Goal: Information Seeking & Learning: Learn about a topic

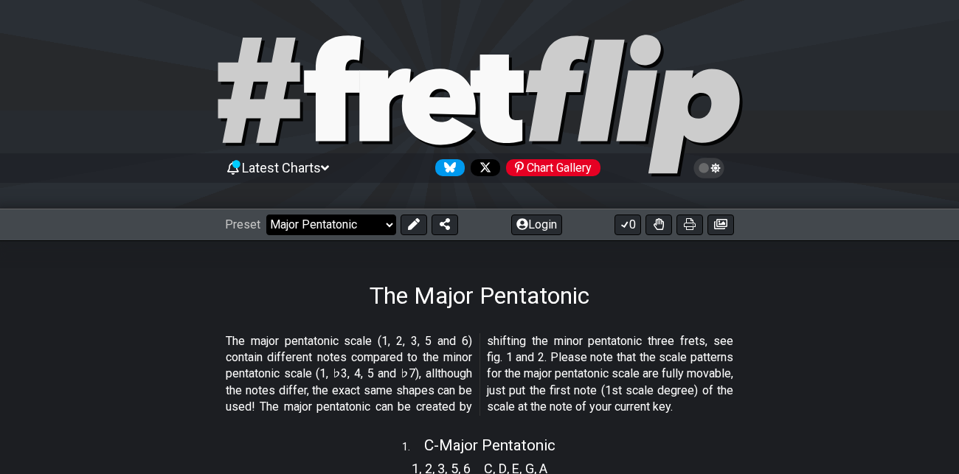
click at [389, 226] on select "Welcome to #fretflip! Initial Preset Custom Preset Minor Pentatonic Major Penta…" at bounding box center [331, 225] width 130 height 21
click at [266, 215] on select "Welcome to #fretflip! Initial Preset Custom Preset Minor Pentatonic Major Penta…" at bounding box center [331, 225] width 130 height 21
select select "/major-pentatonic"
select select "C"
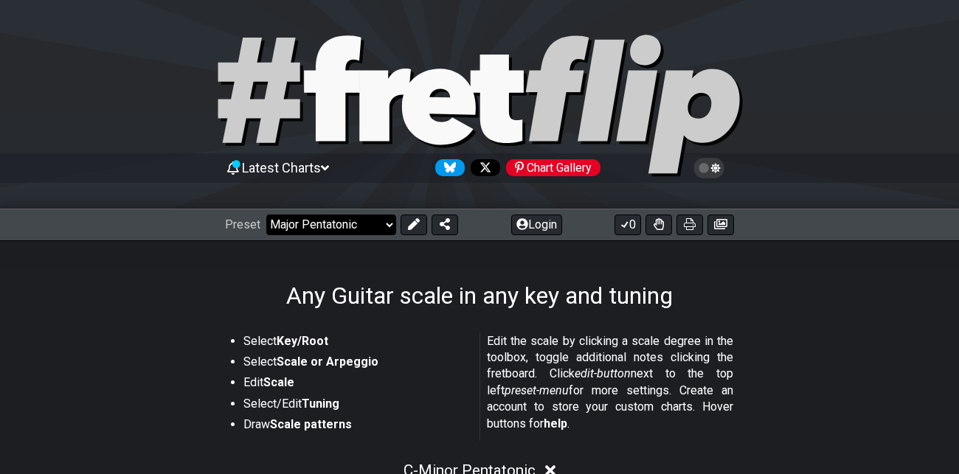
select select "/guitar-scales"
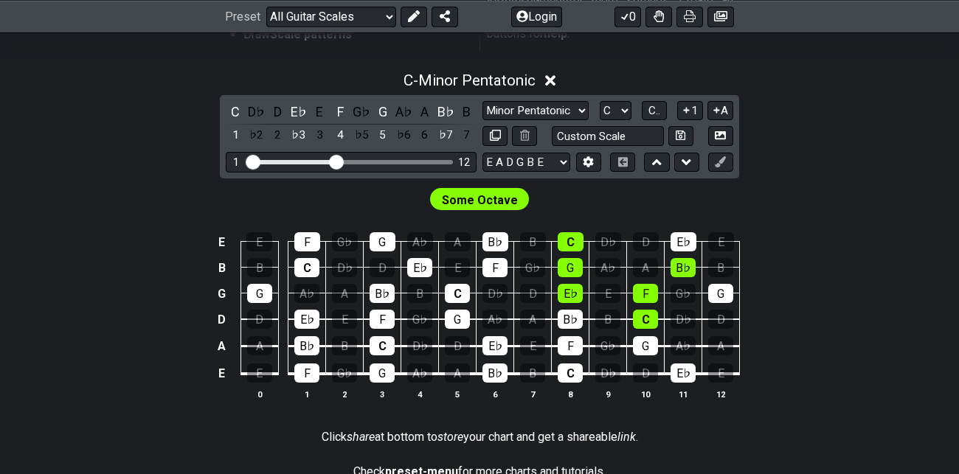
scroll to position [388, 0]
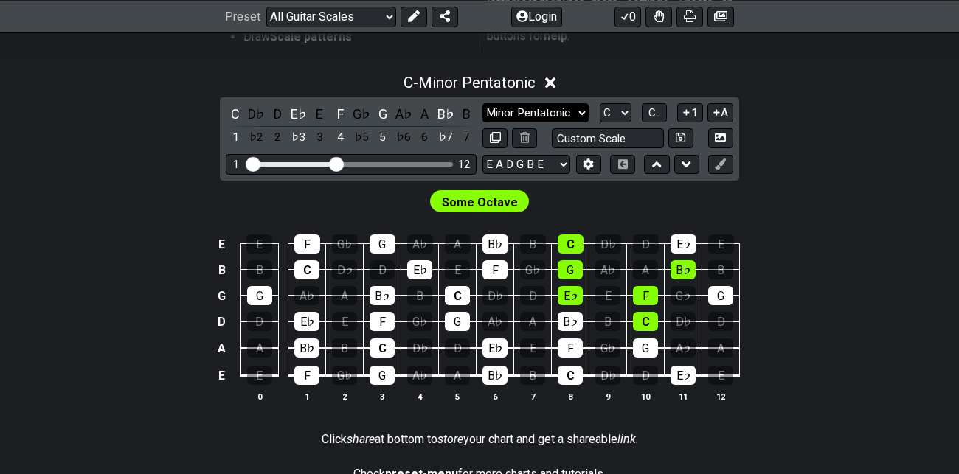
click at [581, 114] on select "Minor Pentatonic Root Minor Pentatonic Major Pentatonic Minor Blues Major Blues…" at bounding box center [535, 113] width 106 height 20
click at [482, 103] on select "Minor Pentatonic Root Minor Pentatonic Major Pentatonic Minor Blues Major Blues…" at bounding box center [535, 113] width 106 height 20
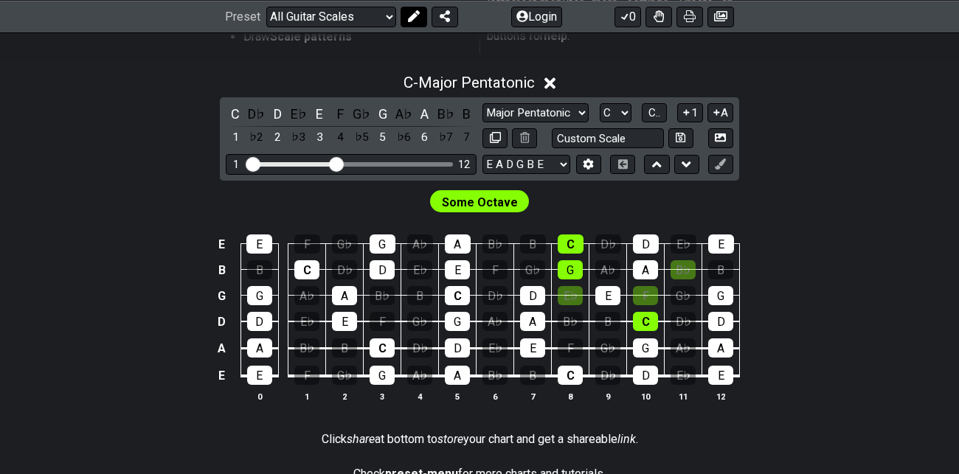
click at [415, 18] on icon at bounding box center [414, 16] width 12 height 12
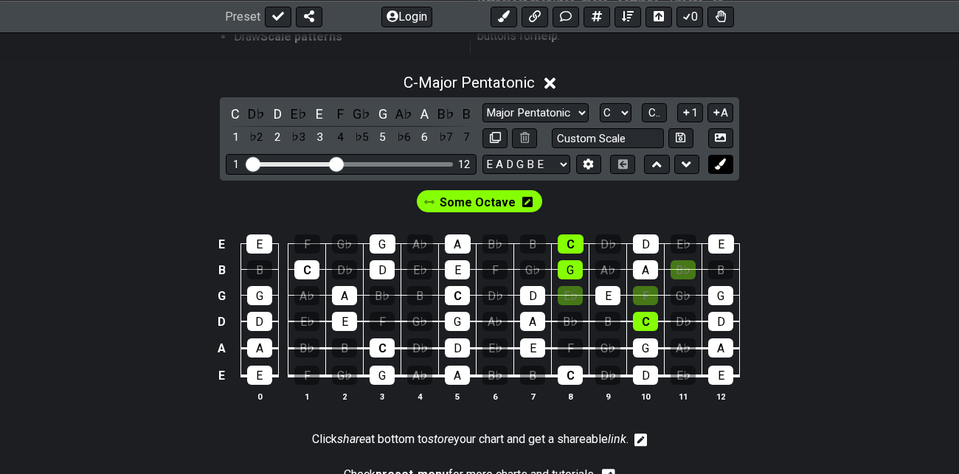
click at [724, 163] on icon at bounding box center [719, 164] width 11 height 11
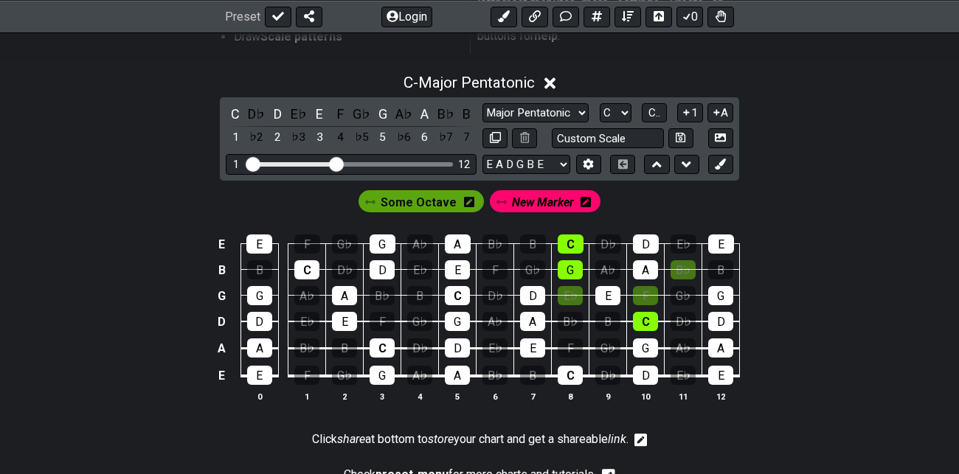
click at [542, 202] on span "New Marker" at bounding box center [543, 202] width 62 height 21
click at [542, 202] on span "New Marker" at bounding box center [542, 202] width 69 height 21
click at [305, 268] on div "C" at bounding box center [306, 269] width 25 height 19
click at [424, 203] on span "Some Octave" at bounding box center [418, 202] width 76 height 21
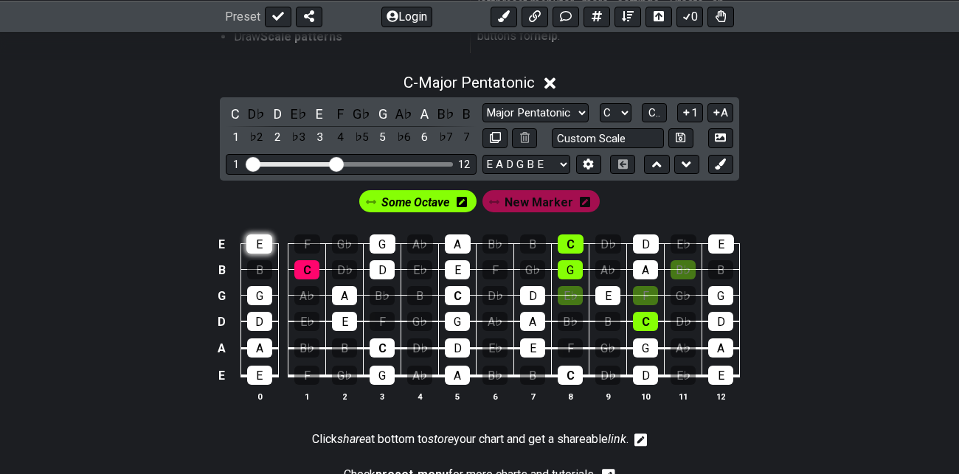
click at [261, 243] on div "E" at bounding box center [259, 243] width 26 height 19
click at [259, 291] on div "G" at bounding box center [259, 295] width 25 height 19
click at [571, 239] on div "C" at bounding box center [570, 243] width 26 height 19
click at [571, 265] on div "G" at bounding box center [569, 269] width 25 height 19
click at [572, 294] on div "E♭" at bounding box center [569, 295] width 25 height 19
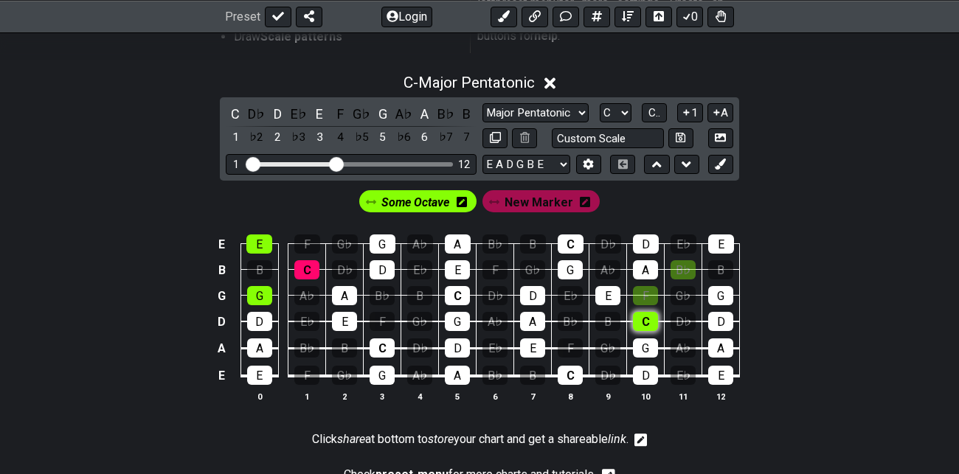
click at [649, 319] on div "C" at bounding box center [645, 321] width 25 height 19
click at [647, 291] on div "F" at bounding box center [645, 295] width 25 height 19
click at [681, 265] on div "B♭" at bounding box center [682, 269] width 25 height 19
click at [581, 111] on select "Minor Pentatonic Root Minor Pentatonic Major Pentatonic Minor Blues Major Blues…" at bounding box center [535, 113] width 106 height 20
select select "Minor Pentatonic"
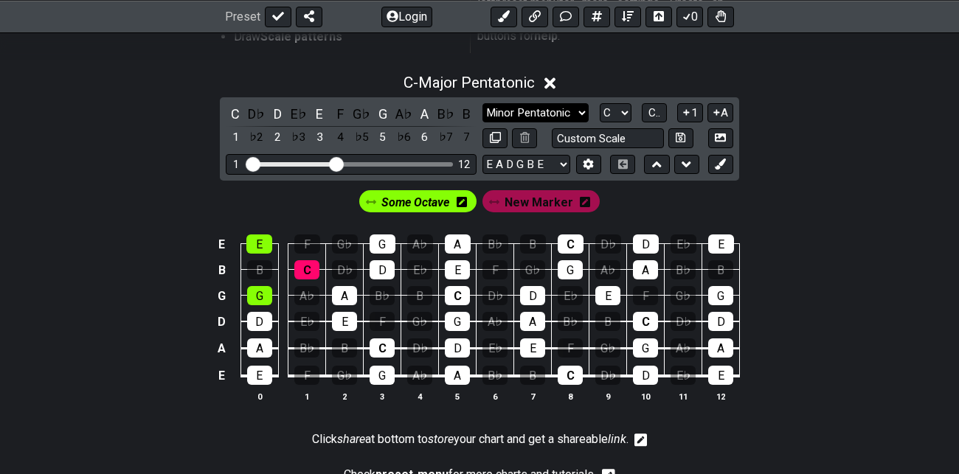
click at [482, 103] on select "Minor Pentatonic Root Minor Pentatonic Major Pentatonic Minor Blues Major Blues…" at bounding box center [535, 113] width 106 height 20
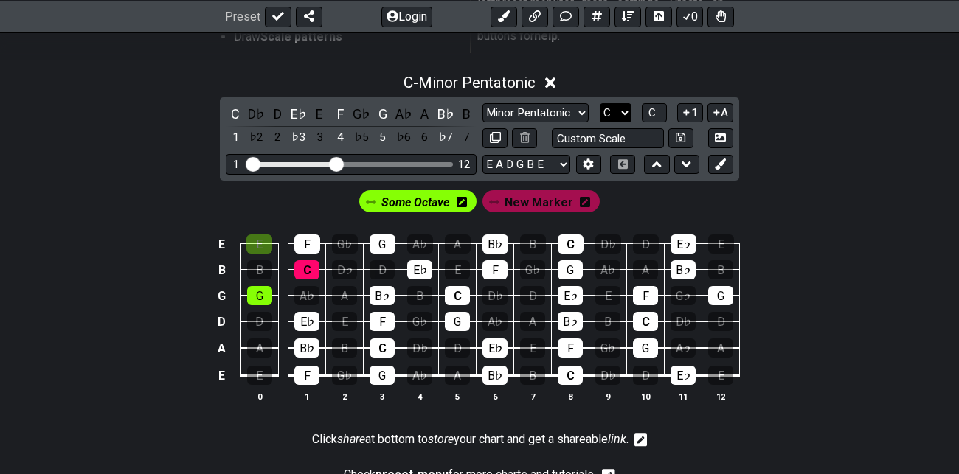
click at [619, 114] on select "A♭ A A♯ B♭ B C C♯ D♭ D D♯ E♭ E F F♯ G♭ G G♯" at bounding box center [615, 113] width 32 height 20
click at [600, 103] on select "A♭ A A♯ B♭ B C C♯ D♭ D D♯ E♭ E F F♯ G♭ G G♯" at bounding box center [615, 113] width 32 height 20
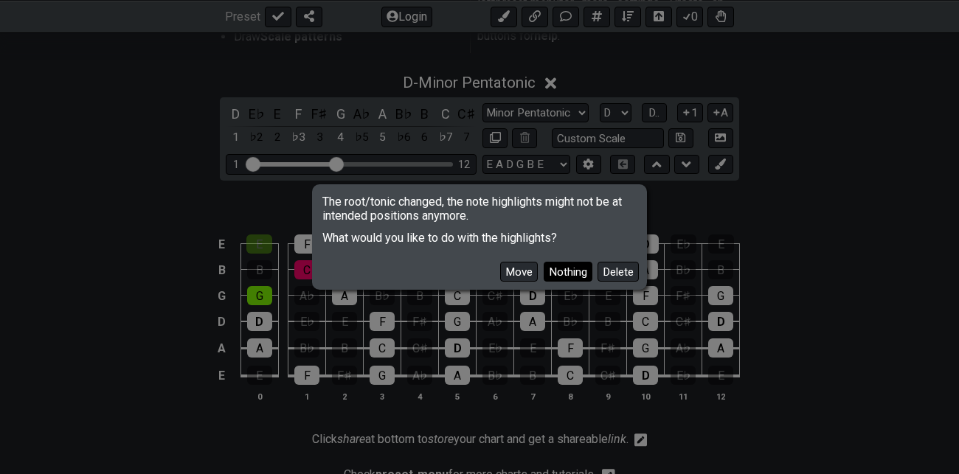
click at [577, 271] on button "Nothing" at bounding box center [567, 272] width 49 height 20
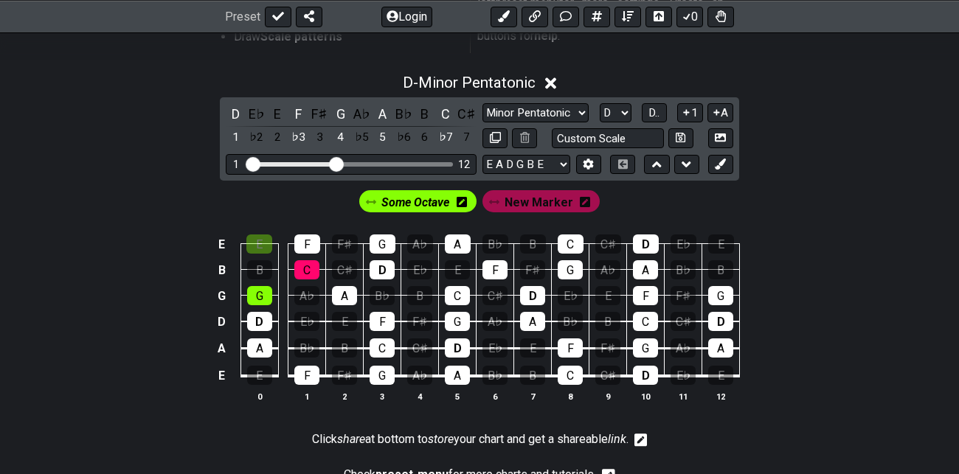
click at [558, 200] on span "New Marker" at bounding box center [538, 202] width 69 height 21
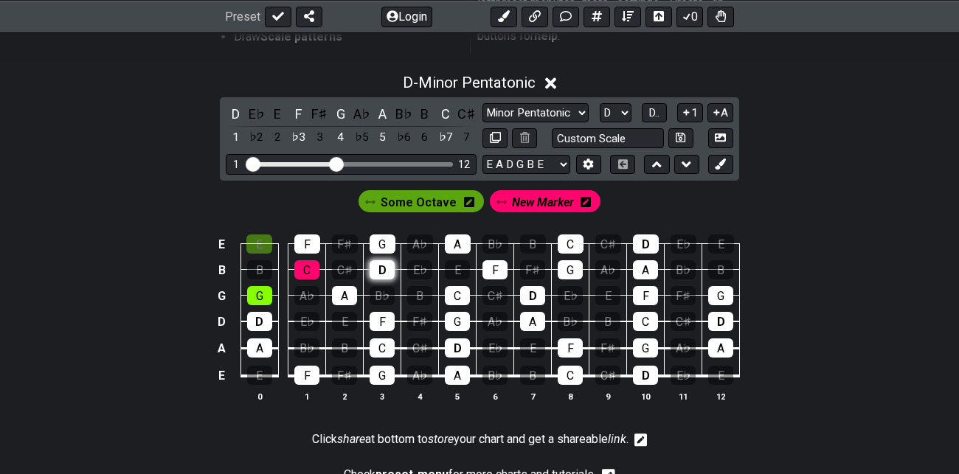
click at [384, 265] on div "D" at bounding box center [381, 269] width 25 height 19
click at [442, 202] on span "Some Octave" at bounding box center [418, 202] width 76 height 21
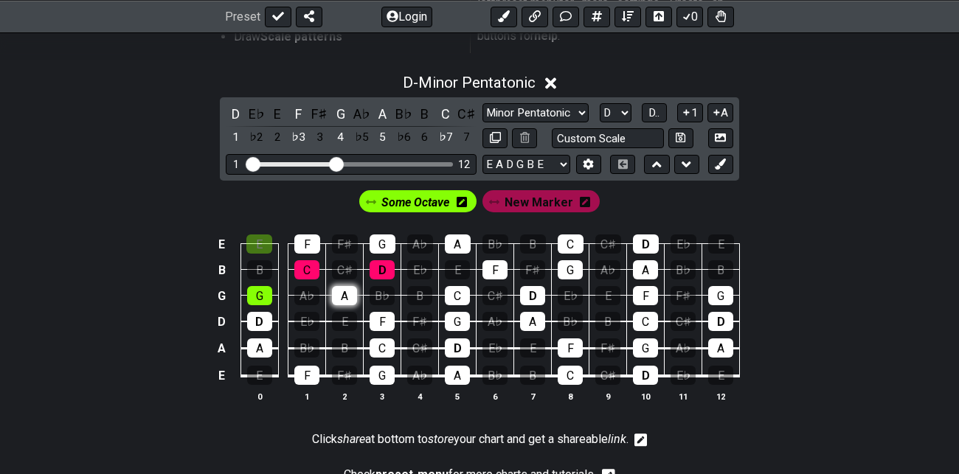
click at [343, 295] on div "A" at bounding box center [344, 295] width 25 height 19
click at [307, 240] on div "F" at bounding box center [307, 243] width 26 height 19
click at [310, 268] on div "C" at bounding box center [306, 269] width 25 height 19
click at [554, 198] on span "New Marker" at bounding box center [538, 202] width 69 height 21
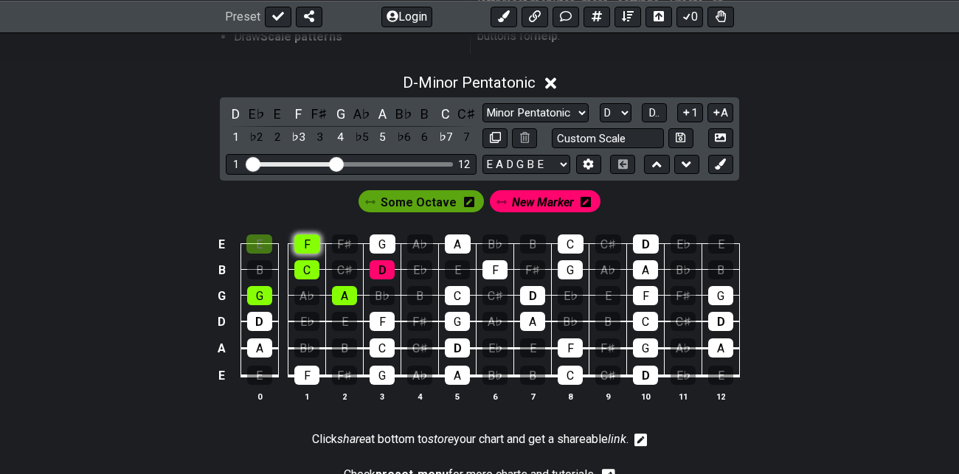
click at [309, 243] on div "F" at bounding box center [307, 243] width 26 height 19
click at [352, 293] on div "A" at bounding box center [344, 295] width 25 height 19
click at [722, 163] on icon at bounding box center [719, 164] width 11 height 11
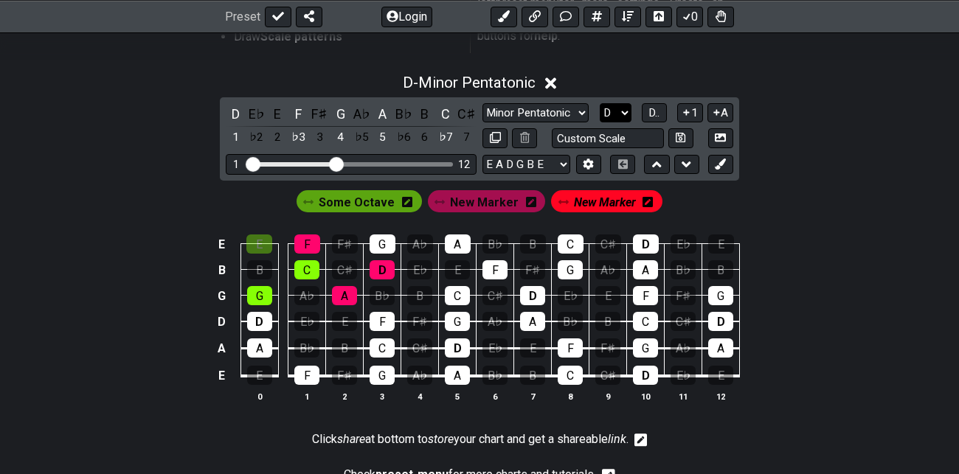
click at [625, 111] on select "A♭ A A♯ B♭ B C C♯ D♭ D D♯ E♭ E F F♯ G♭ G G♯" at bounding box center [615, 113] width 32 height 20
click at [600, 103] on select "A♭ A A♯ B♭ B C C♯ D♭ D D♯ E♭ E F F♯ G♭ G G♯" at bounding box center [615, 113] width 32 height 20
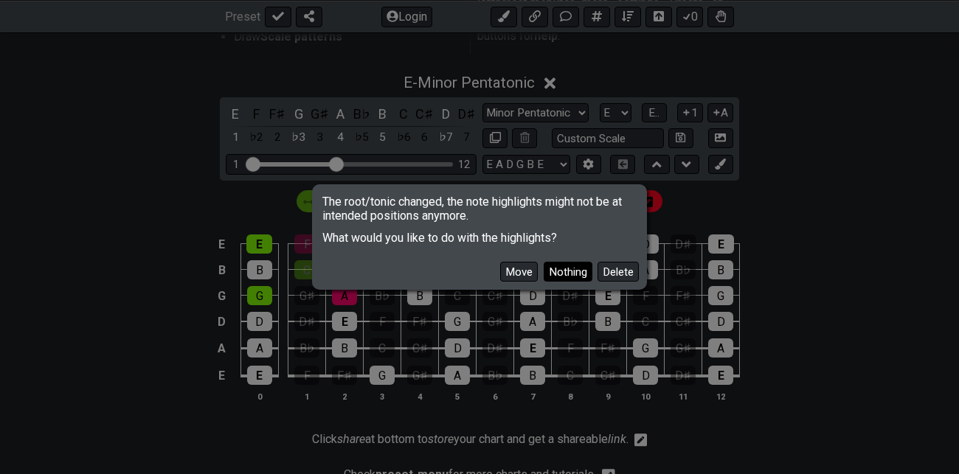
click at [572, 271] on button "Nothing" at bounding box center [567, 272] width 49 height 20
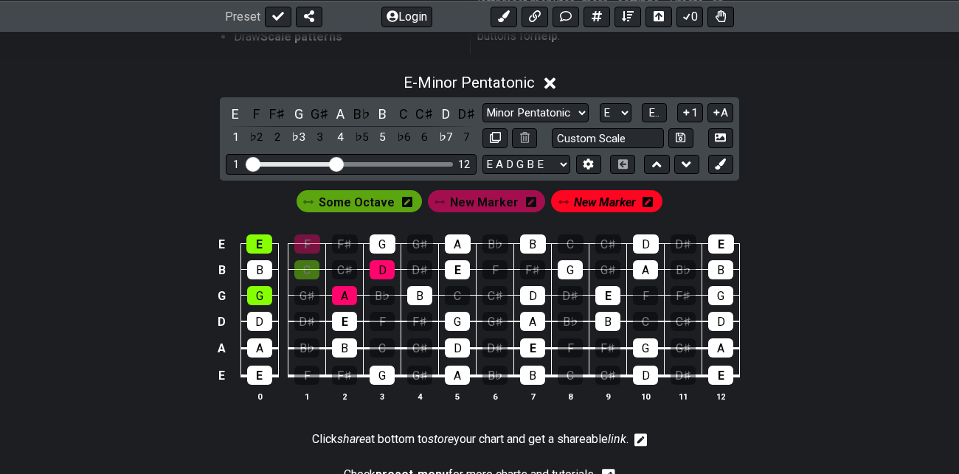
click at [603, 201] on span "New Marker" at bounding box center [605, 202] width 62 height 21
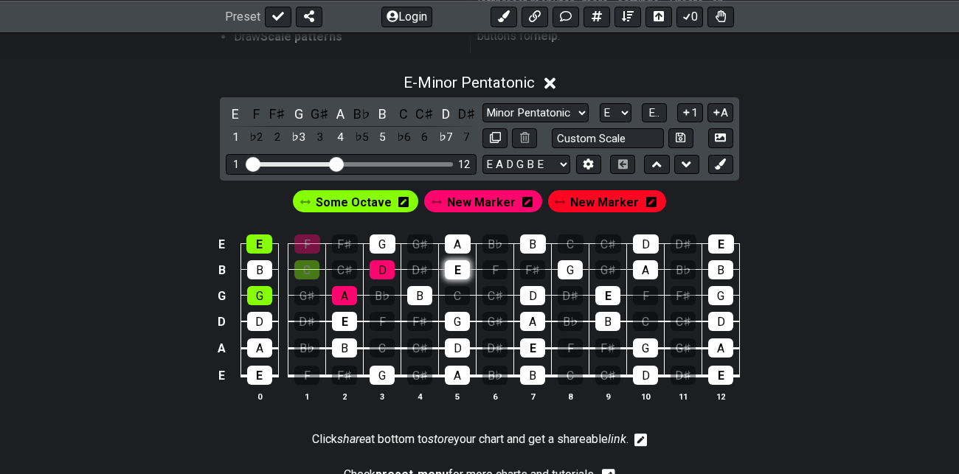
click at [458, 265] on div "E" at bounding box center [457, 269] width 25 height 19
click at [463, 267] on div "E" at bounding box center [457, 269] width 25 height 19
click at [608, 201] on span "New Marker" at bounding box center [604, 202] width 69 height 21
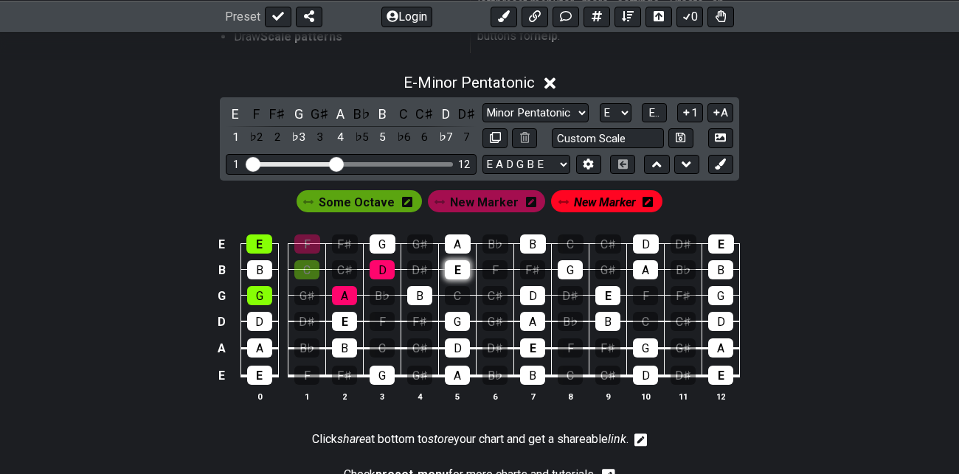
click at [458, 267] on div "E" at bounding box center [457, 269] width 25 height 19
click at [420, 292] on div "B" at bounding box center [419, 295] width 25 height 19
click at [385, 239] on div "G" at bounding box center [382, 243] width 26 height 19
click at [622, 111] on select "A♭ A A♯ B♭ B C C♯ D♭ D D♯ E♭ E F F♯ G♭ G G♯" at bounding box center [615, 113] width 32 height 20
select select "F"
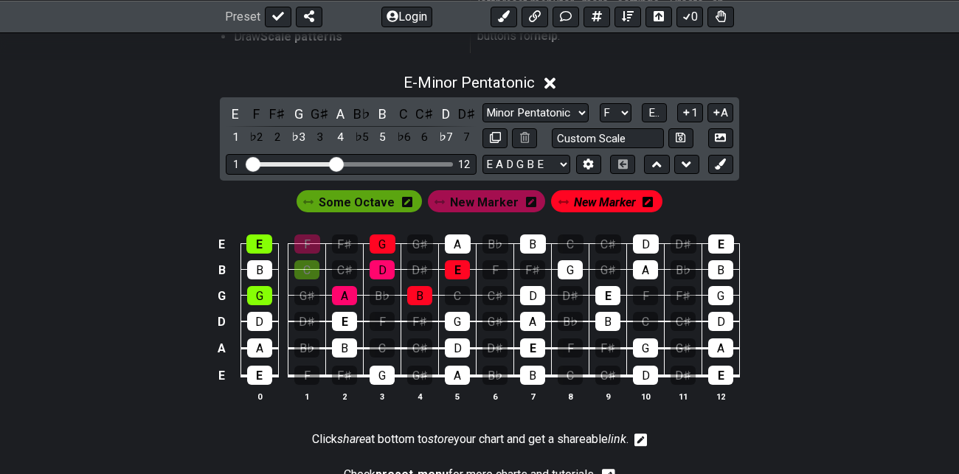
click at [600, 103] on select "A♭ A A♯ B♭ B C C♯ D♭ D D♯ E♭ E F F♯ G♭ G G♯" at bounding box center [615, 113] width 32 height 20
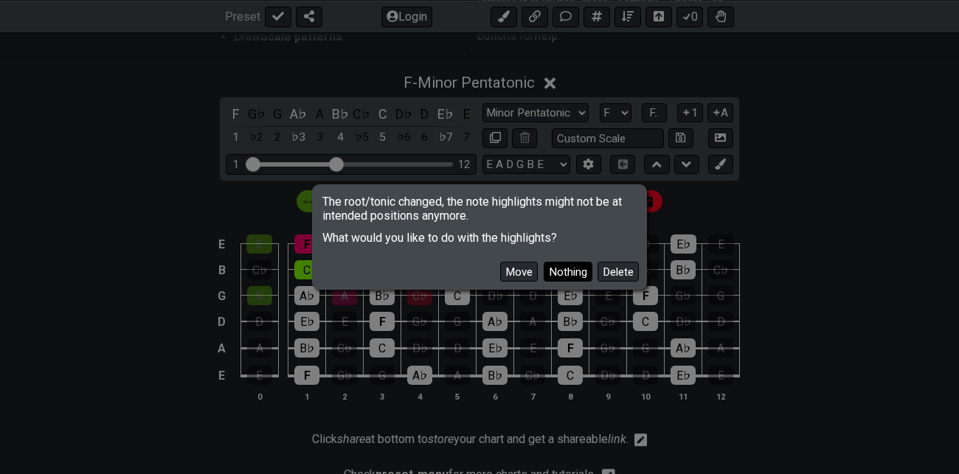
click at [574, 271] on button "Nothing" at bounding box center [567, 272] width 49 height 20
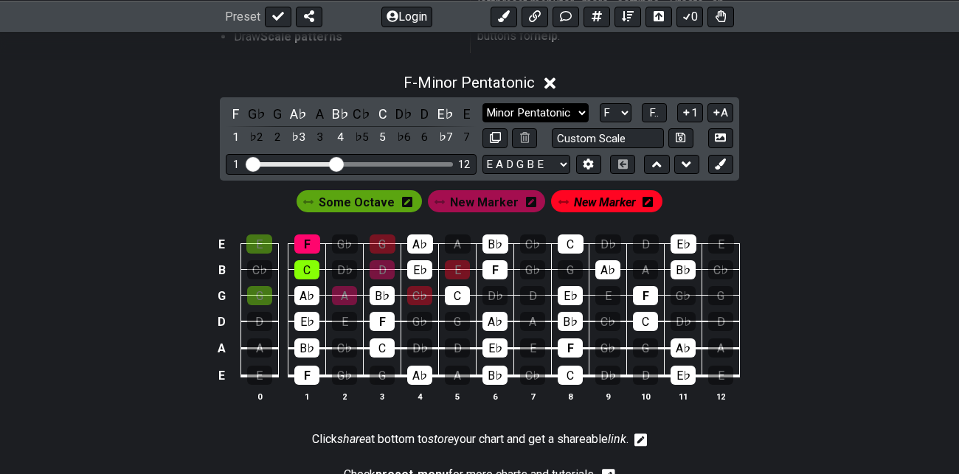
click at [577, 116] on select "Minor Pentatonic Root Minor Pentatonic Major Pentatonic Minor Blues Major Blues…" at bounding box center [535, 113] width 106 height 20
select select "Major Pentatonic"
click at [482, 103] on select "Minor Pentatonic Root Minor Pentatonic Major Pentatonic Minor Blues Major Blues…" at bounding box center [535, 113] width 106 height 20
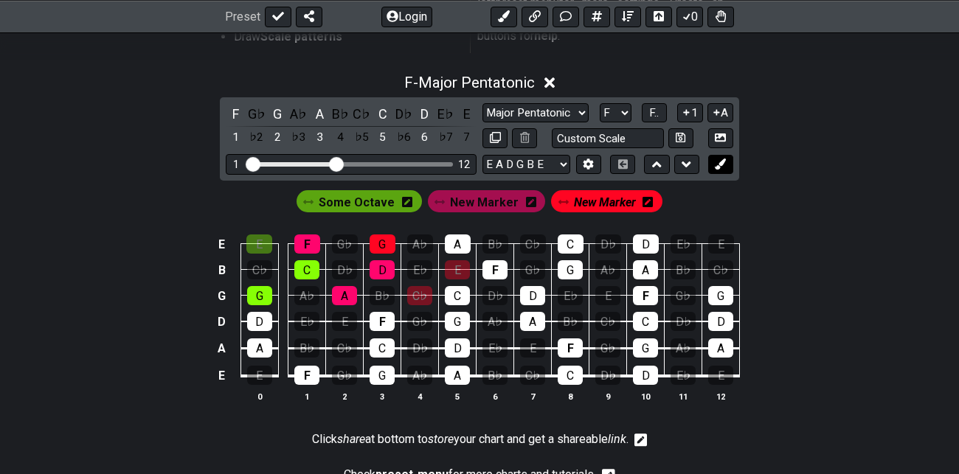
click at [725, 163] on icon at bounding box center [719, 164] width 11 height 11
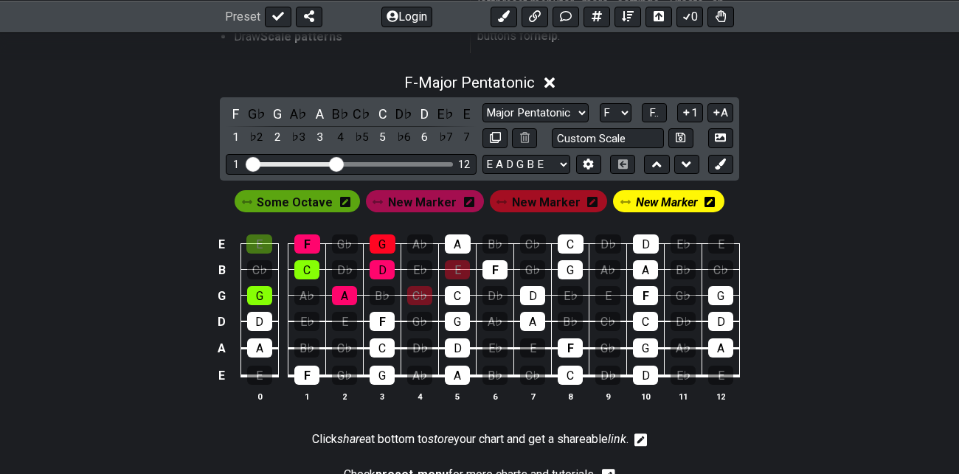
click at [662, 203] on span "New Marker" at bounding box center [667, 202] width 62 height 21
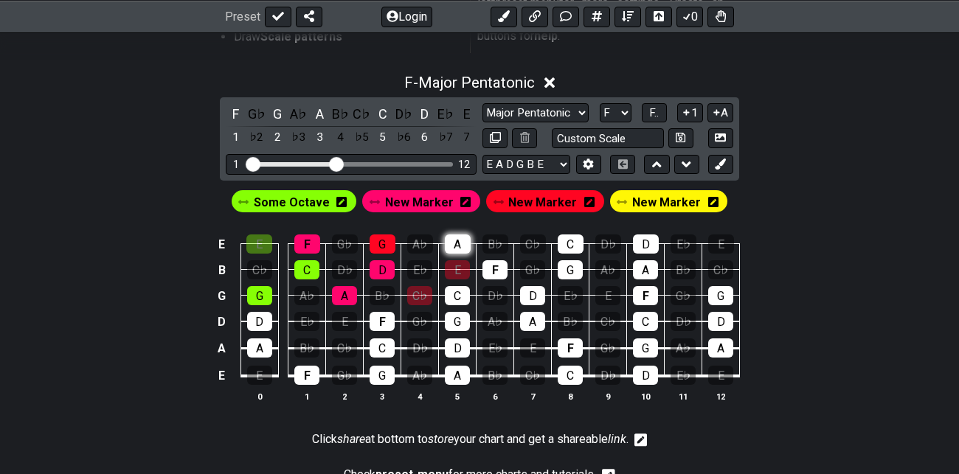
click at [460, 244] on div "A" at bounding box center [458, 243] width 26 height 19
click at [456, 243] on div "A" at bounding box center [458, 243] width 26 height 19
click at [678, 201] on span "New Marker" at bounding box center [666, 202] width 69 height 21
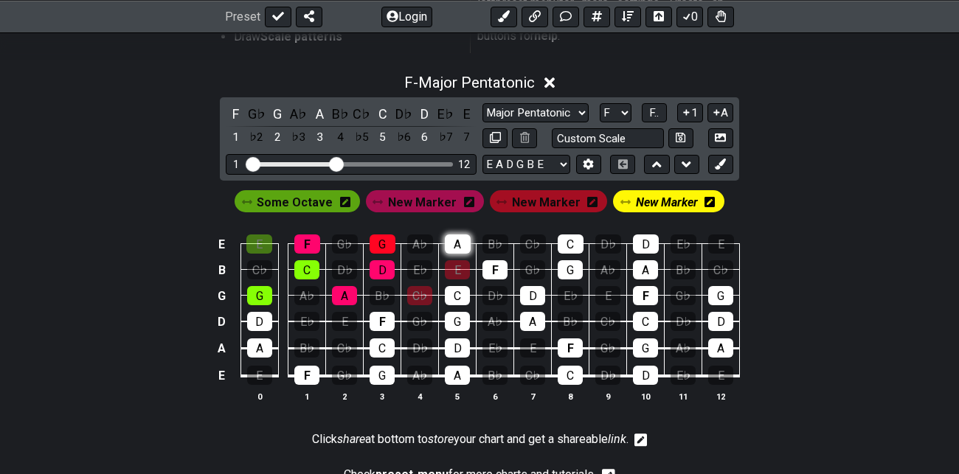
click at [454, 242] on div "A" at bounding box center [458, 243] width 26 height 19
click at [493, 265] on div "F" at bounding box center [494, 269] width 25 height 19
click at [459, 298] on div "C" at bounding box center [457, 295] width 25 height 19
click at [621, 109] on select "A♭ A A♯ B♭ B C C♯ D♭ D D♯ E♭ E F F♯ G♭ G G♯" at bounding box center [615, 113] width 32 height 20
click at [600, 103] on select "A♭ A A♯ B♭ B C C♯ D♭ D D♯ E♭ E F F♯ G♭ G G♯" at bounding box center [615, 113] width 32 height 20
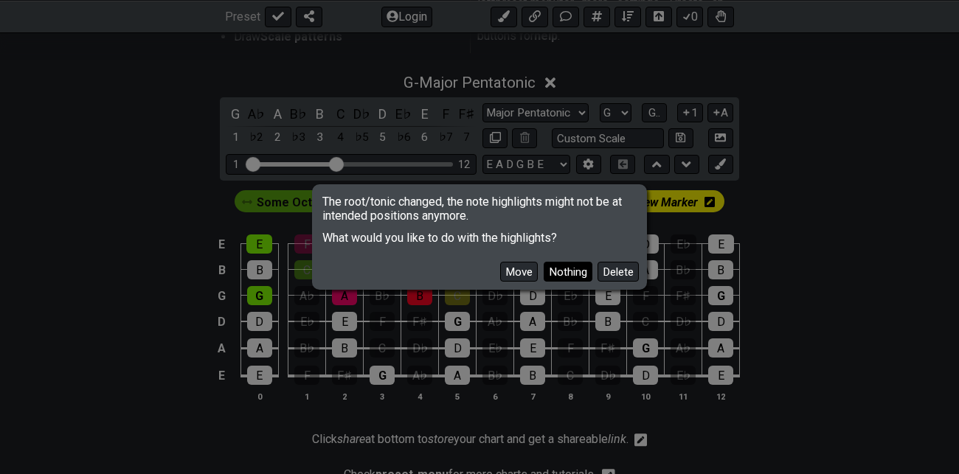
click at [573, 272] on button "Nothing" at bounding box center [567, 272] width 49 height 20
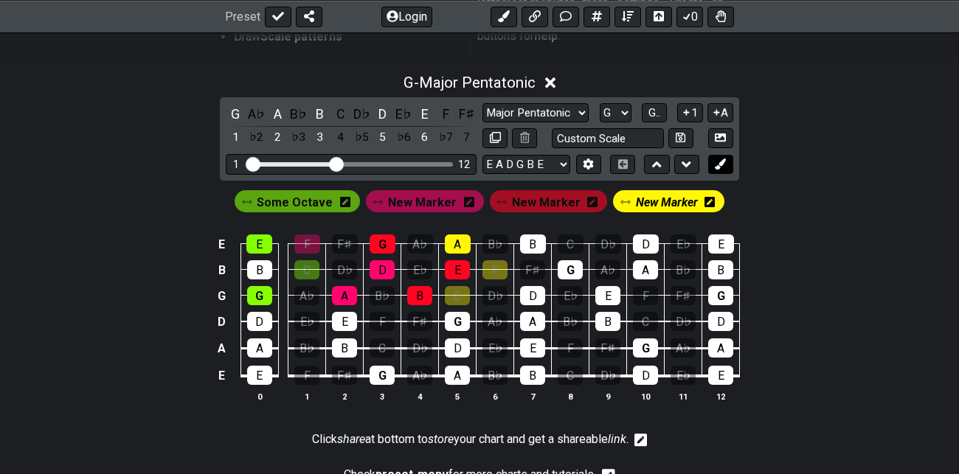
click at [726, 162] on button at bounding box center [720, 165] width 25 height 20
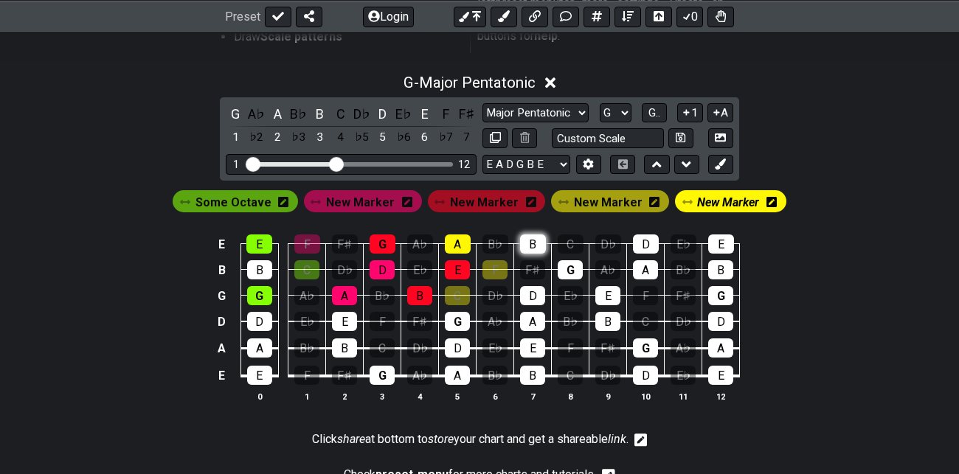
click at [525, 243] on div "B" at bounding box center [533, 243] width 26 height 19
click at [766, 201] on icon at bounding box center [771, 202] width 10 height 12
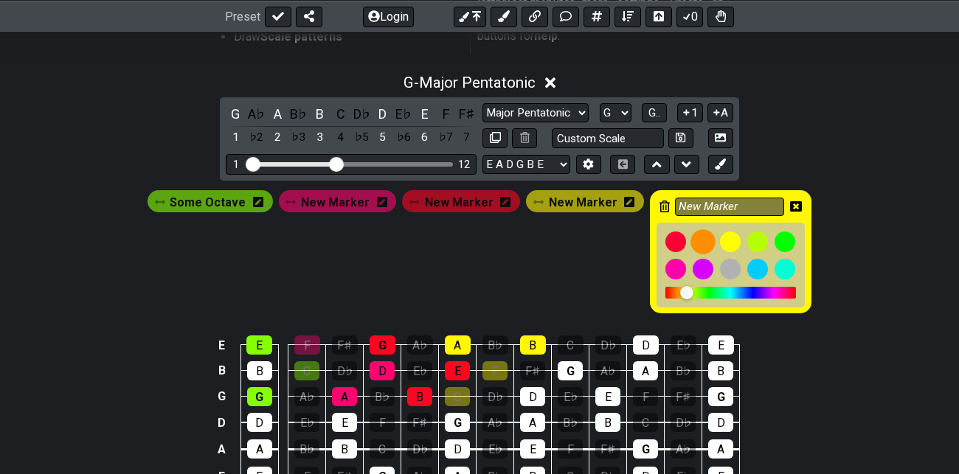
click at [698, 240] on div at bounding box center [703, 241] width 25 height 25
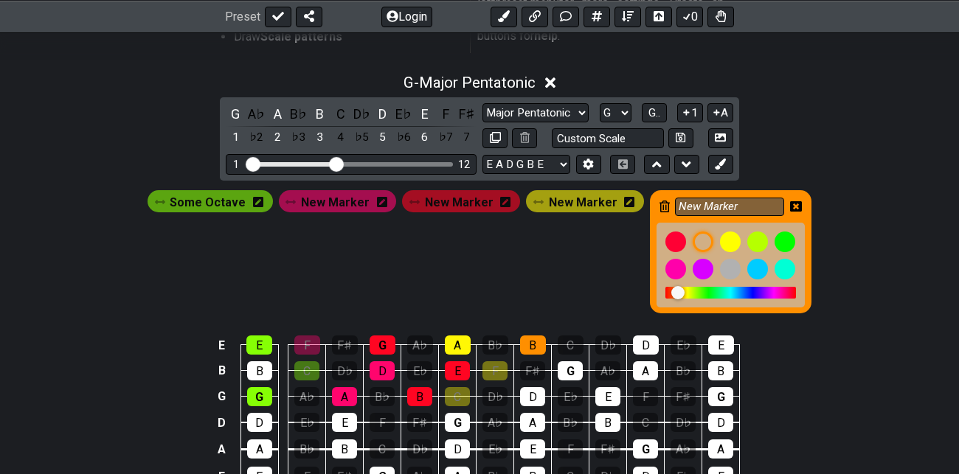
click at [790, 205] on icon at bounding box center [796, 206] width 12 height 10
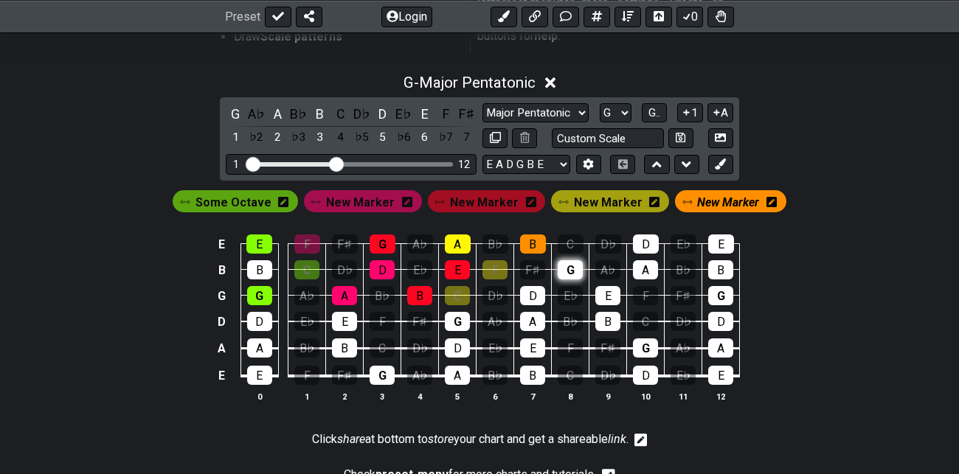
click at [571, 261] on div "G" at bounding box center [569, 269] width 25 height 19
click at [535, 292] on div "D" at bounding box center [532, 295] width 25 height 19
click at [619, 109] on select "A♭ A A♯ B♭ B C C♯ D♭ D D♯ E♭ E F F♯ G♭ G G♯" at bounding box center [615, 113] width 32 height 20
select select "A"
click at [600, 103] on select "A♭ A A♯ B♭ B C C♯ D♭ D D♯ E♭ E F F♯ G♭ G G♯" at bounding box center [615, 113] width 32 height 20
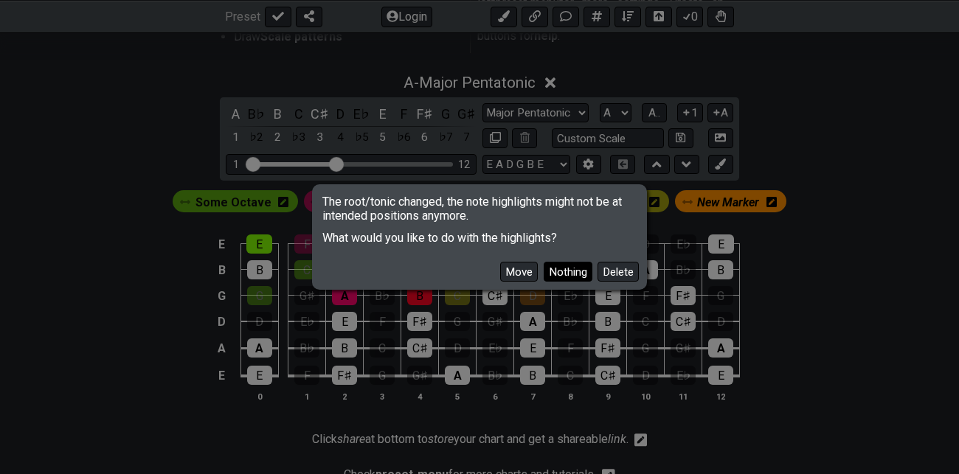
click at [575, 271] on button "Nothing" at bounding box center [567, 272] width 49 height 20
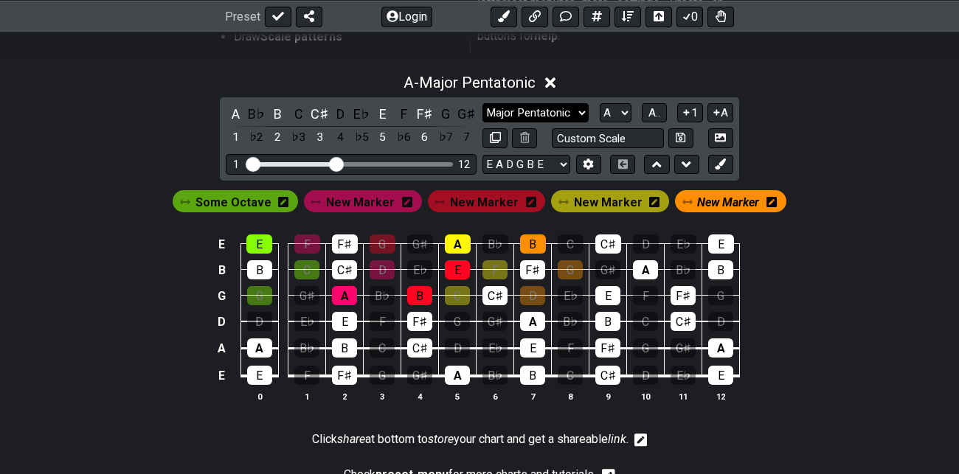
click at [580, 111] on select "Minor Pentatonic Root Minor Pentatonic Major Pentatonic Minor Blues Major Blues…" at bounding box center [535, 113] width 106 height 20
select select "Minor Pentatonic"
click at [482, 103] on select "Minor Pentatonic Root Minor Pentatonic Major Pentatonic Minor Blues Major Blues…" at bounding box center [535, 113] width 106 height 20
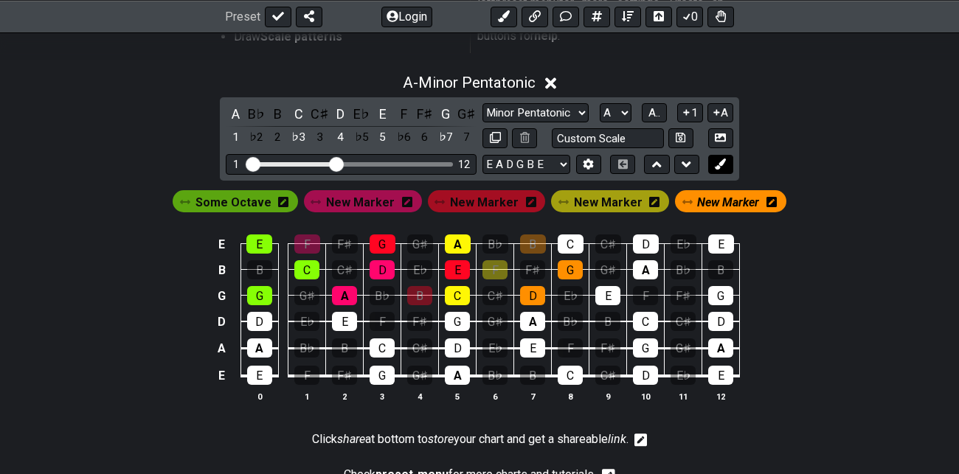
click at [728, 164] on button at bounding box center [720, 165] width 25 height 20
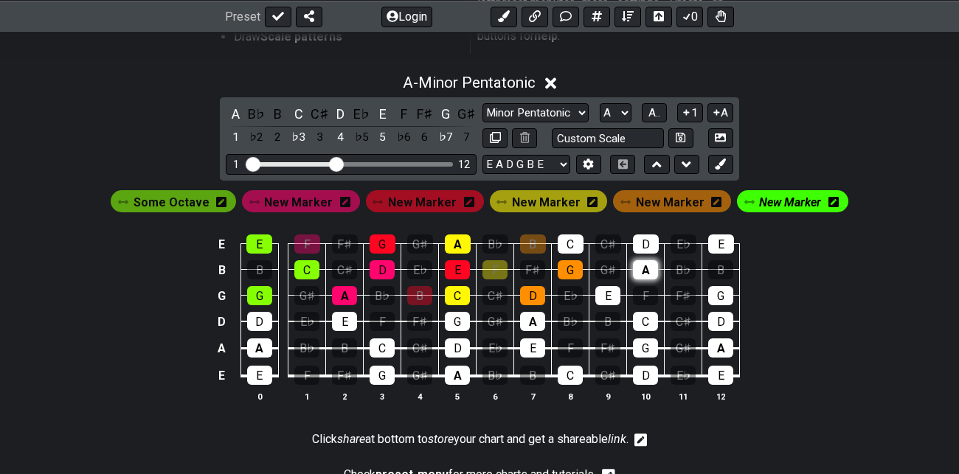
click at [652, 268] on div "A" at bounding box center [645, 269] width 25 height 19
click at [610, 293] on div "E" at bounding box center [607, 295] width 25 height 19
click at [573, 240] on div "C" at bounding box center [570, 243] width 26 height 19
drag, startPoint x: 340, startPoint y: 163, endPoint x: 388, endPoint y: 164, distance: 47.9
click at [388, 163] on input "Visible fret range" at bounding box center [350, 163] width 209 height 0
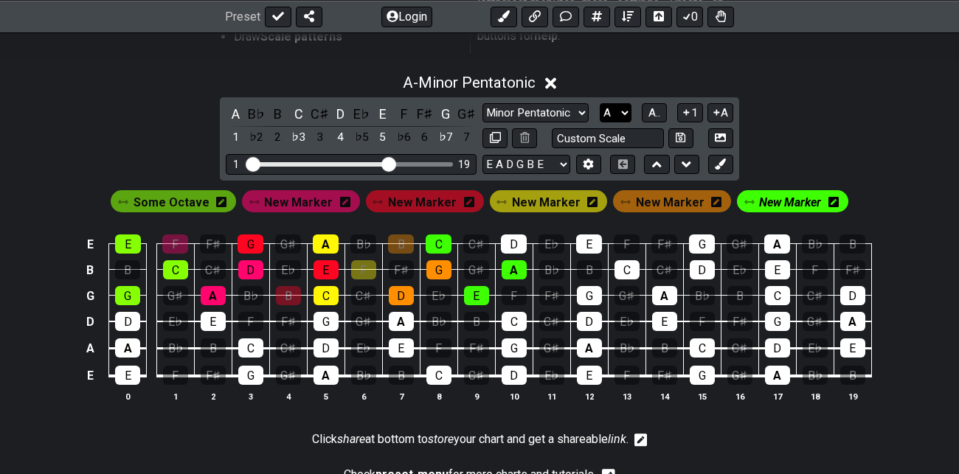
click at [625, 112] on select "A♭ A A♯ B♭ B C C♯ D♭ D D♯ E♭ E F F♯ G♭ G G♯" at bounding box center [615, 113] width 32 height 20
click at [600, 103] on select "A♭ A A♯ B♭ B C C♯ D♭ D D♯ E♭ E F F♯ G♭ G G♯" at bounding box center [615, 113] width 32 height 20
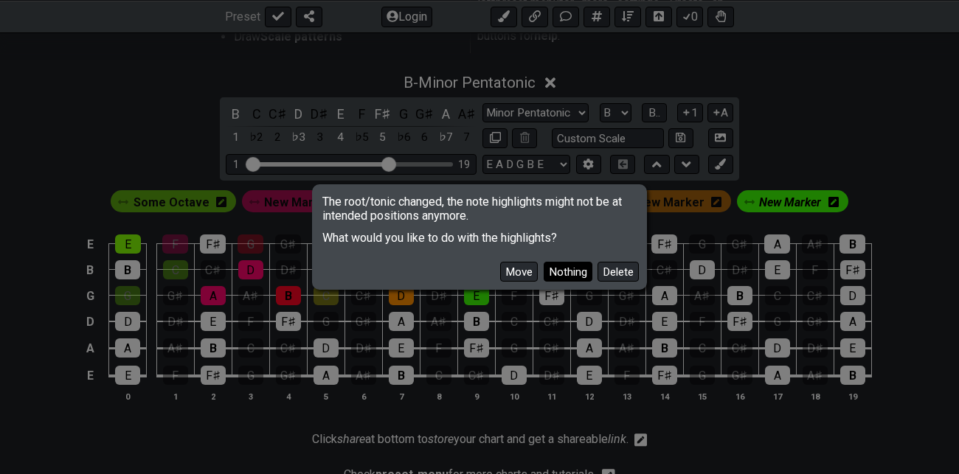
click at [574, 271] on button "Nothing" at bounding box center [567, 272] width 49 height 20
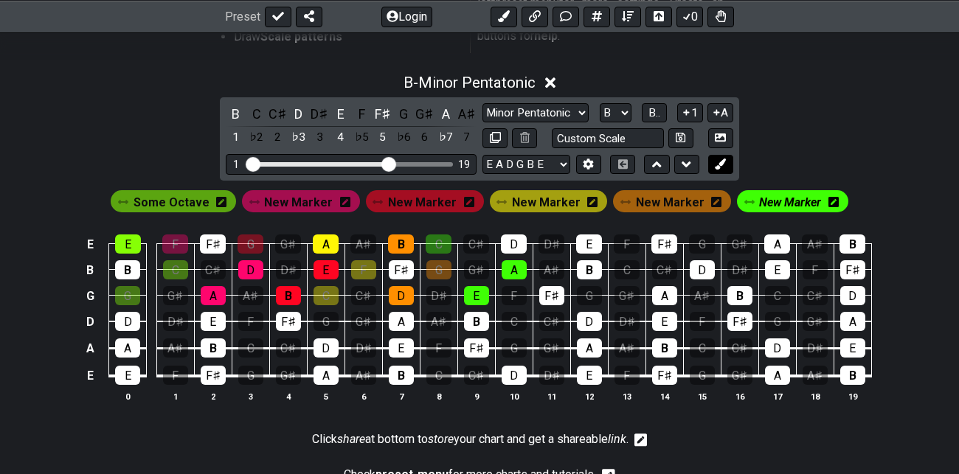
click at [726, 164] on icon at bounding box center [719, 164] width 11 height 11
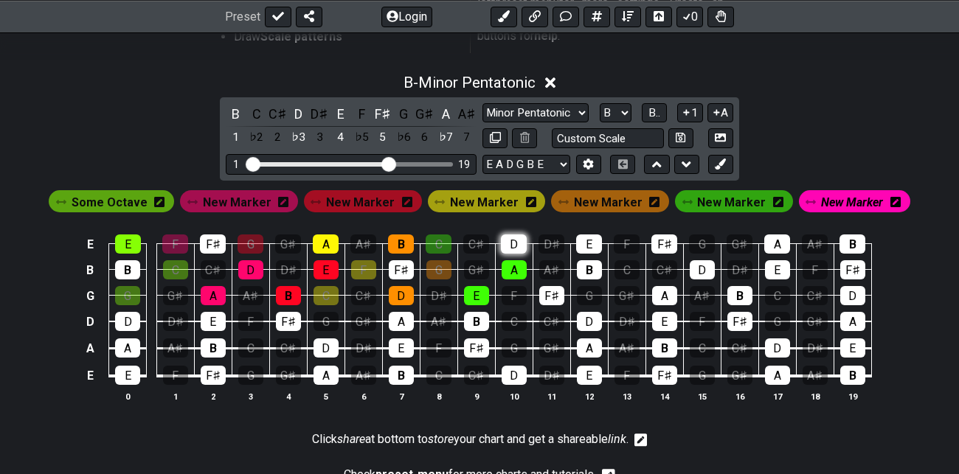
click at [516, 237] on div "D" at bounding box center [514, 243] width 26 height 19
click at [552, 294] on div "F♯" at bounding box center [551, 295] width 25 height 19
click at [586, 269] on div "B" at bounding box center [589, 269] width 25 height 19
click at [622, 111] on select "A♭ A A♯ B♭ B C C♯ D♭ D D♯ E♭ E F F♯ G♭ G G♯" at bounding box center [615, 113] width 32 height 20
select select "C"
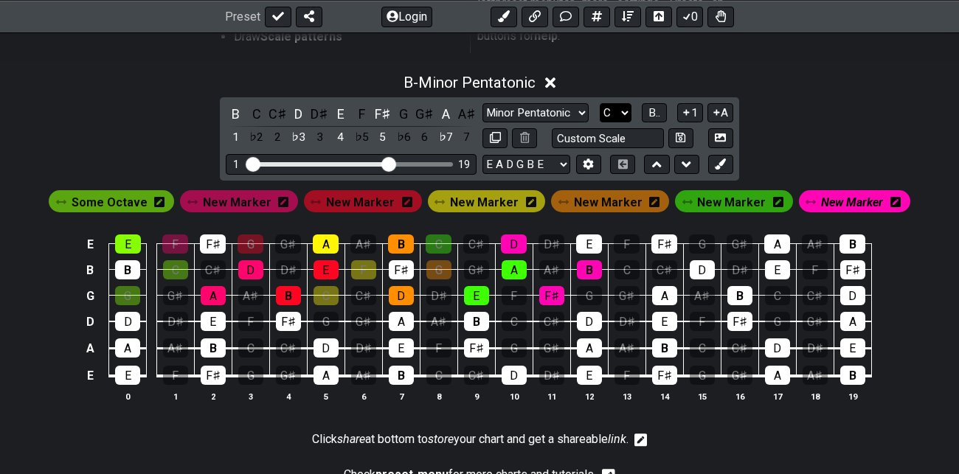
click at [600, 103] on select "A♭ A A♯ B♭ B C C♯ D♭ D D♯ E♭ E F F♯ G♭ G G♯" at bounding box center [615, 113] width 32 height 20
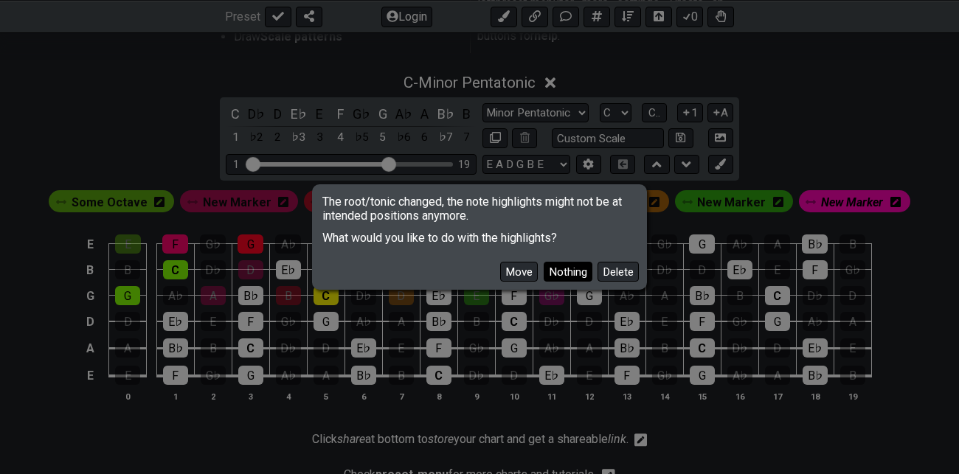
click at [577, 274] on button "Nothing" at bounding box center [567, 272] width 49 height 20
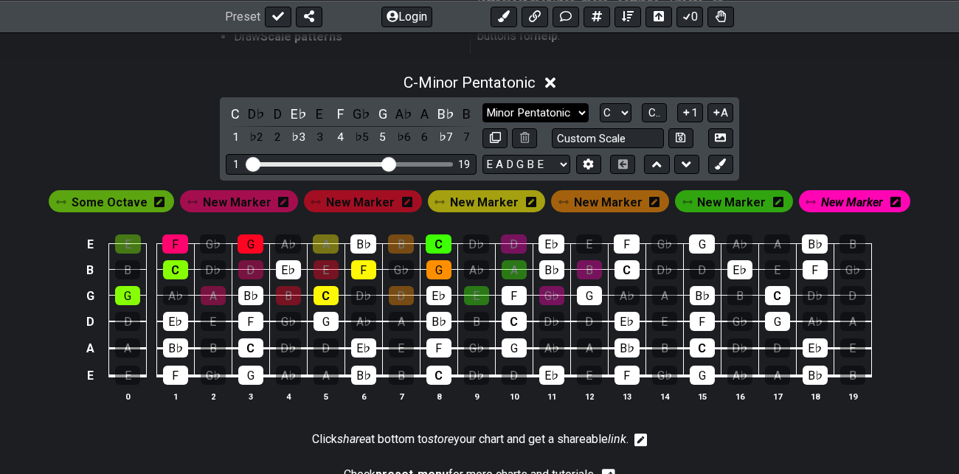
click at [580, 113] on select "Minor Pentatonic Root Minor Pentatonic Major Pentatonic Minor Blues Major Blues…" at bounding box center [535, 113] width 106 height 20
select select "Major Pentatonic"
click at [482, 103] on select "Minor Pentatonic Root Minor Pentatonic Major Pentatonic Minor Blues Major Blues…" at bounding box center [535, 113] width 106 height 20
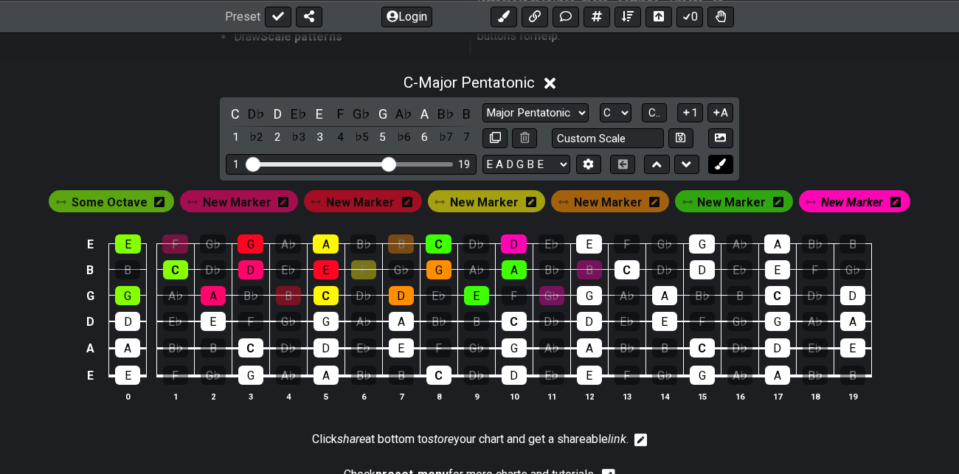
click at [727, 164] on button at bounding box center [720, 165] width 25 height 20
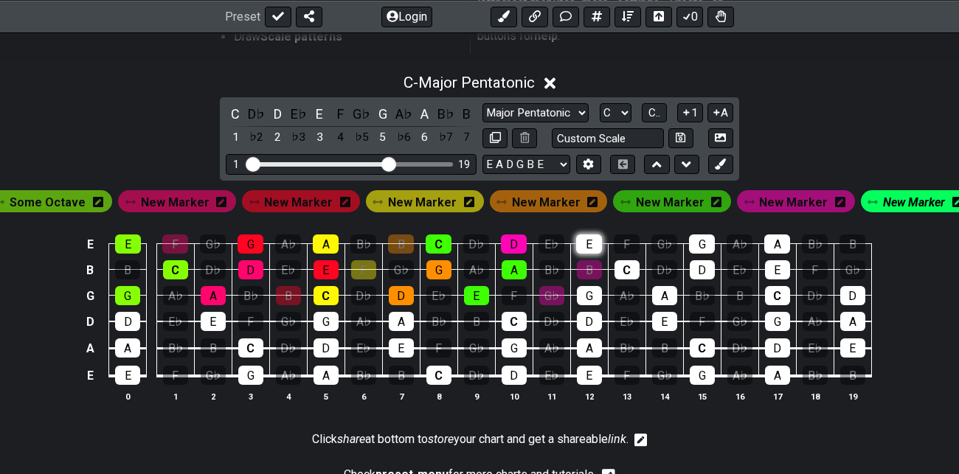
click at [594, 241] on div "E" at bounding box center [589, 243] width 26 height 19
click at [624, 265] on div "C" at bounding box center [626, 269] width 25 height 19
click at [593, 292] on div "G" at bounding box center [589, 295] width 25 height 19
click at [895, 201] on span "New Marker" at bounding box center [914, 202] width 62 height 21
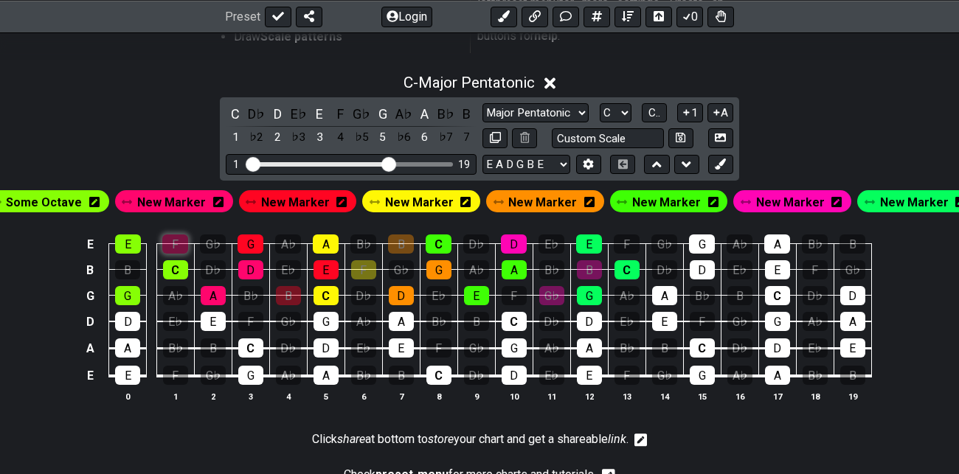
click at [181, 243] on div "F" at bounding box center [175, 243] width 26 height 19
click at [293, 293] on div "B" at bounding box center [288, 295] width 25 height 19
click at [370, 268] on div "F" at bounding box center [363, 269] width 25 height 19
click at [407, 244] on div "B" at bounding box center [401, 243] width 26 height 19
click at [555, 295] on div "G♭" at bounding box center [551, 295] width 25 height 19
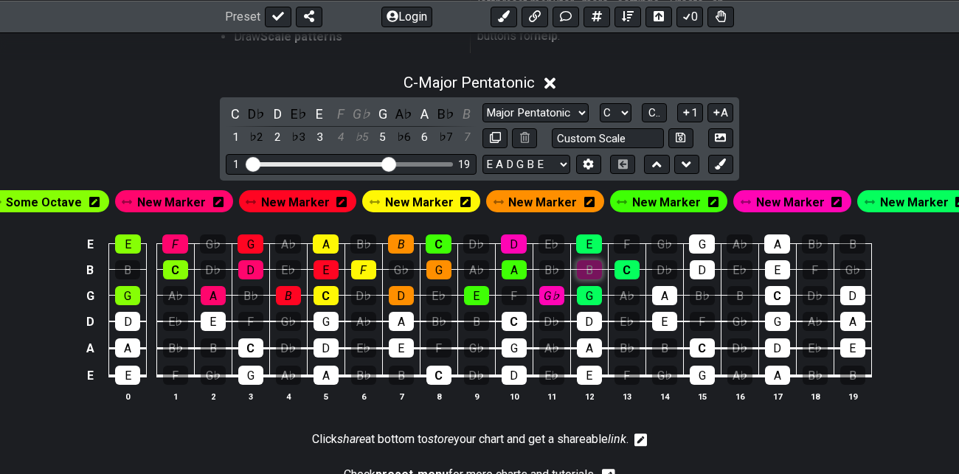
click at [591, 268] on div "B" at bounding box center [589, 269] width 25 height 19
click at [904, 200] on span "New Marker" at bounding box center [914, 202] width 69 height 21
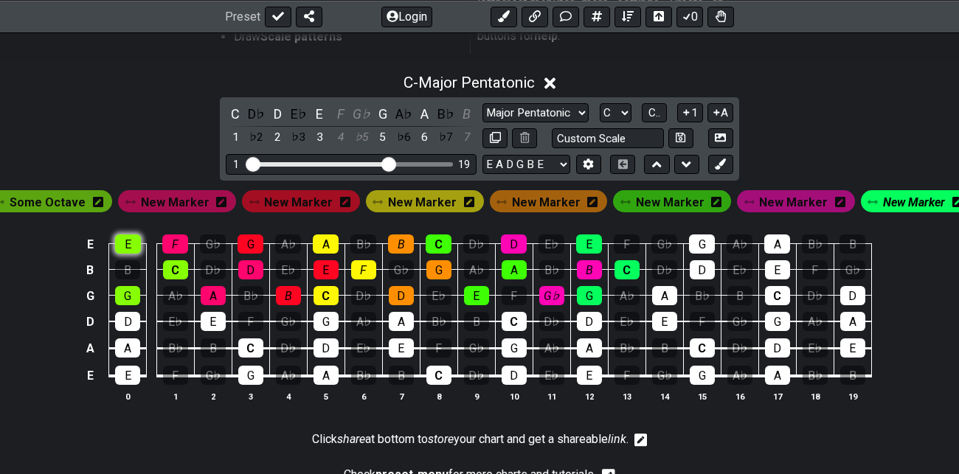
click at [126, 245] on div "E" at bounding box center [128, 243] width 26 height 19
click at [178, 268] on div "C" at bounding box center [175, 269] width 25 height 19
click at [128, 291] on div "G" at bounding box center [127, 295] width 25 height 19
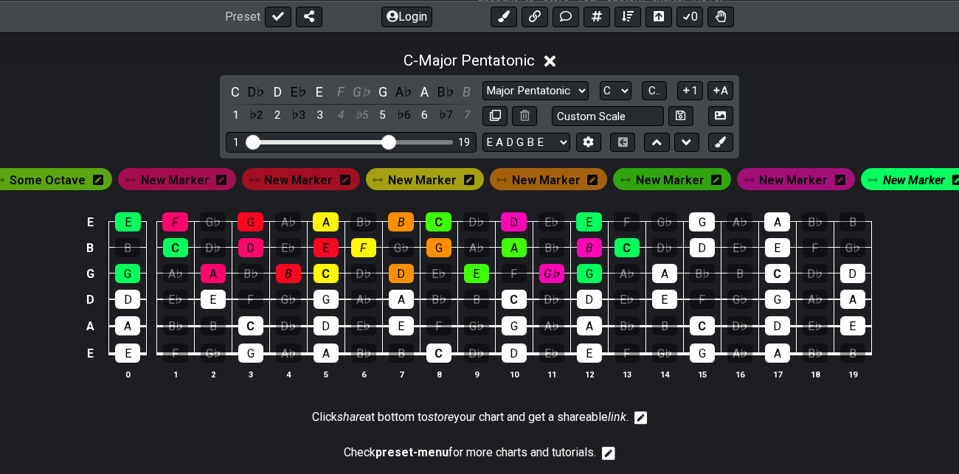
scroll to position [408, 0]
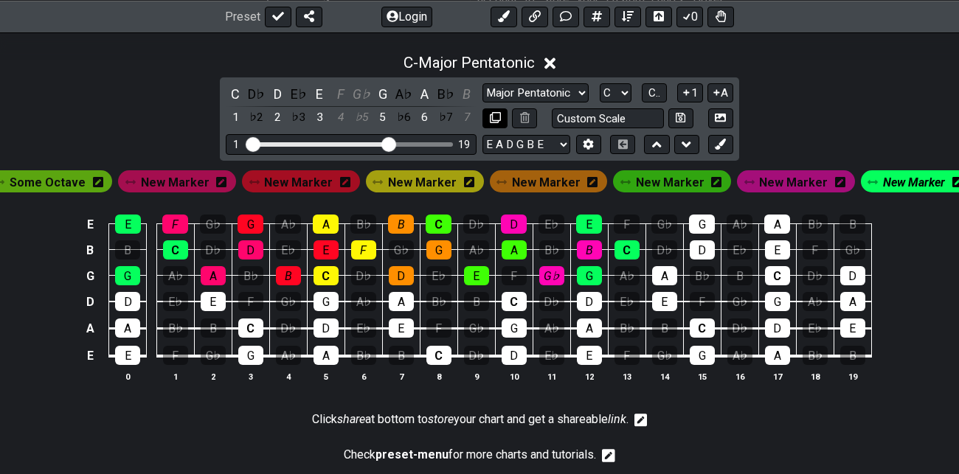
click at [496, 117] on icon at bounding box center [495, 117] width 11 height 11
select select "Major Pentatonic"
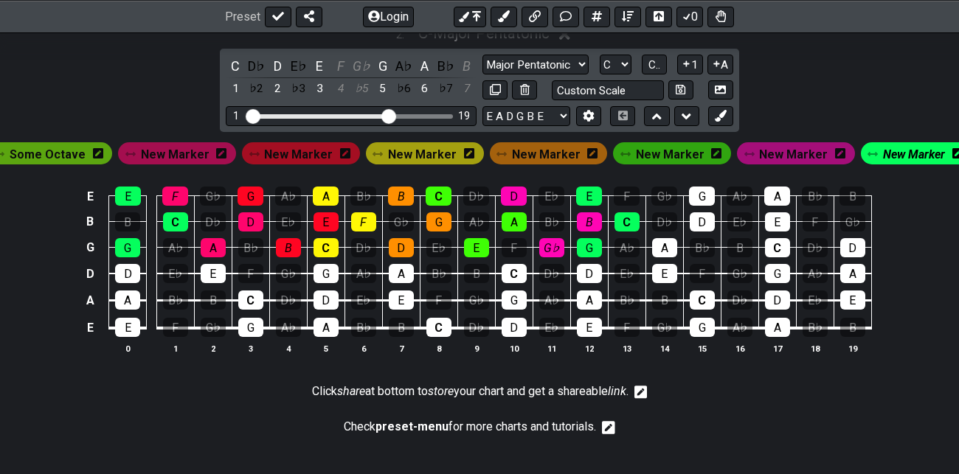
scroll to position [799, 0]
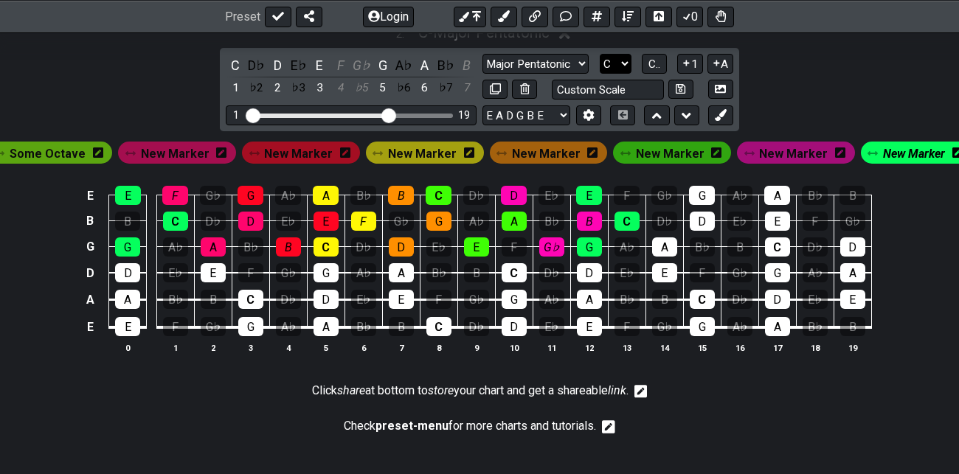
click at [622, 59] on select "A♭ A A♯ B♭ B C C♯ D♭ D D♯ E♭ E F F♯ G♭ G G♯" at bounding box center [615, 64] width 32 height 20
select select "A"
click at [600, 54] on select "A♭ A A♯ B♭ B C C♯ D♭ D D♯ E♭ E F F♯ G♭ G G♯" at bounding box center [615, 64] width 32 height 20
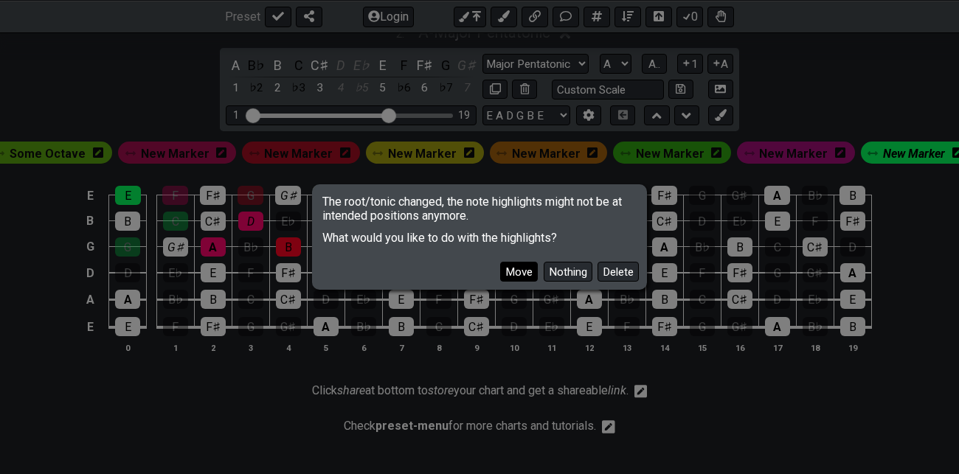
click at [520, 275] on button "Move" at bounding box center [519, 272] width 38 height 20
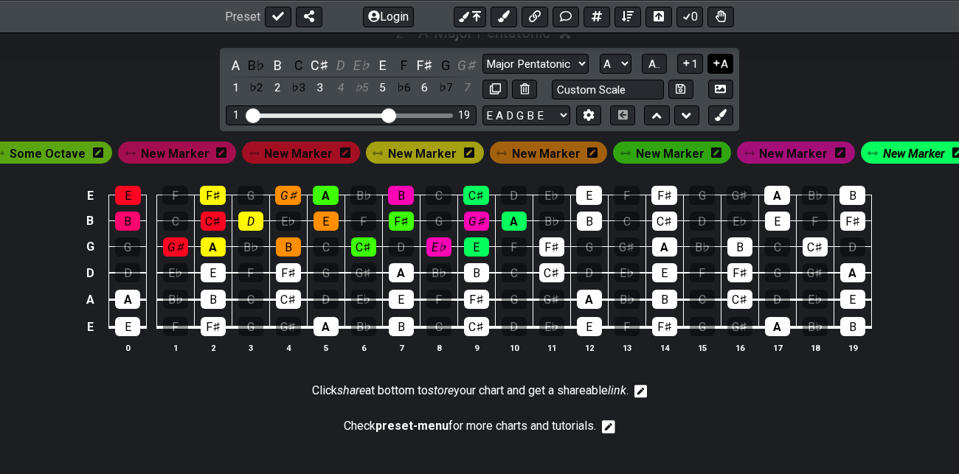
click at [723, 66] on button "A" at bounding box center [720, 64] width 26 height 20
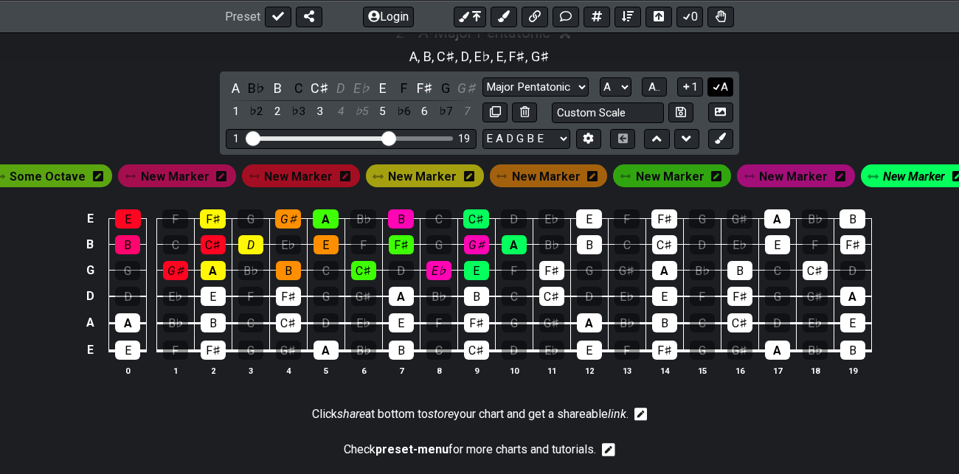
click at [723, 66] on div "2 . A - Major Pentatonic A , B , C♯ , D , E♭ , E , F♯ , G♯ A B♭ B C C♯ D E♭ E F…" at bounding box center [479, 206] width 959 height 382
click at [724, 80] on button "A" at bounding box center [720, 87] width 26 height 20
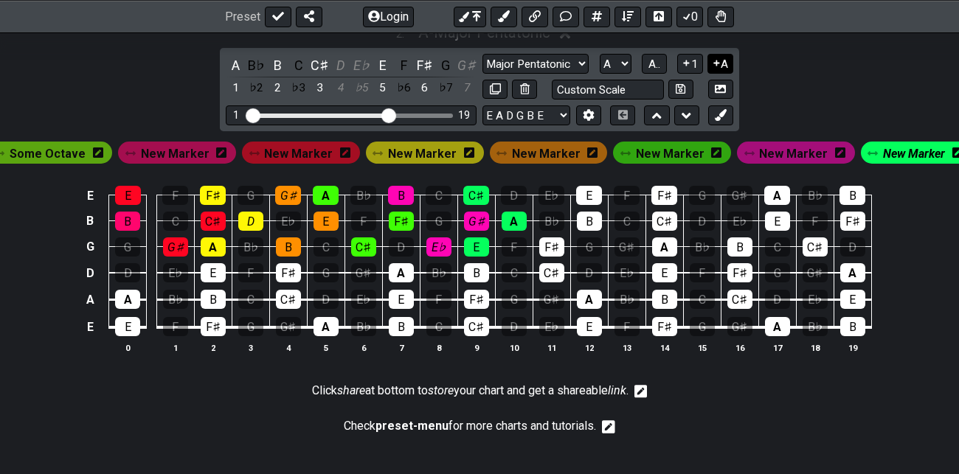
click at [725, 60] on button "A" at bounding box center [720, 64] width 26 height 20
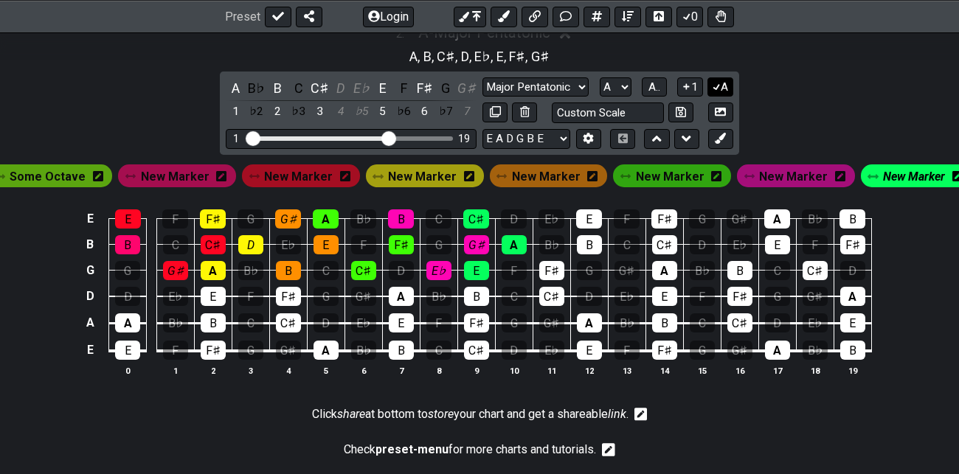
click at [723, 85] on button "A" at bounding box center [720, 87] width 26 height 20
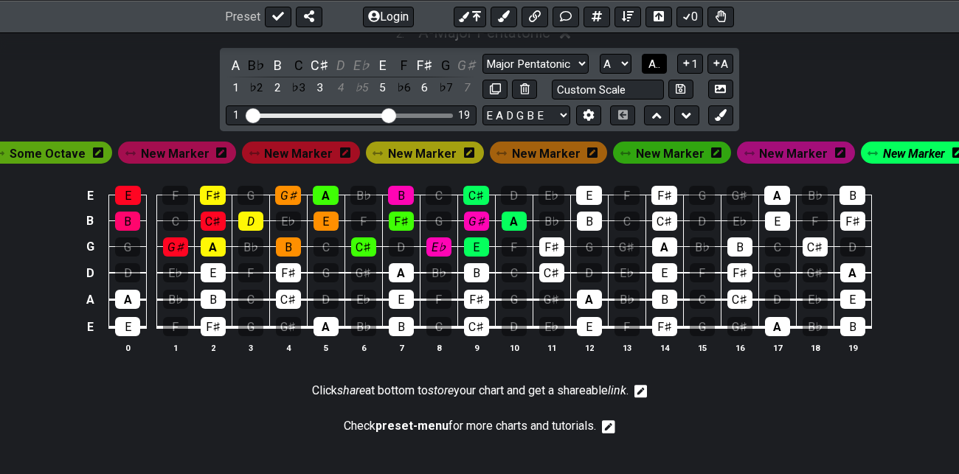
click at [656, 58] on span "A.." at bounding box center [654, 64] width 12 height 13
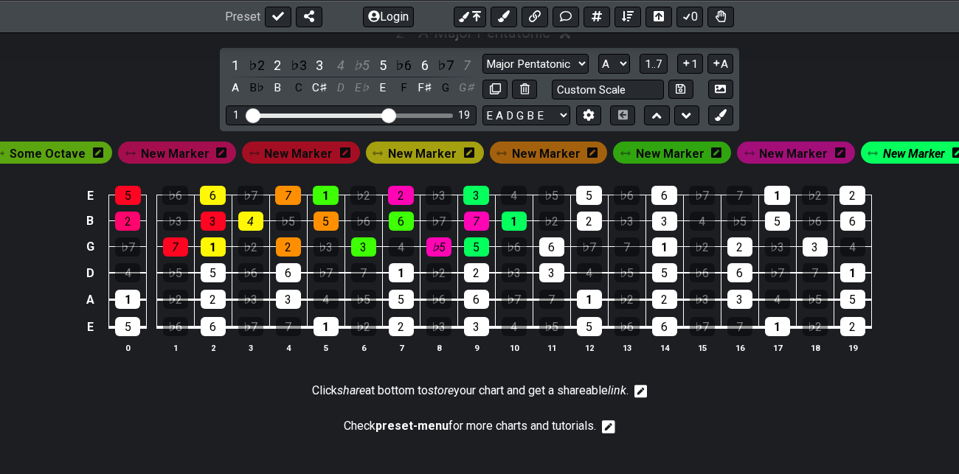
click at [425, 152] on span "New Marker" at bounding box center [422, 153] width 69 height 21
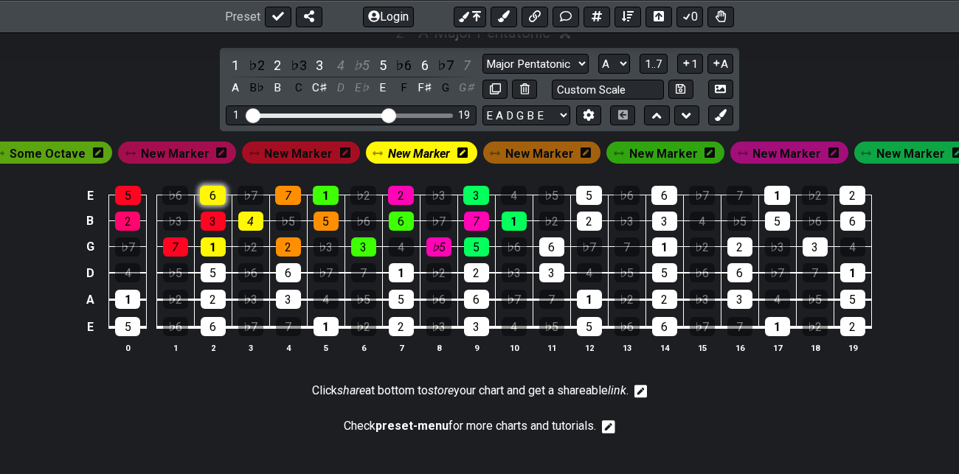
click at [215, 192] on div "6" at bounding box center [213, 195] width 26 height 19
click at [255, 214] on div "4" at bounding box center [250, 221] width 25 height 19
click at [215, 241] on div "1" at bounding box center [213, 246] width 25 height 19
click at [312, 149] on span "New Marker" at bounding box center [298, 153] width 69 height 21
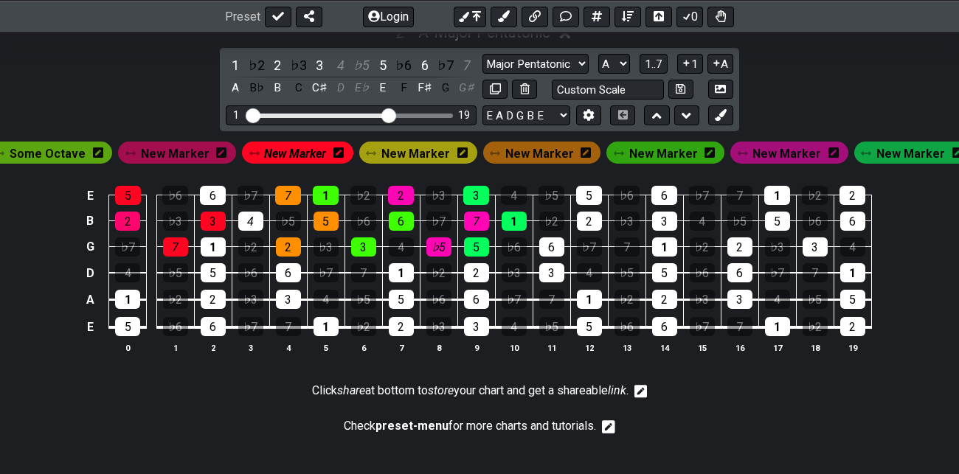
click at [62, 156] on span "Some Octave" at bounding box center [48, 153] width 76 height 21
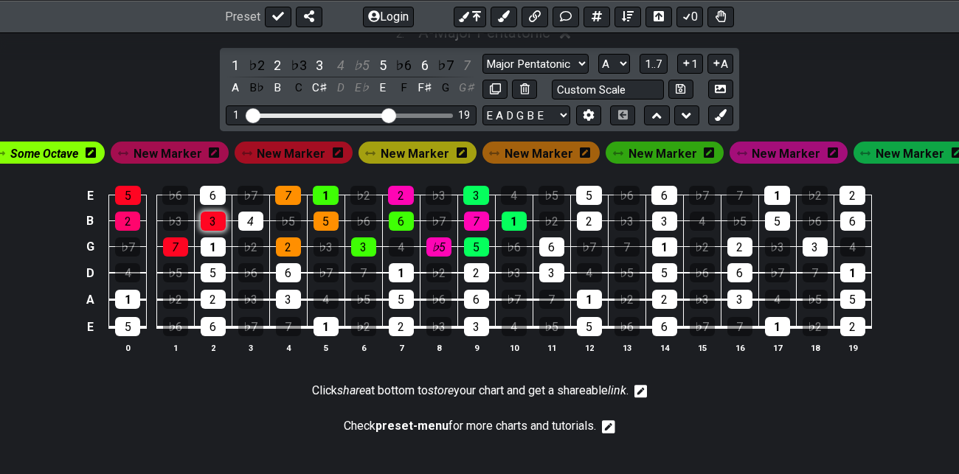
click at [216, 215] on div "3" at bounding box center [213, 221] width 25 height 19
click at [218, 240] on div "1" at bounding box center [213, 246] width 25 height 19
click at [218, 278] on div "5" at bounding box center [213, 272] width 25 height 19
click at [298, 150] on span "New Marker" at bounding box center [291, 153] width 69 height 21
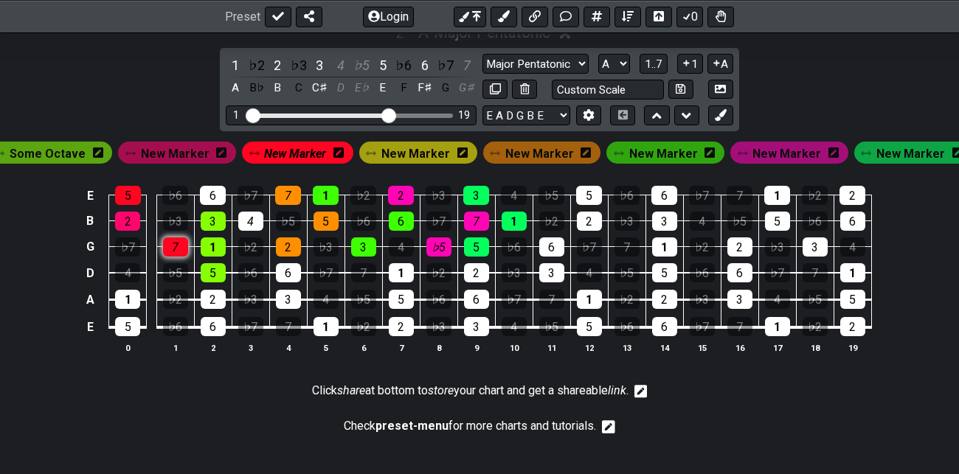
click at [174, 246] on div "7" at bounding box center [175, 246] width 25 height 19
click at [128, 219] on div "2" at bounding box center [127, 221] width 25 height 19
click at [128, 195] on div "5" at bounding box center [128, 195] width 26 height 19
click at [127, 218] on div "2" at bounding box center [127, 221] width 25 height 19
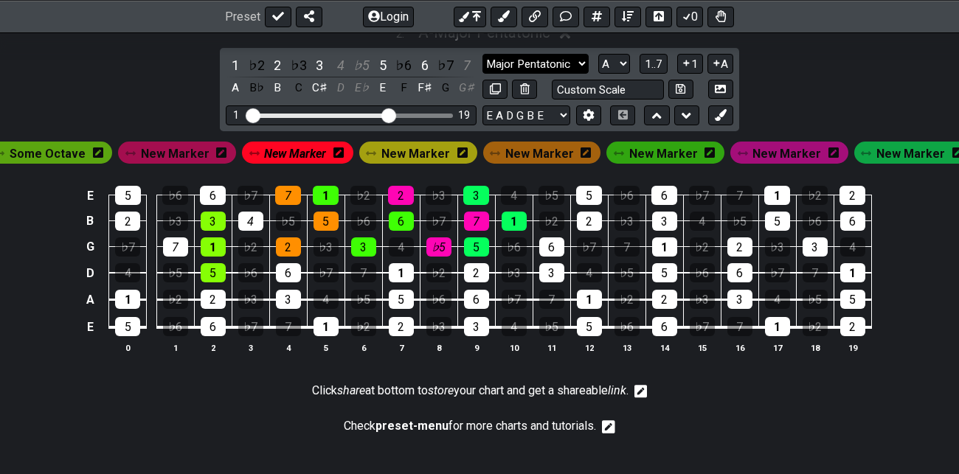
click at [582, 59] on select "Minor Pentatonic Root Minor Pentatonic Major Pentatonic Minor Blues Major Blues…" at bounding box center [535, 64] width 106 height 20
select select "Minor Pentatonic"
click at [482, 54] on select "Minor Pentatonic Root Minor Pentatonic Major Pentatonic Minor Blues Major Blues…" at bounding box center [535, 64] width 106 height 20
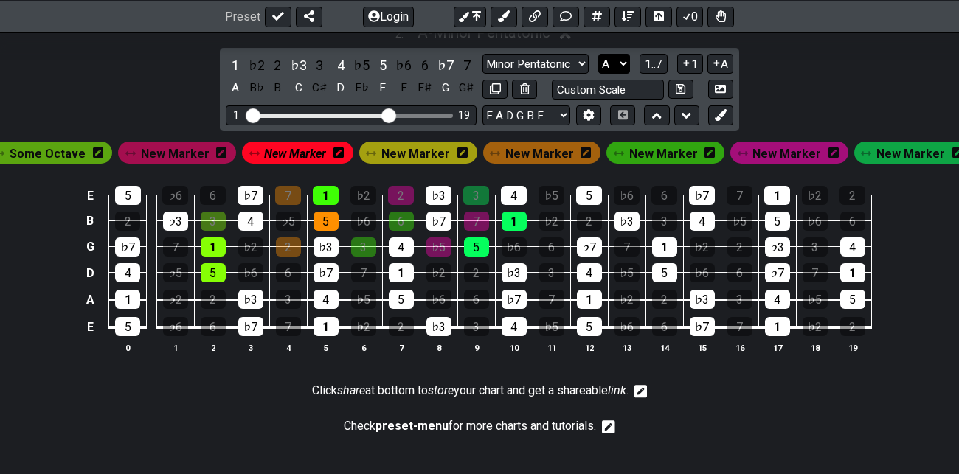
click at [622, 61] on select "A♭ A A♯ B♭ B C C♯ D♭ D D♯ E♭ E F F♯ G♭ G G♯" at bounding box center [614, 64] width 32 height 20
click at [599, 54] on select "A♭ A A♯ B♭ B C C♯ D♭ D D♯ E♭ E F F♯ G♭ G G♯" at bounding box center [614, 64] width 32 height 20
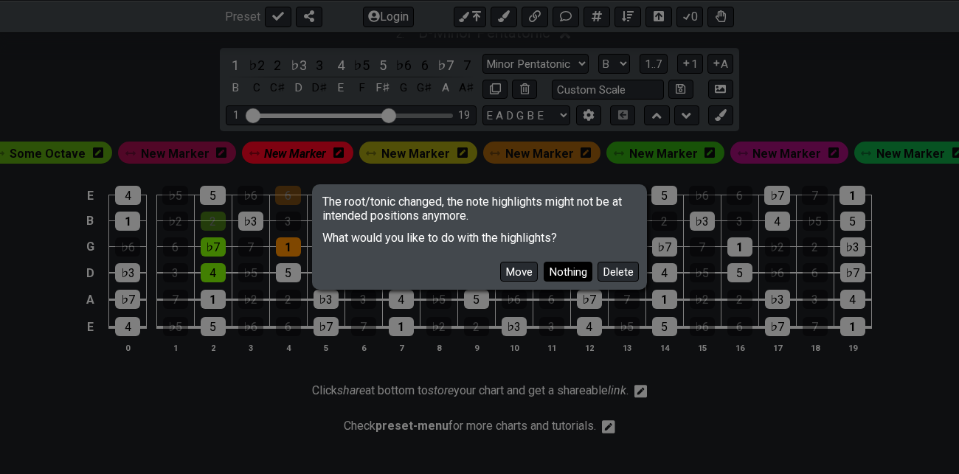
click at [572, 274] on button "Nothing" at bounding box center [567, 272] width 49 height 20
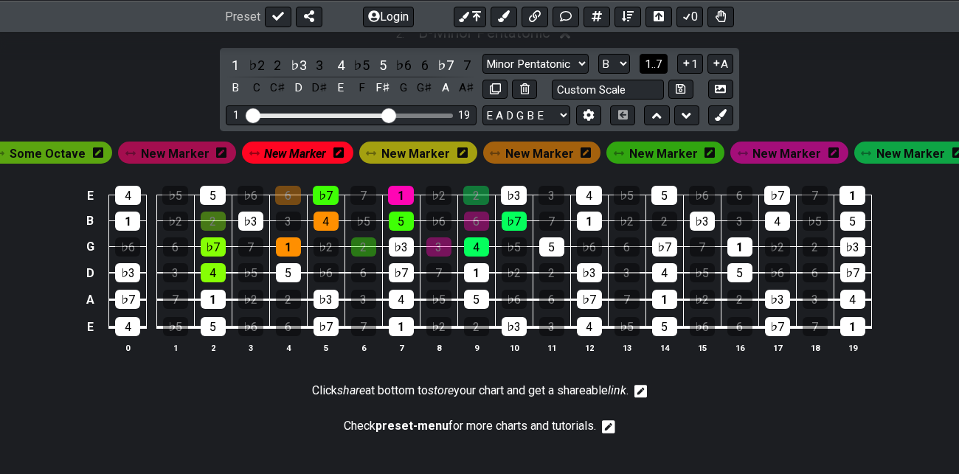
click at [655, 63] on span "1..7" at bounding box center [653, 64] width 18 height 13
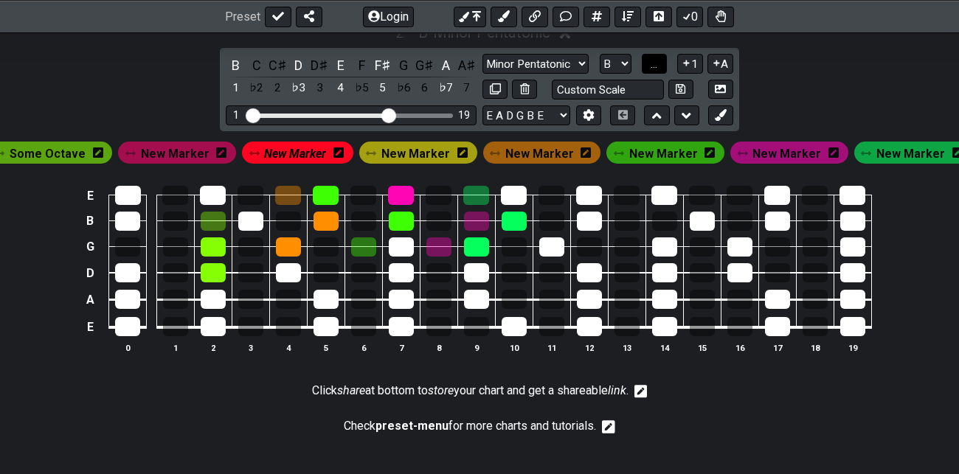
click at [655, 63] on span "..." at bounding box center [653, 64] width 7 height 13
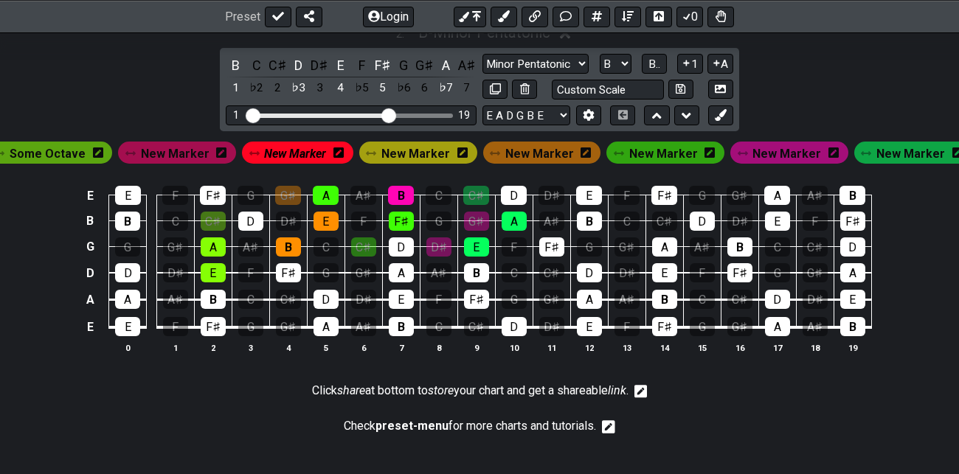
click at [199, 145] on span "New Marker" at bounding box center [175, 153] width 69 height 21
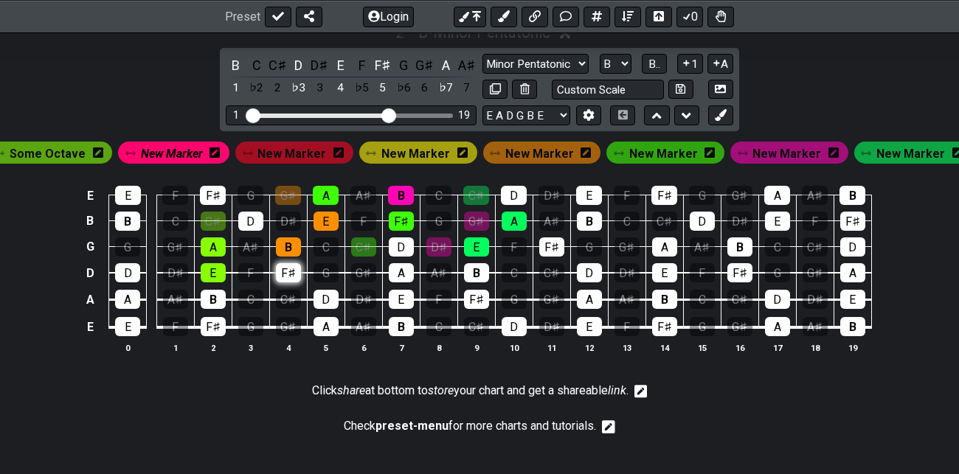
click at [286, 268] on div "F♯" at bounding box center [288, 272] width 25 height 19
click at [291, 240] on div "B" at bounding box center [288, 246] width 25 height 19
click at [253, 218] on div "D" at bounding box center [250, 221] width 25 height 19
click at [183, 151] on span "New Marker" at bounding box center [172, 153] width 62 height 21
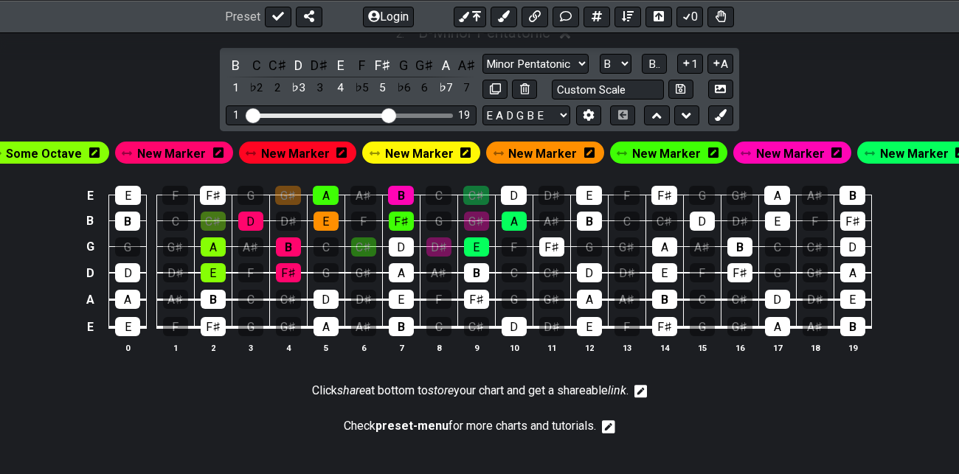
click at [183, 151] on span "New Marker" at bounding box center [171, 153] width 69 height 21
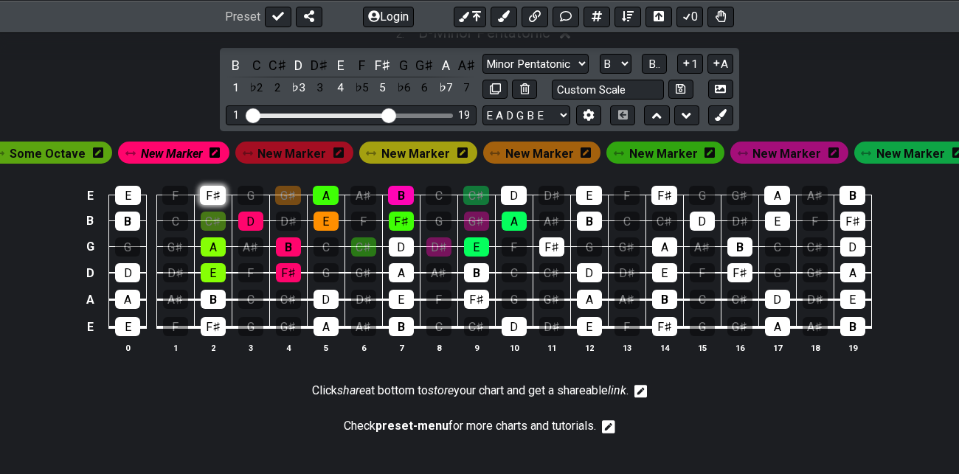
click at [215, 190] on div "F♯" at bounding box center [213, 195] width 26 height 19
click at [621, 59] on select "A♭ A A♯ B♭ B C C♯ D♭ D D♯ E♭ E F F♯ G♭ G G♯" at bounding box center [615, 64] width 32 height 20
click at [600, 54] on select "A♭ A A♯ B♭ B C C♯ D♭ D D♯ E♭ E F F♯ G♭ G G♯" at bounding box center [615, 64] width 32 height 20
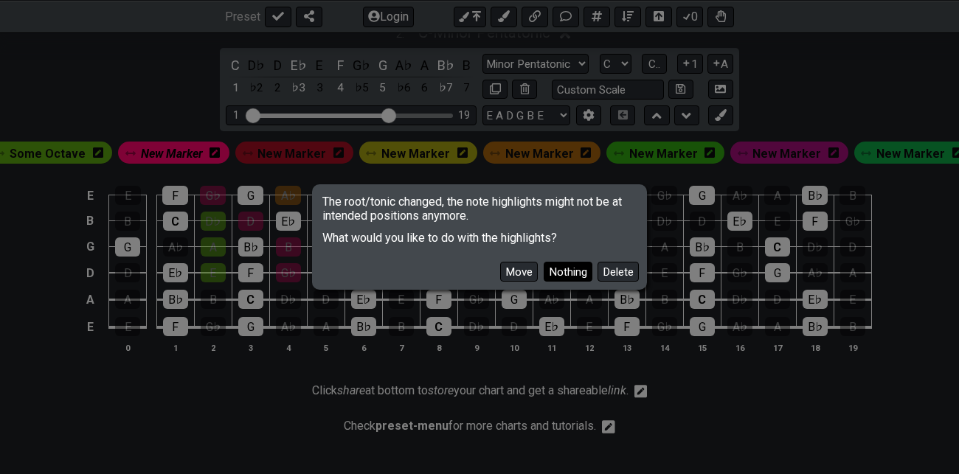
click at [577, 273] on button "Nothing" at bounding box center [567, 272] width 49 height 20
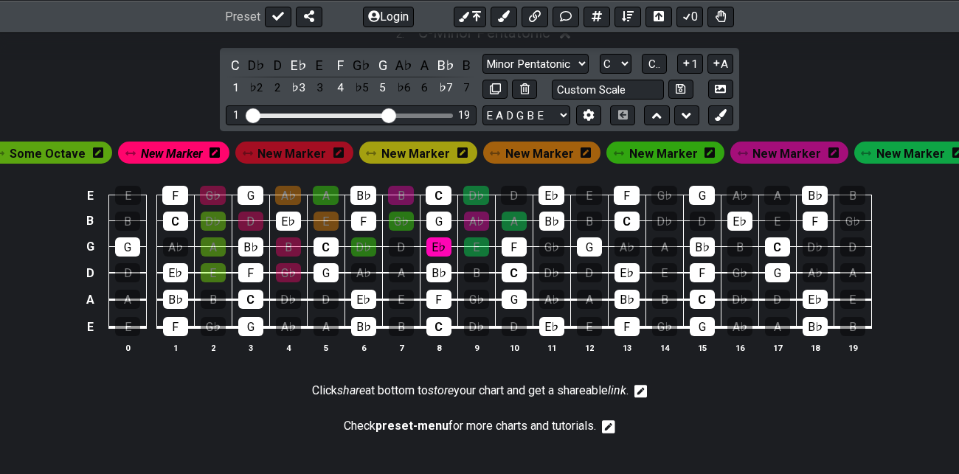
click at [307, 150] on span "New Marker" at bounding box center [291, 153] width 69 height 21
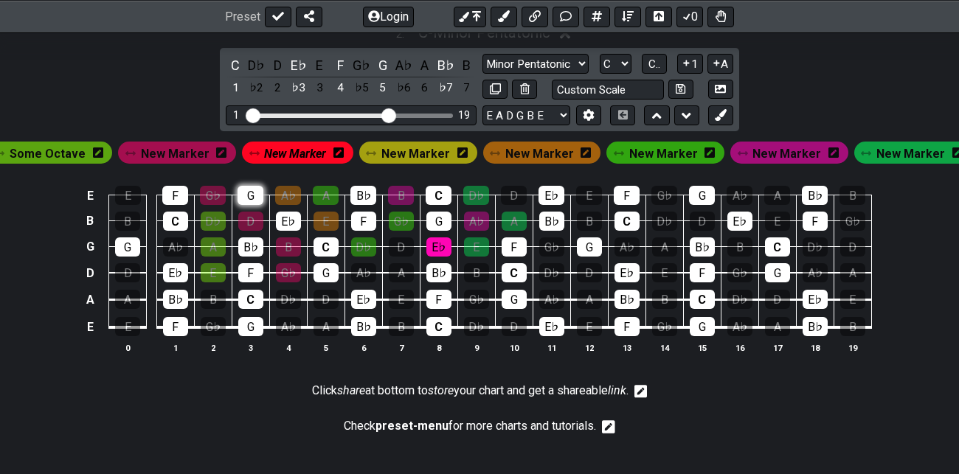
click at [255, 192] on div "G" at bounding box center [250, 195] width 26 height 19
click at [290, 217] on div "E♭" at bounding box center [288, 221] width 25 height 19
click at [326, 242] on div "C" at bounding box center [325, 246] width 25 height 19
click at [328, 268] on div "G" at bounding box center [325, 272] width 25 height 19
click at [62, 150] on span "Some Octave" at bounding box center [48, 153] width 76 height 21
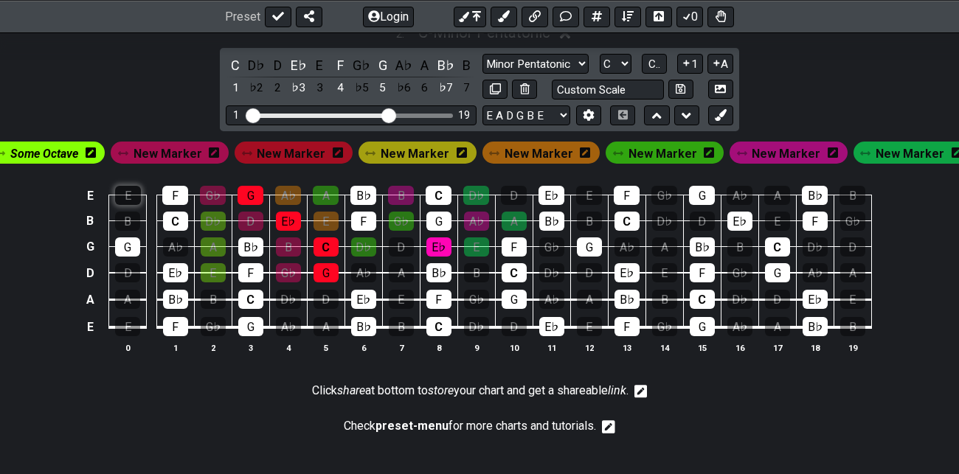
click at [130, 192] on div "E" at bounding box center [128, 195] width 26 height 19
click at [69, 148] on span "Some Octave" at bounding box center [44, 153] width 68 height 21
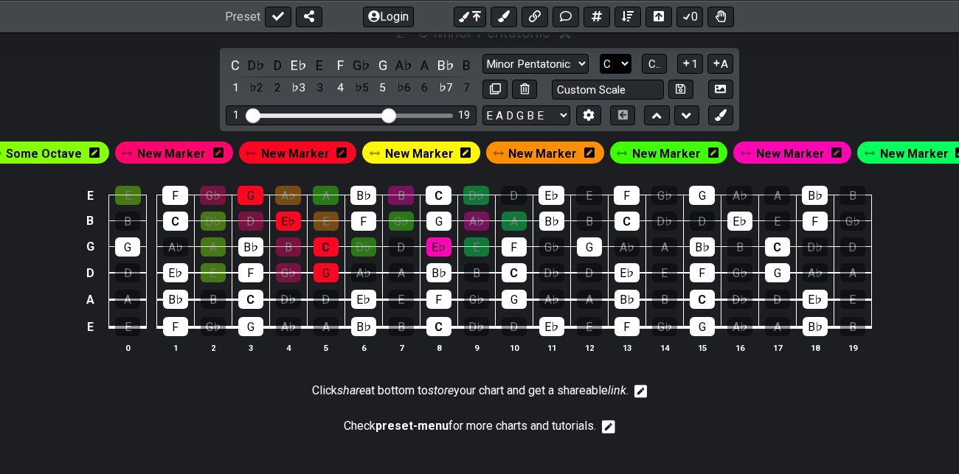
click at [622, 60] on select "A♭ A A♯ B♭ B C C♯ D♭ D D♯ E♭ E F F♯ G♭ G G♯" at bounding box center [615, 64] width 32 height 20
select select "D"
click at [600, 54] on select "A♭ A A♯ B♭ B C C♯ D♭ D D♯ E♭ E F F♯ G♭ G G♯" at bounding box center [615, 64] width 32 height 20
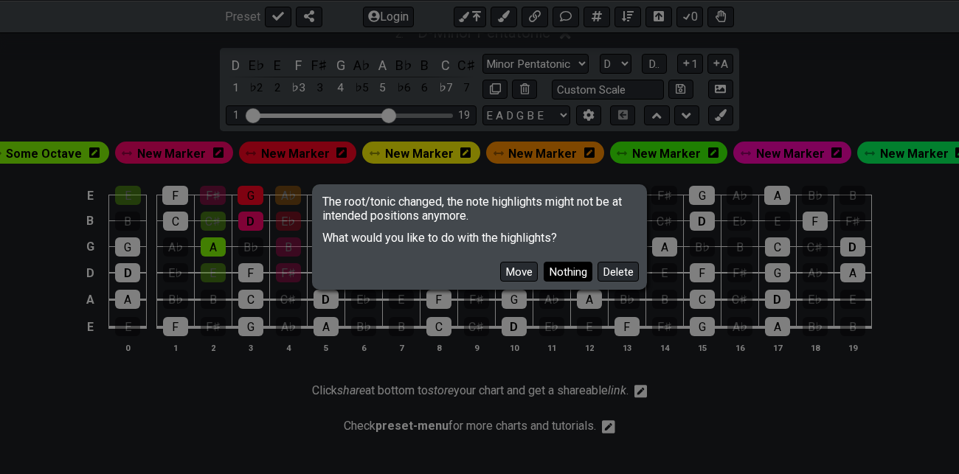
click at [572, 273] on button "Nothing" at bounding box center [567, 272] width 49 height 20
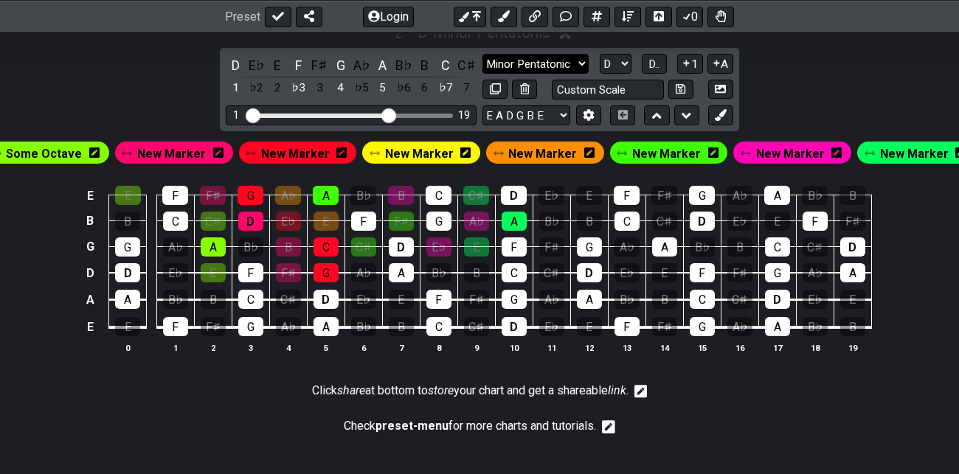
click at [574, 61] on select "Minor Pentatonic Root Minor Pentatonic Major Pentatonic Minor Blues Major Blues…" at bounding box center [535, 64] width 106 height 20
select select "Major Pentatonic"
click at [482, 54] on select "Minor Pentatonic Root Minor Pentatonic Major Pentatonic Minor Blues Major Blues…" at bounding box center [535, 64] width 106 height 20
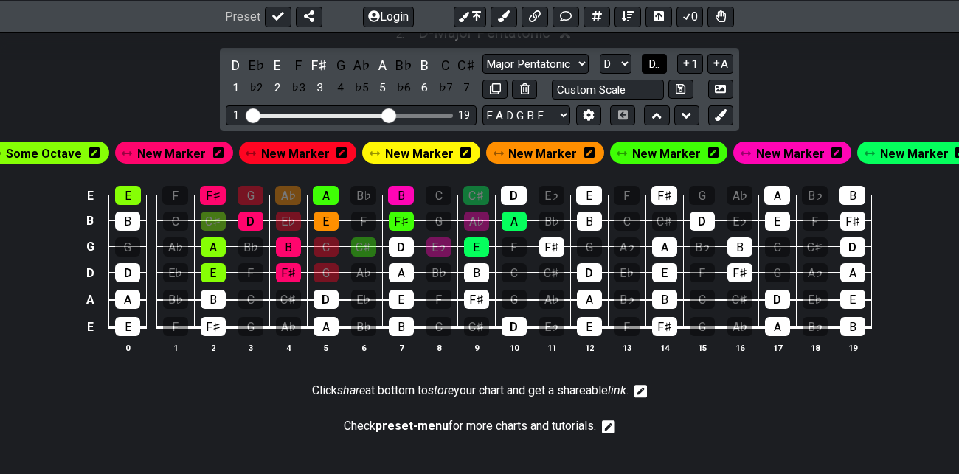
click at [651, 61] on span "D.." at bounding box center [653, 64] width 11 height 13
click at [651, 61] on span "1..7" at bounding box center [653, 64] width 18 height 13
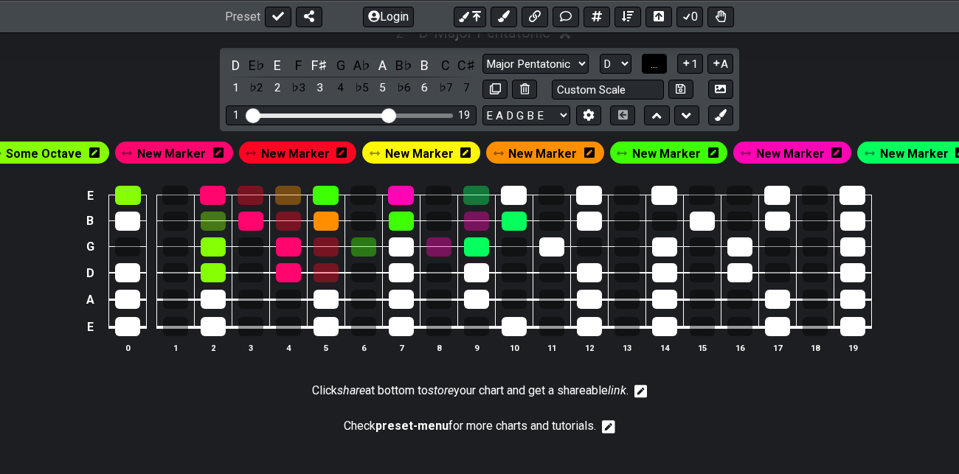
click at [651, 61] on span "..." at bounding box center [653, 64] width 7 height 13
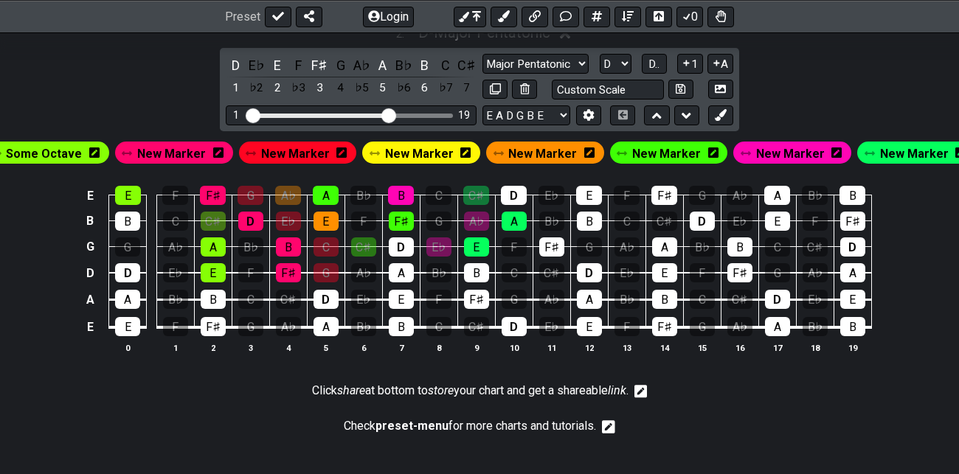
click at [433, 153] on span "New Marker" at bounding box center [419, 153] width 69 height 21
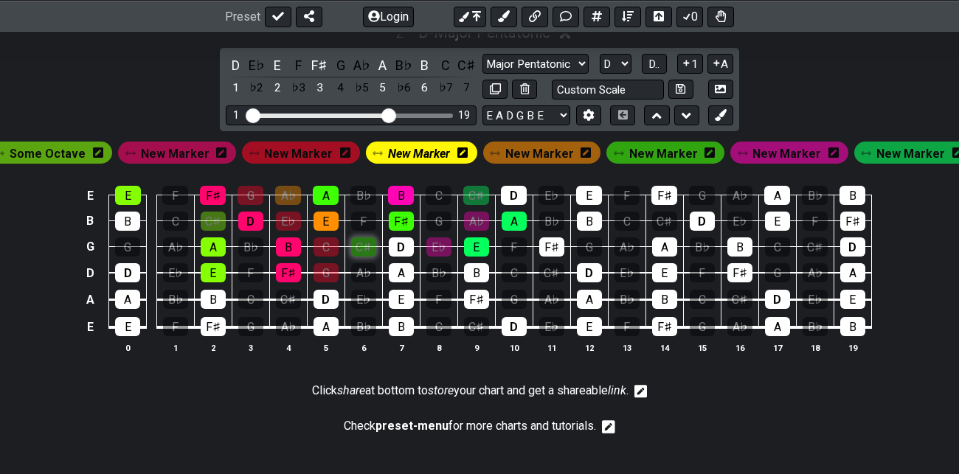
click at [367, 240] on div "C♯" at bounding box center [363, 246] width 25 height 19
click at [405, 219] on div "F♯" at bounding box center [401, 221] width 25 height 19
click at [329, 187] on div "A" at bounding box center [326, 195] width 26 height 19
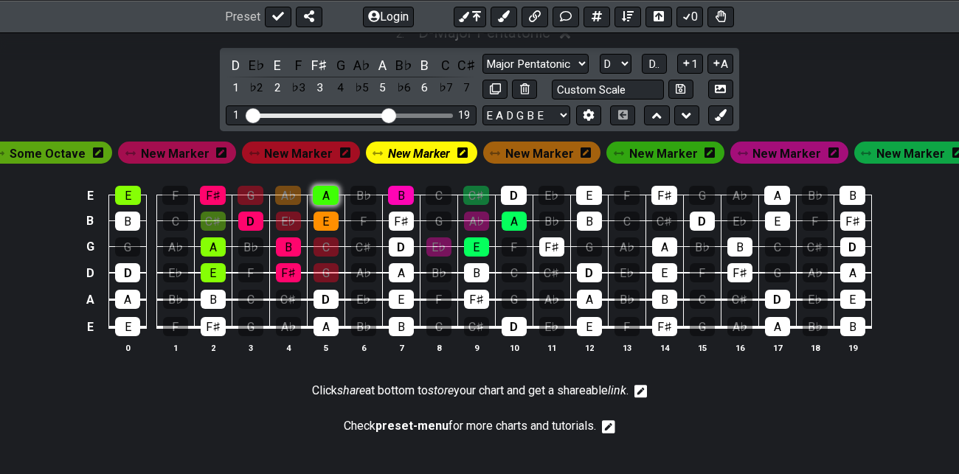
click at [329, 187] on div "A" at bounding box center [326, 195] width 26 height 19
click at [404, 243] on div "D" at bounding box center [401, 246] width 25 height 19
click at [655, 60] on span "D.." at bounding box center [653, 64] width 11 height 13
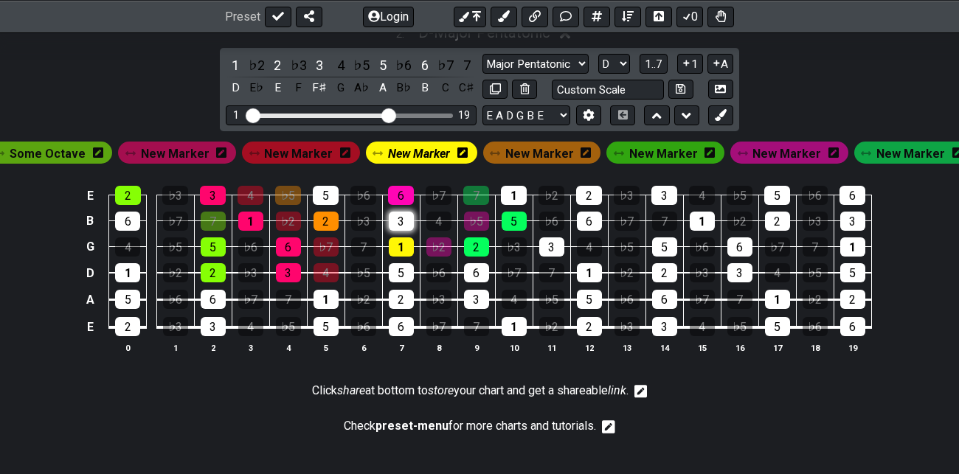
click at [400, 217] on div "3" at bounding box center [401, 221] width 25 height 19
click at [400, 268] on div "5" at bounding box center [401, 272] width 25 height 19
click at [328, 192] on div "5" at bounding box center [326, 195] width 26 height 19
click at [293, 192] on div "♭5" at bounding box center [288, 195] width 26 height 19
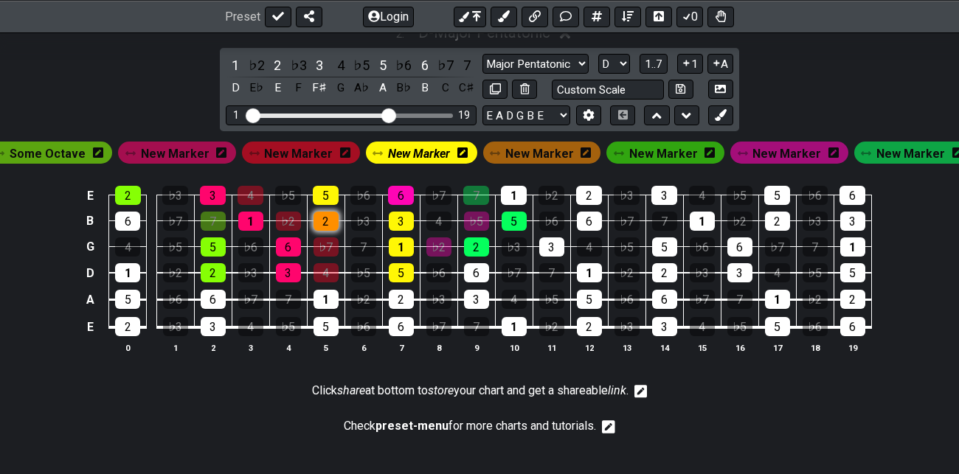
click at [331, 215] on div "2" at bounding box center [325, 221] width 25 height 19
click at [620, 57] on select "A♭ A A♯ B♭ B C C♯ D♭ D D♯ E♭ E F F♯ G♭ G G♯" at bounding box center [614, 64] width 32 height 20
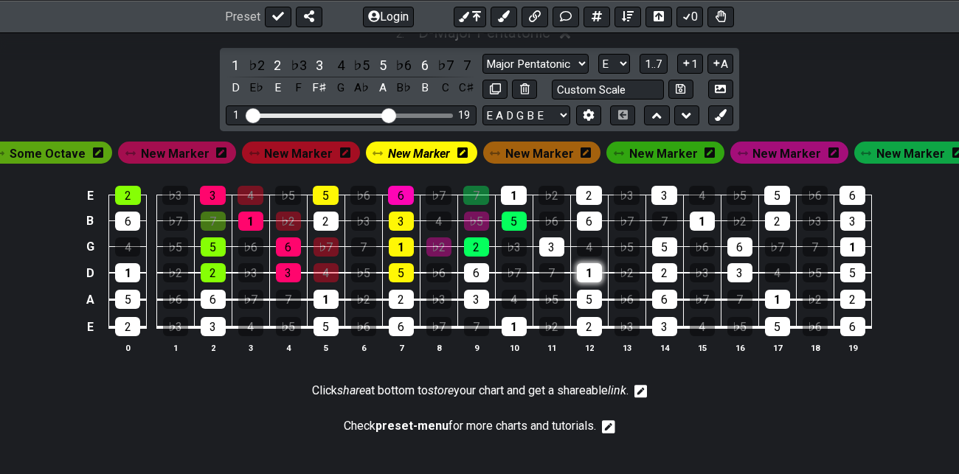
click at [599, 54] on select "A♭ A A♯ B♭ B C C♯ D♭ D D♯ E♭ E F F♯ G♭ G G♯" at bounding box center [614, 64] width 32 height 20
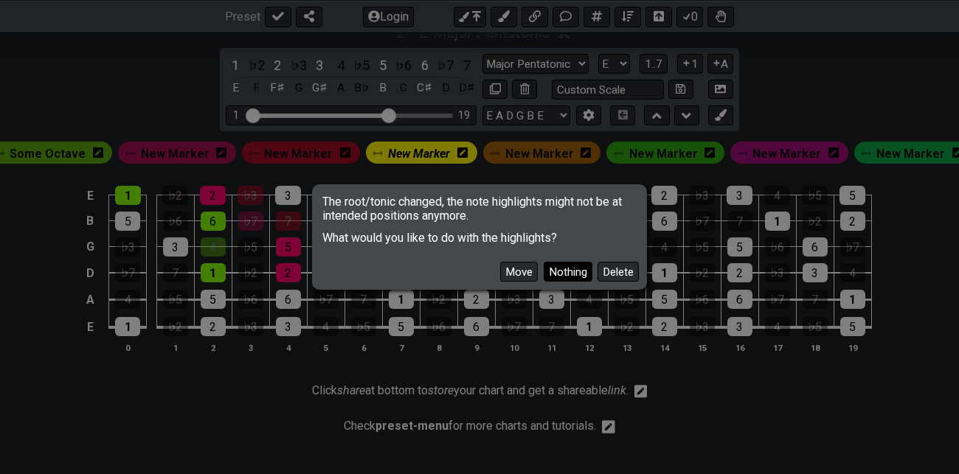
click at [570, 273] on button "Nothing" at bounding box center [567, 272] width 49 height 20
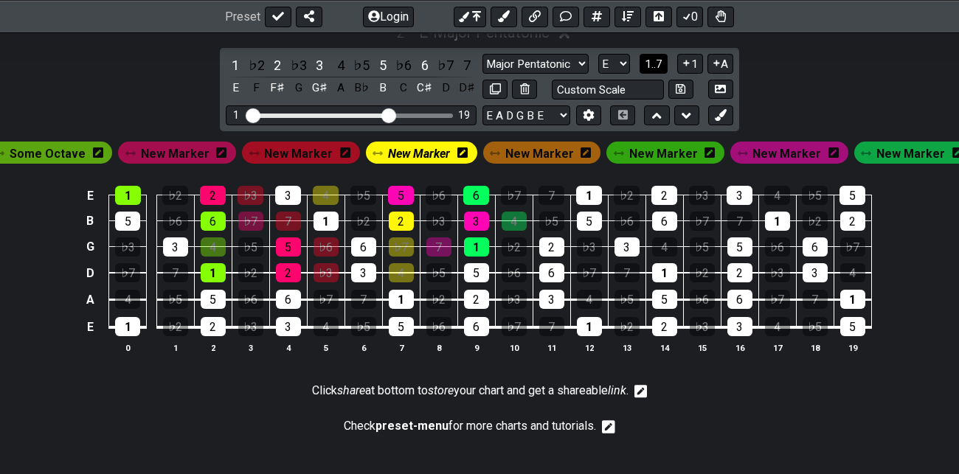
click at [655, 59] on span "1..7" at bounding box center [653, 64] width 18 height 13
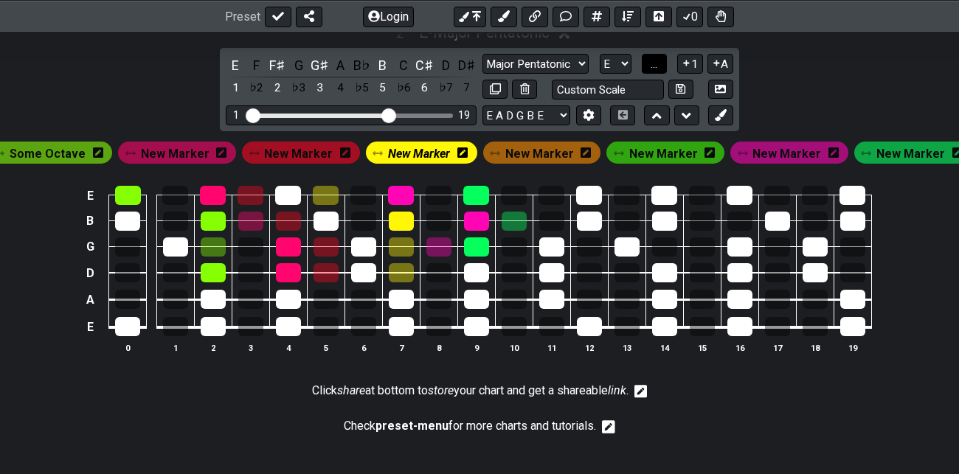
click at [655, 59] on span "..." at bounding box center [653, 64] width 7 height 13
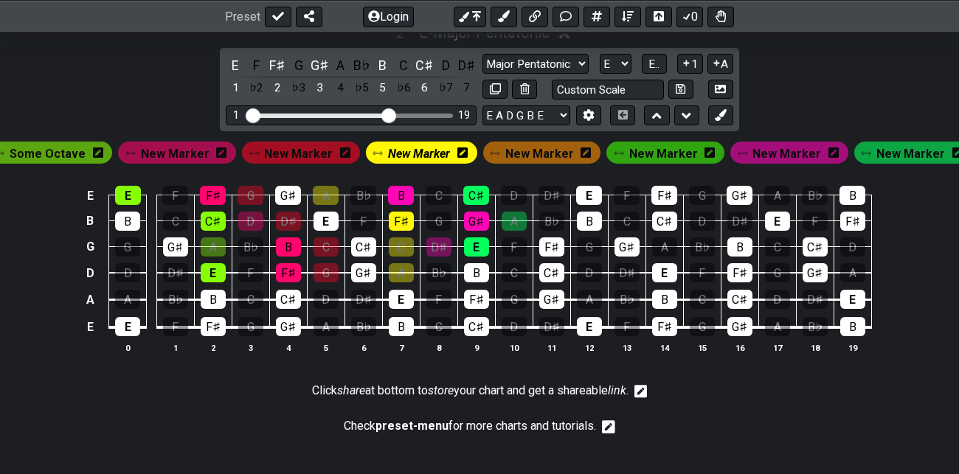
click at [543, 148] on span "New Marker" at bounding box center [539, 153] width 69 height 21
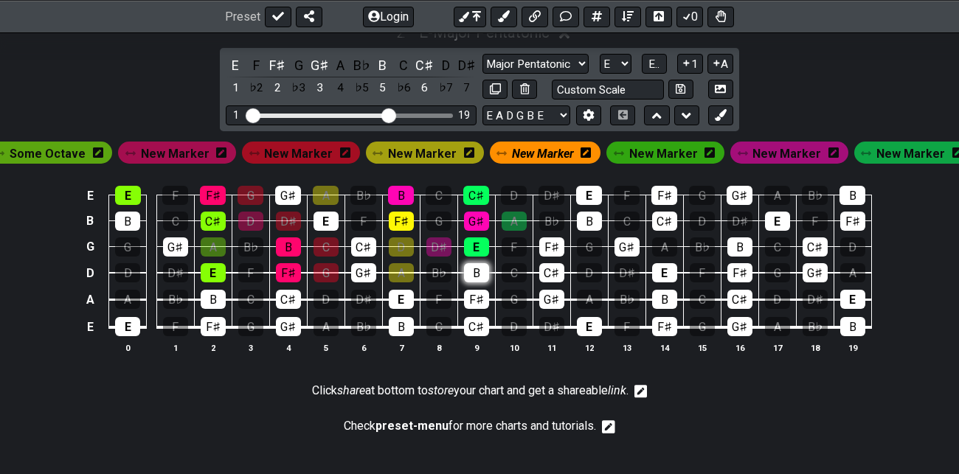
click at [479, 263] on div "B" at bounding box center [476, 272] width 25 height 19
click at [475, 246] on div "E" at bounding box center [476, 246] width 25 height 19
click at [473, 218] on div "G♯" at bounding box center [476, 221] width 25 height 19
click at [401, 189] on div "B" at bounding box center [401, 195] width 26 height 19
click at [442, 246] on div "D♯" at bounding box center [438, 246] width 25 height 19
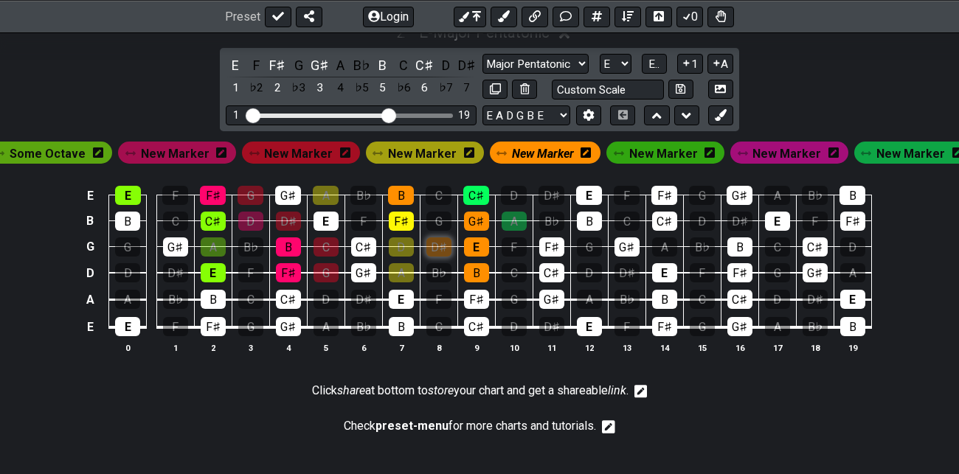
click at [442, 246] on div "D♯" at bounding box center [438, 246] width 25 height 19
click at [549, 147] on span "New Marker" at bounding box center [543, 153] width 62 height 21
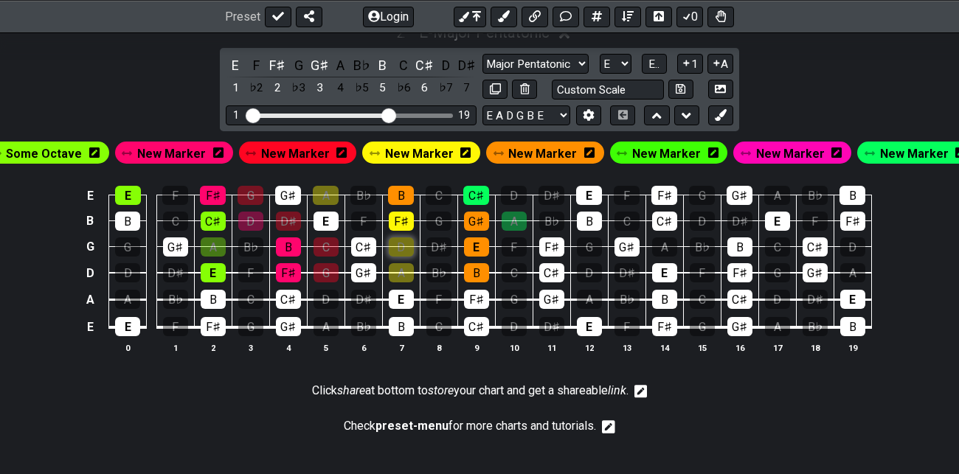
click at [408, 243] on div "D" at bounding box center [401, 246] width 25 height 19
click at [405, 267] on div "A" at bounding box center [401, 272] width 25 height 19
click at [328, 193] on div "A" at bounding box center [326, 195] width 26 height 19
click at [291, 190] on div "G♯" at bounding box center [288, 195] width 26 height 19
click at [326, 212] on div "E" at bounding box center [325, 221] width 25 height 19
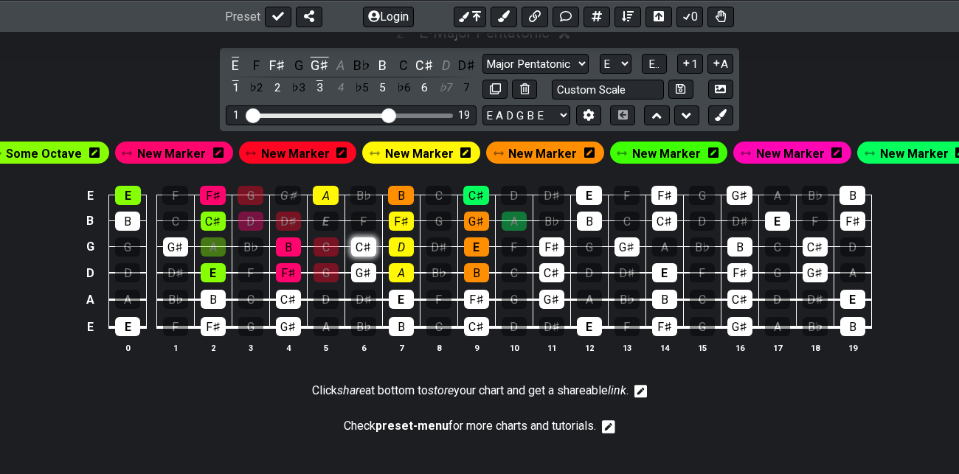
click at [366, 246] on div "C♯" at bounding box center [363, 246] width 25 height 19
click at [369, 271] on div "G♯" at bounding box center [363, 272] width 25 height 19
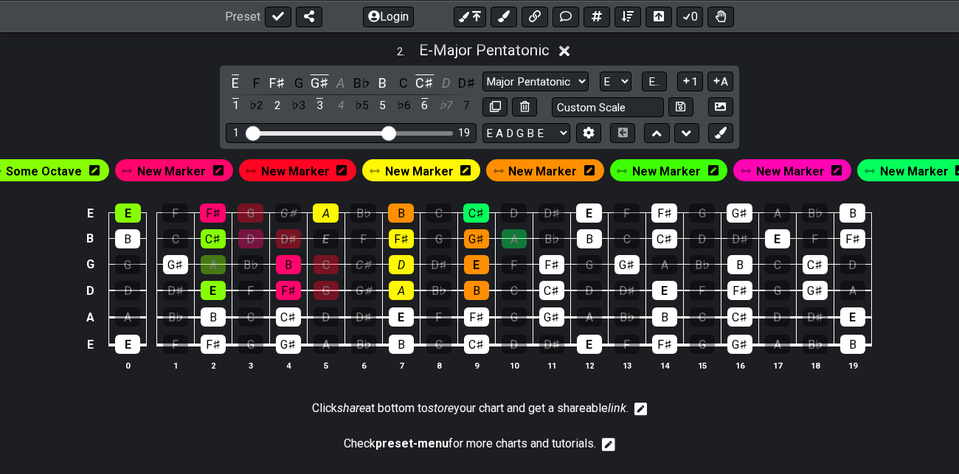
scroll to position [781, 0]
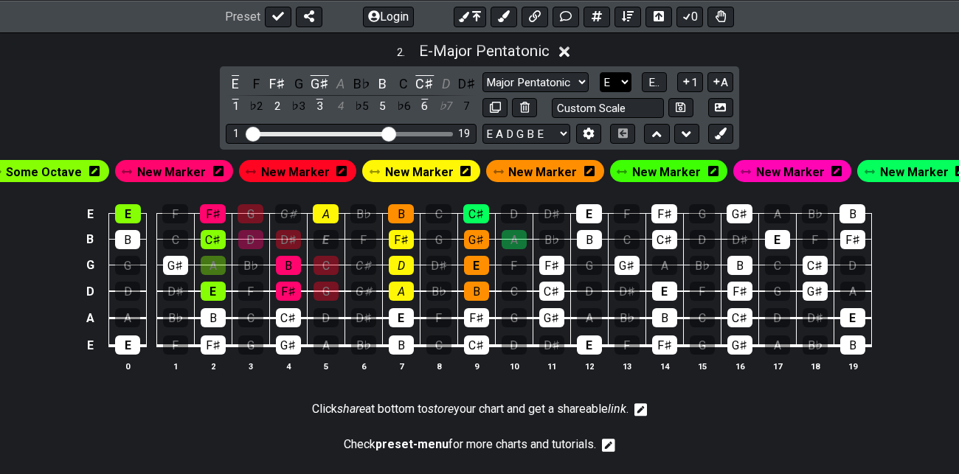
click at [626, 80] on select "A♭ A A♯ B♭ B C C♯ D♭ D D♯ E♭ E F F♯ G♭ G G♯" at bounding box center [615, 82] width 32 height 20
select select "F"
click at [600, 72] on select "A♭ A A♯ B♭ B C C♯ D♭ D D♯ E♭ E F F♯ G♭ G G♯" at bounding box center [615, 82] width 32 height 20
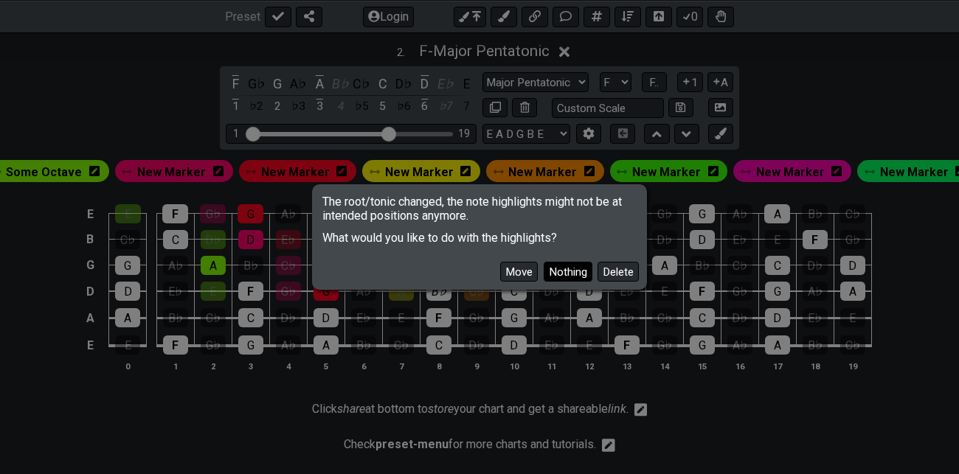
click at [575, 273] on button "Nothing" at bounding box center [567, 272] width 49 height 20
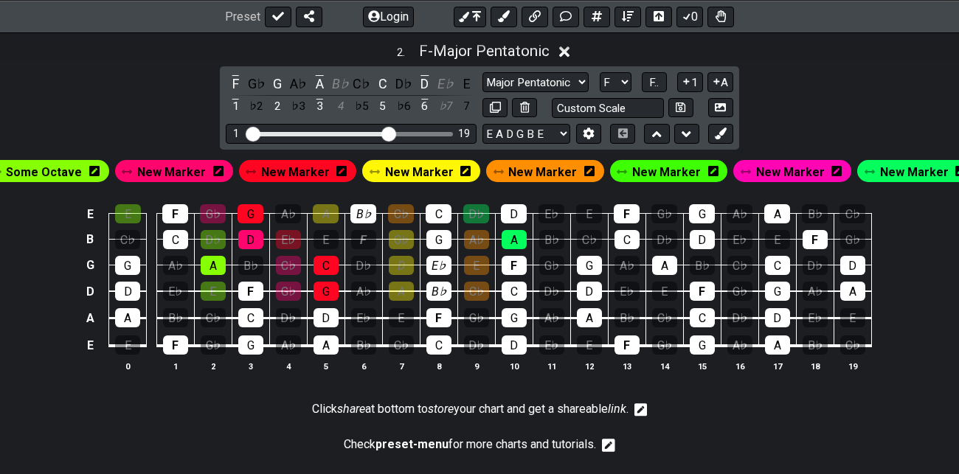
click at [627, 32] on div "Preset Login 0" at bounding box center [479, 16] width 959 height 32
click at [655, 81] on span "F.." at bounding box center [654, 82] width 10 height 13
click at [655, 81] on span "1..7" at bounding box center [653, 82] width 18 height 13
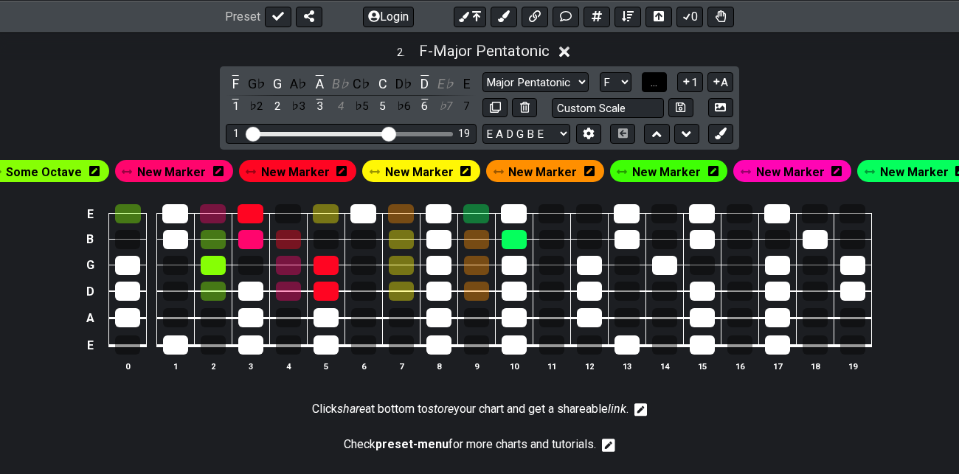
click at [655, 81] on span "..." at bounding box center [653, 82] width 7 height 13
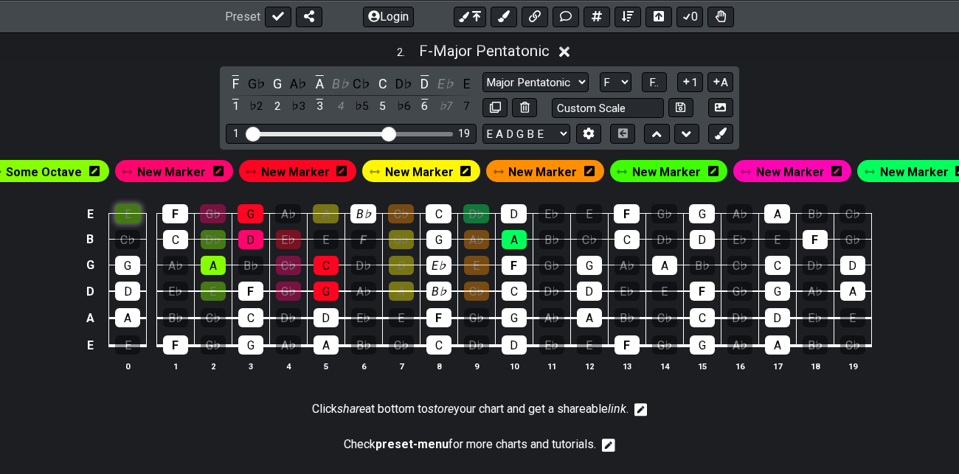
click at [131, 214] on div "E" at bounding box center [128, 213] width 26 height 19
click at [215, 239] on div "D♭" at bounding box center [213, 239] width 25 height 19
click at [215, 283] on div "E" at bounding box center [213, 291] width 25 height 19
click at [178, 209] on div "F" at bounding box center [175, 213] width 26 height 19
click at [175, 237] on div "C" at bounding box center [175, 239] width 25 height 19
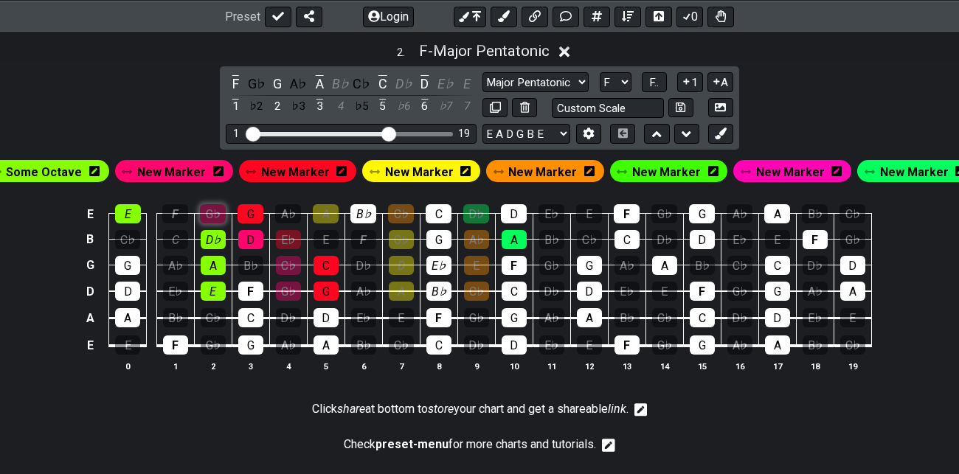
click at [218, 212] on div "G♭" at bounding box center [213, 213] width 26 height 19
click at [290, 268] on div "C♭" at bounding box center [288, 265] width 25 height 19
click at [291, 290] on div "G♭" at bounding box center [288, 291] width 25 height 19
click at [289, 234] on div "E♭" at bounding box center [288, 239] width 25 height 19
click at [129, 215] on div "E" at bounding box center [128, 213] width 26 height 19
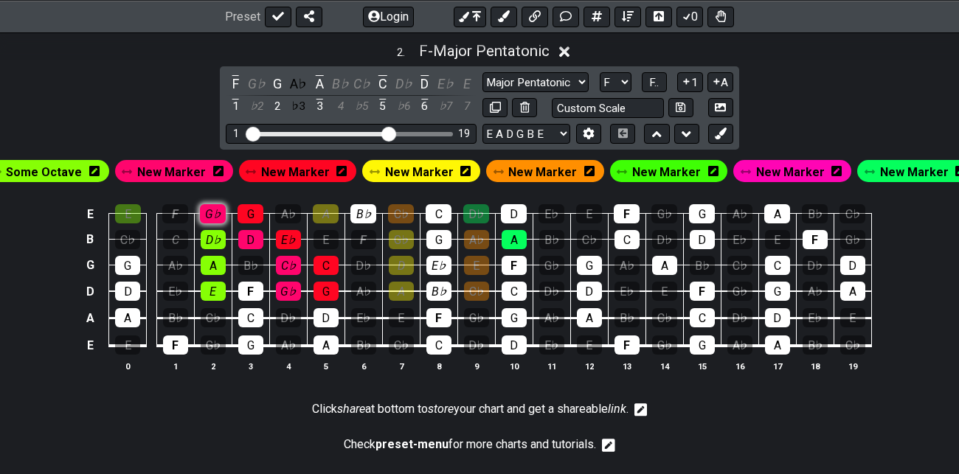
click at [212, 212] on div "G♭" at bounding box center [213, 213] width 26 height 19
click at [257, 208] on div "G" at bounding box center [250, 213] width 26 height 19
click at [397, 288] on div "A" at bounding box center [401, 291] width 25 height 19
click at [401, 262] on div "D" at bounding box center [401, 265] width 25 height 19
click at [403, 239] on div "G♭" at bounding box center [401, 239] width 25 height 19
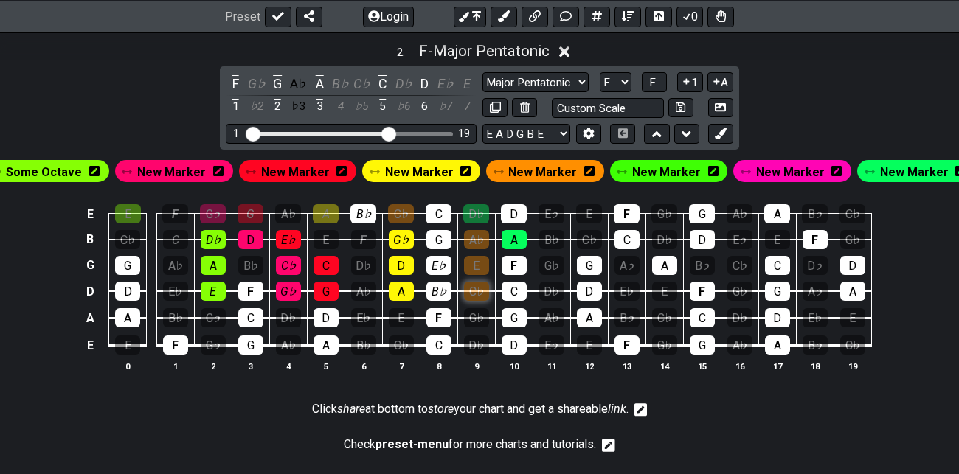
click at [471, 291] on div "C♭" at bounding box center [476, 291] width 25 height 19
click at [479, 265] on div "E" at bounding box center [476, 265] width 25 height 19
click at [478, 237] on div "A♭" at bounding box center [476, 239] width 25 height 19
click at [892, 170] on span "New Marker" at bounding box center [914, 171] width 69 height 21
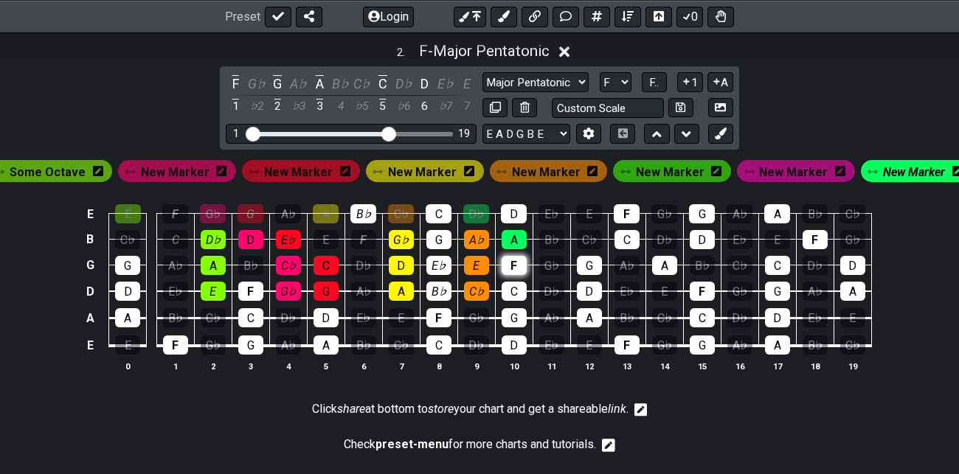
click at [519, 260] on div "F" at bounding box center [513, 265] width 25 height 19
click at [516, 283] on div "C" at bounding box center [513, 291] width 25 height 19
click at [513, 282] on div "C" at bounding box center [513, 291] width 25 height 19
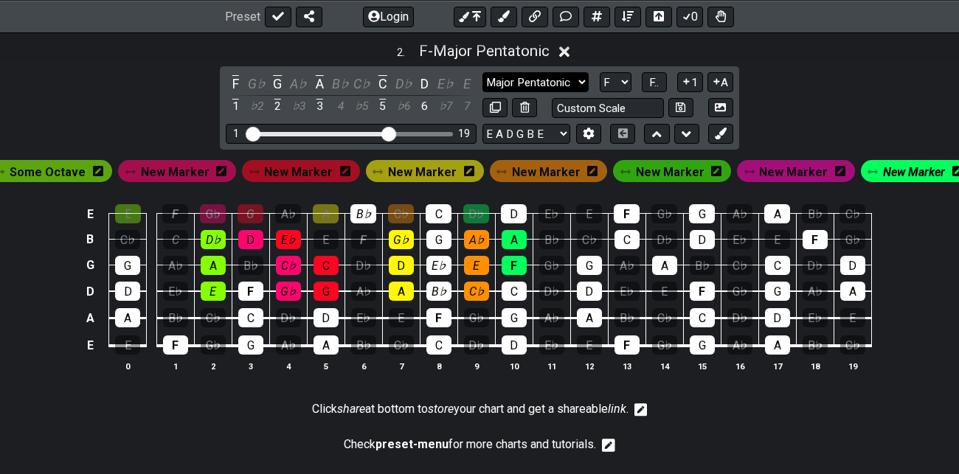
click at [581, 80] on select "Minor Pentatonic Root Minor Pentatonic Major Pentatonic Minor Blues Major Blues…" at bounding box center [535, 82] width 106 height 20
click at [482, 72] on select "Minor Pentatonic Root Minor Pentatonic Major Pentatonic Minor Blues Major Blues…" at bounding box center [535, 82] width 106 height 20
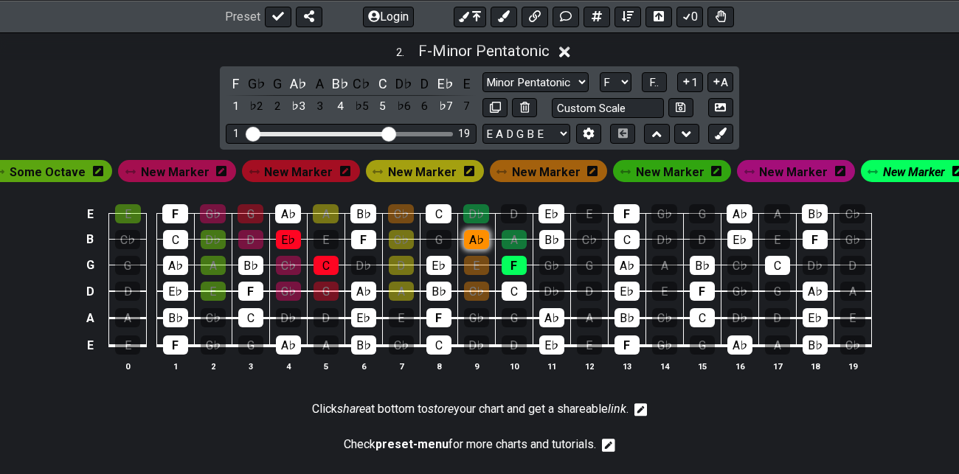
click at [479, 234] on div "A♭" at bounding box center [476, 239] width 25 height 19
click at [552, 168] on span "New Marker" at bounding box center [546, 171] width 69 height 21
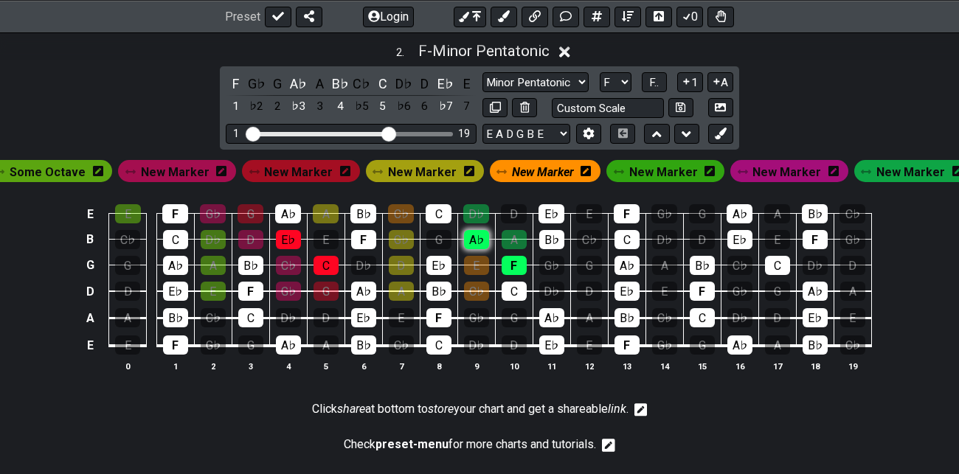
click at [481, 237] on div "A♭" at bounding box center [476, 239] width 25 height 19
click at [480, 264] on div "E" at bounding box center [476, 265] width 25 height 19
click at [545, 161] on span "New Marker" at bounding box center [543, 171] width 62 height 21
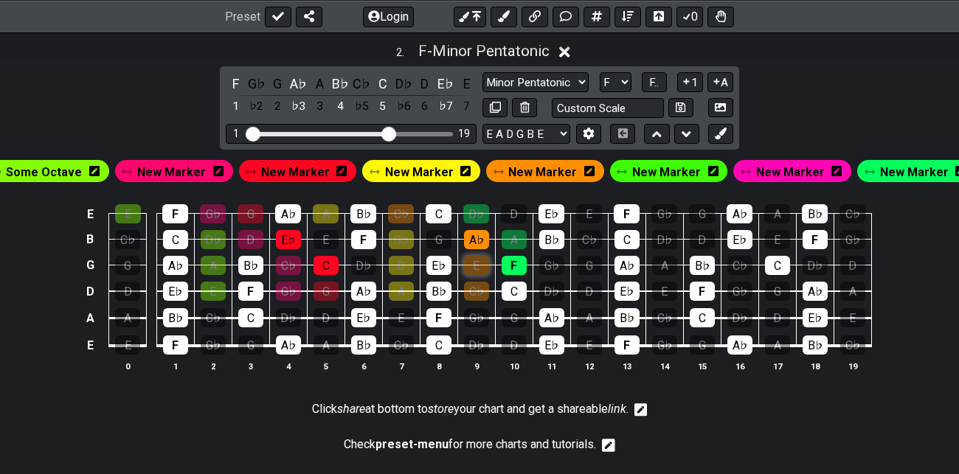
click at [480, 260] on div "E" at bounding box center [476, 265] width 25 height 19
click at [476, 290] on div "C♭" at bounding box center [476, 291] width 25 height 19
click at [402, 209] on div "C♭" at bounding box center [401, 213] width 26 height 19
click at [403, 208] on div "C♭" at bounding box center [401, 213] width 26 height 19
click at [402, 235] on div "G♭" at bounding box center [401, 239] width 25 height 19
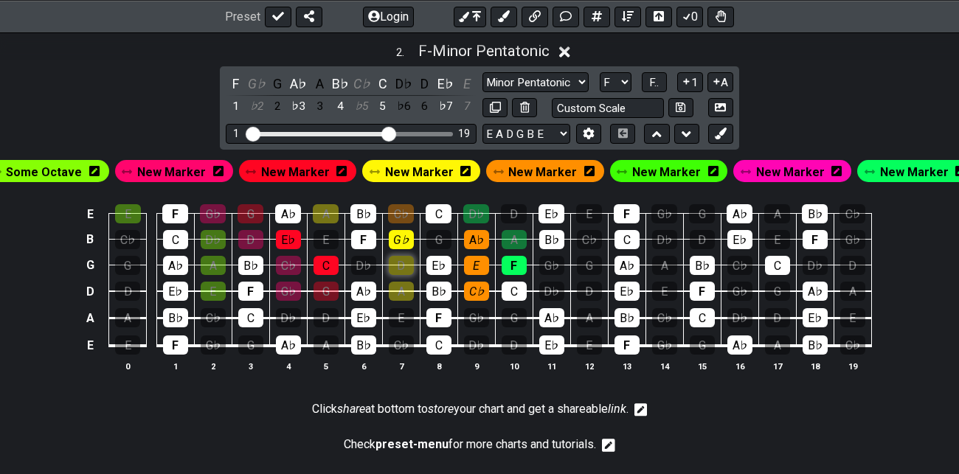
click at [403, 265] on div "D" at bounding box center [401, 265] width 25 height 19
click at [402, 293] on div "A" at bounding box center [401, 291] width 25 height 19
click at [324, 286] on div "G" at bounding box center [325, 291] width 25 height 19
click at [582, 75] on select "Minor Pentatonic Root Minor Pentatonic Major Pentatonic Minor Blues Major Blues…" at bounding box center [535, 82] width 106 height 20
select select "Major / [PERSON_NAME]"
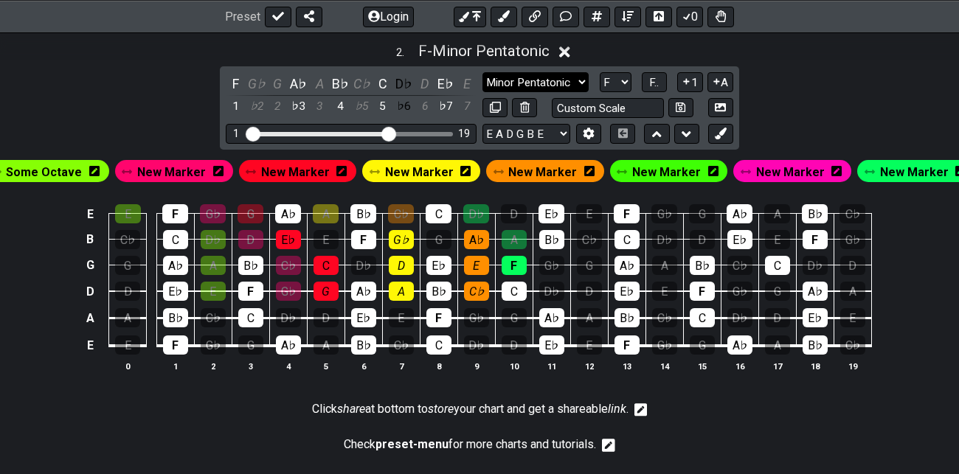
click at [482, 72] on select "Minor Pentatonic Root Minor Pentatonic Major Pentatonic Minor Blues Major Blues…" at bounding box center [535, 82] width 106 height 20
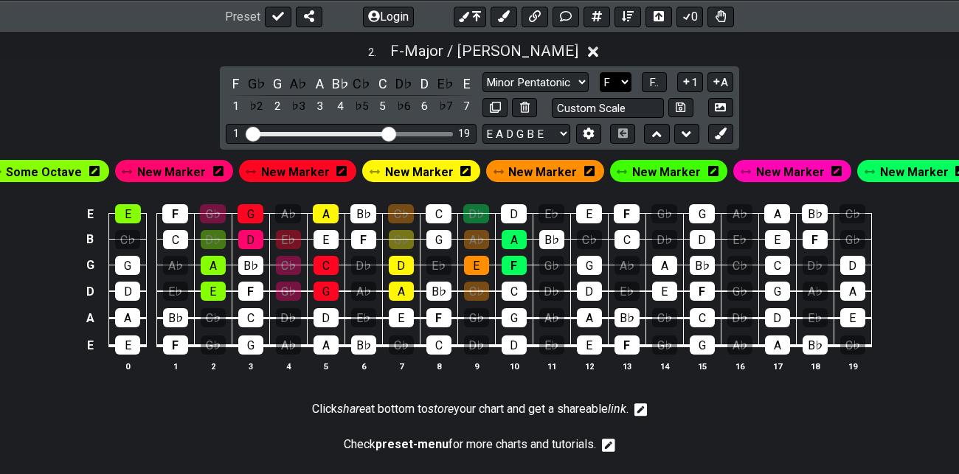
click at [624, 81] on select "A♭ A A♯ B♭ B C C♯ D♭ D D♯ E♭ E F F♯ G♭ G G♯" at bounding box center [615, 82] width 32 height 20
select select "A"
click at [600, 72] on select "A♭ A A♯ B♭ B C C♯ D♭ D D♯ E♭ E F F♯ G♭ G G♯" at bounding box center [615, 82] width 32 height 20
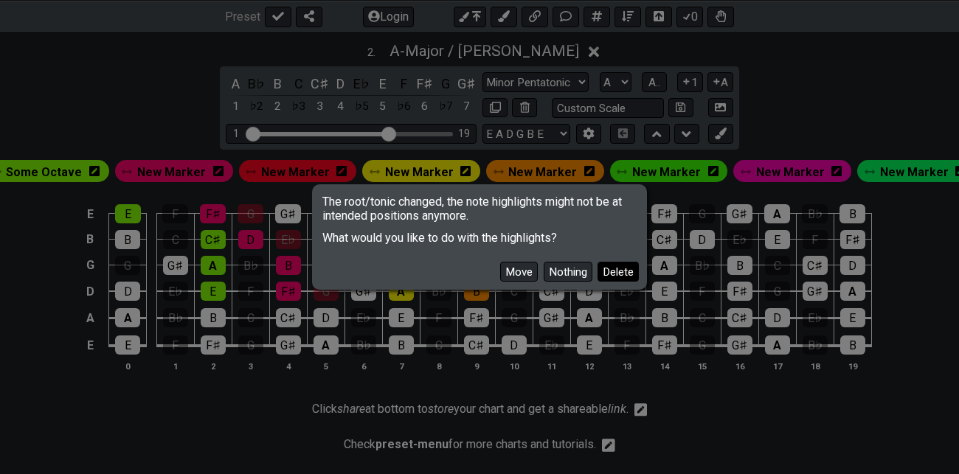
click at [624, 271] on button "Delete" at bounding box center [617, 272] width 41 height 20
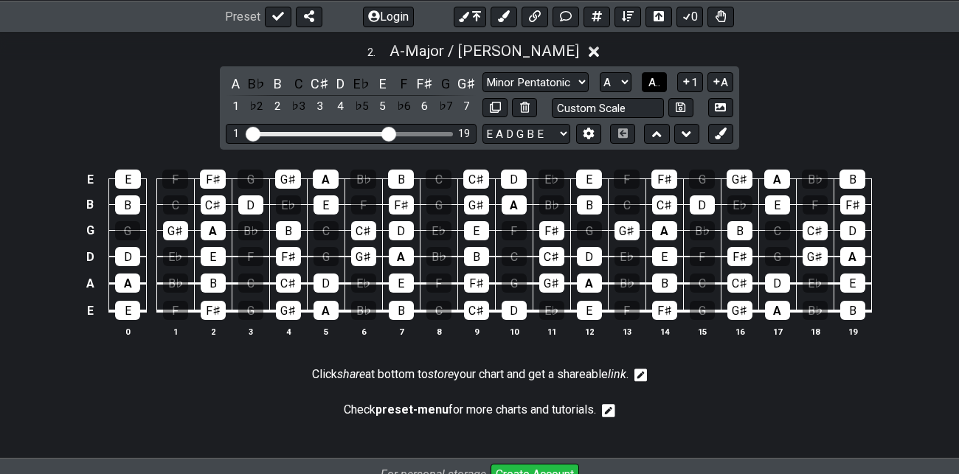
click at [651, 80] on span "A.." at bounding box center [654, 82] width 12 height 13
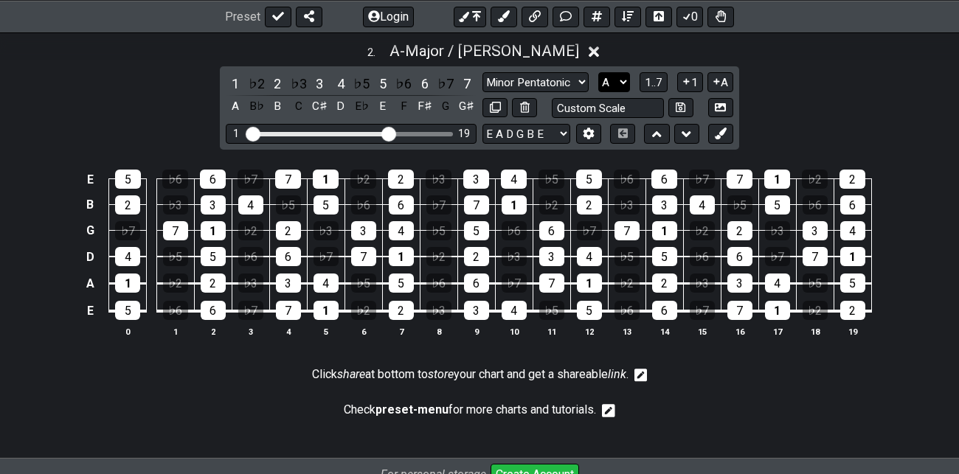
click at [624, 80] on select "A♭ A A♯ B♭ B C C♯ D♭ D D♯ E♭ E F F♯ G♭ G G♯" at bounding box center [614, 82] width 32 height 20
click at [654, 81] on span "1..7" at bounding box center [653, 82] width 18 height 13
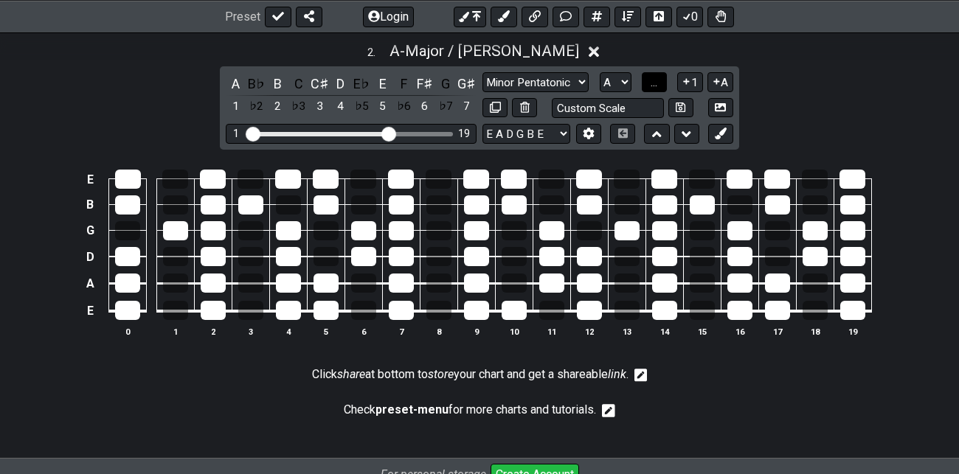
click at [654, 81] on span "..." at bounding box center [653, 82] width 7 height 13
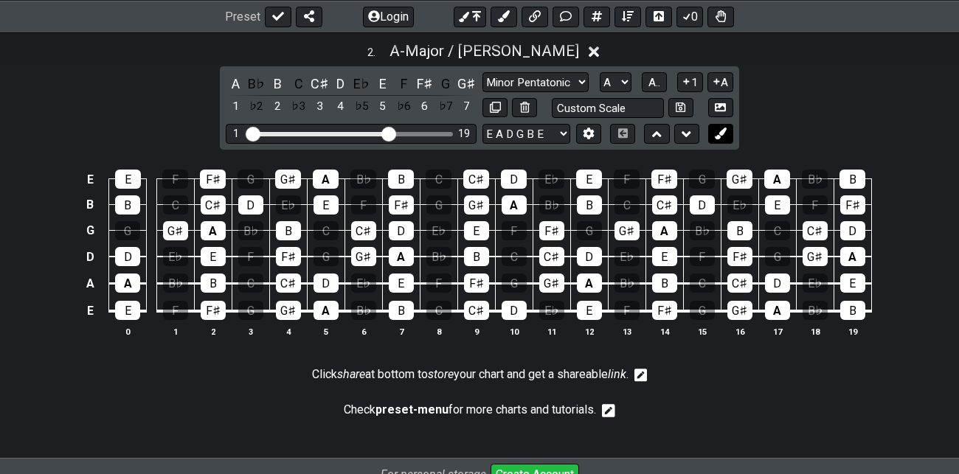
click at [726, 135] on icon at bounding box center [719, 133] width 11 height 11
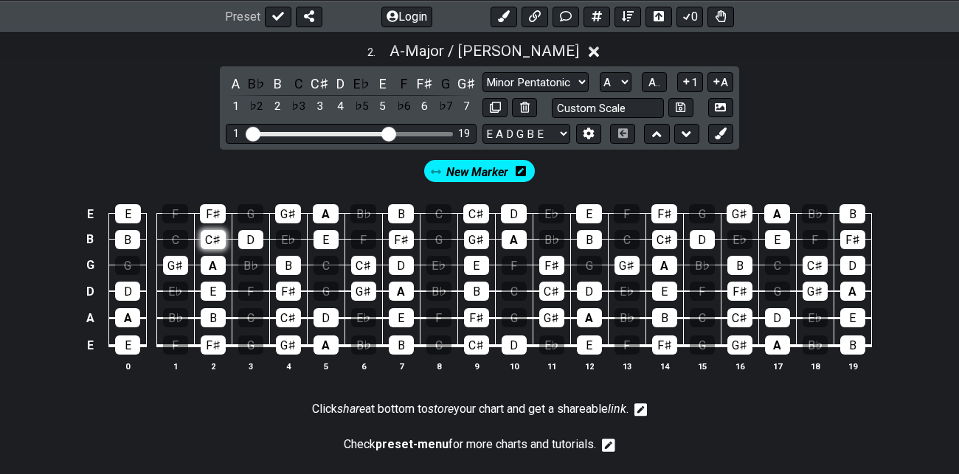
click at [212, 237] on div "C♯" at bounding box center [213, 239] width 25 height 19
click at [215, 261] on div "A" at bounding box center [213, 265] width 25 height 19
click at [218, 284] on div "E" at bounding box center [213, 291] width 25 height 19
click at [722, 128] on icon at bounding box center [719, 133] width 11 height 11
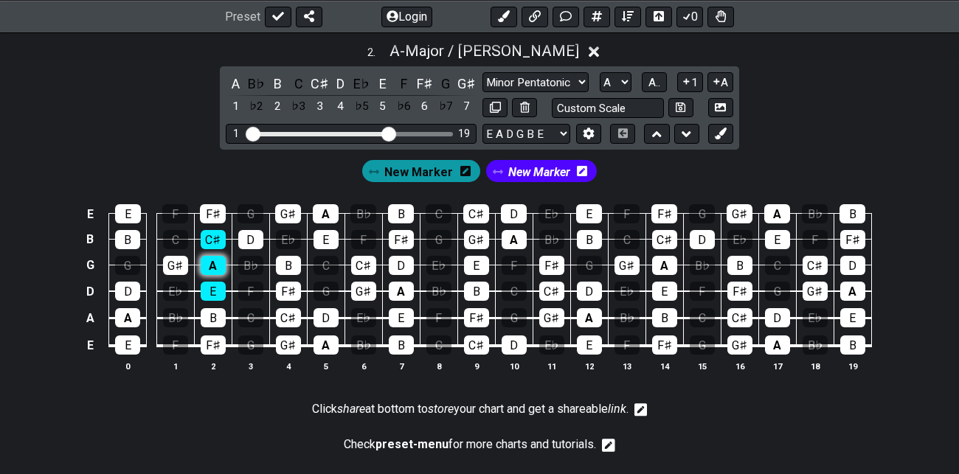
click at [215, 260] on div "A" at bounding box center [213, 265] width 25 height 19
click at [282, 262] on div "B" at bounding box center [288, 265] width 25 height 19
click at [332, 262] on div "C" at bounding box center [325, 265] width 25 height 19
click at [408, 266] on div "D" at bounding box center [401, 265] width 25 height 19
click at [482, 260] on div "E" at bounding box center [476, 265] width 25 height 19
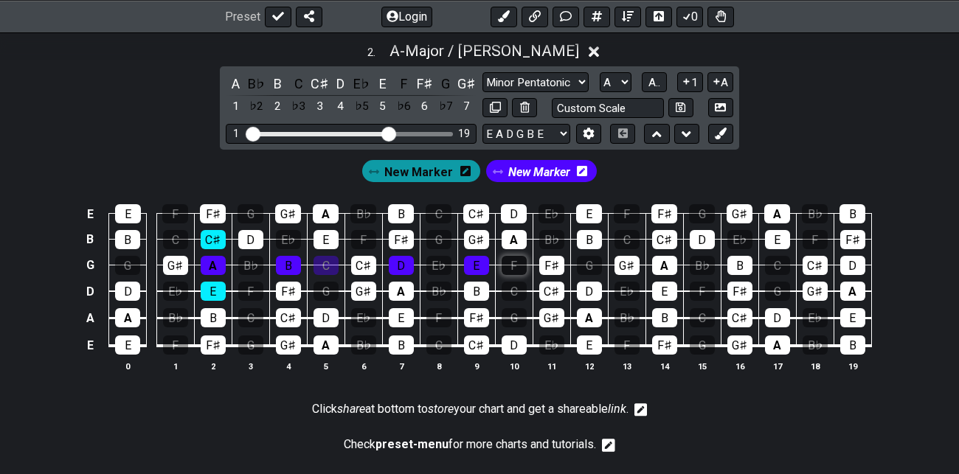
click at [519, 262] on div "F" at bounding box center [513, 265] width 25 height 19
click at [591, 262] on div "G" at bounding box center [589, 265] width 25 height 19
click at [574, 82] on select "Minor Pentatonic Root Minor Pentatonic Major Pentatonic Minor Blues Major Blues…" at bounding box center [535, 82] width 106 height 20
select select "Minor / Aeolian"
click at [482, 72] on select "Minor Pentatonic Root Minor Pentatonic Major Pentatonic Minor Blues Major Blues…" at bounding box center [535, 82] width 106 height 20
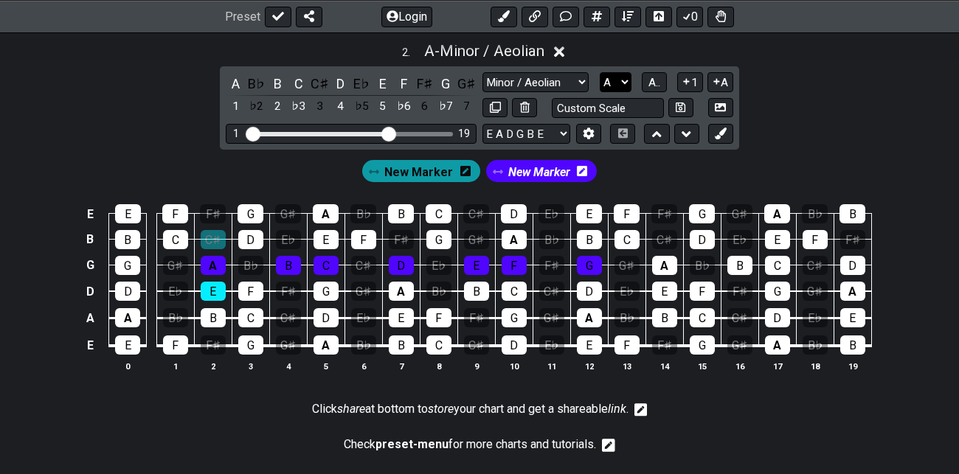
click at [624, 80] on select "A♭ A A♯ B♭ B C C♯ D♭ D D♯ E♭ E F F♯ G♭ G G♯" at bounding box center [615, 82] width 32 height 20
click at [600, 72] on select "A♭ A A♯ B♭ B C C♯ D♭ D D♯ E♭ E F F♯ G♭ G G♯" at bounding box center [615, 82] width 32 height 20
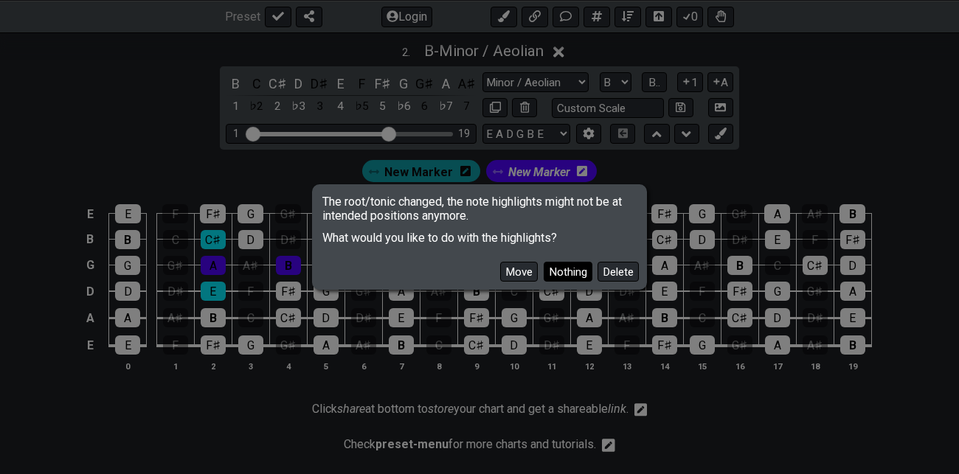
click at [576, 274] on button "Nothing" at bounding box center [567, 272] width 49 height 20
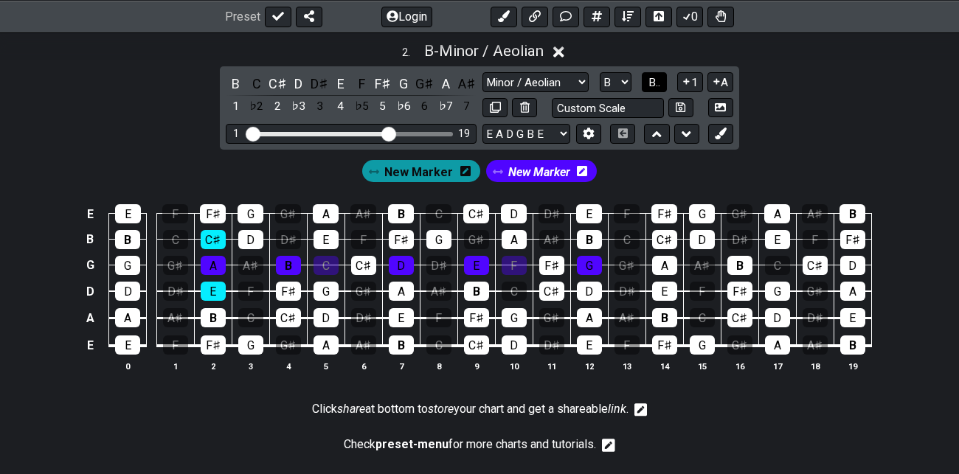
click at [653, 79] on span "B.." at bounding box center [654, 82] width 12 height 13
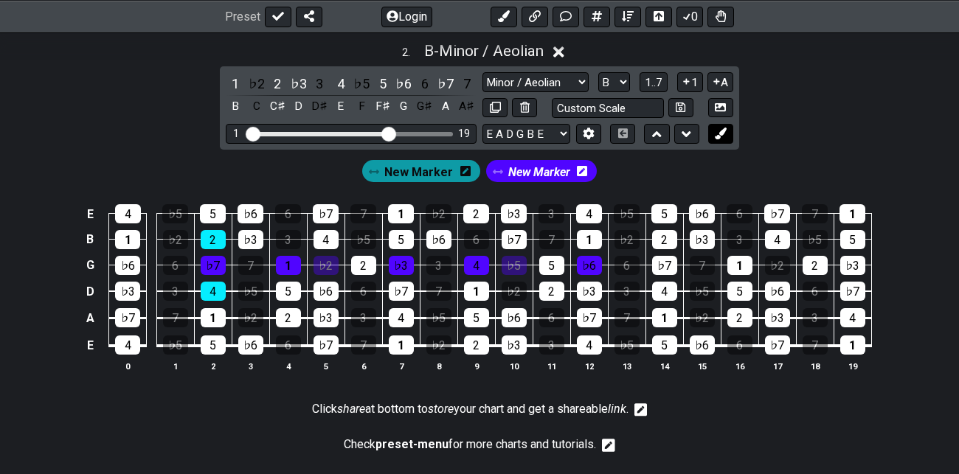
click at [724, 138] on button at bounding box center [720, 134] width 25 height 20
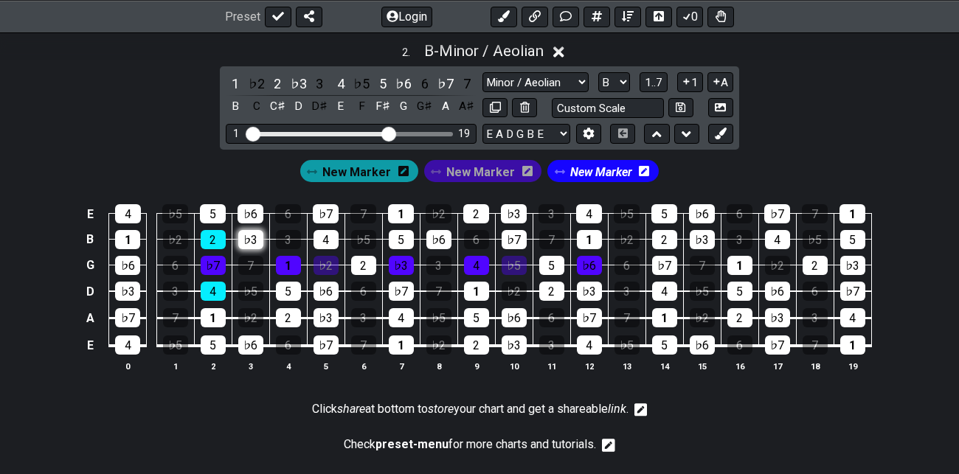
click at [251, 234] on div "♭3" at bounding box center [250, 239] width 25 height 19
click at [291, 291] on div "5" at bounding box center [288, 291] width 25 height 19
click at [288, 261] on div "1" at bounding box center [288, 265] width 25 height 19
click at [366, 170] on span "New Marker" at bounding box center [356, 171] width 69 height 21
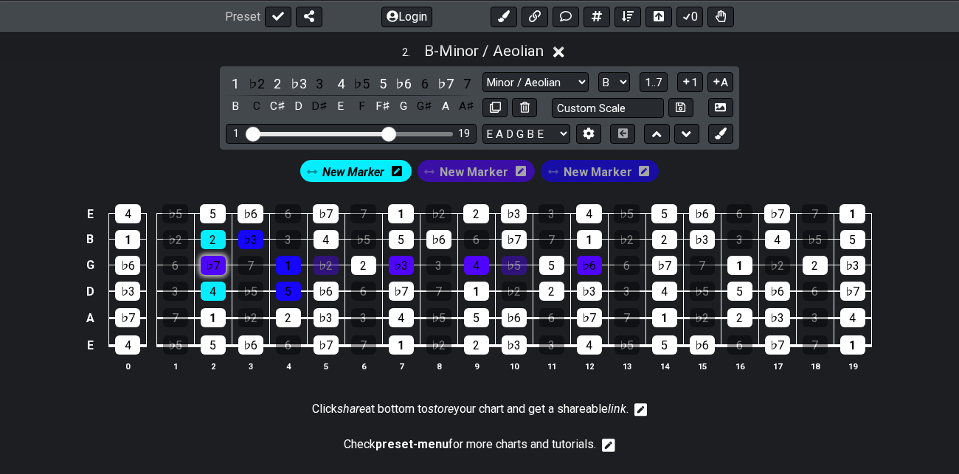
click at [217, 260] on div "♭7" at bounding box center [213, 265] width 25 height 19
click at [655, 79] on span "1..7" at bounding box center [653, 82] width 18 height 13
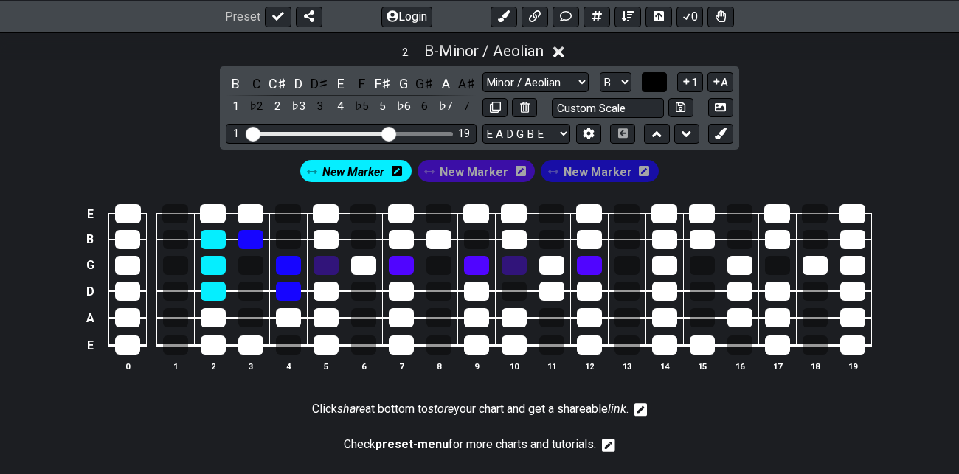
click at [655, 79] on span "..." at bounding box center [653, 82] width 7 height 13
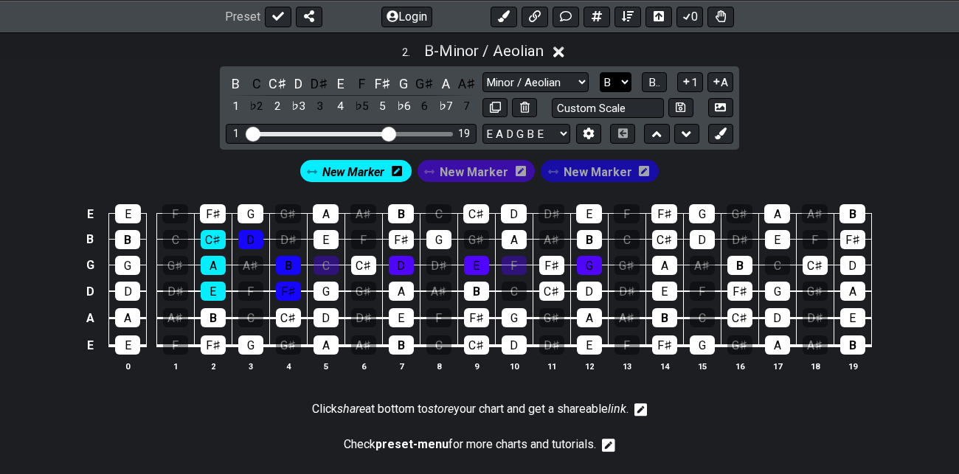
click at [625, 77] on select "A♭ A A♯ B♭ B C C♯ D♭ D D♯ E♭ E F F♯ G♭ G G♯" at bounding box center [615, 82] width 32 height 20
select select "C"
click at [600, 72] on select "A♭ A A♯ B♭ B C C♯ D♭ D D♯ E♭ E F F♯ G♭ G G♯" at bounding box center [615, 82] width 32 height 20
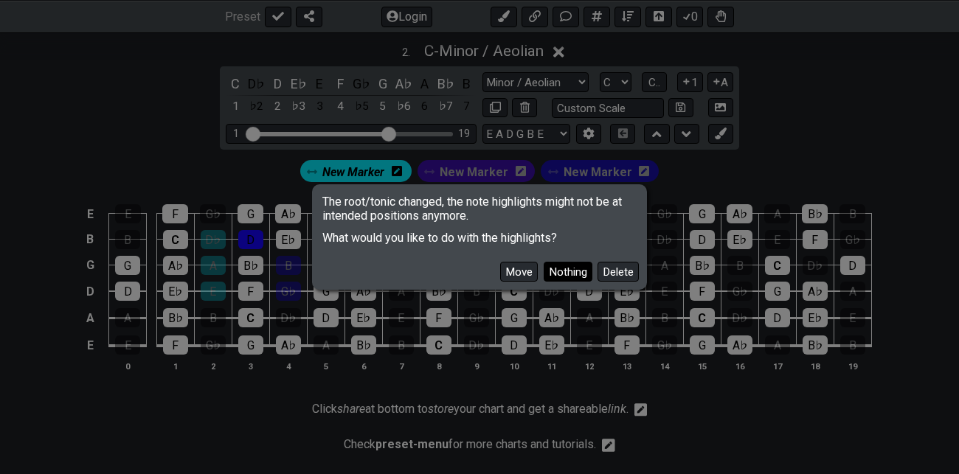
click at [579, 269] on button "Nothing" at bounding box center [567, 272] width 49 height 20
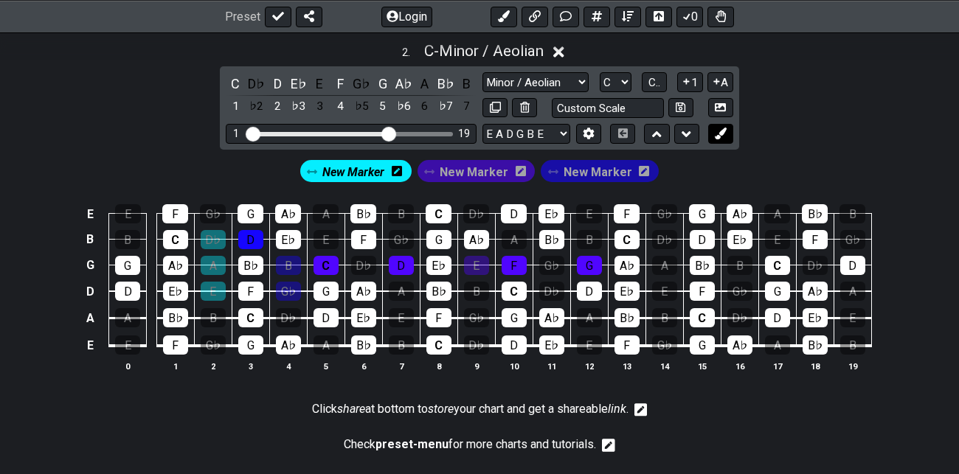
click at [722, 131] on icon at bounding box center [719, 133] width 11 height 11
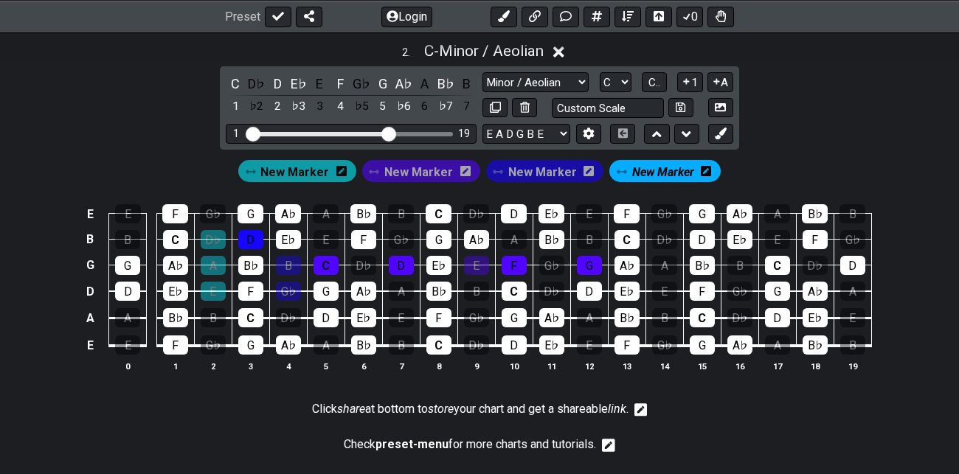
click at [703, 168] on icon at bounding box center [705, 171] width 10 height 10
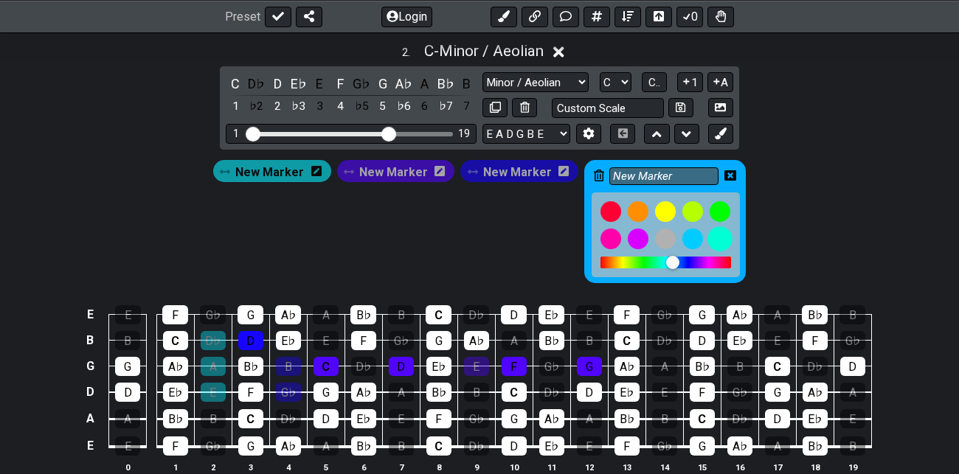
click at [712, 239] on div at bounding box center [719, 238] width 25 height 25
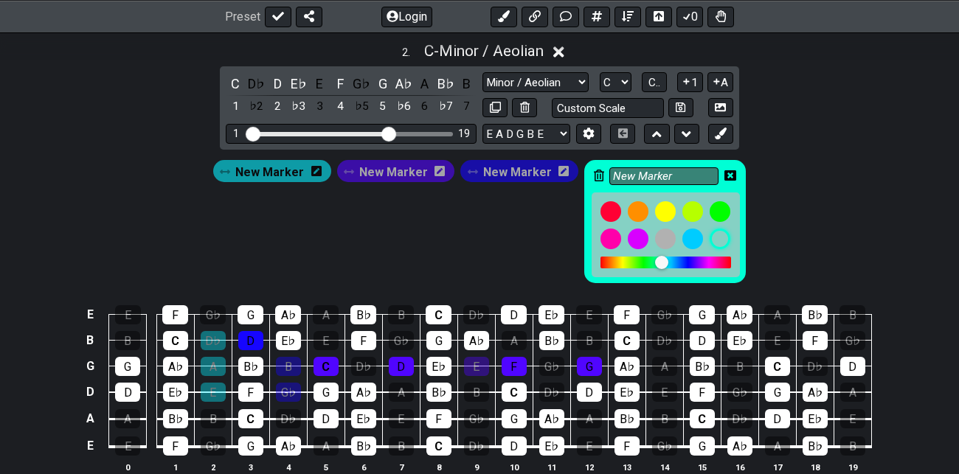
click at [784, 189] on div "New Marker New Marker New Marker New Marker" at bounding box center [479, 218] width 959 height 136
click at [726, 170] on icon at bounding box center [730, 175] width 12 height 10
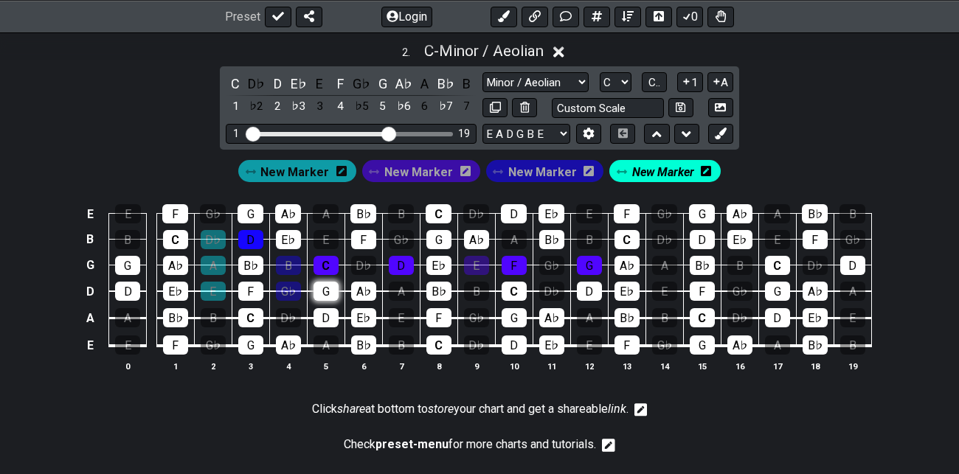
click at [328, 283] on div "G" at bounding box center [325, 291] width 25 height 19
click at [326, 260] on div "C" at bounding box center [325, 265] width 25 height 19
click at [293, 237] on div "E♭" at bounding box center [288, 239] width 25 height 19
click at [579, 83] on select "Minor Pentatonic Root Minor Pentatonic Major Pentatonic Minor Blues Major Blues…" at bounding box center [535, 82] width 106 height 20
select select "Major / [PERSON_NAME]"
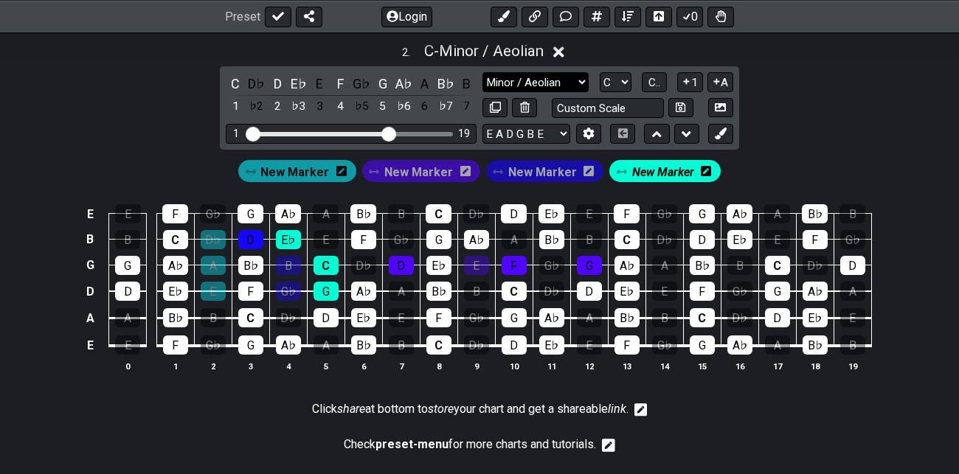
click at [482, 72] on select "Minor Pentatonic Root Minor Pentatonic Major Pentatonic Minor Blues Major Blues…" at bounding box center [535, 82] width 106 height 20
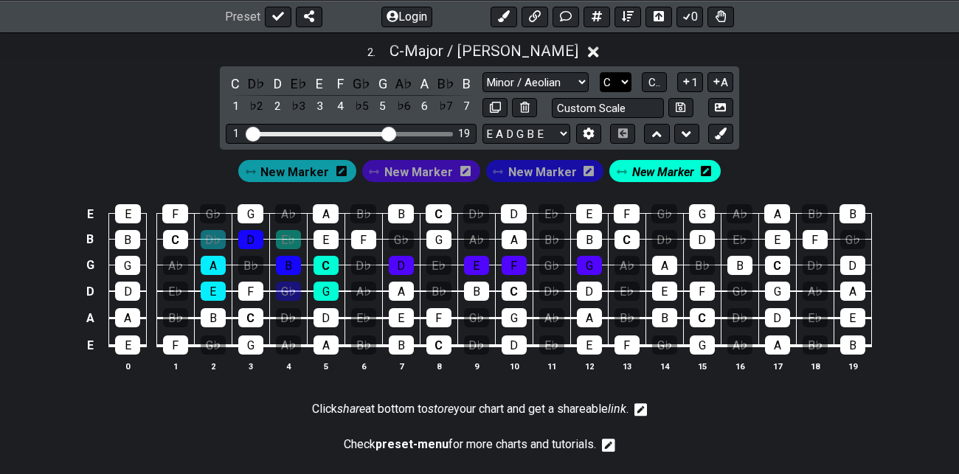
click at [625, 80] on select "A♭ A A♯ B♭ B C C♯ D♭ D D♯ E♭ E F F♯ G♭ G G♯" at bounding box center [615, 82] width 32 height 20
click at [600, 72] on select "A♭ A A♯ B♭ B C C♯ D♭ D D♯ E♭ E F F♯ G♭ G G♯" at bounding box center [615, 82] width 32 height 20
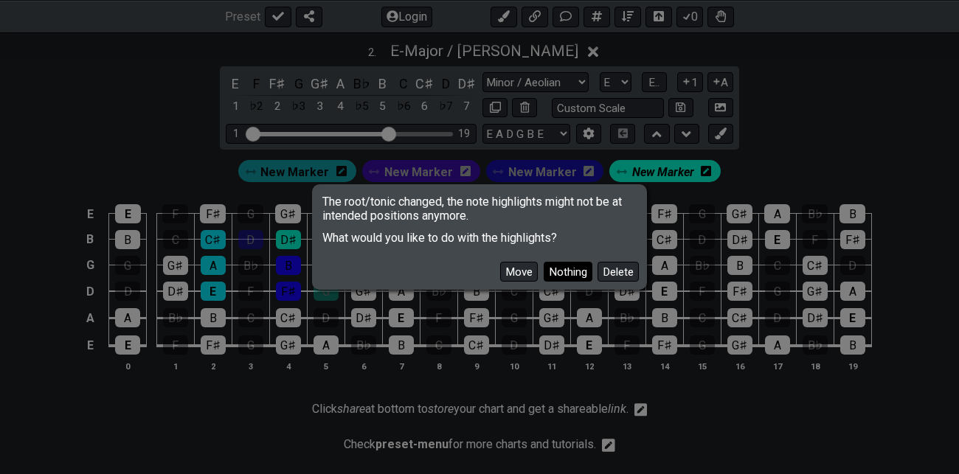
click at [572, 274] on button "Nothing" at bounding box center [567, 272] width 49 height 20
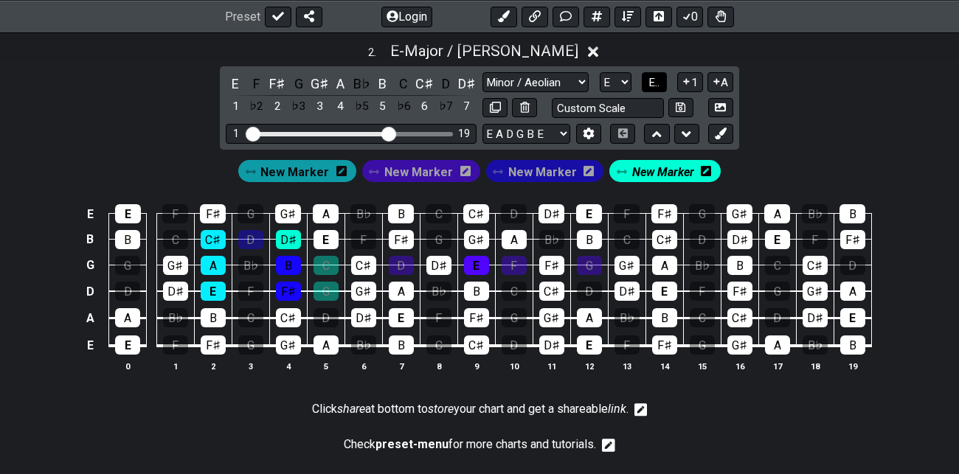
click at [655, 80] on span "E.." at bounding box center [653, 82] width 11 height 13
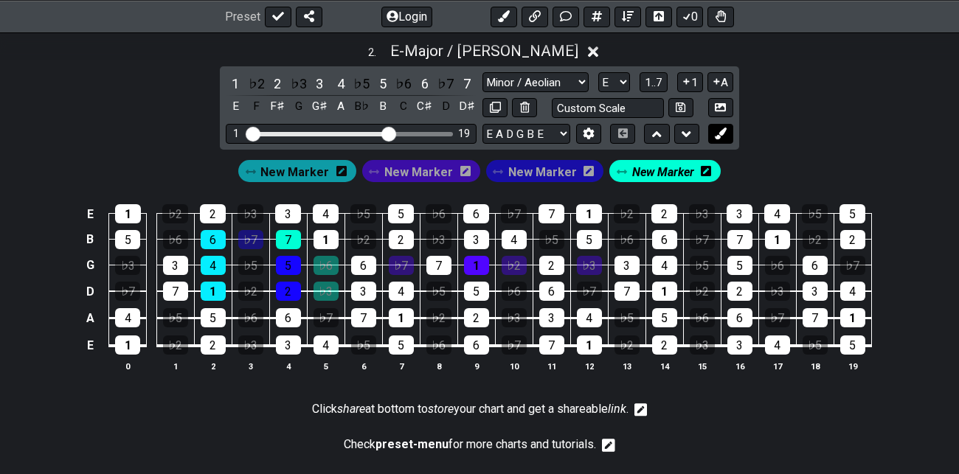
click at [723, 131] on icon at bounding box center [719, 133] width 11 height 11
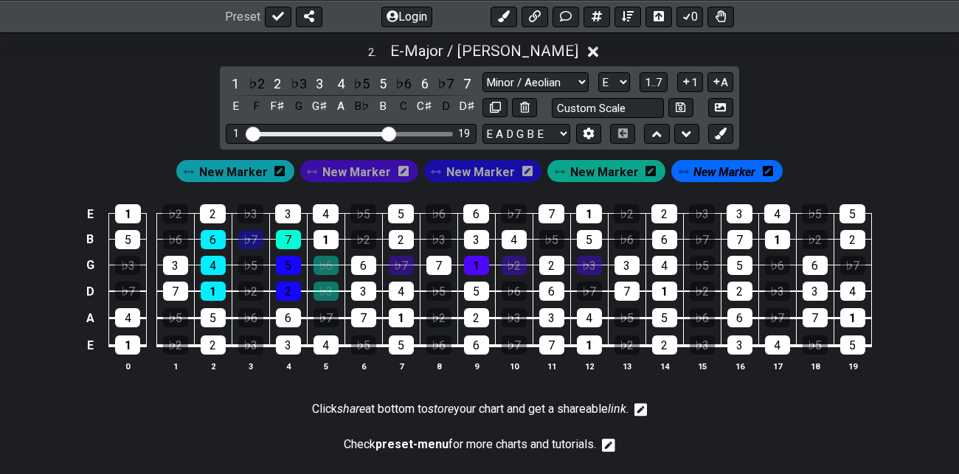
click at [728, 170] on span "New Marker" at bounding box center [724, 171] width 62 height 21
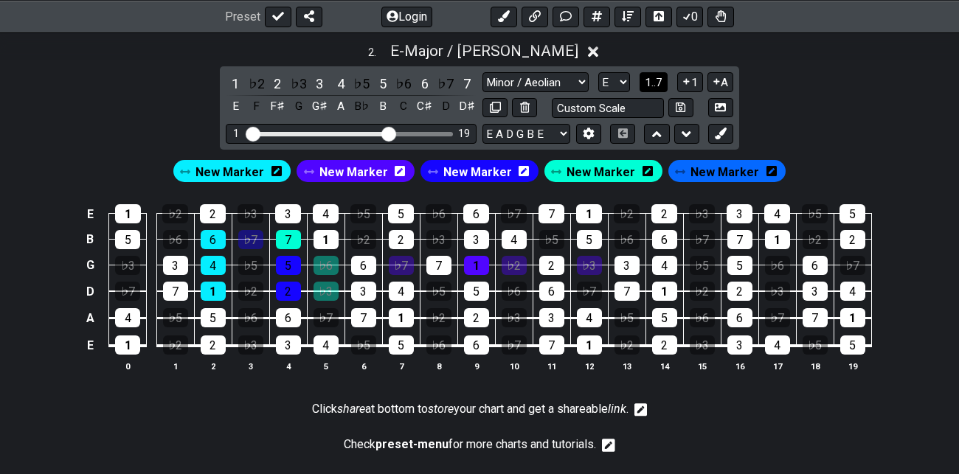
click at [650, 80] on span "1..7" at bounding box center [653, 82] width 18 height 13
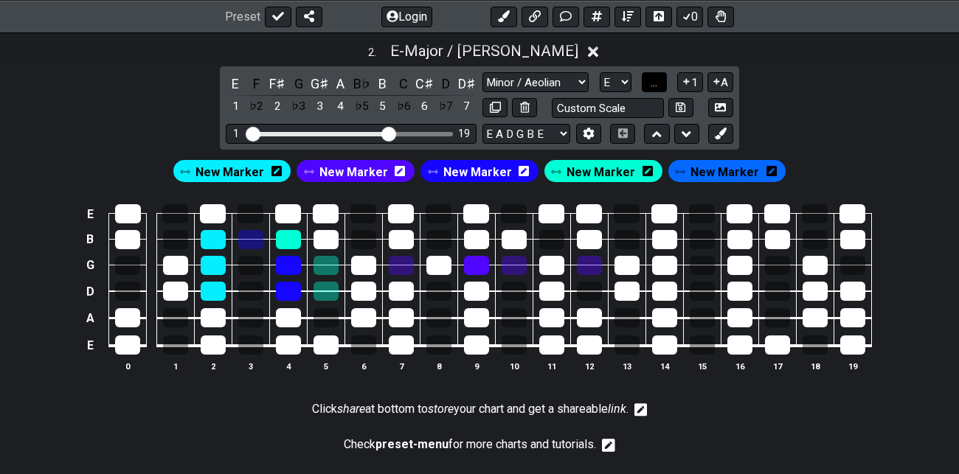
click at [650, 80] on span "..." at bounding box center [653, 82] width 7 height 13
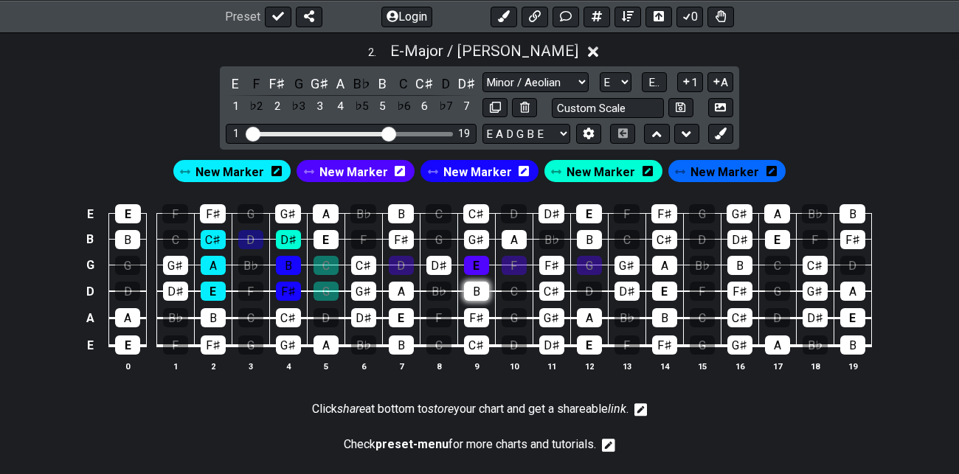
click at [477, 286] on div "B" at bounding box center [476, 291] width 25 height 19
click at [711, 170] on span "New Marker" at bounding box center [724, 171] width 69 height 21
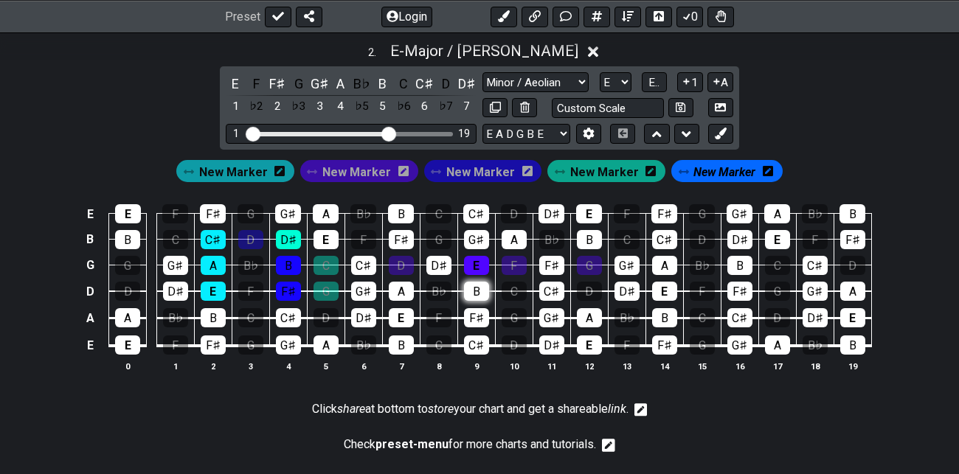
click at [475, 295] on div "B" at bounding box center [476, 291] width 25 height 19
click at [473, 261] on div "E" at bounding box center [476, 265] width 25 height 19
click at [474, 236] on div "G♯" at bounding box center [476, 239] width 25 height 19
click at [626, 77] on select "A♭ A A♯ B♭ B C C♯ D♭ D D♯ E♭ E F F♯ G♭ G G♯" at bounding box center [615, 82] width 32 height 20
select select "F"
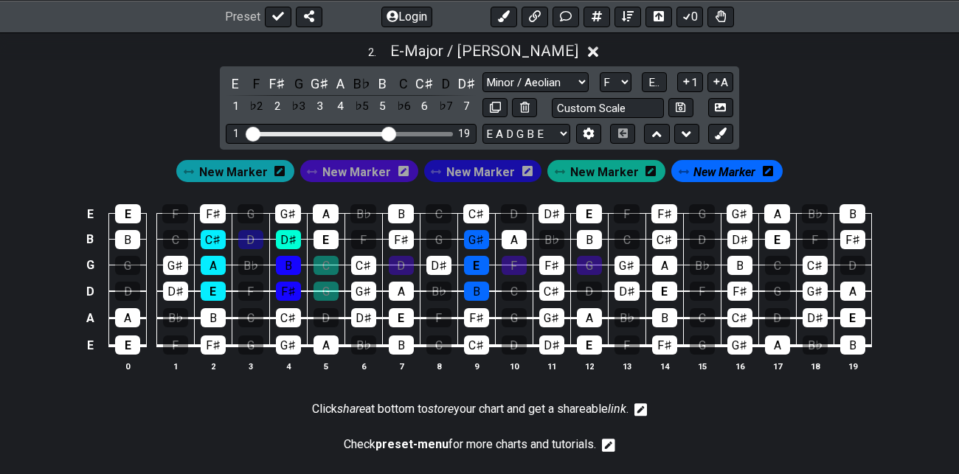
click at [600, 72] on select "A♭ A A♯ B♭ B C C♯ D♭ D D♯ E♭ E F F♯ G♭ G G♯" at bounding box center [615, 82] width 32 height 20
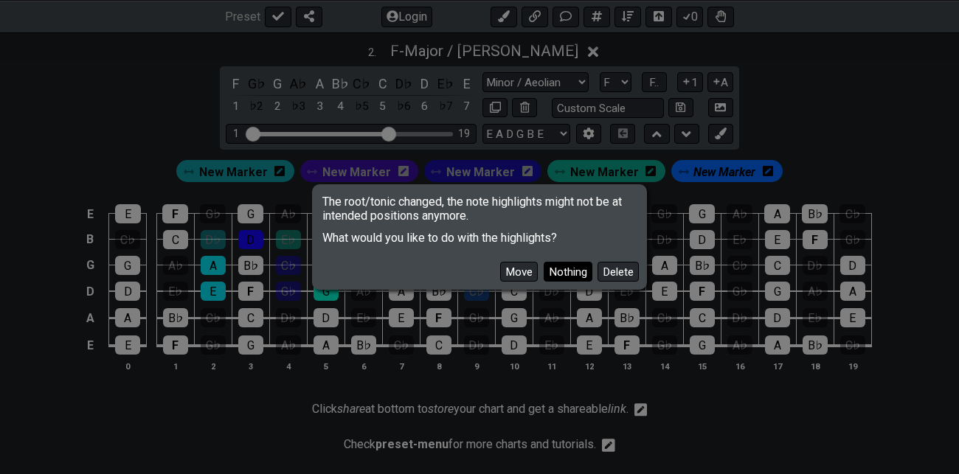
click at [570, 270] on button "Nothing" at bounding box center [567, 272] width 49 height 20
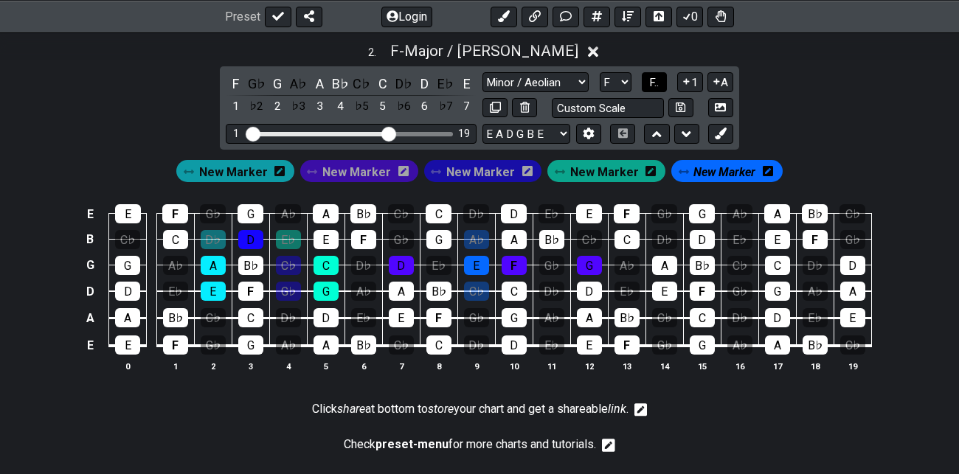
click at [651, 82] on span "F.." at bounding box center [654, 82] width 10 height 13
click at [728, 128] on button at bounding box center [720, 134] width 25 height 20
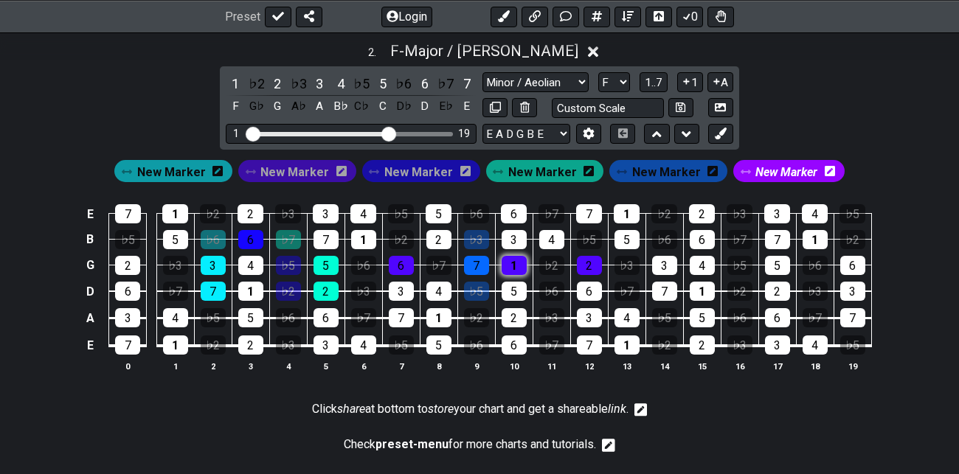
click at [520, 262] on div "1" at bounding box center [513, 265] width 25 height 19
click at [516, 234] on div "3" at bounding box center [513, 239] width 25 height 19
click at [518, 288] on div "5" at bounding box center [513, 291] width 25 height 19
click at [582, 80] on select "Minor Pentatonic Root Minor Pentatonic Major Pentatonic Minor Blues Major Blues…" at bounding box center [535, 82] width 106 height 20
select select "Minor / Aeolian"
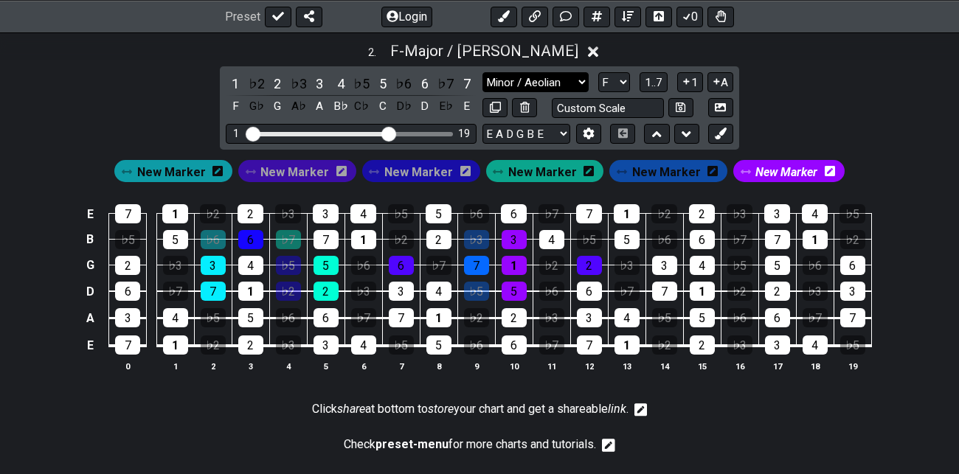
click at [482, 72] on select "Minor Pentatonic Root Minor Pentatonic Major Pentatonic Minor Blues Major Blues…" at bounding box center [535, 82] width 106 height 20
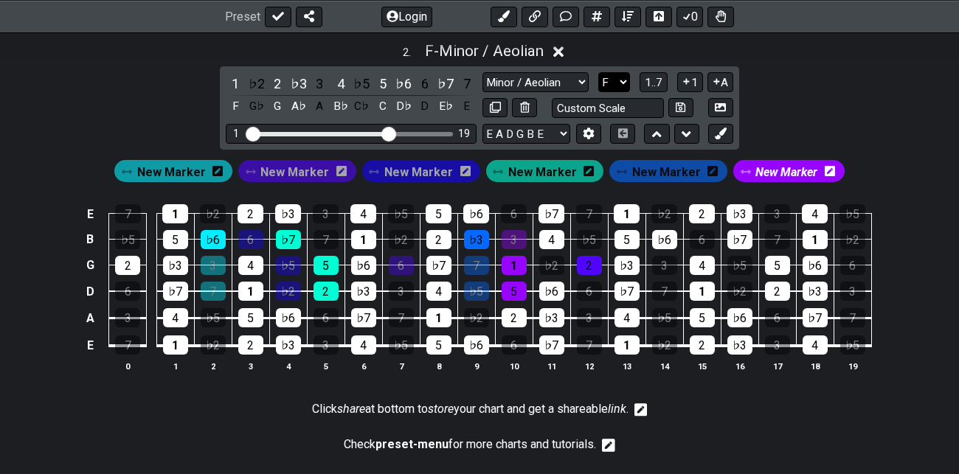
click at [622, 80] on select "A♭ A A♯ B♭ B C C♯ D♭ D D♯ E♭ E F F♯ G♭ G G♯" at bounding box center [614, 82] width 32 height 20
select select "G"
click at [599, 72] on select "A♭ A A♯ B♭ B C C♯ D♭ D D♯ E♭ E F F♯ G♭ G G♯" at bounding box center [614, 82] width 32 height 20
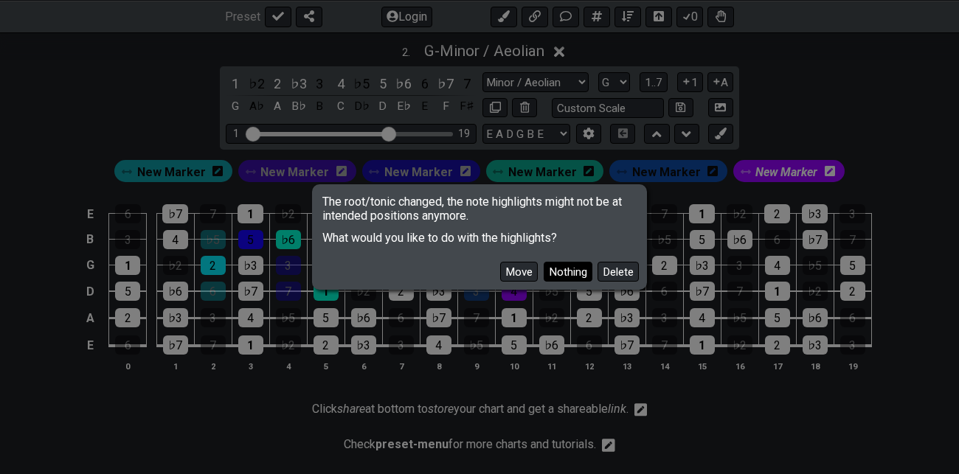
click at [571, 270] on button "Nothing" at bounding box center [567, 272] width 49 height 20
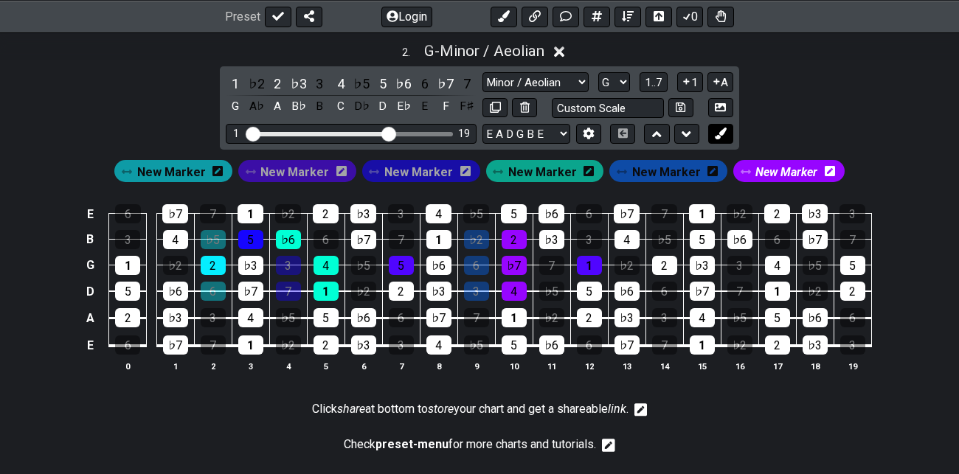
click at [722, 133] on icon at bounding box center [719, 133] width 11 height 11
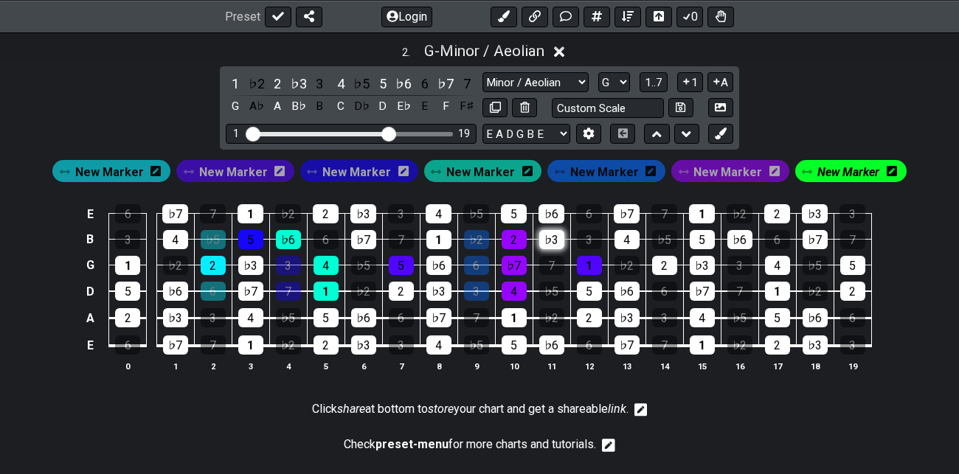
click at [553, 234] on div "♭3" at bounding box center [551, 239] width 25 height 19
click at [590, 260] on div "1" at bounding box center [589, 265] width 25 height 19
click at [591, 286] on div "5" at bounding box center [589, 291] width 25 height 19
click at [658, 80] on span "1..7" at bounding box center [653, 82] width 18 height 13
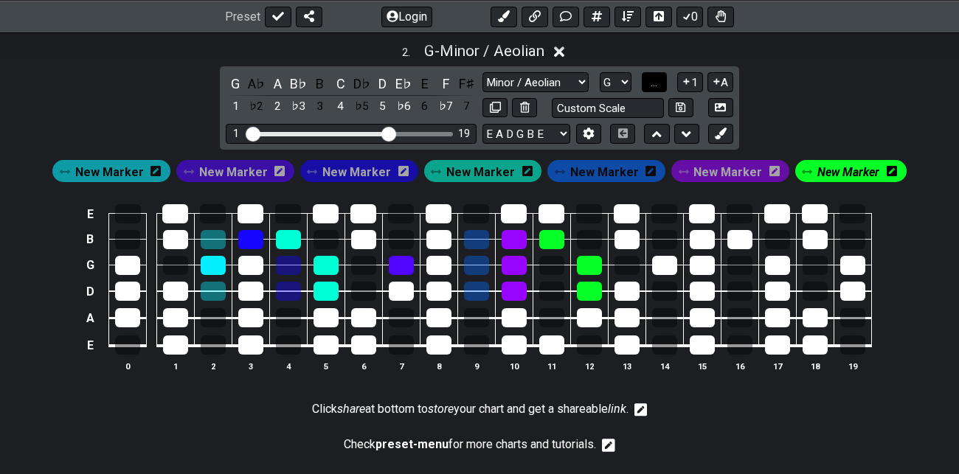
click at [658, 80] on button "..." at bounding box center [653, 82] width 25 height 20
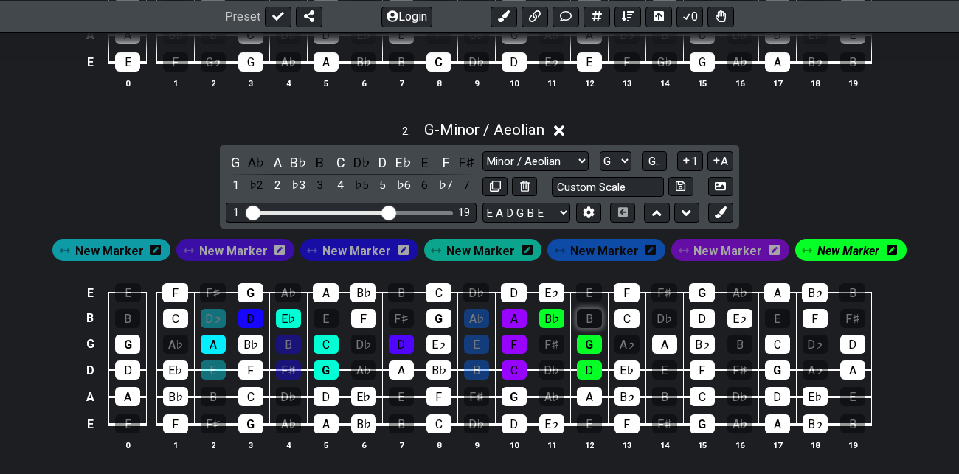
scroll to position [695, 0]
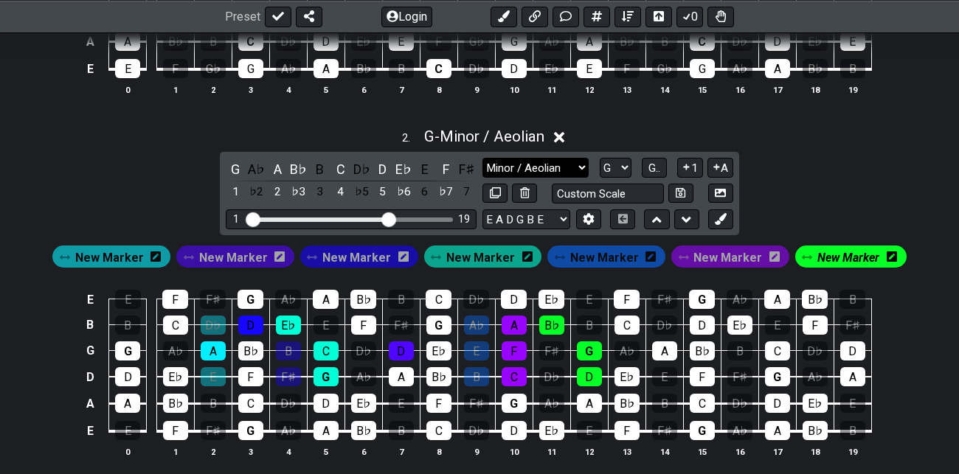
click at [577, 167] on select "Minor Pentatonic Root Minor Pentatonic Major Pentatonic Minor Blues Major Blues…" at bounding box center [535, 168] width 106 height 20
select select "Major / [PERSON_NAME]"
click at [482, 158] on select "Minor Pentatonic Root Minor Pentatonic Major Pentatonic Minor Blues Major Blues…" at bounding box center [535, 168] width 106 height 20
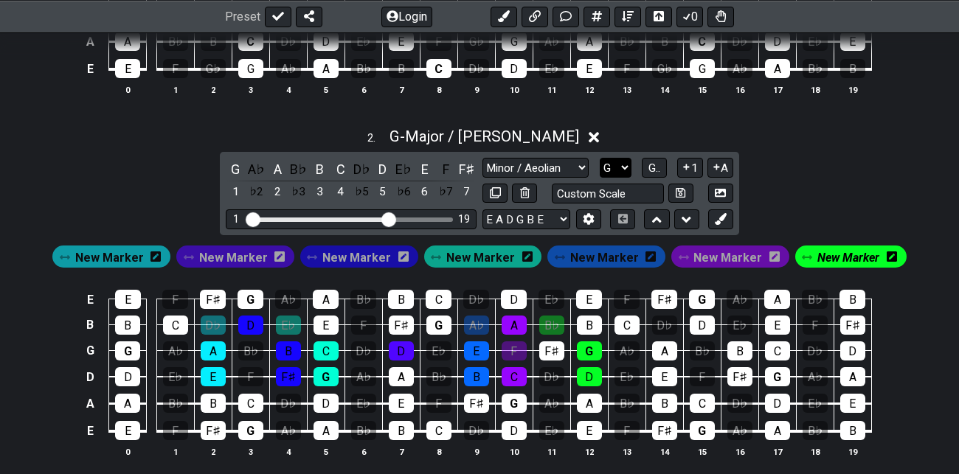
click at [617, 167] on select "A♭ A A♯ B♭ B C C♯ D♭ D D♯ E♭ E F F♯ G♭ G G♯" at bounding box center [615, 168] width 32 height 20
click at [600, 158] on select "A♭ A A♯ B♭ B C C♯ D♭ D D♯ E♭ E F F♯ G♭ G G♯" at bounding box center [615, 168] width 32 height 20
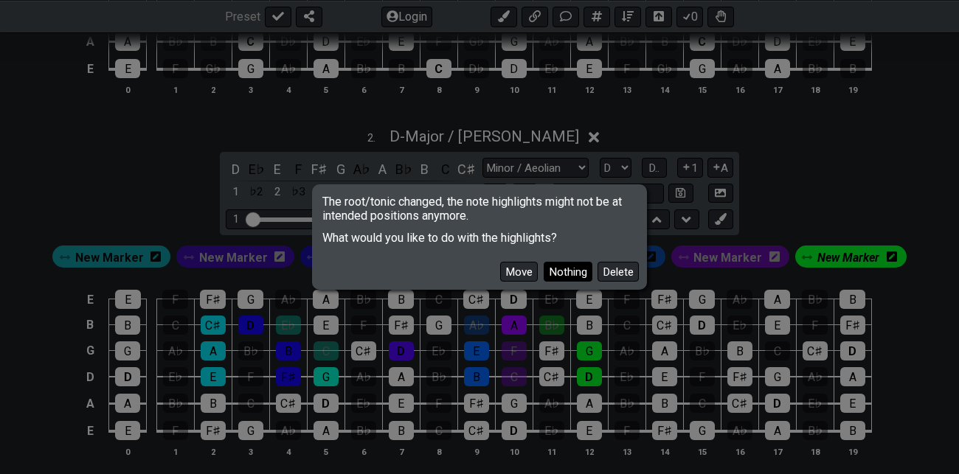
click at [565, 272] on button "Nothing" at bounding box center [567, 272] width 49 height 20
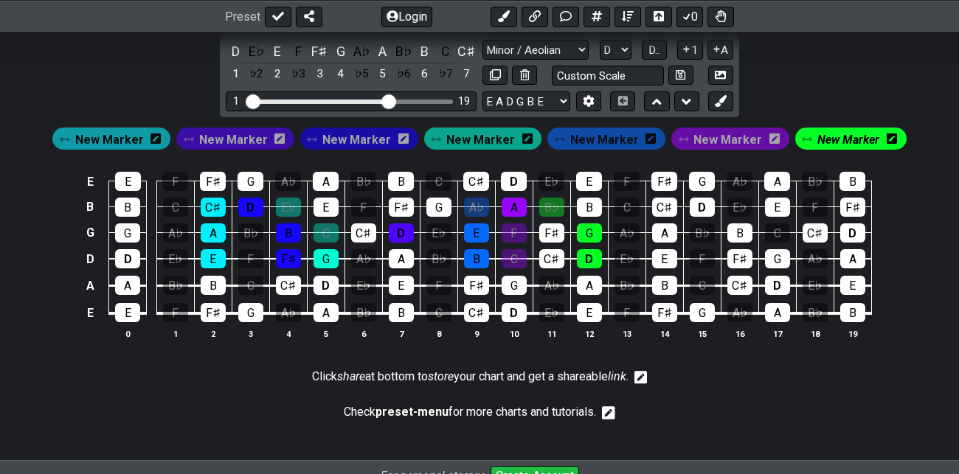
scroll to position [817, 0]
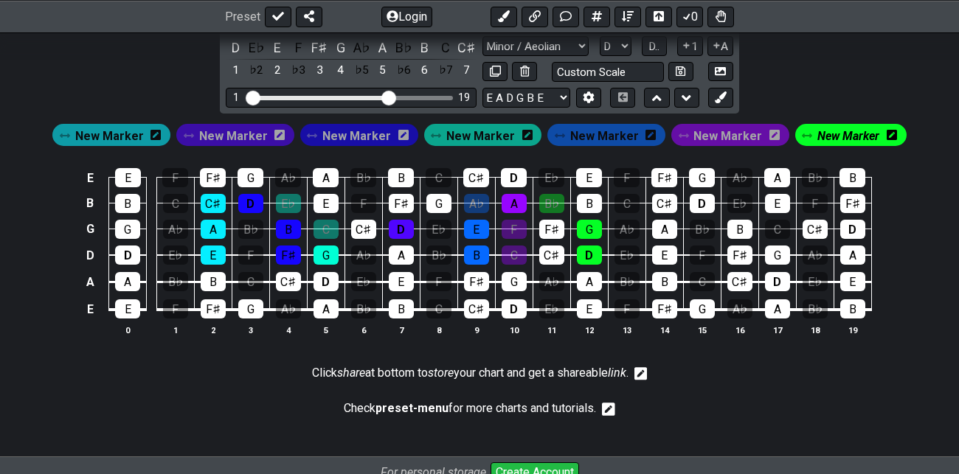
click at [487, 133] on span "New Marker" at bounding box center [480, 135] width 69 height 21
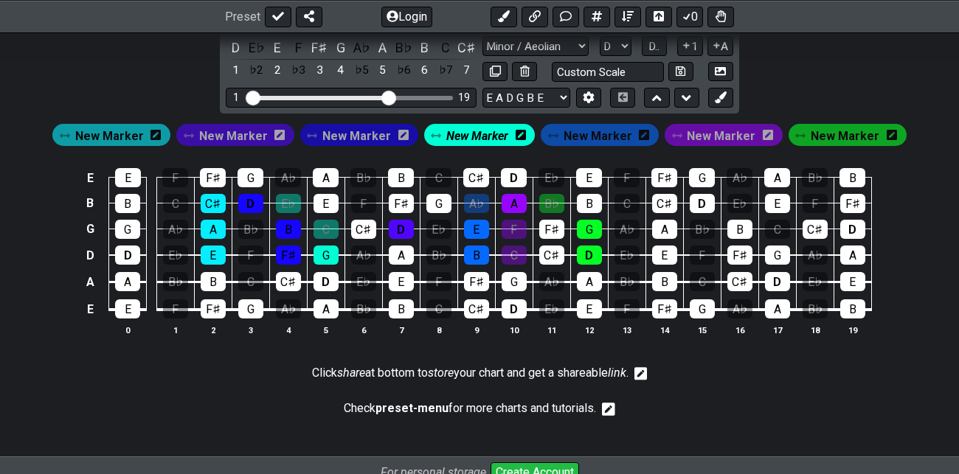
click at [246, 133] on span "New Marker" at bounding box center [233, 135] width 69 height 21
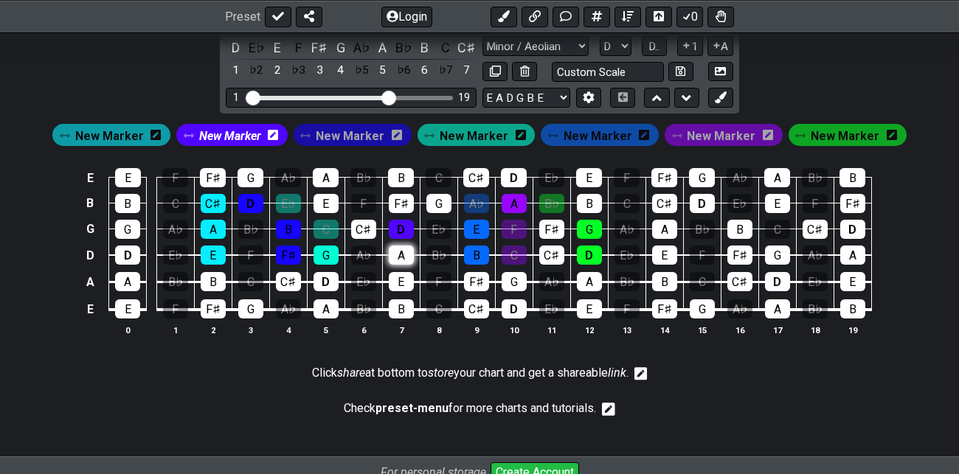
click at [400, 257] on div "A" at bounding box center [401, 255] width 25 height 19
click at [405, 195] on div "F♯" at bounding box center [401, 203] width 25 height 19
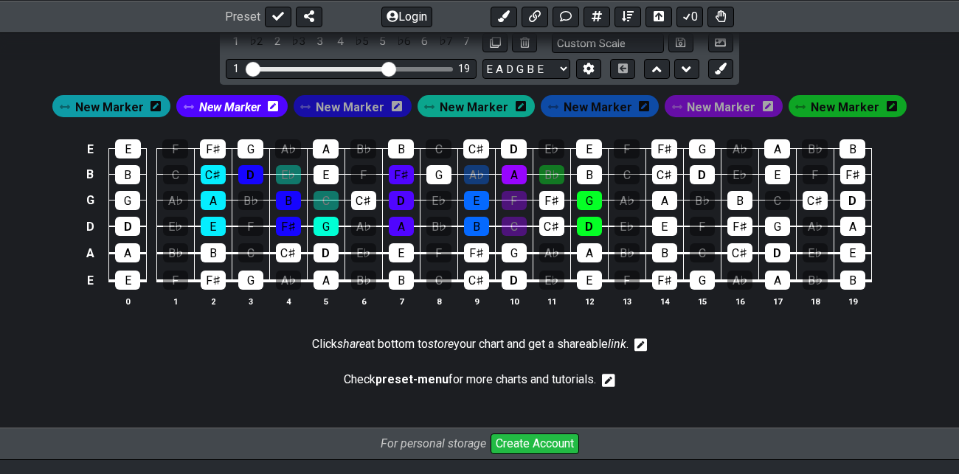
scroll to position [815, 0]
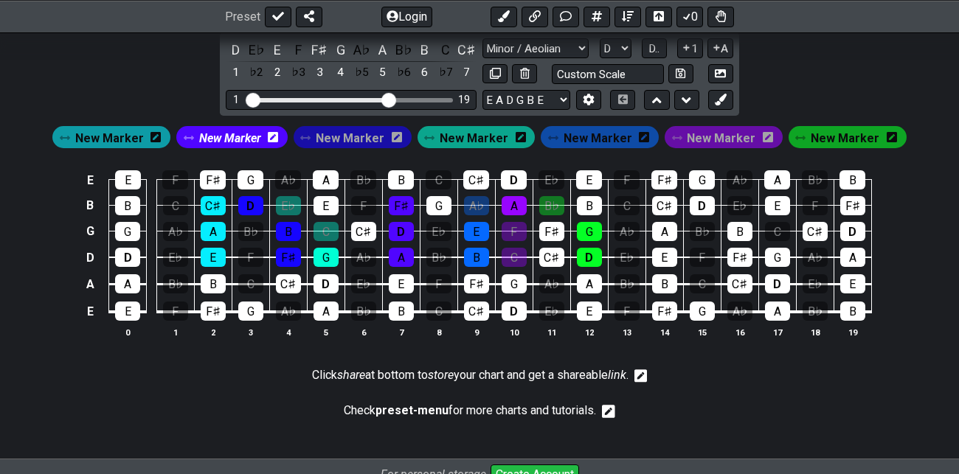
click at [237, 135] on span "New Marker" at bounding box center [230, 138] width 62 height 21
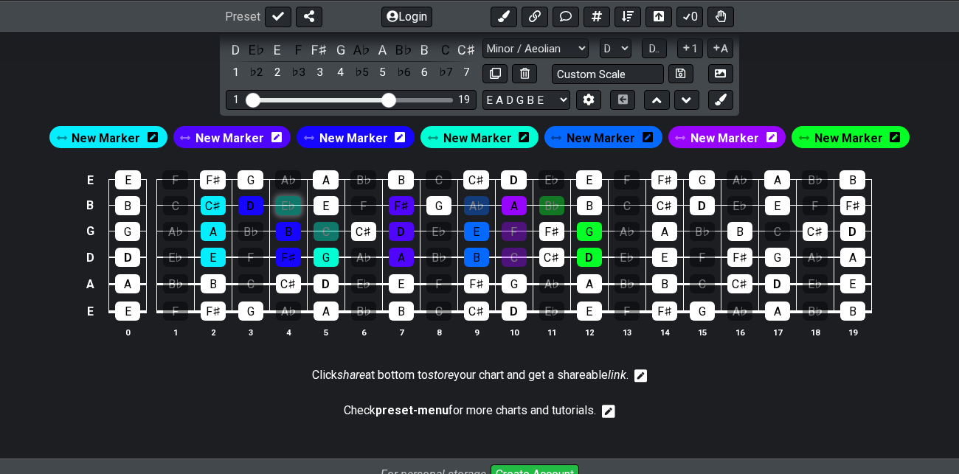
click at [293, 197] on div "E♭" at bounding box center [288, 205] width 25 height 19
click at [324, 227] on div "C" at bounding box center [325, 231] width 25 height 19
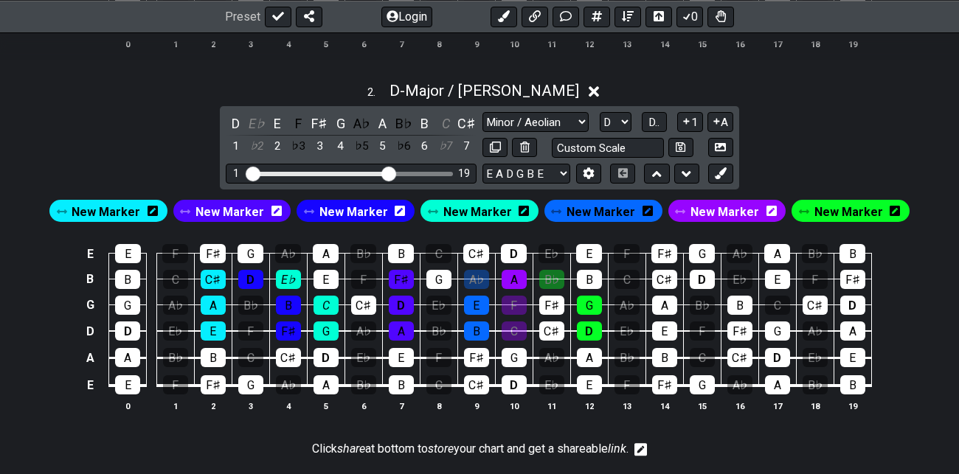
scroll to position [720, 0]
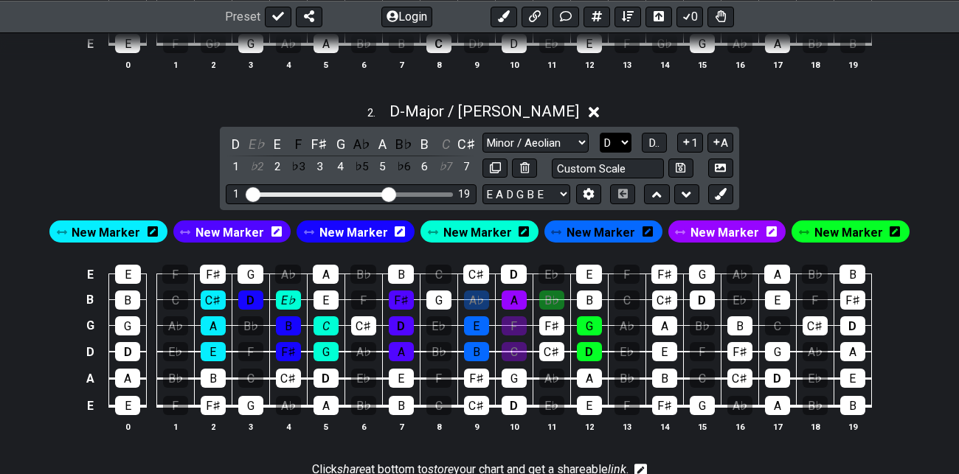
click at [620, 139] on select "A♭ A A♯ B♭ B C C♯ D♭ D D♯ E♭ E F F♯ G♭ G G♯" at bounding box center [615, 143] width 32 height 20
select select "F"
click at [600, 133] on select "A♭ A A♯ B♭ B C C♯ D♭ D D♯ E♭ E F F♯ G♭ G G♯" at bounding box center [615, 143] width 32 height 20
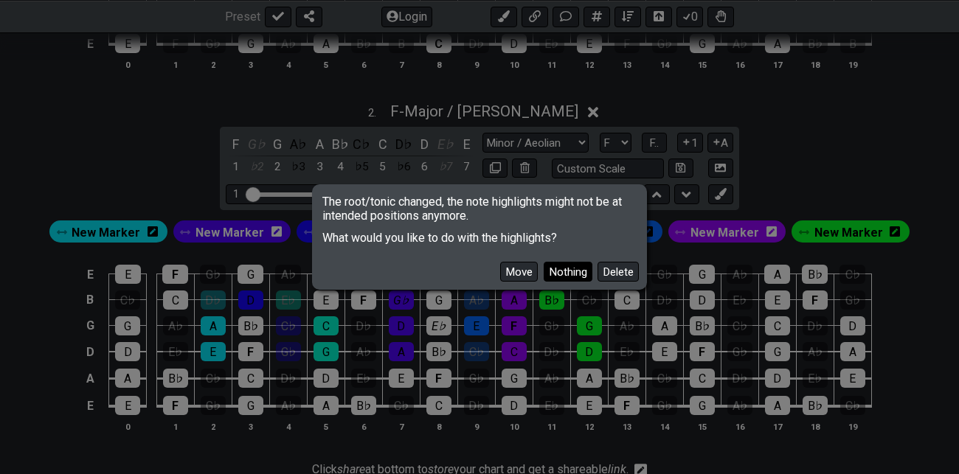
click at [566, 270] on button "Nothing" at bounding box center [567, 272] width 49 height 20
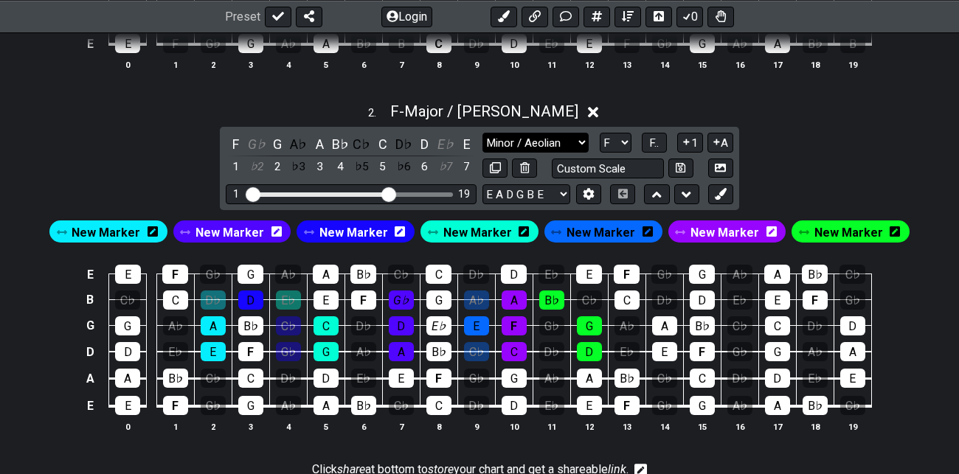
click at [569, 142] on select "Minor Pentatonic Root Minor Pentatonic Major Pentatonic Minor Blues Major Blues…" at bounding box center [535, 143] width 106 height 20
select select "Minor / Aeolian"
click at [482, 133] on select "Minor Pentatonic Root Minor Pentatonic Major Pentatonic Minor Blues Major Blues…" at bounding box center [535, 143] width 106 height 20
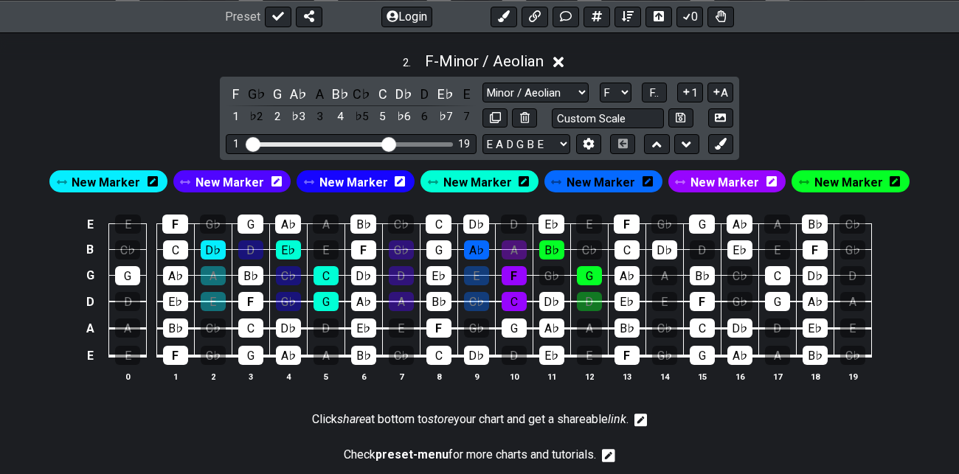
scroll to position [745, 0]
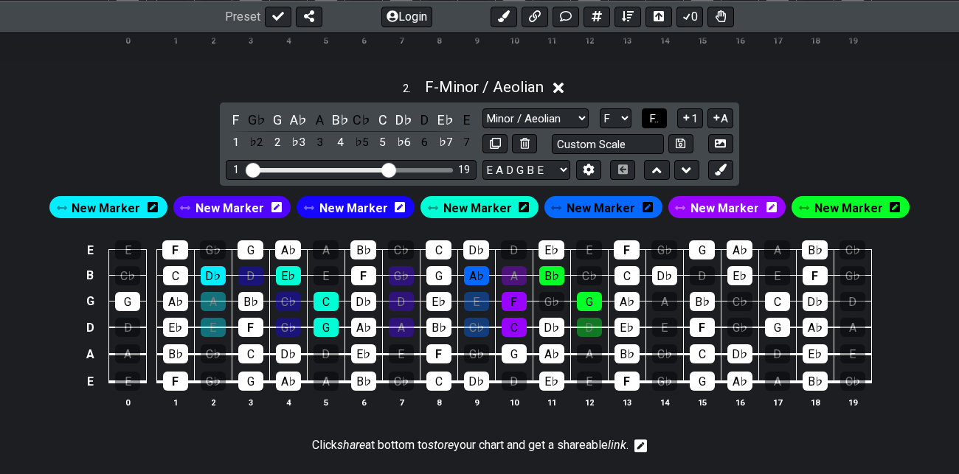
click at [655, 116] on span "F.." at bounding box center [654, 118] width 10 height 13
click at [655, 116] on span "1..7" at bounding box center [653, 118] width 18 height 13
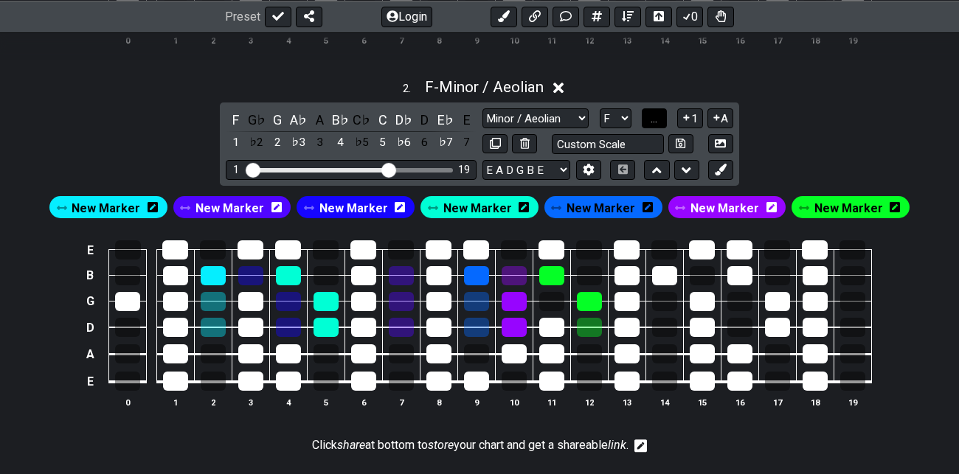
click at [655, 116] on span "..." at bounding box center [653, 118] width 7 height 13
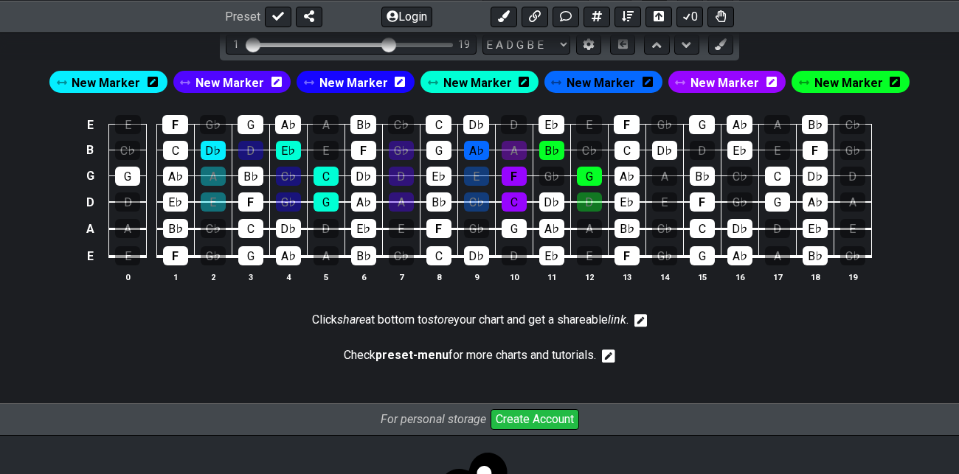
scroll to position [871, 0]
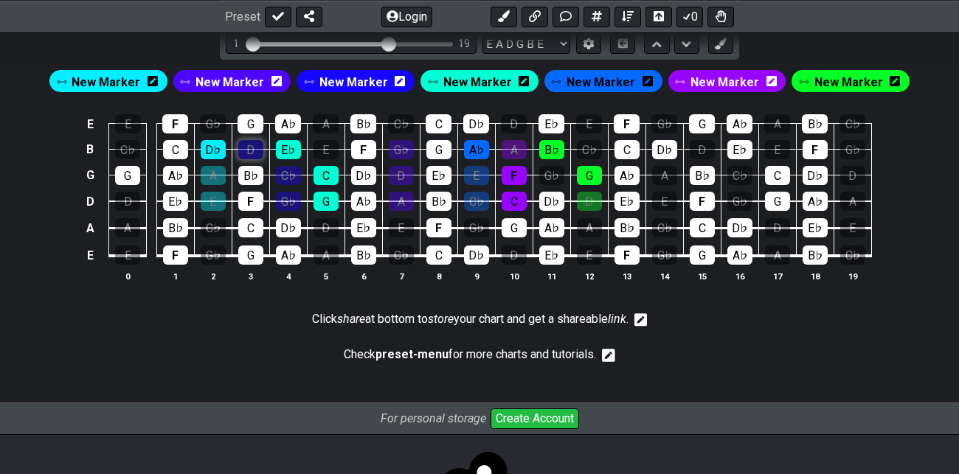
click at [254, 147] on div "D" at bounding box center [250, 149] width 25 height 19
click at [290, 173] on div "C♭" at bounding box center [288, 175] width 25 height 19
click at [287, 195] on div "G♭" at bounding box center [288, 201] width 25 height 19
click at [210, 175] on div "A" at bounding box center [213, 175] width 25 height 19
click at [215, 193] on div "E" at bounding box center [213, 201] width 25 height 19
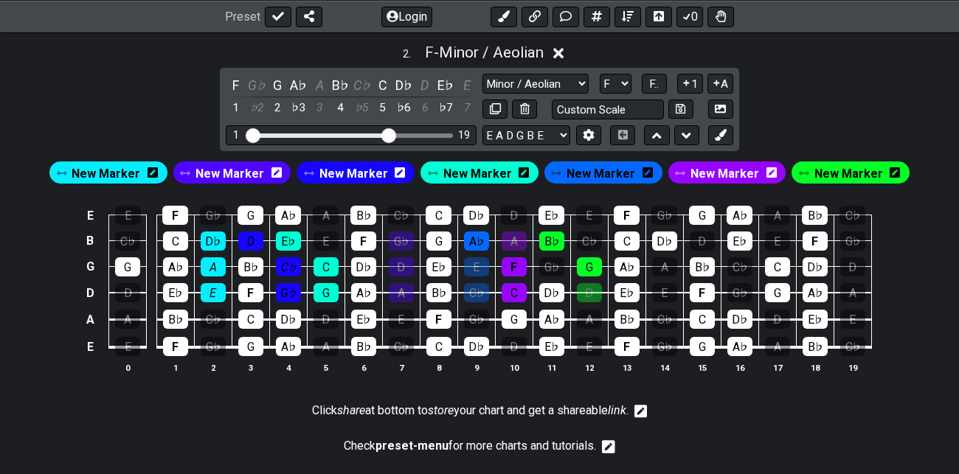
scroll to position [751, 0]
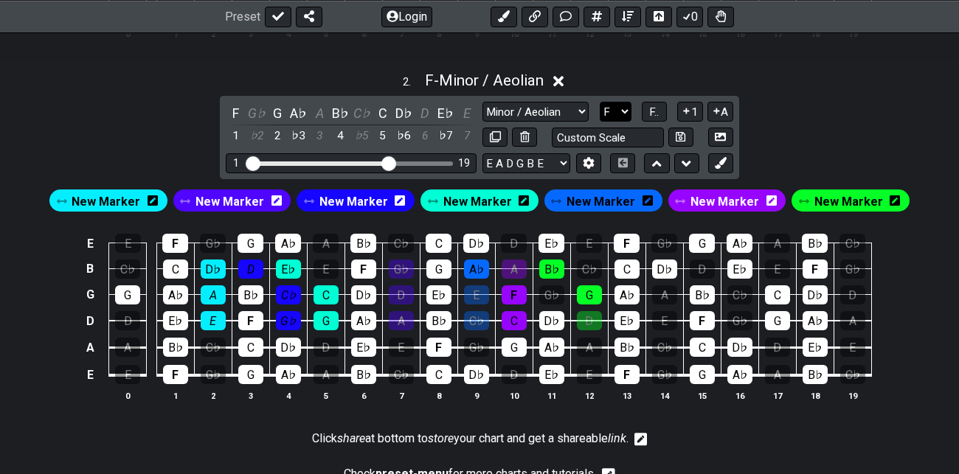
click at [621, 110] on select "A♭ A A♯ B♭ B C C♯ D♭ D D♯ E♭ E F F♯ G♭ G G♯" at bounding box center [615, 112] width 32 height 20
select select "B"
click at [600, 102] on select "A♭ A A♯ B♭ B C C♯ D♭ D D♯ E♭ E F F♯ G♭ G G♯" at bounding box center [615, 112] width 32 height 20
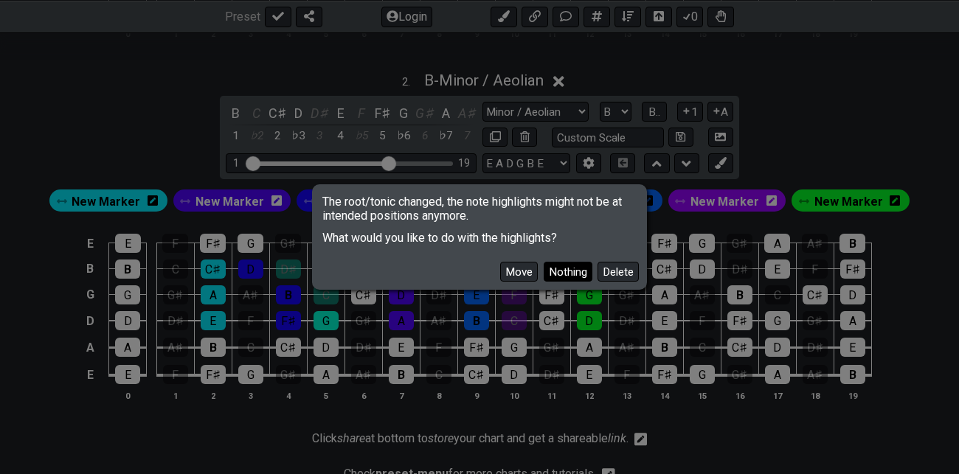
click at [568, 275] on button "Nothing" at bounding box center [567, 272] width 49 height 20
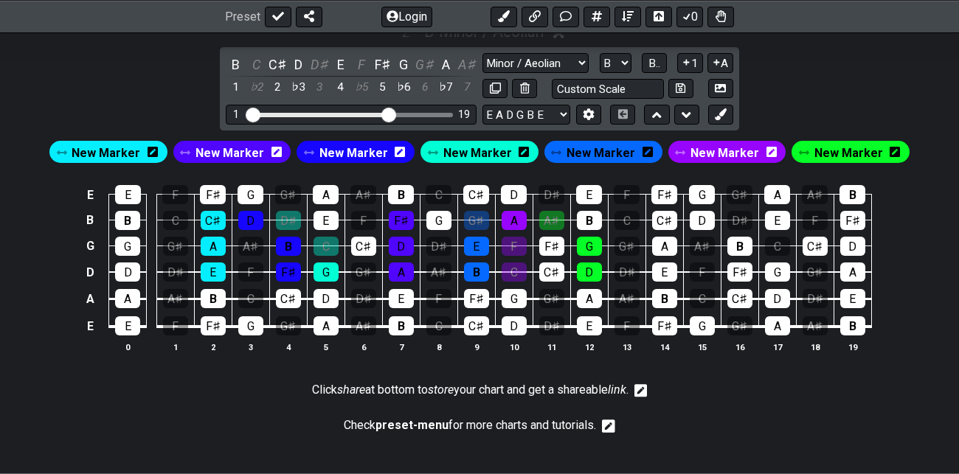
scroll to position [801, 0]
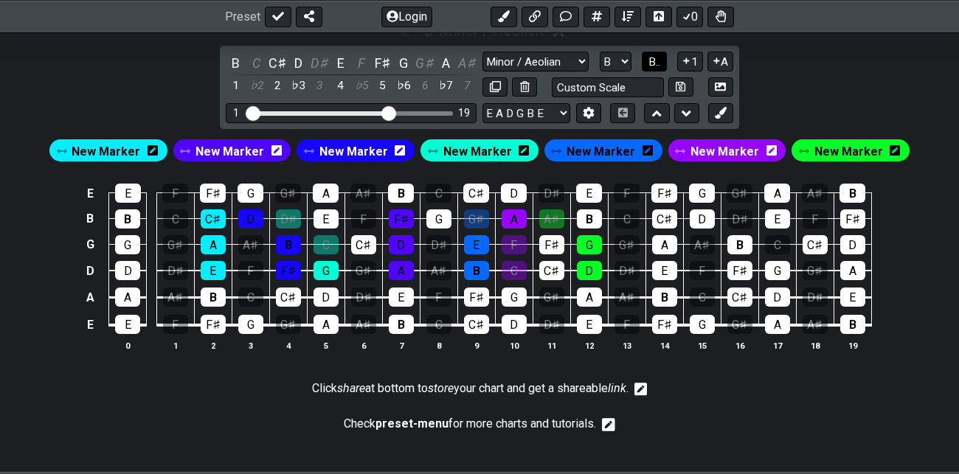
click at [653, 55] on span "B.." at bounding box center [654, 61] width 12 height 13
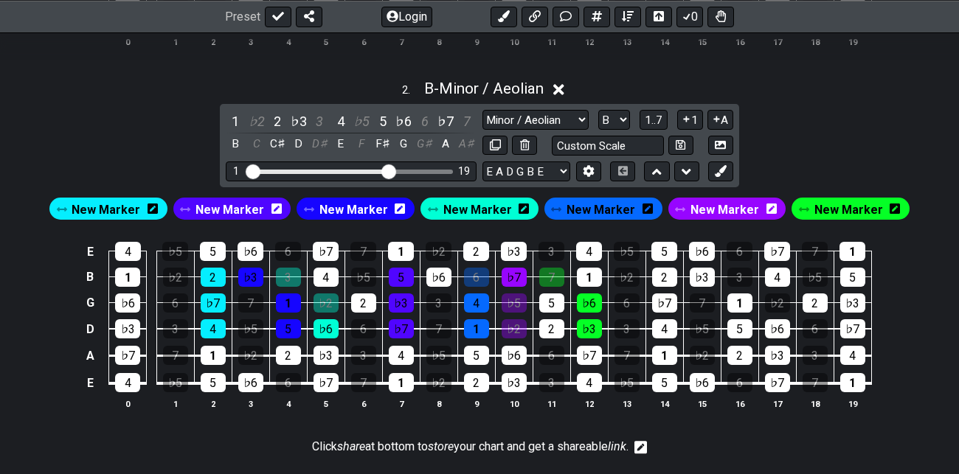
scroll to position [739, 0]
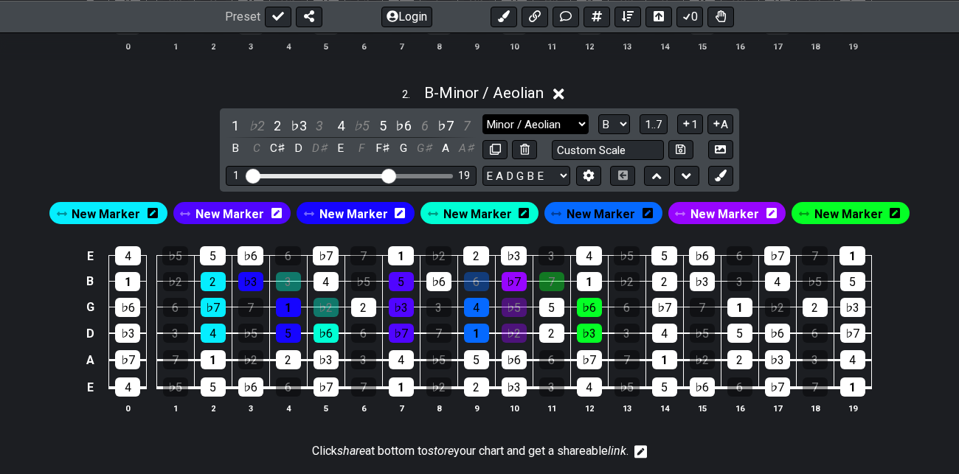
click at [580, 118] on select "Minor Pentatonic Root Minor Pentatonic Major Pentatonic Minor Blues Major Blues…" at bounding box center [535, 124] width 106 height 20
select select "Major / [PERSON_NAME]"
click at [482, 114] on select "Minor Pentatonic Root Minor Pentatonic Major Pentatonic Minor Blues Major Blues…" at bounding box center [535, 124] width 106 height 20
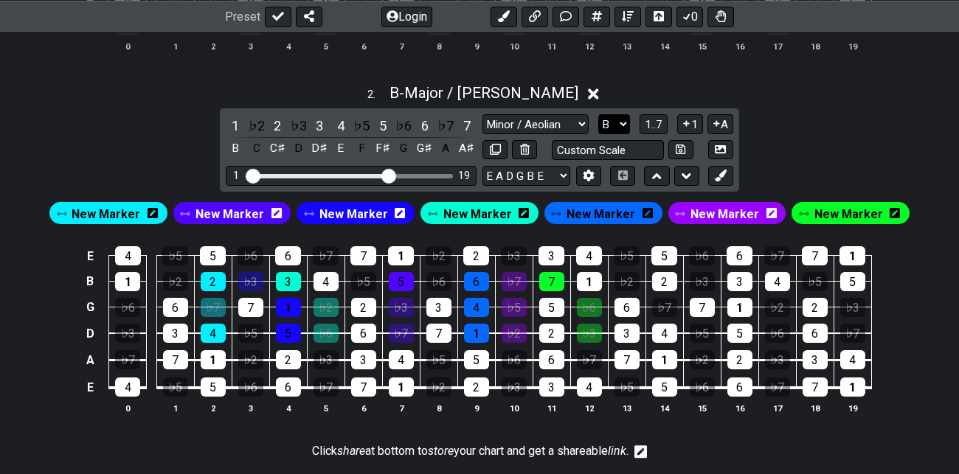
click at [615, 122] on select "A♭ A A♯ B♭ B C C♯ D♭ D D♯ E♭ E F F♯ G♭ G G♯" at bounding box center [614, 124] width 32 height 20
click at [599, 114] on select "A♭ A A♯ B♭ B C C♯ D♭ D D♯ E♭ E F F♯ G♭ G G♯" at bounding box center [614, 124] width 32 height 20
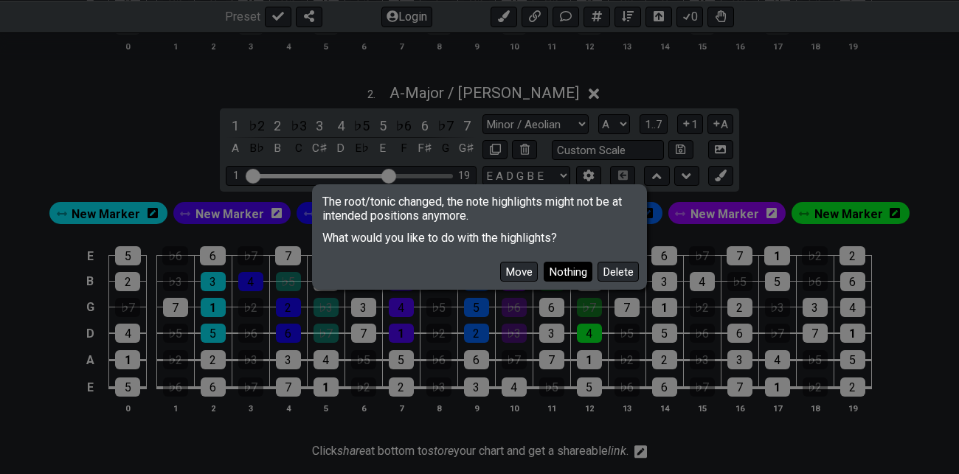
click at [566, 271] on button "Nothing" at bounding box center [567, 272] width 49 height 20
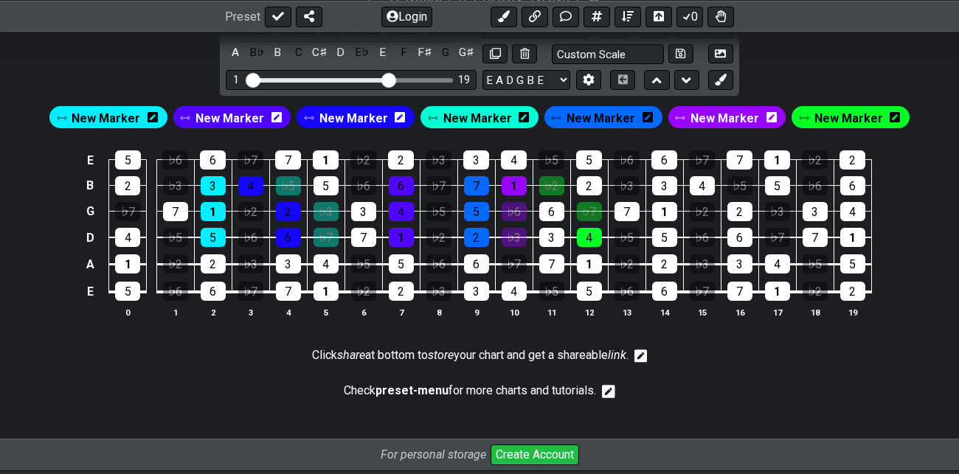
scroll to position [760, 0]
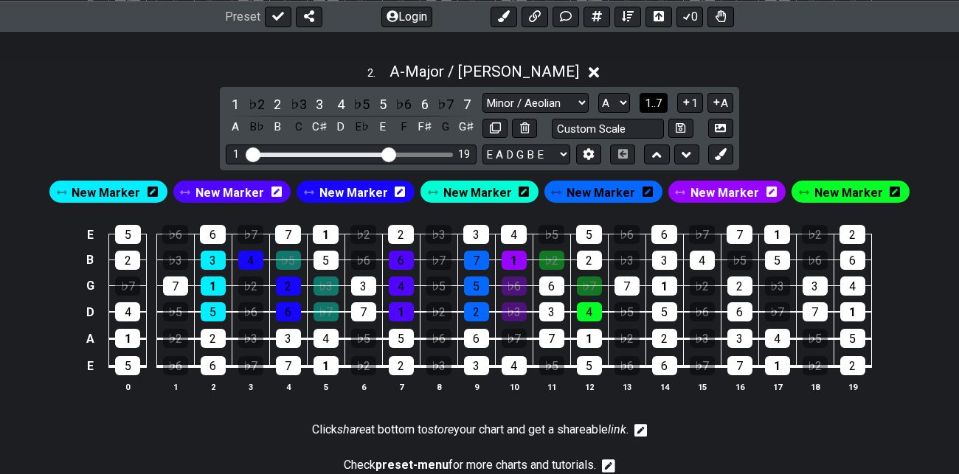
click at [655, 99] on span "1..7" at bounding box center [653, 103] width 18 height 13
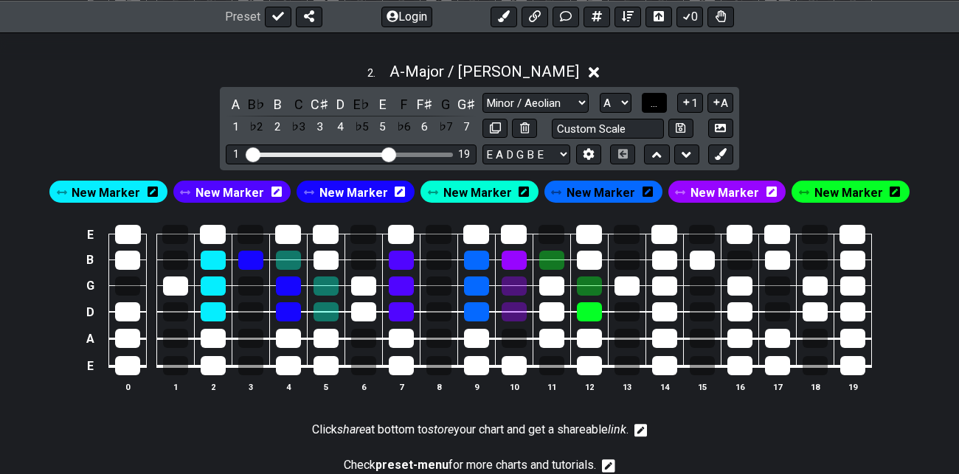
click at [655, 99] on span "..." at bounding box center [653, 103] width 7 height 13
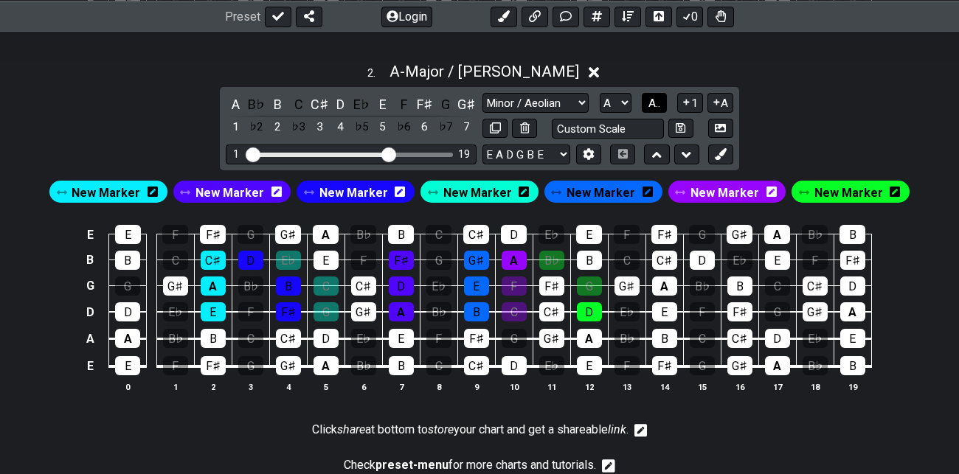
click at [655, 99] on span "A.." at bounding box center [654, 103] width 12 height 13
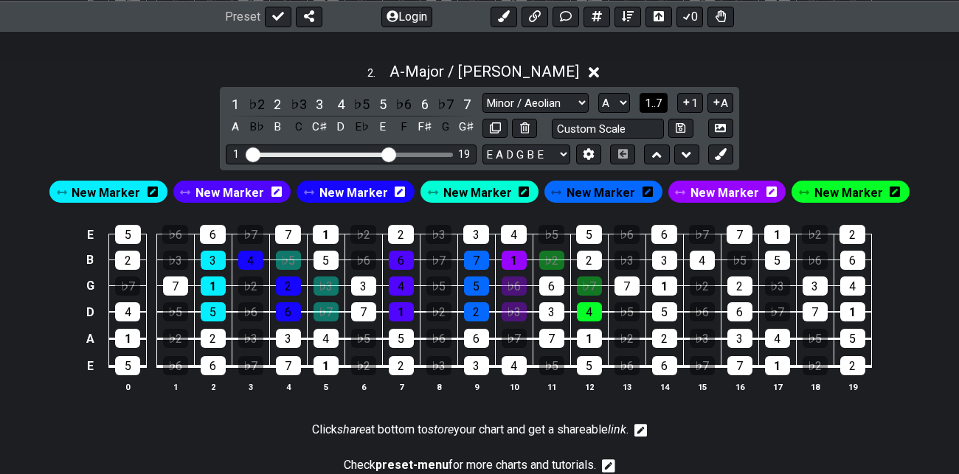
click at [654, 100] on span "1..7" at bounding box center [653, 103] width 18 height 13
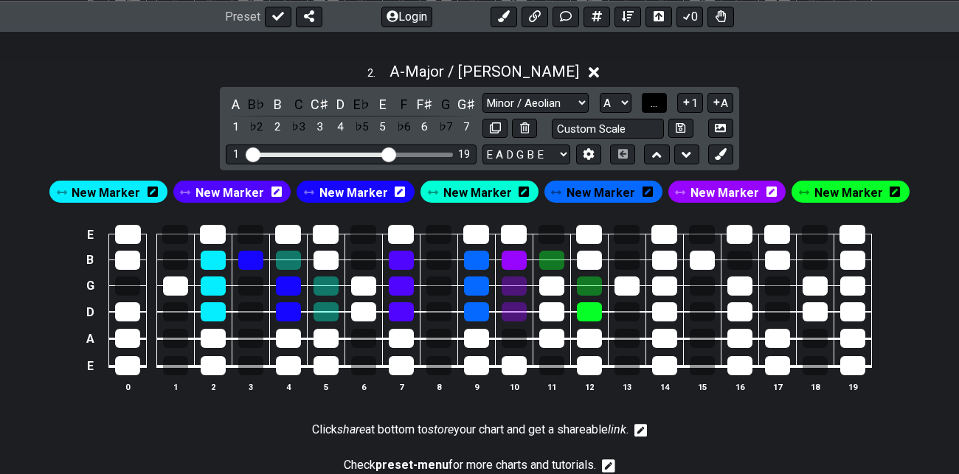
click at [654, 100] on span "..." at bounding box center [653, 103] width 7 height 13
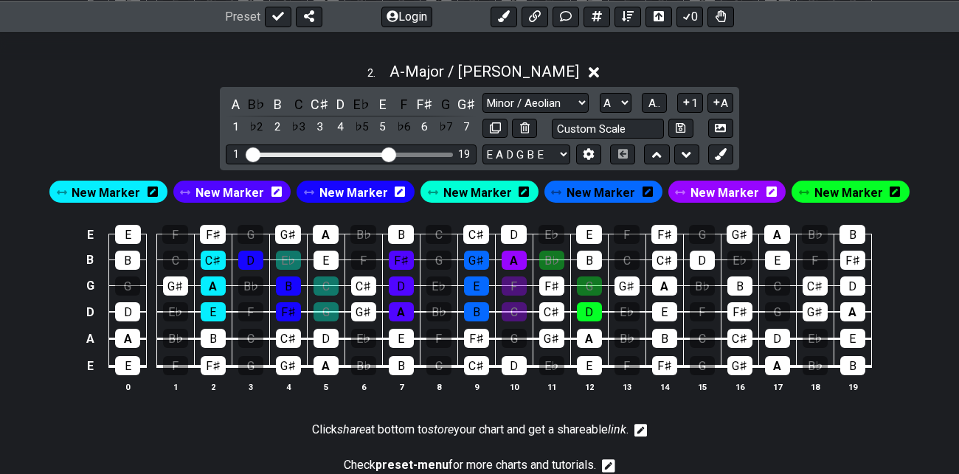
click at [480, 187] on span "New Marker" at bounding box center [477, 192] width 69 height 21
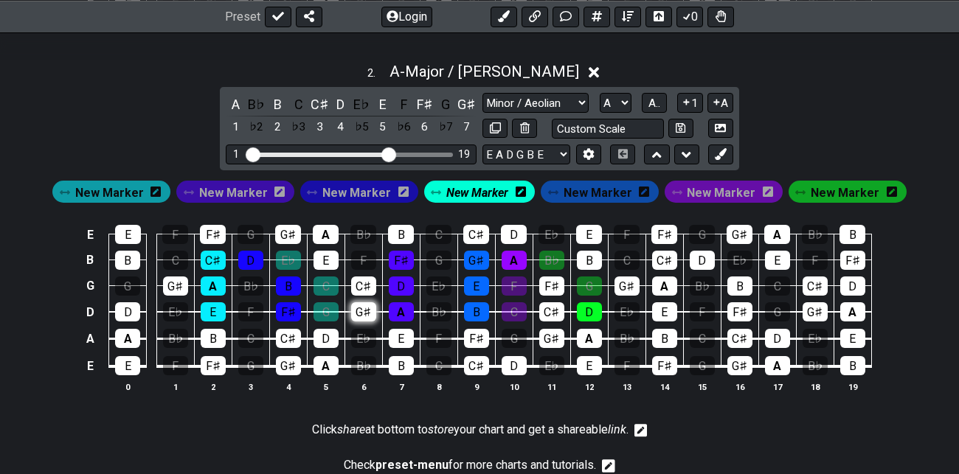
click at [366, 311] on div "G♯" at bounding box center [363, 311] width 25 height 19
click at [362, 279] on div "C♯" at bounding box center [363, 285] width 25 height 19
click at [325, 256] on div "E" at bounding box center [325, 260] width 25 height 19
click at [285, 252] on div "E♭" at bounding box center [288, 260] width 25 height 19
click at [319, 279] on div "C" at bounding box center [325, 285] width 25 height 19
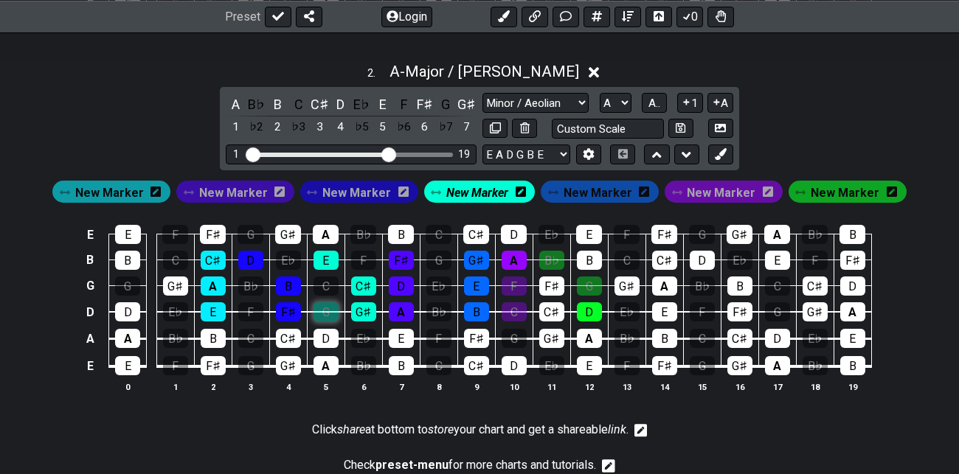
click at [323, 309] on div "G" at bounding box center [325, 311] width 25 height 19
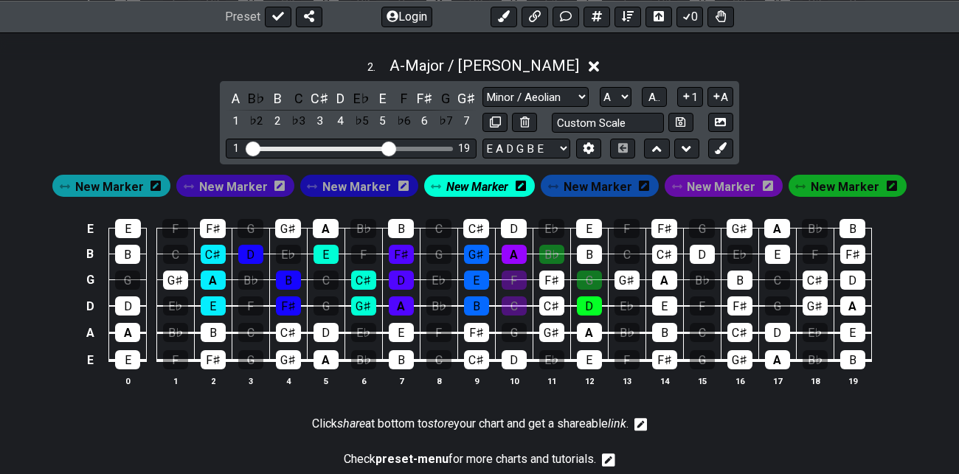
scroll to position [763, 0]
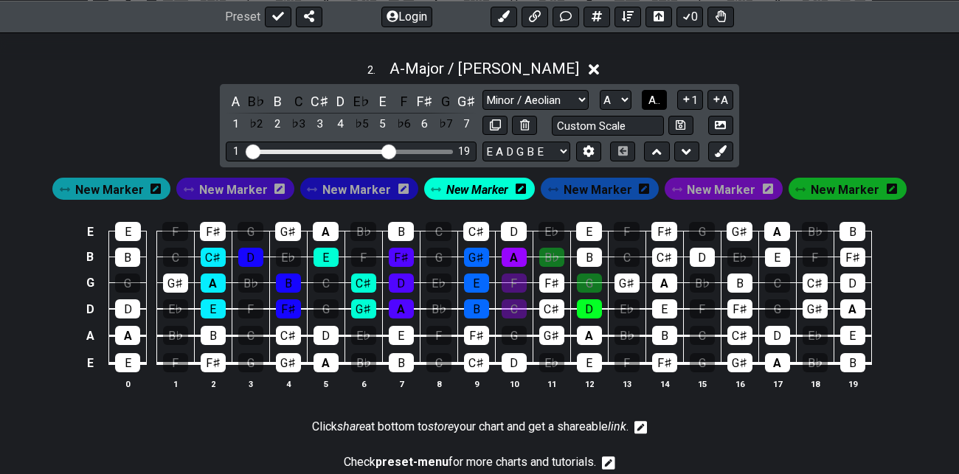
click at [654, 96] on span "A.." at bounding box center [654, 100] width 12 height 13
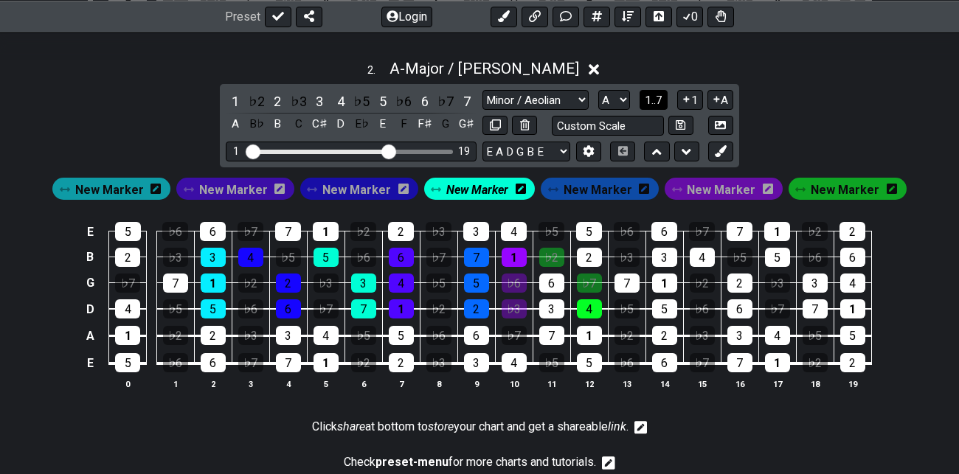
click at [654, 96] on span "1..7" at bounding box center [653, 100] width 18 height 13
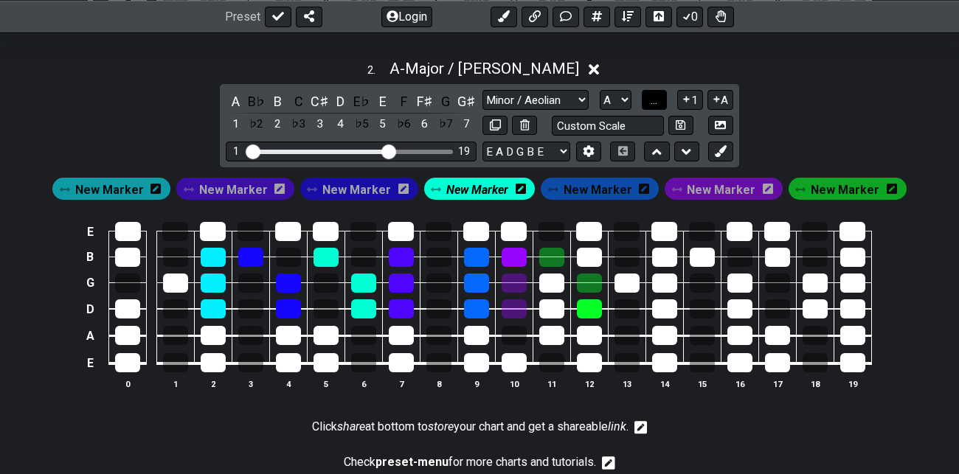
click at [654, 96] on span "..." at bounding box center [653, 100] width 7 height 13
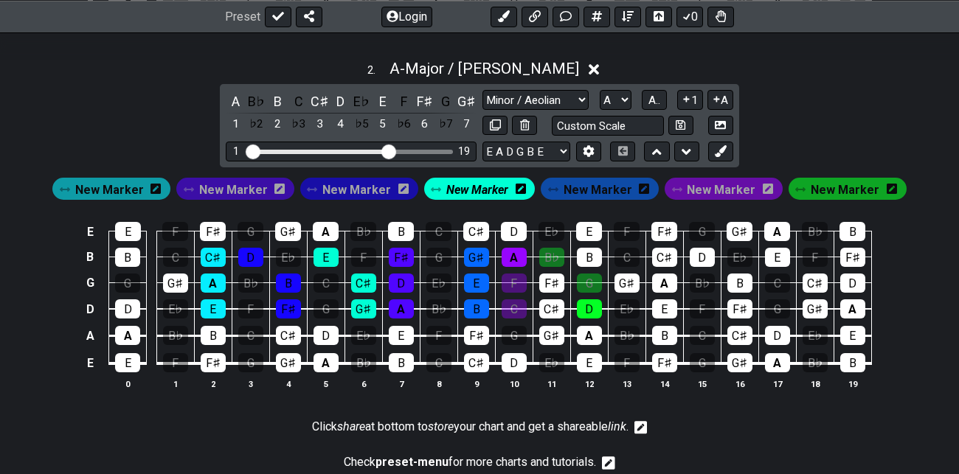
click at [481, 189] on span "New Marker" at bounding box center [477, 189] width 62 height 21
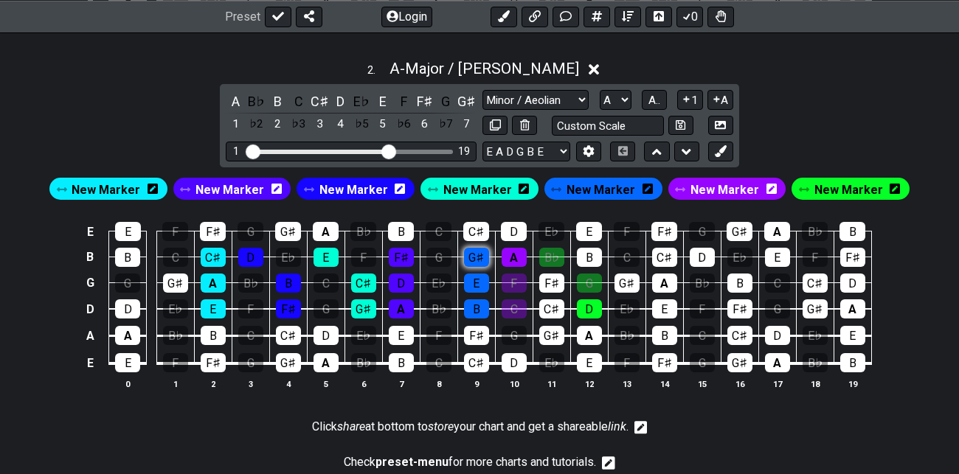
click at [481, 258] on div "G♯" at bounding box center [476, 257] width 25 height 19
click at [481, 254] on div "G♯" at bounding box center [476, 257] width 25 height 19
click at [479, 187] on span "New Marker" at bounding box center [477, 189] width 69 height 21
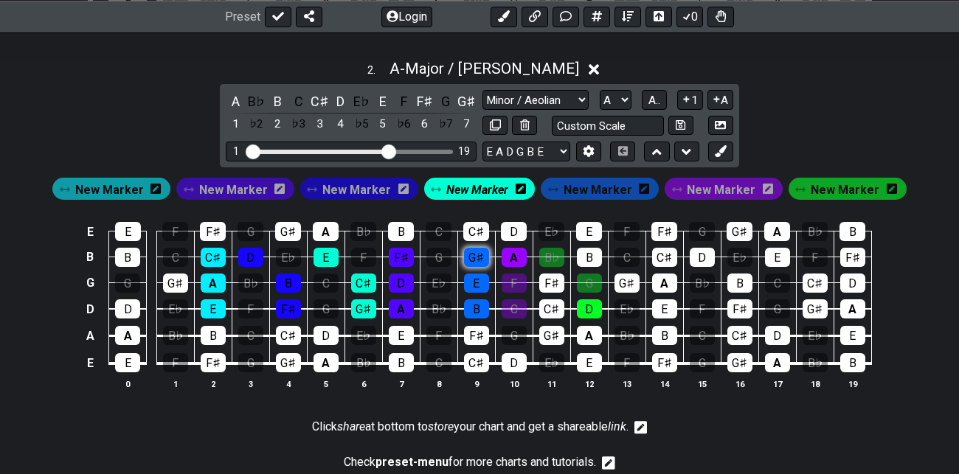
click at [477, 260] on div "G♯" at bounding box center [476, 257] width 25 height 19
click at [481, 280] on div "E" at bounding box center [476, 283] width 25 height 19
click at [482, 306] on div "B" at bounding box center [476, 308] width 25 height 19
click at [717, 184] on span "New Marker" at bounding box center [720, 189] width 69 height 21
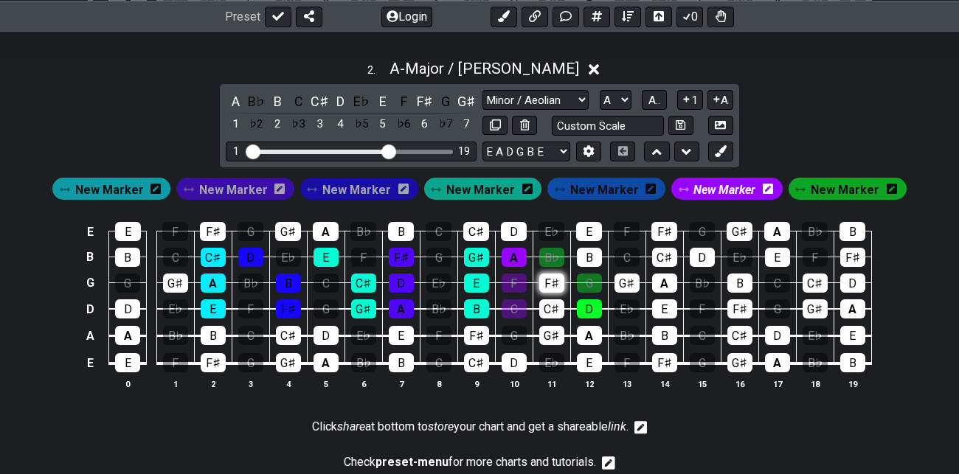
click at [549, 280] on div "F♯" at bounding box center [551, 283] width 25 height 19
click at [553, 305] on div "C♯" at bounding box center [551, 308] width 25 height 19
click at [512, 252] on div "A" at bounding box center [513, 257] width 25 height 19
click at [515, 254] on div "A" at bounding box center [513, 257] width 25 height 19
click at [518, 281] on div "F" at bounding box center [513, 283] width 25 height 19
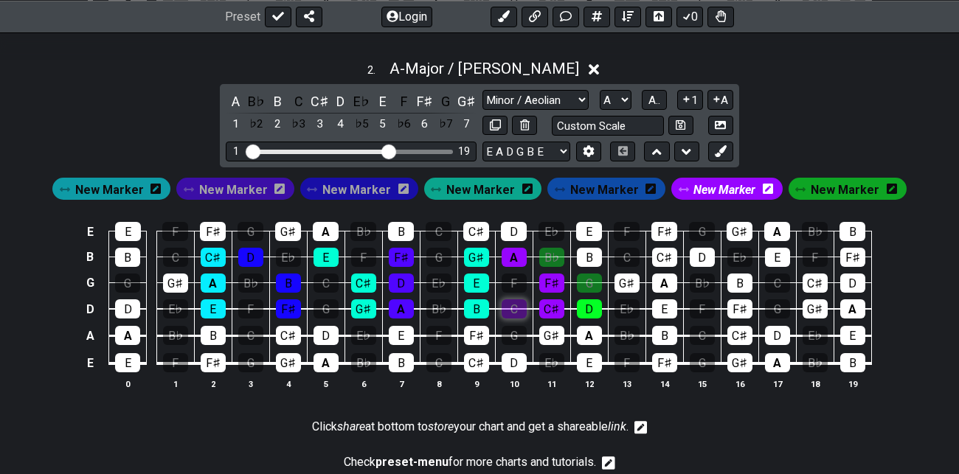
click at [515, 309] on div "C" at bounding box center [513, 308] width 25 height 19
click at [549, 251] on div "B♭" at bounding box center [551, 257] width 25 height 19
click at [600, 284] on div "G" at bounding box center [589, 283] width 25 height 19
click at [596, 304] on div "D" at bounding box center [589, 308] width 25 height 19
click at [548, 248] on div "B♭" at bounding box center [551, 257] width 25 height 19
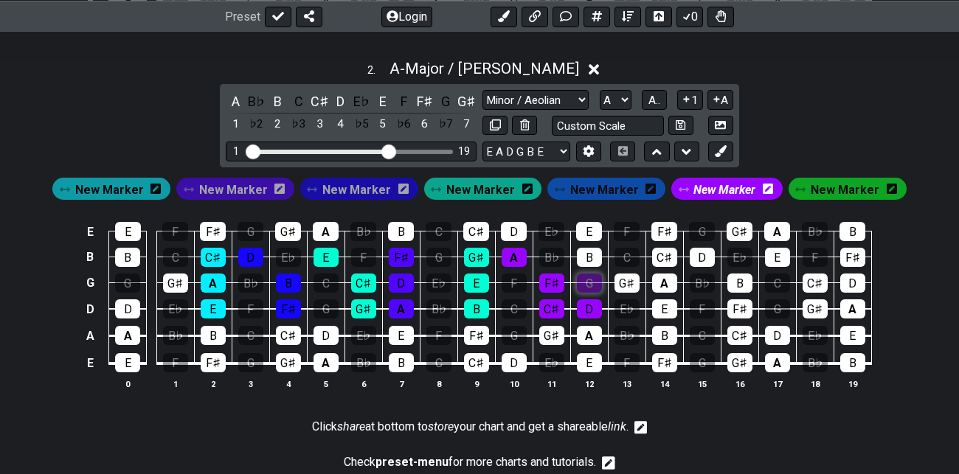
click at [582, 275] on div "G" at bounding box center [589, 283] width 25 height 19
click at [591, 304] on div "D" at bounding box center [589, 308] width 25 height 19
click at [581, 94] on select "Minor Pentatonic Root Minor Pentatonic Major Pentatonic Minor Blues Major Blues…" at bounding box center [535, 100] width 106 height 20
click at [482, 90] on select "Minor Pentatonic Root Minor Pentatonic Major Pentatonic Minor Blues Major Blues…" at bounding box center [535, 100] width 106 height 20
click at [622, 100] on select "A♭ A A♯ B♭ B C C♯ D♭ D D♯ E♭ E F F♯ G♭ G G♯" at bounding box center [615, 100] width 32 height 20
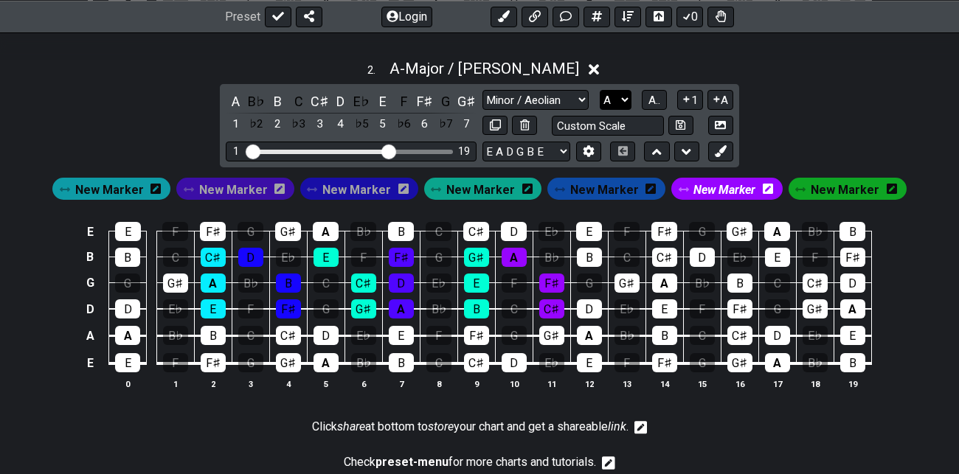
click at [600, 90] on select "A♭ A A♯ B♭ B C C♯ D♭ D D♯ E♭ E F F♯ G♭ G G♯" at bounding box center [615, 100] width 32 height 20
click at [623, 99] on select "A♭ A A♯ B♭ B C C♯ D♭ D D♯ E♭ E F F♯ G♭ G G♯" at bounding box center [615, 100] width 32 height 20
click at [600, 90] on select "A♭ A A♯ B♭ B C C♯ D♭ D D♯ E♭ E F F♯ G♭ G G♯" at bounding box center [615, 100] width 32 height 20
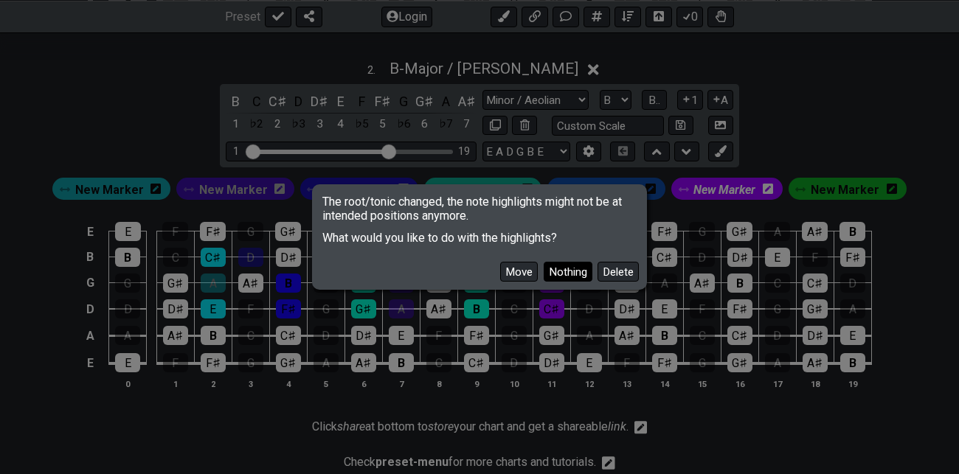
click at [569, 273] on button "Nothing" at bounding box center [567, 272] width 49 height 20
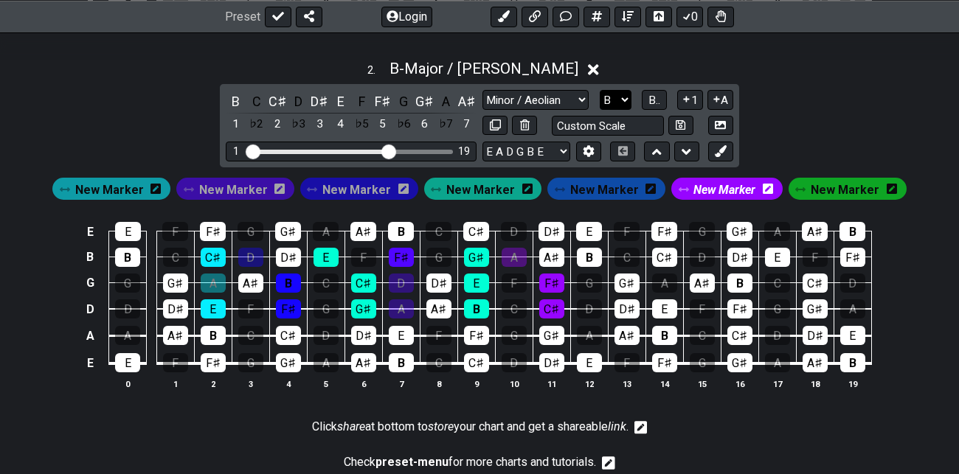
click at [620, 100] on select "A♭ A A♯ B♭ B C C♯ D♭ D D♯ E♭ E F F♯ G♭ G G♯" at bounding box center [615, 100] width 32 height 20
select select "A"
click at [600, 90] on select "A♭ A A♯ B♭ B C C♯ D♭ D D♯ E♭ E F F♯ G♭ G G♯" at bounding box center [615, 100] width 32 height 20
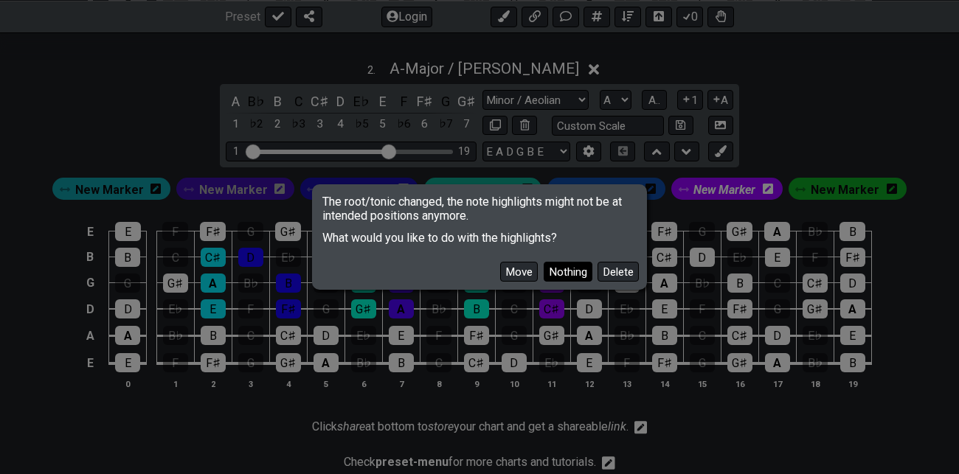
click at [568, 271] on button "Nothing" at bounding box center [567, 272] width 49 height 20
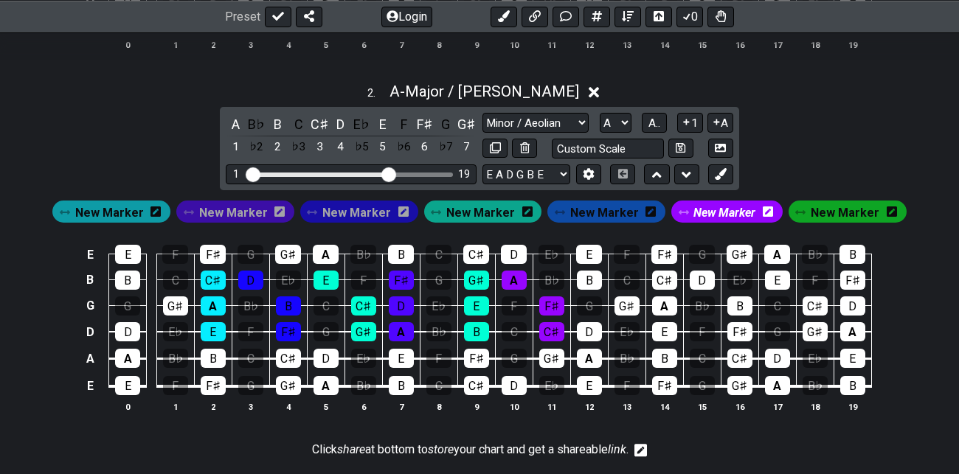
scroll to position [739, 0]
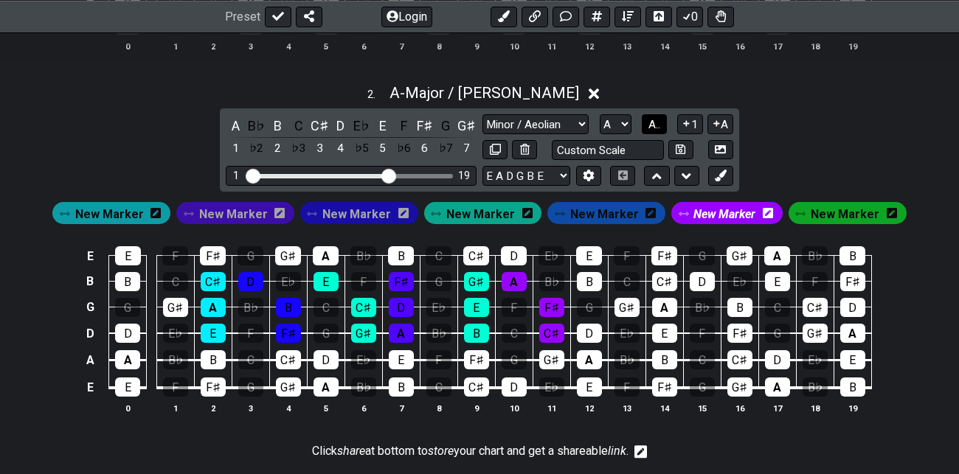
click at [655, 123] on span "A.." at bounding box center [654, 124] width 12 height 13
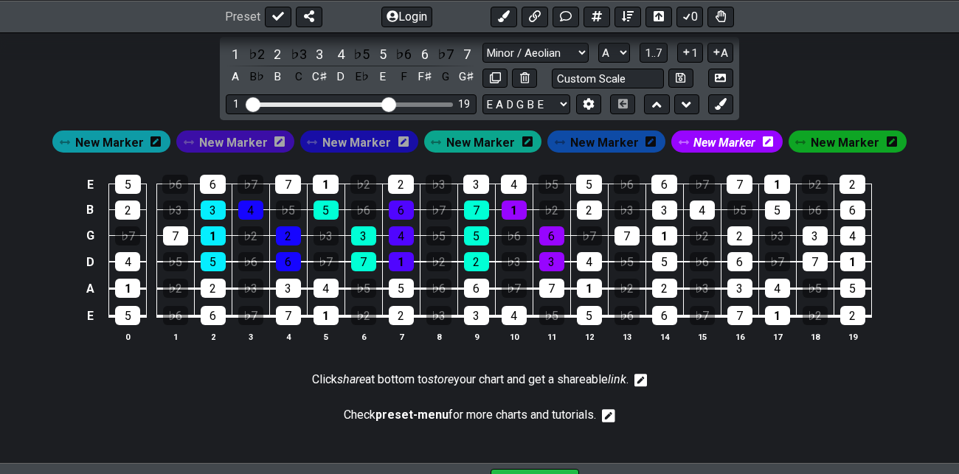
scroll to position [813, 0]
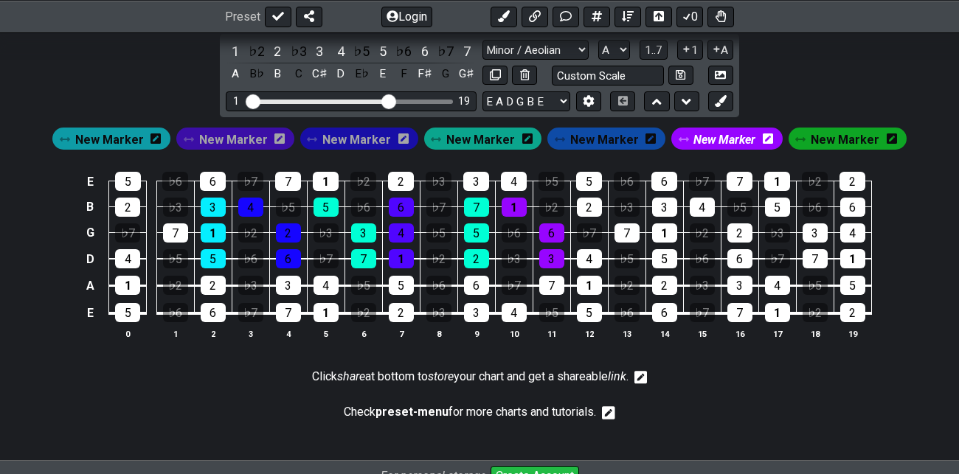
click at [486, 132] on span "New Marker" at bounding box center [480, 139] width 69 height 21
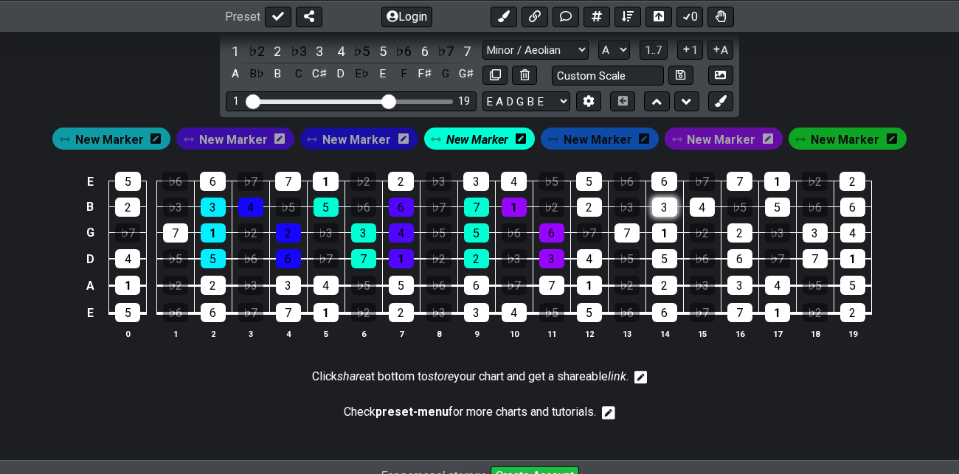
click at [664, 207] on div "3" at bounding box center [664, 207] width 25 height 19
click at [664, 225] on div "1" at bounding box center [664, 232] width 25 height 19
click at [664, 253] on div "5" at bounding box center [664, 258] width 25 height 19
click at [588, 138] on span "New Marker" at bounding box center [597, 139] width 69 height 21
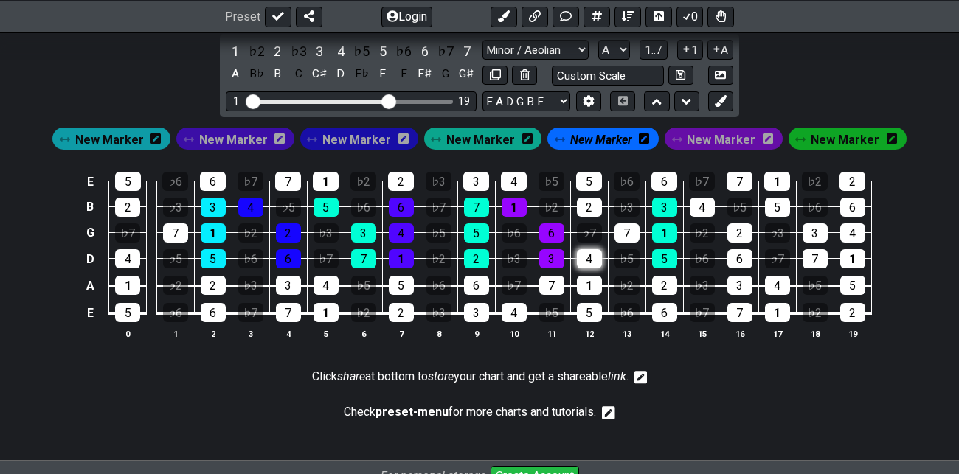
click at [588, 257] on div "4" at bounding box center [589, 258] width 25 height 19
click at [627, 229] on div "7" at bounding box center [626, 232] width 25 height 19
click at [592, 202] on div "2" at bounding box center [589, 207] width 25 height 19
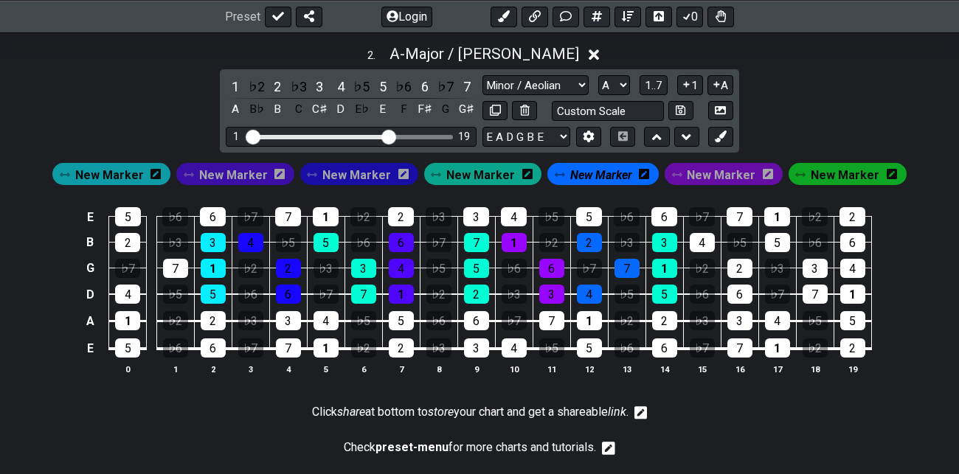
scroll to position [748, 0]
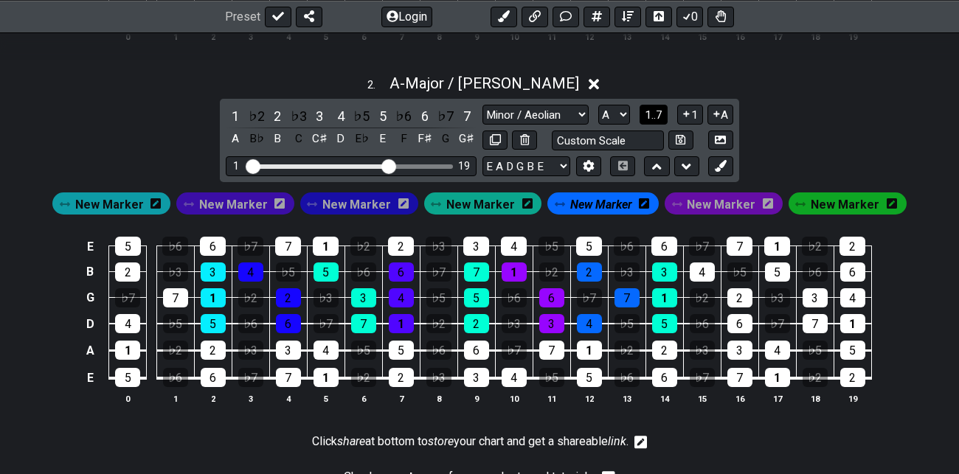
click at [652, 113] on span "1..7" at bounding box center [653, 114] width 18 height 13
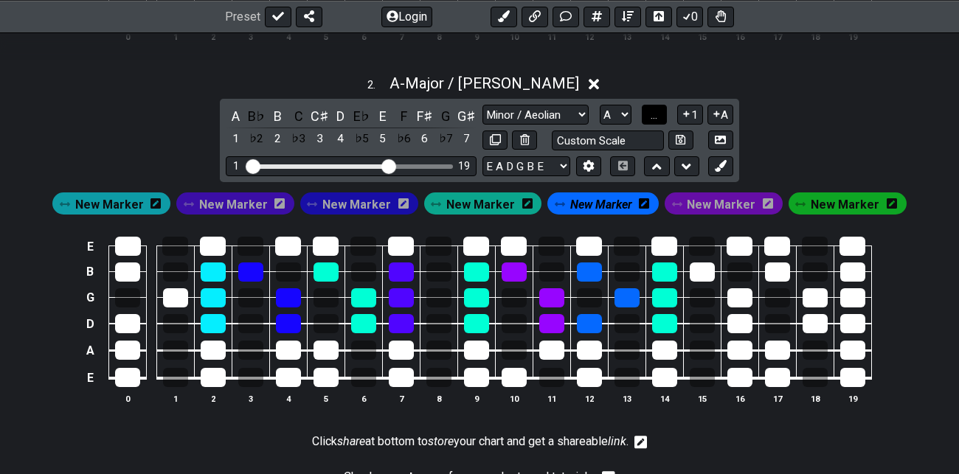
click at [652, 113] on span "..." at bounding box center [653, 114] width 7 height 13
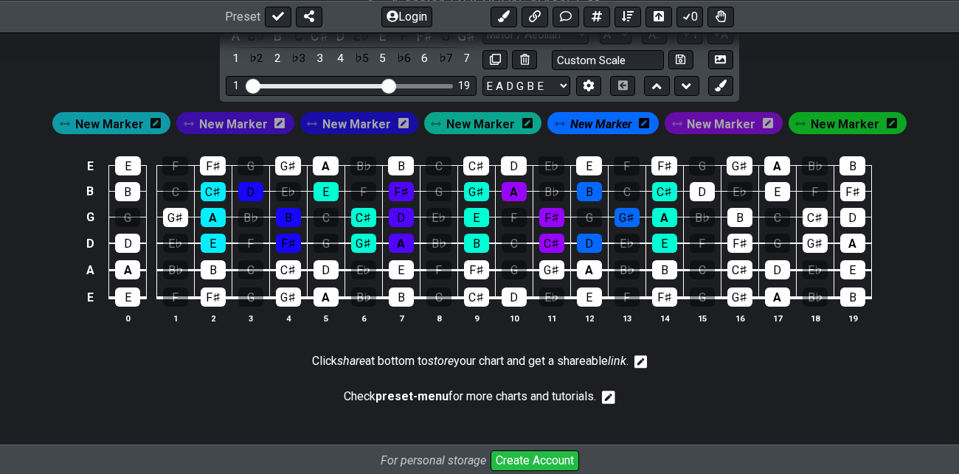
scroll to position [831, 0]
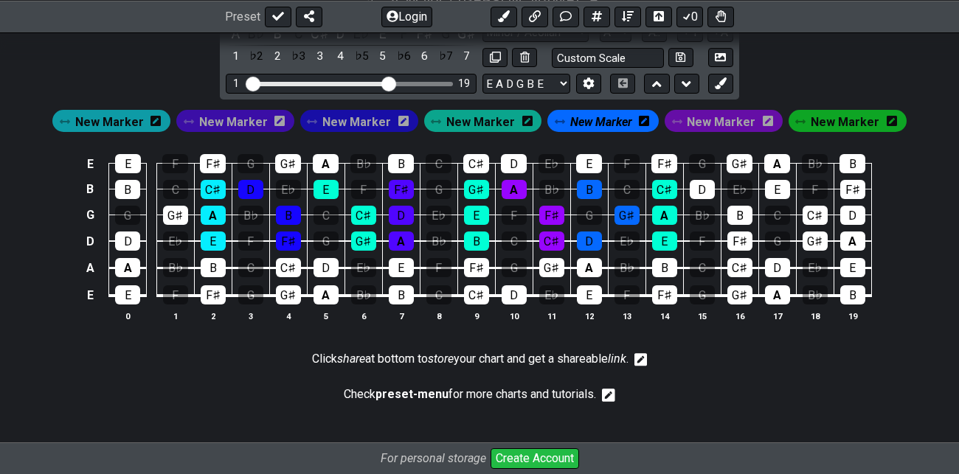
click at [105, 114] on span "New Marker" at bounding box center [109, 121] width 69 height 21
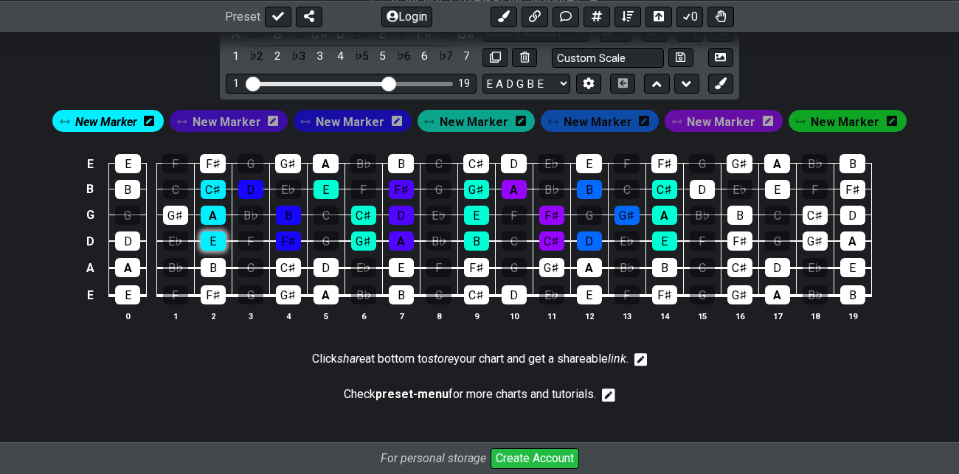
click at [214, 239] on div "E" at bounding box center [213, 241] width 25 height 19
click at [131, 158] on div "E" at bounding box center [128, 163] width 26 height 19
click at [352, 119] on span "New Marker" at bounding box center [350, 121] width 69 height 21
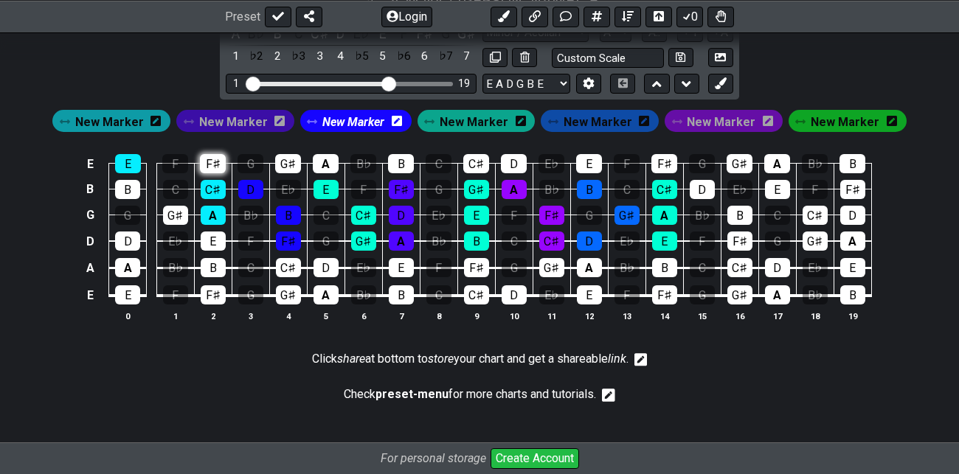
click at [214, 159] on div "F♯" at bounding box center [213, 163] width 26 height 19
click at [292, 241] on div "F♯" at bounding box center [288, 241] width 25 height 19
click at [471, 117] on span "New Marker" at bounding box center [473, 121] width 69 height 21
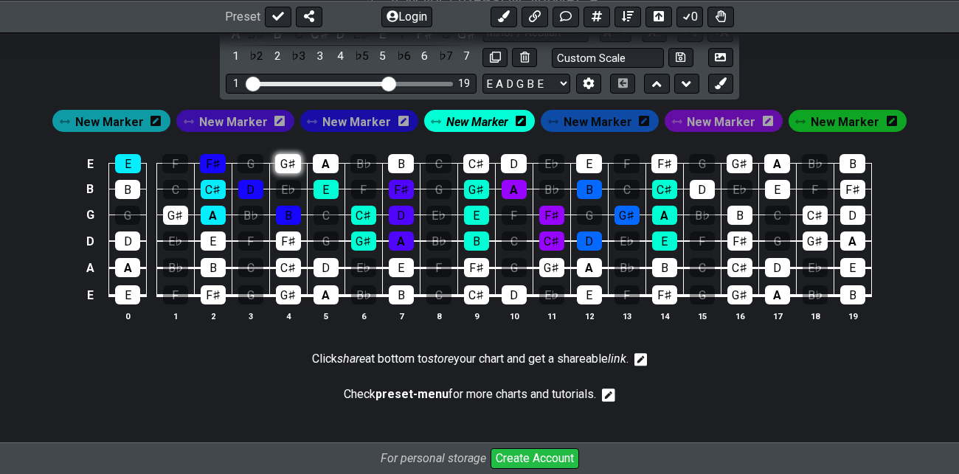
click at [291, 159] on div "G♯" at bounding box center [288, 163] width 26 height 19
click at [366, 235] on div "G♯" at bounding box center [363, 241] width 25 height 19
click at [249, 116] on span "New Marker" at bounding box center [233, 121] width 69 height 21
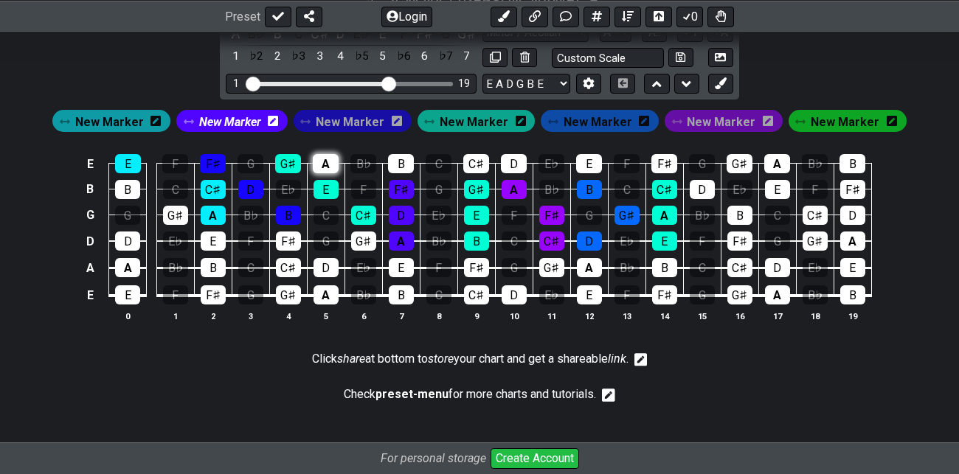
click at [333, 157] on div "A" at bounding box center [326, 163] width 26 height 19
click at [406, 240] on div "A" at bounding box center [401, 241] width 25 height 19
click at [479, 116] on span "New Marker" at bounding box center [473, 121] width 69 height 21
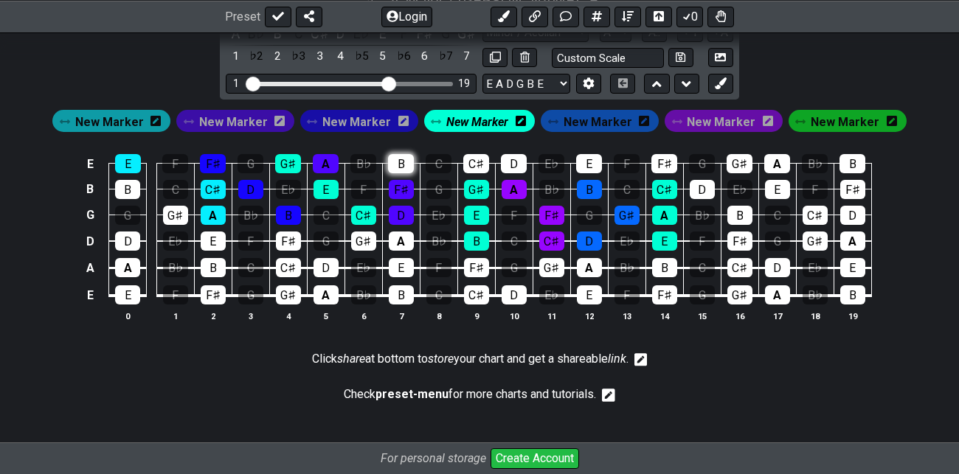
click at [400, 161] on div "B" at bounding box center [401, 163] width 26 height 19
click at [725, 117] on span "New Marker" at bounding box center [720, 121] width 69 height 21
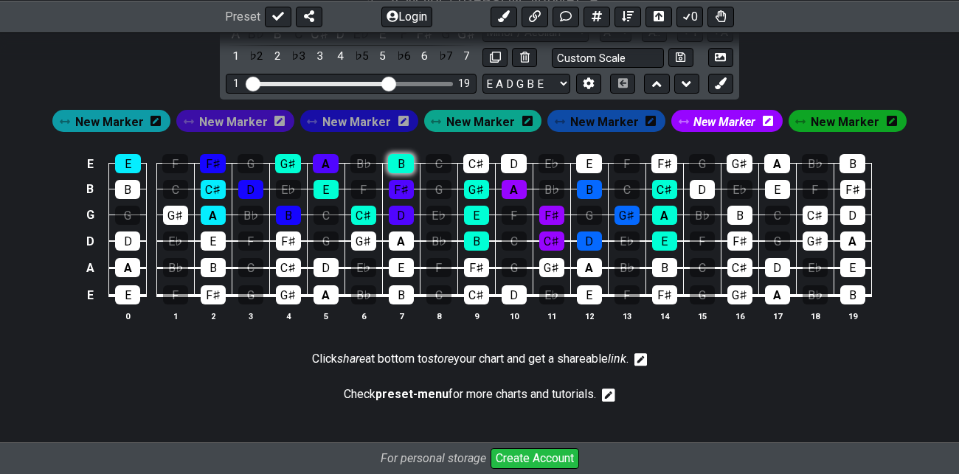
click at [398, 164] on div "B" at bounding box center [401, 163] width 26 height 19
click at [483, 187] on div "G♯" at bounding box center [476, 189] width 25 height 19
click at [479, 209] on div "E" at bounding box center [476, 215] width 25 height 19
click at [481, 239] on div "B" at bounding box center [476, 241] width 25 height 19
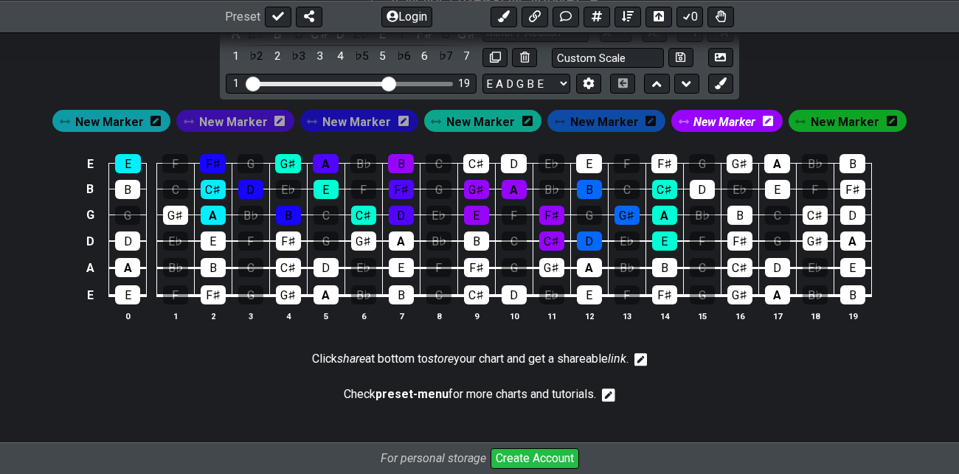
click at [845, 119] on span "New Marker" at bounding box center [844, 121] width 69 height 21
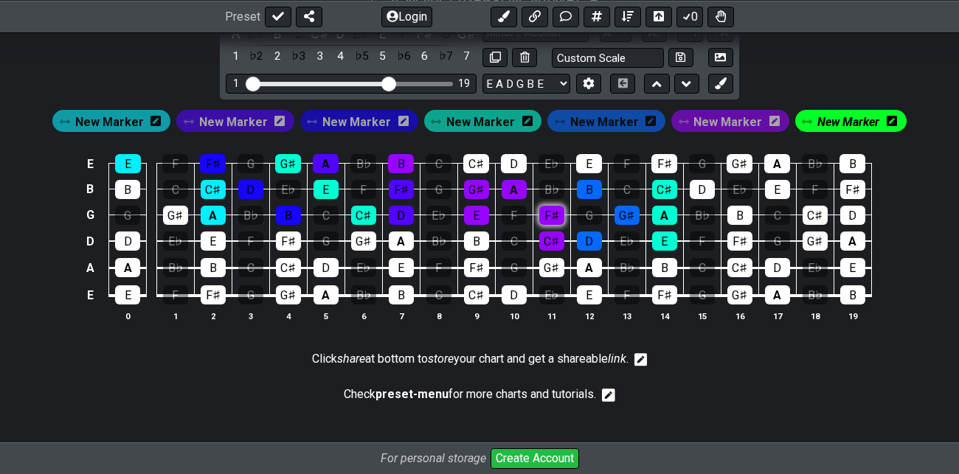
click at [557, 212] on div "F♯" at bounding box center [551, 215] width 25 height 19
click at [518, 187] on div "A" at bounding box center [513, 189] width 25 height 19
click at [480, 161] on div "C♯" at bounding box center [476, 163] width 26 height 19
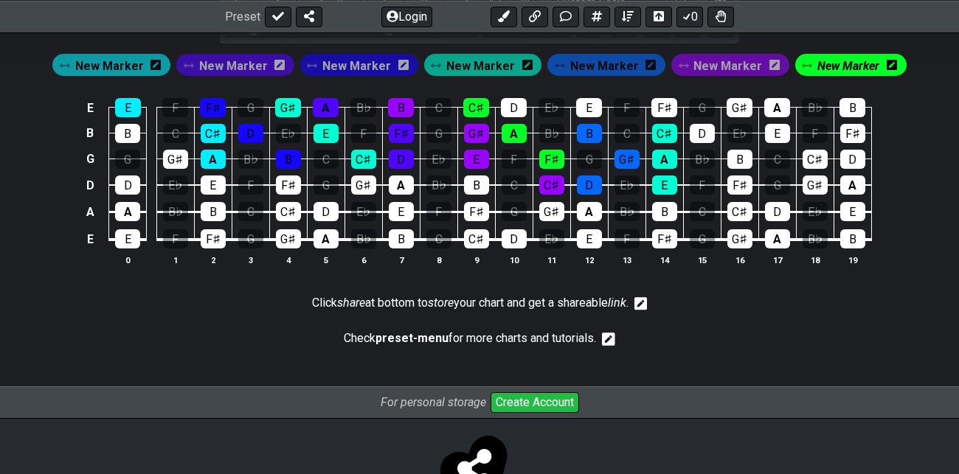
scroll to position [864, 0]
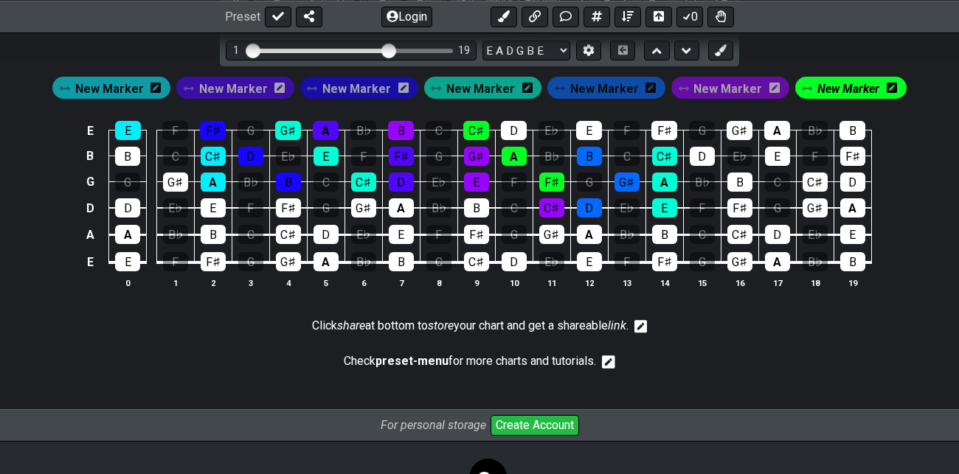
click at [608, 86] on span "New Marker" at bounding box center [604, 88] width 69 height 21
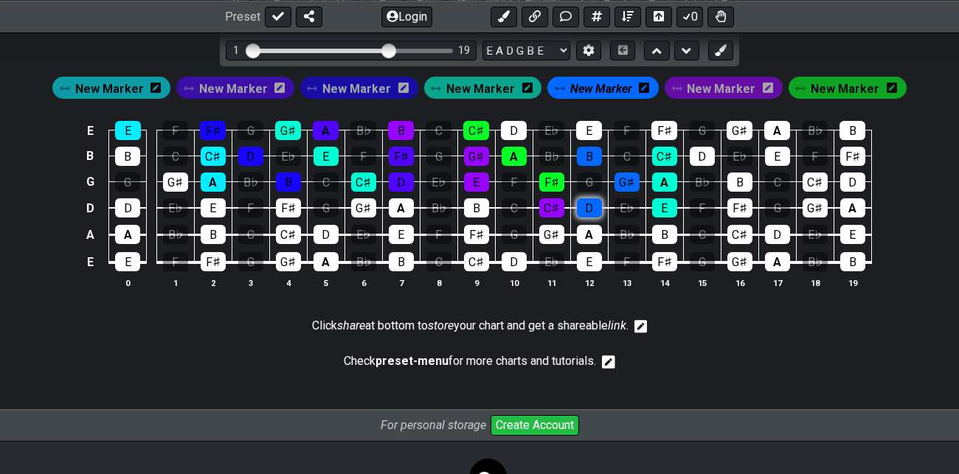
click at [591, 201] on div "D" at bounding box center [589, 207] width 25 height 19
click at [515, 122] on div "D" at bounding box center [514, 130] width 26 height 19
click at [474, 85] on span "New Marker" at bounding box center [480, 88] width 69 height 21
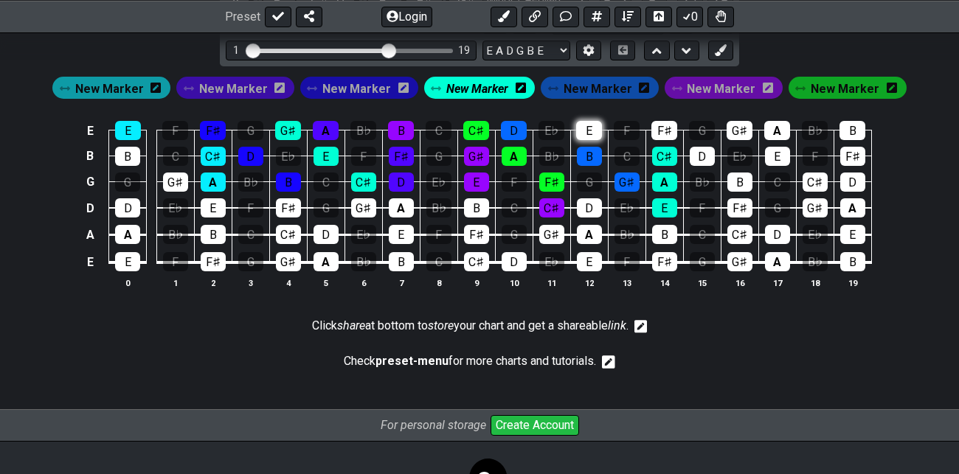
click at [589, 125] on div "E" at bounding box center [589, 130] width 26 height 19
click at [666, 207] on div "E" at bounding box center [664, 207] width 25 height 19
click at [706, 85] on span "New Marker" at bounding box center [720, 88] width 69 height 21
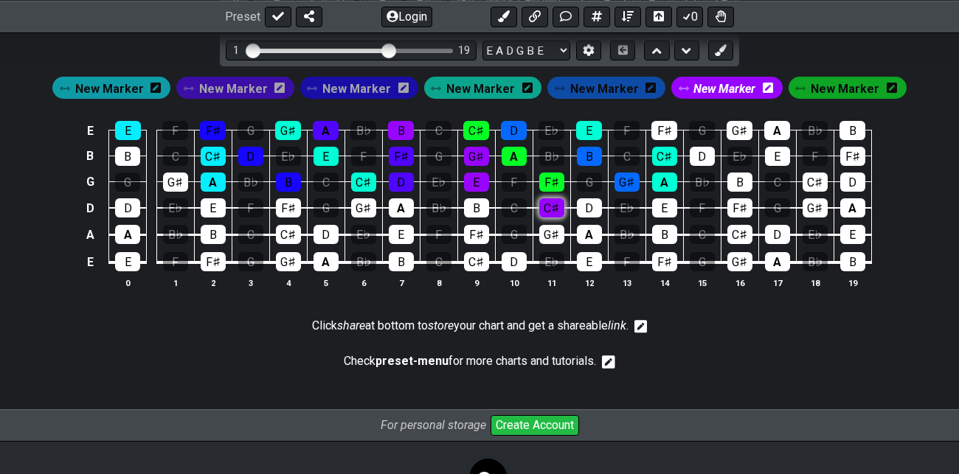
click at [555, 201] on div "C♯" at bounding box center [551, 207] width 25 height 19
click at [714, 324] on section "Click share at bottom to store your chart and get a shareable link ." at bounding box center [479, 329] width 959 height 35
click at [719, 86] on span "New Marker" at bounding box center [724, 88] width 62 height 21
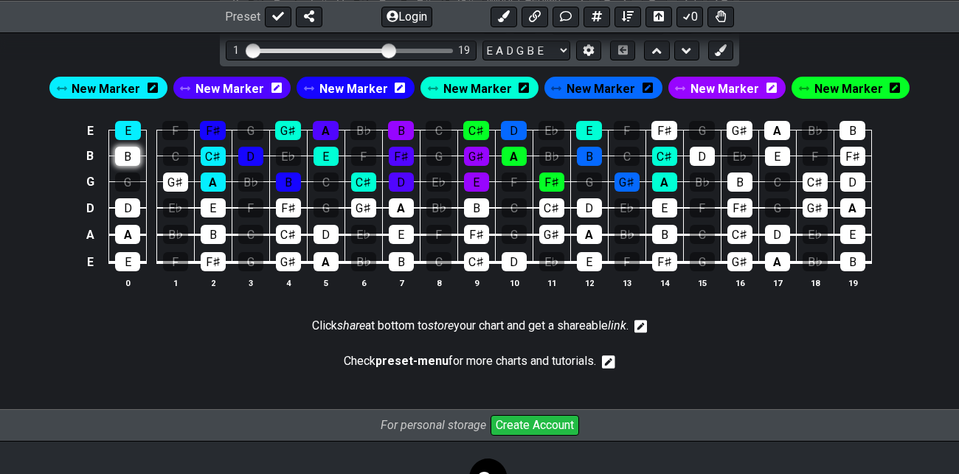
click at [127, 154] on div "B" at bounding box center [127, 156] width 25 height 19
click at [174, 186] on div "G♯" at bounding box center [175, 182] width 25 height 19
click at [212, 209] on div "E" at bounding box center [213, 207] width 25 height 19
click at [213, 234] on div "B" at bounding box center [213, 234] width 25 height 19
click at [216, 257] on div "F♯" at bounding box center [213, 261] width 25 height 19
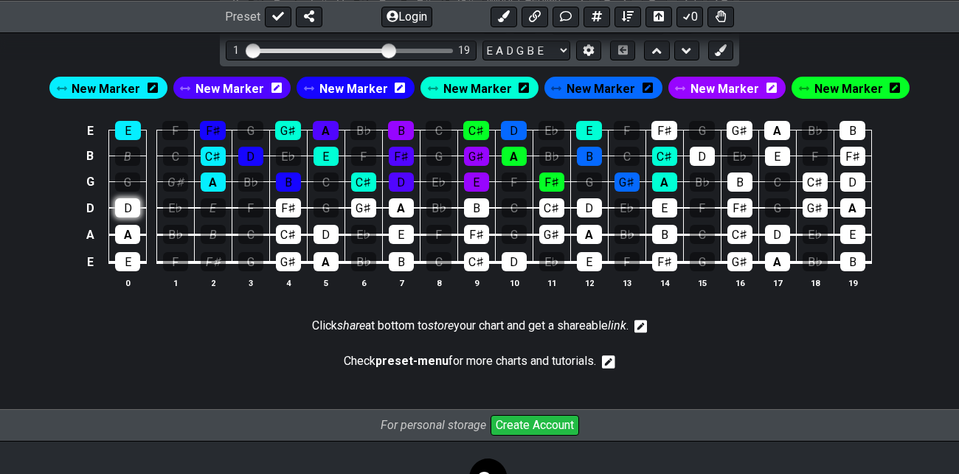
click at [128, 212] on div "D" at bounding box center [127, 207] width 25 height 19
click at [128, 229] on div "A" at bounding box center [127, 234] width 25 height 19
click at [128, 248] on td "E" at bounding box center [128, 249] width 38 height 28
click at [290, 213] on div "F♯" at bounding box center [288, 207] width 25 height 19
click at [291, 230] on div "C♯" at bounding box center [288, 234] width 25 height 19
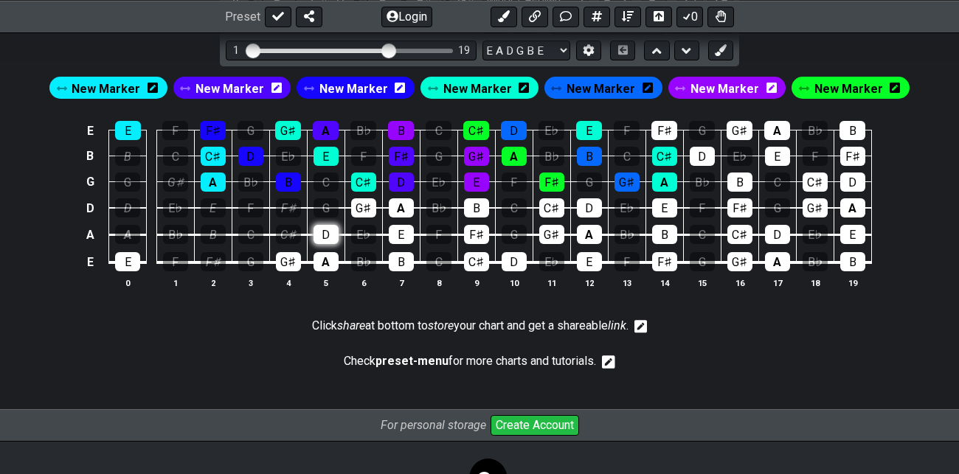
click at [327, 233] on div "D" at bounding box center [325, 234] width 25 height 19
click at [367, 206] on div "G♯" at bounding box center [363, 207] width 25 height 19
click at [402, 205] on div "A" at bounding box center [401, 207] width 25 height 19
click at [403, 233] on div "E" at bounding box center [401, 234] width 25 height 19
click at [400, 254] on div "B" at bounding box center [401, 261] width 25 height 19
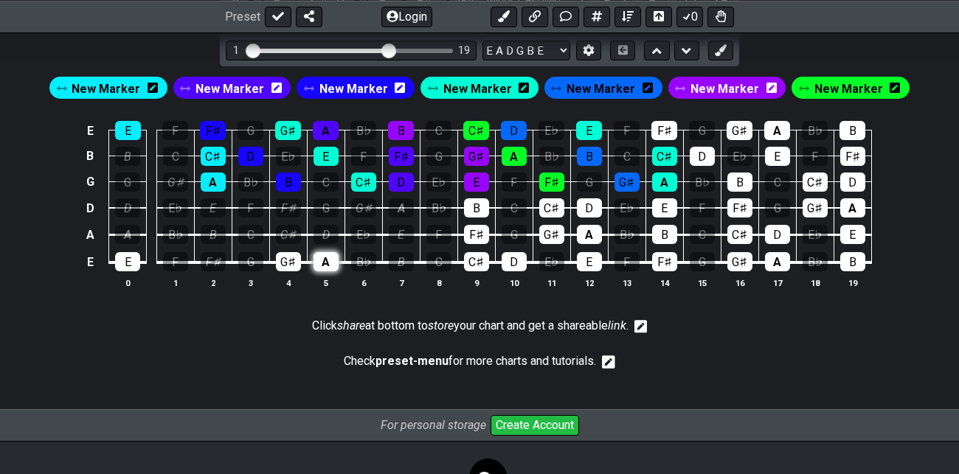
click at [326, 257] on div "A" at bounding box center [325, 261] width 25 height 19
click at [287, 258] on div "G♯" at bounding box center [288, 261] width 25 height 19
click at [127, 258] on div "E" at bounding box center [127, 261] width 25 height 19
click at [478, 201] on div "B" at bounding box center [476, 207] width 25 height 19
click at [480, 229] on div "F♯" at bounding box center [476, 234] width 25 height 19
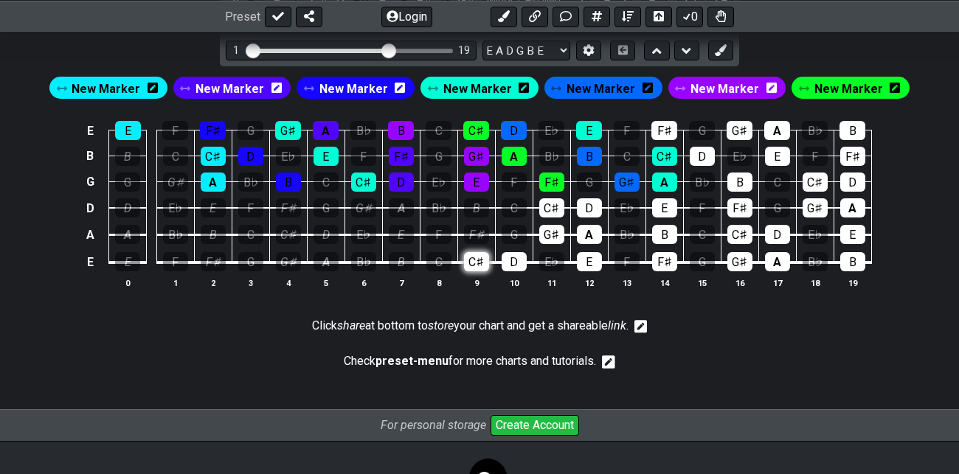
click at [478, 257] on div "C♯" at bounding box center [476, 261] width 25 height 19
click at [515, 260] on div "D" at bounding box center [513, 261] width 25 height 19
click at [554, 202] on div "C♯" at bounding box center [551, 207] width 25 height 19
click at [593, 206] on div "D" at bounding box center [589, 207] width 25 height 19
click at [593, 231] on div "A" at bounding box center [589, 234] width 25 height 19
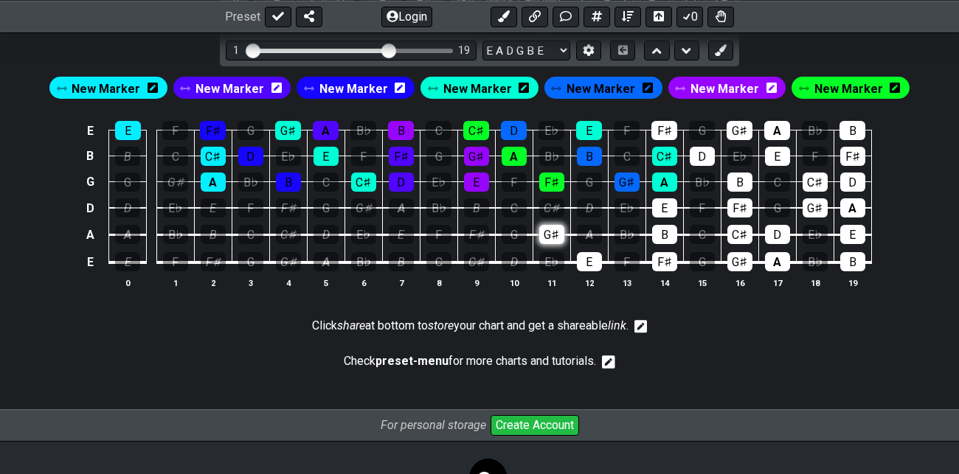
click at [557, 239] on div "G♯" at bounding box center [551, 234] width 25 height 19
click at [589, 262] on div "E" at bounding box center [589, 261] width 25 height 19
click at [730, 82] on span "New Marker" at bounding box center [724, 88] width 69 height 21
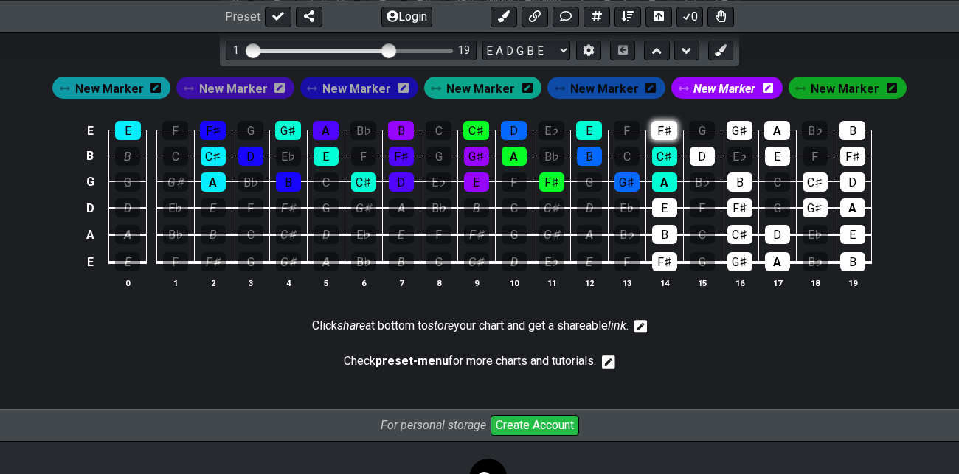
click at [662, 127] on div "F♯" at bounding box center [664, 130] width 26 height 19
click at [705, 150] on div "D" at bounding box center [701, 156] width 25 height 19
click at [744, 186] on div "B" at bounding box center [739, 182] width 25 height 19
click at [593, 84] on span "New Marker" at bounding box center [604, 88] width 69 height 21
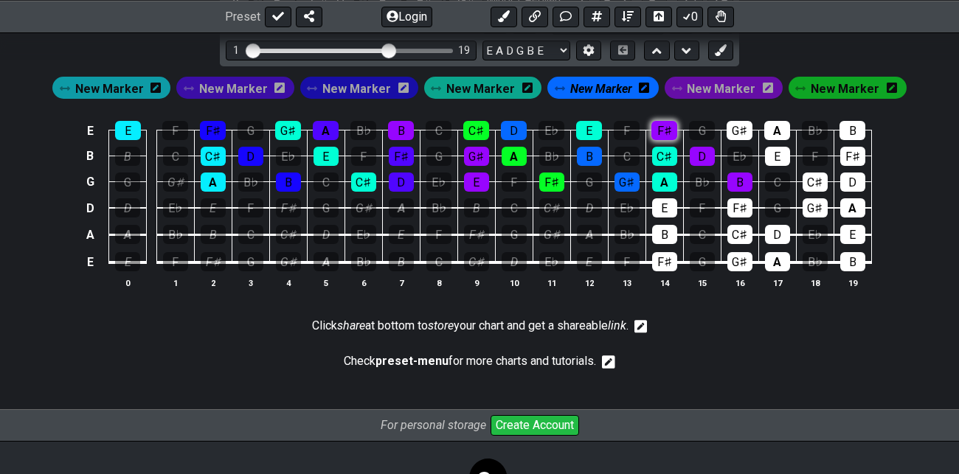
click at [658, 125] on div "F♯" at bounding box center [664, 130] width 26 height 19
click at [700, 151] on div "D" at bounding box center [701, 156] width 25 height 19
click at [743, 178] on div "B" at bounding box center [739, 182] width 25 height 19
click at [596, 91] on span "New Marker" at bounding box center [601, 88] width 62 height 21
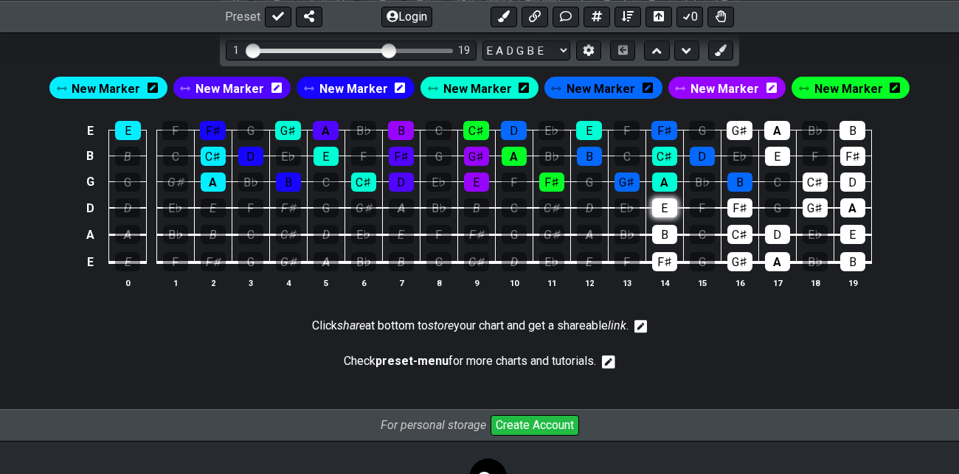
click at [670, 204] on div "E" at bounding box center [664, 207] width 25 height 19
click at [743, 118] on td "G♯" at bounding box center [739, 118] width 38 height 26
click at [740, 123] on div "G♯" at bounding box center [739, 130] width 26 height 19
click at [770, 128] on div "A" at bounding box center [777, 130] width 26 height 19
click at [777, 162] on div "E" at bounding box center [777, 156] width 25 height 19
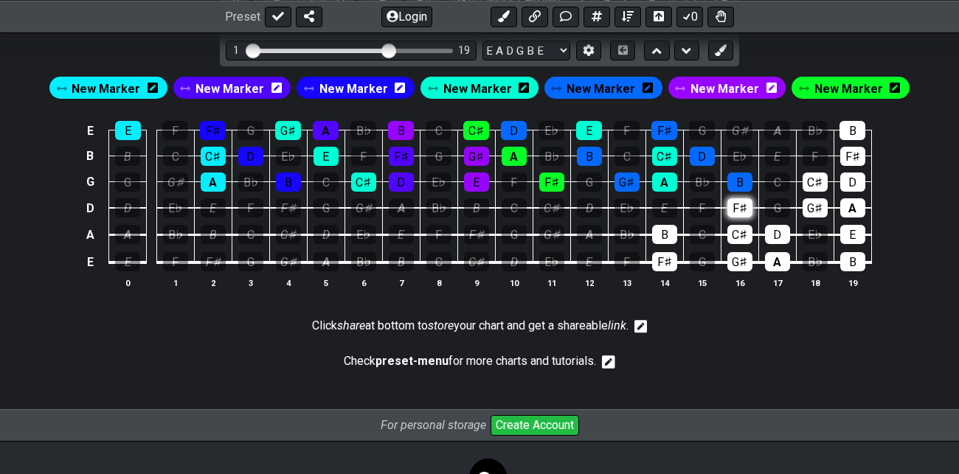
click at [744, 212] on div "F♯" at bounding box center [739, 207] width 25 height 19
click at [742, 233] on div "C♯" at bounding box center [739, 234] width 25 height 19
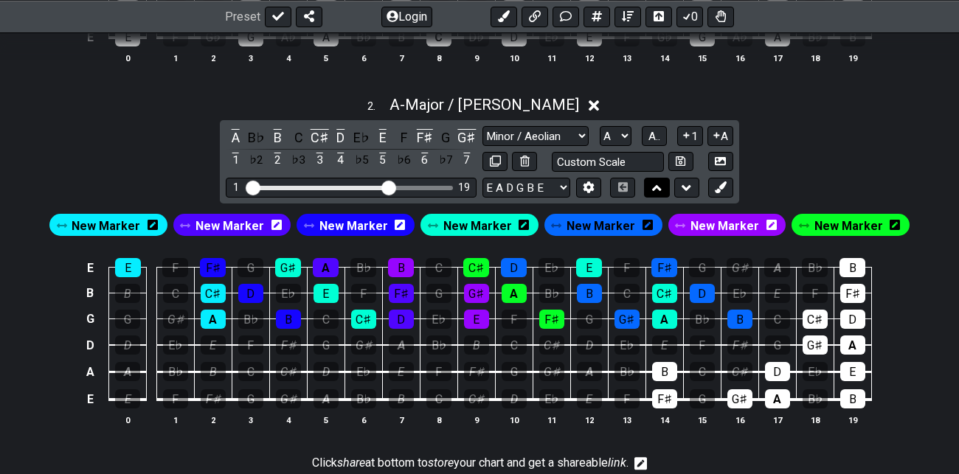
scroll to position [733, 0]
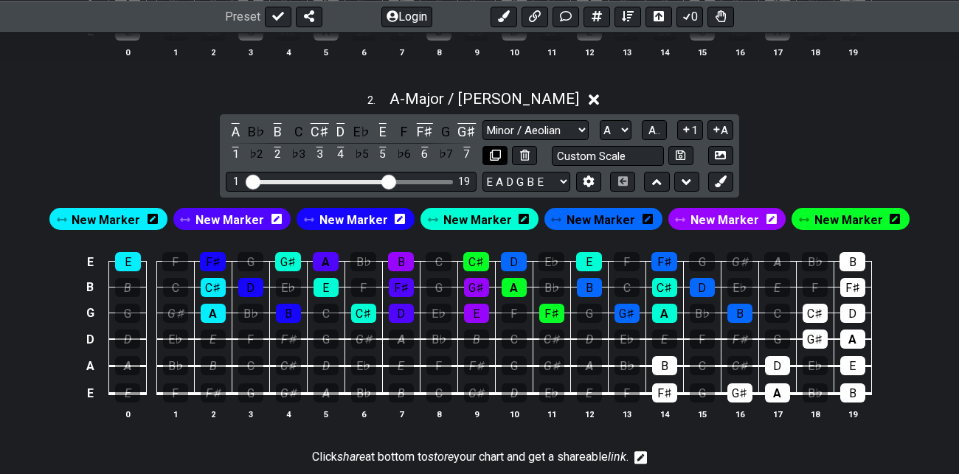
click at [494, 152] on icon at bounding box center [495, 155] width 11 height 11
select select "Major / [PERSON_NAME]"
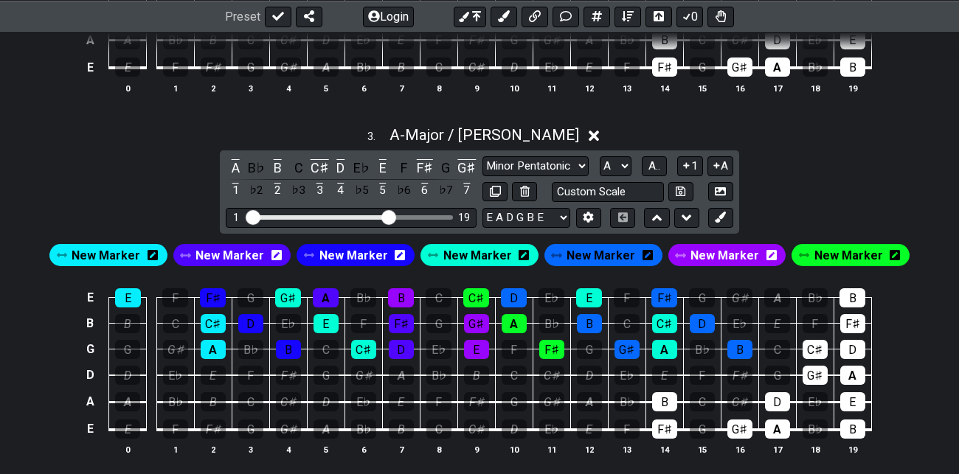
scroll to position [1051, 0]
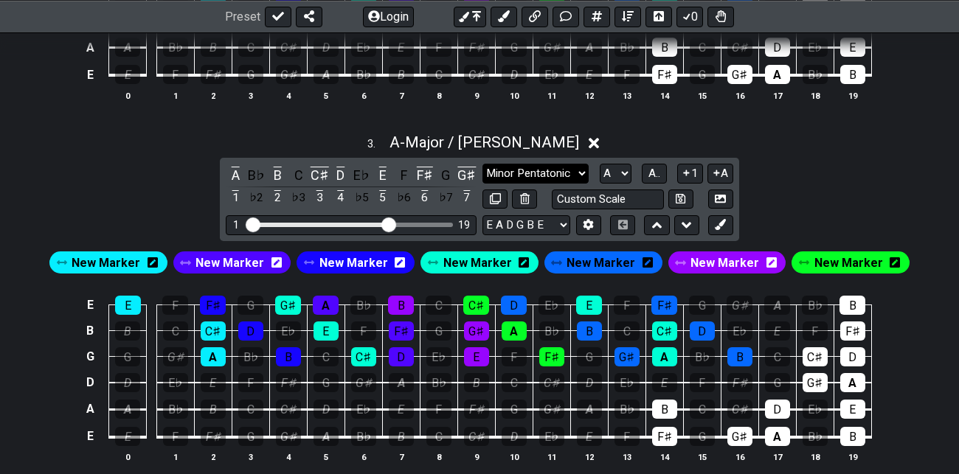
click at [569, 170] on select "Minor Pentatonic Root Minor Pentatonic Major Pentatonic Minor Blues Major Blues…" at bounding box center [535, 174] width 106 height 20
click at [610, 170] on select "A♭ A A♯ B♭ B C C♯ D♭ D D♯ E♭ E F F♯ G♭ G G♯" at bounding box center [615, 174] width 32 height 20
select select "E"
click at [600, 164] on select "A♭ A A♯ B♭ B C C♯ D♭ D D♯ E♭ E F F♯ G♭ G G♯" at bounding box center [615, 174] width 32 height 20
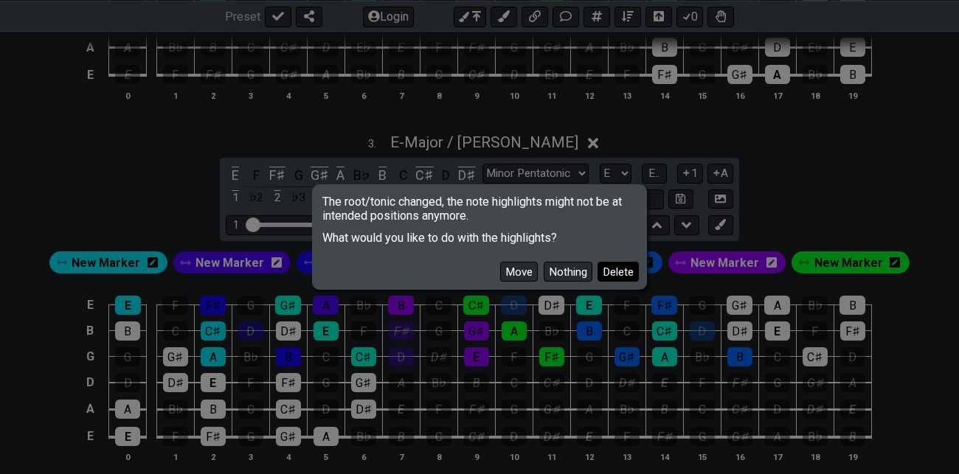
click at [624, 275] on button "Delete" at bounding box center [617, 272] width 41 height 20
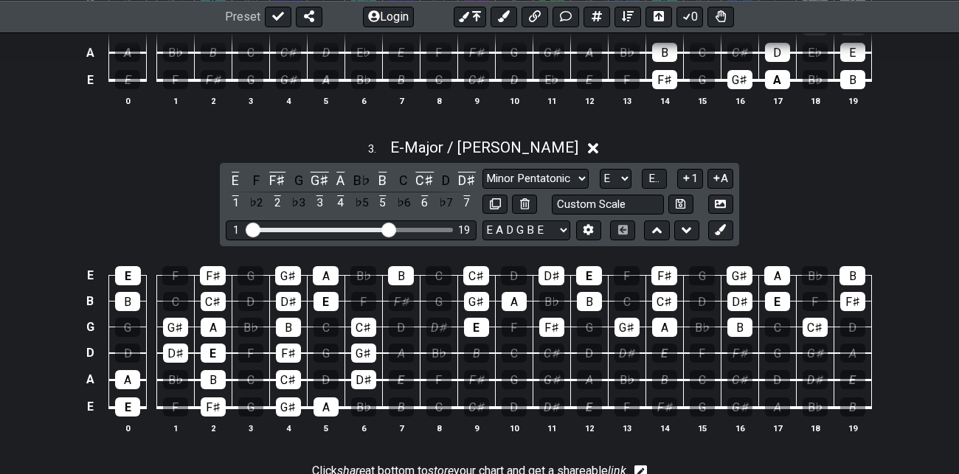
scroll to position [1058, 0]
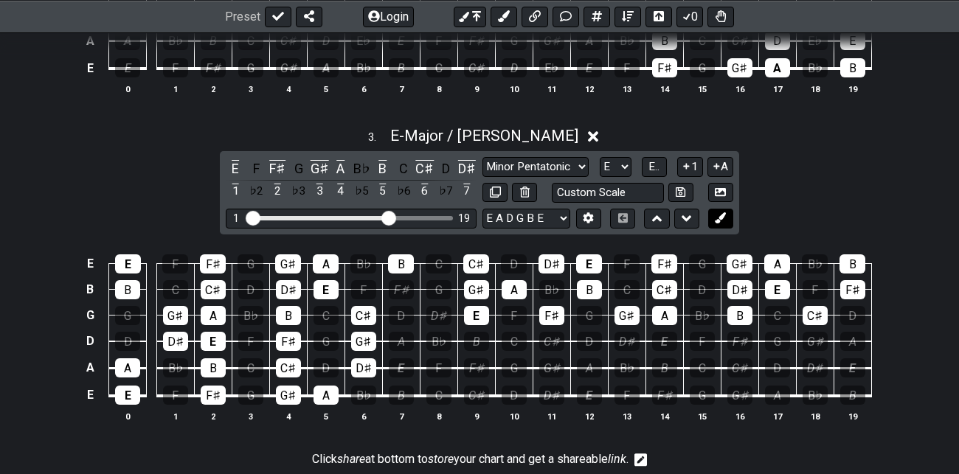
click at [721, 213] on icon at bounding box center [719, 217] width 11 height 11
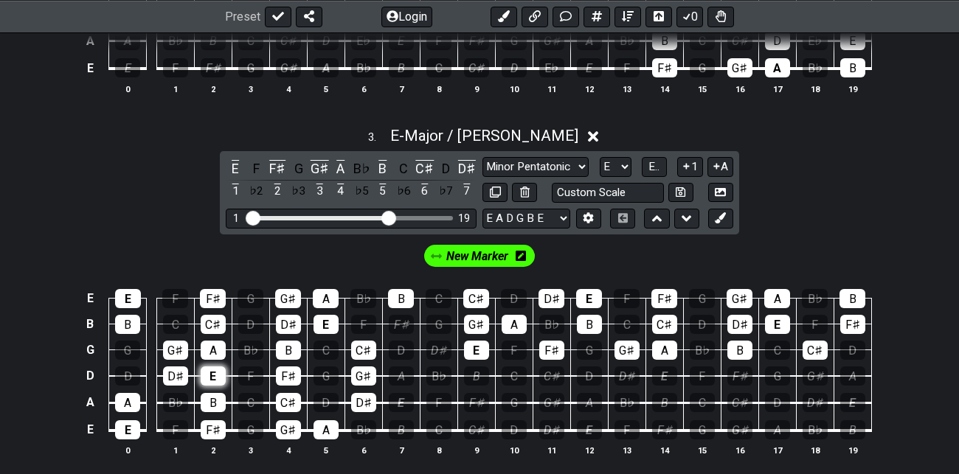
click at [210, 370] on div "E" at bounding box center [213, 375] width 25 height 19
click at [290, 374] on div "F♯" at bounding box center [288, 375] width 25 height 19
click at [363, 372] on div "G♯" at bounding box center [363, 375] width 25 height 19
click at [397, 372] on div "A" at bounding box center [401, 375] width 25 height 19
click at [477, 376] on div "B" at bounding box center [476, 375] width 25 height 19
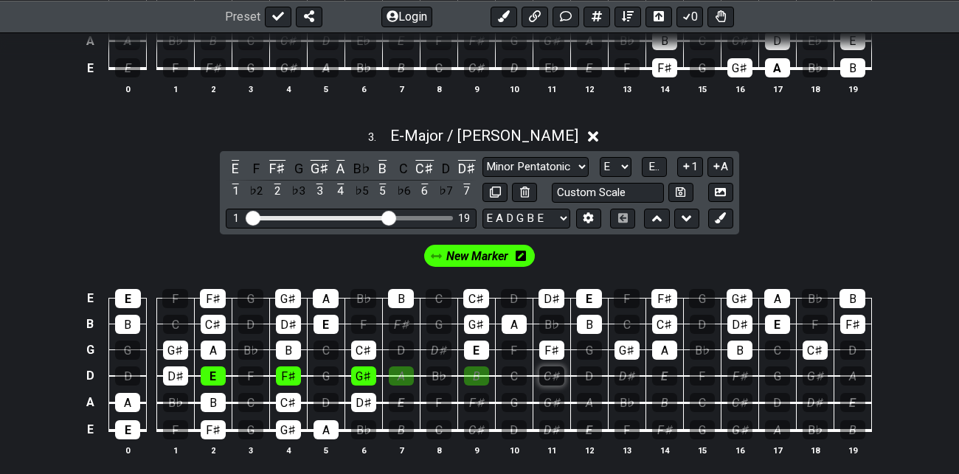
click at [553, 375] on div "C♯" at bounding box center [551, 375] width 25 height 19
click at [627, 375] on div "D♯" at bounding box center [626, 375] width 25 height 19
click at [664, 369] on div "E" at bounding box center [664, 375] width 25 height 19
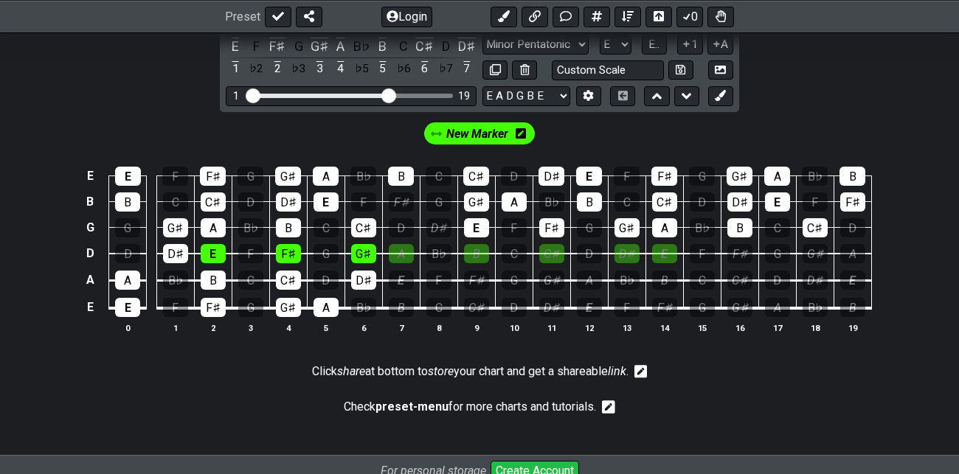
scroll to position [1186, 0]
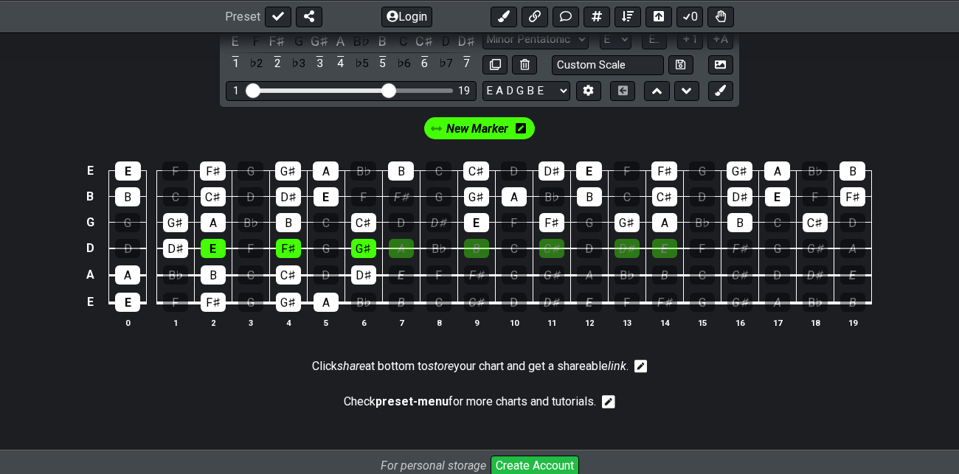
click at [459, 121] on span "New Marker" at bounding box center [477, 128] width 62 height 21
click at [397, 246] on div "A" at bounding box center [401, 248] width 25 height 19
click at [476, 241] on div "B" at bounding box center [476, 248] width 25 height 19
click at [554, 240] on div "C♯" at bounding box center [551, 248] width 25 height 19
click at [630, 251] on div "D♯" at bounding box center [626, 248] width 25 height 19
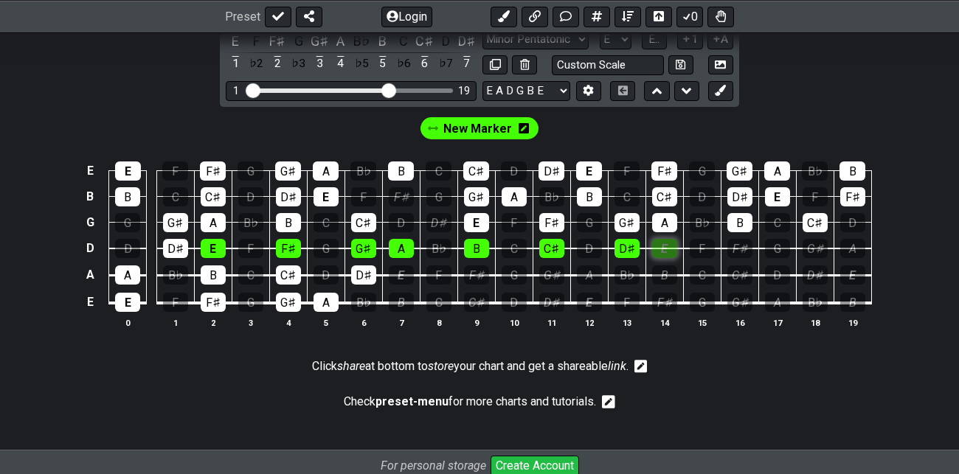
click at [663, 242] on div "E" at bounding box center [664, 248] width 25 height 19
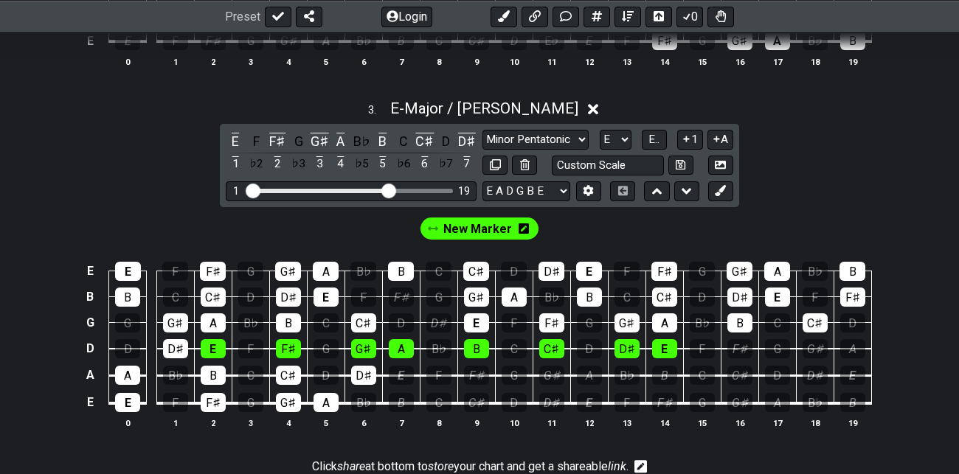
scroll to position [1061, 0]
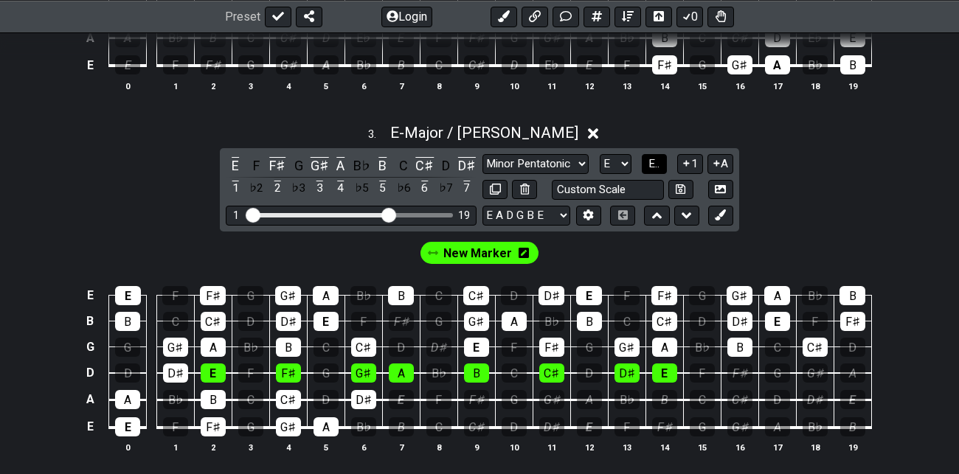
click at [654, 162] on span "E.." at bounding box center [653, 163] width 11 height 13
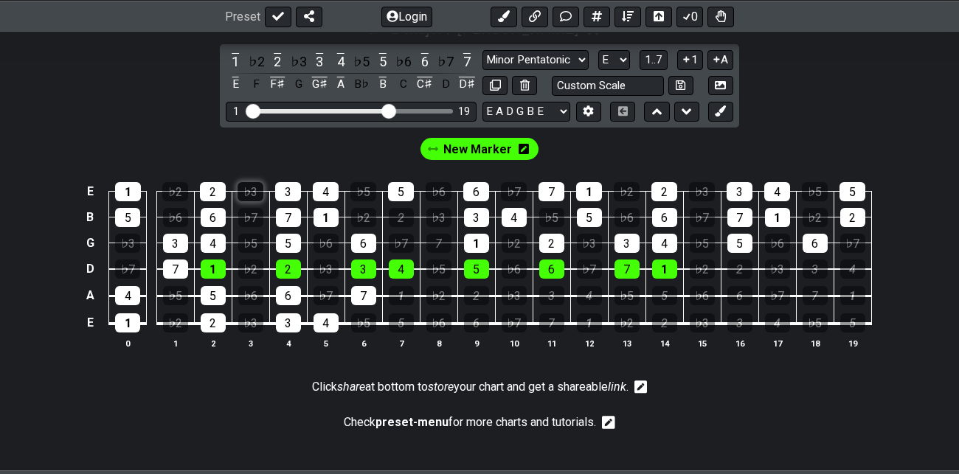
scroll to position [1166, 0]
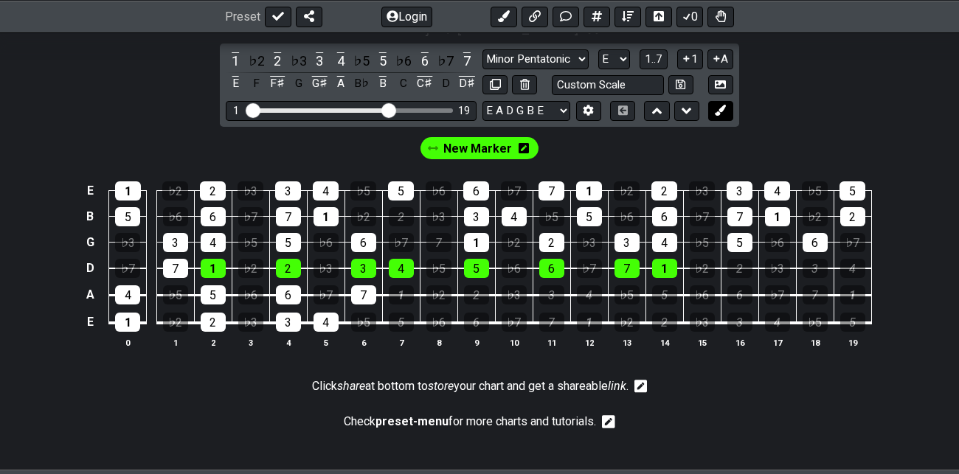
click at [724, 105] on icon at bounding box center [719, 110] width 11 height 11
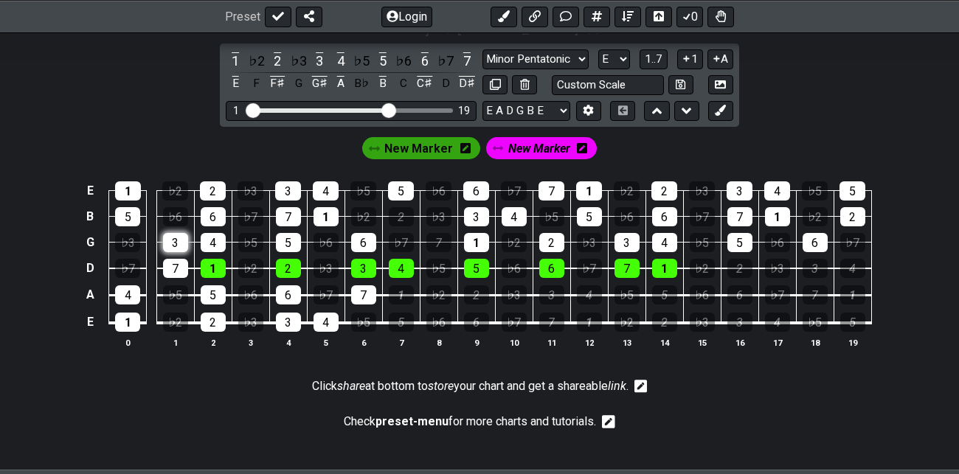
click at [179, 236] on div "3" at bounding box center [175, 242] width 25 height 19
click at [213, 293] on div "5" at bounding box center [213, 294] width 25 height 19
click at [290, 288] on div "6" at bounding box center [288, 294] width 25 height 19
click at [290, 285] on div "6" at bounding box center [288, 294] width 25 height 19
click at [720, 106] on icon at bounding box center [719, 110] width 11 height 11
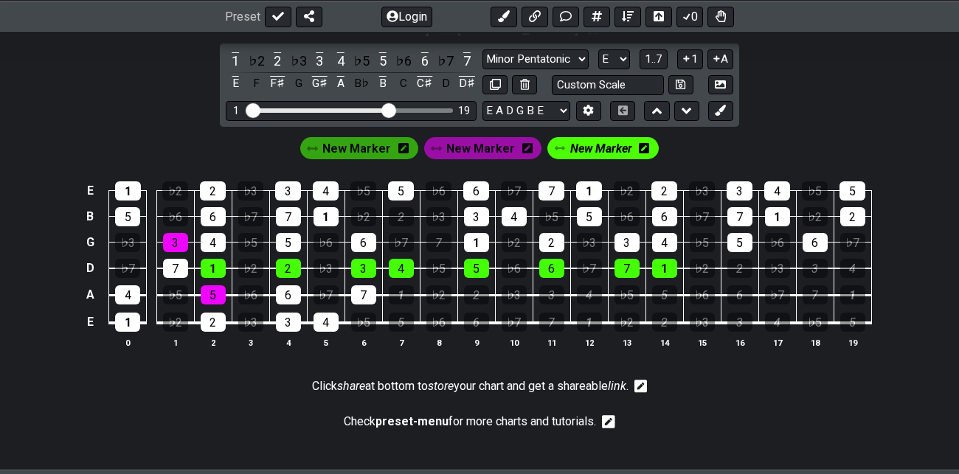
click at [640, 144] on icon at bounding box center [644, 148] width 10 height 12
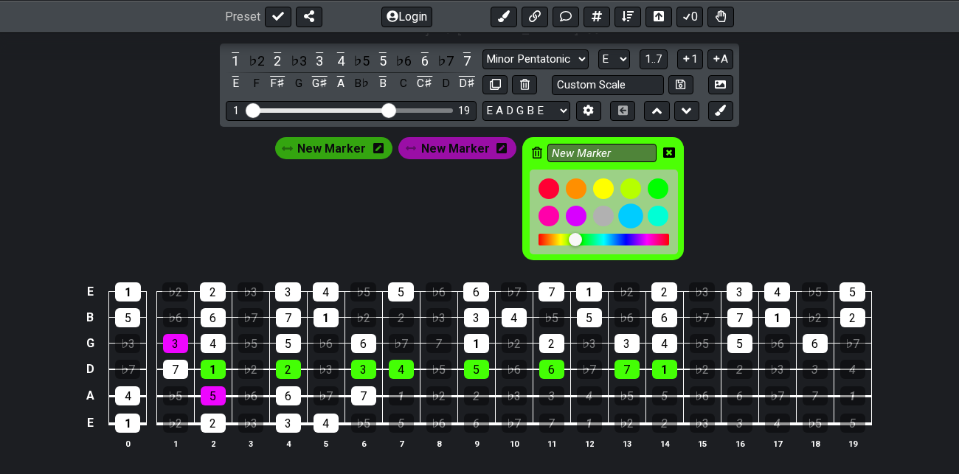
click at [627, 212] on div at bounding box center [630, 215] width 25 height 25
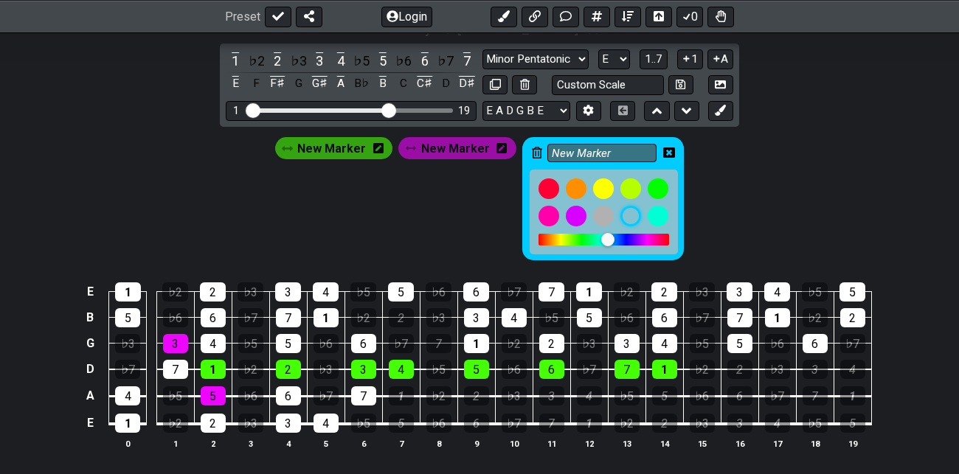
click at [665, 149] on icon at bounding box center [669, 153] width 12 height 12
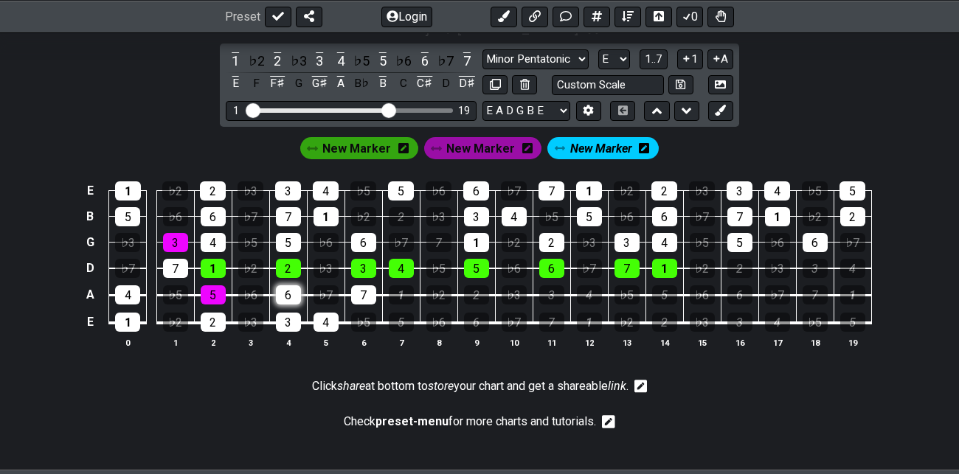
click at [288, 291] on div "6" at bounding box center [288, 294] width 25 height 19
click at [215, 236] on div "4" at bounding box center [213, 242] width 25 height 19
click at [482, 142] on span "New Marker" at bounding box center [480, 148] width 69 height 21
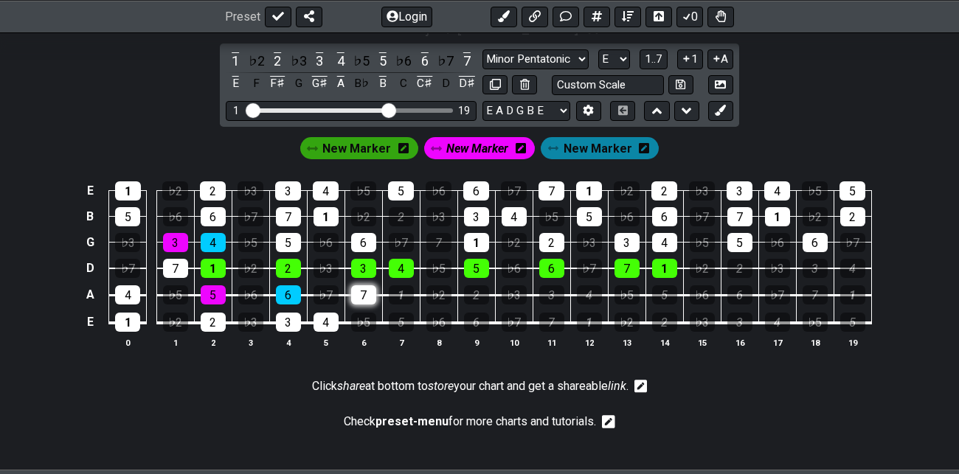
click at [361, 290] on div "7" at bounding box center [363, 294] width 25 height 19
click at [290, 238] on div "5" at bounding box center [288, 242] width 25 height 19
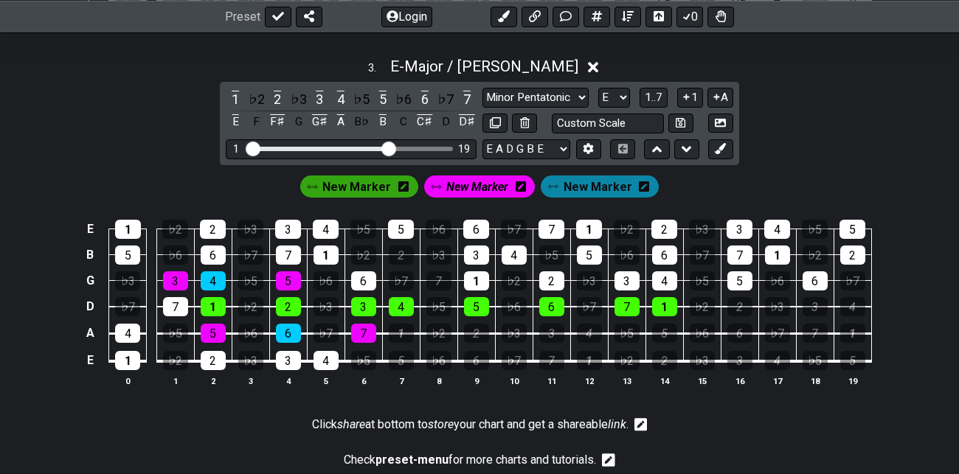
scroll to position [1127, 0]
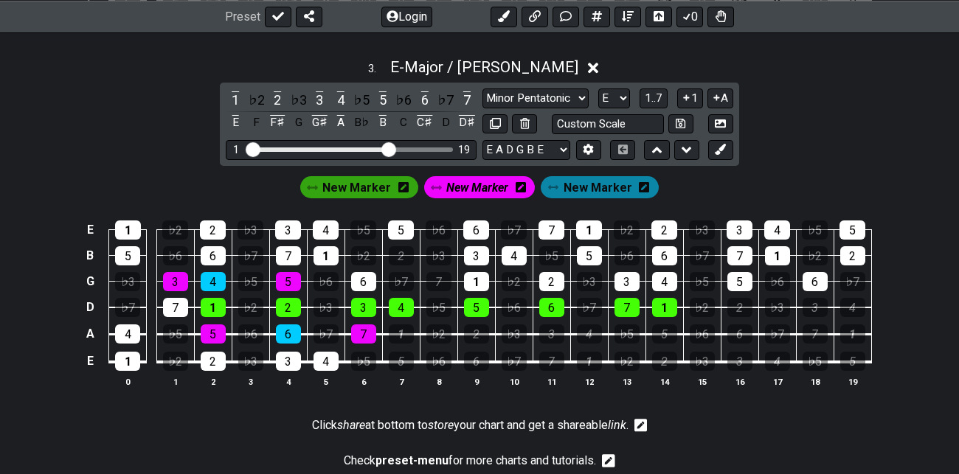
click at [367, 184] on span "New Marker" at bounding box center [356, 187] width 69 height 21
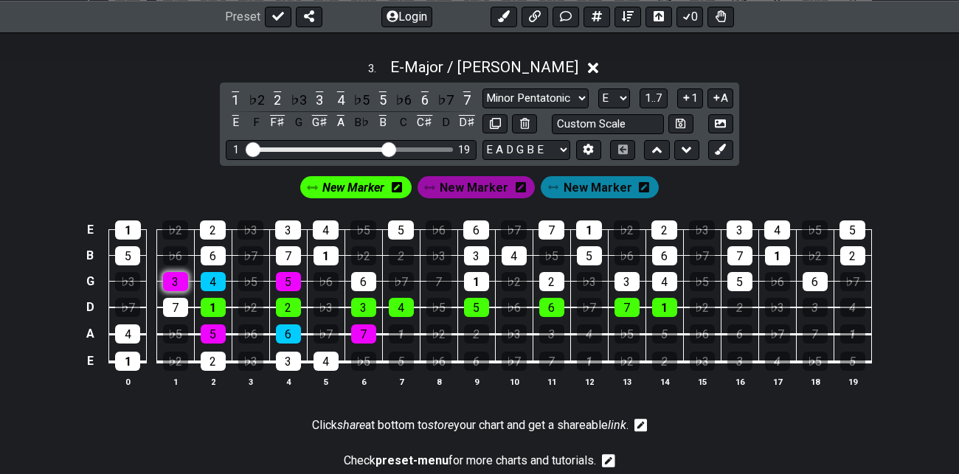
click at [178, 281] on div "3" at bounding box center [175, 281] width 25 height 19
click at [218, 334] on div "5" at bounding box center [213, 333] width 25 height 19
click at [596, 181] on span "New Marker" at bounding box center [597, 187] width 69 height 21
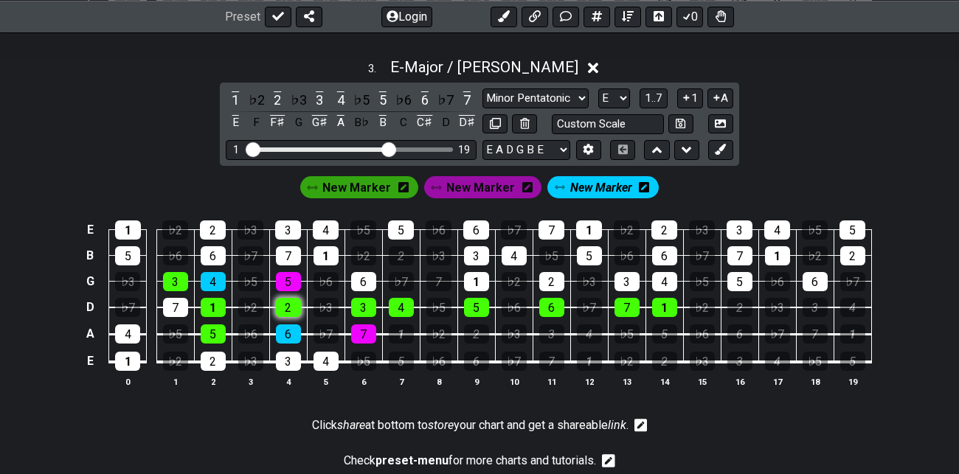
click at [291, 303] on div "2" at bounding box center [288, 307] width 25 height 19
click at [481, 184] on span "New Marker" at bounding box center [480, 187] width 69 height 21
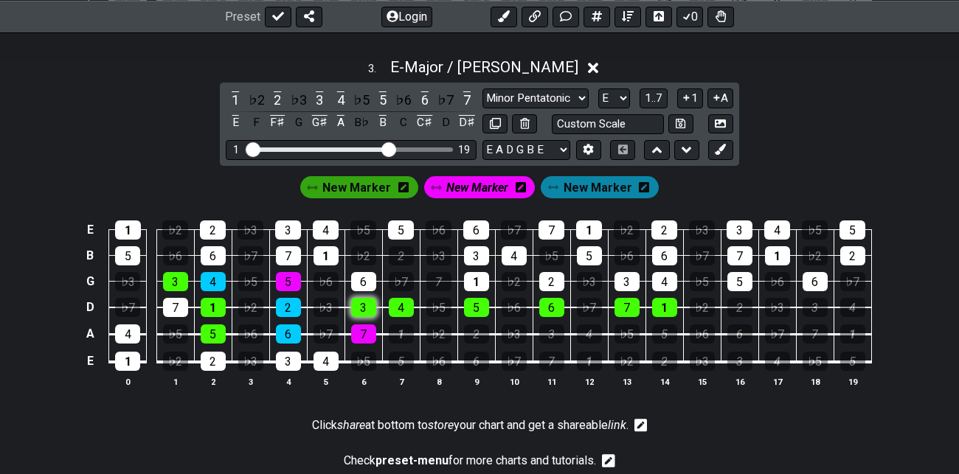
click at [363, 300] on div "3" at bounding box center [363, 307] width 25 height 19
click at [364, 183] on span "New Marker" at bounding box center [356, 187] width 69 height 21
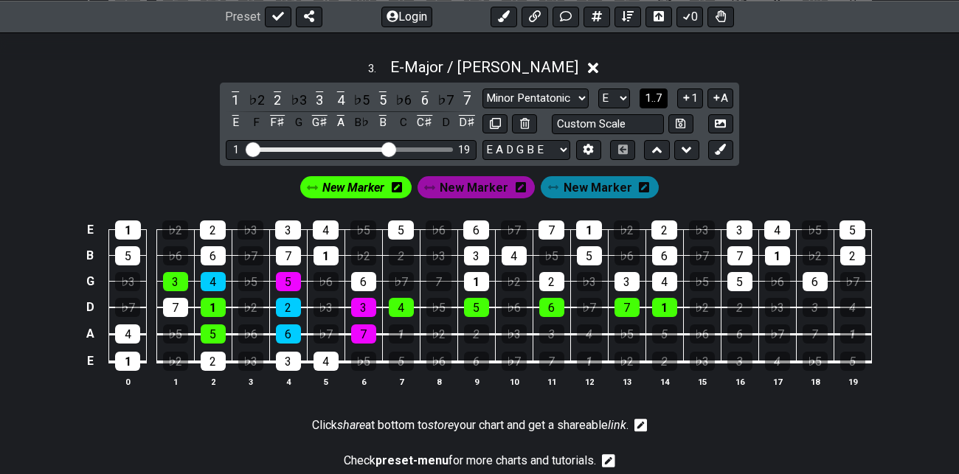
click at [654, 97] on span "1..7" at bounding box center [653, 97] width 18 height 13
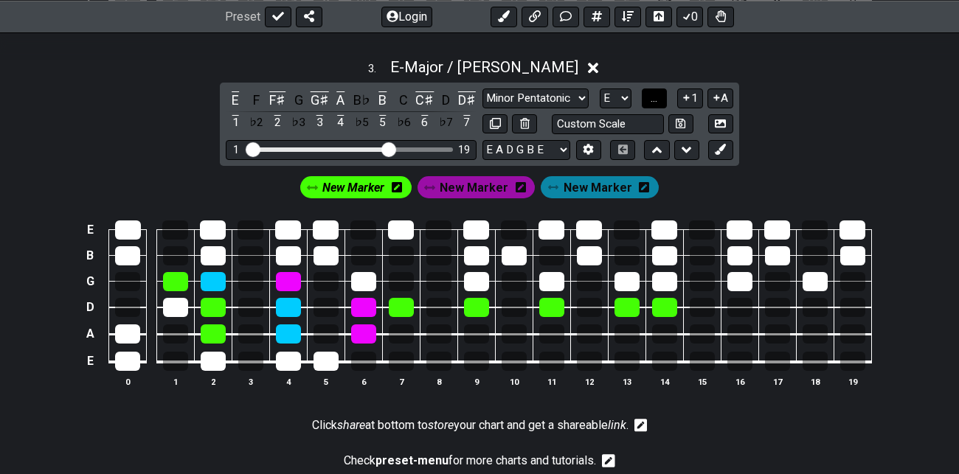
click at [654, 97] on span "..." at bounding box center [653, 97] width 7 height 13
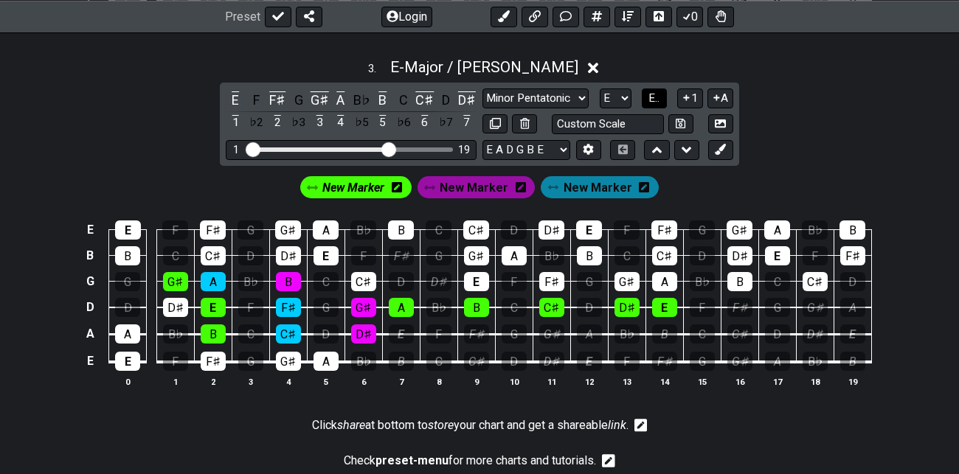
click at [653, 97] on span "E.." at bounding box center [653, 97] width 11 height 13
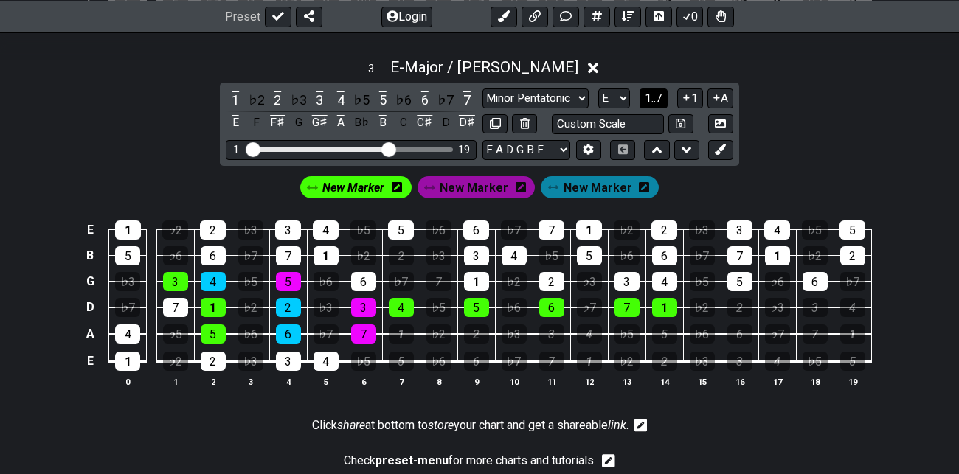
click at [653, 97] on span "1..7" at bounding box center [653, 97] width 18 height 13
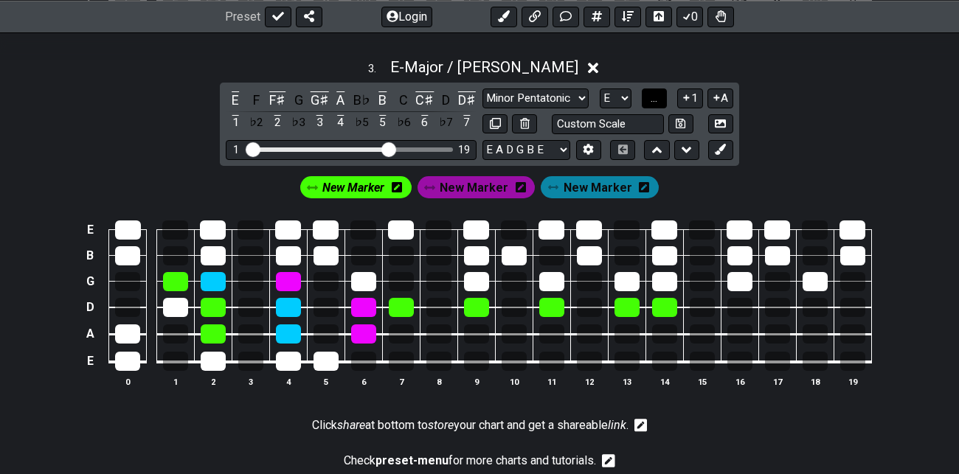
click at [653, 97] on span "..." at bounding box center [653, 97] width 7 height 13
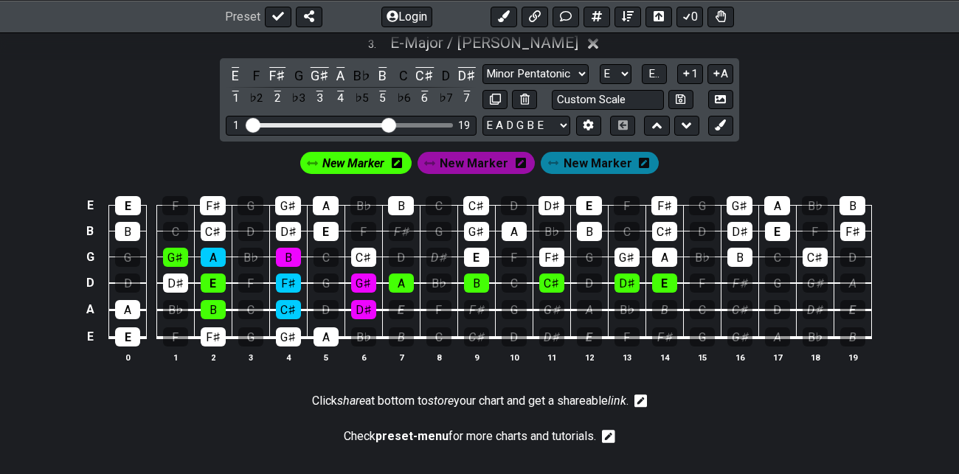
scroll to position [1144, 0]
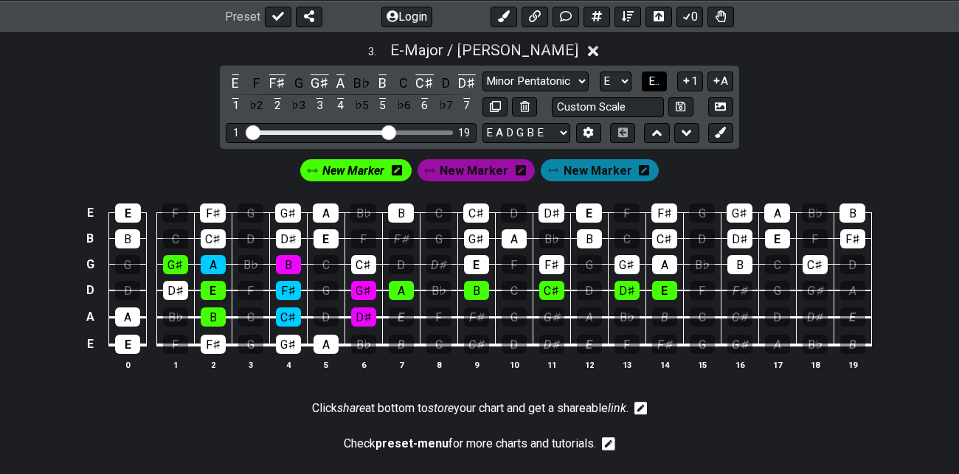
click at [653, 77] on span "E.." at bounding box center [653, 80] width 11 height 13
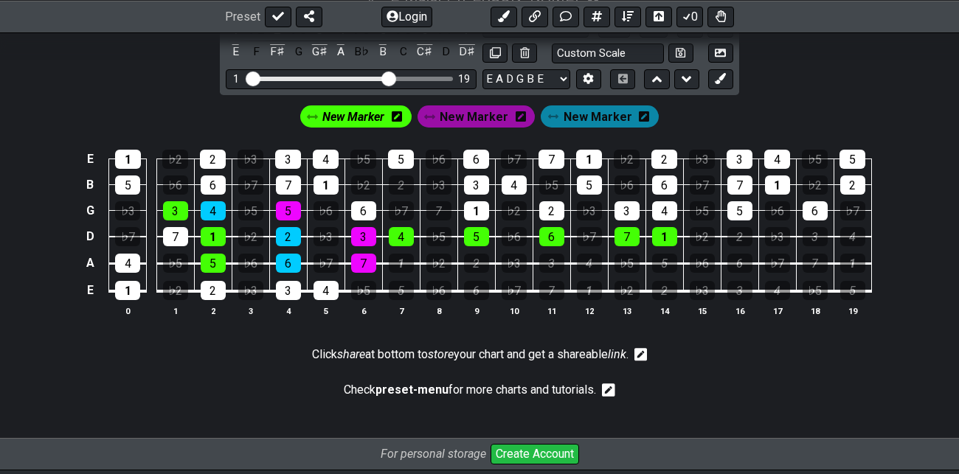
scroll to position [1198, 0]
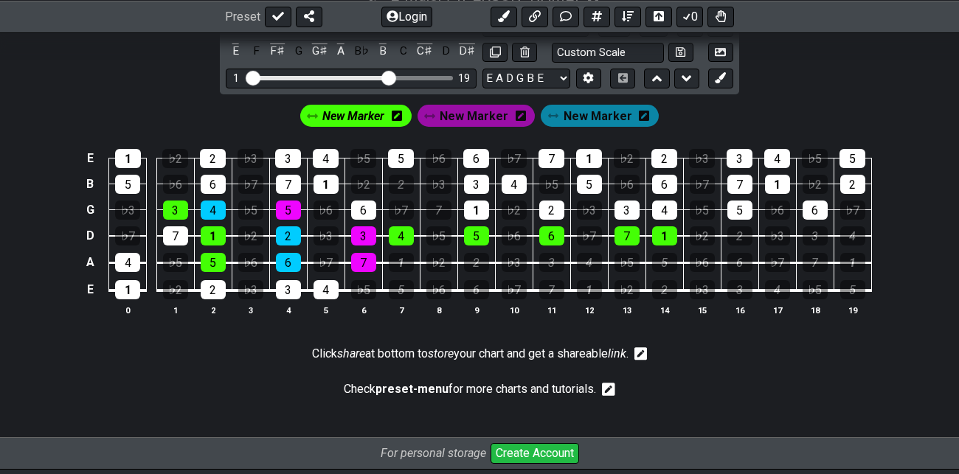
click at [362, 112] on span "New Marker" at bounding box center [353, 115] width 62 height 21
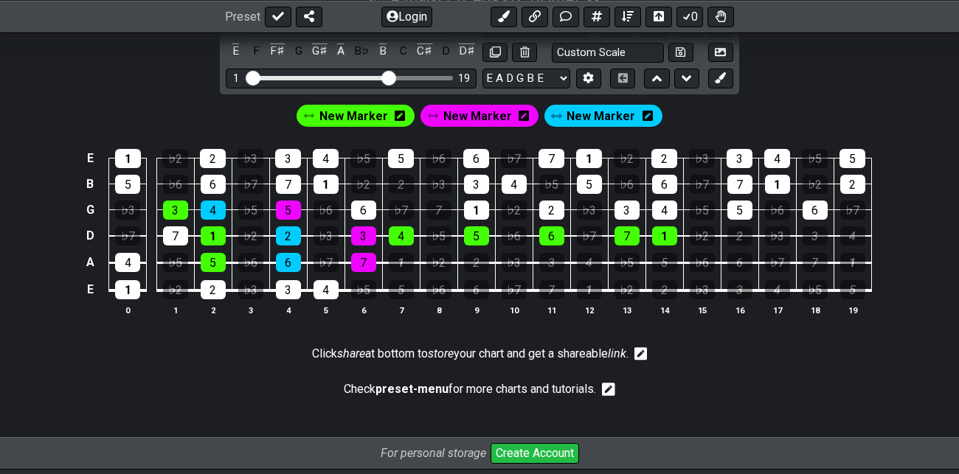
click at [366, 115] on span "New Marker" at bounding box center [353, 115] width 69 height 21
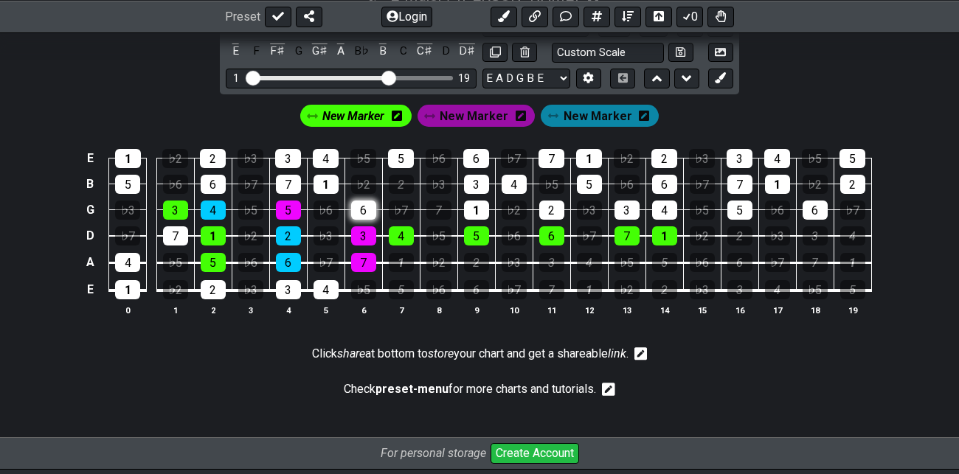
click at [362, 207] on div "6" at bounding box center [363, 210] width 25 height 19
click at [402, 257] on div "1" at bounding box center [401, 262] width 25 height 19
click at [369, 114] on span "New Marker" at bounding box center [353, 115] width 62 height 21
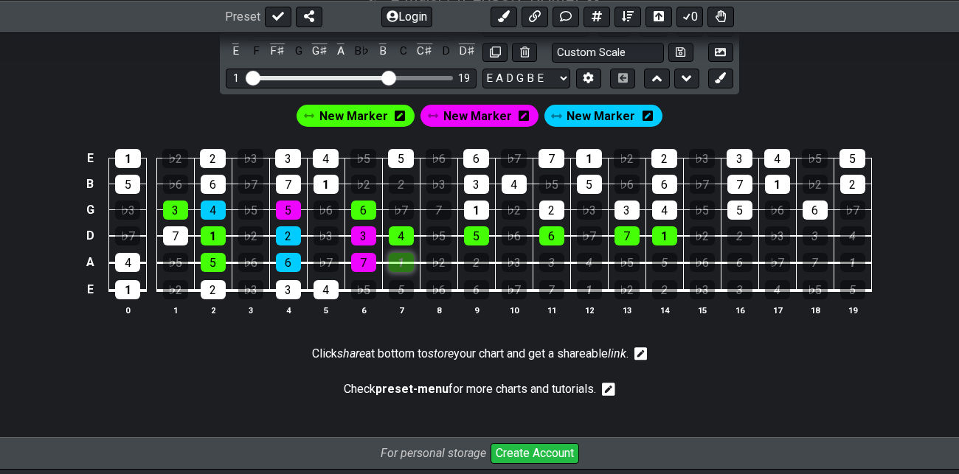
click at [409, 261] on div "1" at bounding box center [401, 262] width 25 height 19
click at [726, 78] on button at bounding box center [720, 79] width 25 height 20
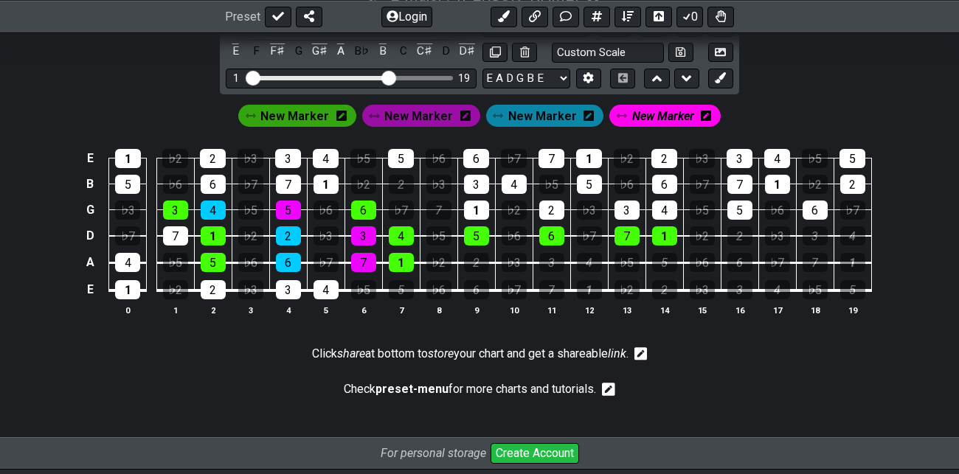
click at [704, 114] on icon at bounding box center [705, 115] width 10 height 21
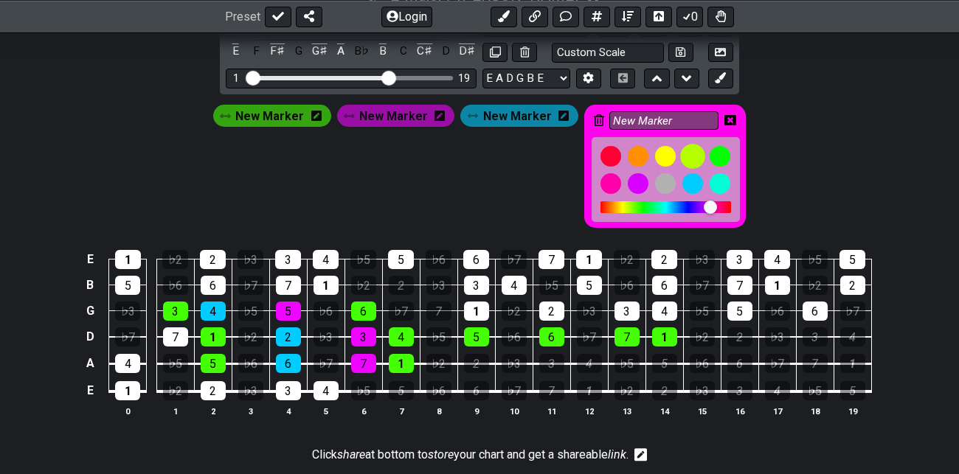
click at [684, 153] on div at bounding box center [692, 156] width 25 height 25
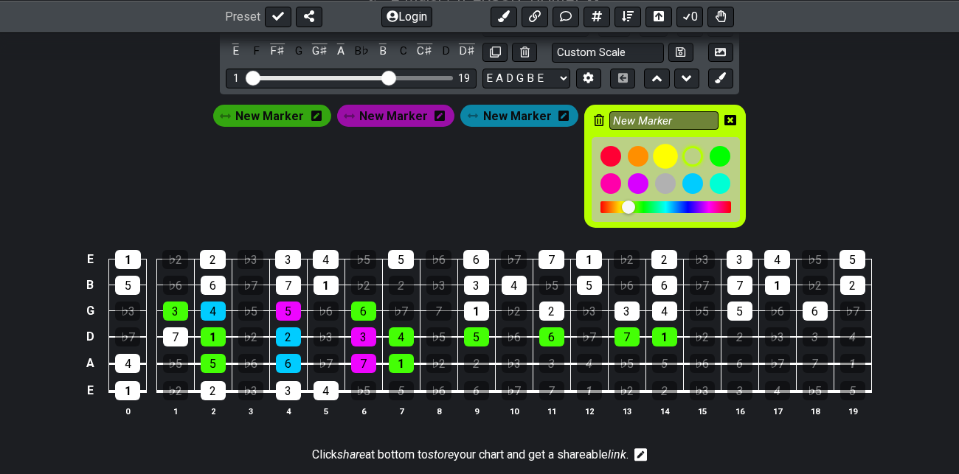
click at [658, 154] on div at bounding box center [665, 156] width 25 height 25
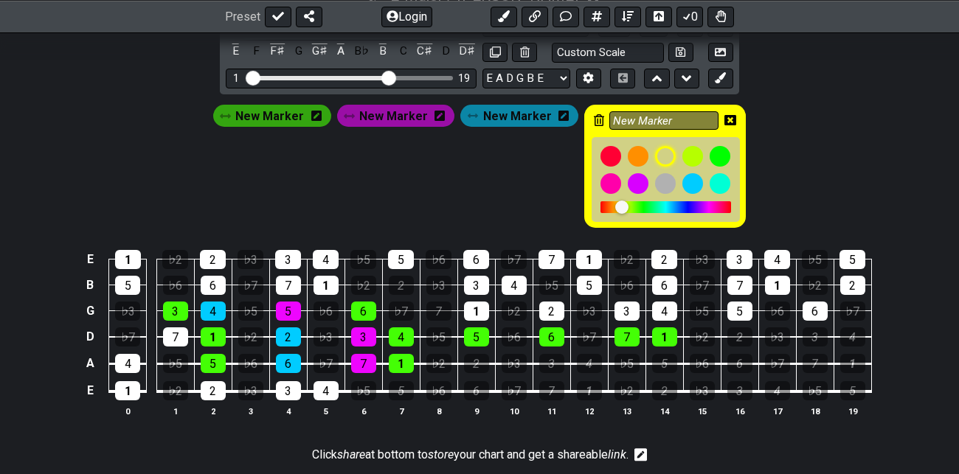
click at [725, 115] on icon at bounding box center [730, 120] width 12 height 10
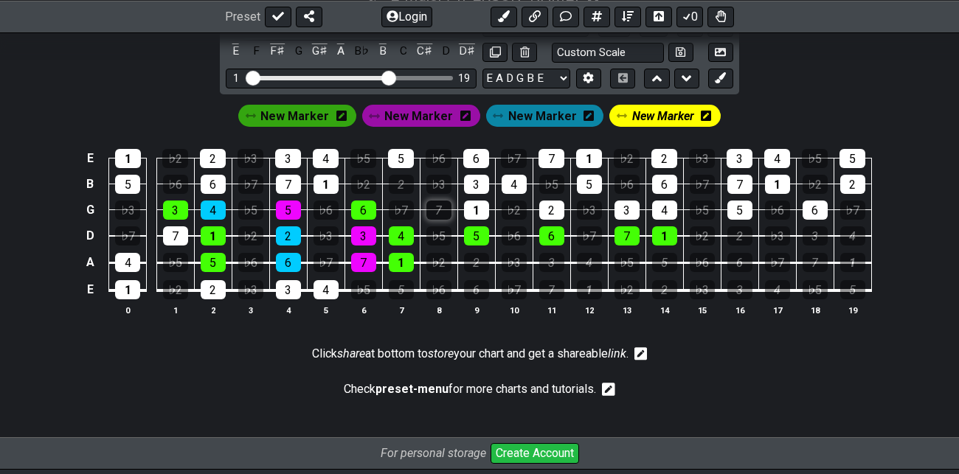
click at [435, 201] on div "7" at bounding box center [438, 210] width 25 height 19
click at [478, 253] on div "2" at bounding box center [476, 262] width 25 height 19
click at [477, 229] on div "5" at bounding box center [476, 235] width 25 height 19
click at [639, 119] on span "New Marker" at bounding box center [663, 115] width 62 height 21
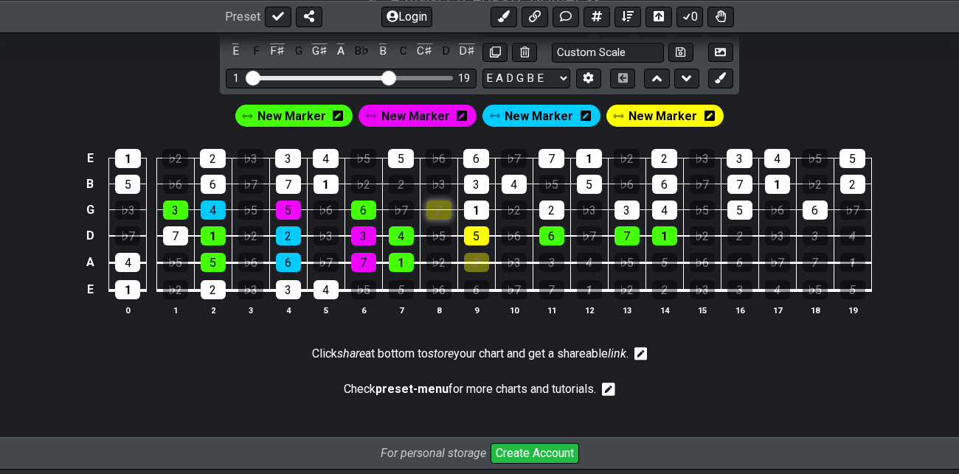
click at [441, 206] on div "7" at bounding box center [438, 210] width 25 height 19
click at [474, 234] on div "5" at bounding box center [476, 235] width 25 height 19
click at [480, 234] on div "5" at bounding box center [476, 235] width 25 height 19
click at [479, 257] on div "2" at bounding box center [476, 262] width 25 height 19
click at [533, 116] on span "New Marker" at bounding box center [538, 115] width 69 height 21
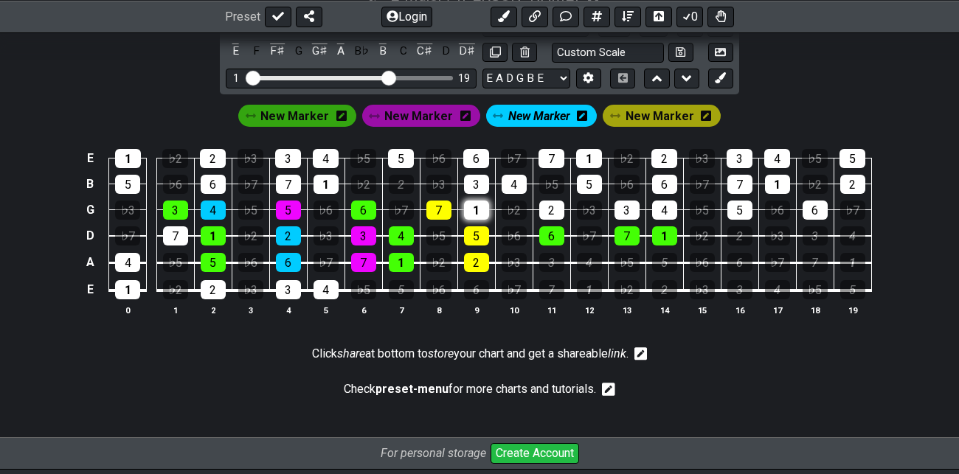
click at [477, 202] on div "1" at bounding box center [476, 210] width 25 height 19
click at [550, 260] on div "3" at bounding box center [551, 262] width 25 height 19
click at [546, 117] on span "New Marker" at bounding box center [539, 115] width 62 height 21
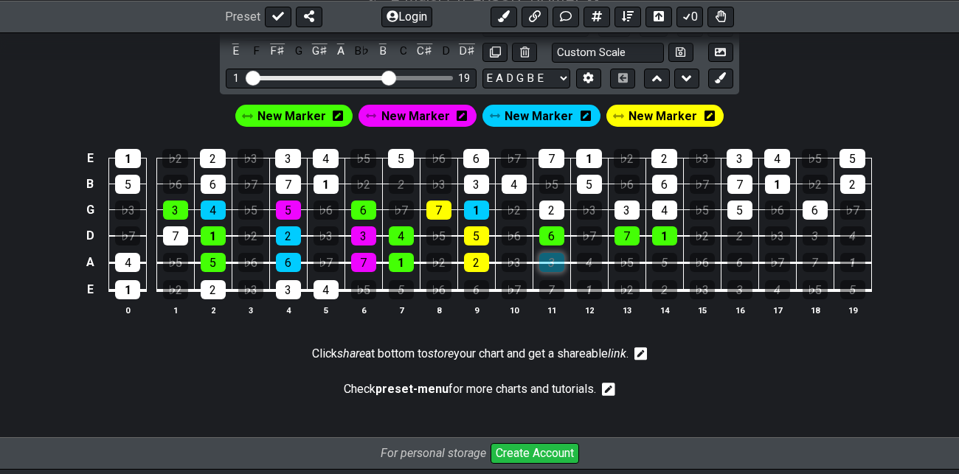
click at [559, 257] on div "3" at bounding box center [551, 262] width 25 height 19
click at [547, 116] on span "New Marker" at bounding box center [538, 115] width 69 height 21
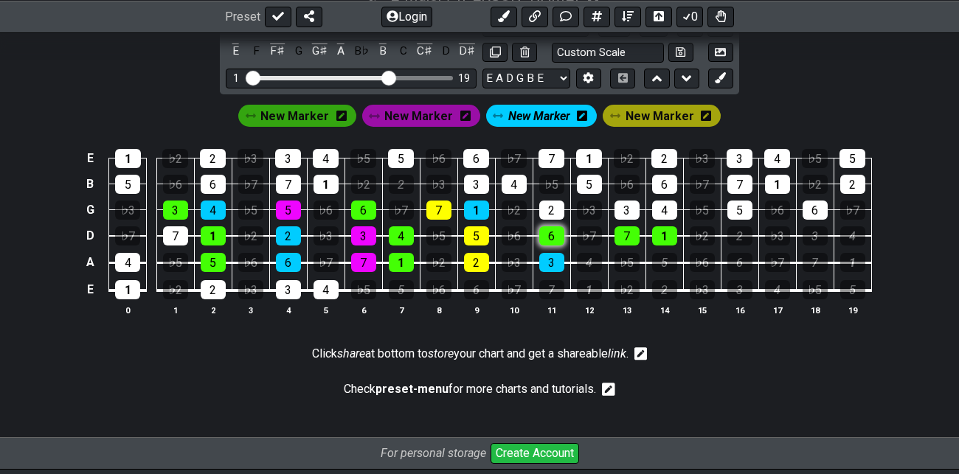
click at [556, 234] on div "6" at bounding box center [551, 235] width 25 height 19
click at [292, 114] on span "New Marker" at bounding box center [294, 115] width 69 height 21
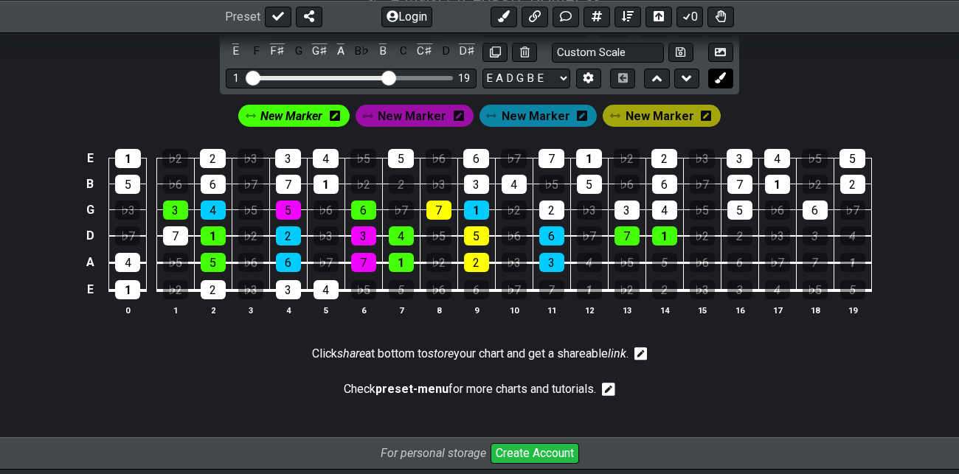
click at [726, 74] on icon at bounding box center [719, 77] width 11 height 11
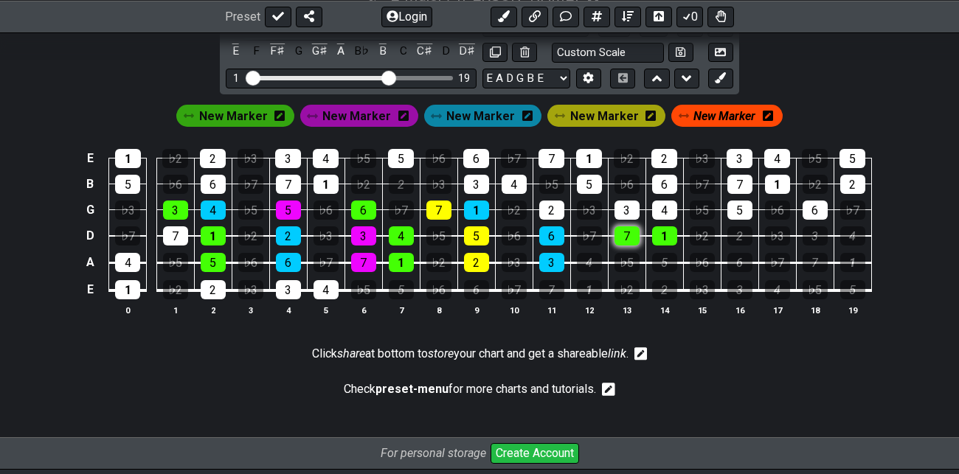
click at [627, 232] on div "7" at bounding box center [626, 235] width 25 height 19
click at [556, 206] on div "2" at bounding box center [551, 210] width 25 height 19
click at [596, 255] on div "4" at bounding box center [589, 262] width 25 height 19
click at [717, 112] on span "New Marker" at bounding box center [724, 115] width 62 height 21
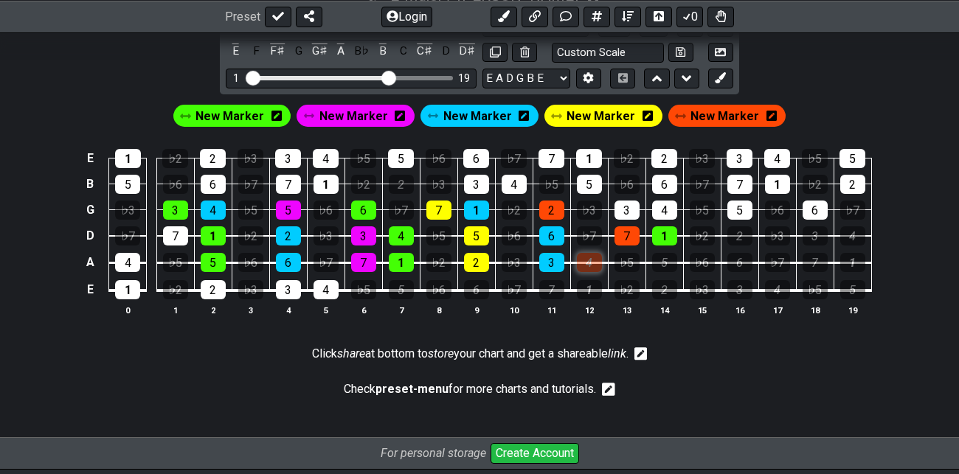
click at [596, 262] on div "4" at bounding box center [589, 262] width 25 height 19
click at [230, 114] on span "New Marker" at bounding box center [229, 115] width 69 height 21
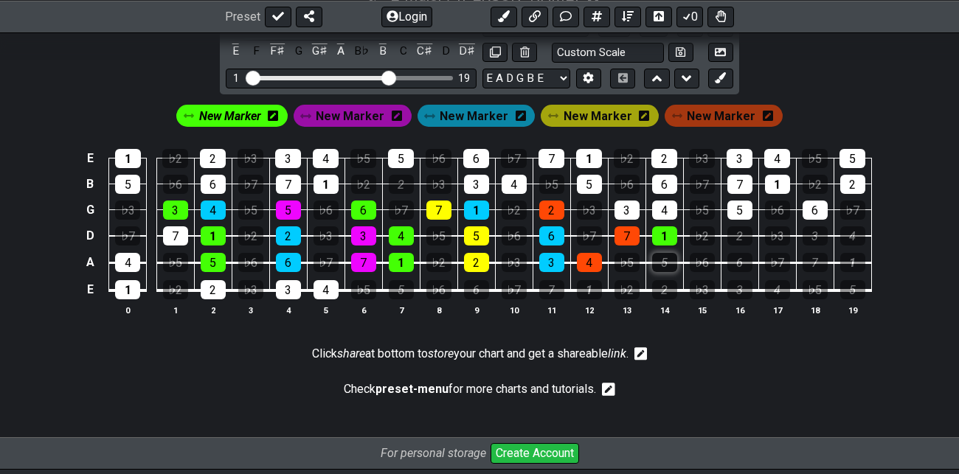
click at [666, 260] on div "5" at bounding box center [664, 262] width 25 height 19
click at [622, 207] on div "3" at bounding box center [626, 210] width 25 height 19
click at [234, 116] on span "New Marker" at bounding box center [230, 115] width 62 height 21
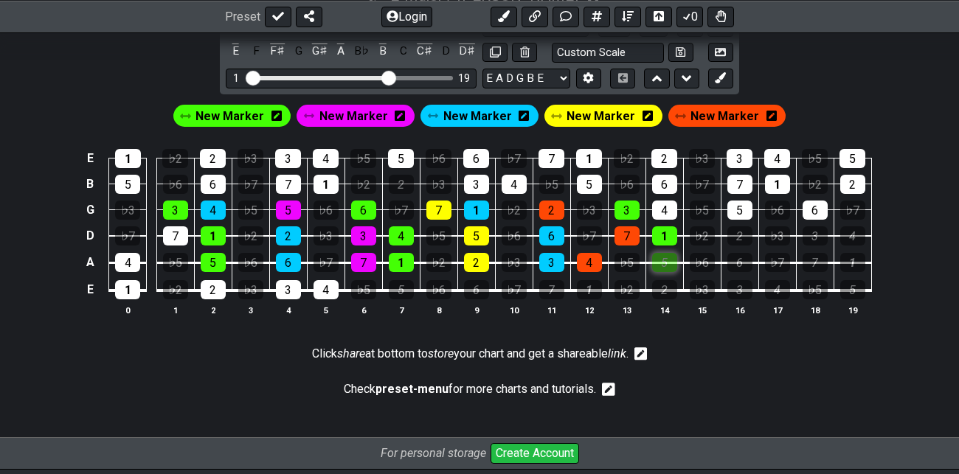
click at [668, 259] on div "5" at bounding box center [664, 262] width 25 height 19
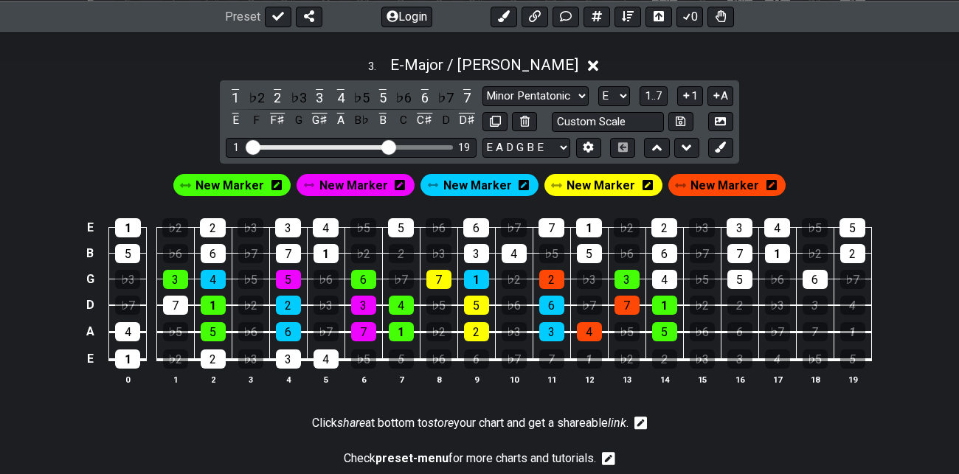
scroll to position [1127, 0]
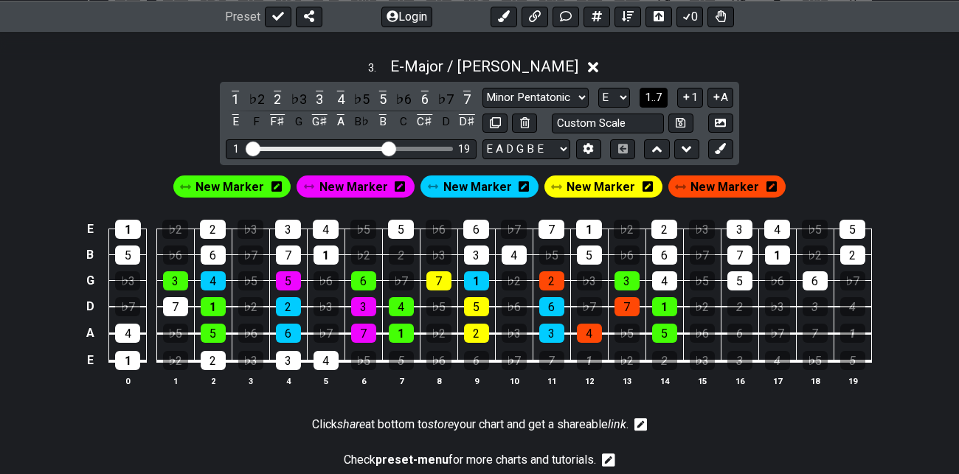
click at [651, 96] on span "1..7" at bounding box center [653, 97] width 18 height 13
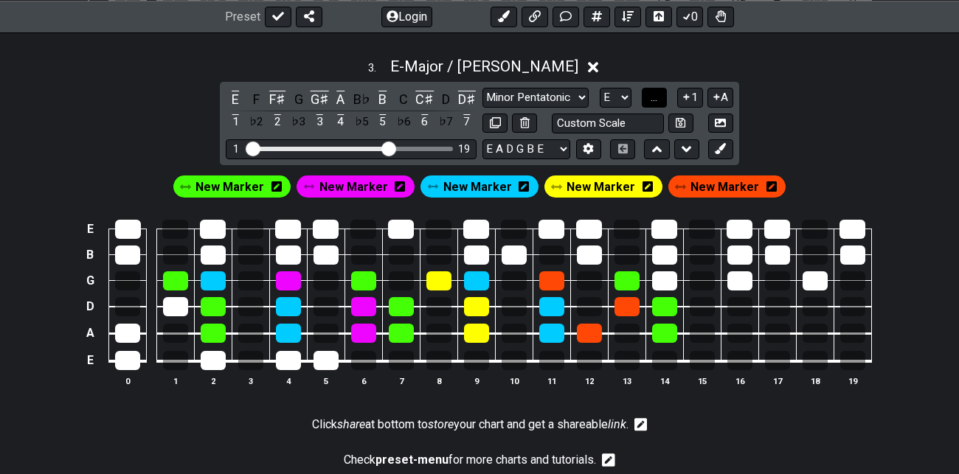
click at [651, 96] on span "..." at bounding box center [653, 97] width 7 height 13
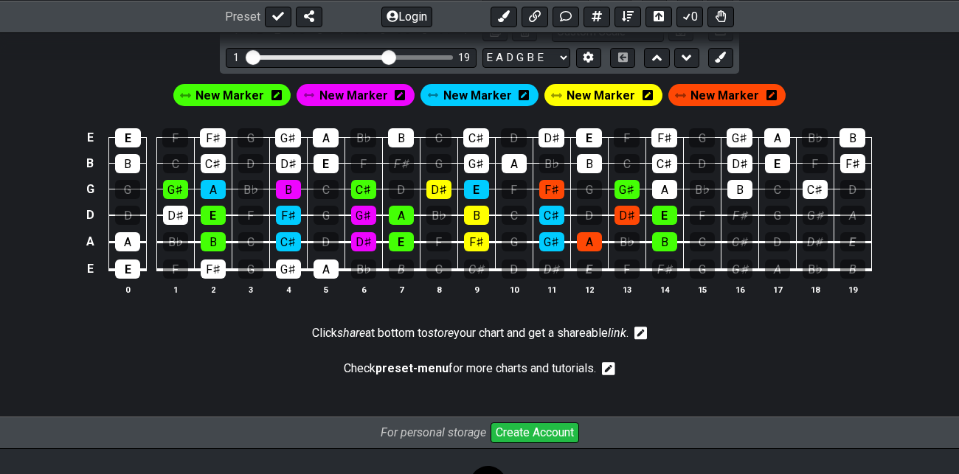
scroll to position [1217, 0]
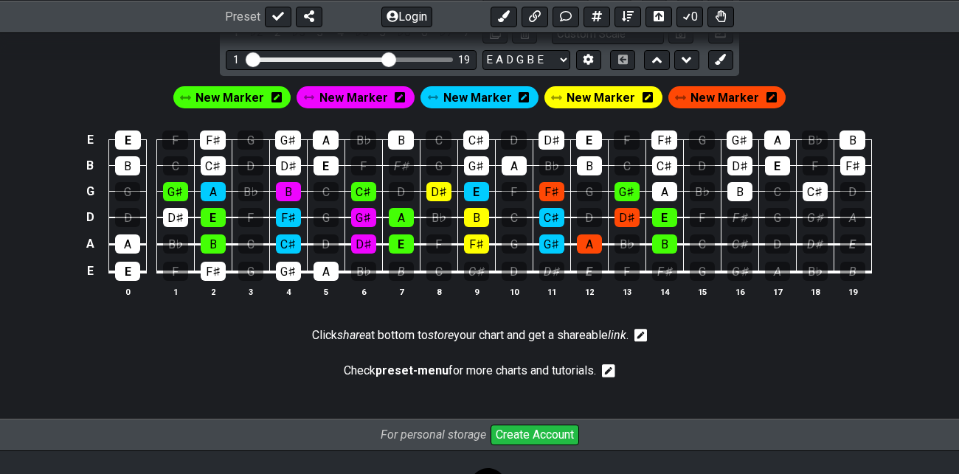
click at [234, 96] on span "New Marker" at bounding box center [229, 97] width 69 height 21
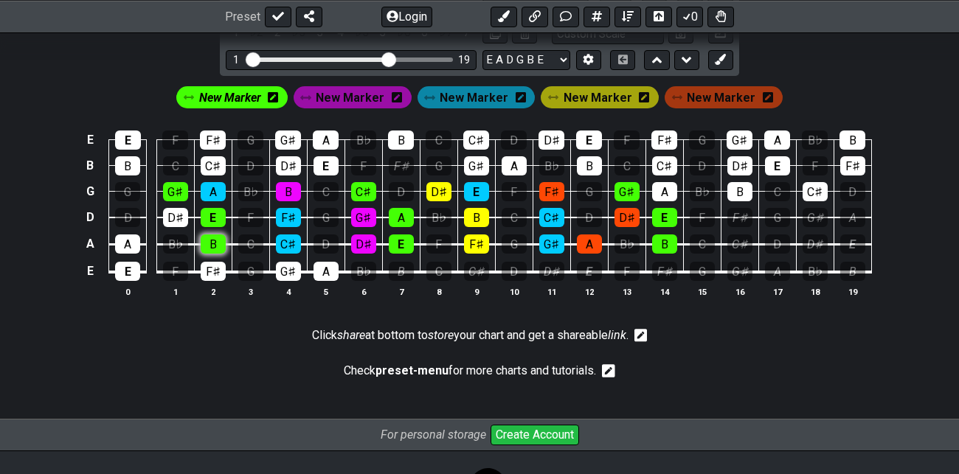
click at [218, 239] on div "B" at bounding box center [213, 243] width 25 height 19
click at [131, 161] on div "B" at bounding box center [127, 165] width 25 height 19
click at [481, 92] on span "New Marker" at bounding box center [473, 97] width 69 height 21
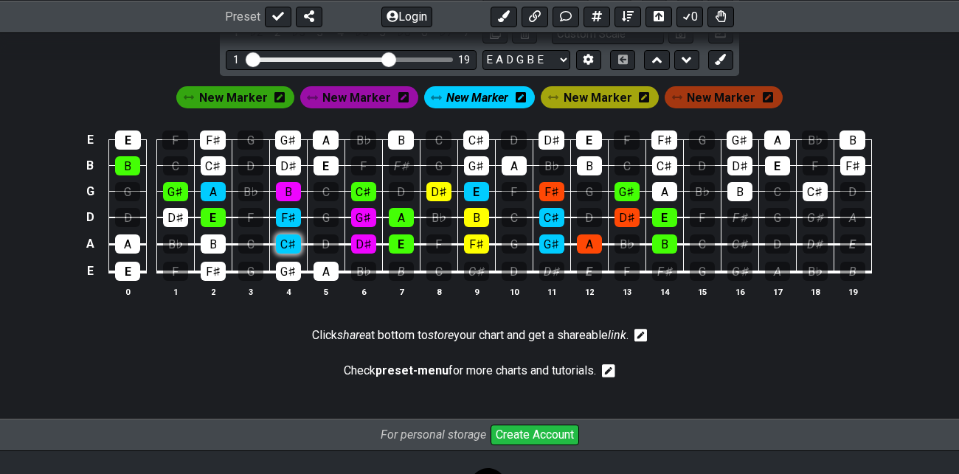
click at [291, 240] on div "C♯" at bounding box center [288, 243] width 25 height 19
click at [212, 156] on div "C♯" at bounding box center [213, 165] width 25 height 19
click at [366, 91] on span "New Marker" at bounding box center [356, 97] width 69 height 21
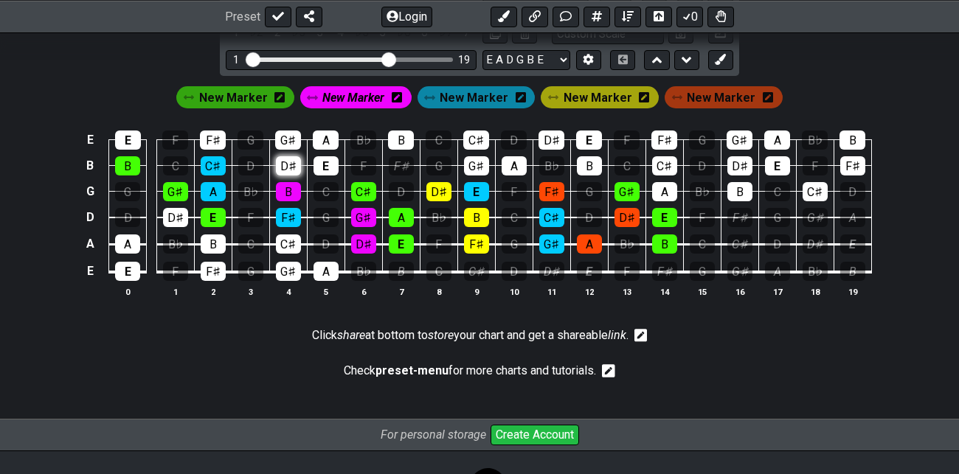
click at [288, 162] on div "D♯" at bounding box center [288, 165] width 25 height 19
click at [360, 240] on div "D♯" at bounding box center [363, 243] width 25 height 19
click at [234, 91] on span "New Marker" at bounding box center [233, 97] width 69 height 21
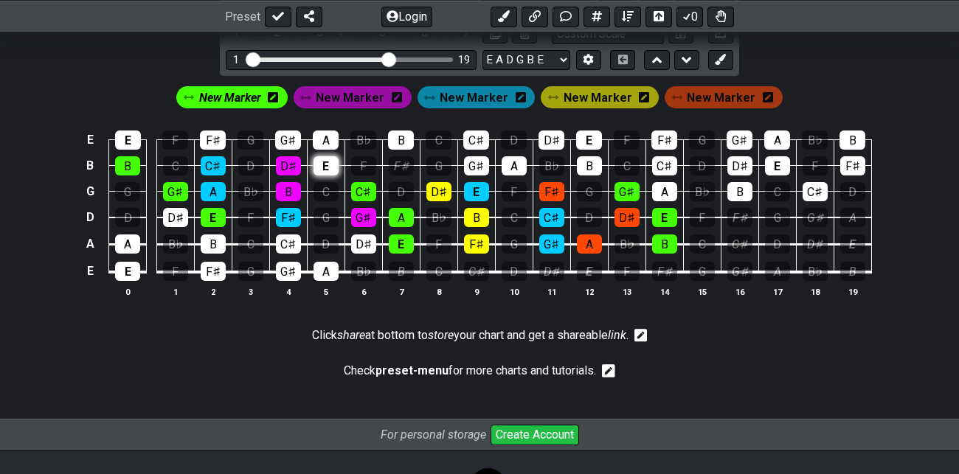
click at [330, 163] on div "E" at bounding box center [325, 165] width 25 height 19
click at [406, 244] on div "E" at bounding box center [401, 243] width 25 height 19
click at [596, 91] on span "New Marker" at bounding box center [597, 97] width 69 height 21
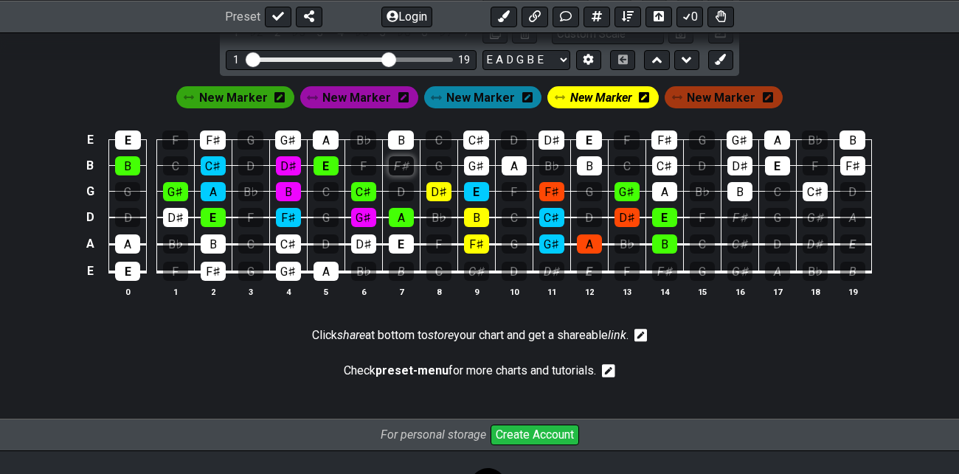
click at [402, 162] on div "F♯" at bounding box center [401, 165] width 25 height 19
click at [475, 239] on div "F♯" at bounding box center [476, 243] width 25 height 19
click at [605, 95] on span "New Marker" at bounding box center [601, 97] width 62 height 21
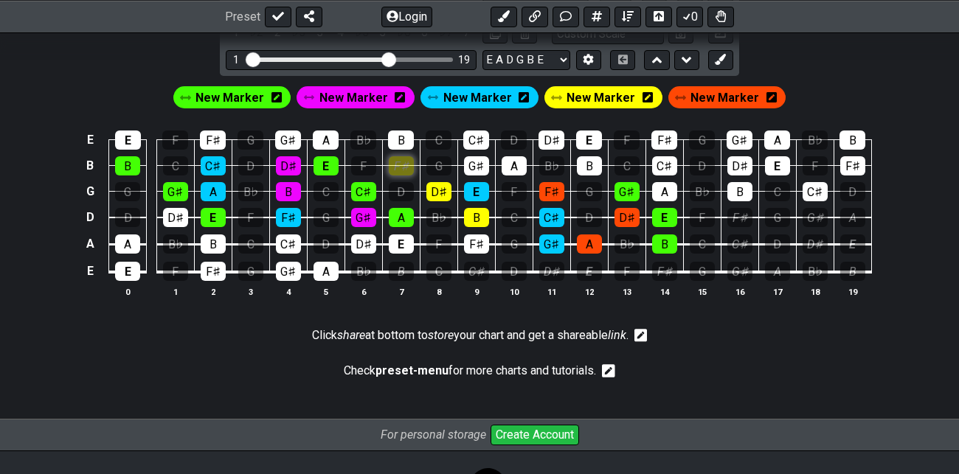
click at [405, 161] on div "F♯" at bounding box center [401, 165] width 25 height 19
click at [469, 92] on span "New Marker" at bounding box center [477, 97] width 69 height 21
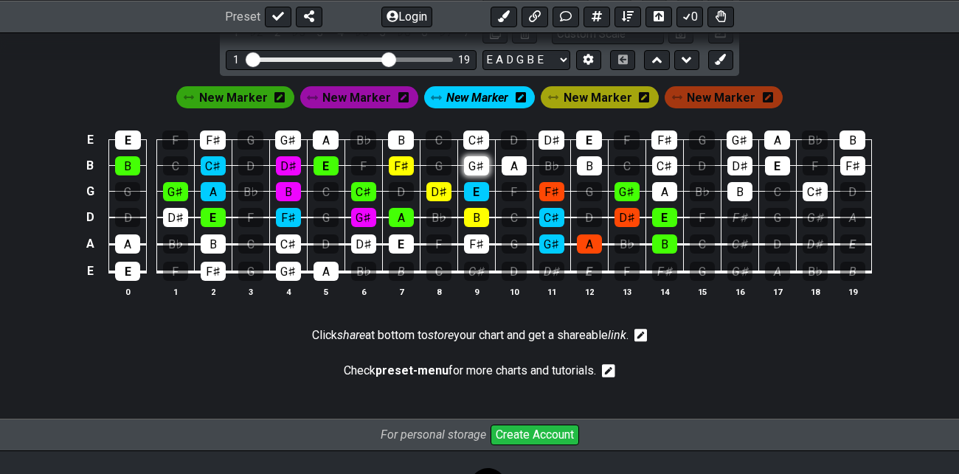
click at [476, 161] on div "G♯" at bounding box center [476, 165] width 25 height 19
click at [551, 238] on div "G♯" at bounding box center [551, 243] width 25 height 19
click at [721, 94] on span "New Marker" at bounding box center [720, 97] width 69 height 21
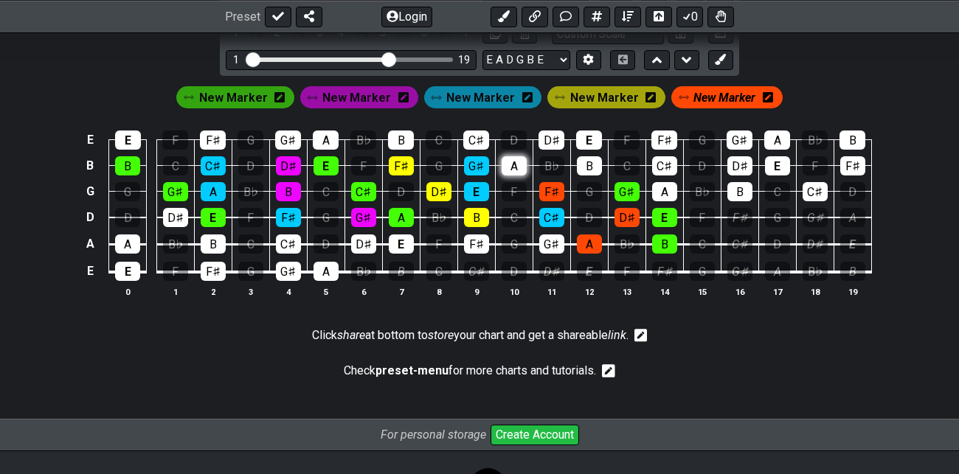
click at [510, 158] on div "A" at bounding box center [513, 165] width 25 height 19
click at [591, 242] on div "A" at bounding box center [589, 243] width 25 height 19
click at [229, 93] on span "New Marker" at bounding box center [233, 97] width 69 height 21
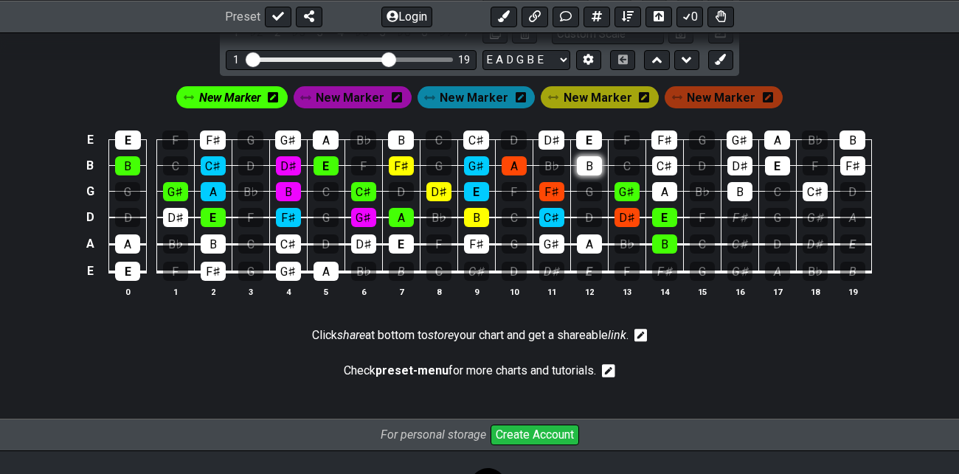
click at [584, 156] on div "B" at bounding box center [589, 165] width 25 height 19
click at [669, 238] on div "B" at bounding box center [664, 243] width 25 height 19
click at [240, 101] on span "New Marker" at bounding box center [230, 97] width 62 height 21
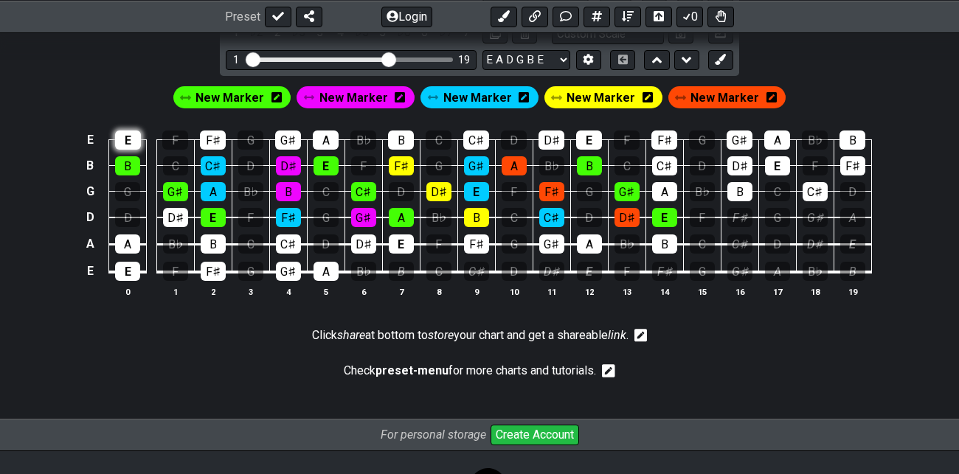
click at [133, 138] on div "E" at bounding box center [128, 140] width 26 height 19
click at [125, 133] on div "E" at bounding box center [128, 140] width 26 height 19
click at [240, 92] on span "New Marker" at bounding box center [229, 97] width 69 height 21
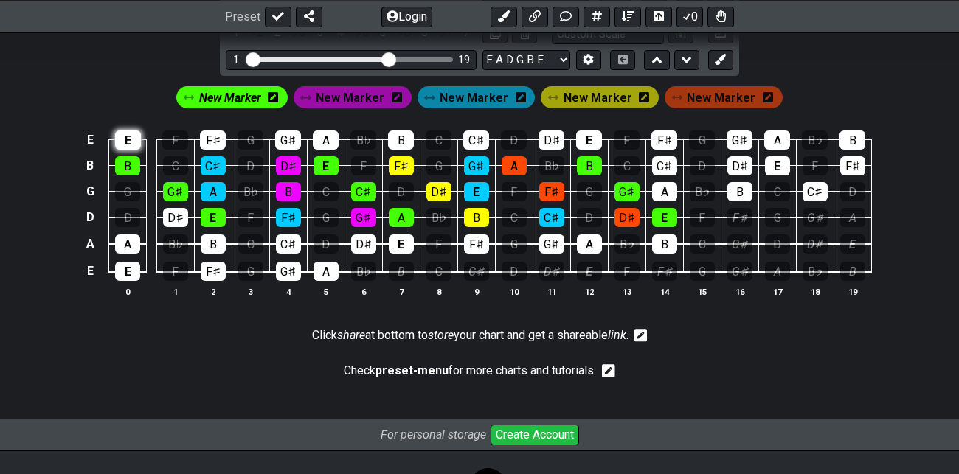
click at [132, 136] on div "E" at bounding box center [128, 140] width 26 height 19
click at [482, 97] on span "New Marker" at bounding box center [473, 97] width 69 height 21
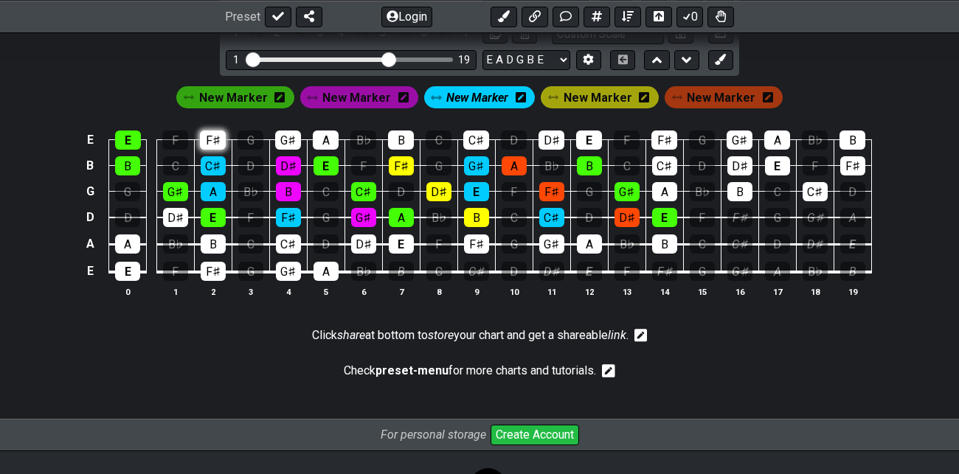
click at [211, 136] on div "F♯" at bounding box center [213, 140] width 26 height 19
click at [362, 94] on span "New Marker" at bounding box center [356, 97] width 69 height 21
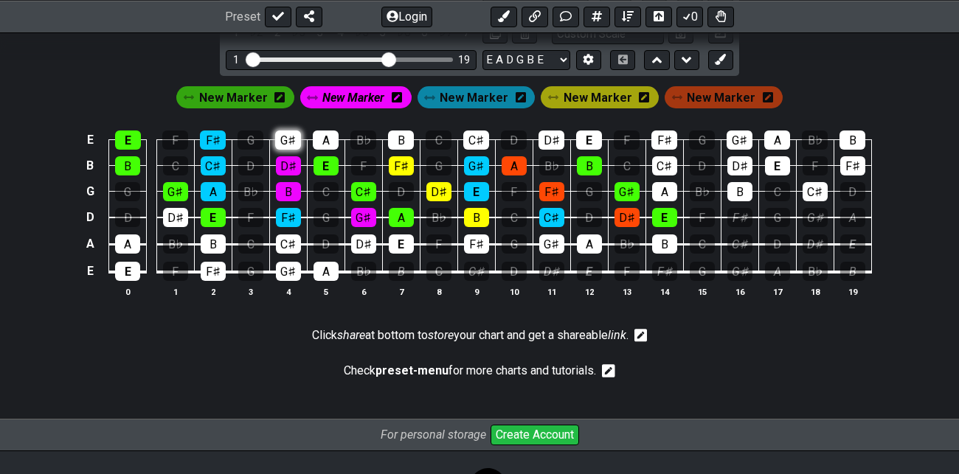
click at [291, 137] on div "G♯" at bounding box center [288, 140] width 26 height 19
click at [225, 95] on span "New Marker" at bounding box center [233, 97] width 69 height 21
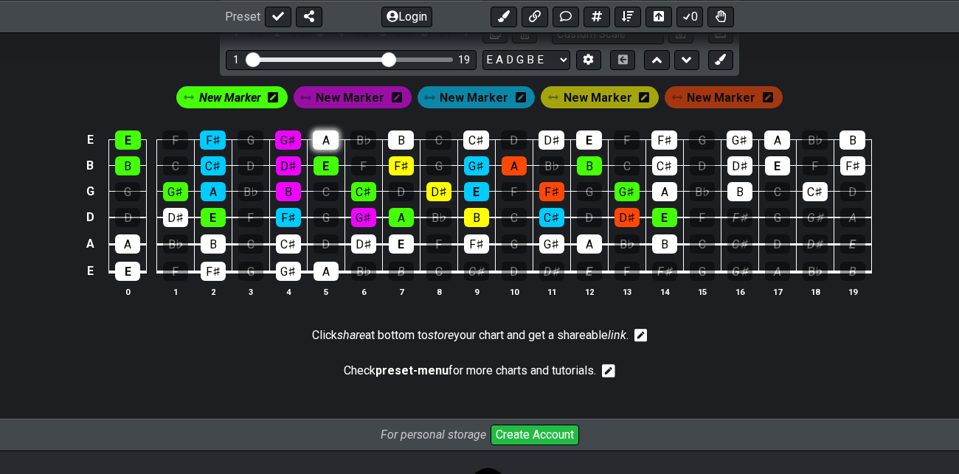
click at [324, 136] on div "A" at bounding box center [326, 140] width 26 height 19
click at [586, 96] on span "New Marker" at bounding box center [597, 97] width 69 height 21
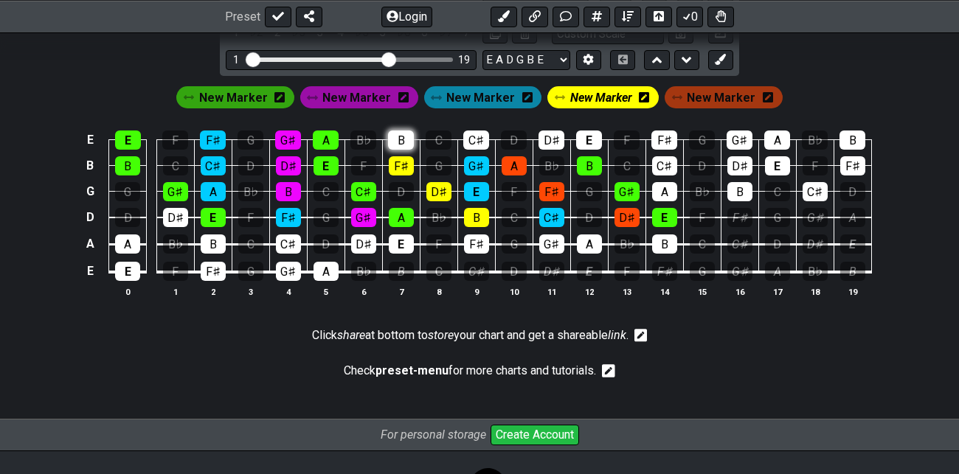
click at [398, 137] on div "B" at bounding box center [401, 140] width 26 height 19
click at [485, 97] on span "New Marker" at bounding box center [480, 97] width 69 height 21
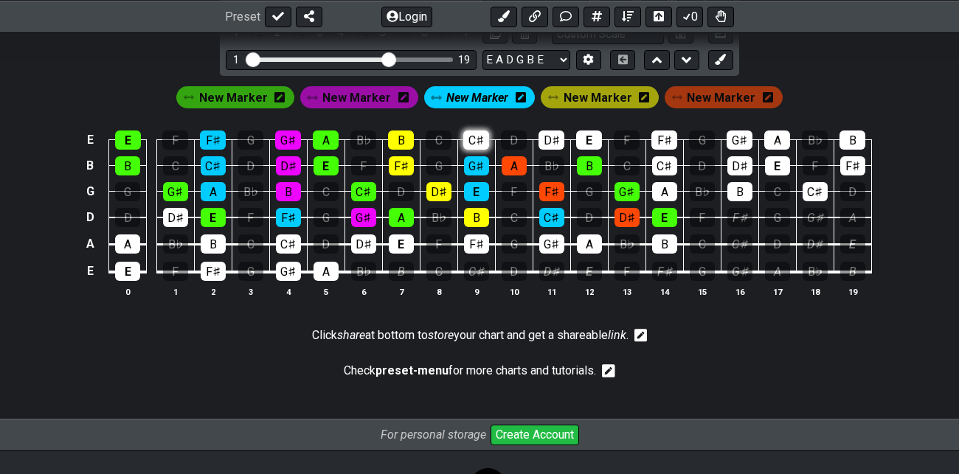
click at [471, 135] on div "C♯" at bounding box center [476, 140] width 26 height 19
click at [731, 90] on span "New Marker" at bounding box center [720, 97] width 69 height 21
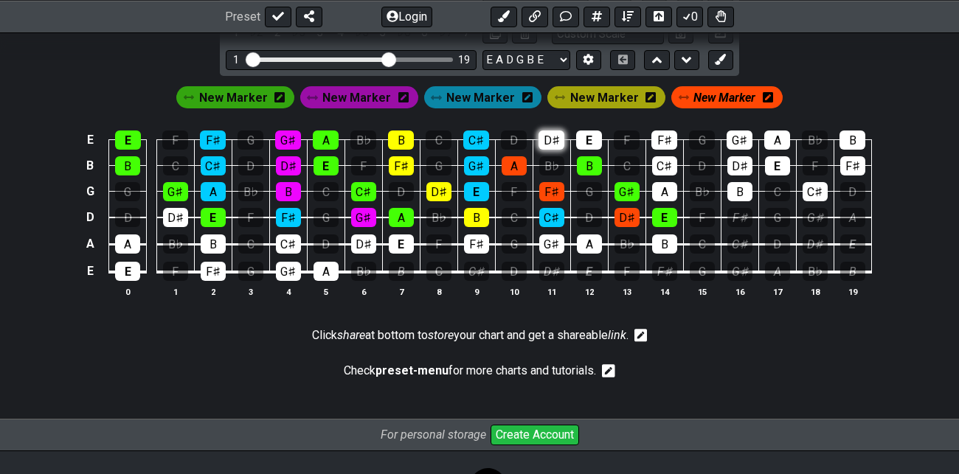
click at [546, 136] on div "D♯" at bounding box center [551, 140] width 26 height 19
click at [228, 93] on span "New Marker" at bounding box center [233, 97] width 69 height 21
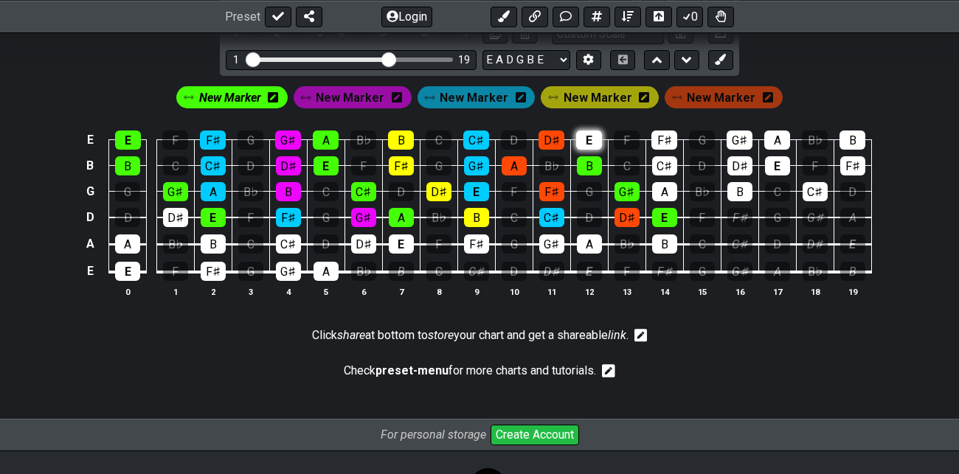
click at [589, 139] on div "E" at bounding box center [589, 140] width 26 height 19
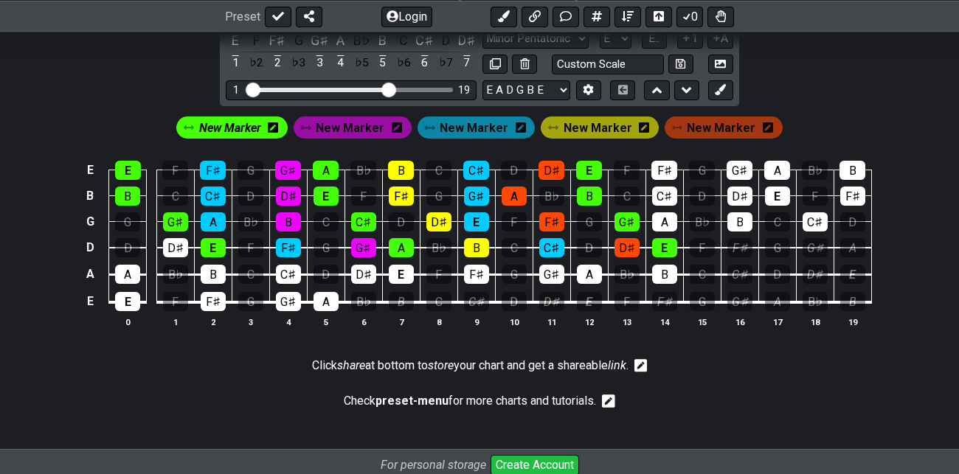
scroll to position [1169, 0]
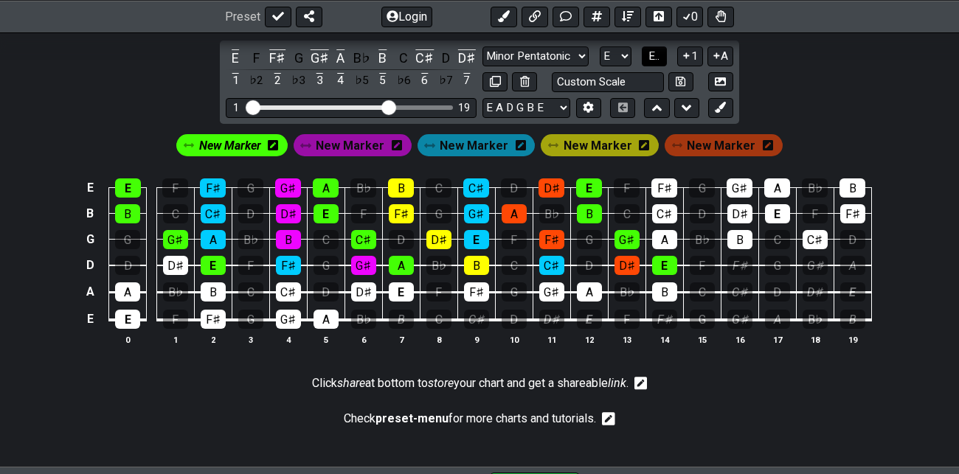
click at [653, 53] on span "E.." at bounding box center [653, 55] width 11 height 13
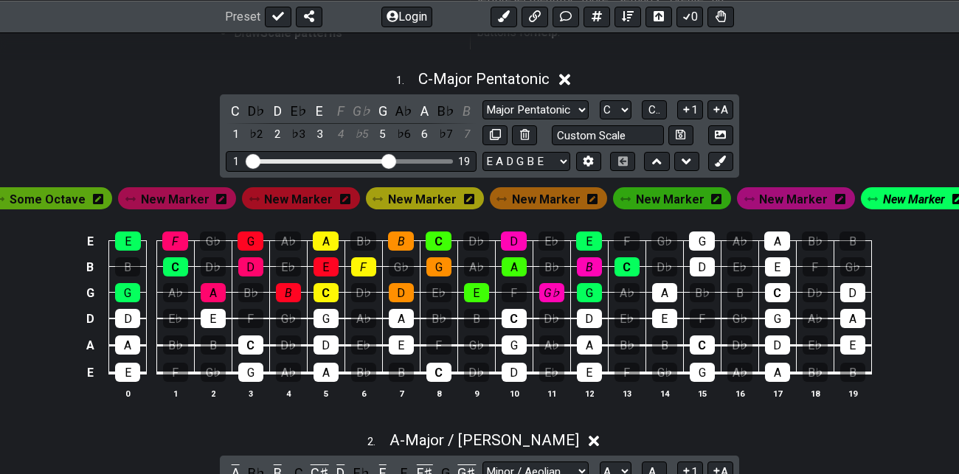
scroll to position [387, 0]
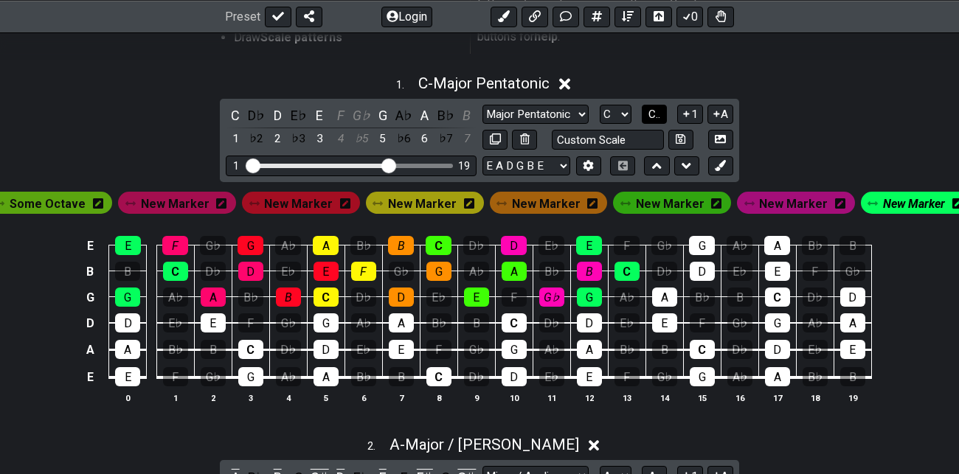
click at [654, 115] on span "C.." at bounding box center [654, 114] width 12 height 13
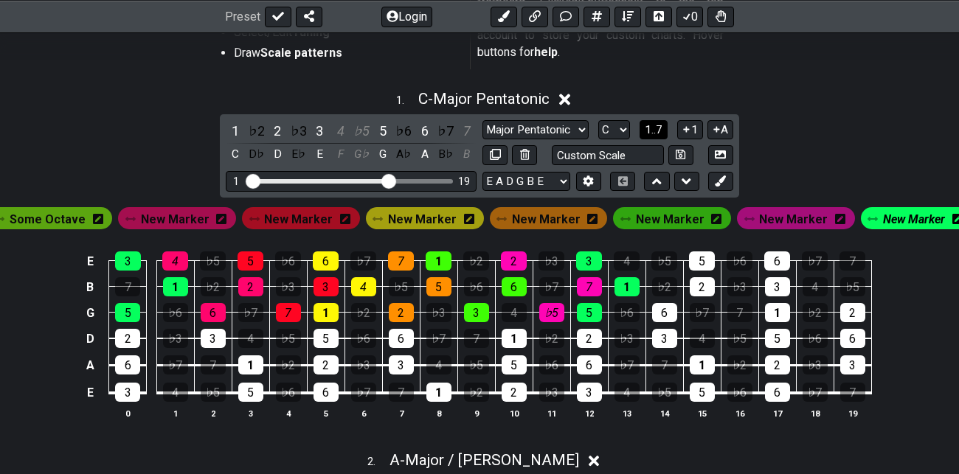
scroll to position [375, 0]
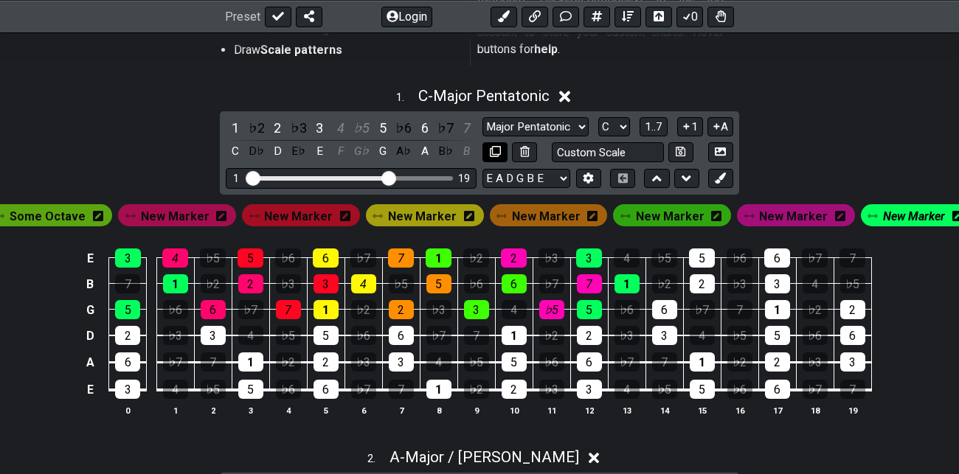
click at [497, 150] on icon at bounding box center [495, 151] width 11 height 11
select select "Major Pentatonic"
select select "C"
select select "A"
select select "Major / [PERSON_NAME]"
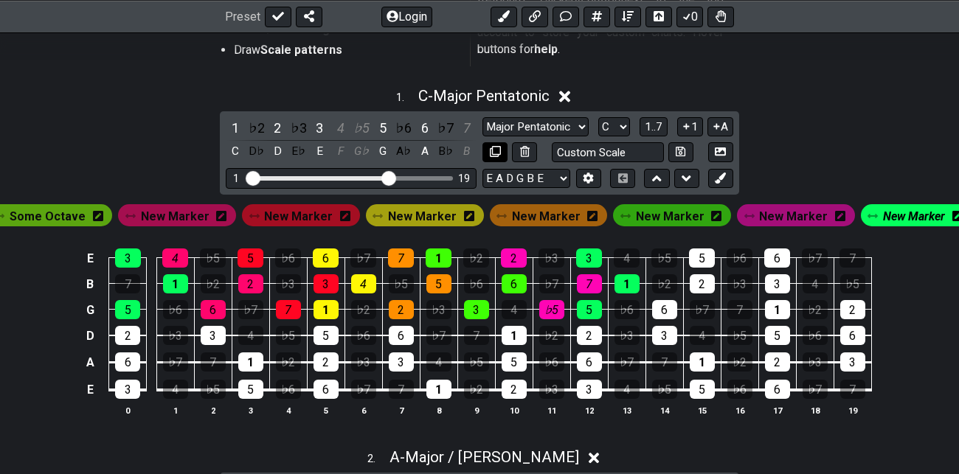
select select "E"
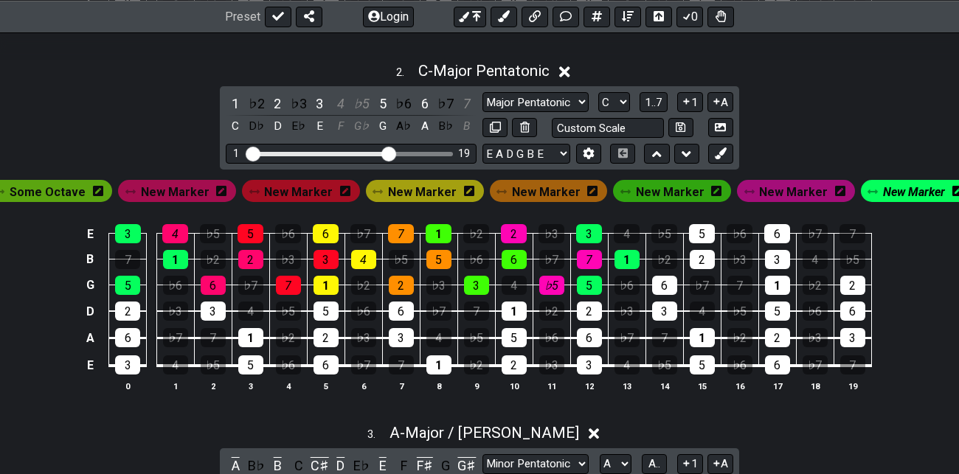
scroll to position [763, 0]
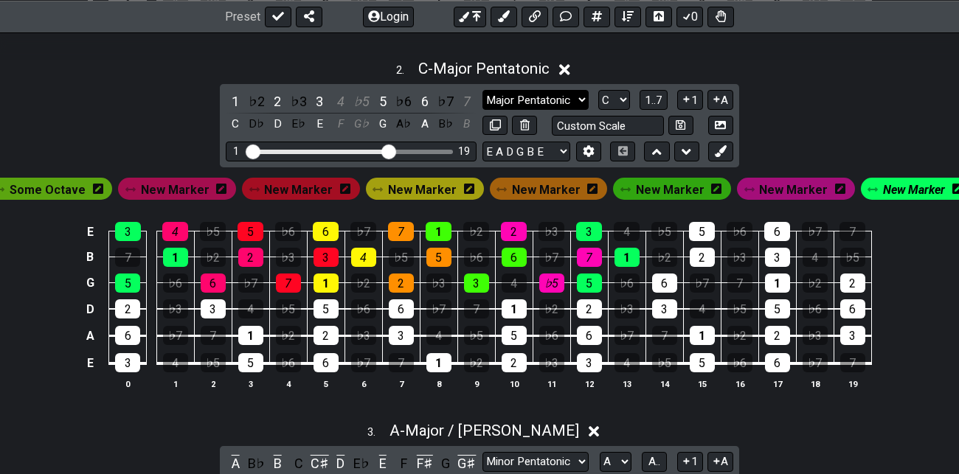
click at [546, 102] on select "Minor Pentatonic Root Minor Pentatonic Major Pentatonic Minor Blues Major Blues…" at bounding box center [535, 100] width 106 height 20
select select "Major / [PERSON_NAME]"
click at [482, 90] on select "Minor Pentatonic Root Minor Pentatonic Major Pentatonic Minor Blues Major Blues…" at bounding box center [535, 100] width 106 height 20
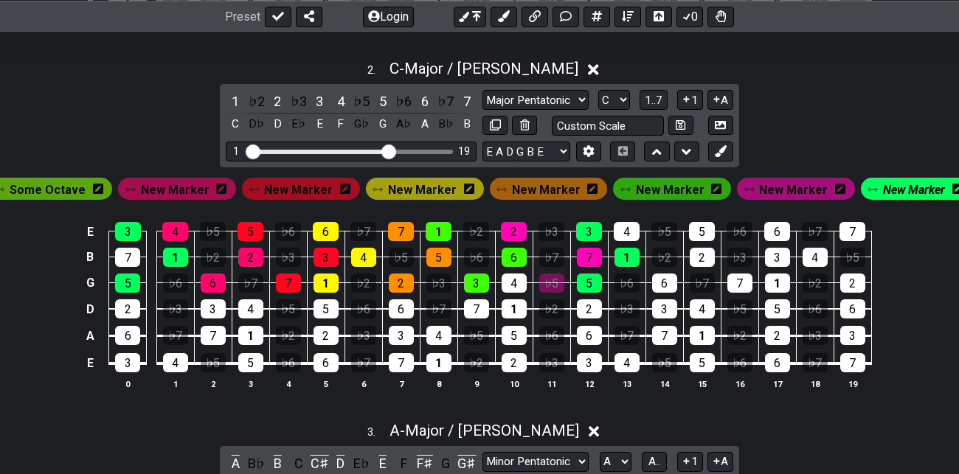
click at [787, 189] on span "New Marker" at bounding box center [793, 189] width 69 height 21
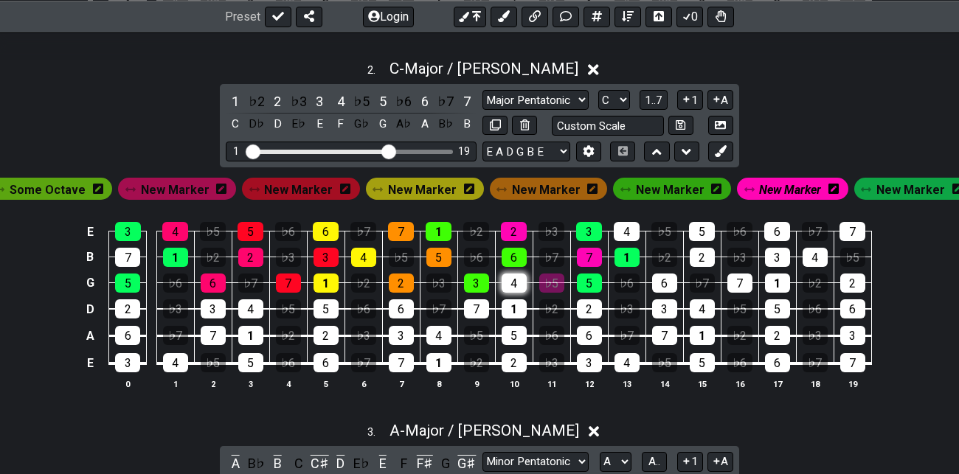
click at [515, 281] on div "4" at bounding box center [513, 283] width 25 height 19
click at [552, 278] on div "♭5" at bounding box center [551, 283] width 25 height 19
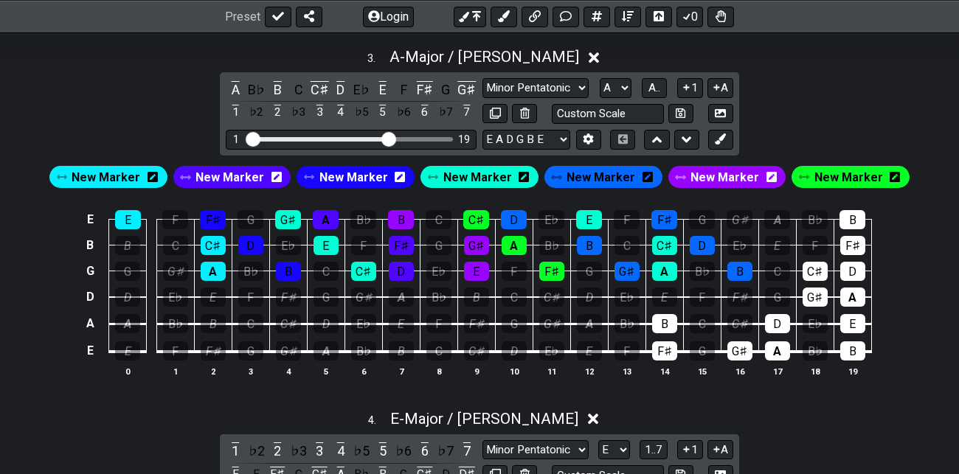
scroll to position [1139, 0]
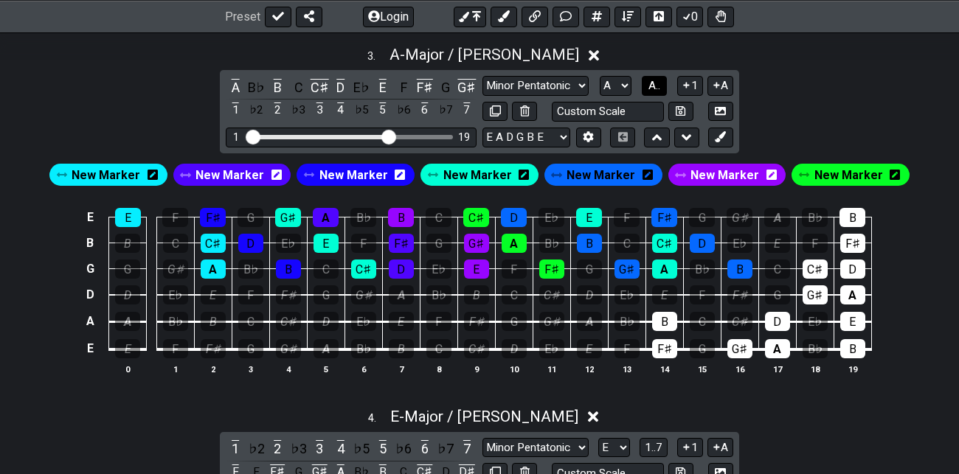
click at [651, 79] on span "A.." at bounding box center [654, 85] width 12 height 13
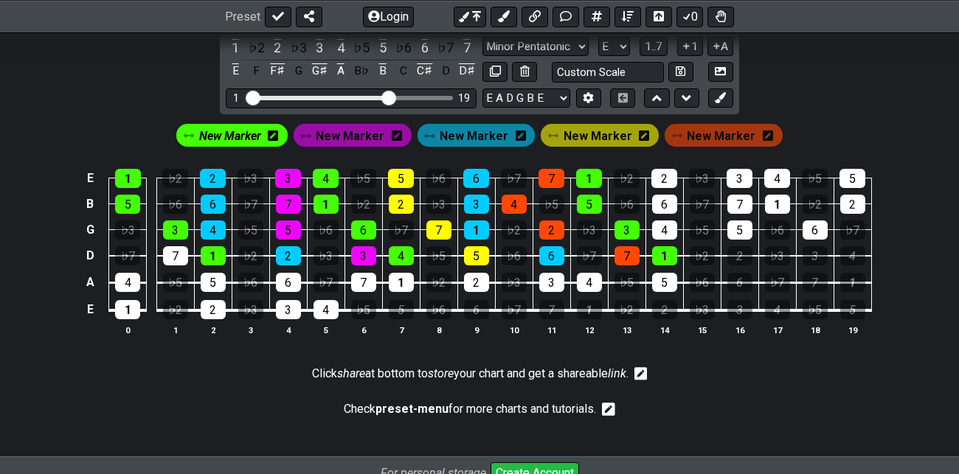
scroll to position [1548, 0]
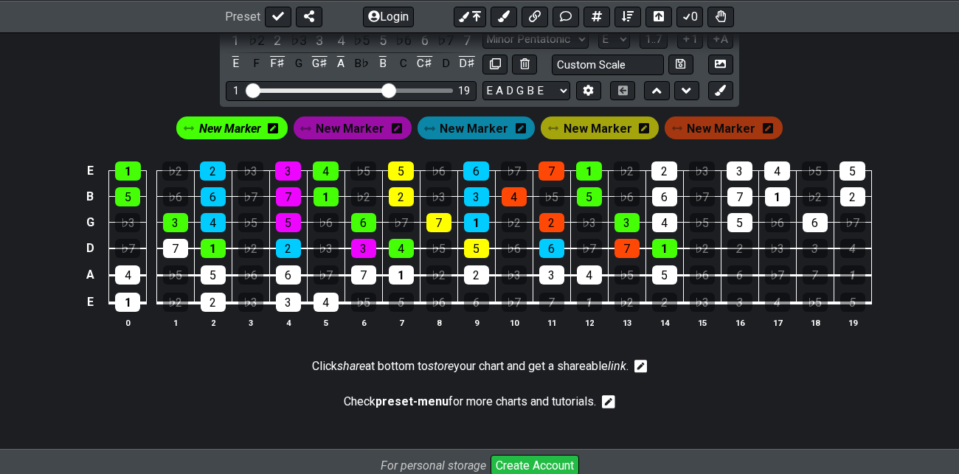
click at [238, 118] on span "New Marker" at bounding box center [230, 128] width 62 height 21
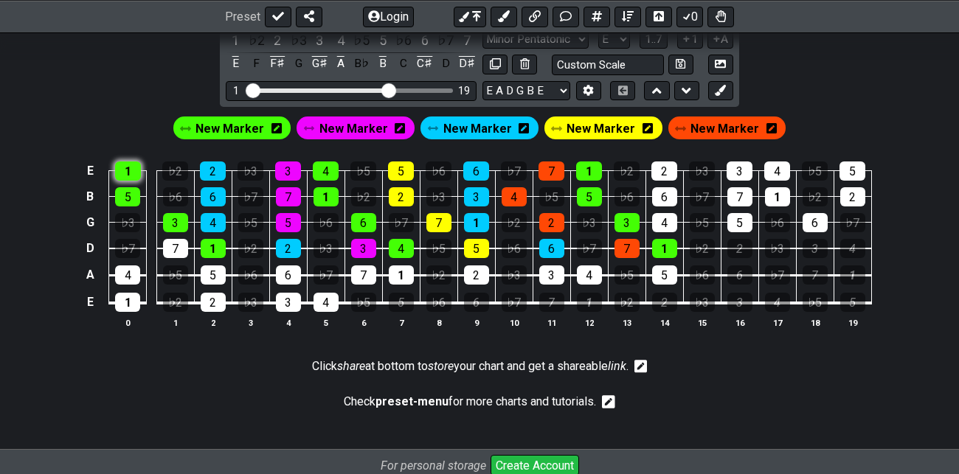
click at [129, 167] on div "1" at bounding box center [128, 170] width 26 height 19
click at [214, 167] on div "2" at bounding box center [213, 170] width 26 height 19
click at [289, 167] on div "3" at bounding box center [288, 170] width 26 height 19
click at [333, 166] on div "4" at bounding box center [326, 170] width 26 height 19
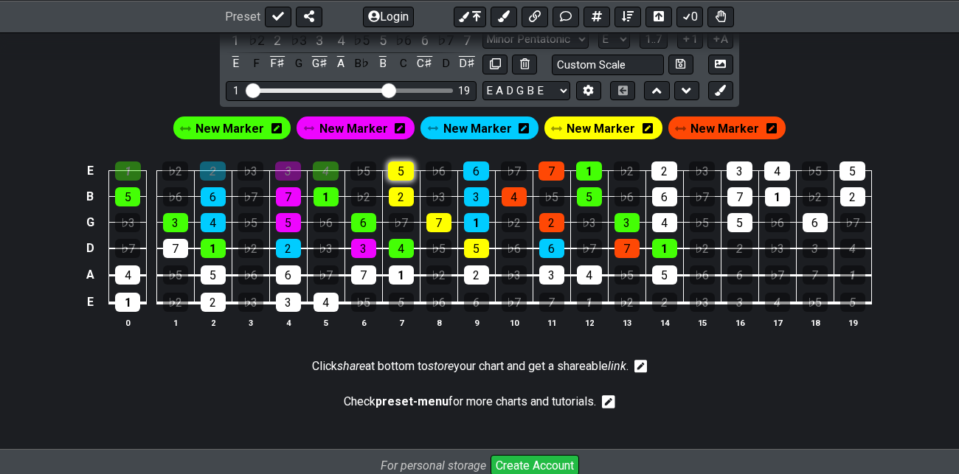
click at [398, 168] on div "5" at bounding box center [401, 170] width 26 height 19
click at [476, 168] on div "6" at bounding box center [476, 170] width 26 height 19
click at [550, 169] on div "7" at bounding box center [551, 170] width 26 height 19
click at [588, 164] on div "1" at bounding box center [589, 170] width 26 height 19
click at [244, 121] on span "New Marker" at bounding box center [229, 128] width 69 height 21
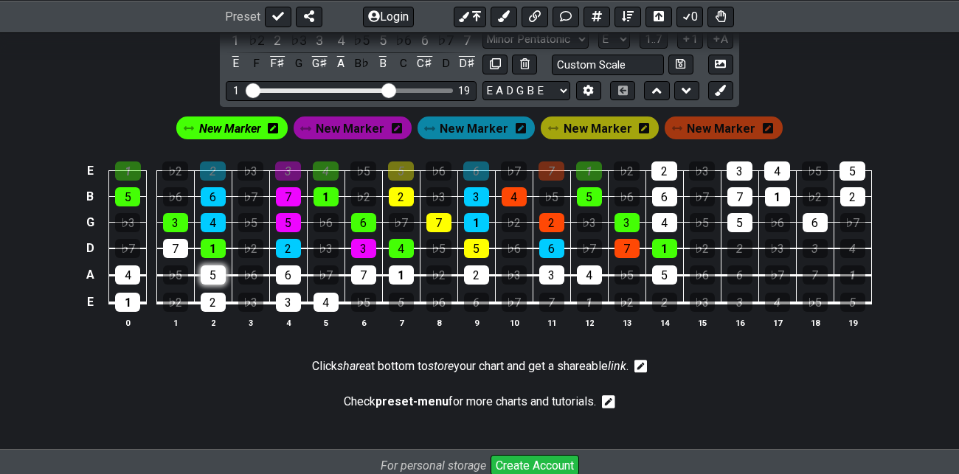
click at [209, 271] on div "5" at bounding box center [213, 274] width 25 height 19
click at [249, 125] on span "New Marker" at bounding box center [230, 128] width 62 height 21
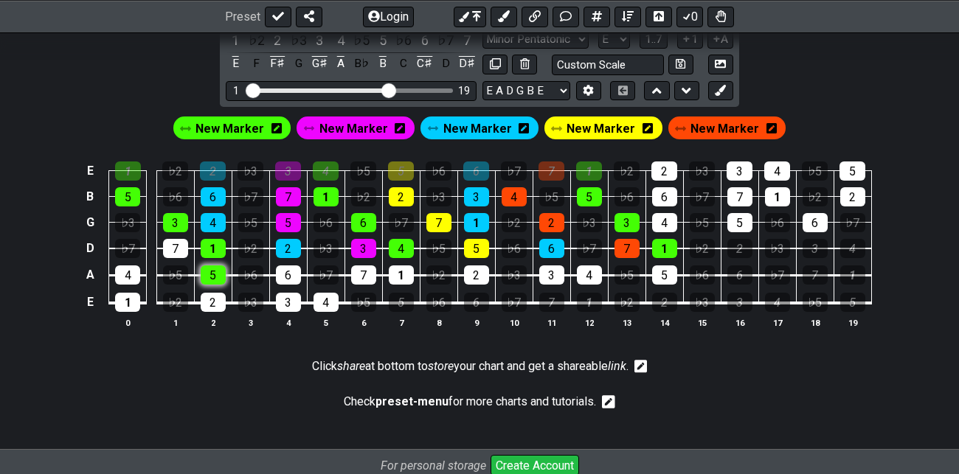
click at [211, 271] on div "5" at bounding box center [213, 274] width 25 height 19
click at [483, 125] on span "New Marker" at bounding box center [477, 128] width 69 height 21
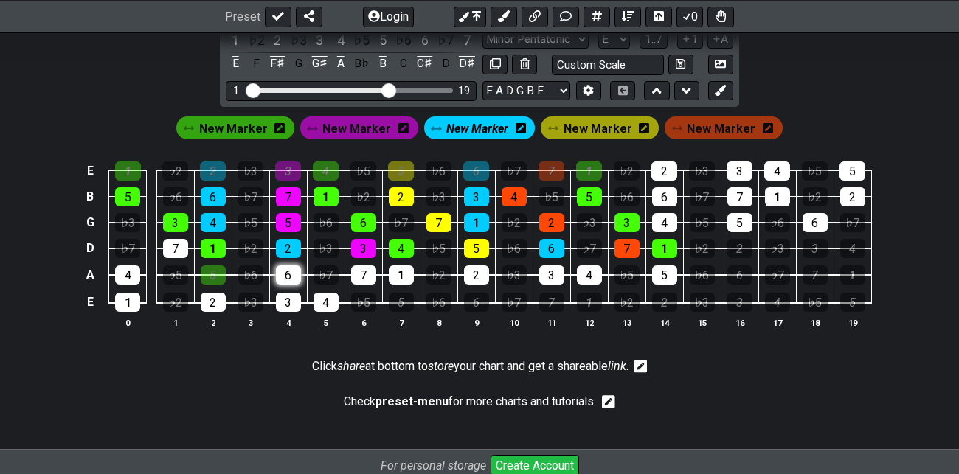
click at [293, 271] on div "6" at bounding box center [288, 274] width 25 height 19
click at [482, 125] on span "New Marker" at bounding box center [477, 128] width 62 height 21
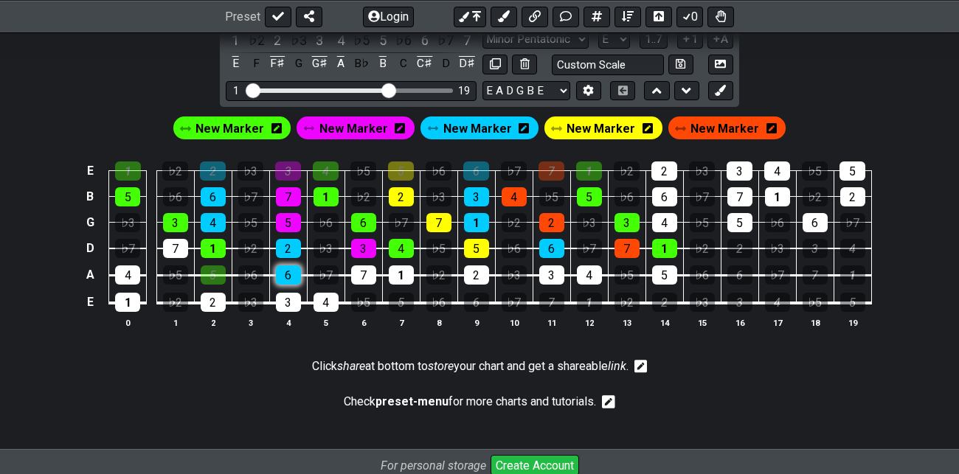
click at [290, 271] on div "6" at bounding box center [288, 274] width 25 height 19
click at [364, 125] on span "New Marker" at bounding box center [353, 128] width 69 height 21
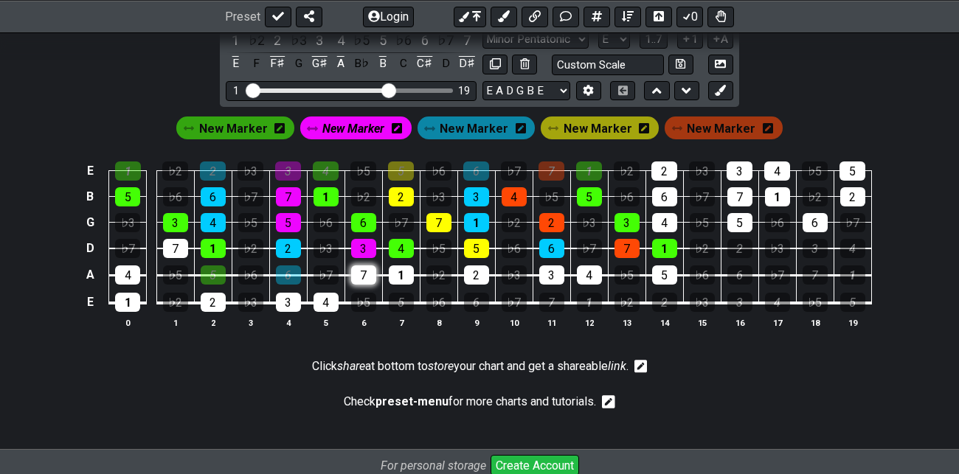
click at [361, 272] on div "7" at bounding box center [363, 274] width 25 height 19
click at [368, 122] on span "New Marker" at bounding box center [353, 128] width 62 height 21
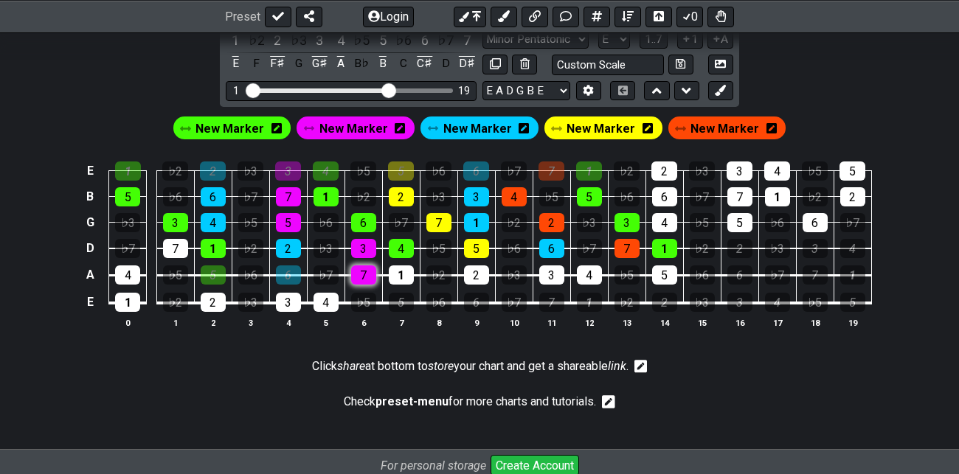
click at [363, 271] on div "7" at bounding box center [363, 274] width 25 height 19
click at [248, 133] on span "New Marker" at bounding box center [229, 128] width 69 height 21
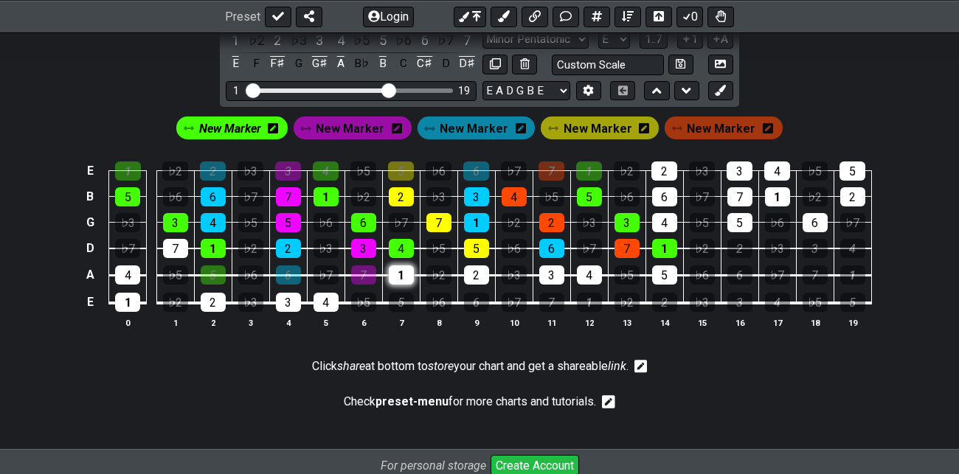
click at [405, 272] on div "1" at bounding box center [401, 274] width 25 height 19
click at [249, 123] on span "New Marker" at bounding box center [230, 128] width 62 height 21
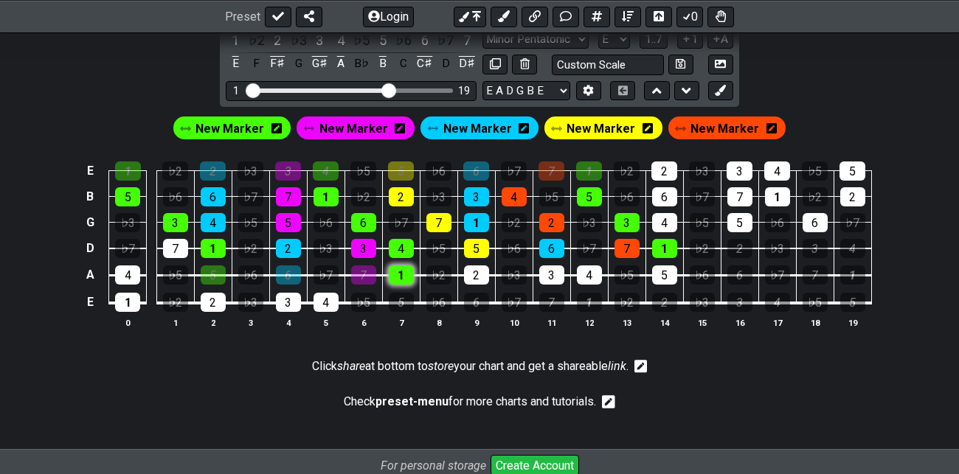
click at [404, 271] on div "1" at bounding box center [401, 274] width 25 height 19
click at [619, 127] on span "New Marker" at bounding box center [600, 128] width 69 height 21
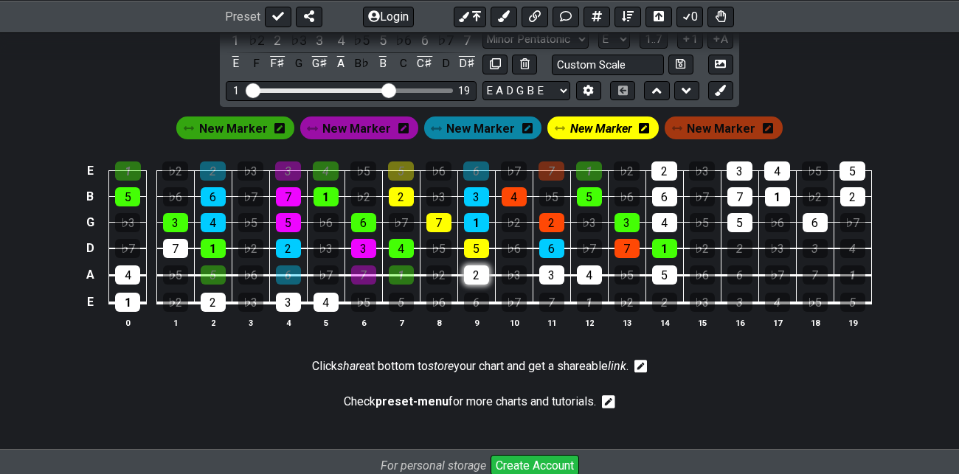
click at [476, 268] on div "2" at bounding box center [476, 274] width 25 height 19
click at [607, 128] on span "New Marker" at bounding box center [601, 128] width 62 height 21
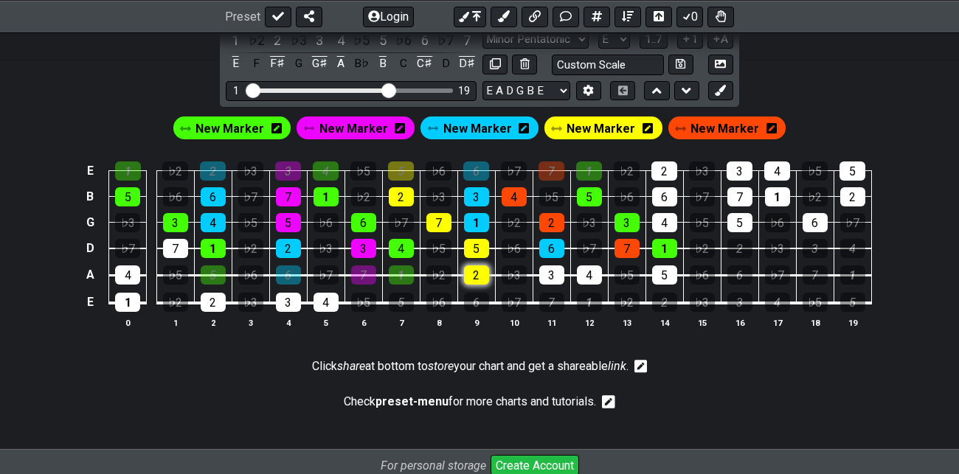
click at [476, 274] on div "2" at bounding box center [476, 274] width 25 height 19
click at [492, 130] on span "New Marker" at bounding box center [477, 128] width 69 height 21
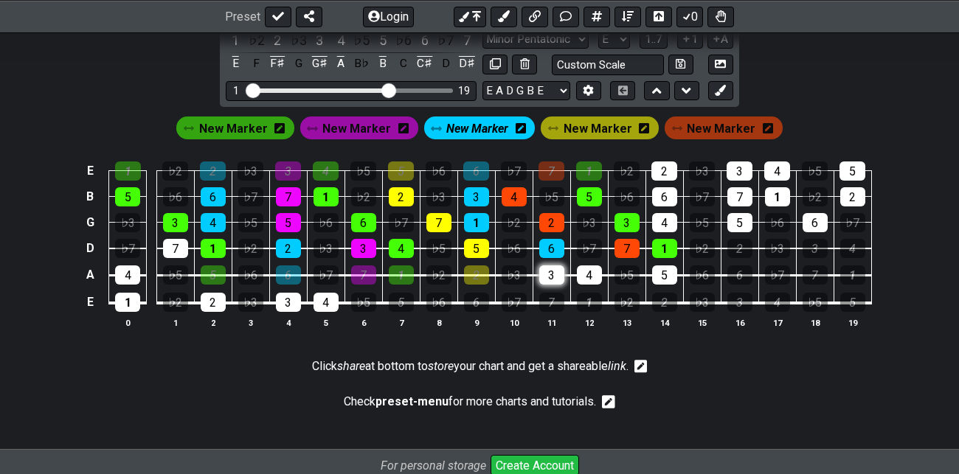
click at [553, 272] on div "3" at bounding box center [551, 274] width 25 height 19
click at [482, 129] on span "New Marker" at bounding box center [477, 128] width 62 height 21
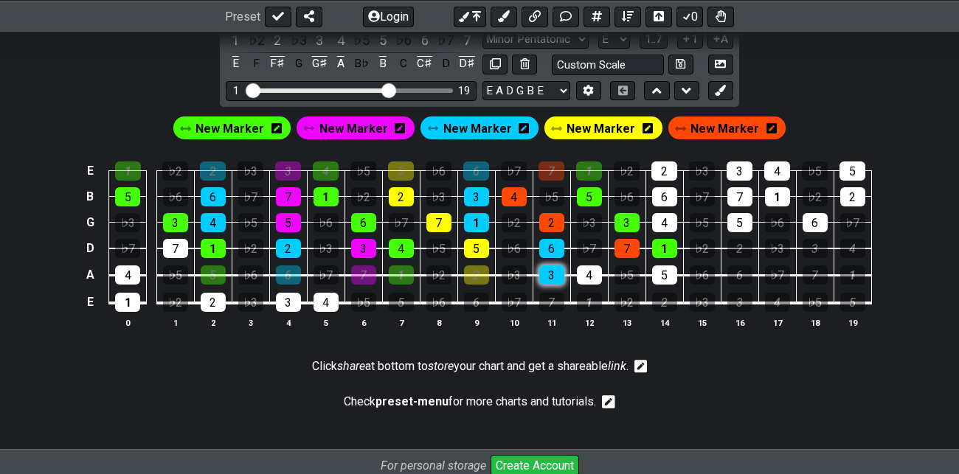
click at [554, 273] on div "3" at bounding box center [551, 274] width 25 height 19
click at [249, 124] on span "New Marker" at bounding box center [229, 128] width 69 height 21
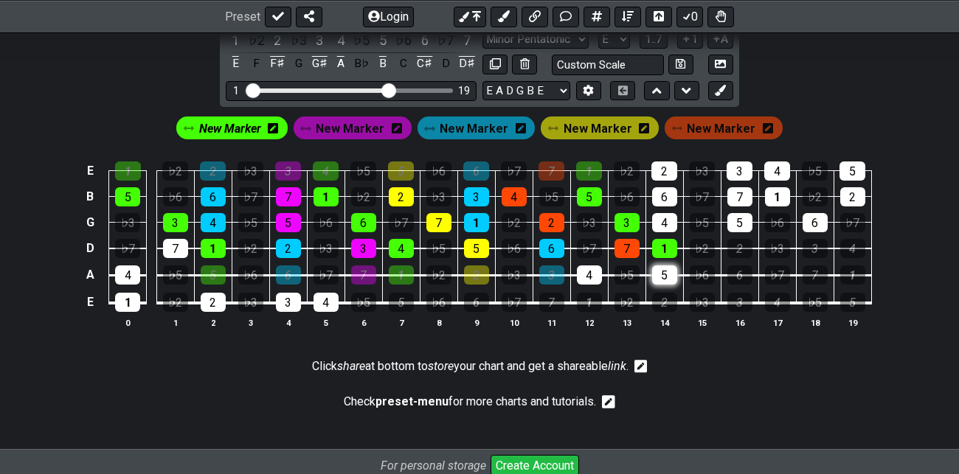
click at [667, 271] on div "5" at bounding box center [664, 274] width 25 height 19
click at [254, 126] on span "New Marker" at bounding box center [230, 128] width 62 height 21
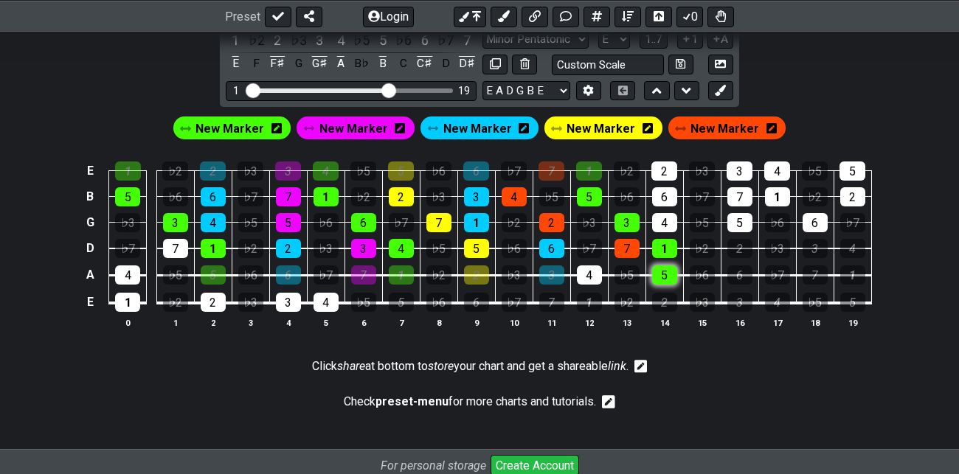
click at [669, 277] on div "5" at bounding box center [664, 274] width 25 height 19
click at [737, 121] on span "New Marker" at bounding box center [724, 128] width 69 height 21
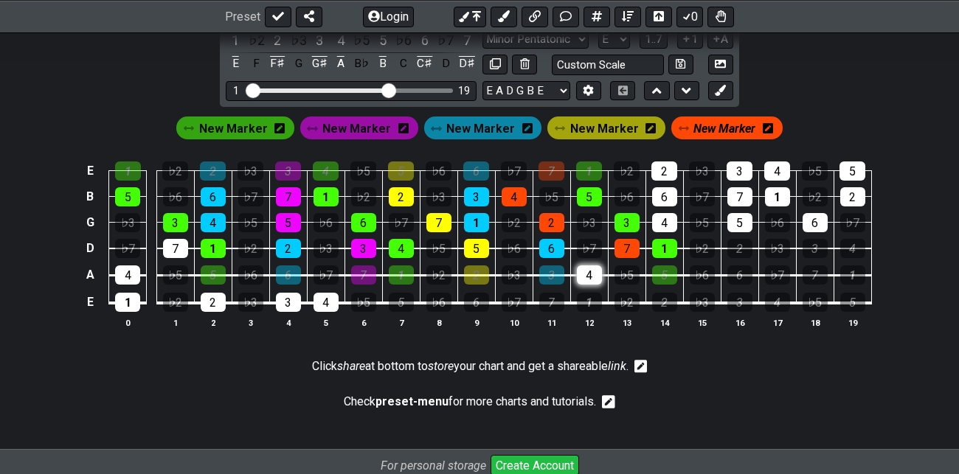
click at [588, 269] on div "4" at bounding box center [589, 274] width 25 height 19
click at [722, 122] on span "New Marker" at bounding box center [724, 128] width 62 height 21
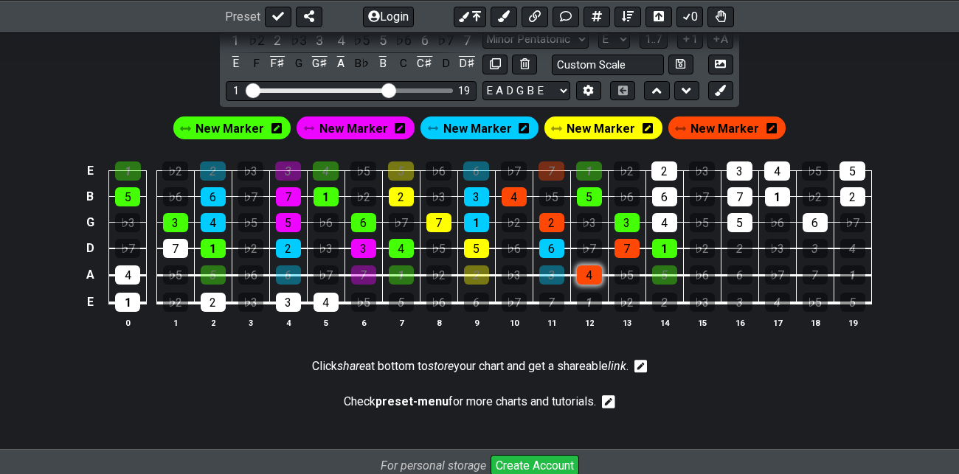
click at [588, 272] on div "4" at bounding box center [589, 274] width 25 height 19
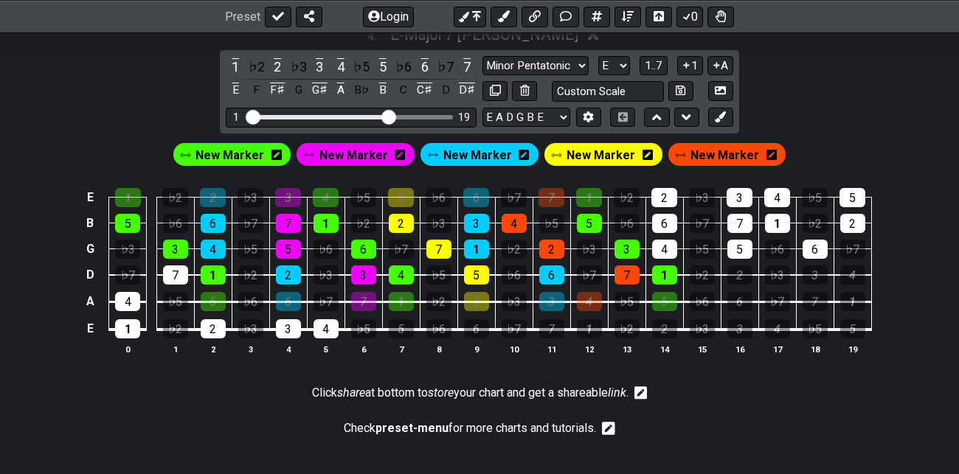
scroll to position [1524, 0]
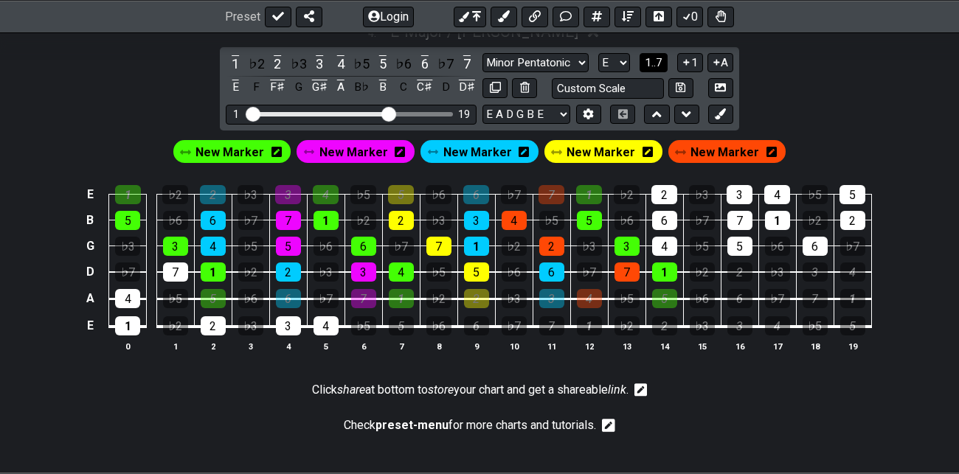
click at [655, 63] on span "1..7" at bounding box center [653, 62] width 18 height 13
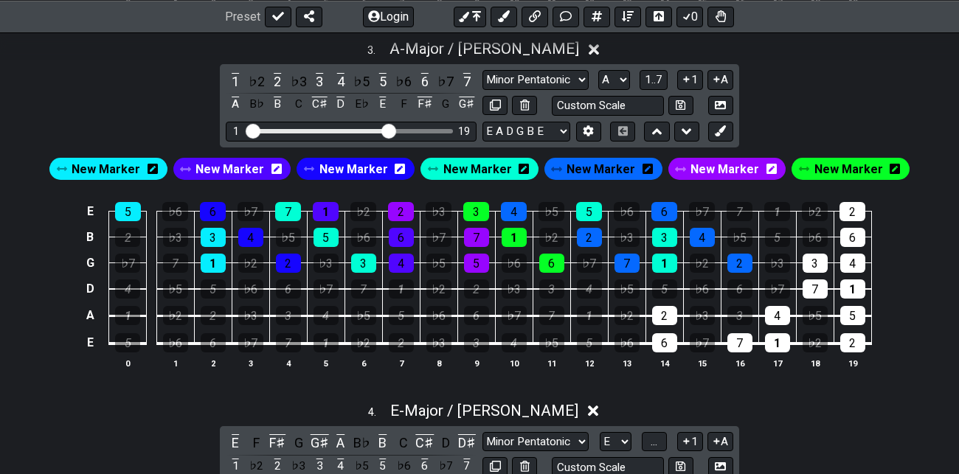
scroll to position [1147, 0]
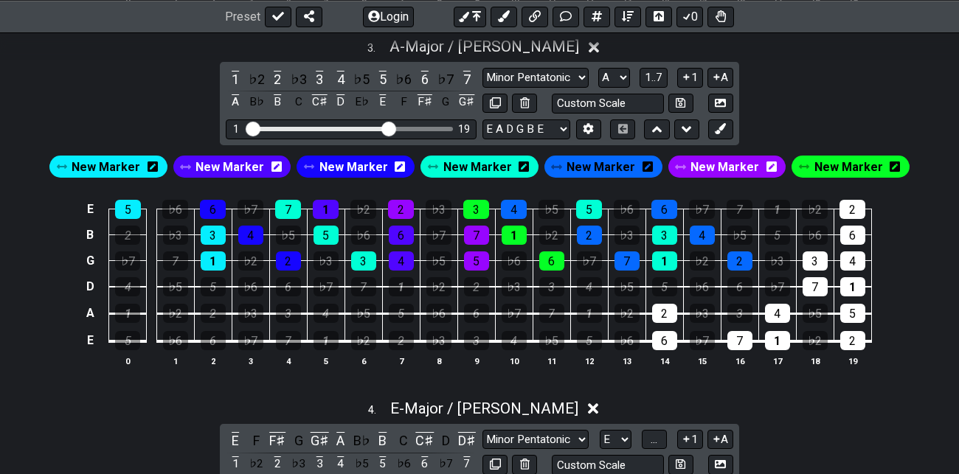
click at [475, 168] on span "New Marker" at bounding box center [477, 166] width 69 height 21
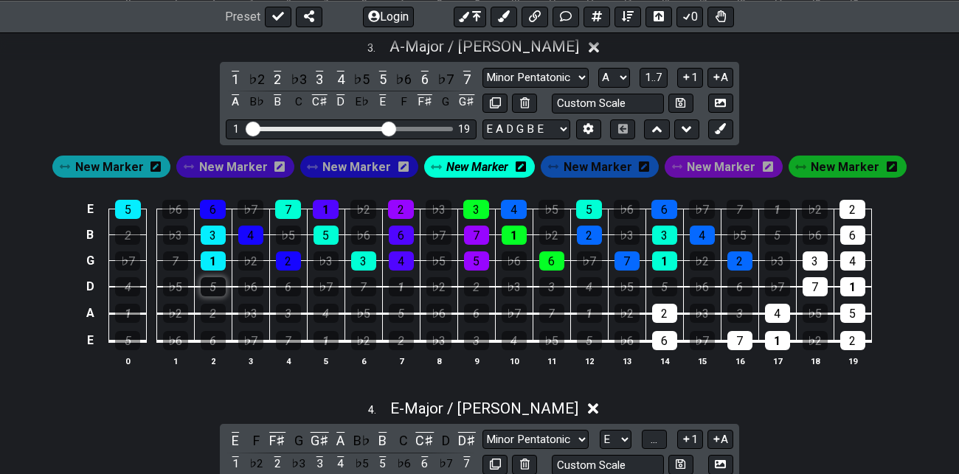
click at [215, 282] on div "5" at bounding box center [213, 286] width 25 height 19
click at [370, 164] on span "New Marker" at bounding box center [356, 166] width 69 height 21
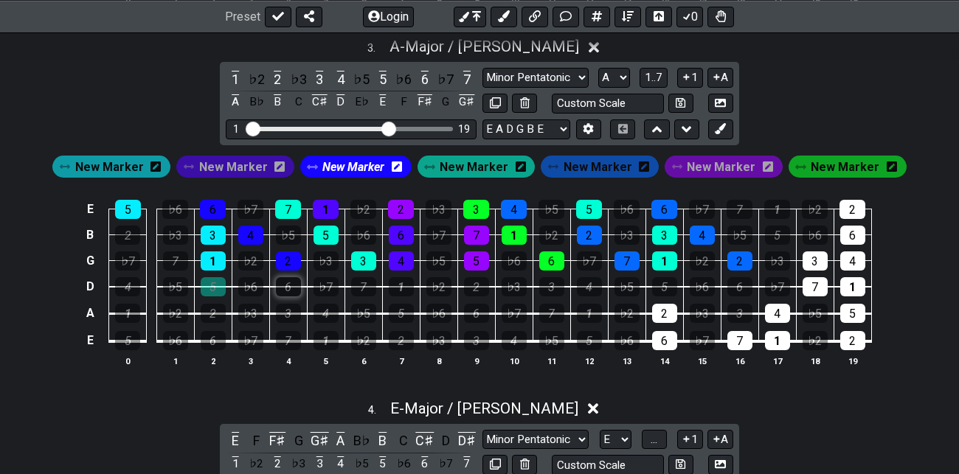
click at [291, 279] on div "6" at bounding box center [288, 286] width 25 height 19
click at [490, 166] on span "New Marker" at bounding box center [473, 166] width 69 height 21
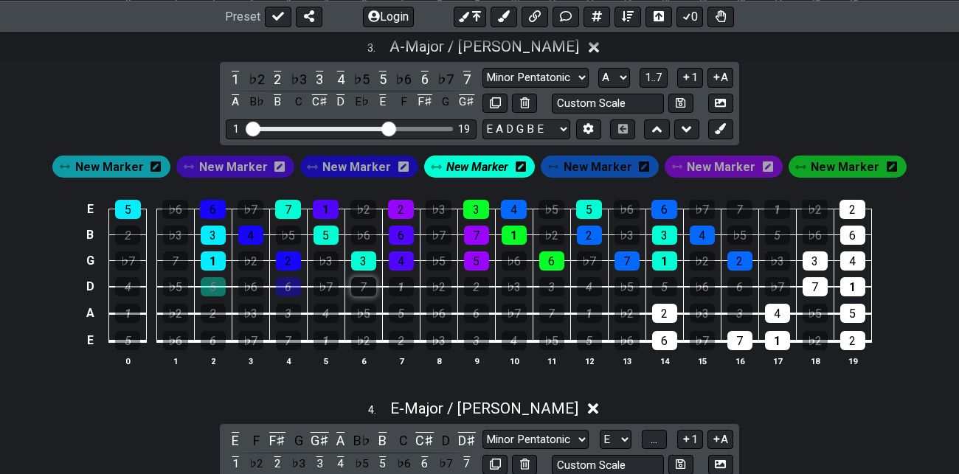
click at [364, 280] on div "7" at bounding box center [363, 286] width 25 height 19
click at [711, 165] on span "New Marker" at bounding box center [720, 166] width 69 height 21
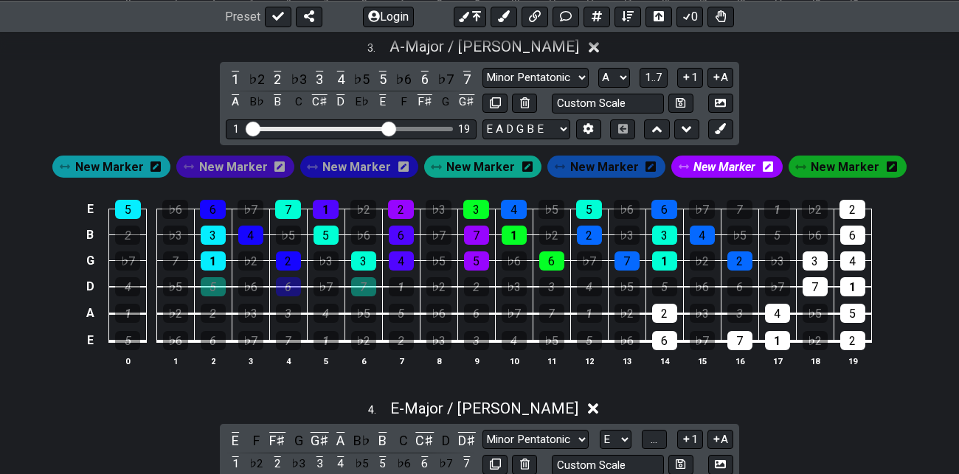
click at [251, 162] on span "New Marker" at bounding box center [233, 166] width 69 height 21
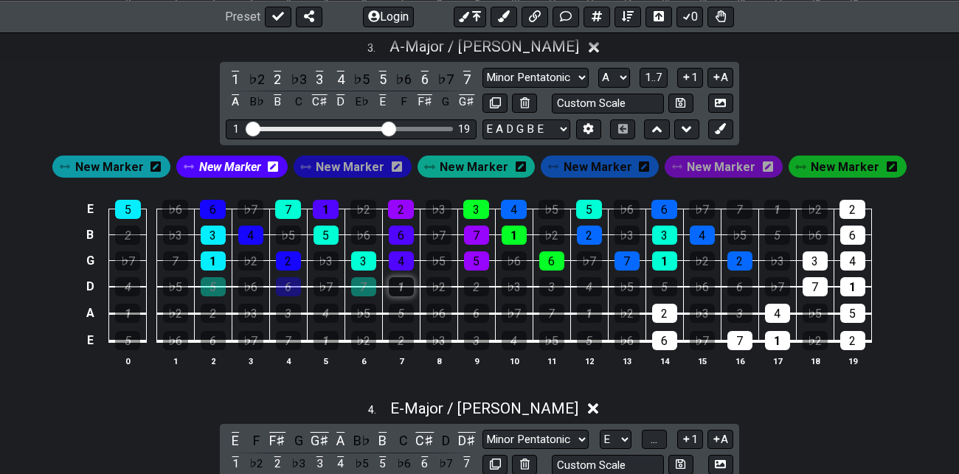
click at [407, 280] on div "1" at bounding box center [401, 286] width 25 height 19
click at [717, 165] on span "New Marker" at bounding box center [720, 166] width 69 height 21
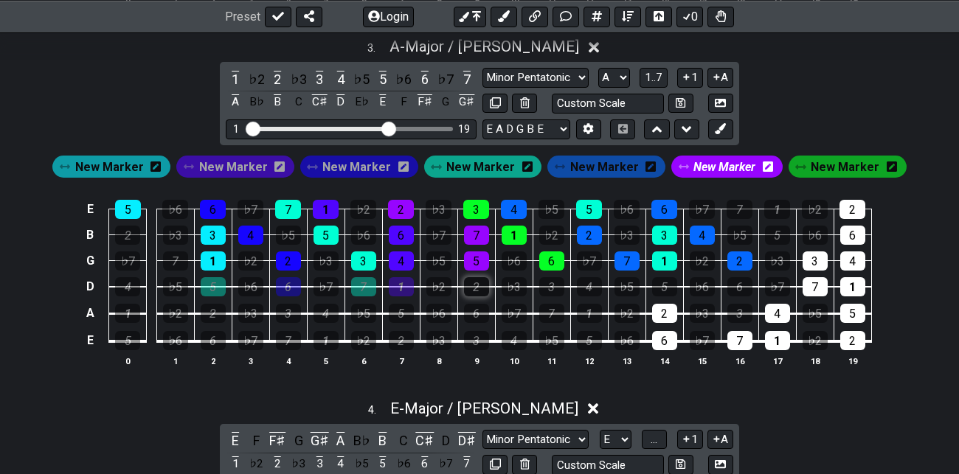
click at [484, 280] on div "2" at bounding box center [476, 286] width 25 height 19
click at [832, 161] on span "New Marker" at bounding box center [844, 166] width 69 height 21
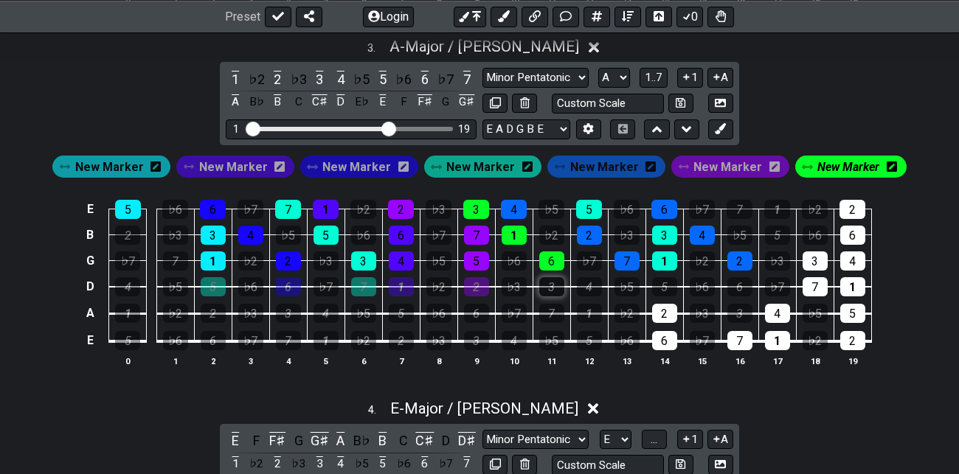
click at [554, 282] on div "3" at bounding box center [551, 286] width 25 height 19
click at [596, 167] on span "New Marker" at bounding box center [604, 166] width 69 height 21
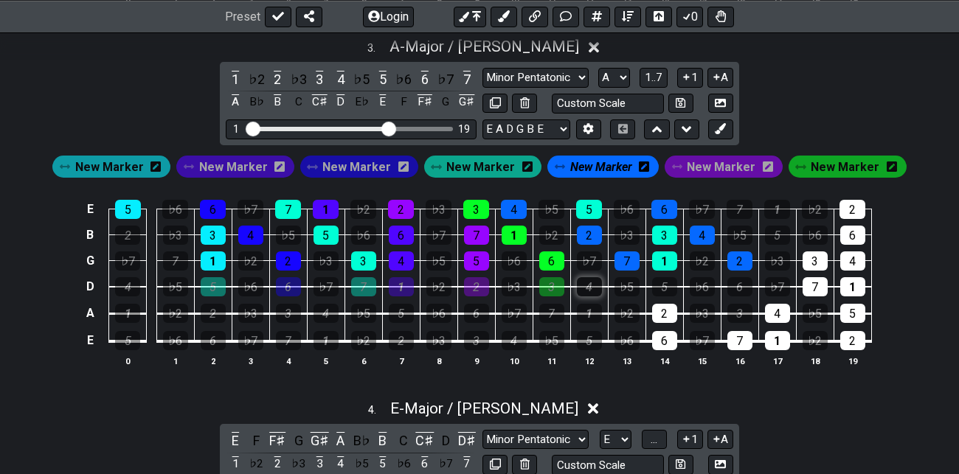
click at [590, 284] on div "4" at bounding box center [589, 286] width 25 height 19
click at [494, 162] on span "New Marker" at bounding box center [480, 166] width 69 height 21
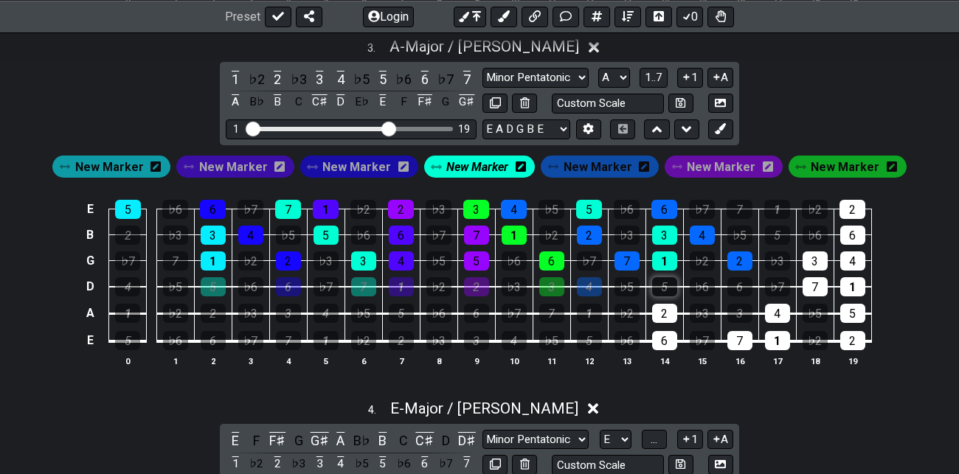
click at [664, 278] on div "5" at bounding box center [664, 286] width 25 height 19
click at [590, 167] on span "New Marker" at bounding box center [597, 166] width 69 height 21
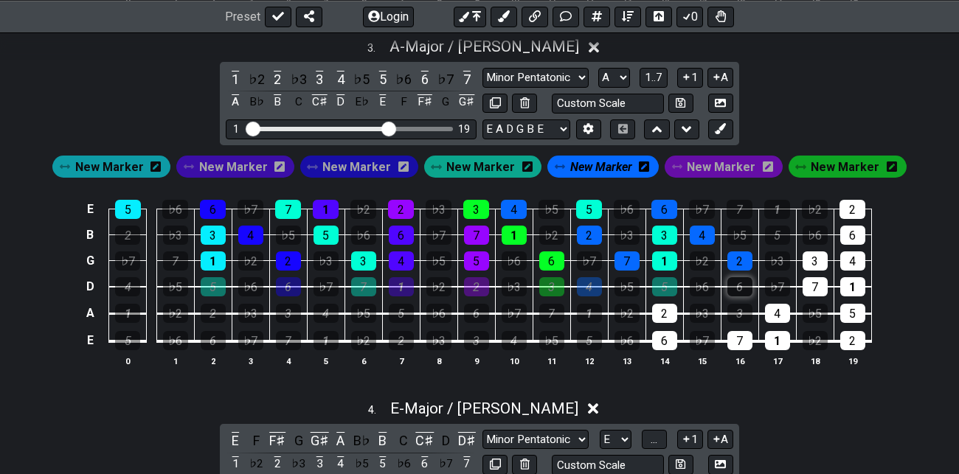
click at [743, 285] on div "6" at bounding box center [739, 286] width 25 height 19
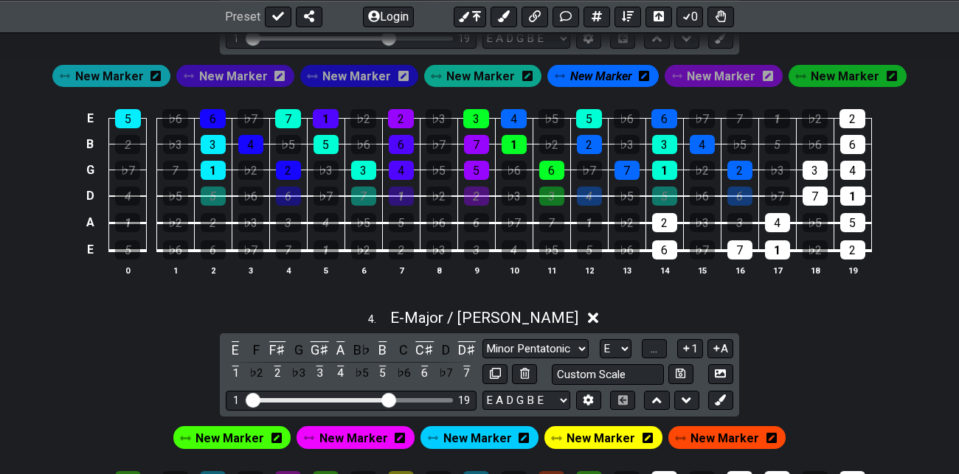
scroll to position [1239, 0]
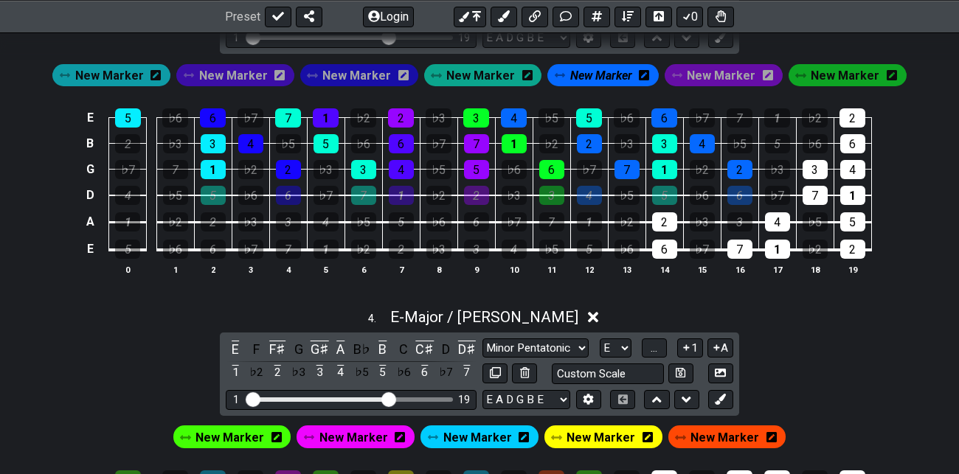
click at [366, 72] on span "New Marker" at bounding box center [356, 75] width 69 height 21
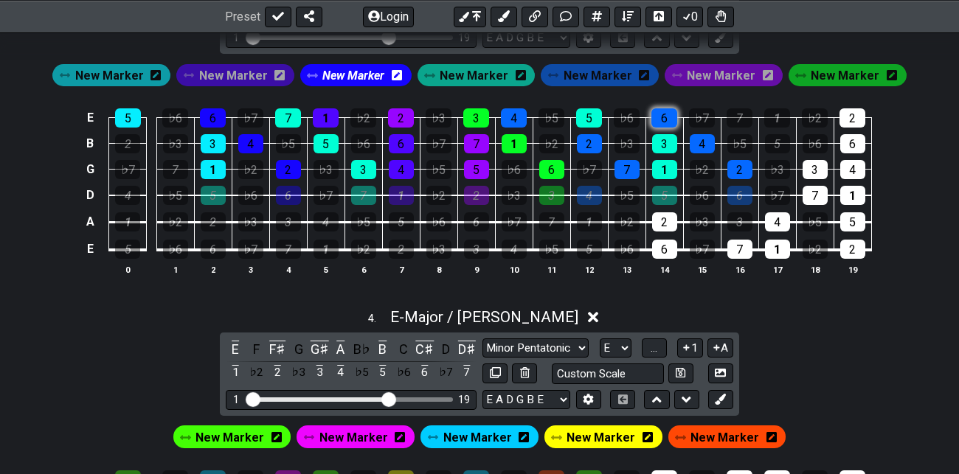
click at [667, 114] on div "6" at bounding box center [664, 117] width 26 height 19
click at [700, 139] on div "4" at bounding box center [701, 143] width 25 height 19
click at [742, 165] on div "2" at bounding box center [739, 169] width 25 height 19
click at [748, 192] on div "6" at bounding box center [739, 195] width 25 height 19
click at [836, 320] on div "4 . E - Major / Ionian" at bounding box center [479, 313] width 959 height 28
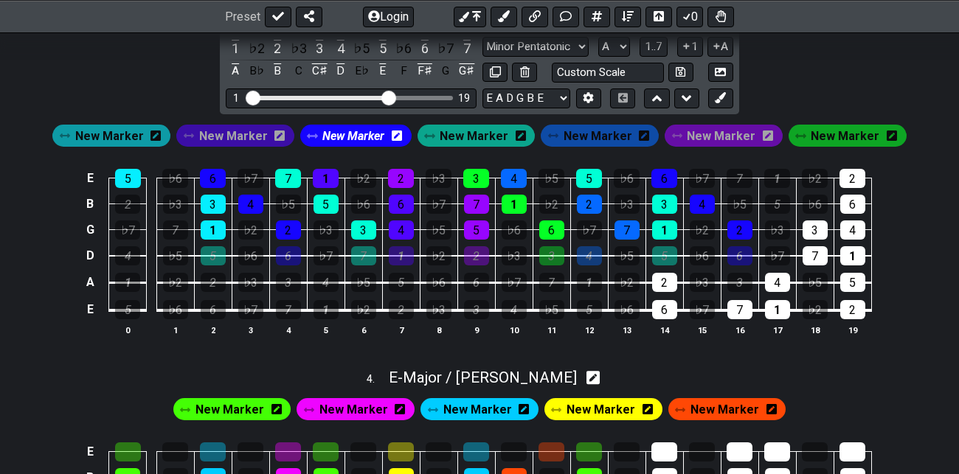
scroll to position [1172, 0]
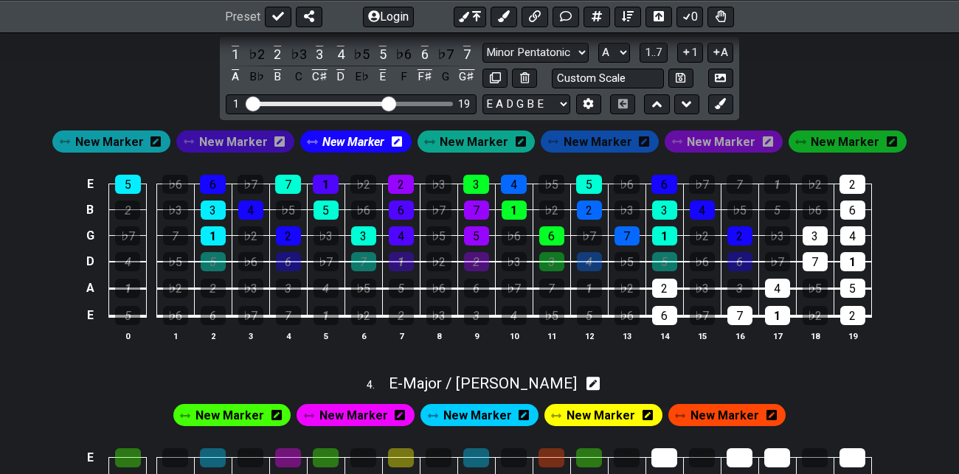
click at [910, 232] on div "E 5 ♭6 6 ♭7 7 1 ♭2 2 ♭3 3 4 ♭5 5 ♭6 6 ♭7 7 1 ♭2 2 B 2 ♭3 3 4 ♭5 5 ♭6 6 ♭7 7 1 ♭…" at bounding box center [479, 259] width 959 height 207
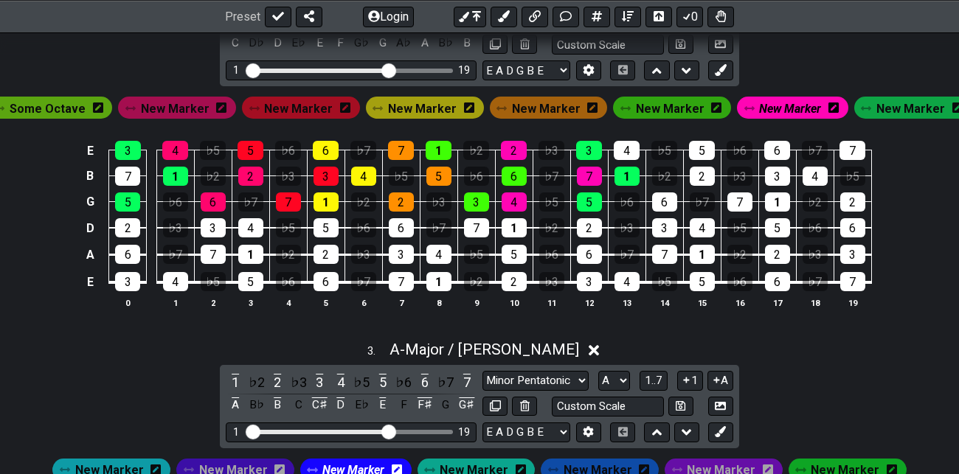
scroll to position [851, 0]
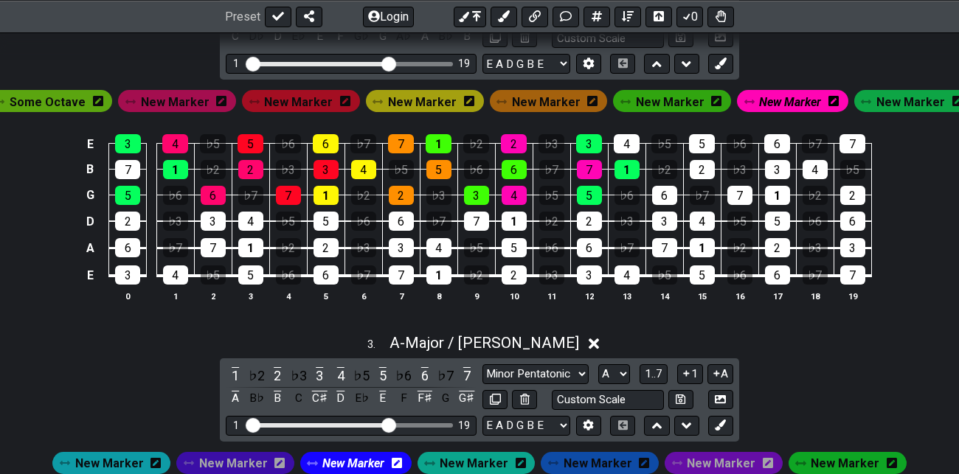
click at [900, 105] on span "New Marker" at bounding box center [910, 101] width 69 height 21
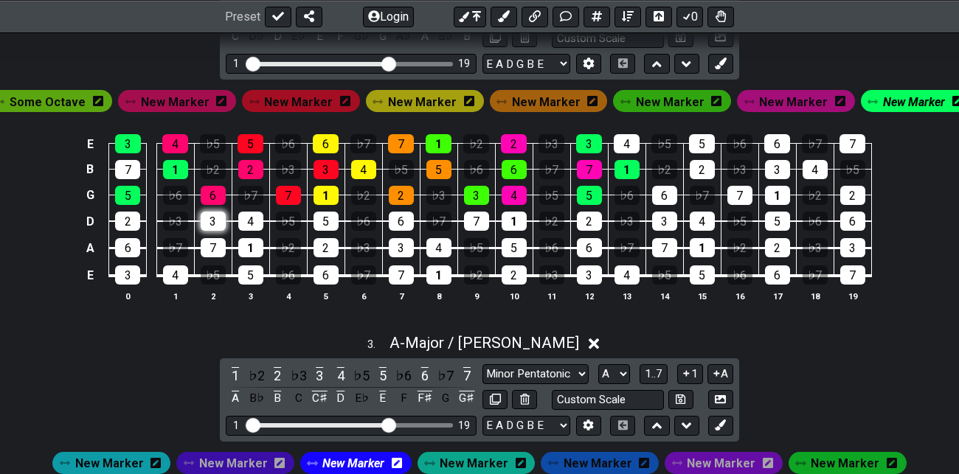
click at [212, 220] on div "3" at bounding box center [213, 221] width 25 height 19
click at [902, 103] on span "New Marker" at bounding box center [914, 101] width 62 height 21
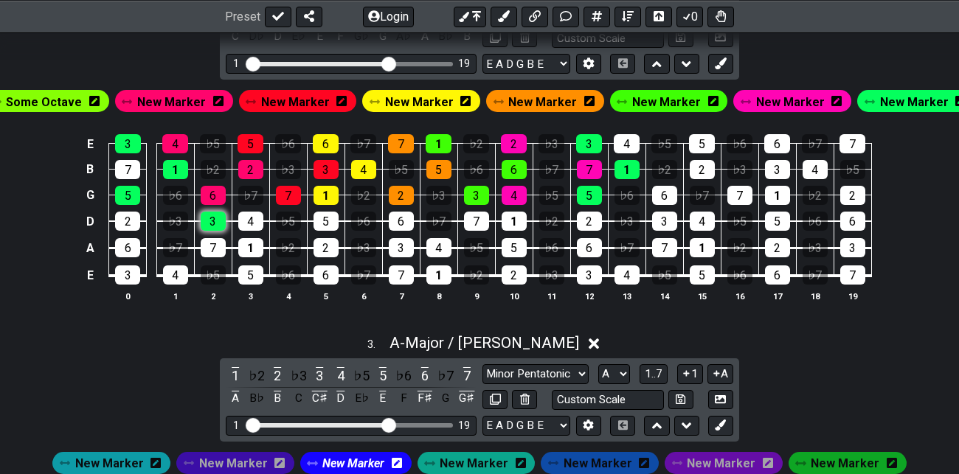
click at [217, 219] on div "3" at bounding box center [213, 221] width 25 height 19
click at [178, 102] on span "New Marker" at bounding box center [171, 101] width 69 height 21
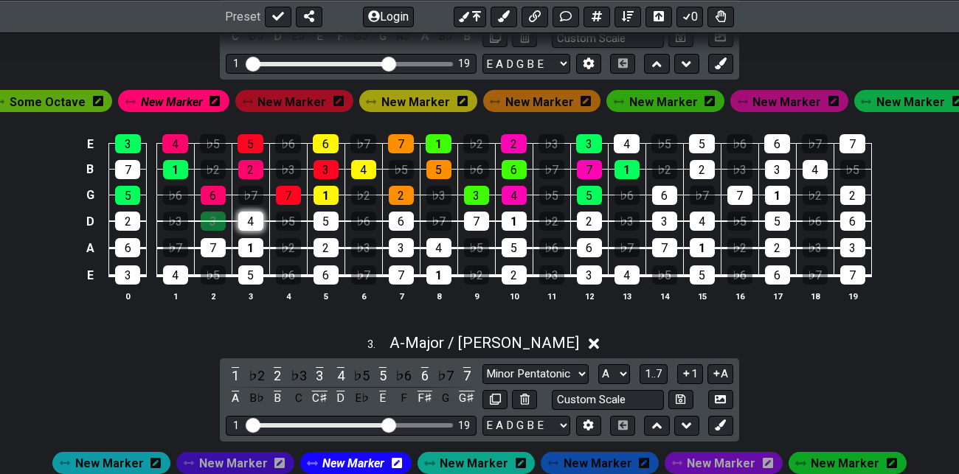
click at [255, 221] on div "4" at bounding box center [250, 221] width 25 height 19
click at [192, 101] on span "New Marker" at bounding box center [172, 101] width 62 height 21
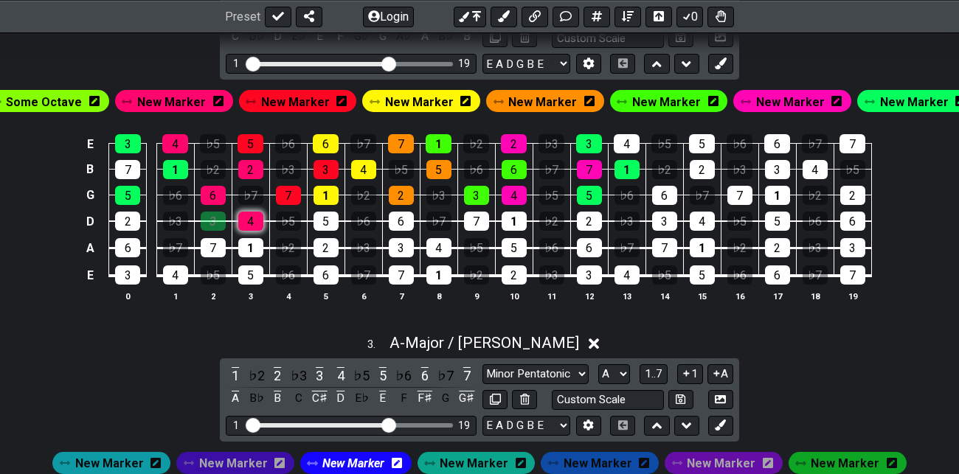
click at [254, 221] on div "4" at bounding box center [250, 221] width 25 height 19
click at [305, 105] on span "New Marker" at bounding box center [295, 101] width 69 height 21
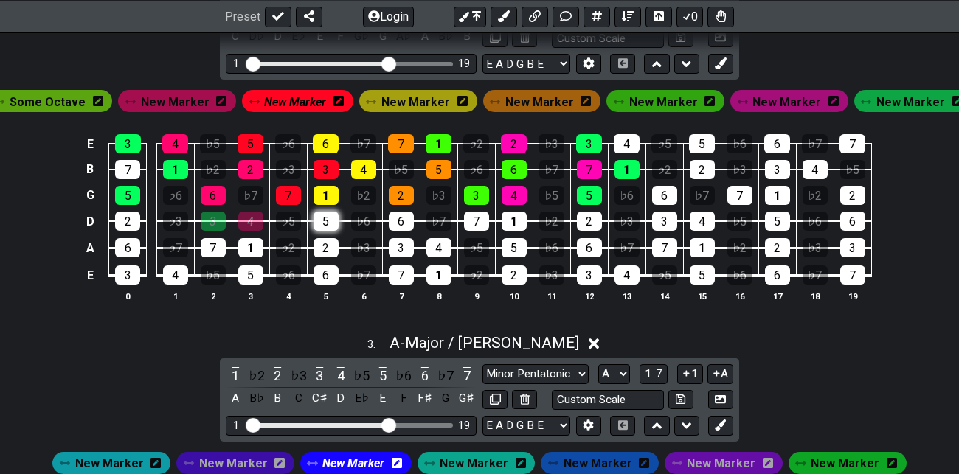
click at [325, 220] on div "5" at bounding box center [325, 221] width 25 height 19
click at [309, 98] on span "New Marker" at bounding box center [295, 101] width 62 height 21
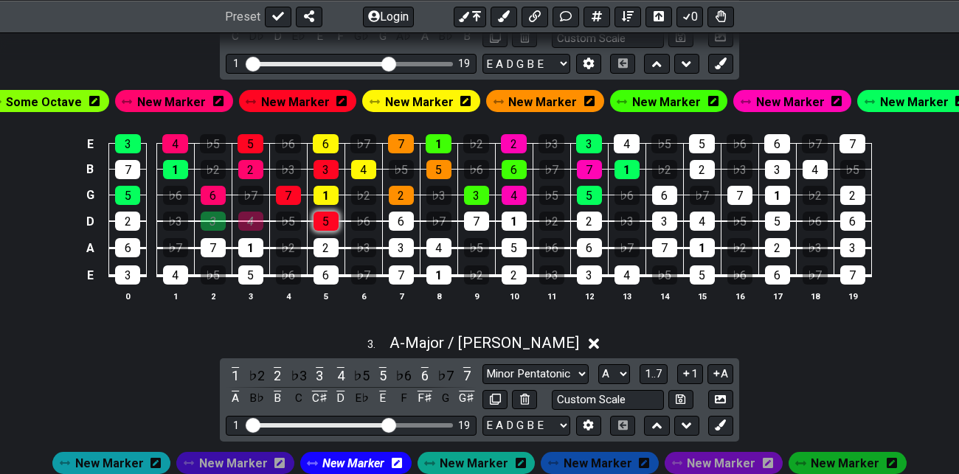
click at [332, 219] on div "5" at bounding box center [325, 221] width 25 height 19
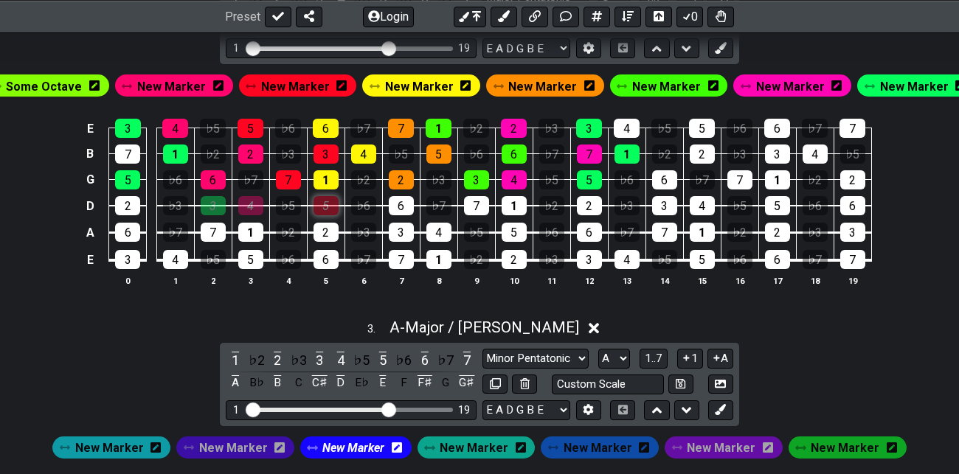
scroll to position [869, 0]
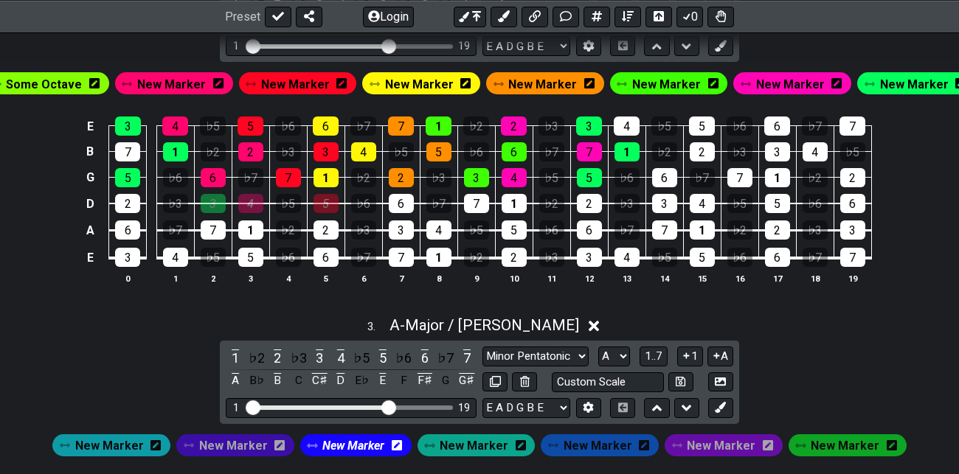
click at [542, 84] on span "New Marker" at bounding box center [542, 84] width 69 height 21
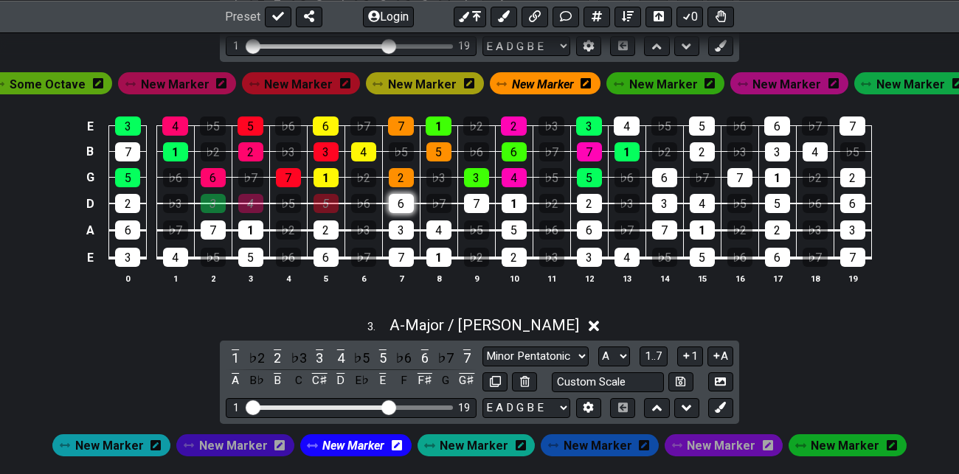
click at [400, 204] on div "6" at bounding box center [401, 203] width 25 height 19
click at [541, 80] on span "New Marker" at bounding box center [543, 84] width 62 height 21
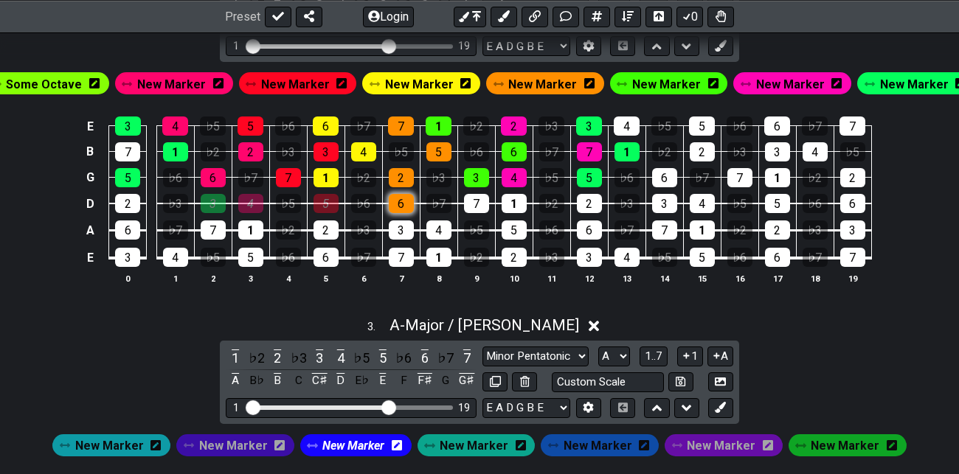
click at [407, 200] on div "6" at bounding box center [401, 203] width 25 height 19
click at [429, 81] on span "New Marker" at bounding box center [419, 84] width 69 height 21
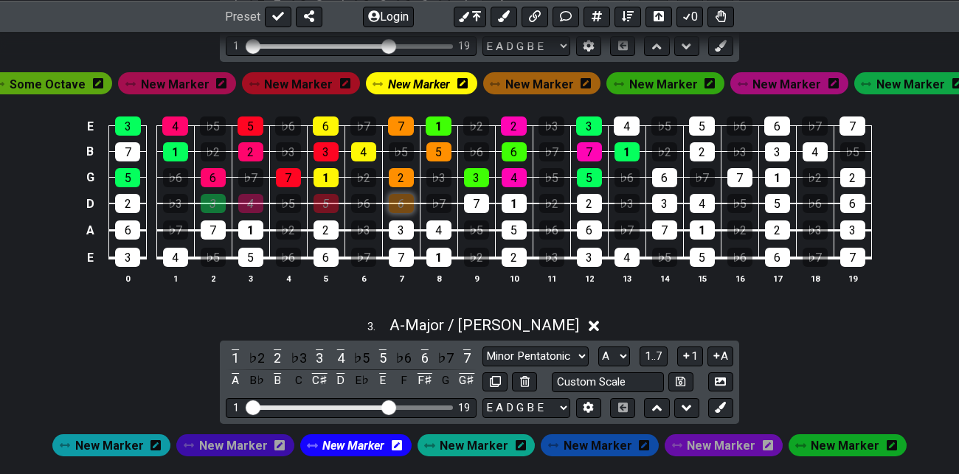
click at [403, 201] on div "6" at bounding box center [401, 203] width 25 height 19
click at [546, 79] on span "New Marker" at bounding box center [539, 84] width 69 height 21
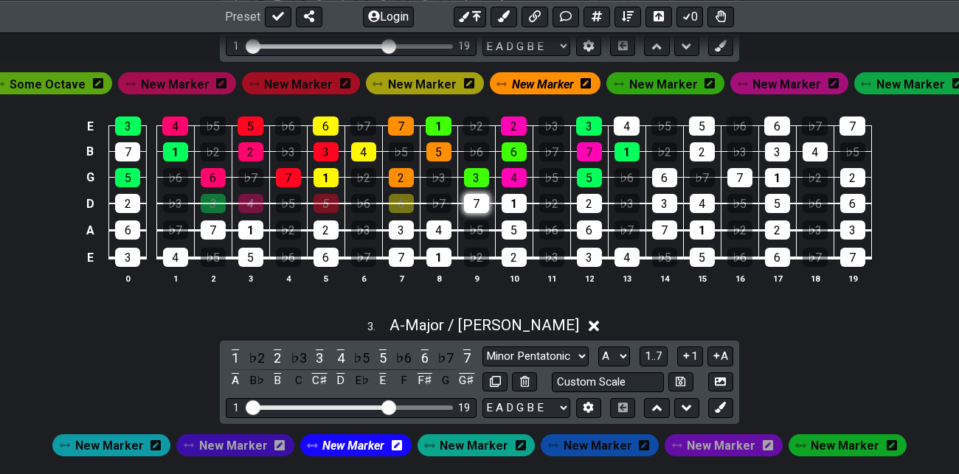
click at [481, 197] on div "7" at bounding box center [476, 203] width 25 height 19
click at [553, 80] on span "New Marker" at bounding box center [543, 84] width 62 height 21
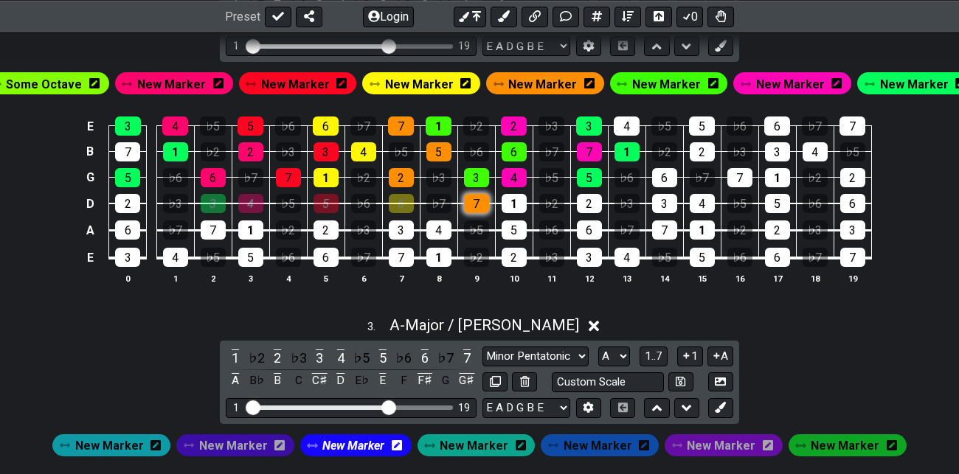
click at [480, 203] on div "7" at bounding box center [476, 203] width 25 height 19
click at [667, 80] on span "New Marker" at bounding box center [666, 84] width 69 height 21
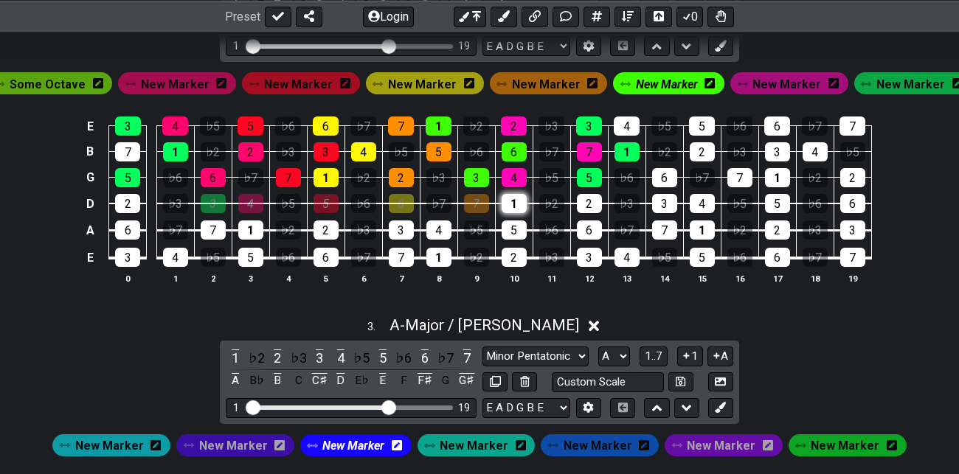
click at [518, 203] on div "1" at bounding box center [513, 203] width 25 height 19
click at [661, 83] on span "New Marker" at bounding box center [667, 84] width 62 height 21
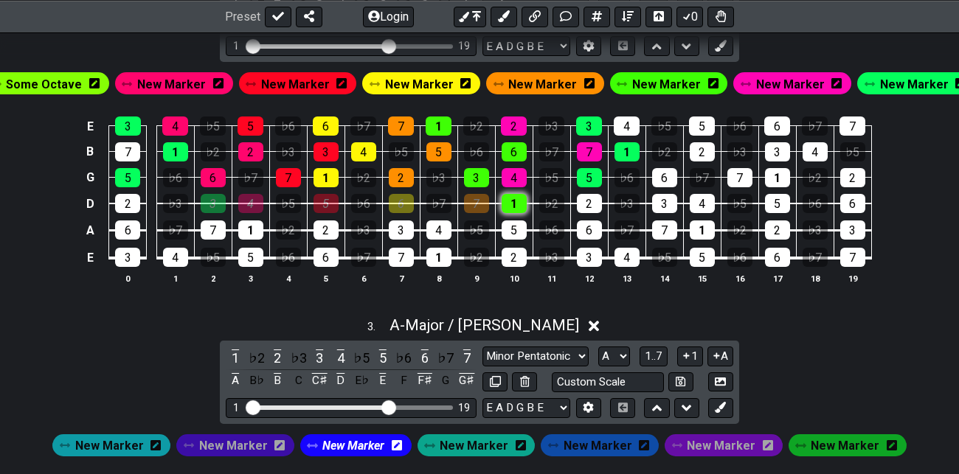
click at [516, 203] on div "1" at bounding box center [513, 203] width 25 height 19
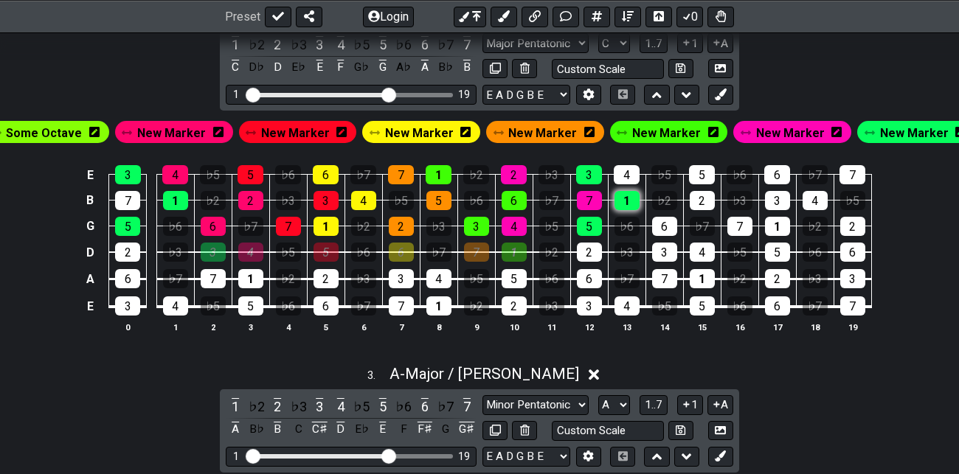
scroll to position [824, 0]
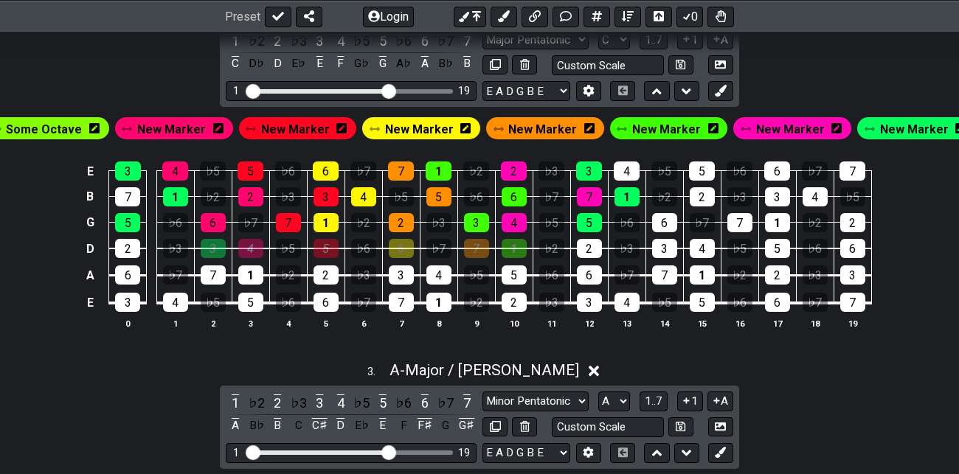
click at [773, 128] on span "New Marker" at bounding box center [790, 129] width 69 height 21
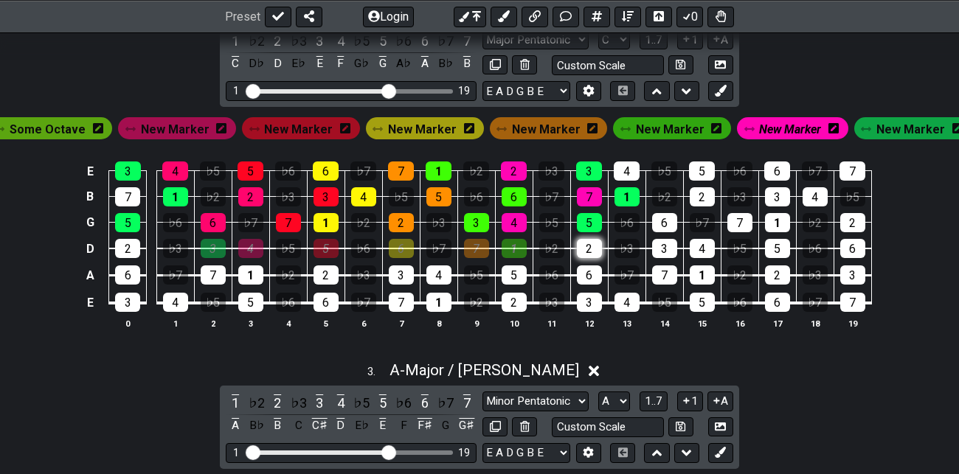
click at [591, 247] on div "2" at bounding box center [589, 248] width 25 height 19
click at [782, 131] on span "New Marker" at bounding box center [790, 129] width 62 height 21
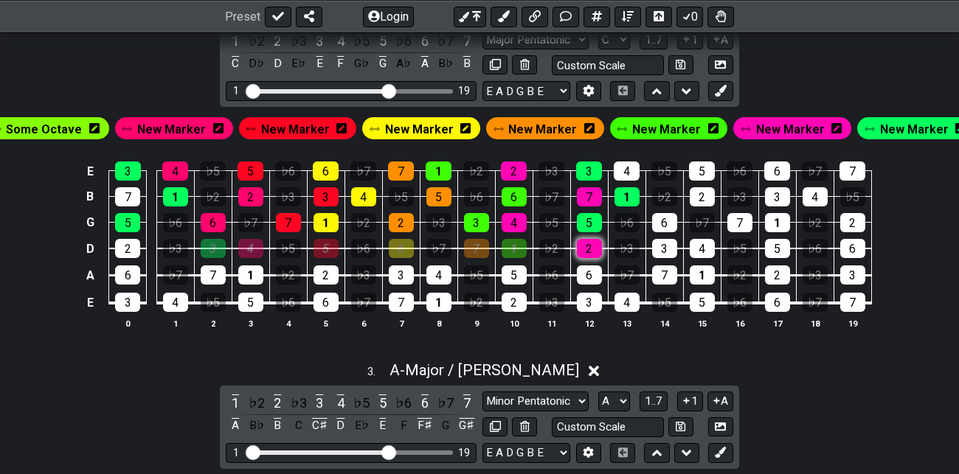
click at [595, 246] on div "2" at bounding box center [589, 248] width 25 height 19
click at [911, 126] on span "New Marker" at bounding box center [914, 129] width 69 height 21
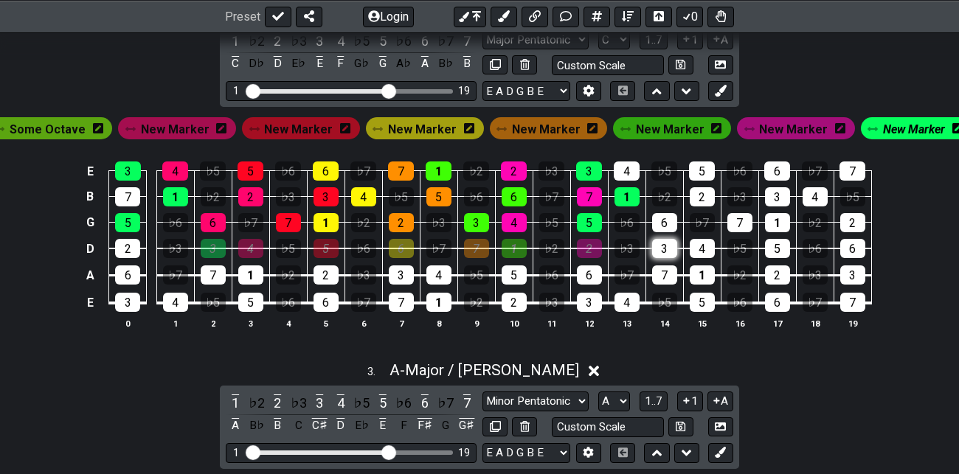
click at [663, 244] on div "3" at bounding box center [664, 248] width 25 height 19
click at [902, 128] on span "New Marker" at bounding box center [914, 129] width 62 height 21
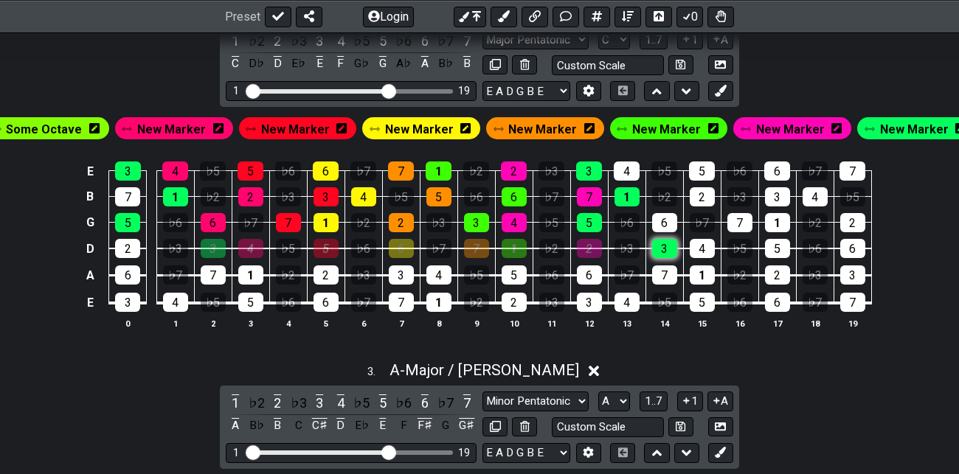
click at [669, 248] on div "3" at bounding box center [664, 248] width 25 height 19
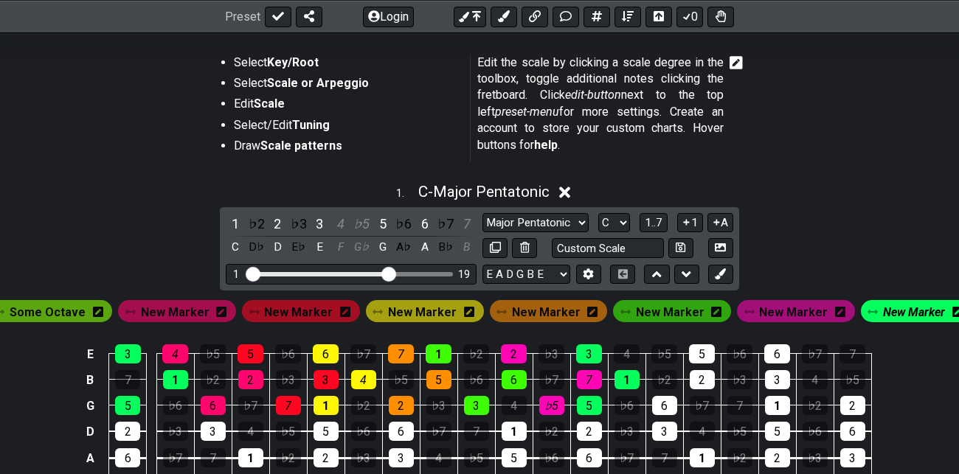
scroll to position [280, 0]
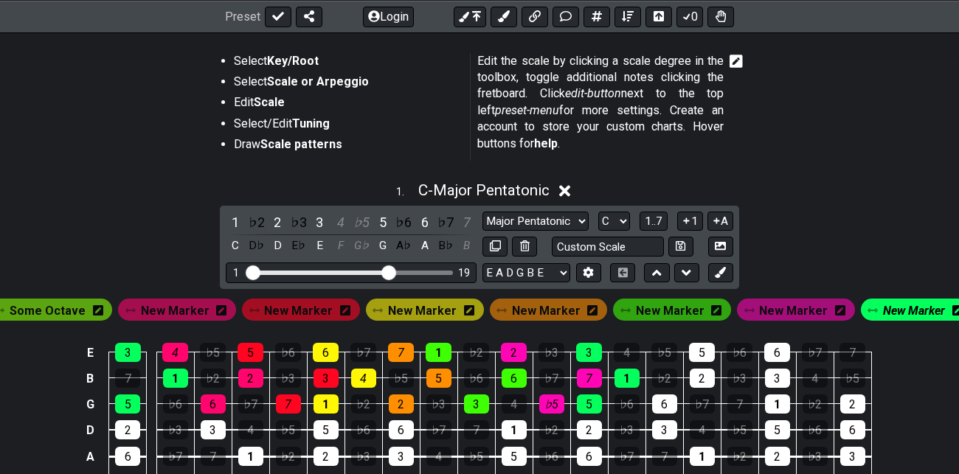
click at [570, 190] on icon at bounding box center [564, 191] width 11 height 11
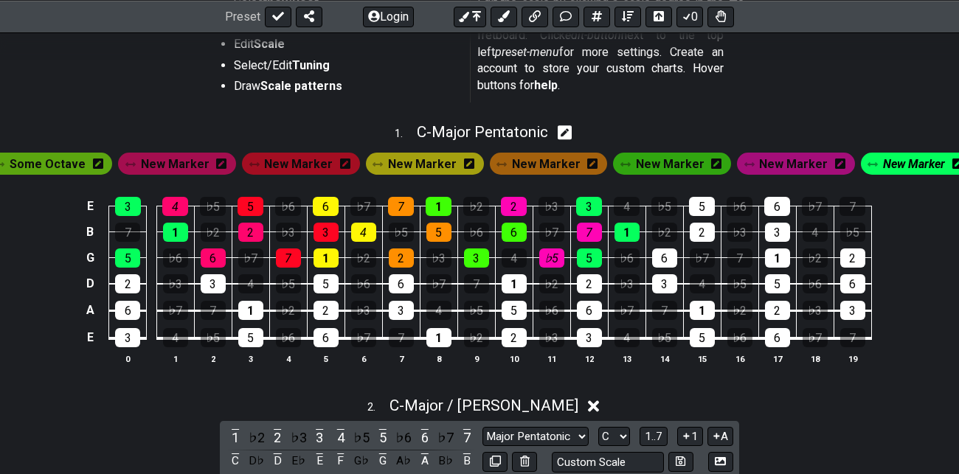
scroll to position [341, 0]
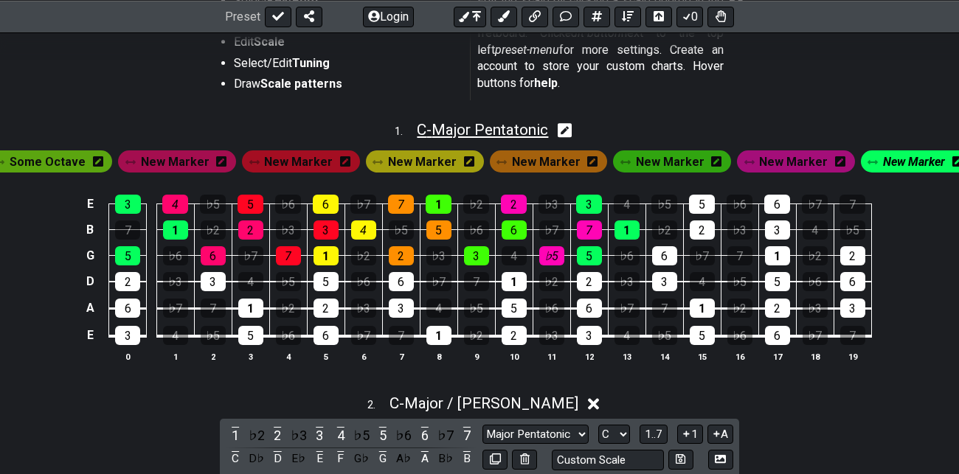
click at [498, 129] on span "C - Major Pentatonic" at bounding box center [482, 130] width 131 height 18
select select "Major Pentatonic"
select select "C"
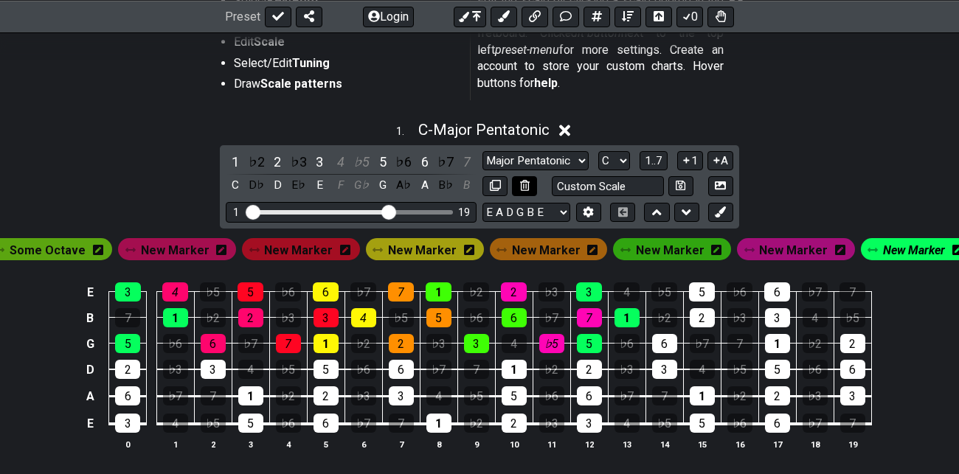
click at [526, 185] on icon at bounding box center [525, 185] width 10 height 11
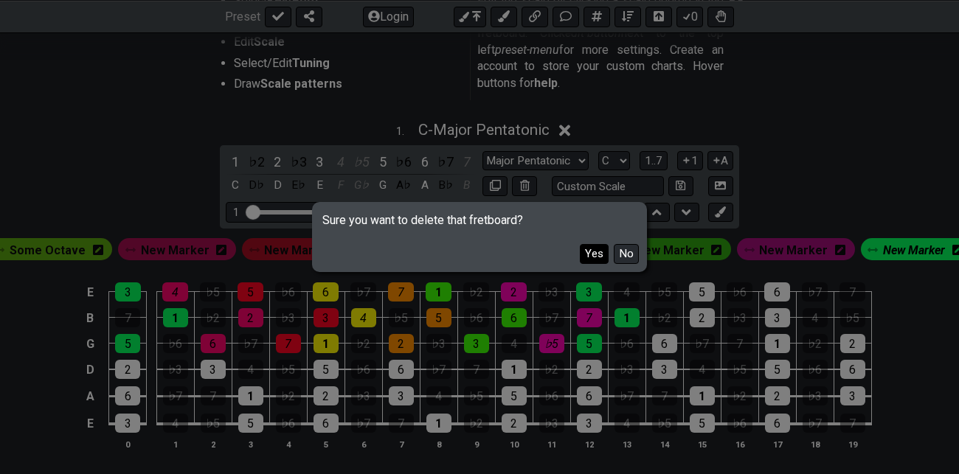
click at [598, 254] on button "Yes" at bounding box center [594, 254] width 29 height 20
select select "A"
select select "Major / [PERSON_NAME]"
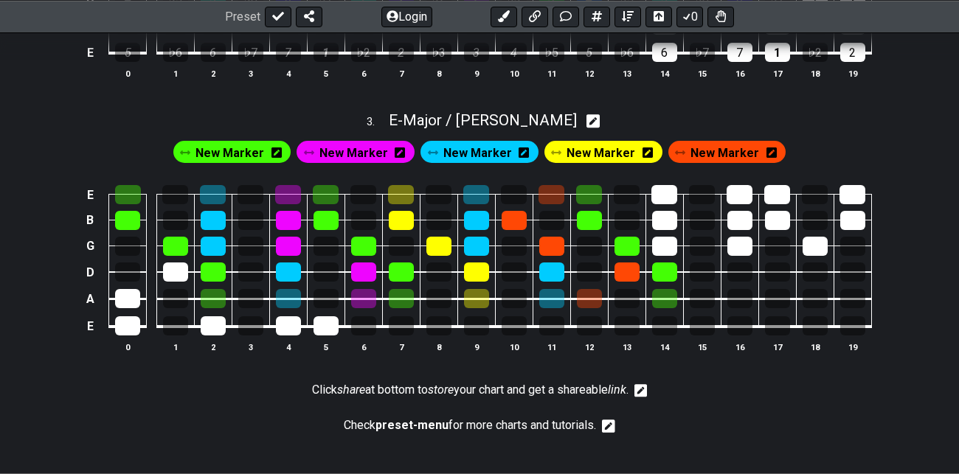
scroll to position [1079, 0]
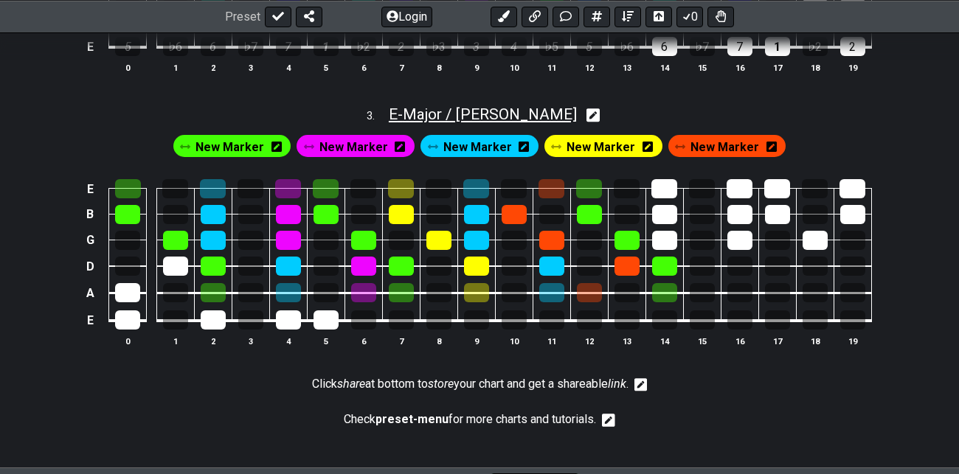
click at [509, 113] on span "E - Major / Ionian" at bounding box center [483, 114] width 188 height 18
select select "Major / [PERSON_NAME]"
select select "E"
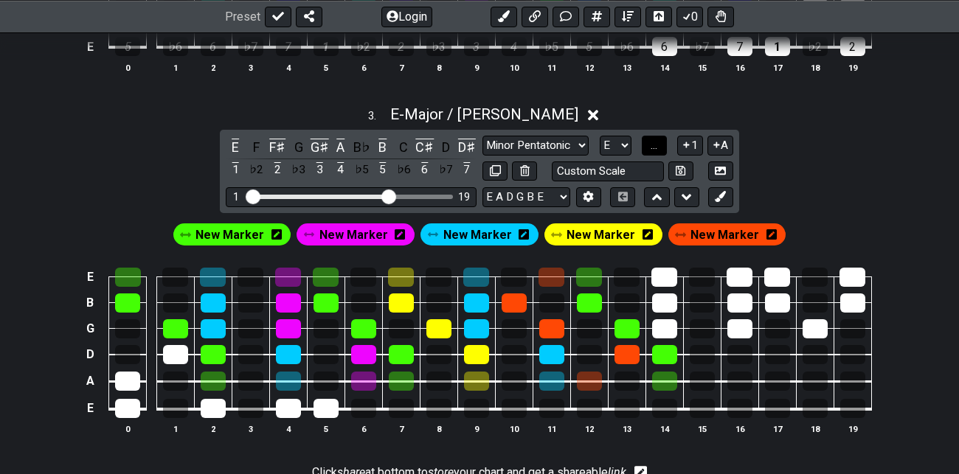
click at [653, 145] on span "..." at bounding box center [653, 145] width 7 height 13
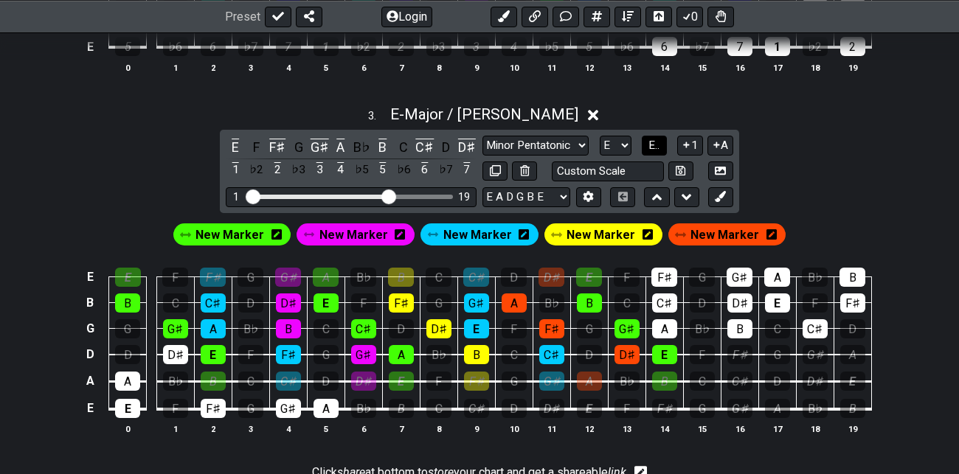
click at [653, 145] on span "E.." at bounding box center [653, 145] width 11 height 13
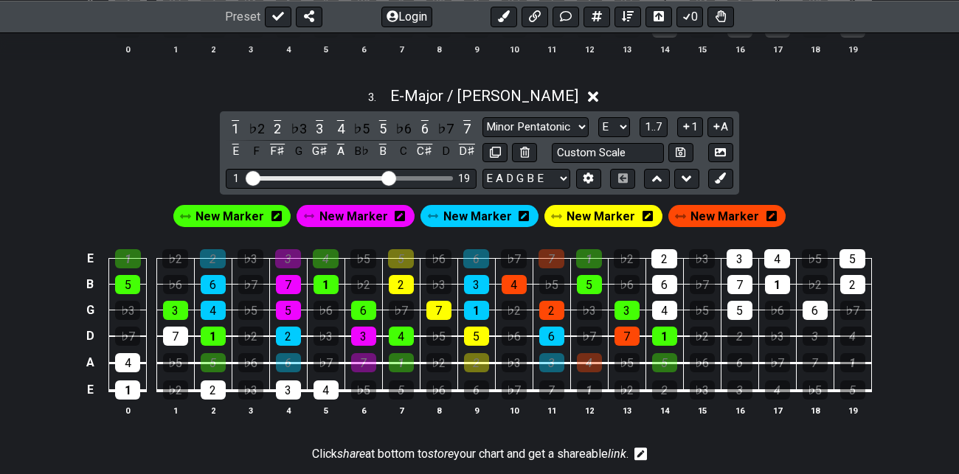
scroll to position [1101, 0]
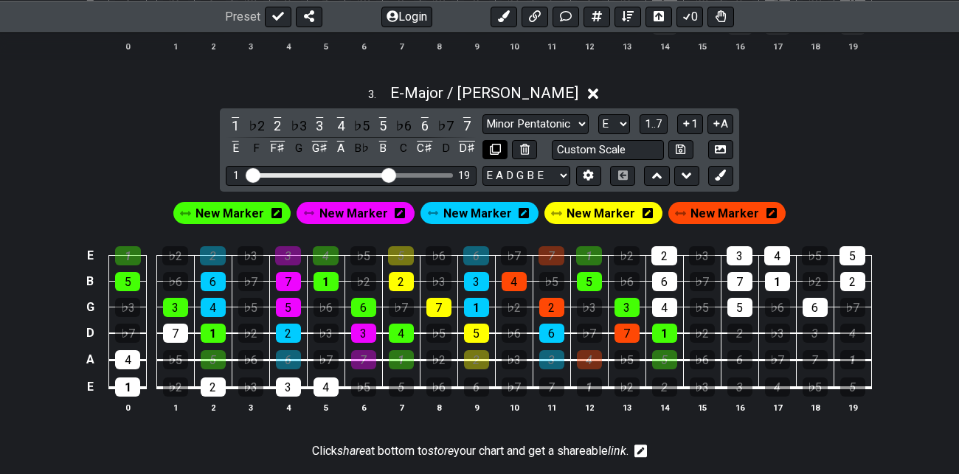
click at [494, 148] on icon at bounding box center [495, 149] width 11 height 11
select select "Major / [PERSON_NAME]"
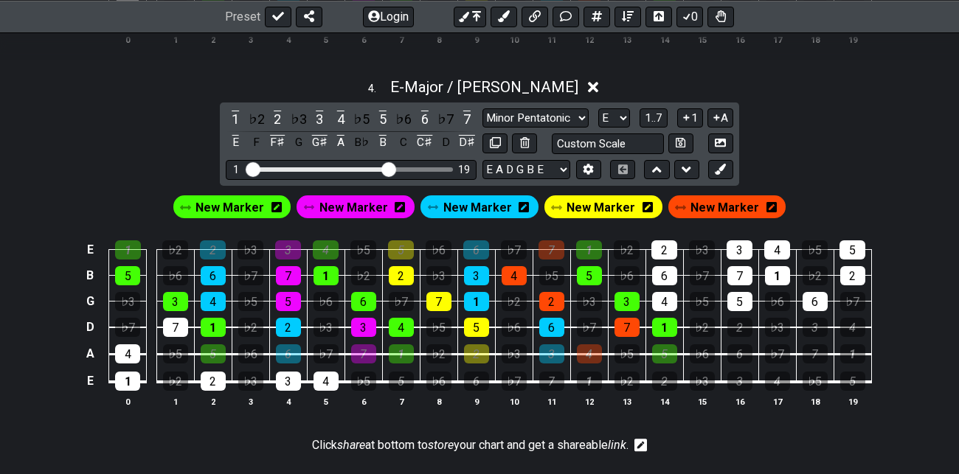
scroll to position [1473, 0]
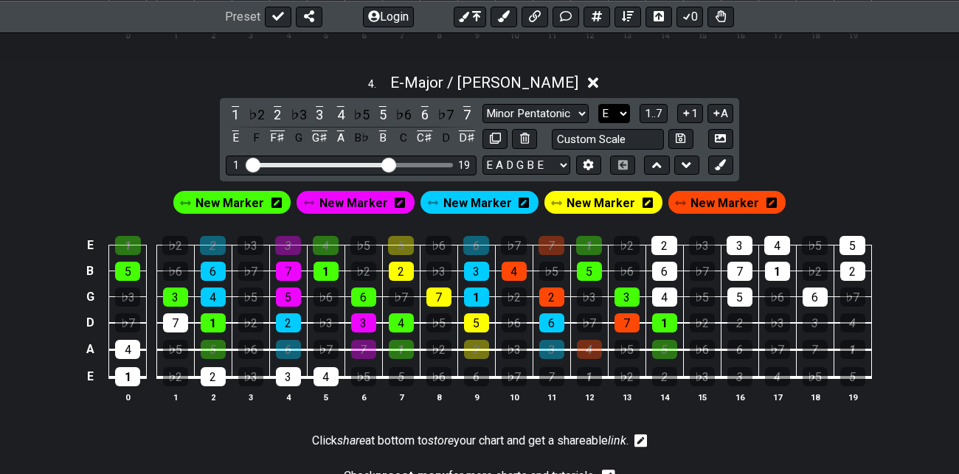
click at [619, 110] on select "A♭ A A♯ B♭ B C C♯ D♭ D D♯ E♭ E F F♯ G♭ G G♯" at bounding box center [614, 114] width 32 height 20
select select "D"
click at [599, 104] on select "A♭ A A♯ B♭ B C C♯ D♭ D D♯ E♭ E F F♯ G♭ G G♯" at bounding box center [614, 114] width 32 height 20
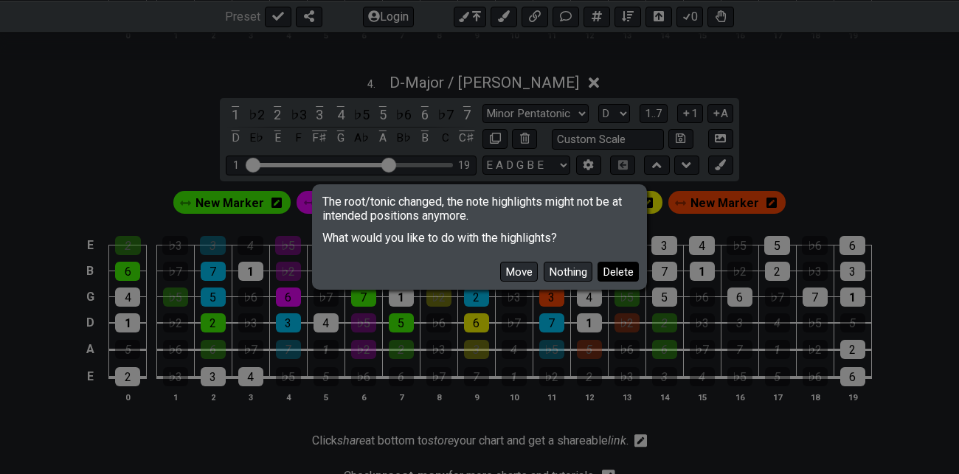
click at [627, 271] on button "Delete" at bounding box center [617, 272] width 41 height 20
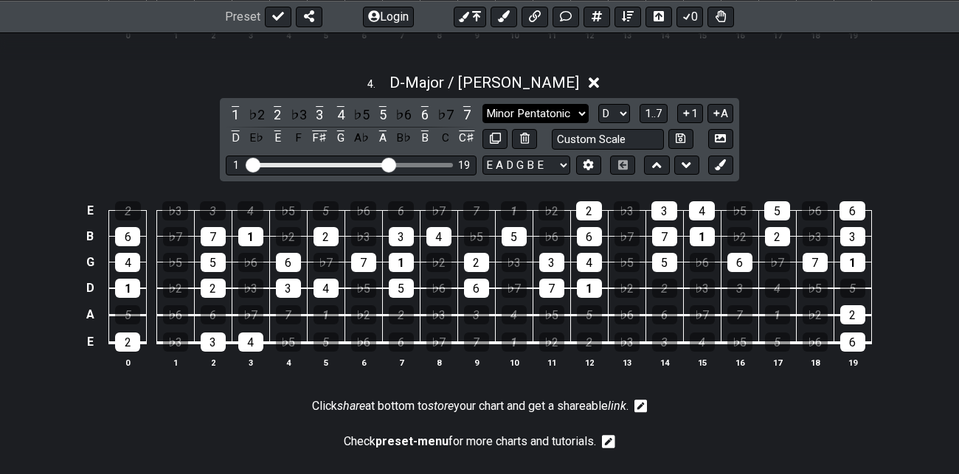
click at [564, 114] on select "Minor Pentatonic Root Minor Pentatonic Major Pentatonic Minor Blues Major Blues…" at bounding box center [535, 114] width 106 height 20
click at [482, 104] on select "Minor Pentatonic Root Minor Pentatonic Major Pentatonic Minor Blues Major Blues…" at bounding box center [535, 114] width 106 height 20
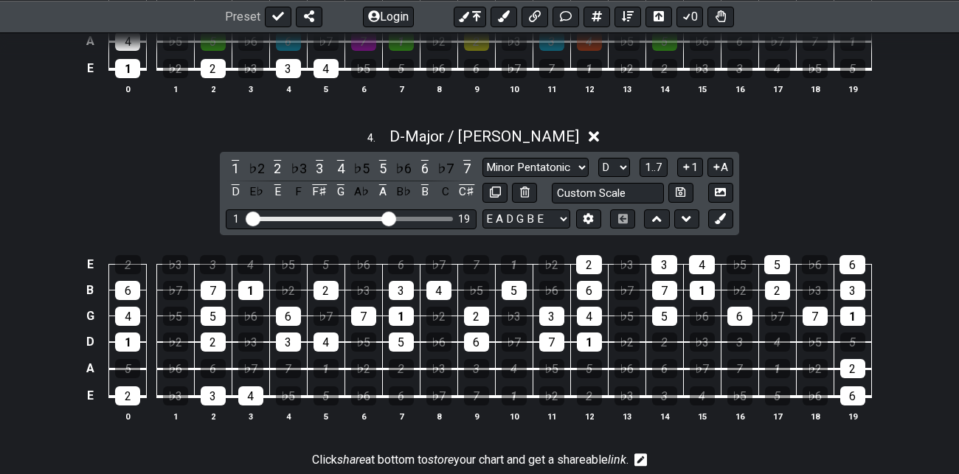
scroll to position [1419, 0]
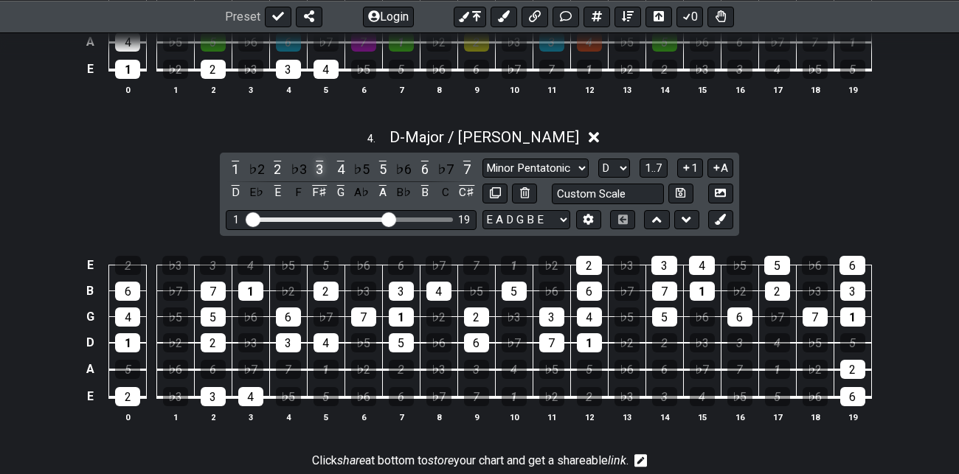
click at [319, 164] on div "3" at bounding box center [319, 169] width 19 height 20
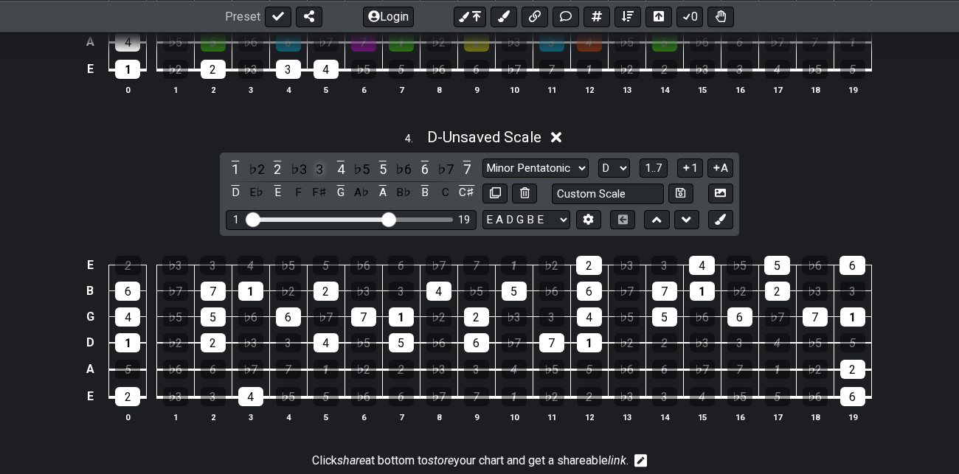
click at [319, 164] on div "3" at bounding box center [319, 169] width 19 height 20
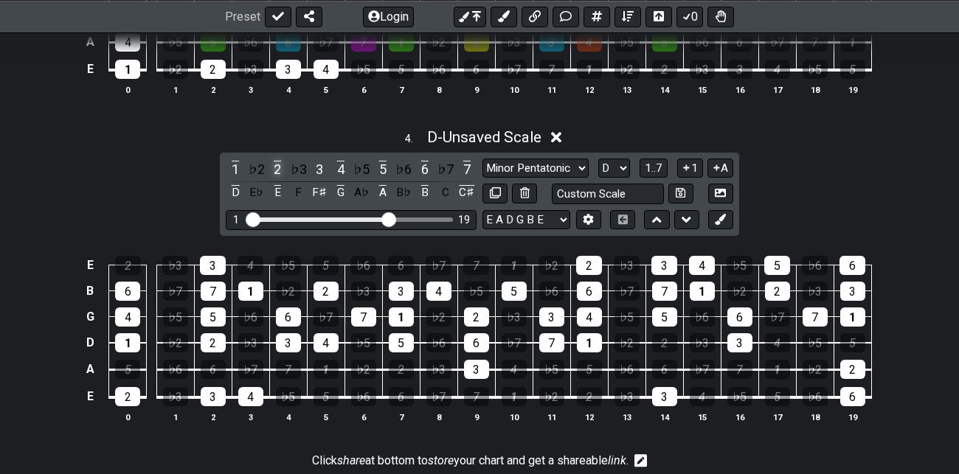
click at [277, 166] on div "2" at bounding box center [277, 169] width 19 height 20
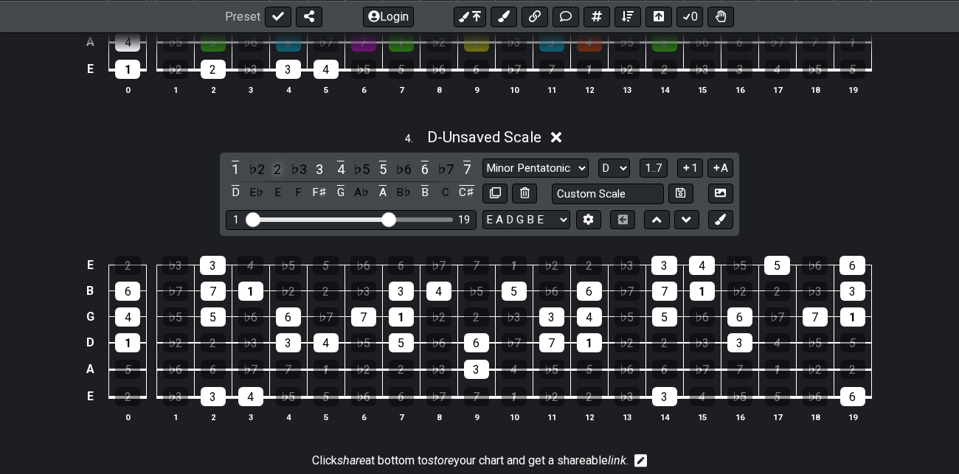
click at [277, 166] on div "2" at bounding box center [277, 169] width 19 height 20
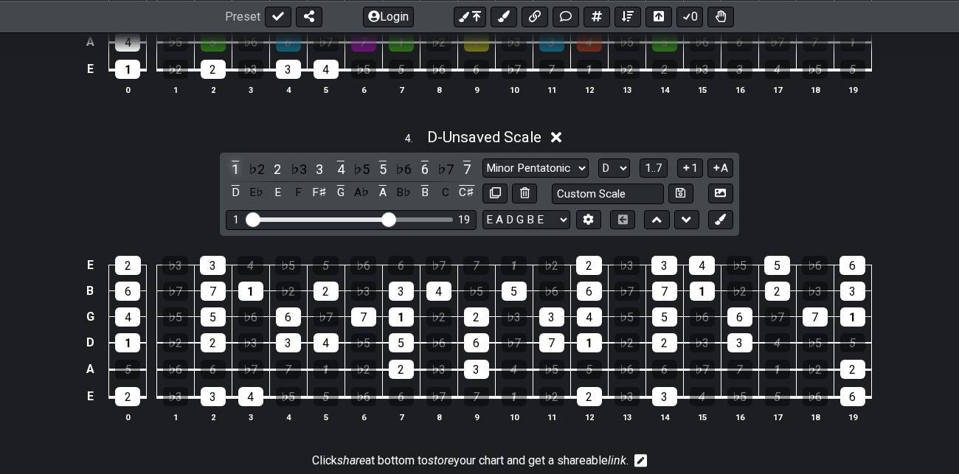
click at [233, 164] on div "1" at bounding box center [235, 169] width 19 height 20
click at [341, 167] on div "4" at bounding box center [340, 169] width 19 height 20
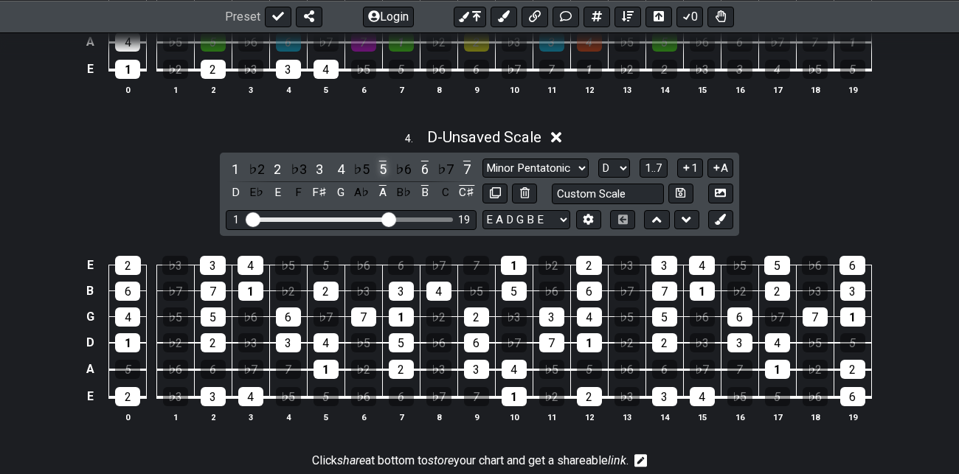
click at [382, 166] on div "5" at bounding box center [382, 169] width 19 height 20
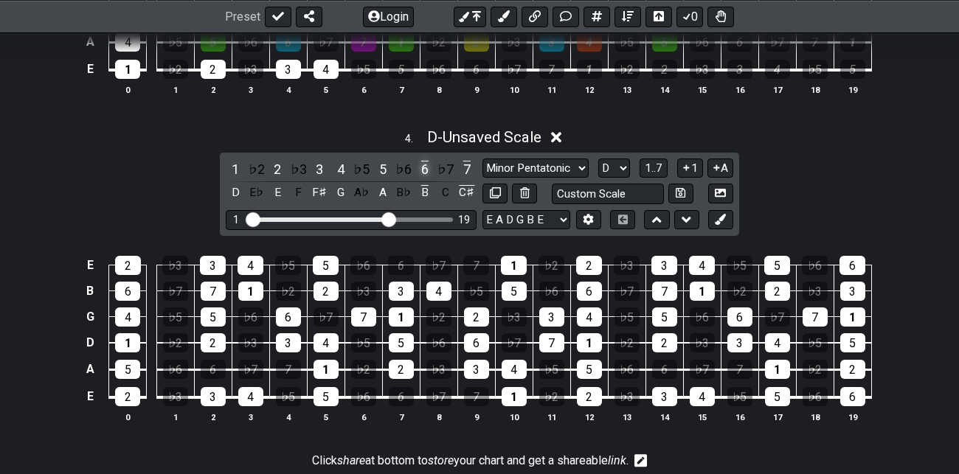
click at [427, 165] on div "6" at bounding box center [424, 169] width 19 height 20
click at [469, 162] on div "7" at bounding box center [466, 169] width 19 height 20
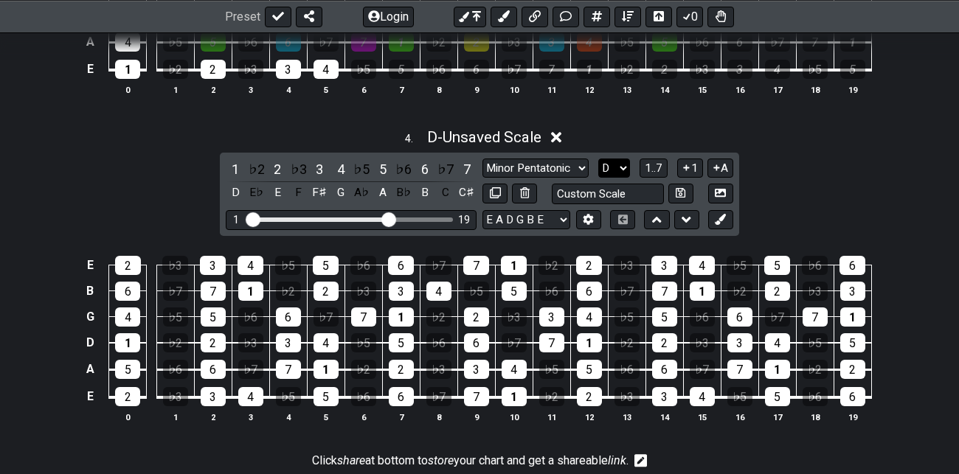
click at [621, 163] on select "A♭ A A♯ B♭ B C C♯ D♭ D D♯ E♭ E F F♯ G♭ G G♯" at bounding box center [614, 169] width 32 height 20
click at [599, 159] on select "A♭ A A♯ B♭ B C C♯ D♭ D D♯ E♭ E F F♯ G♭ G G♯" at bounding box center [614, 169] width 32 height 20
click at [776, 175] on div "4 . D - Unsaved Scale 1 ♭2 2 ♭3 3 4 ♭5 5 ♭6 6 ♭7 7 D E♭ E F F♯ G A♭ A B♭ B C C♯…" at bounding box center [479, 281] width 959 height 324
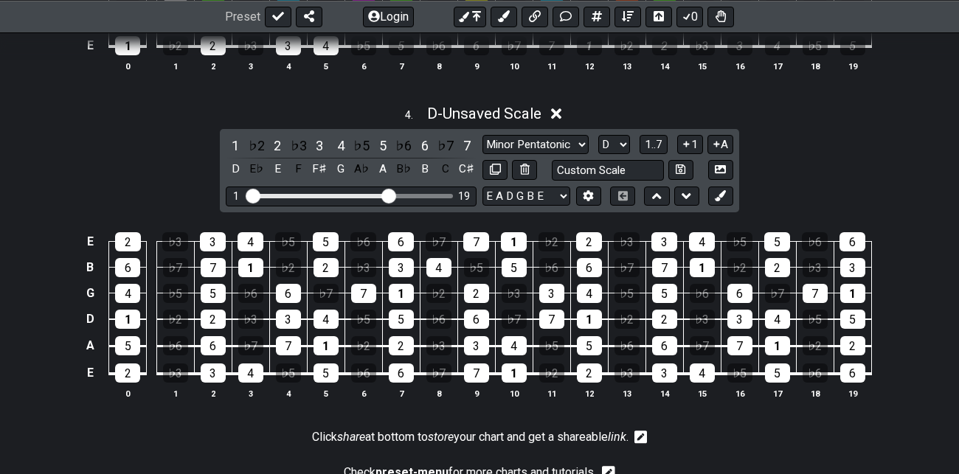
scroll to position [1444, 0]
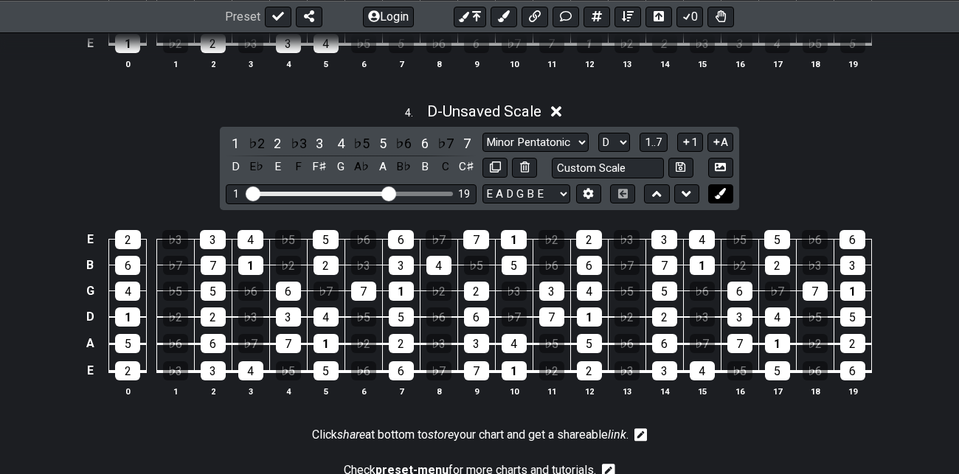
click at [722, 194] on icon at bounding box center [719, 193] width 11 height 11
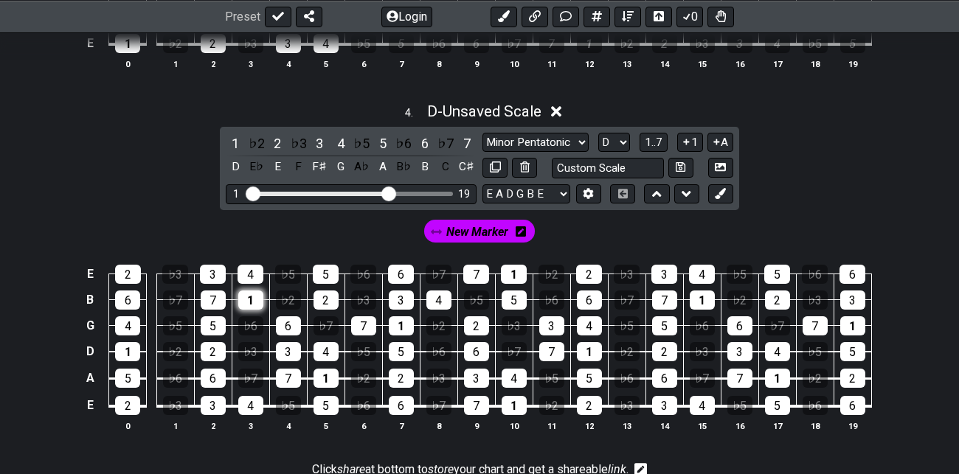
click at [254, 299] on div "1" at bounding box center [250, 300] width 25 height 19
click at [323, 298] on div "2" at bounding box center [325, 300] width 25 height 19
click at [401, 296] on div "3" at bounding box center [401, 300] width 25 height 19
click at [439, 294] on div "4" at bounding box center [438, 300] width 25 height 19
click at [517, 295] on div "5" at bounding box center [513, 300] width 25 height 19
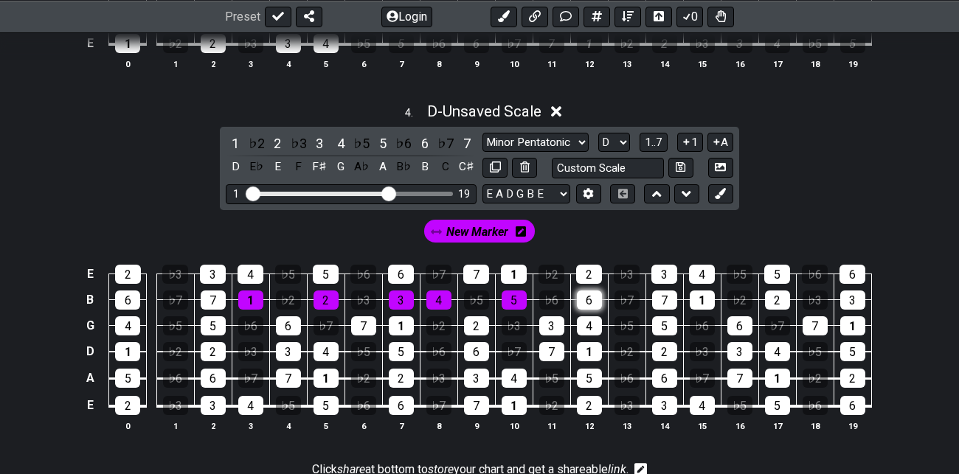
click at [589, 294] on div "6" at bounding box center [589, 300] width 25 height 19
click at [665, 295] on div "7" at bounding box center [664, 300] width 25 height 19
click at [212, 268] on div "3" at bounding box center [213, 274] width 26 height 19
click at [212, 324] on div "5" at bounding box center [213, 325] width 25 height 19
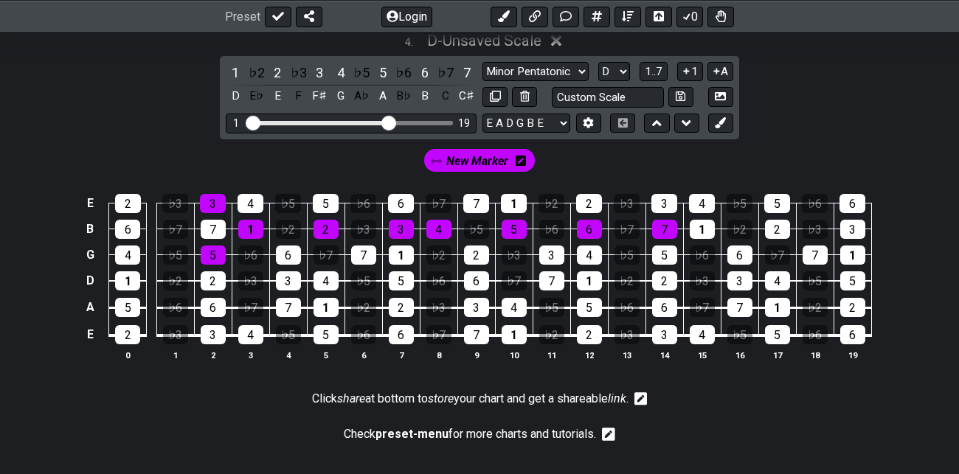
scroll to position [1517, 0]
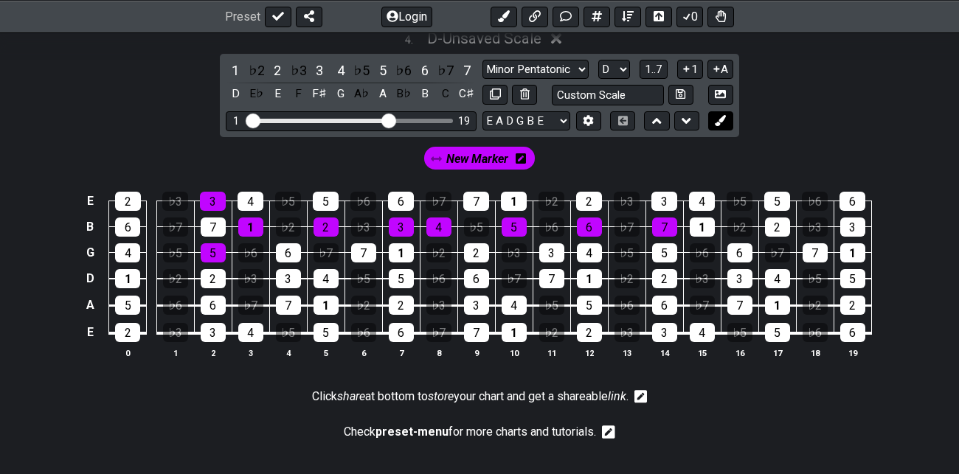
click at [723, 119] on icon at bounding box center [719, 120] width 11 height 11
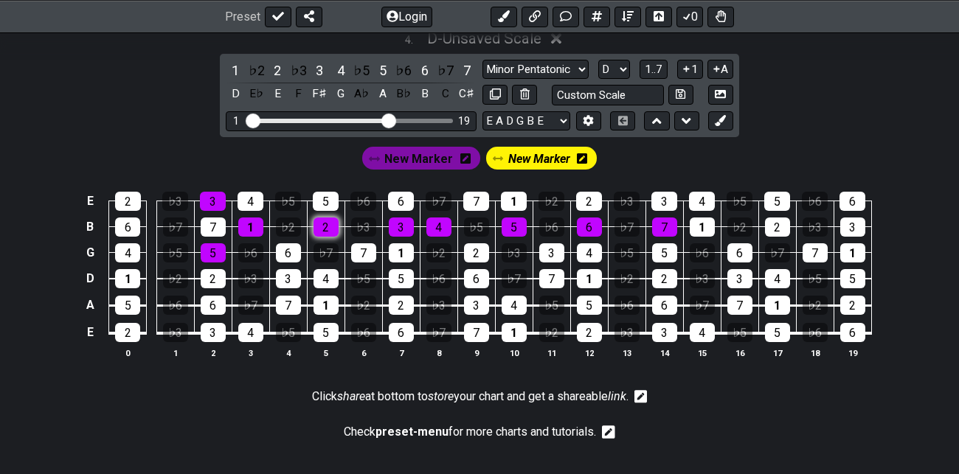
click at [331, 220] on div "2" at bounding box center [325, 227] width 25 height 19
click at [288, 246] on div "6" at bounding box center [288, 252] width 25 height 19
click at [249, 195] on div "4" at bounding box center [250, 201] width 26 height 19
click at [367, 248] on div "7" at bounding box center [363, 252] width 25 height 19
click at [406, 222] on div "3" at bounding box center [401, 227] width 25 height 19
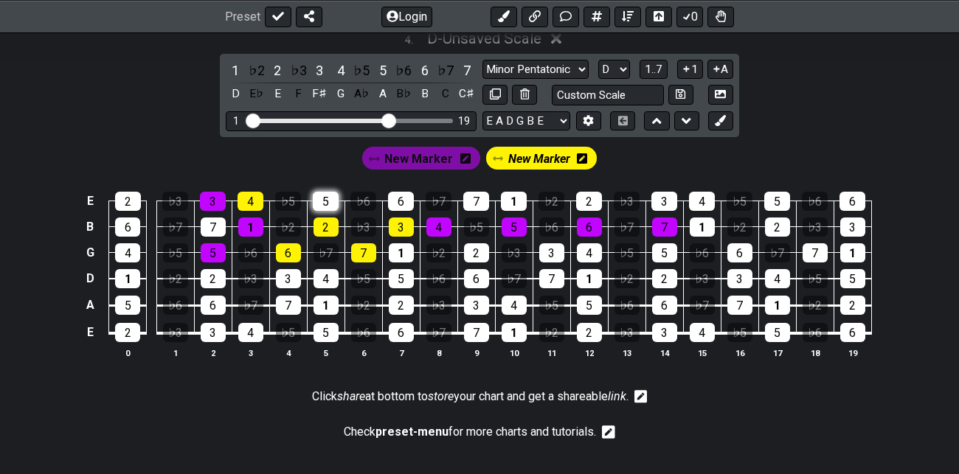
click at [328, 192] on div "5" at bounding box center [326, 201] width 26 height 19
click at [722, 122] on icon at bounding box center [719, 120] width 11 height 11
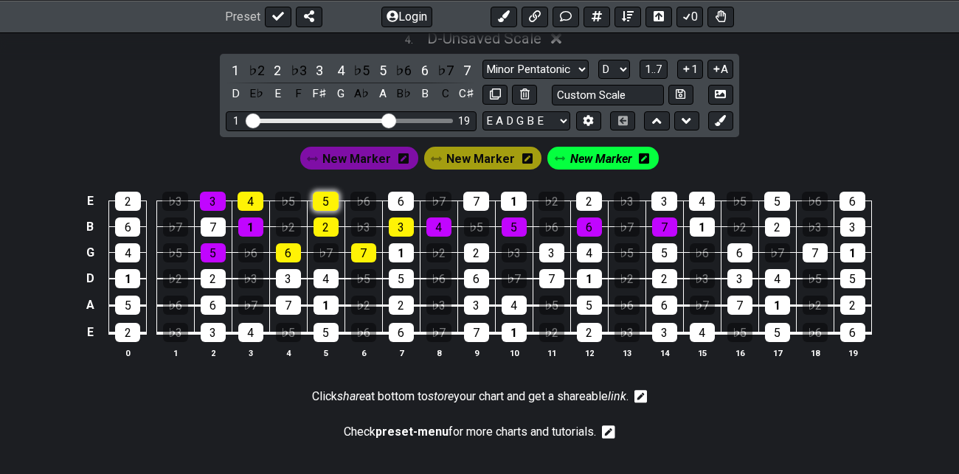
click at [329, 196] on div "5" at bounding box center [326, 201] width 26 height 19
click at [399, 221] on div "3" at bounding box center [401, 227] width 25 height 19
click at [366, 248] on div "7" at bounding box center [363, 252] width 25 height 19
click at [363, 155] on span "New Marker" at bounding box center [356, 158] width 69 height 21
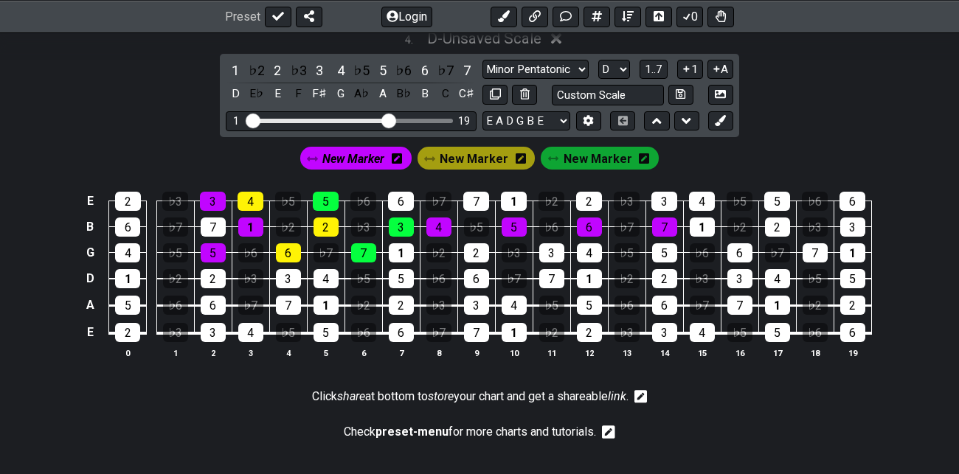
click at [399, 188] on td "6" at bounding box center [401, 188] width 38 height 26
click at [403, 196] on div "6" at bounding box center [401, 201] width 26 height 19
click at [406, 248] on div "1" at bounding box center [401, 252] width 25 height 19
click at [723, 118] on icon at bounding box center [719, 120] width 11 height 11
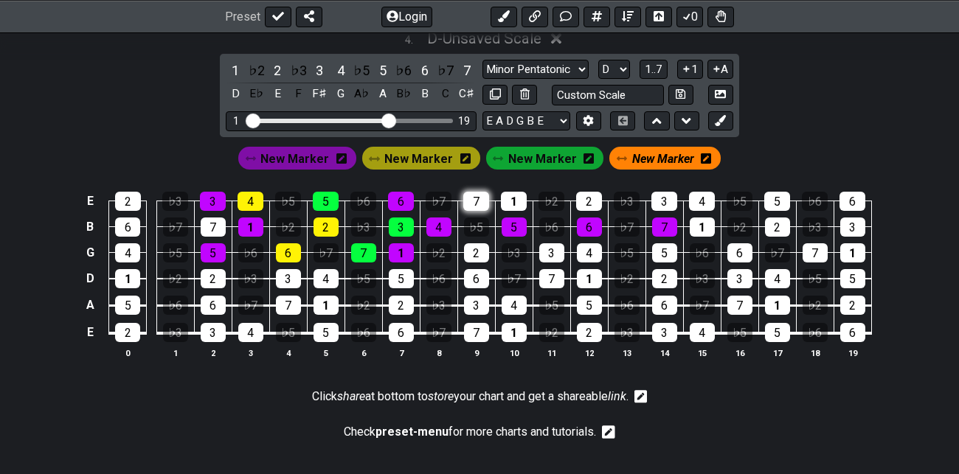
click at [479, 193] on div "7" at bounding box center [476, 201] width 26 height 19
click at [513, 224] on div "5" at bounding box center [513, 227] width 25 height 19
click at [479, 248] on div "2" at bounding box center [476, 252] width 25 height 19
click at [440, 153] on span "New Marker" at bounding box center [418, 158] width 69 height 21
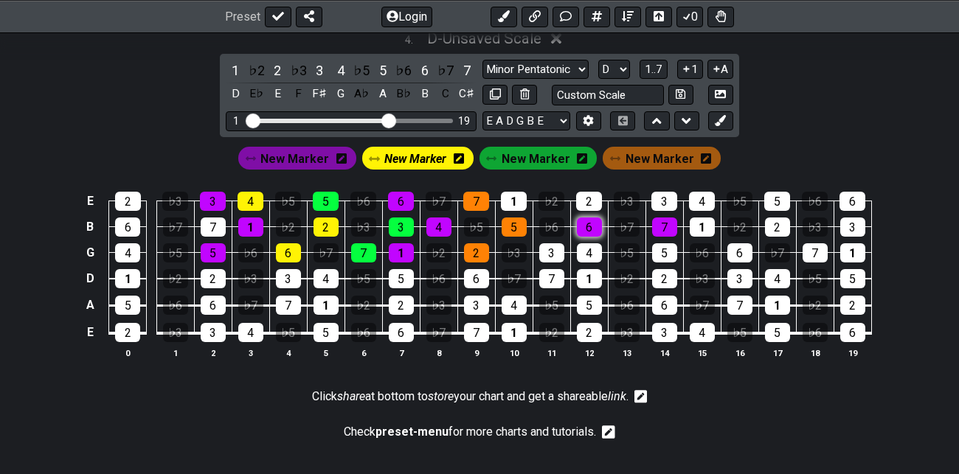
click at [588, 220] on div "6" at bounding box center [589, 227] width 25 height 19
click at [552, 251] on div "3" at bounding box center [551, 252] width 25 height 19
click at [519, 194] on div "1" at bounding box center [514, 201] width 26 height 19
click at [316, 153] on span "New Marker" at bounding box center [294, 158] width 69 height 21
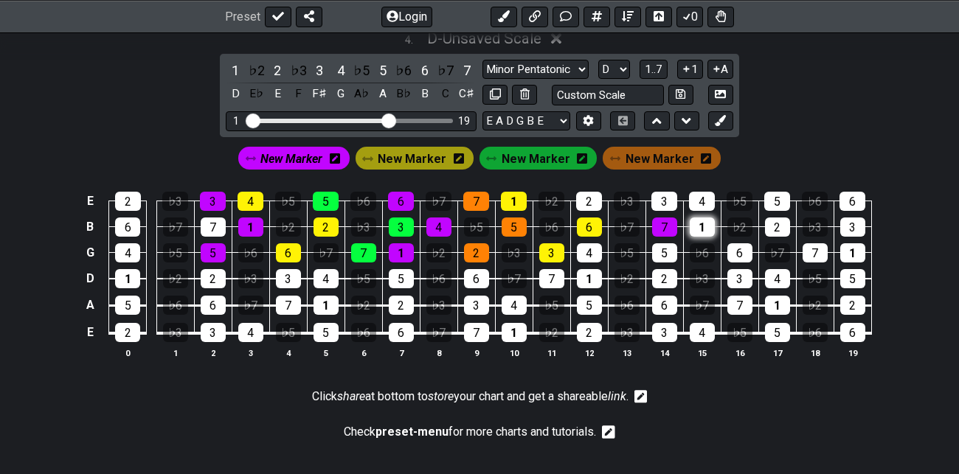
click at [703, 223] on div "1" at bounding box center [701, 227] width 25 height 19
click at [668, 198] on div "3" at bounding box center [664, 201] width 26 height 19
click at [669, 247] on div "5" at bounding box center [664, 252] width 25 height 19
click at [669, 226] on div "7" at bounding box center [664, 227] width 25 height 19
click at [726, 117] on button at bounding box center [720, 121] width 25 height 20
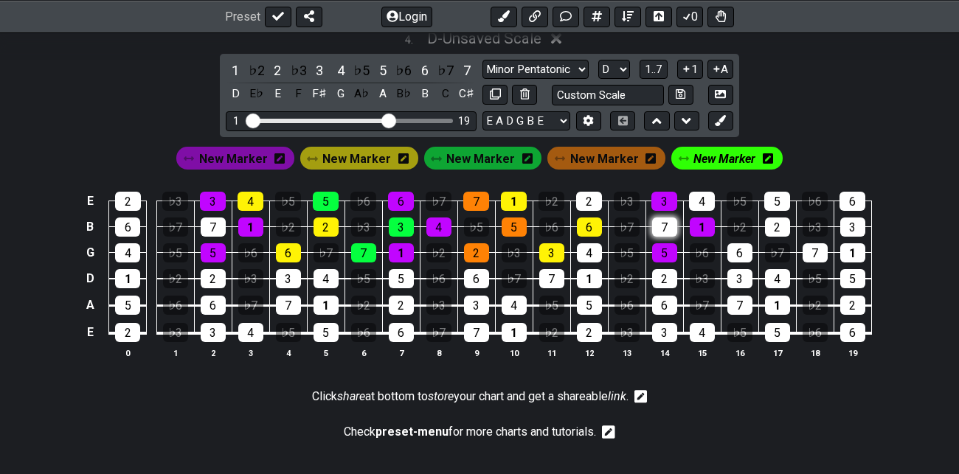
click at [667, 223] on div "7" at bounding box center [664, 227] width 25 height 19
click at [594, 197] on div "2" at bounding box center [589, 201] width 26 height 19
click at [591, 247] on div "4" at bounding box center [589, 252] width 25 height 19
click at [252, 158] on span "New Marker" at bounding box center [233, 158] width 69 height 21
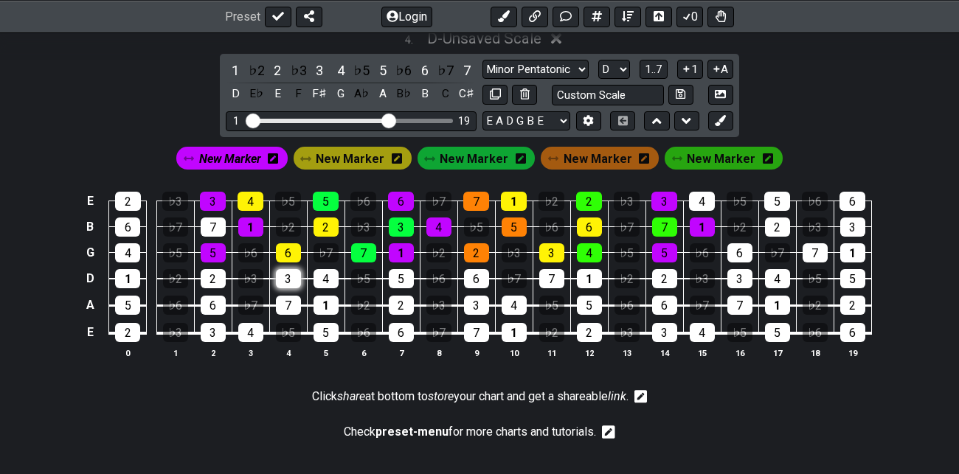
click at [294, 274] on div "3" at bounding box center [288, 278] width 25 height 19
click at [251, 155] on span "New Marker" at bounding box center [230, 158] width 62 height 21
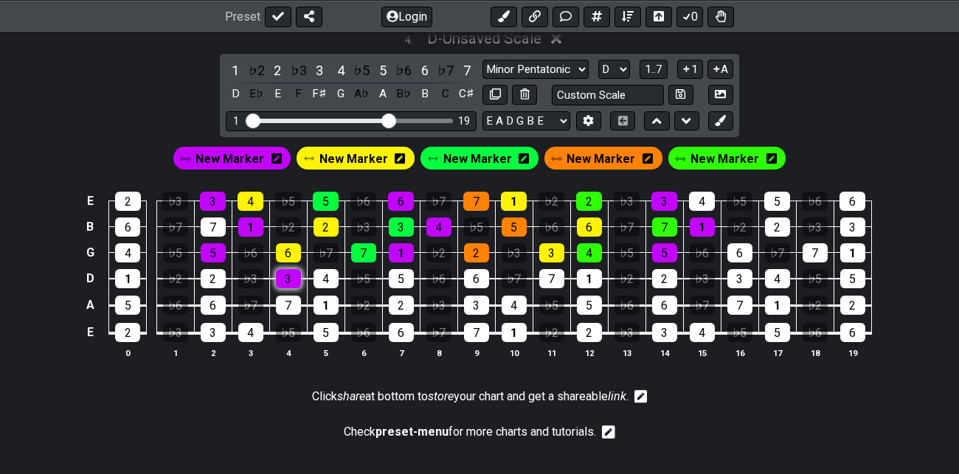
click at [296, 272] on div "3" at bounding box center [288, 278] width 25 height 19
click at [374, 155] on span "New Marker" at bounding box center [353, 158] width 69 height 21
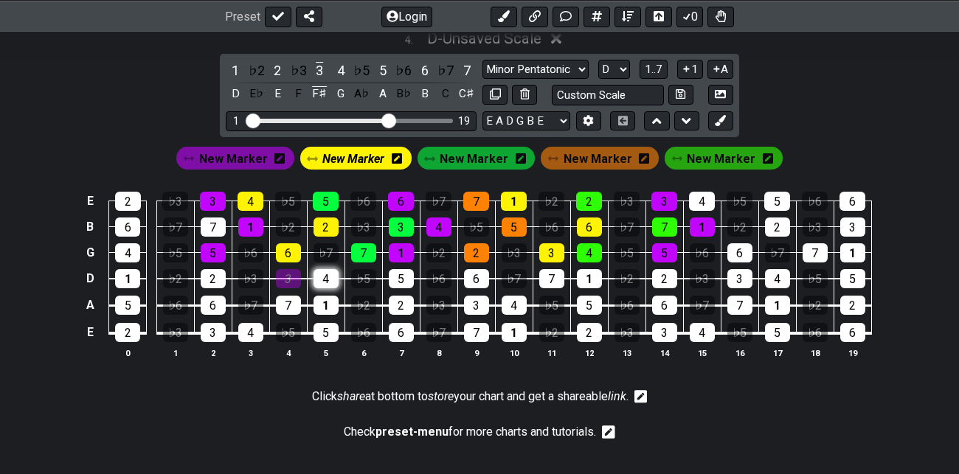
click at [328, 273] on div "4" at bounding box center [325, 278] width 25 height 19
click at [367, 156] on span "New Marker" at bounding box center [353, 158] width 62 height 21
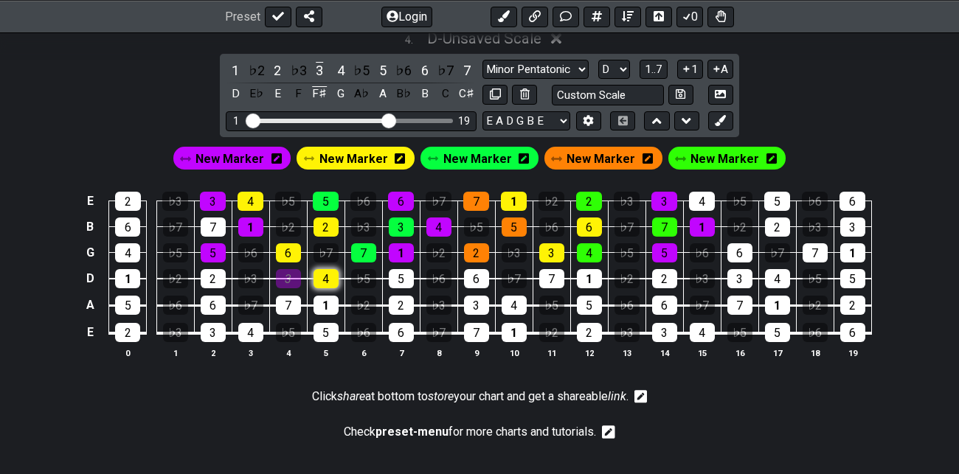
click at [330, 274] on div "4" at bounding box center [325, 278] width 25 height 19
click at [487, 153] on span "New Marker" at bounding box center [477, 158] width 69 height 21
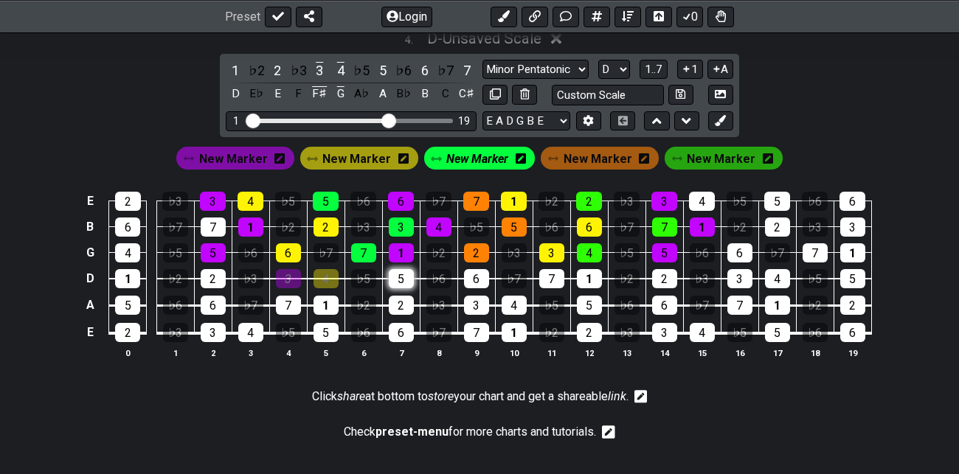
click at [404, 275] on div "5" at bounding box center [401, 278] width 25 height 19
click at [489, 153] on span "New Marker" at bounding box center [477, 158] width 62 height 21
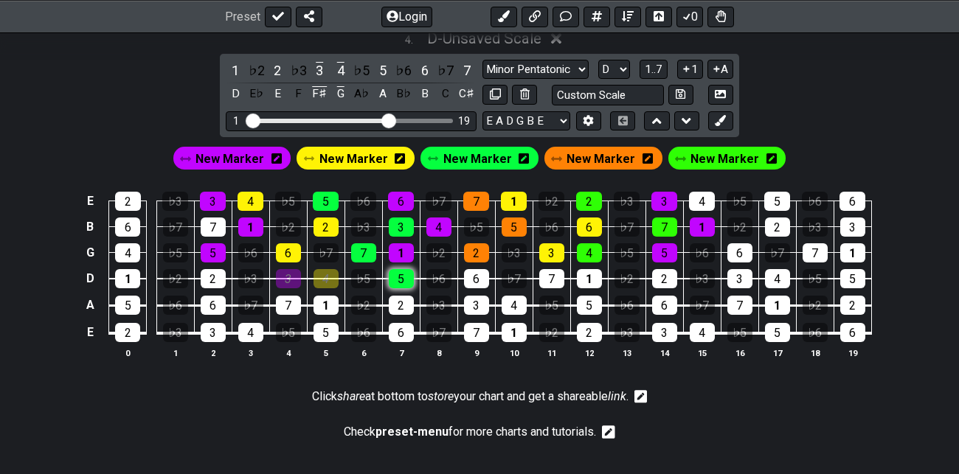
click at [401, 271] on div "5" at bounding box center [401, 278] width 25 height 19
click at [249, 153] on span "New Marker" at bounding box center [229, 158] width 69 height 21
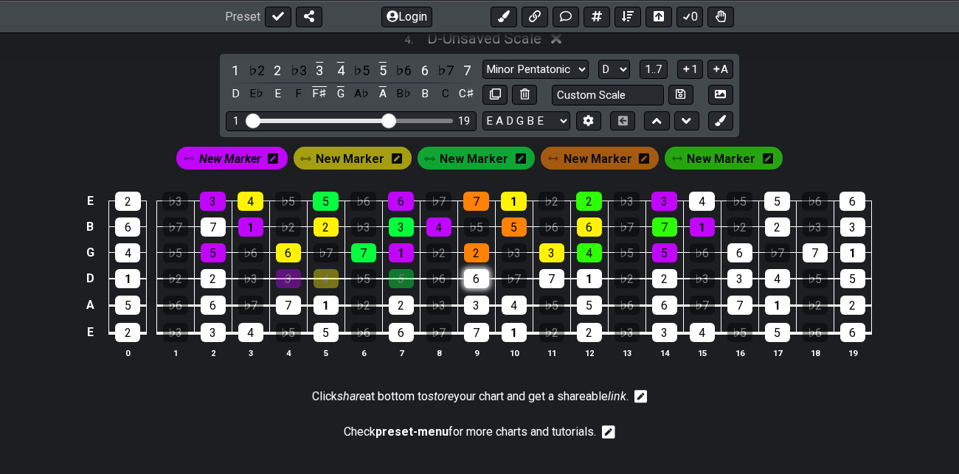
click at [473, 276] on div "6" at bounding box center [476, 278] width 25 height 19
click at [254, 156] on span "New Marker" at bounding box center [230, 158] width 62 height 21
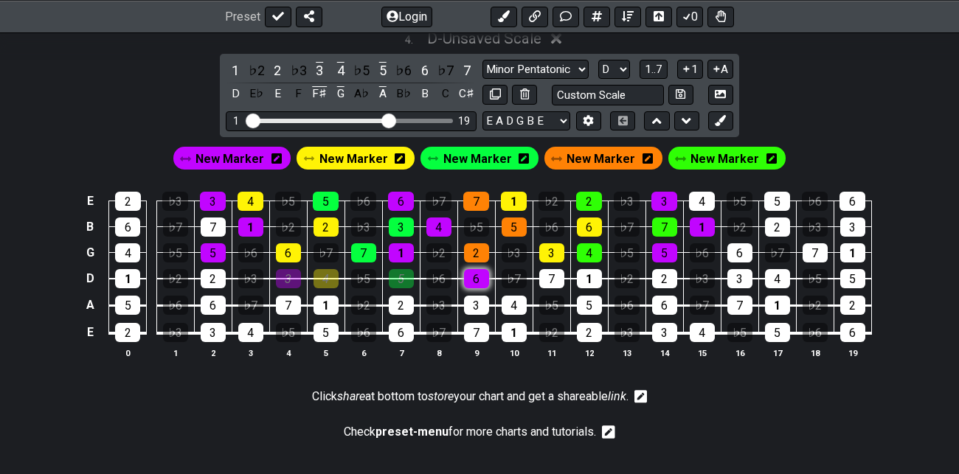
click at [476, 279] on div "6" at bounding box center [476, 278] width 25 height 19
click at [610, 156] on span "New Marker" at bounding box center [600, 158] width 69 height 21
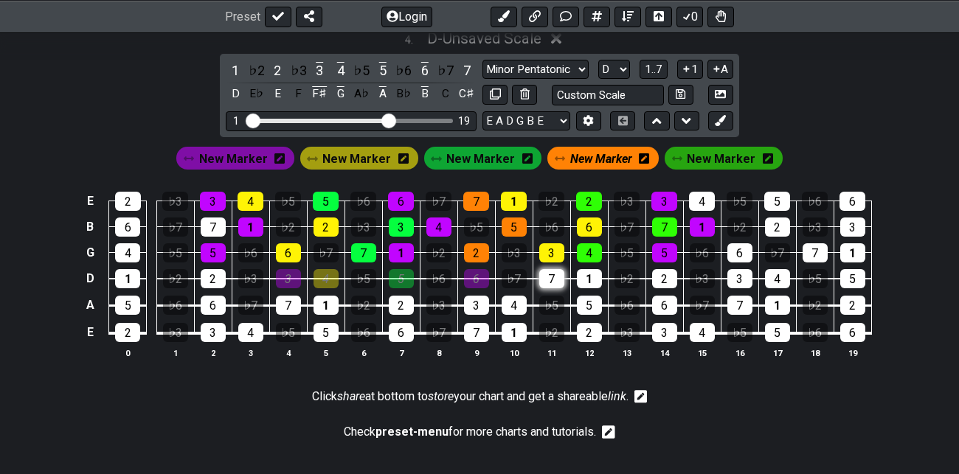
click at [555, 269] on div "7" at bounding box center [551, 278] width 25 height 19
click at [602, 161] on span "New Marker" at bounding box center [601, 158] width 62 height 21
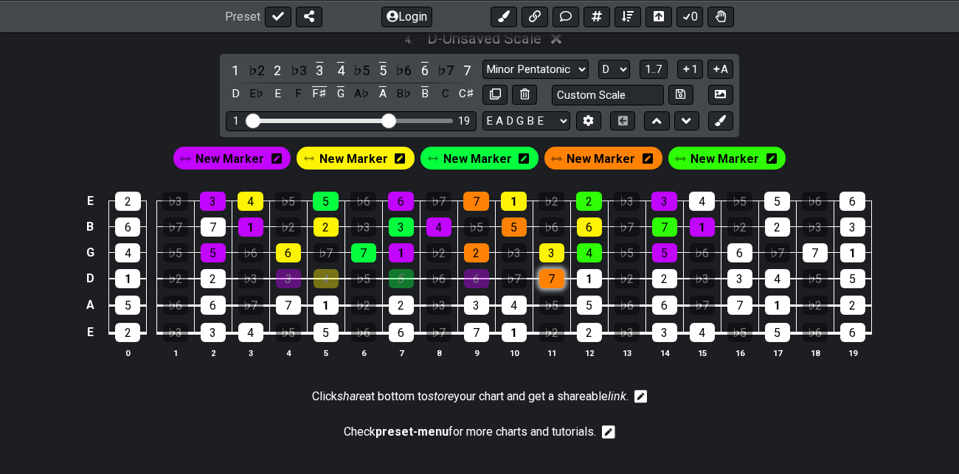
click at [554, 274] on div "7" at bounding box center [551, 278] width 25 height 19
click at [352, 159] on span "New Marker" at bounding box center [353, 158] width 69 height 21
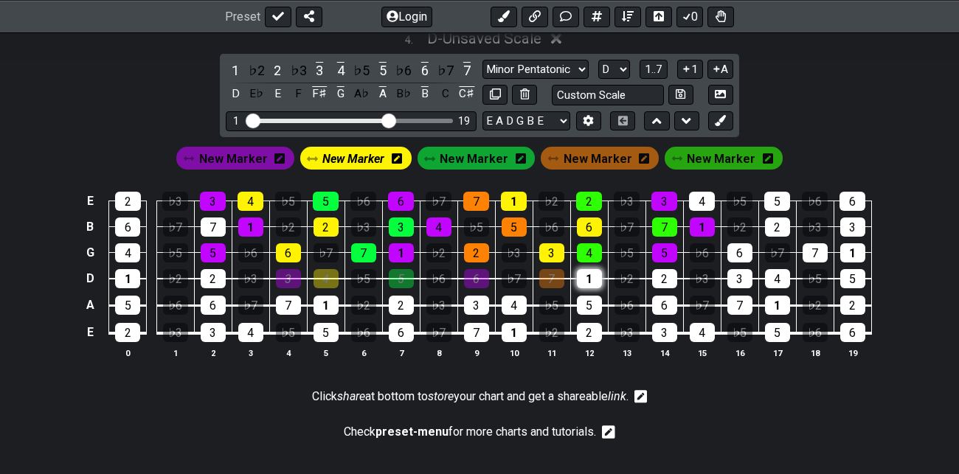
click at [589, 271] on div "1" at bounding box center [589, 278] width 25 height 19
click at [362, 153] on span "New Marker" at bounding box center [353, 158] width 62 height 21
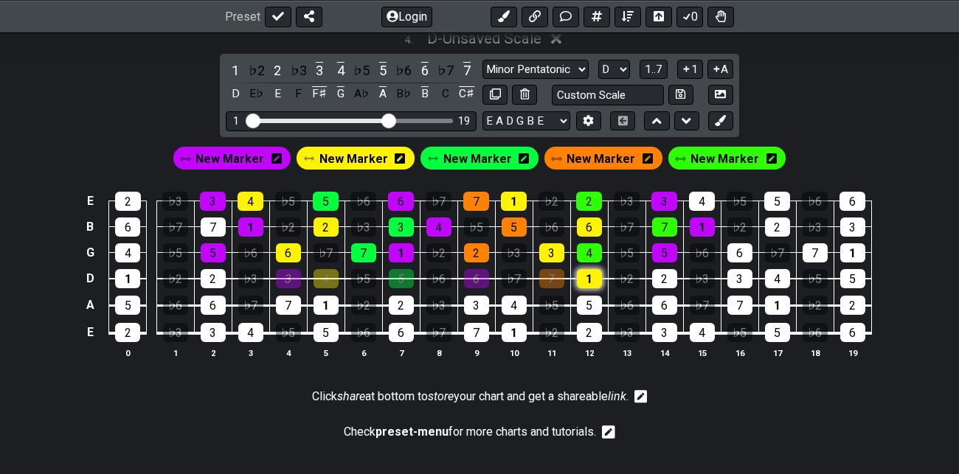
click at [588, 272] on div "1" at bounding box center [589, 278] width 25 height 19
click at [729, 153] on span "New Marker" at bounding box center [724, 158] width 69 height 21
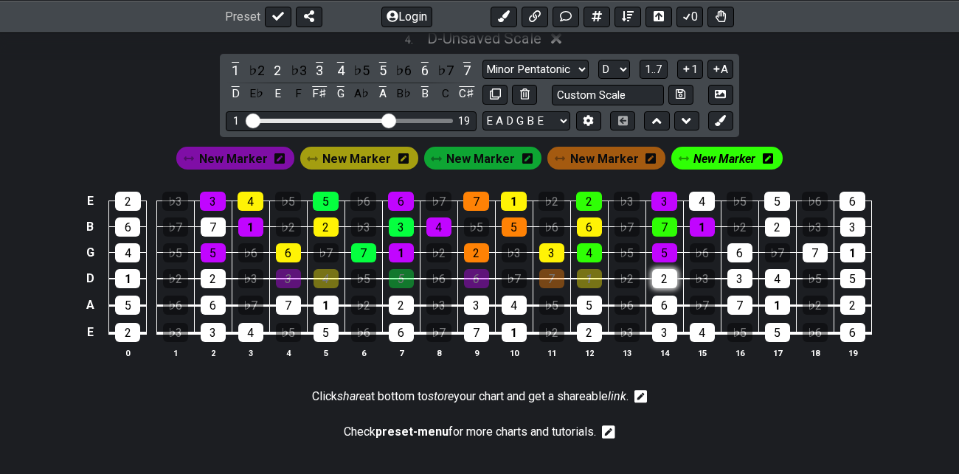
click at [660, 274] on div "2" at bounding box center [664, 278] width 25 height 19
click at [724, 153] on span "New Marker" at bounding box center [724, 158] width 62 height 21
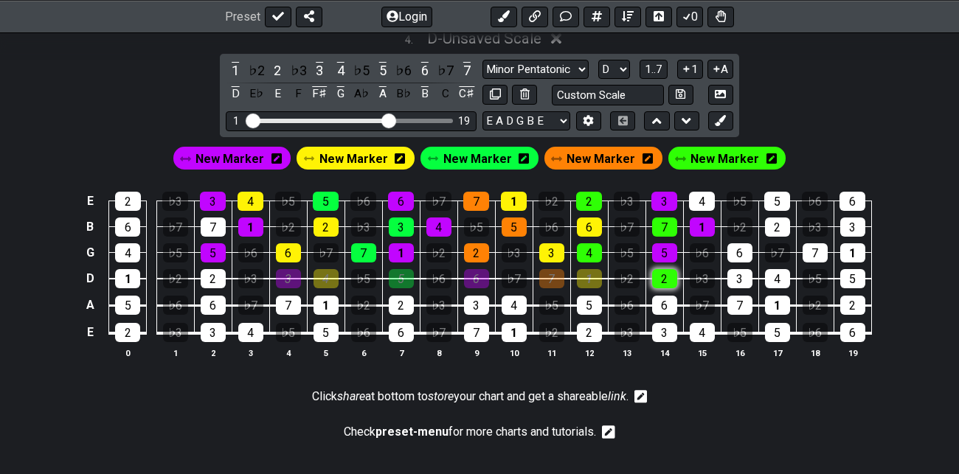
click at [664, 274] on div "2" at bounding box center [664, 278] width 25 height 19
click at [232, 156] on span "New Marker" at bounding box center [229, 158] width 69 height 21
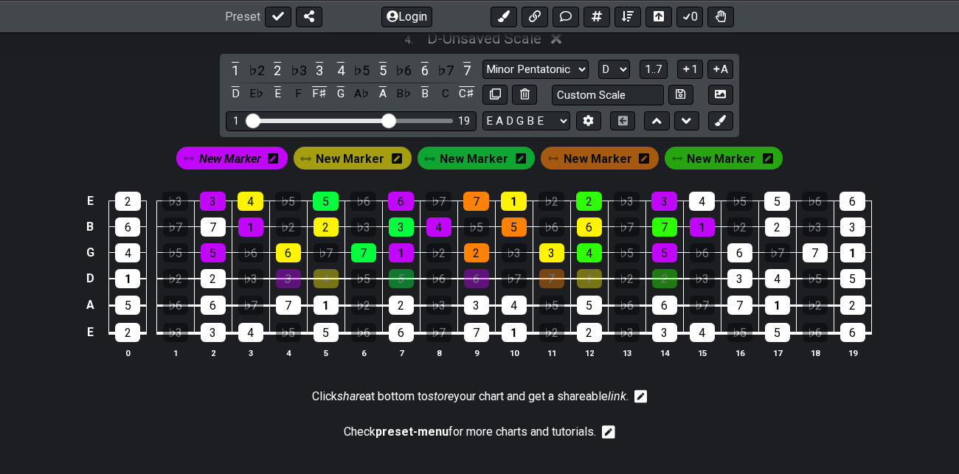
click at [232, 156] on span "New Marker" at bounding box center [230, 158] width 62 height 21
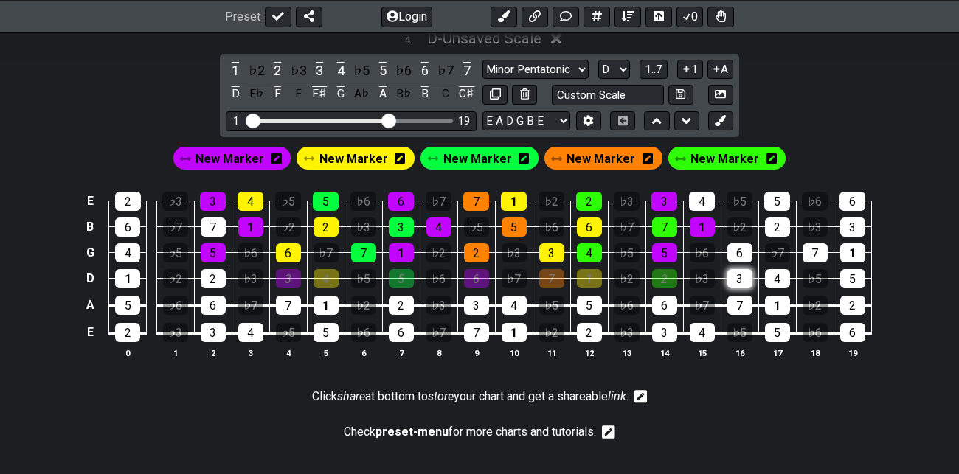
click at [744, 276] on div "3" at bounding box center [739, 278] width 25 height 19
click at [229, 150] on span "New Marker" at bounding box center [229, 158] width 69 height 21
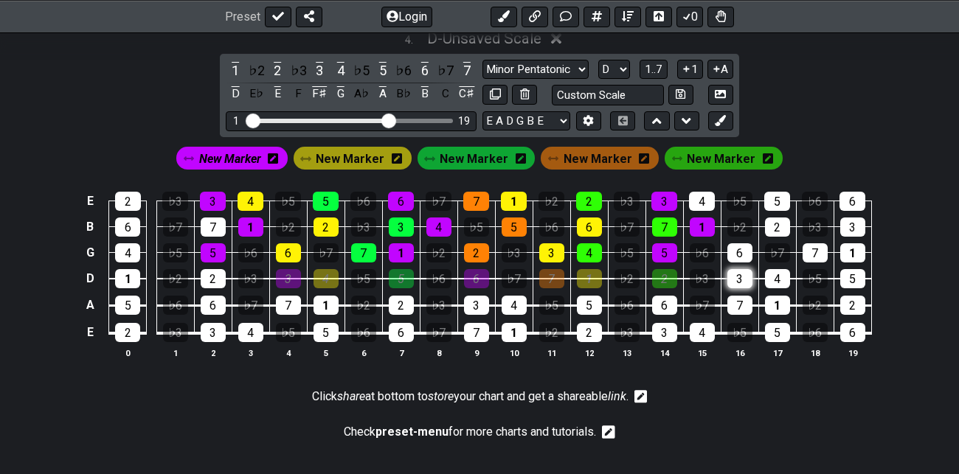
click at [739, 276] on div "3" at bounding box center [739, 278] width 25 height 19
click at [257, 154] on span "New Marker" at bounding box center [230, 158] width 62 height 21
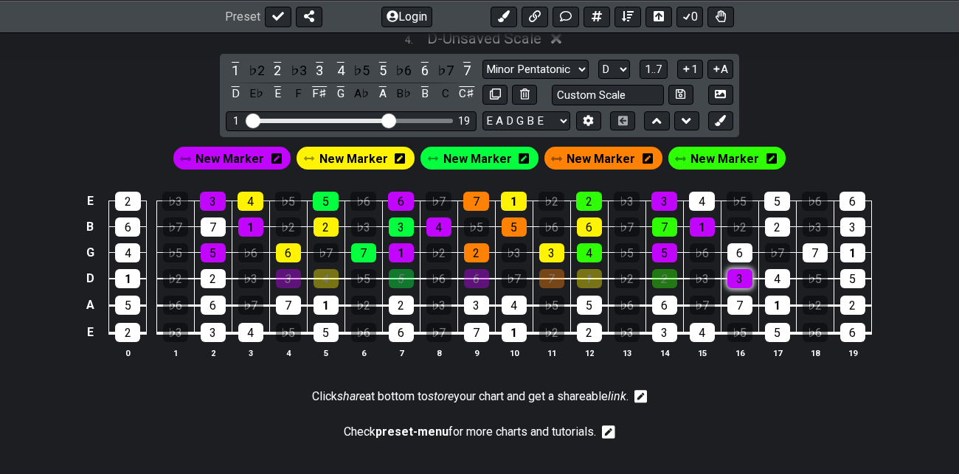
click at [745, 278] on div "3" at bounding box center [739, 278] width 25 height 19
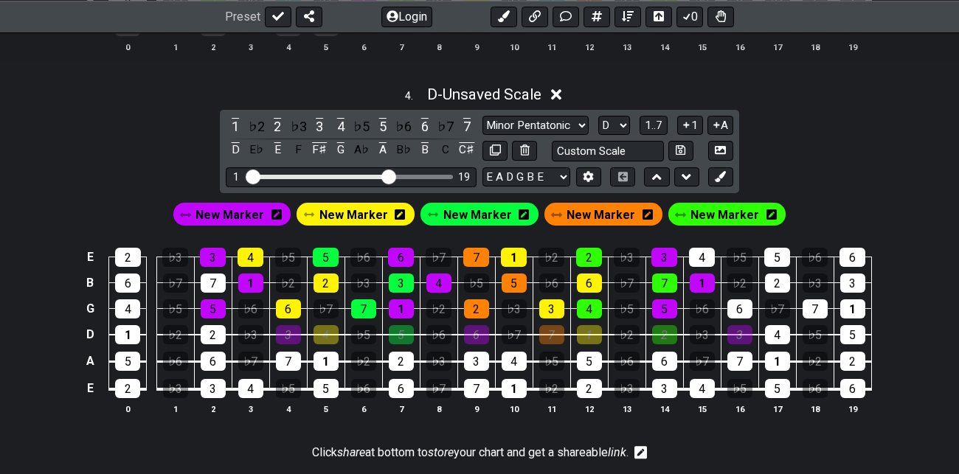
scroll to position [1458, 0]
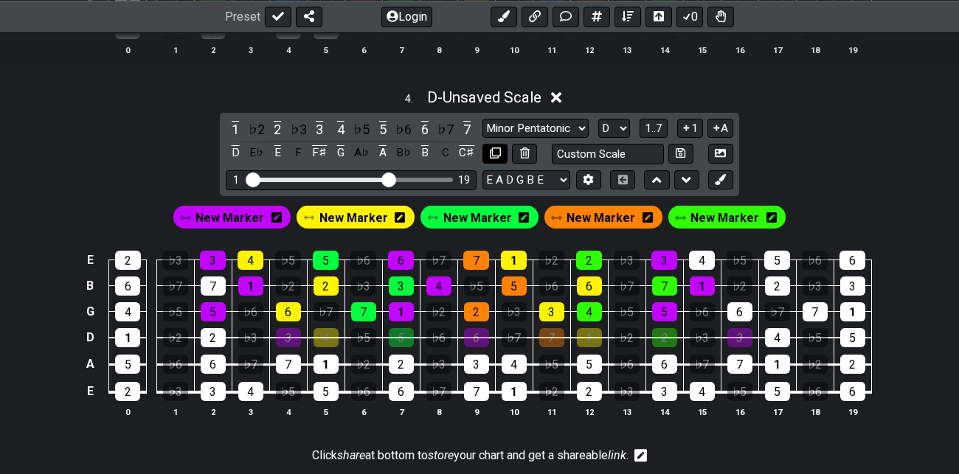
click at [499, 151] on icon at bounding box center [495, 152] width 11 height 11
select select "Major / [PERSON_NAME]"
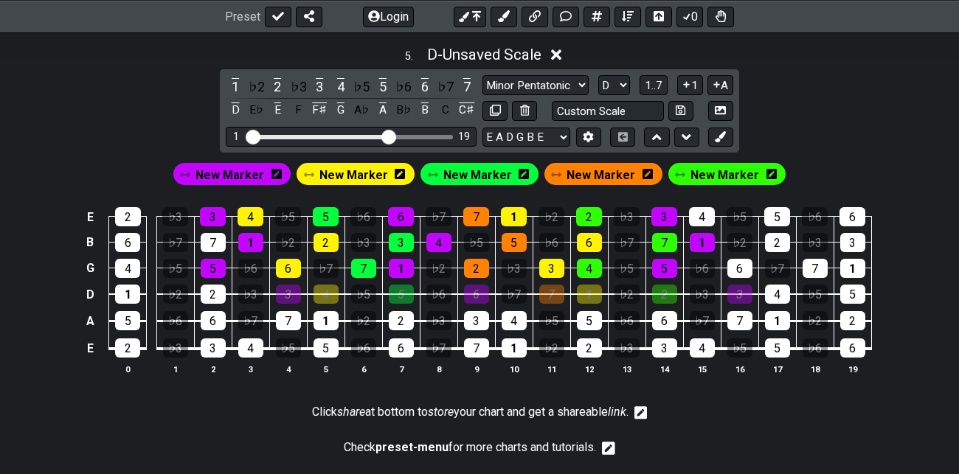
scroll to position [1865, 0]
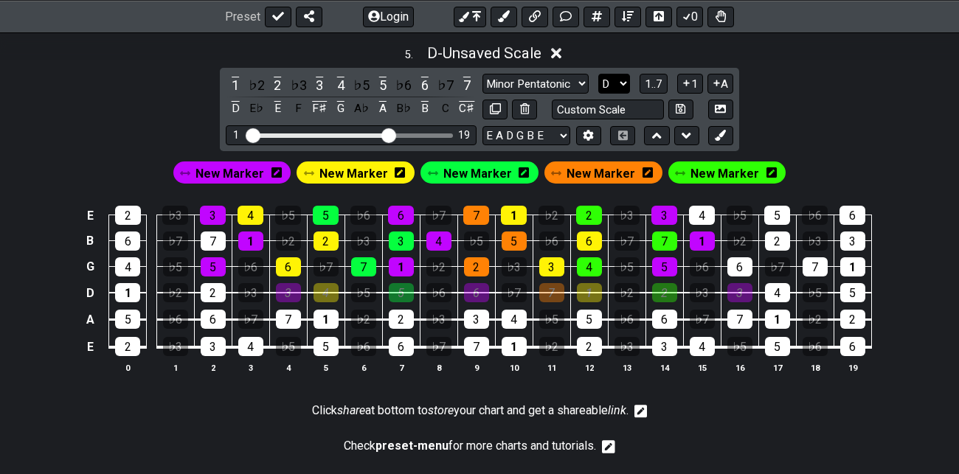
click at [621, 80] on select "A♭ A A♯ B♭ B C C♯ D♭ D D♯ E♭ E F F♯ G♭ G G♯" at bounding box center [614, 84] width 32 height 20
select select "F"
click at [599, 74] on select "A♭ A A♯ B♭ B C C♯ D♭ D D♯ E♭ E F F♯ G♭ G G♯" at bounding box center [614, 84] width 32 height 20
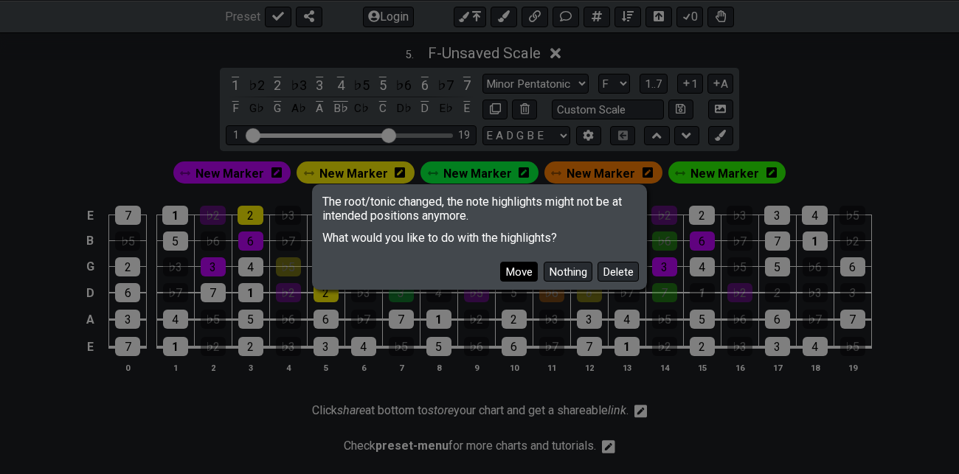
click at [519, 272] on button "Move" at bounding box center [519, 272] width 38 height 20
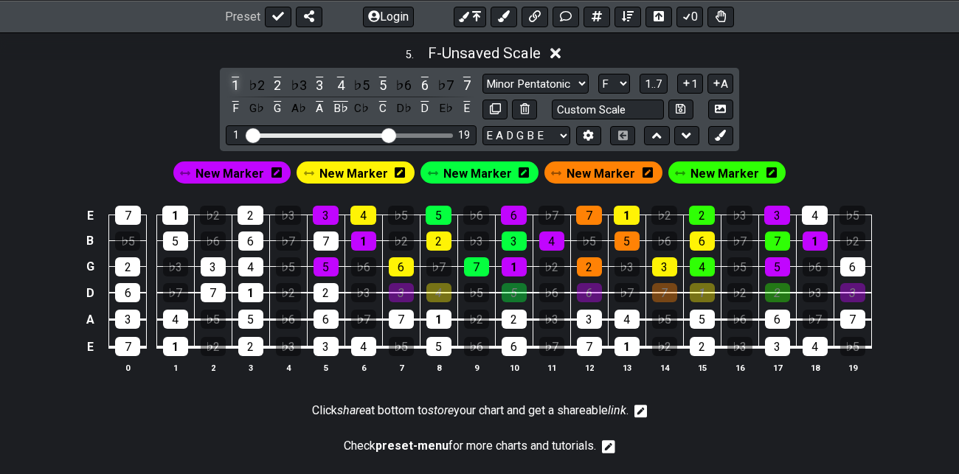
click at [237, 80] on div "1" at bounding box center [235, 85] width 19 height 20
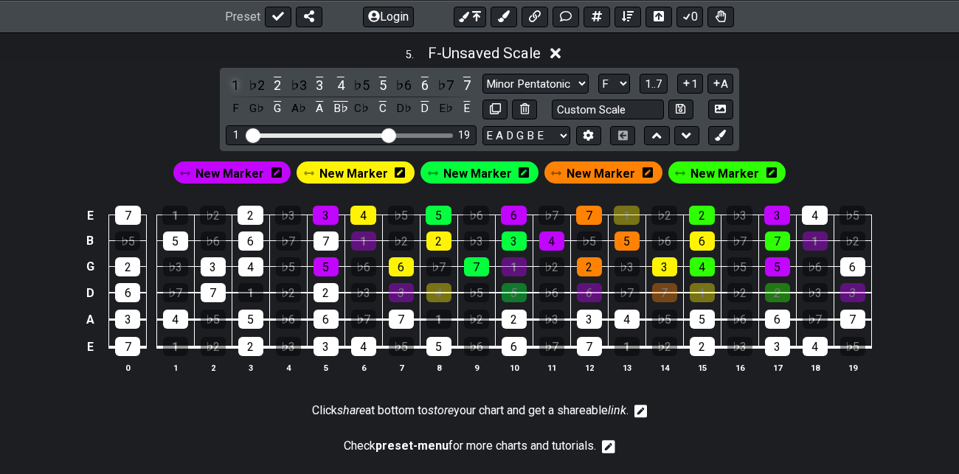
click at [237, 80] on div "1" at bounding box center [235, 85] width 19 height 20
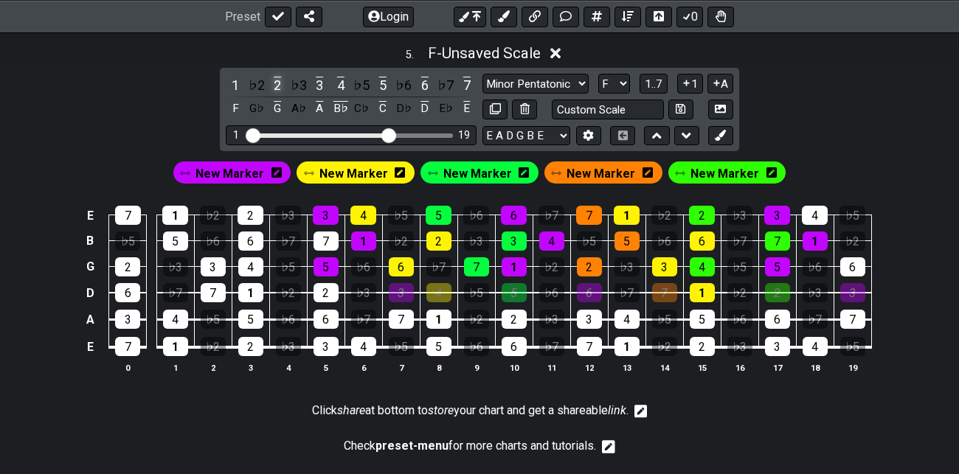
click at [276, 78] on div "2" at bounding box center [277, 85] width 19 height 20
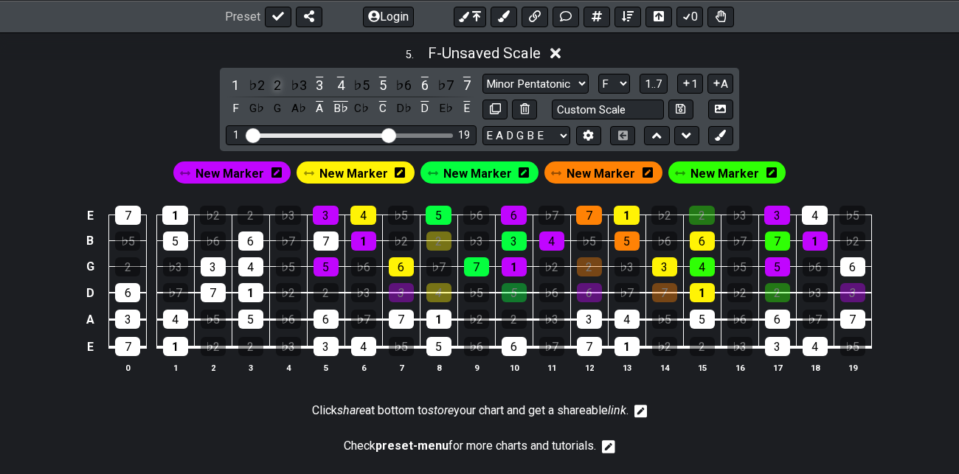
click at [276, 78] on div "2" at bounding box center [277, 85] width 19 height 20
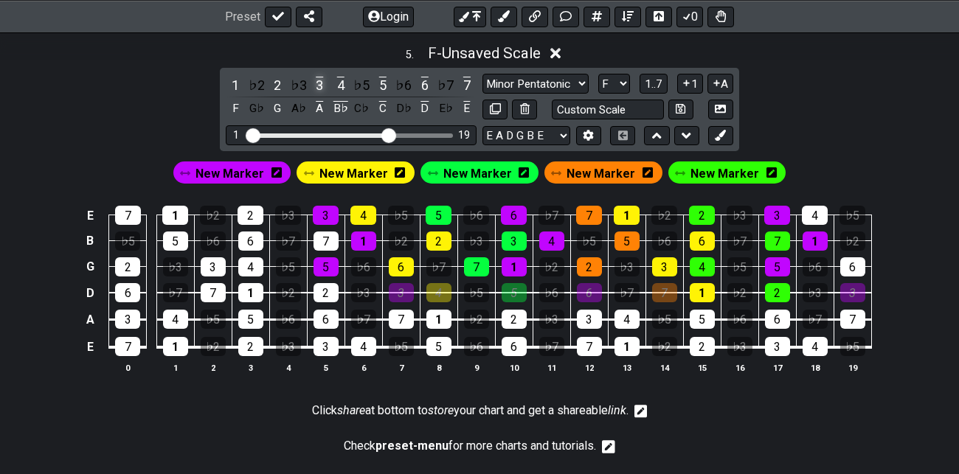
click at [319, 80] on div "3" at bounding box center [319, 85] width 19 height 20
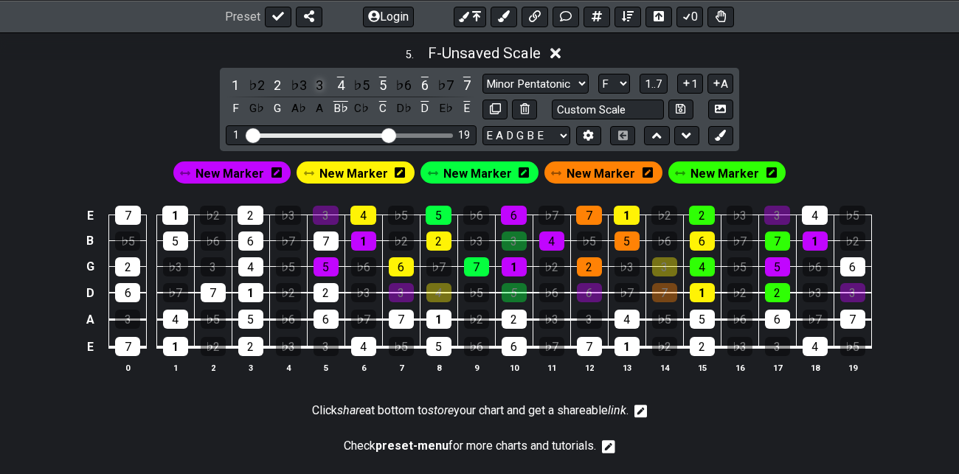
click at [319, 80] on div "3" at bounding box center [319, 85] width 19 height 20
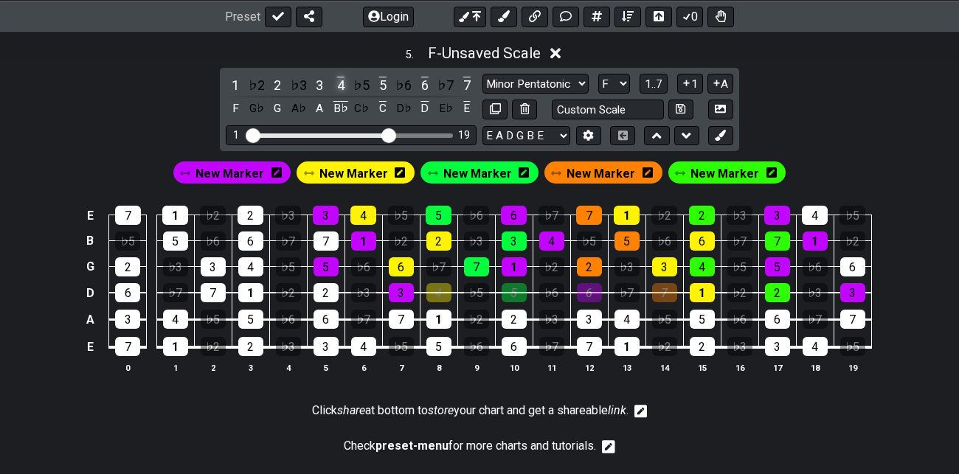
click at [344, 79] on div "4" at bounding box center [340, 85] width 19 height 20
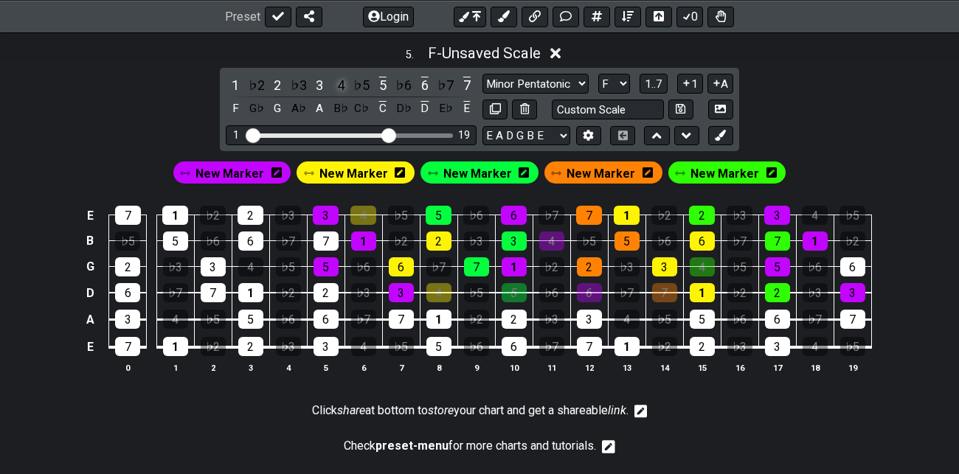
click at [344, 79] on div "4" at bounding box center [340, 85] width 19 height 20
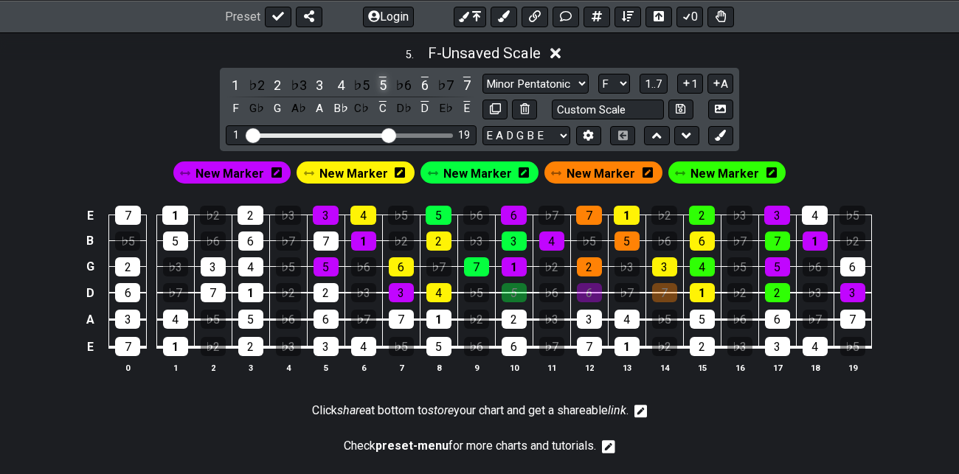
click at [382, 80] on div "5" at bounding box center [382, 85] width 19 height 20
click at [426, 82] on div "6" at bounding box center [424, 85] width 19 height 20
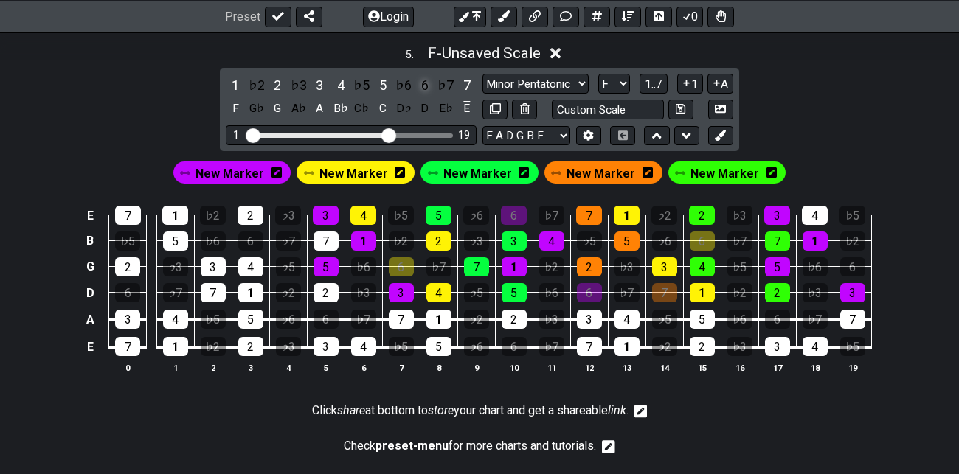
click at [426, 82] on div "6" at bounding box center [424, 85] width 19 height 20
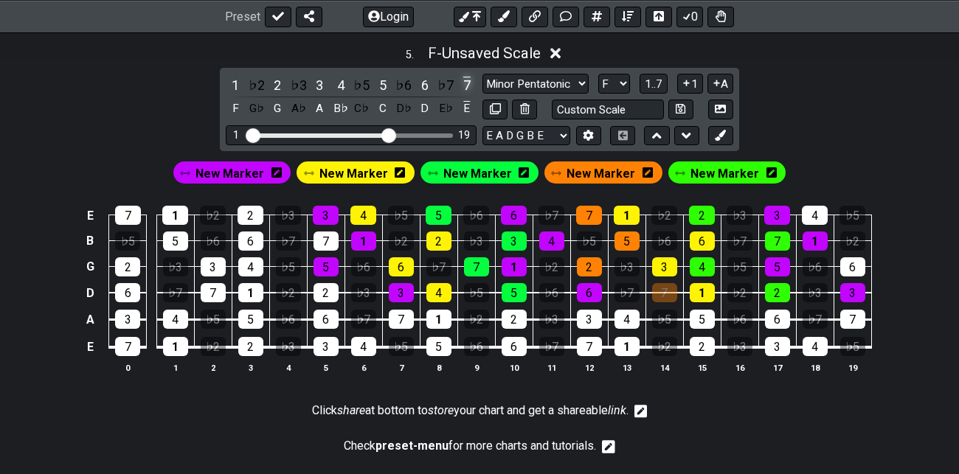
click at [468, 81] on div "7" at bounding box center [466, 85] width 19 height 20
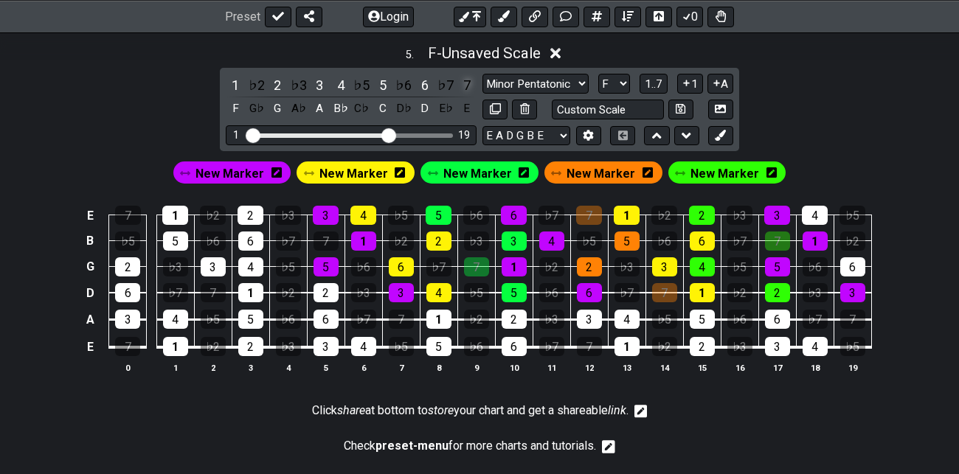
click at [468, 81] on div "7" at bounding box center [466, 85] width 19 height 20
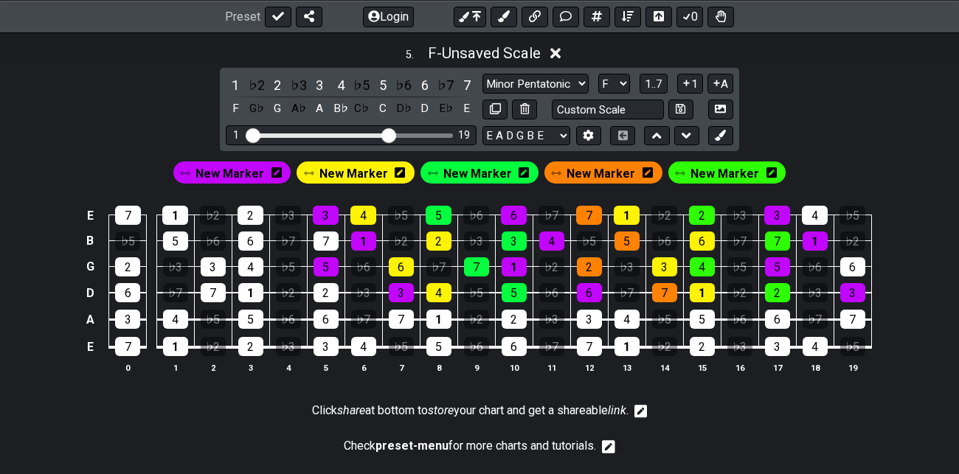
click at [239, 175] on span "New Marker" at bounding box center [229, 173] width 69 height 21
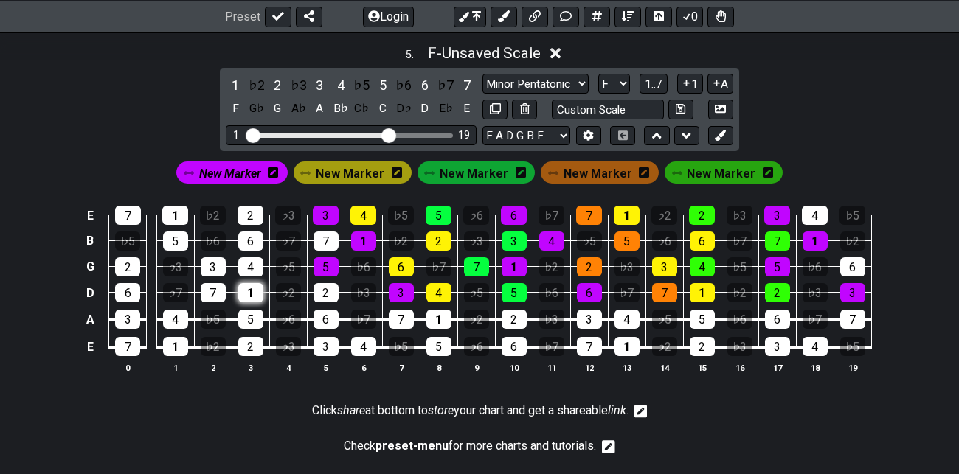
click at [250, 287] on div "1" at bounding box center [250, 292] width 25 height 19
click at [324, 287] on div "2" at bounding box center [325, 292] width 25 height 19
click at [442, 290] on div "4" at bounding box center [438, 292] width 25 height 19
click at [516, 288] on div "5" at bounding box center [513, 292] width 25 height 19
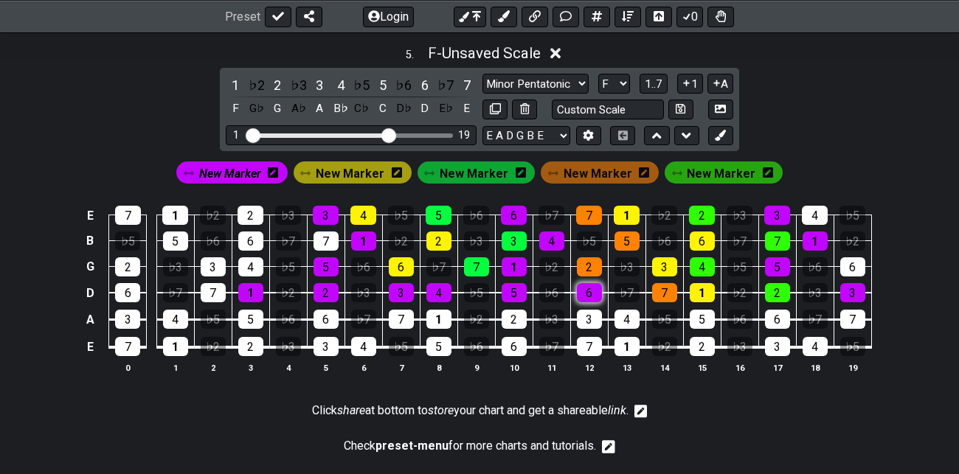
click at [590, 285] on div "6" at bounding box center [589, 292] width 25 height 19
click at [592, 286] on div "6" at bounding box center [589, 292] width 25 height 19
click at [663, 285] on div "7" at bounding box center [664, 292] width 25 height 19
click at [177, 234] on div "5" at bounding box center [175, 241] width 25 height 19
click at [222, 272] on div "3" at bounding box center [213, 266] width 25 height 19
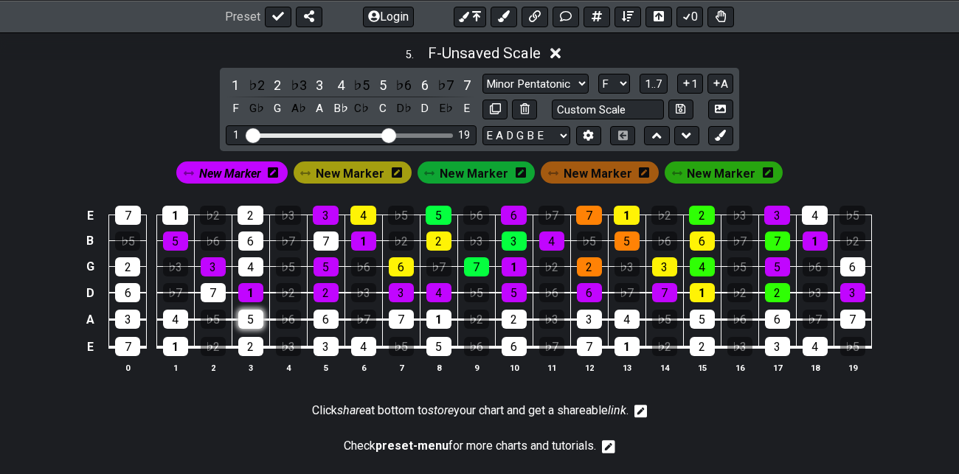
click at [253, 313] on div "5" at bounding box center [250, 319] width 25 height 19
click at [378, 166] on span "New Marker" at bounding box center [350, 173] width 69 height 21
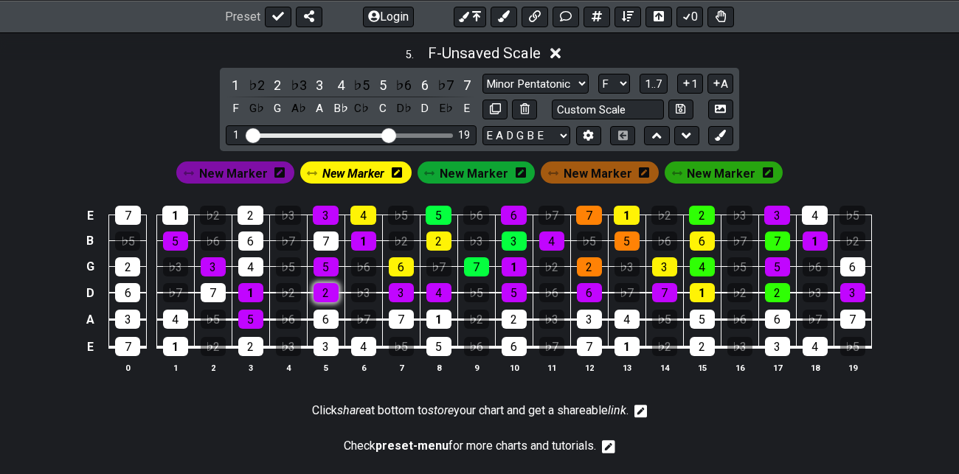
click at [324, 290] on div "2" at bounding box center [325, 292] width 25 height 19
click at [252, 258] on div "4" at bounding box center [250, 266] width 25 height 19
click at [325, 313] on div "6" at bounding box center [325, 319] width 25 height 19
click at [251, 237] on div "6" at bounding box center [250, 241] width 25 height 19
click at [271, 165] on div "New Marker" at bounding box center [235, 172] width 118 height 22
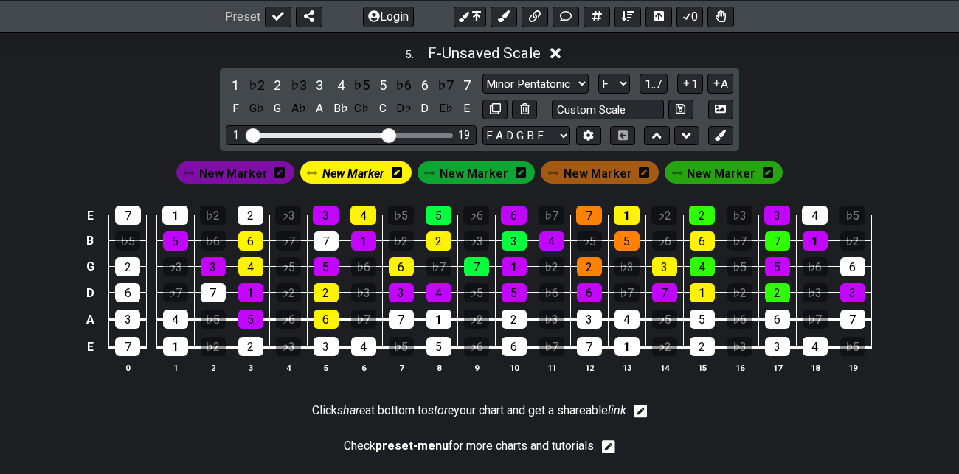
click at [246, 170] on span "New Marker" at bounding box center [233, 173] width 69 height 21
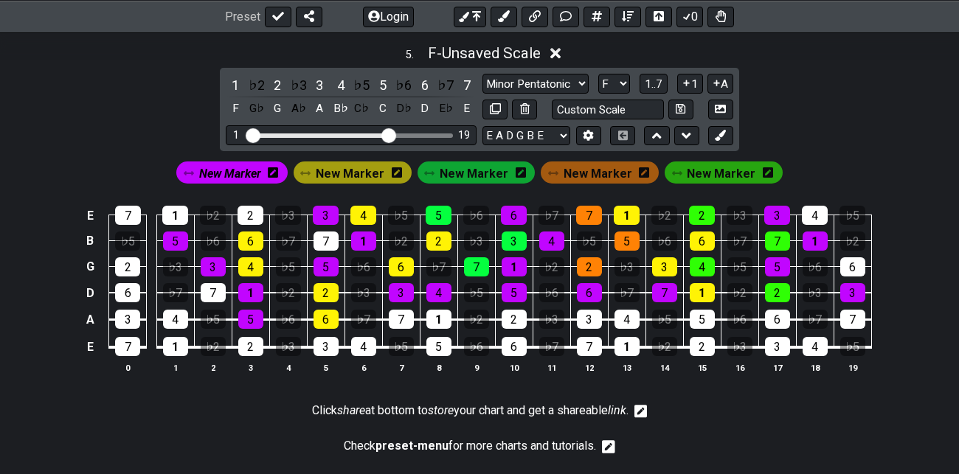
click at [246, 170] on span "New Marker" at bounding box center [230, 173] width 62 height 21
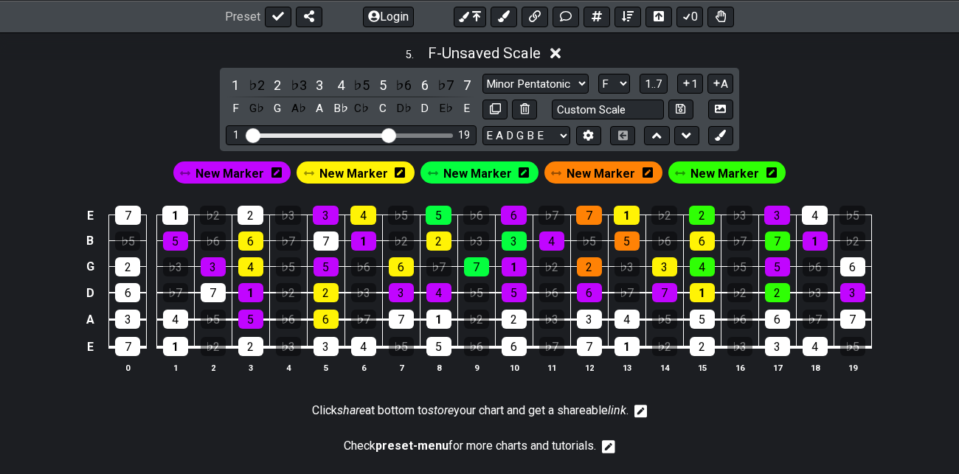
click at [246, 170] on span "New Marker" at bounding box center [229, 173] width 69 height 21
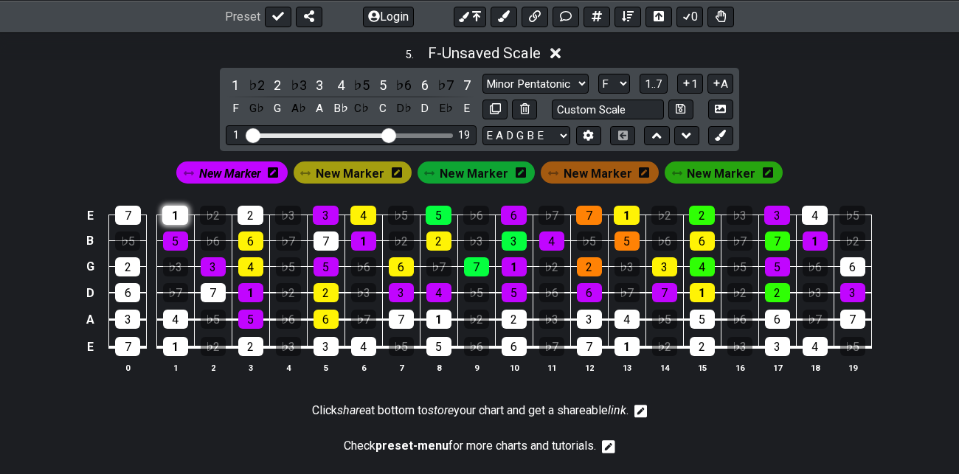
click at [180, 206] on div "1" at bounding box center [175, 215] width 26 height 19
click at [358, 170] on span "New Marker" at bounding box center [350, 173] width 69 height 21
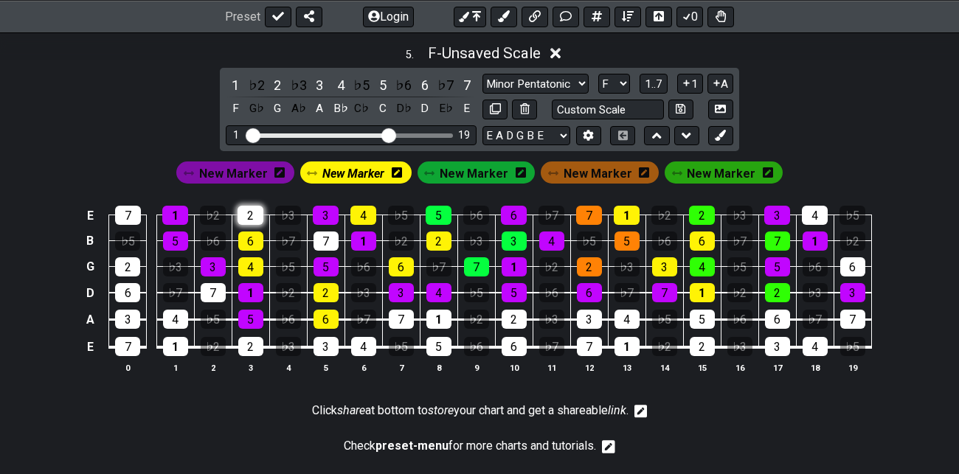
click at [252, 206] on div "2" at bounding box center [250, 215] width 26 height 19
click at [490, 171] on span "New Marker" at bounding box center [473, 173] width 69 height 21
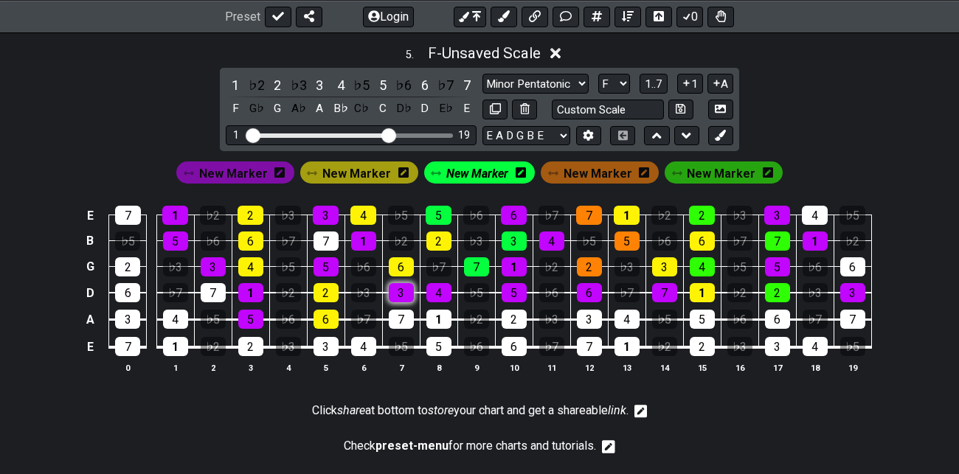
click at [402, 287] on div "3" at bounding box center [401, 292] width 25 height 19
click at [403, 313] on div "7" at bounding box center [401, 319] width 25 height 19
click at [403, 265] on div "6" at bounding box center [401, 266] width 25 height 19
click at [326, 263] on div "5" at bounding box center [325, 266] width 25 height 19
click at [404, 265] on div "6" at bounding box center [401, 266] width 25 height 19
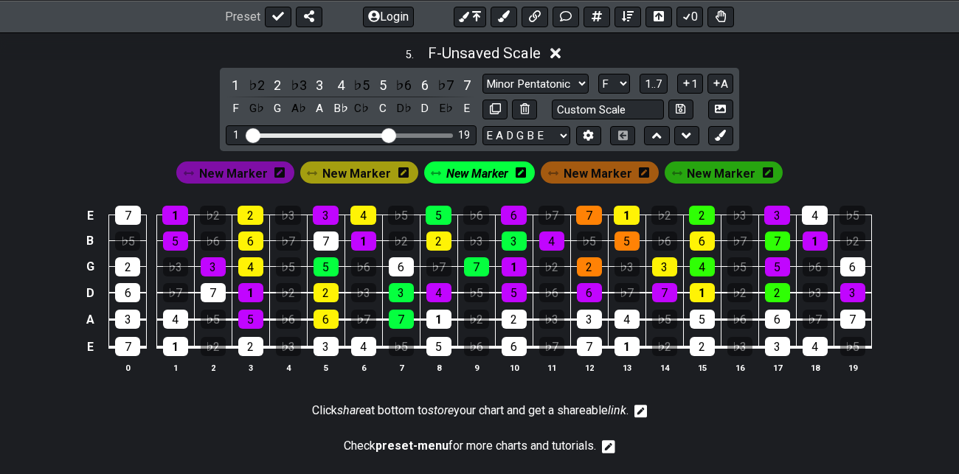
click at [479, 164] on span "New Marker" at bounding box center [477, 173] width 62 height 21
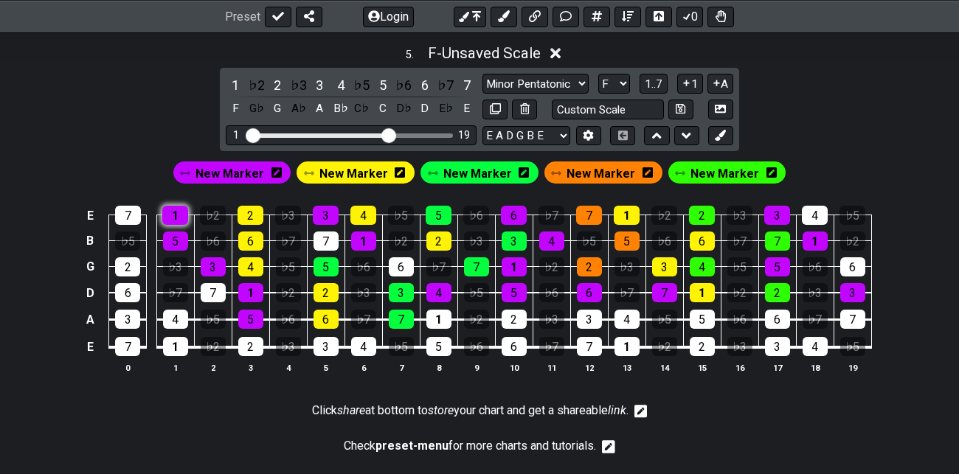
click at [177, 210] on div "1" at bounding box center [175, 215] width 26 height 19
click at [258, 320] on div "5" at bounding box center [250, 319] width 25 height 19
click at [332, 319] on div "6" at bounding box center [325, 319] width 25 height 19
click at [260, 241] on div "6" at bounding box center [250, 241] width 25 height 19
click at [254, 240] on div "6" at bounding box center [250, 241] width 25 height 19
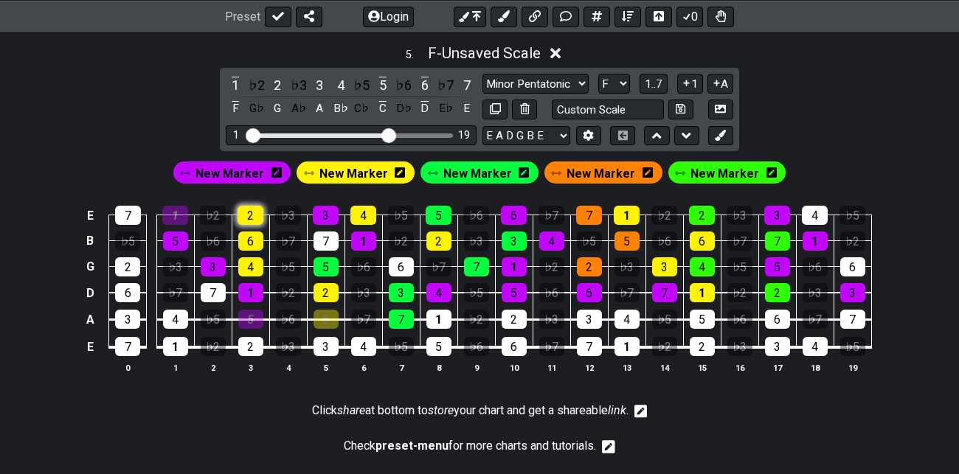
click at [252, 209] on div "2" at bounding box center [250, 215] width 26 height 19
click at [404, 316] on div "7" at bounding box center [401, 319] width 25 height 19
click at [493, 167] on span "New Marker" at bounding box center [477, 173] width 69 height 21
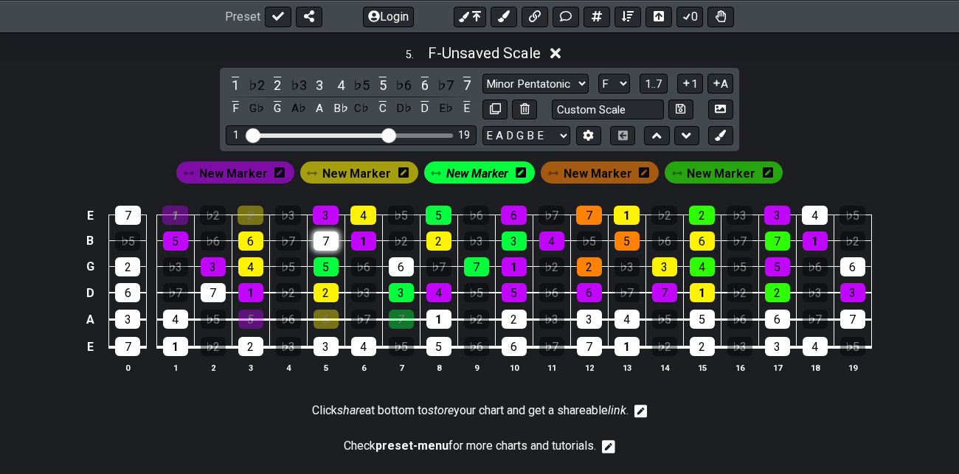
click at [324, 238] on div "7" at bounding box center [325, 241] width 25 height 19
click at [327, 213] on div "3" at bounding box center [326, 215] width 26 height 19
click at [479, 170] on span "New Marker" at bounding box center [477, 173] width 62 height 21
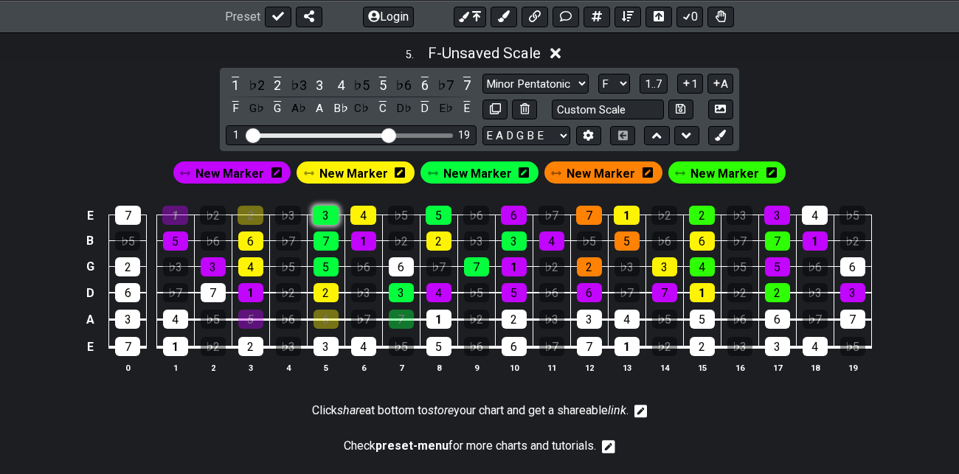
click at [330, 206] on div "3" at bounding box center [326, 215] width 26 height 19
click at [602, 169] on span "New Marker" at bounding box center [600, 173] width 69 height 21
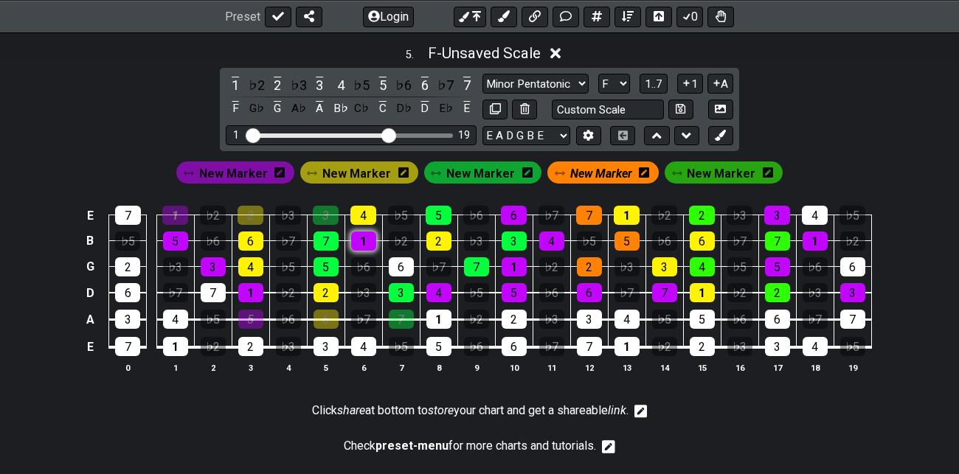
click at [366, 238] on div "1" at bounding box center [363, 241] width 25 height 19
click at [403, 263] on div "6" at bounding box center [401, 266] width 25 height 19
click at [439, 285] on div "4" at bounding box center [438, 292] width 25 height 19
click at [439, 312] on div "1" at bounding box center [438, 319] width 25 height 19
click at [366, 209] on div "4" at bounding box center [363, 215] width 26 height 19
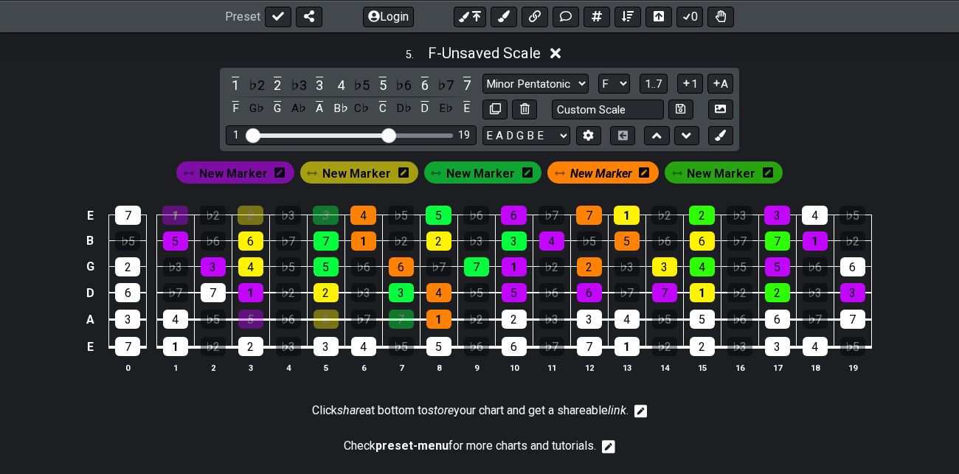
click at [602, 166] on span "New Marker" at bounding box center [601, 173] width 62 height 21
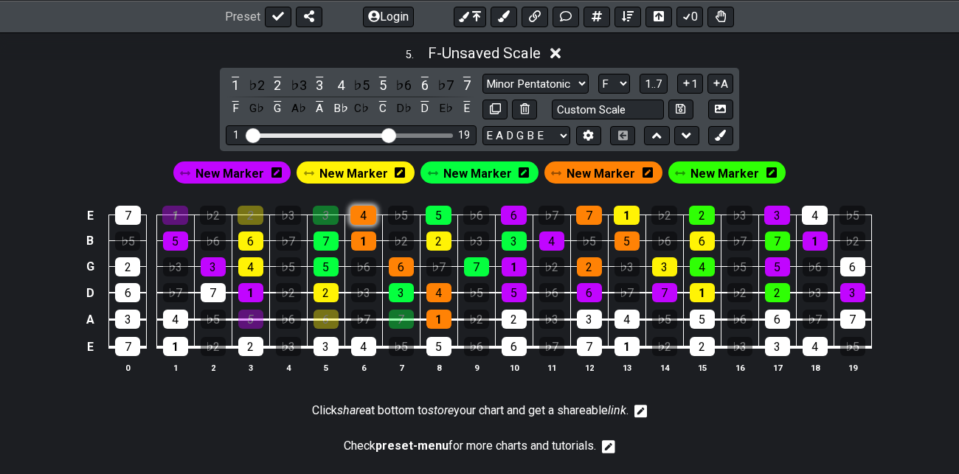
click at [365, 210] on div "4" at bounding box center [363, 215] width 26 height 19
click at [439, 321] on div "1" at bounding box center [438, 319] width 25 height 19
click at [720, 168] on span "New Marker" at bounding box center [724, 173] width 69 height 21
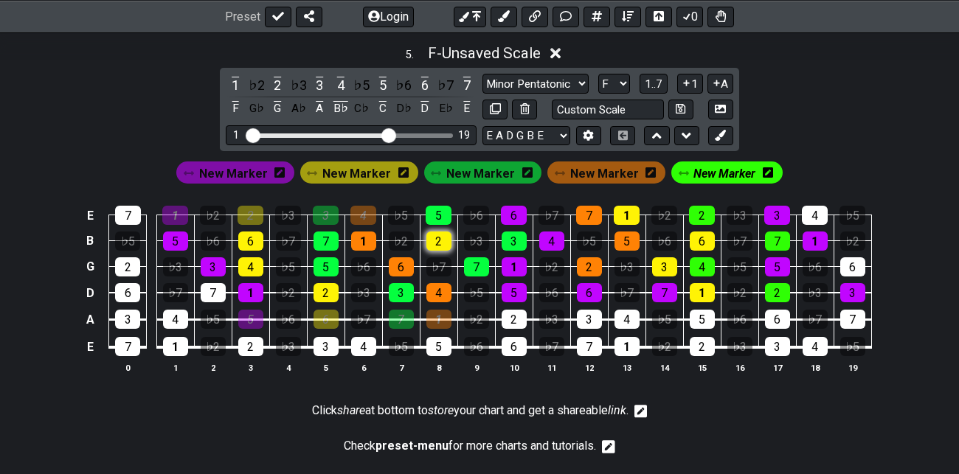
click at [433, 243] on div "2" at bounding box center [438, 241] width 25 height 19
click at [471, 265] on div "7" at bounding box center [476, 266] width 25 height 19
click at [510, 291] on div "5" at bounding box center [513, 292] width 25 height 19
click at [515, 314] on div "2" at bounding box center [513, 319] width 25 height 19
click at [441, 209] on div "5" at bounding box center [438, 215] width 26 height 19
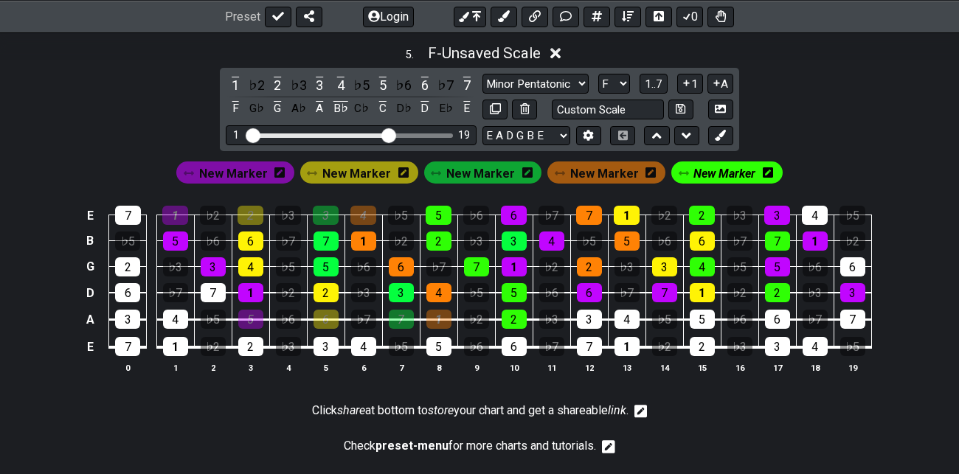
click at [726, 174] on span "New Marker" at bounding box center [724, 173] width 62 height 21
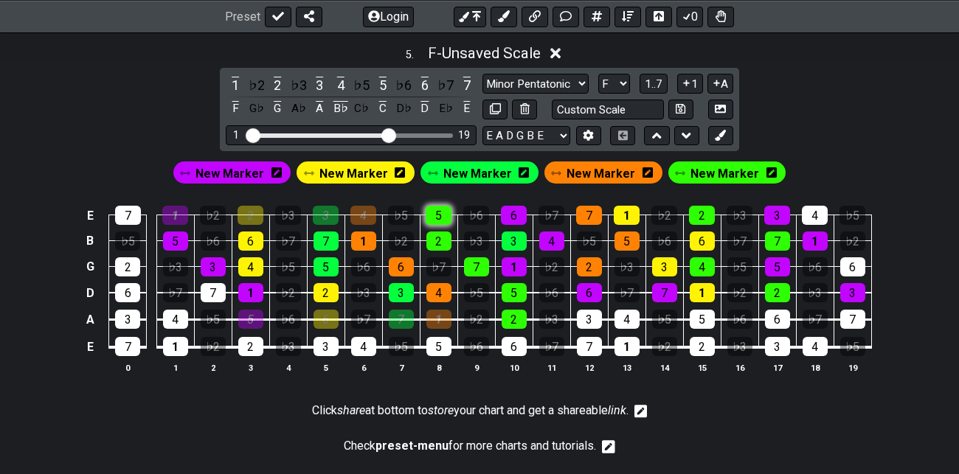
click at [443, 210] on div "5" at bounding box center [438, 215] width 26 height 19
click at [518, 314] on div "2" at bounding box center [513, 319] width 25 height 19
click at [254, 171] on span "New Marker" at bounding box center [229, 173] width 69 height 21
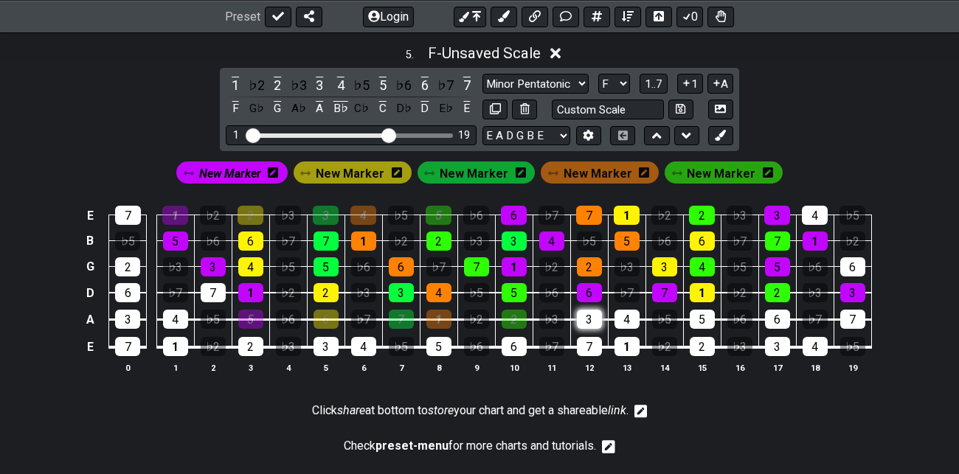
click at [588, 322] on div "3" at bounding box center [589, 319] width 25 height 19
click at [246, 167] on span "New Marker" at bounding box center [230, 173] width 62 height 21
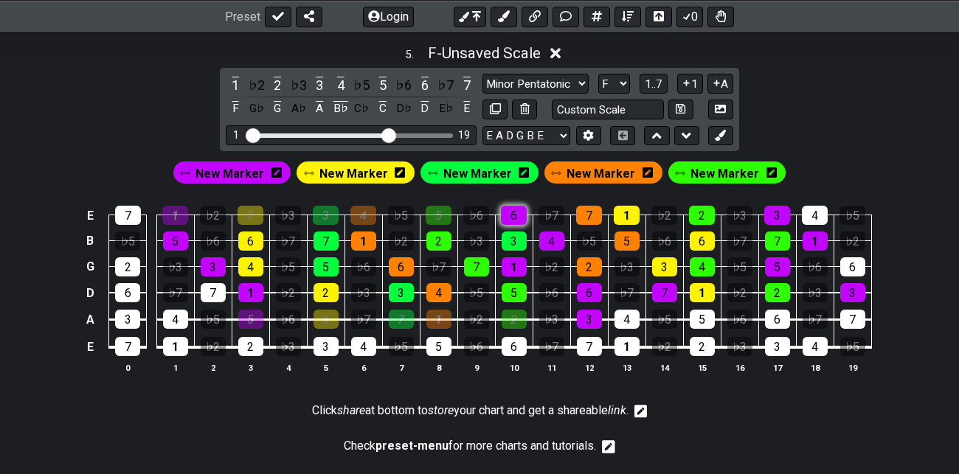
click at [521, 213] on div "6" at bounding box center [514, 215] width 26 height 19
click at [517, 214] on div "6" at bounding box center [514, 215] width 26 height 19
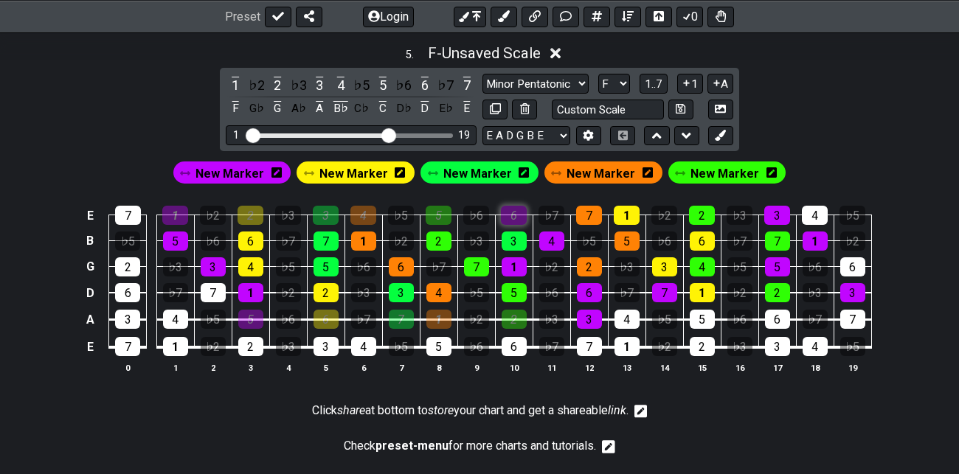
click at [517, 214] on div "6" at bounding box center [514, 215] width 26 height 19
click at [260, 169] on span "New Marker" at bounding box center [229, 173] width 69 height 21
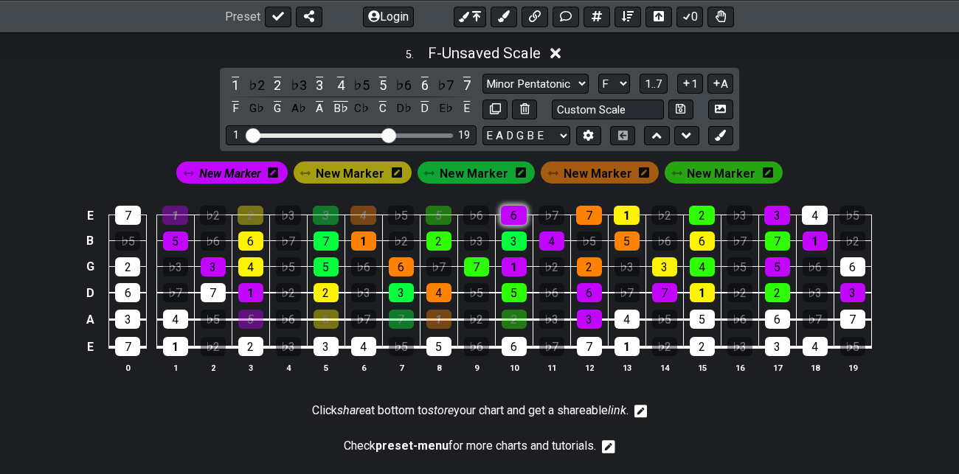
click at [509, 212] on div "6" at bounding box center [514, 215] width 26 height 19
click at [516, 264] on div "1" at bounding box center [513, 266] width 25 height 19
click at [518, 237] on div "3" at bounding box center [513, 241] width 25 height 19
click at [557, 236] on div "4" at bounding box center [551, 241] width 25 height 19
click at [511, 233] on div "3" at bounding box center [513, 241] width 25 height 19
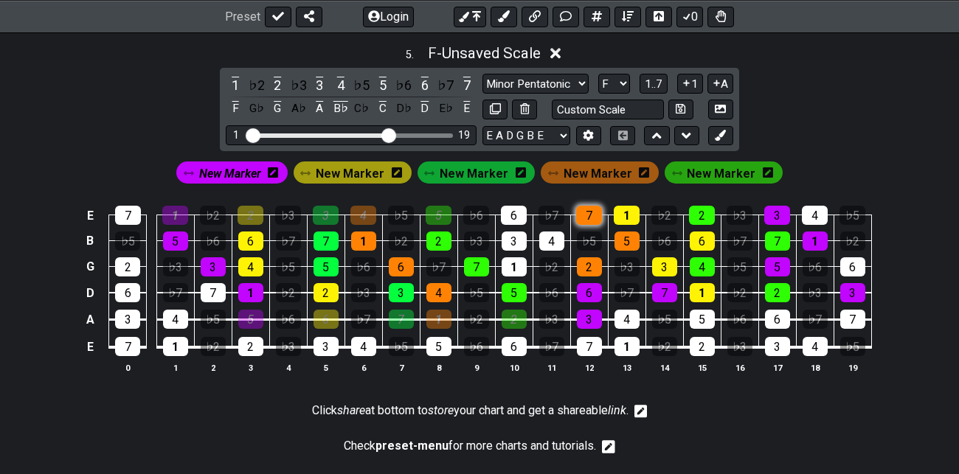
click at [586, 211] on div "7" at bounding box center [589, 215] width 26 height 19
click at [594, 257] on div "2" at bounding box center [589, 266] width 25 height 19
click at [627, 234] on div "5" at bounding box center [626, 241] width 25 height 19
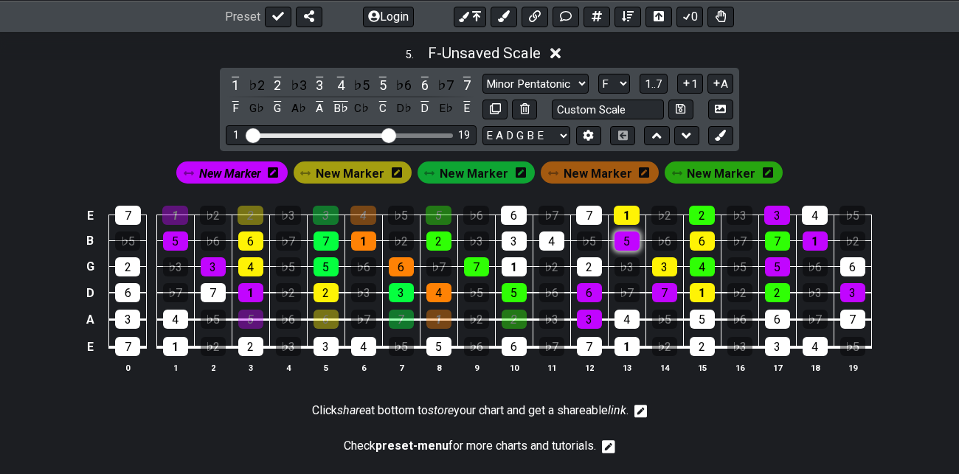
click at [627, 234] on div "5" at bounding box center [626, 241] width 25 height 19
click at [628, 211] on div "1" at bounding box center [626, 215] width 26 height 19
click at [665, 257] on div "3" at bounding box center [664, 266] width 25 height 19
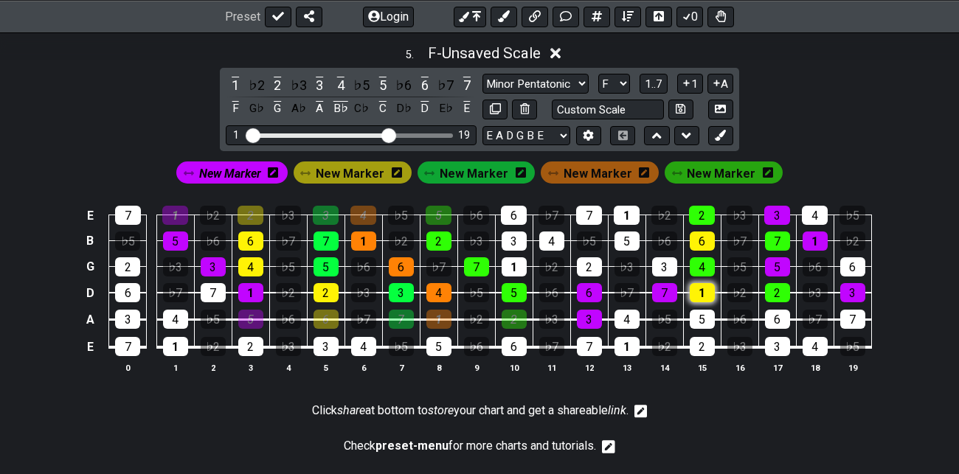
click at [703, 287] on div "1" at bounding box center [701, 292] width 25 height 19
click at [703, 260] on div "4" at bounding box center [701, 266] width 25 height 19
click at [701, 232] on div "6" at bounding box center [701, 241] width 25 height 19
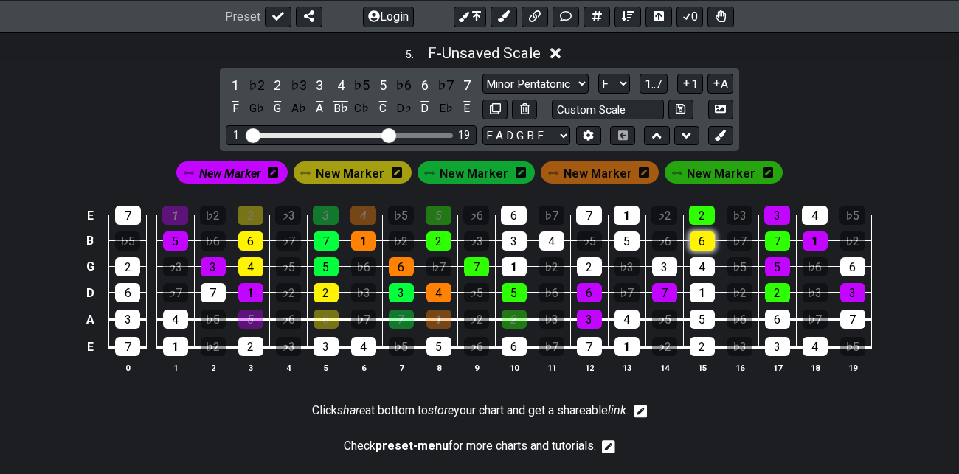
click at [701, 232] on div "6" at bounding box center [701, 241] width 25 height 19
click at [701, 213] on div "2" at bounding box center [702, 215] width 26 height 19
click at [776, 209] on div "3" at bounding box center [777, 215] width 26 height 19
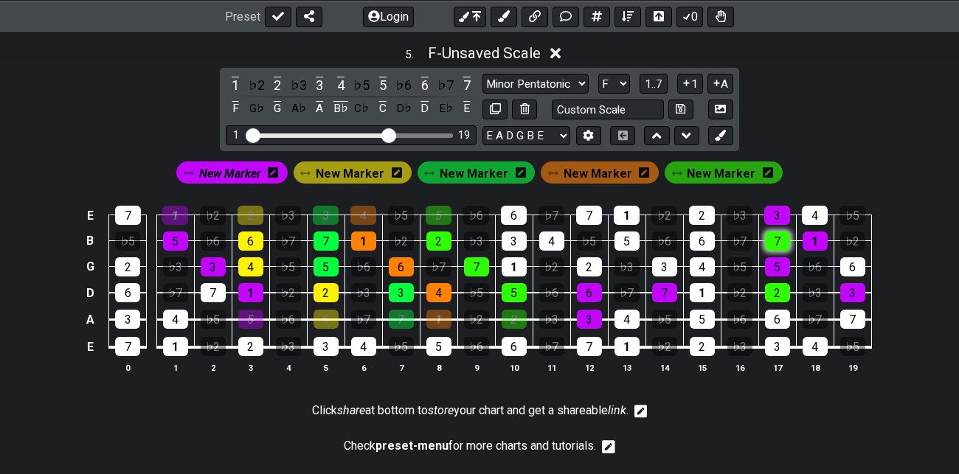
click at [779, 243] on div "7" at bounding box center [777, 241] width 25 height 19
click at [246, 170] on span "New Marker" at bounding box center [230, 173] width 62 height 21
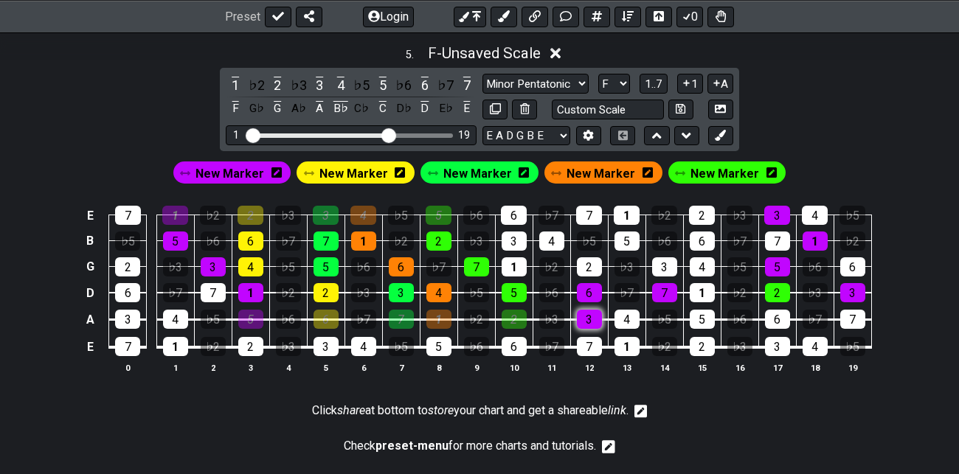
click at [592, 317] on div "3" at bounding box center [589, 319] width 25 height 19
click at [246, 164] on span "New Marker" at bounding box center [229, 173] width 69 height 21
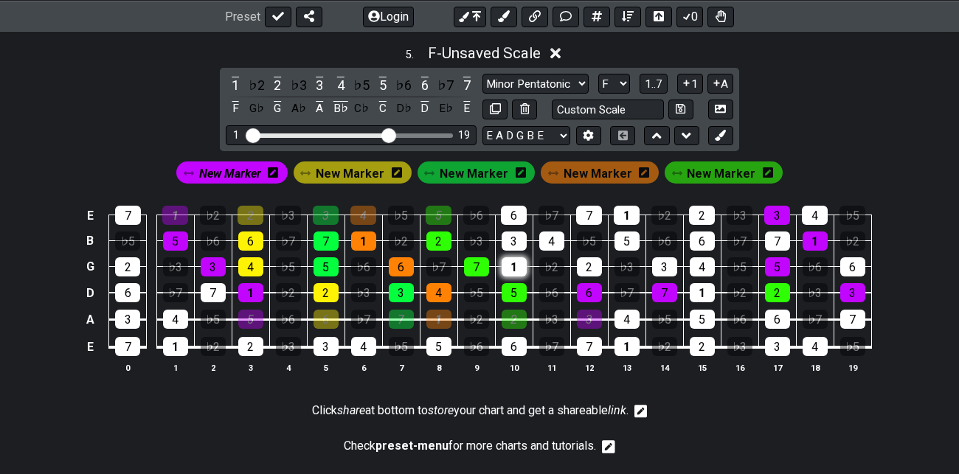
click at [520, 263] on div "1" at bounding box center [513, 266] width 25 height 19
click at [514, 237] on div "3" at bounding box center [513, 241] width 25 height 19
click at [515, 212] on div "6" at bounding box center [514, 215] width 26 height 19
click at [252, 170] on span "New Marker" at bounding box center [230, 173] width 62 height 21
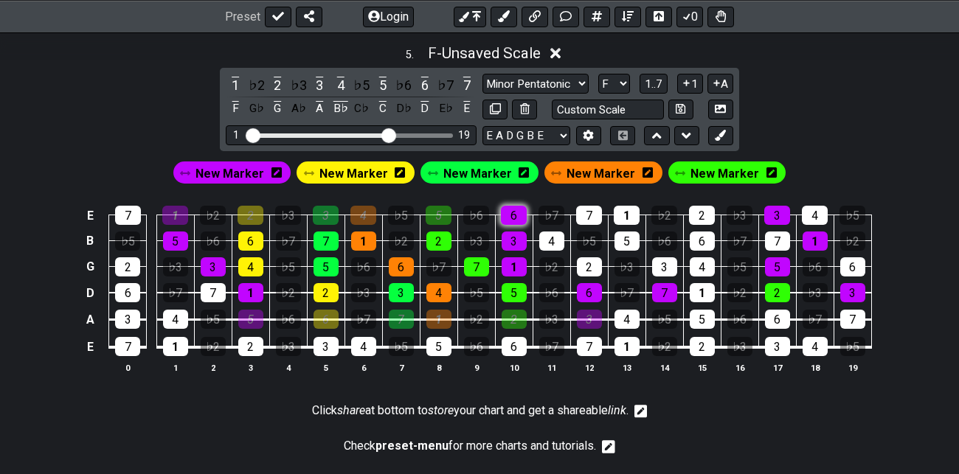
click at [519, 209] on div "6" at bounding box center [514, 215] width 26 height 19
click at [369, 170] on span "New Marker" at bounding box center [353, 173] width 69 height 21
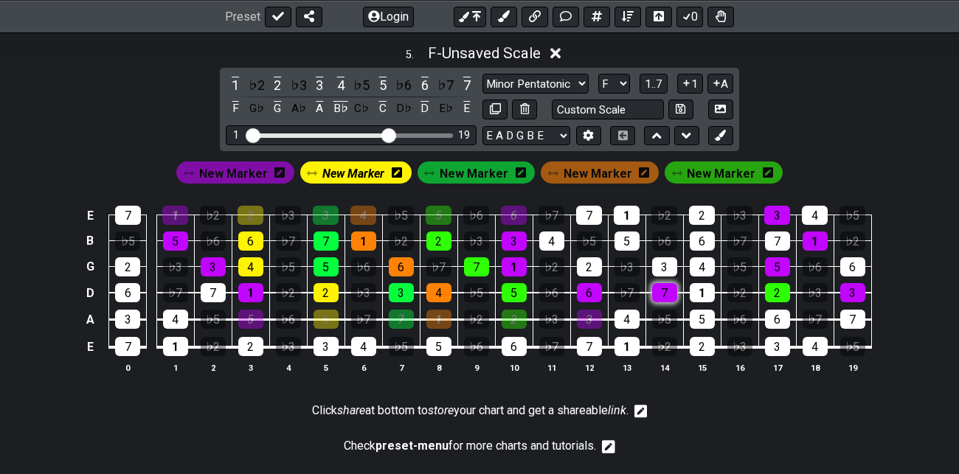
click at [664, 287] on div "7" at bounding box center [664, 292] width 25 height 19
click at [591, 260] on div "2" at bounding box center [589, 266] width 25 height 19
click at [630, 315] on div "4" at bounding box center [626, 319] width 25 height 19
click at [552, 237] on div "4" at bounding box center [551, 241] width 25 height 19
click at [591, 211] on div "7" at bounding box center [589, 215] width 26 height 19
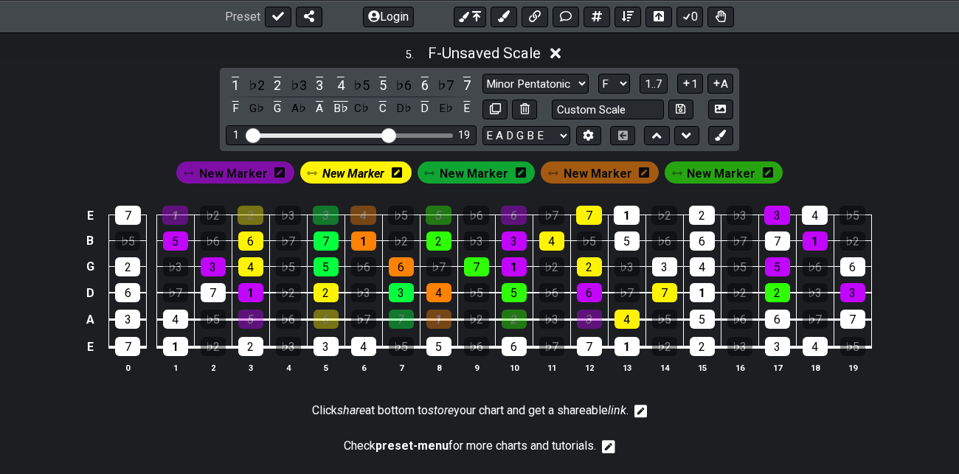
click at [352, 173] on span "New Marker" at bounding box center [353, 173] width 62 height 21
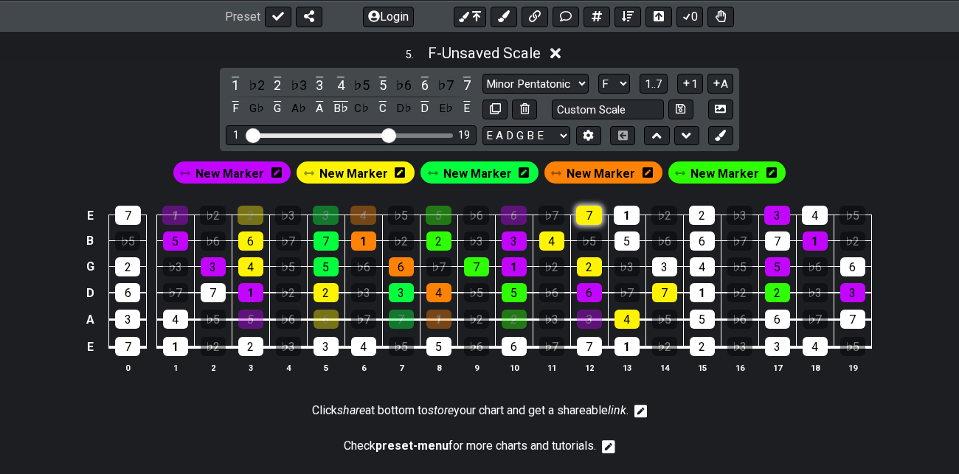
click at [598, 210] on div "7" at bounding box center [589, 215] width 26 height 19
click at [630, 316] on div "4" at bounding box center [626, 319] width 25 height 19
click at [257, 173] on span "New Marker" at bounding box center [229, 173] width 69 height 21
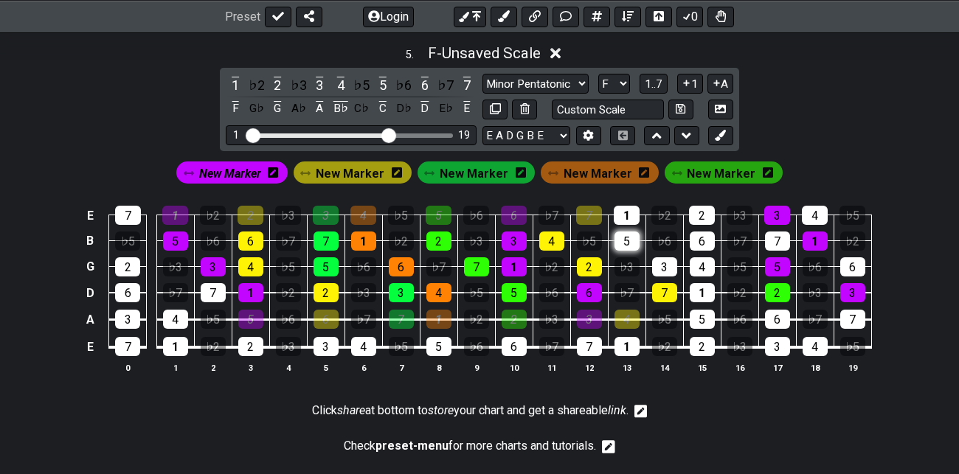
click at [628, 237] on div "5" at bounding box center [626, 241] width 25 height 19
click at [664, 260] on div "3" at bounding box center [664, 266] width 25 height 19
click at [701, 286] on div "1" at bounding box center [701, 292] width 25 height 19
click at [627, 207] on div "1" at bounding box center [626, 215] width 26 height 19
click at [703, 316] on div "5" at bounding box center [701, 319] width 25 height 19
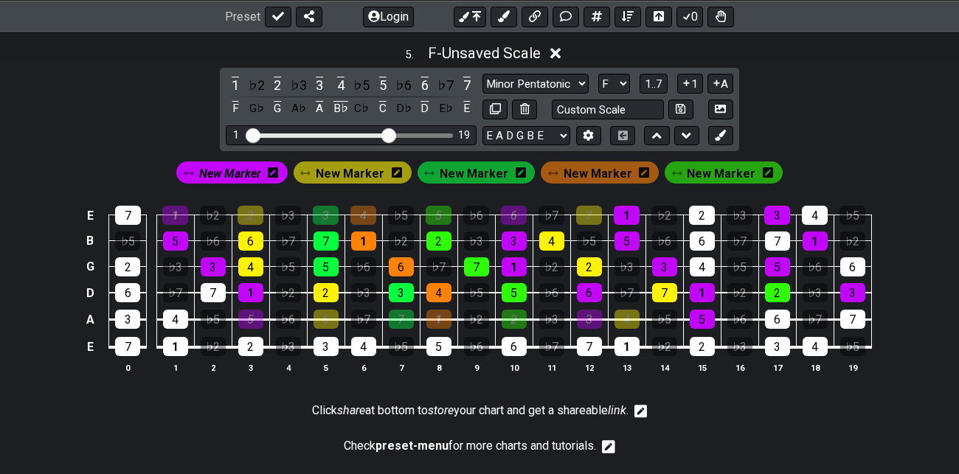
click at [248, 167] on span "New Marker" at bounding box center [230, 173] width 62 height 21
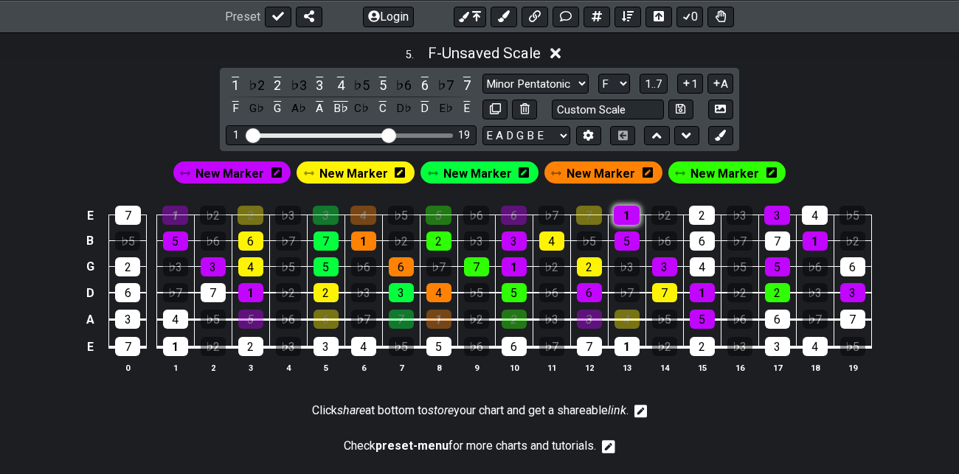
click at [635, 210] on div "1" at bounding box center [626, 215] width 26 height 19
click at [707, 316] on div "5" at bounding box center [701, 319] width 25 height 19
click at [255, 171] on span "New Marker" at bounding box center [229, 173] width 69 height 21
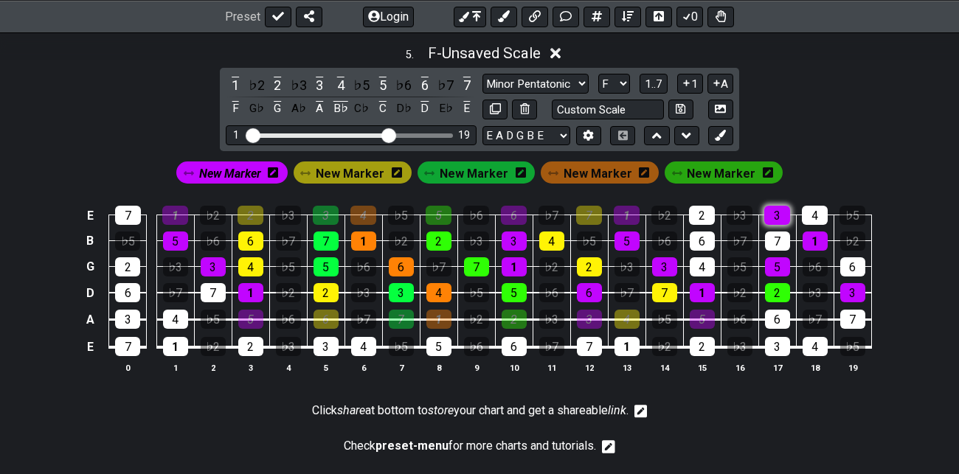
click at [778, 212] on div "3" at bounding box center [777, 215] width 26 height 19
click at [810, 232] on div "1" at bounding box center [814, 241] width 25 height 19
click at [778, 264] on div "5" at bounding box center [777, 266] width 25 height 19
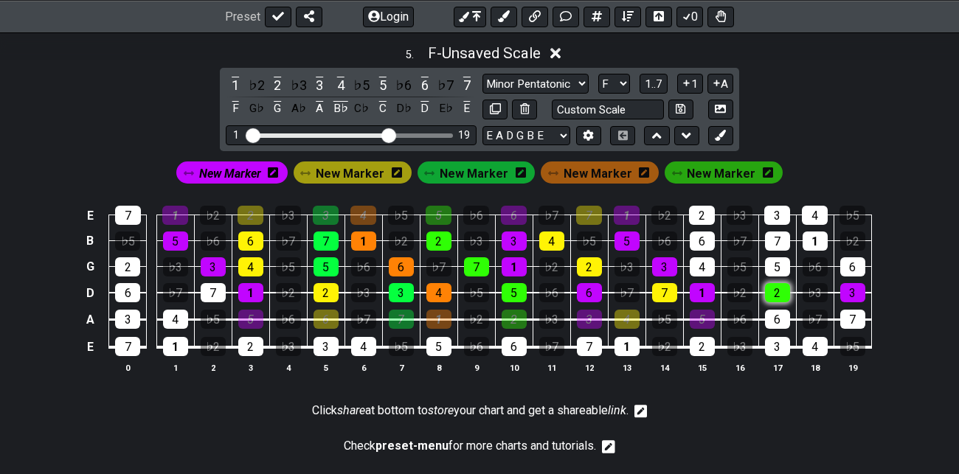
click at [780, 286] on div "2" at bounding box center [777, 292] width 25 height 19
click at [855, 288] on div "3" at bounding box center [852, 292] width 25 height 19
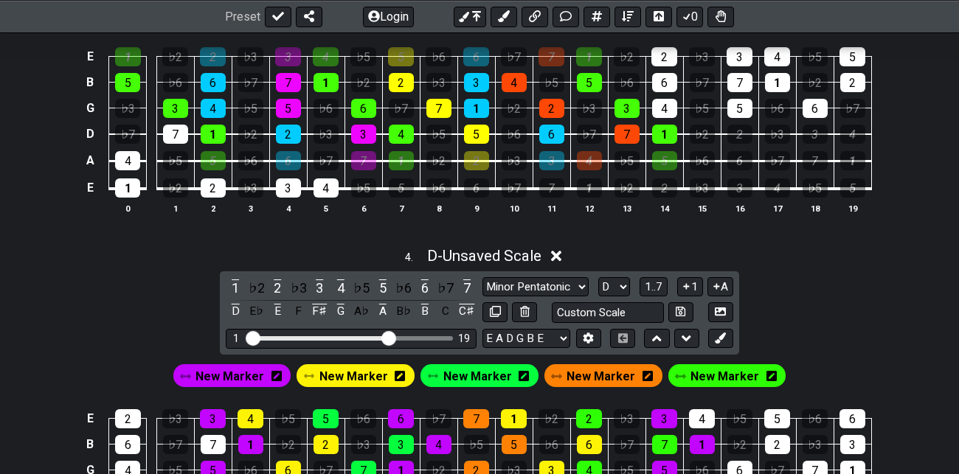
scroll to position [1304, 0]
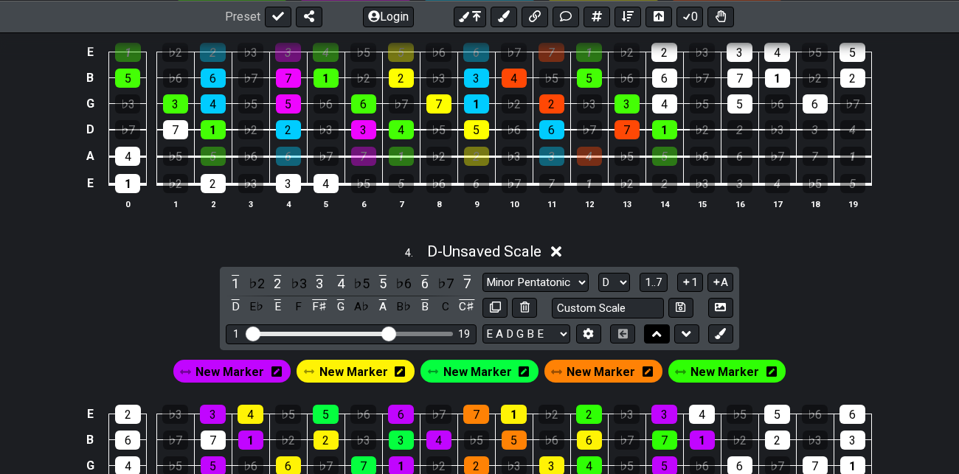
click at [660, 332] on icon at bounding box center [657, 334] width 10 height 15
select select "D"
select select "E"
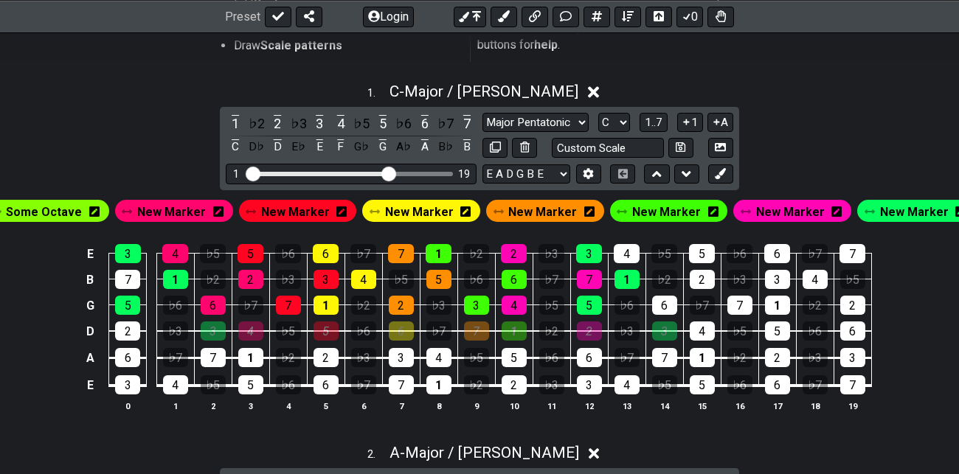
scroll to position [380, 0]
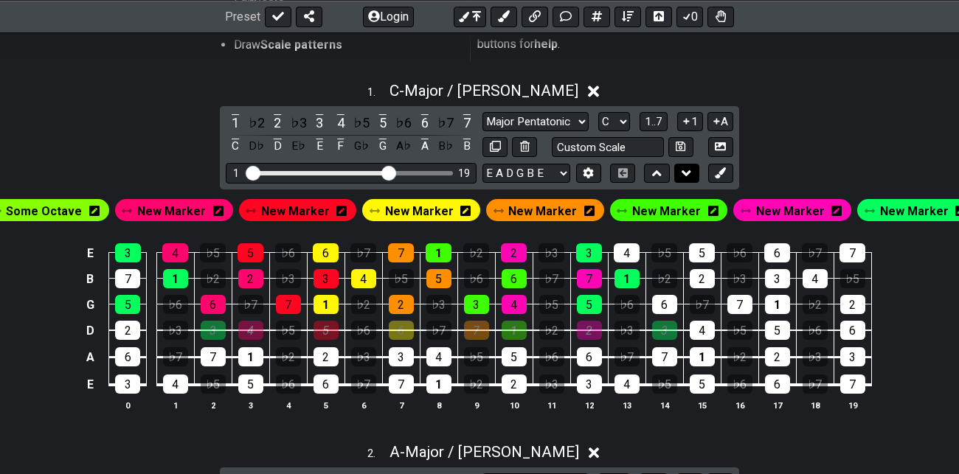
click at [685, 170] on icon at bounding box center [686, 173] width 10 height 6
select select "C"
select select "A"
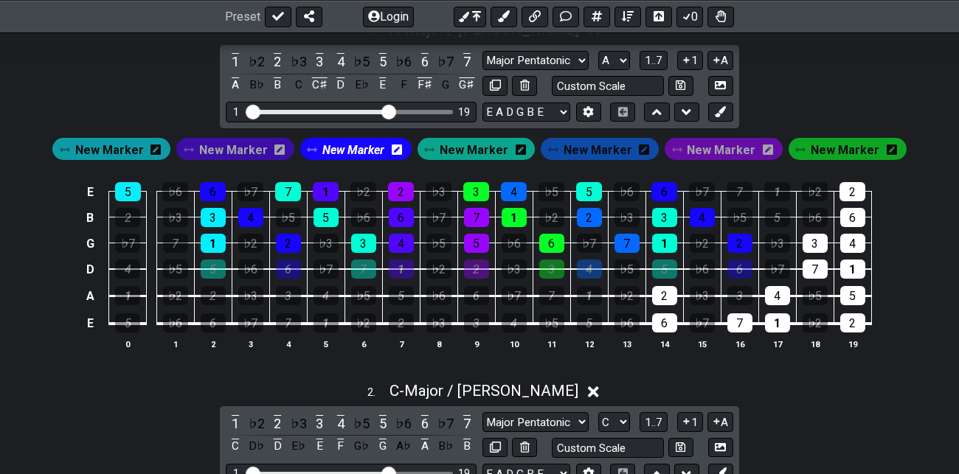
scroll to position [421, 0]
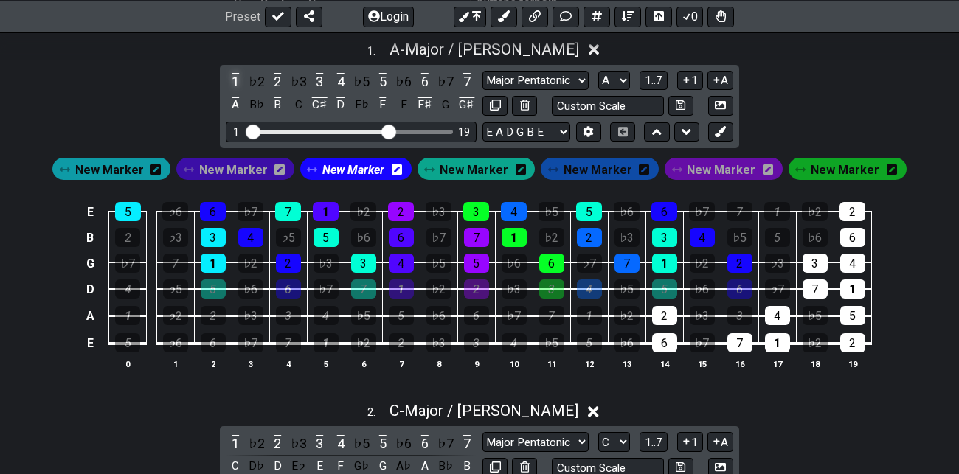
click at [231, 78] on div "1" at bounding box center [235, 82] width 19 height 20
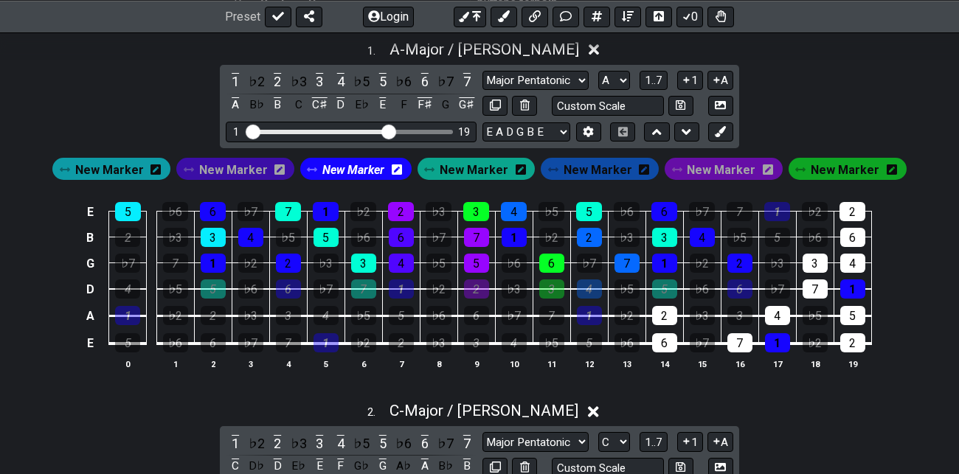
click at [352, 170] on span "New Marker" at bounding box center [353, 169] width 62 height 21
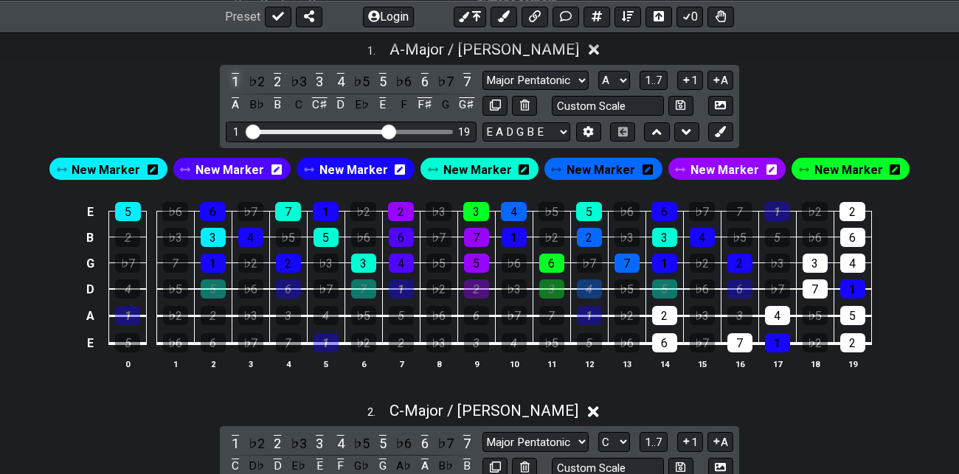
click at [236, 80] on div "1" at bounding box center [235, 82] width 19 height 20
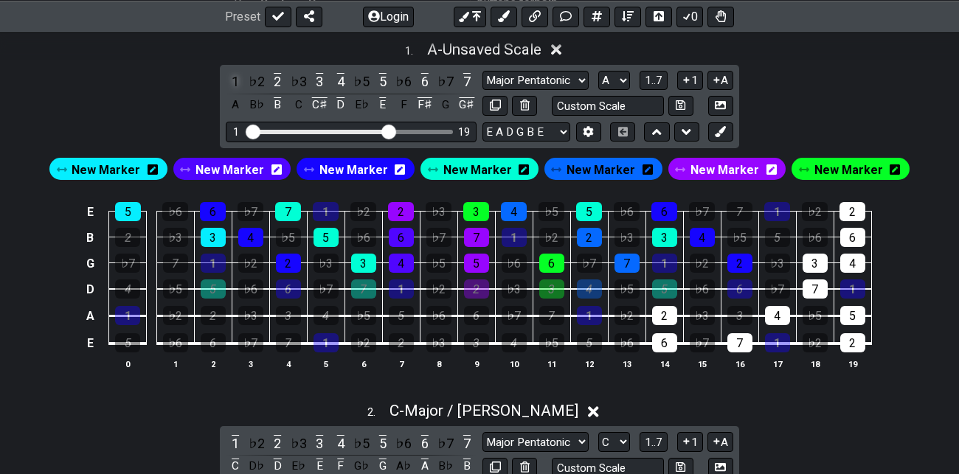
click at [236, 80] on div "1" at bounding box center [235, 82] width 19 height 20
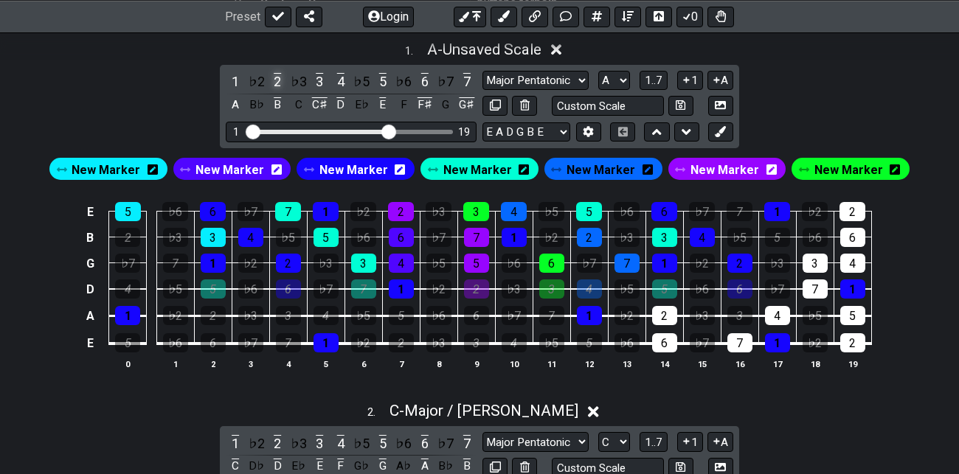
click at [278, 80] on div "2" at bounding box center [277, 82] width 19 height 20
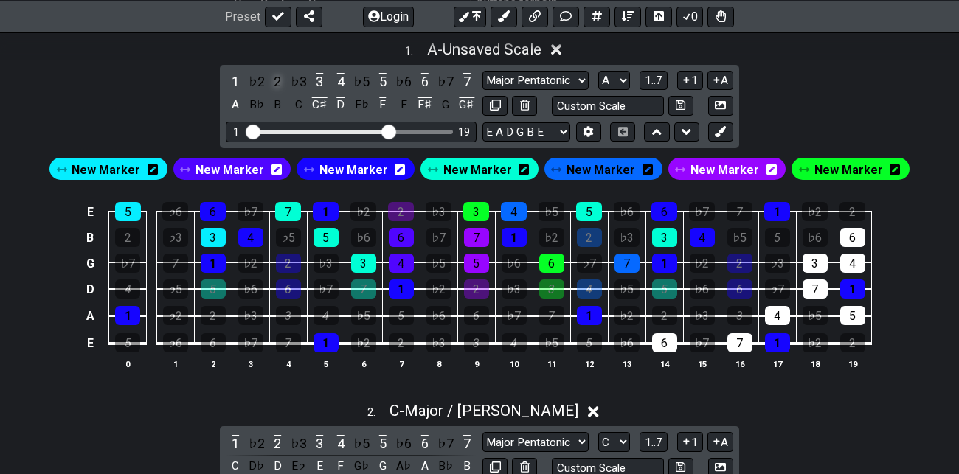
click at [278, 80] on div "2" at bounding box center [277, 82] width 19 height 20
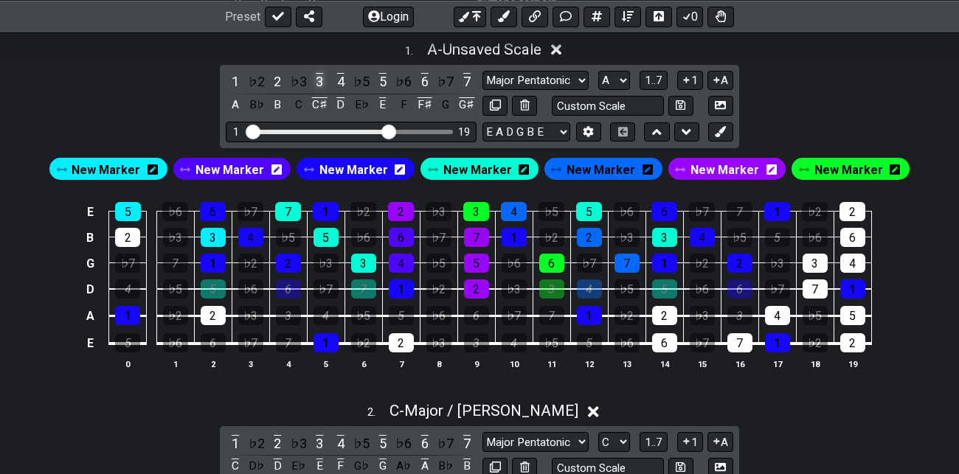
click at [320, 79] on div "3" at bounding box center [319, 82] width 19 height 20
click at [342, 77] on div "4" at bounding box center [340, 82] width 19 height 20
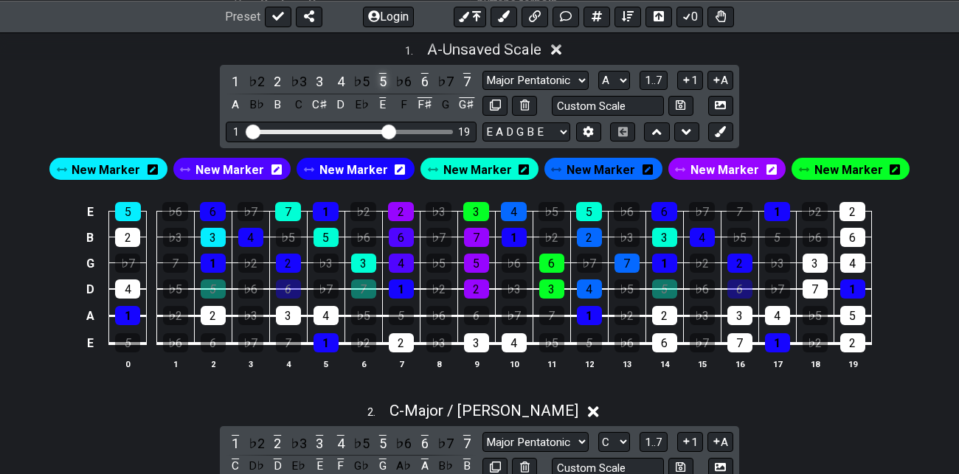
click at [384, 76] on div "5" at bounding box center [382, 82] width 19 height 20
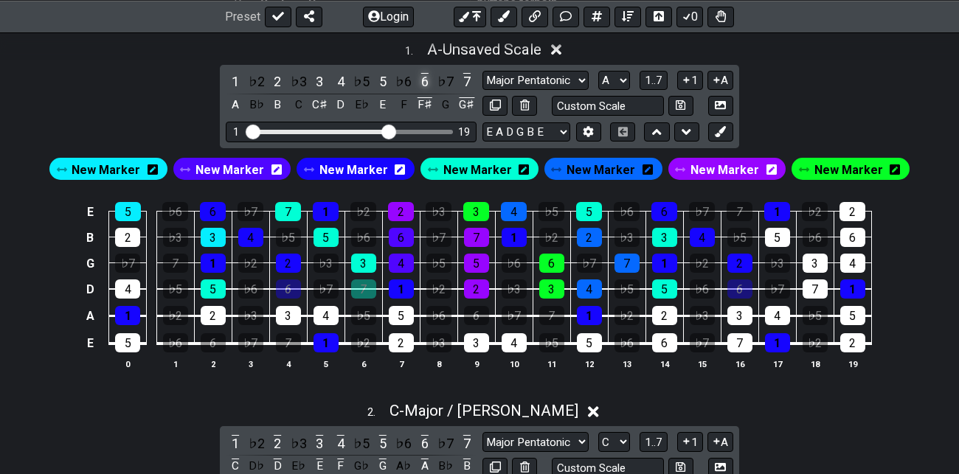
click at [425, 81] on div "6" at bounding box center [424, 82] width 19 height 20
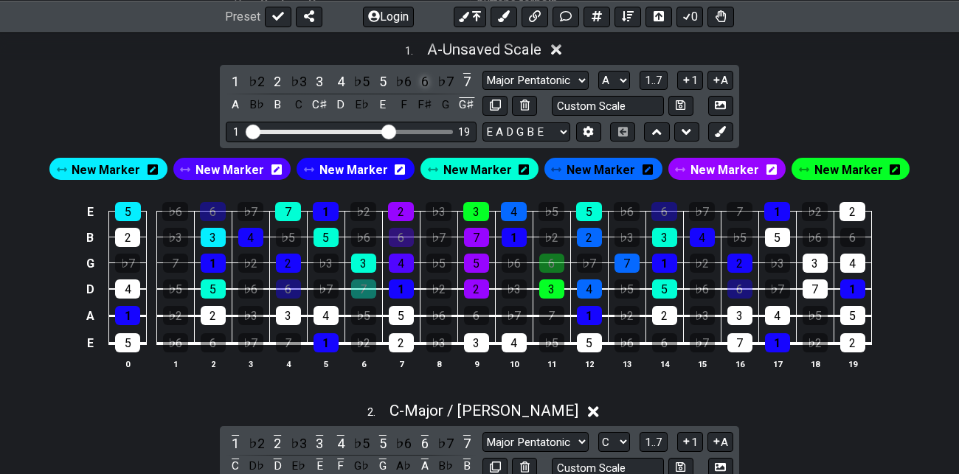
click at [425, 81] on div "6" at bounding box center [424, 82] width 19 height 20
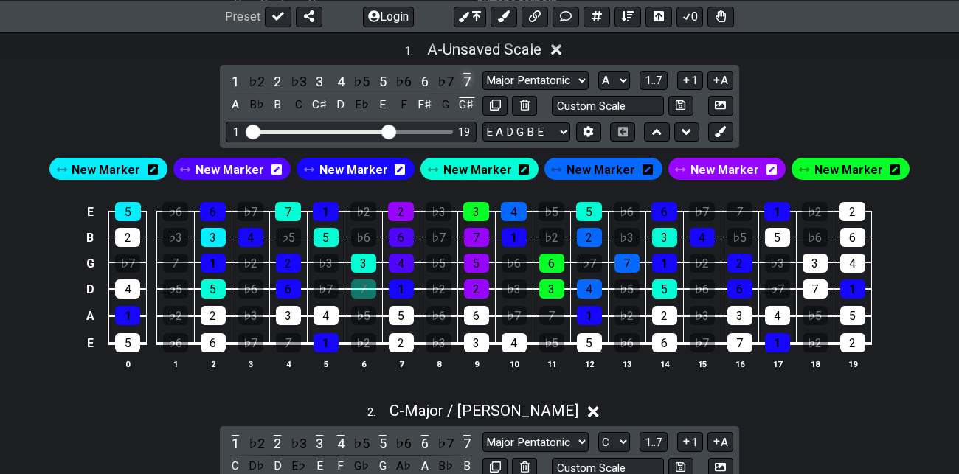
click at [467, 80] on div "7" at bounding box center [466, 82] width 19 height 20
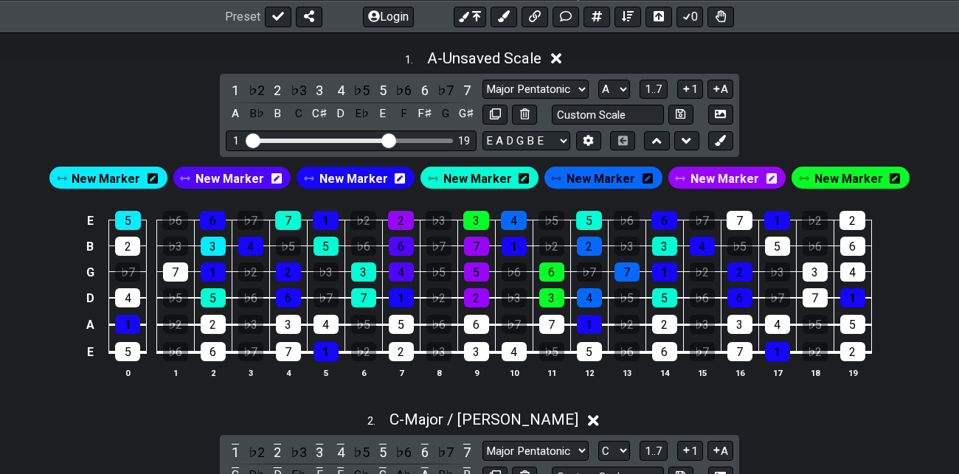
scroll to position [407, 0]
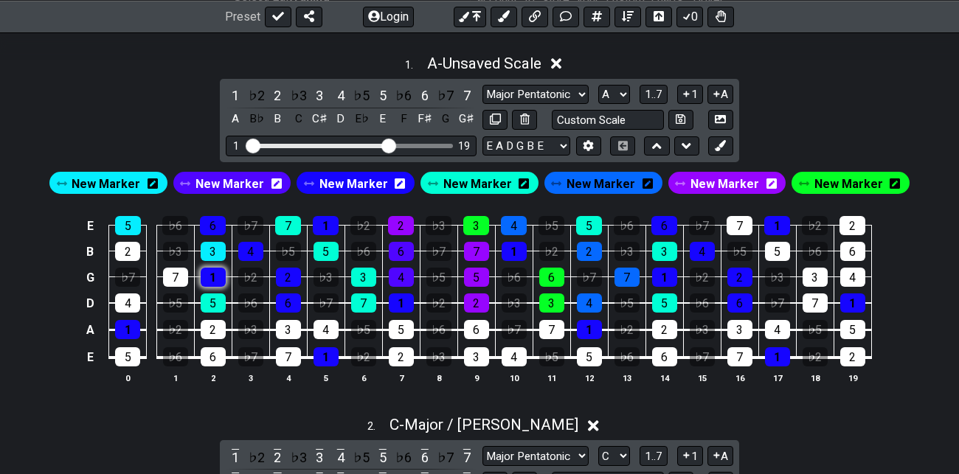
click at [214, 276] on div "1" at bounding box center [213, 277] width 25 height 19
click at [135, 181] on span "New Marker" at bounding box center [106, 183] width 69 height 21
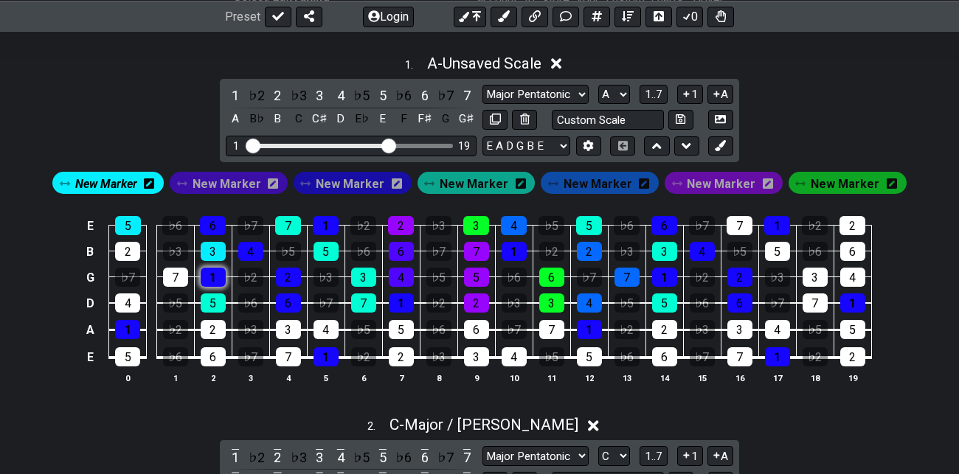
click at [215, 274] on div "1" at bounding box center [213, 277] width 25 height 19
click at [133, 184] on span "New Marker" at bounding box center [106, 183] width 62 height 21
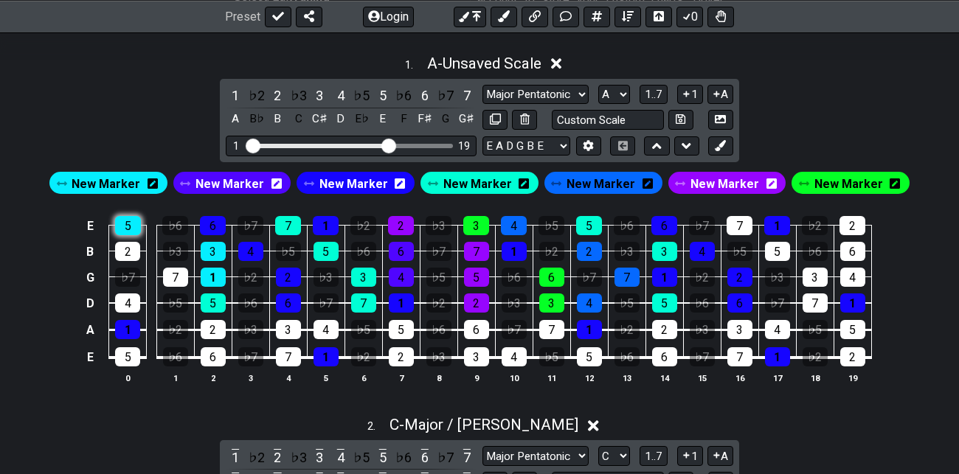
click at [130, 226] on div "5" at bounding box center [128, 225] width 26 height 19
click at [128, 179] on span "New Marker" at bounding box center [106, 183] width 69 height 21
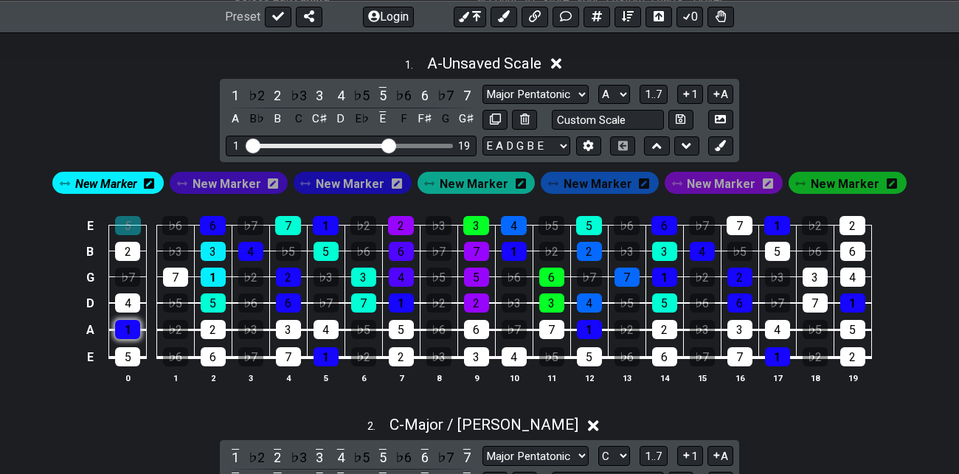
click at [131, 329] on div "1" at bounding box center [127, 329] width 25 height 19
click at [131, 180] on span "New Marker" at bounding box center [106, 183] width 62 height 21
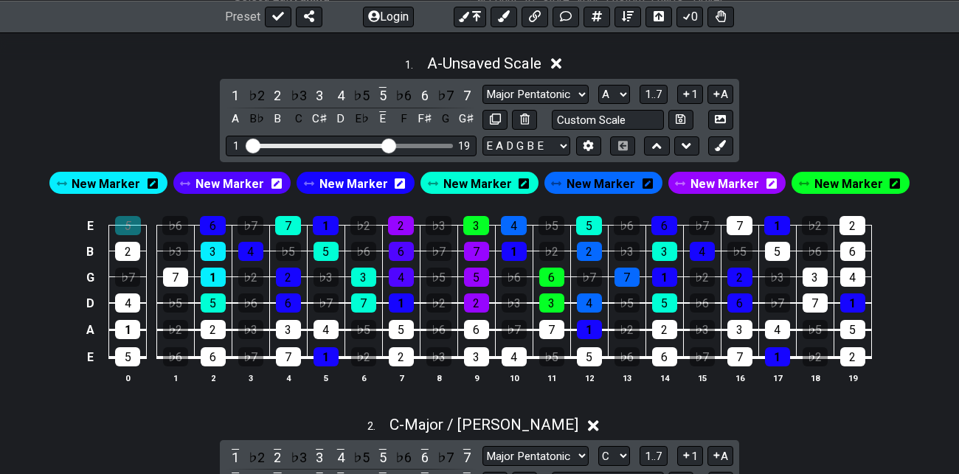
scroll to position [406, 0]
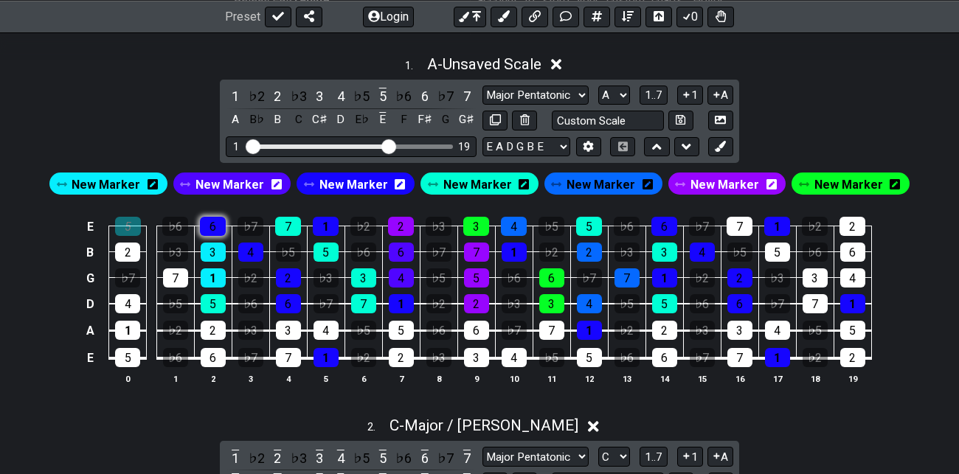
click at [215, 226] on div "6" at bounding box center [213, 226] width 26 height 19
click at [290, 225] on div "7" at bounding box center [288, 226] width 26 height 19
click at [725, 184] on span "New Marker" at bounding box center [724, 184] width 69 height 21
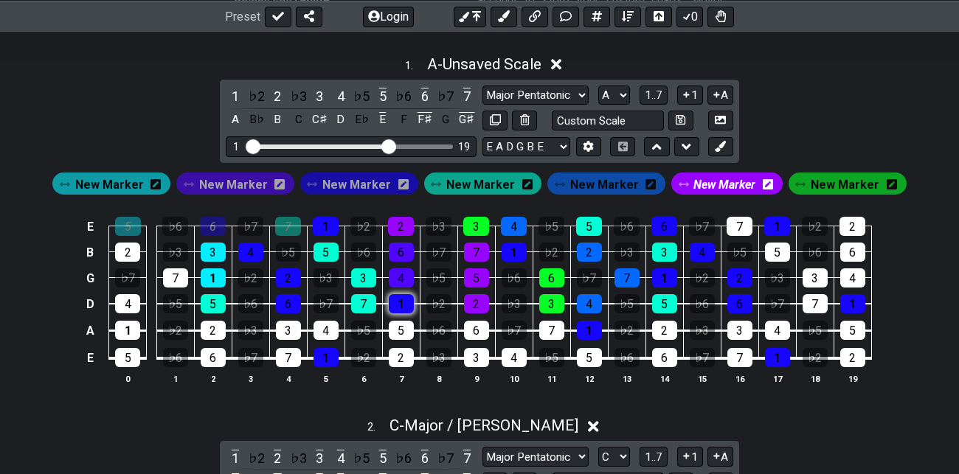
click at [397, 302] on div "1" at bounding box center [401, 303] width 25 height 19
click at [403, 272] on div "4" at bounding box center [401, 277] width 25 height 19
click at [404, 247] on div "6" at bounding box center [401, 252] width 25 height 19
click at [330, 224] on div "1" at bounding box center [326, 226] width 26 height 19
click at [715, 178] on span "New Marker" at bounding box center [724, 184] width 62 height 21
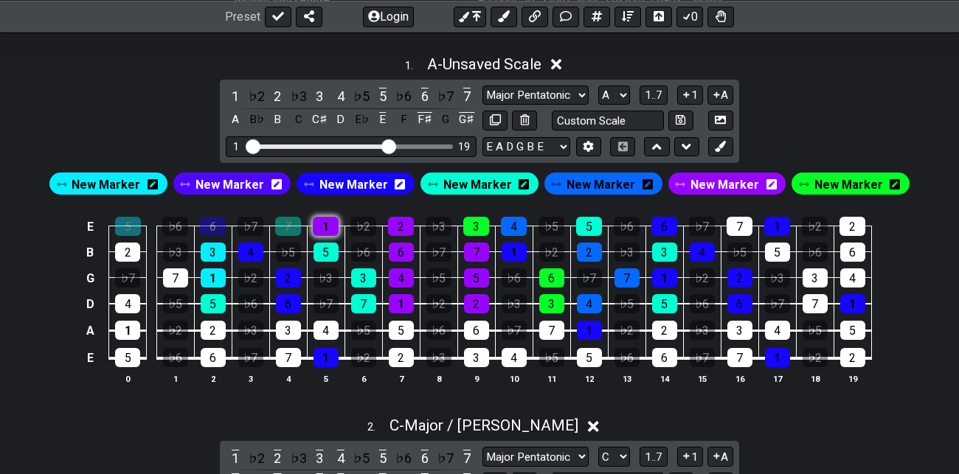
click at [324, 221] on div "1" at bounding box center [326, 226] width 26 height 19
click at [734, 178] on span "New Marker" at bounding box center [724, 184] width 69 height 21
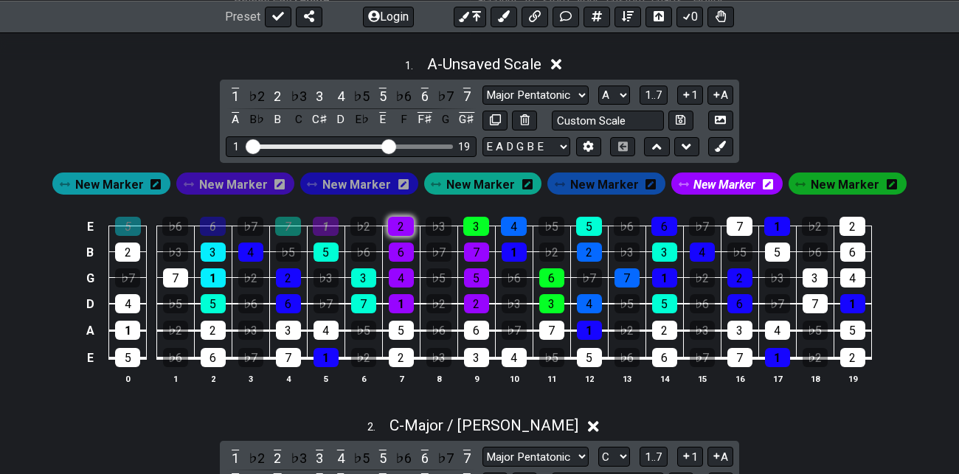
click at [400, 223] on div "2" at bounding box center [401, 226] width 26 height 19
click at [838, 182] on span "New Marker" at bounding box center [844, 184] width 69 height 21
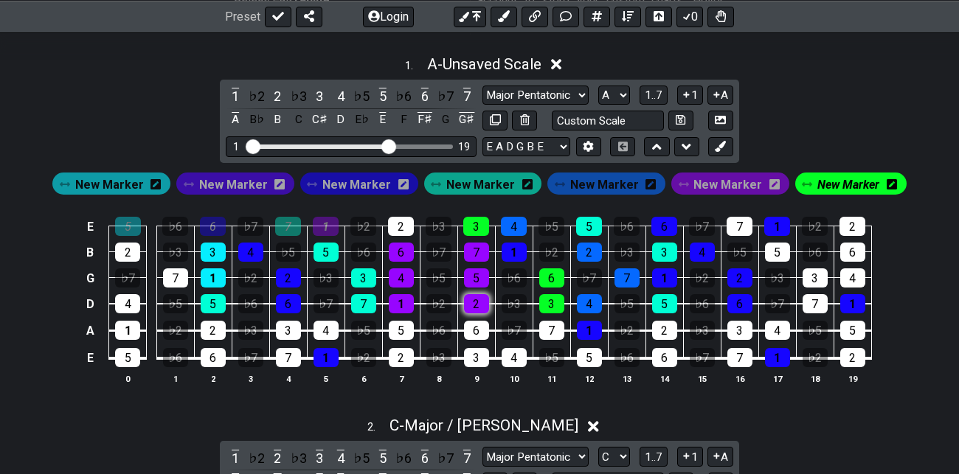
click at [476, 299] on div "2" at bounding box center [476, 303] width 25 height 19
click at [478, 274] on div "5" at bounding box center [476, 277] width 25 height 19
click at [473, 251] on div "7" at bounding box center [476, 252] width 25 height 19
click at [406, 221] on div "2" at bounding box center [401, 226] width 26 height 19
click at [833, 176] on span "New Marker" at bounding box center [848, 184] width 62 height 21
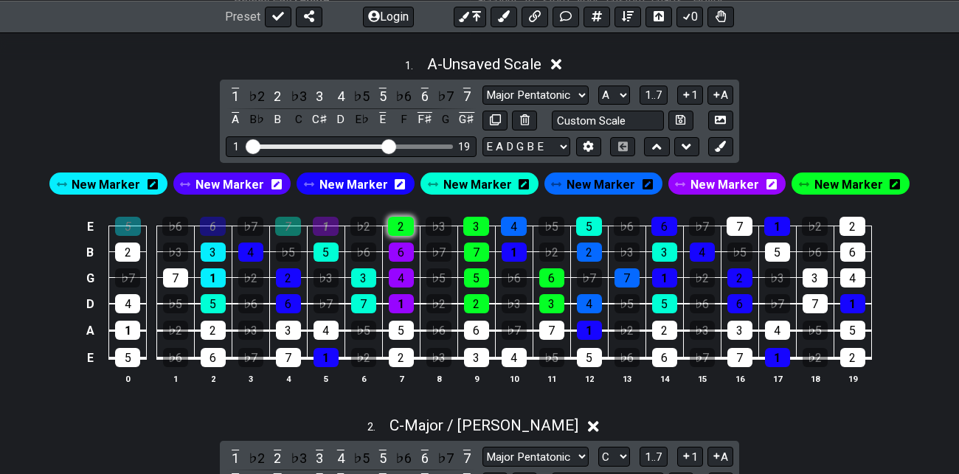
click at [403, 223] on div "2" at bounding box center [401, 226] width 26 height 19
click at [722, 180] on span "New Marker" at bounding box center [724, 184] width 69 height 21
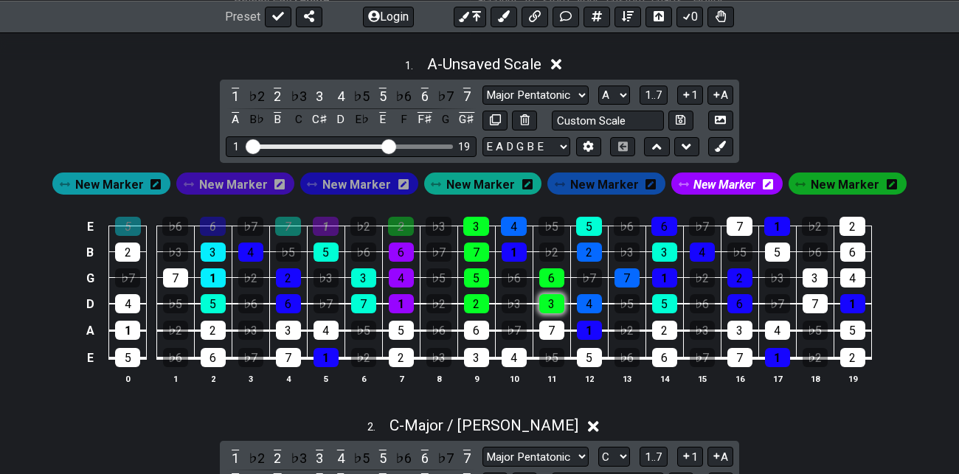
click at [553, 299] on div "3" at bounding box center [551, 303] width 25 height 19
click at [553, 279] on div "6" at bounding box center [551, 277] width 25 height 19
click at [516, 251] on div "1" at bounding box center [513, 252] width 25 height 19
click at [479, 220] on div "3" at bounding box center [476, 226] width 26 height 19
click at [714, 179] on span "New Marker" at bounding box center [724, 184] width 62 height 21
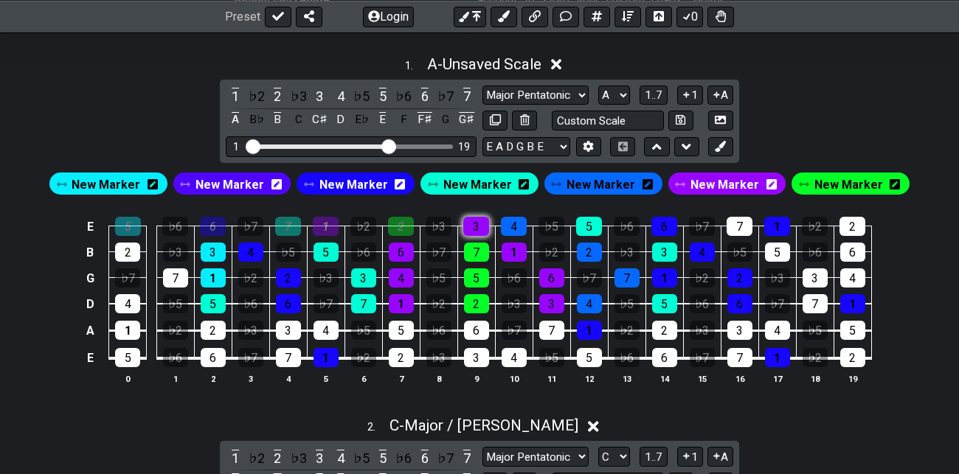
click at [474, 226] on div "3" at bounding box center [476, 226] width 26 height 19
click at [517, 223] on div "4" at bounding box center [514, 226] width 26 height 19
click at [353, 181] on span "New Marker" at bounding box center [353, 184] width 69 height 21
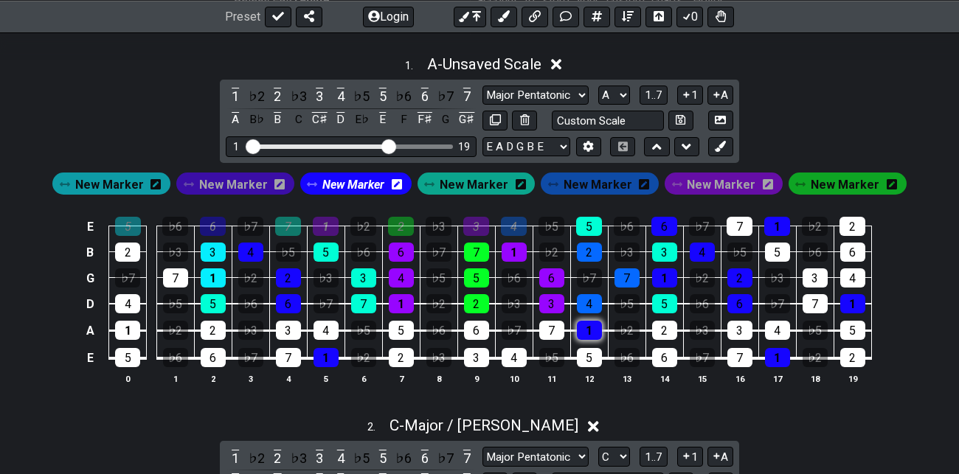
click at [591, 327] on div "1" at bounding box center [589, 330] width 25 height 19
click at [479, 182] on span "New Marker" at bounding box center [473, 184] width 69 height 21
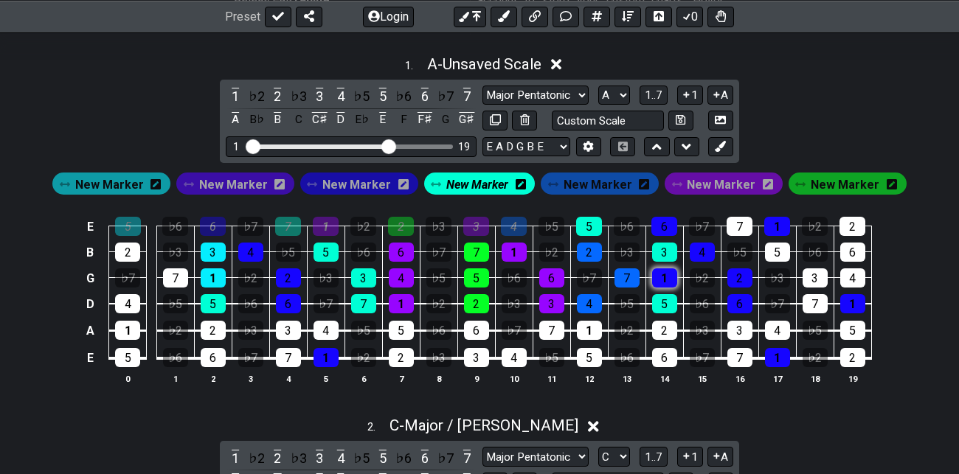
click at [664, 271] on div "1" at bounding box center [664, 277] width 25 height 19
click at [472, 181] on span "New Marker" at bounding box center [477, 184] width 62 height 21
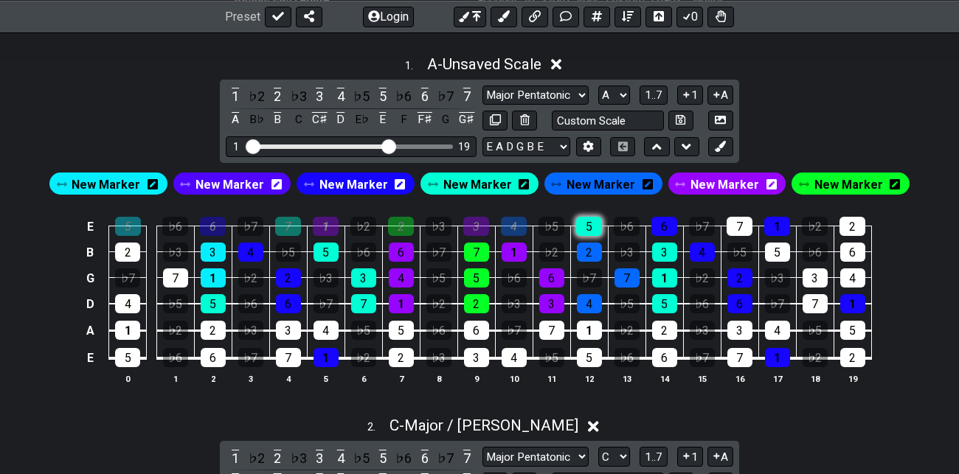
click at [596, 224] on div "5" at bounding box center [589, 226] width 26 height 19
click at [608, 183] on span "New Marker" at bounding box center [600, 184] width 69 height 21
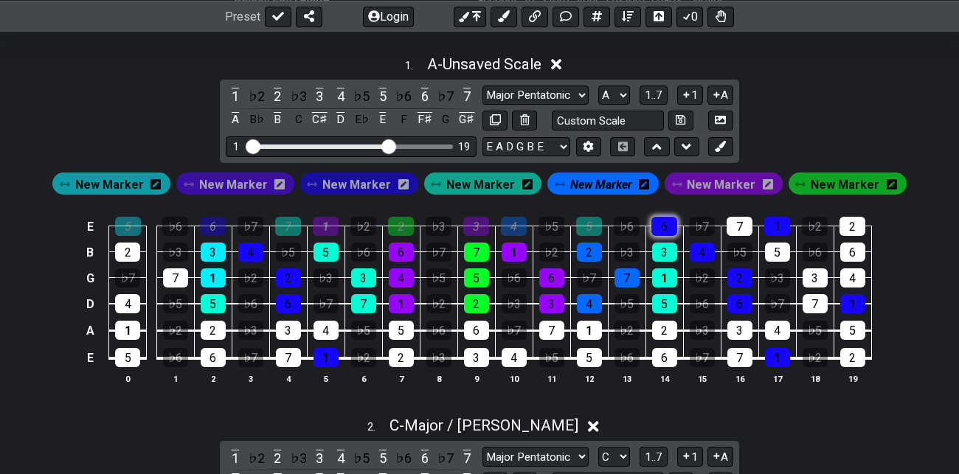
click at [667, 225] on div "6" at bounding box center [664, 226] width 26 height 19
click at [705, 247] on div "4" at bounding box center [701, 252] width 25 height 19
click at [741, 272] on div "2" at bounding box center [739, 277] width 25 height 19
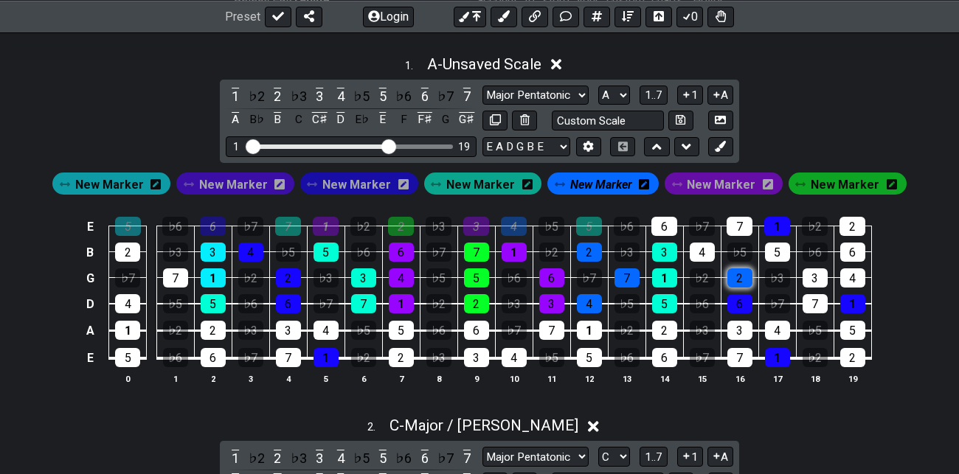
click at [741, 272] on div "2" at bounding box center [739, 277] width 25 height 19
click at [744, 298] on div "6" at bounding box center [739, 303] width 25 height 19
click at [779, 226] on div "1" at bounding box center [777, 226] width 26 height 19
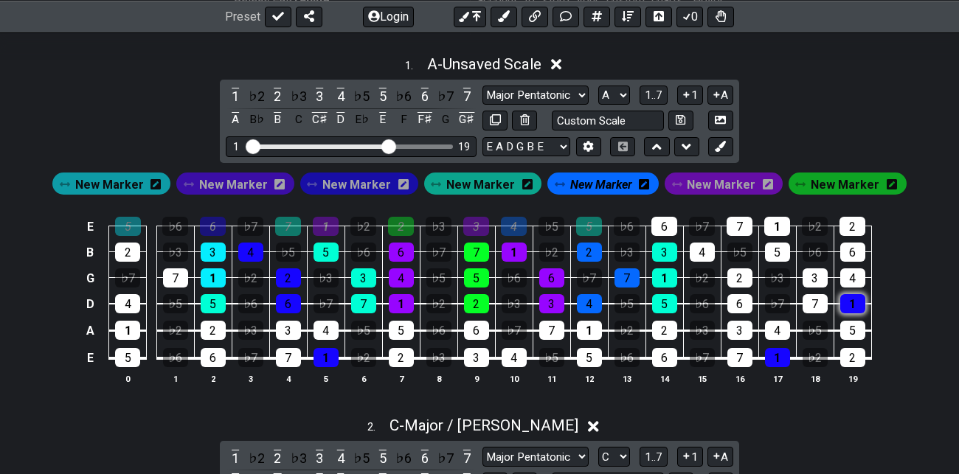
click at [856, 300] on div "1" at bounding box center [852, 303] width 25 height 19
click at [777, 355] on div "1" at bounding box center [777, 357] width 25 height 19
click at [324, 353] on div "1" at bounding box center [325, 357] width 25 height 19
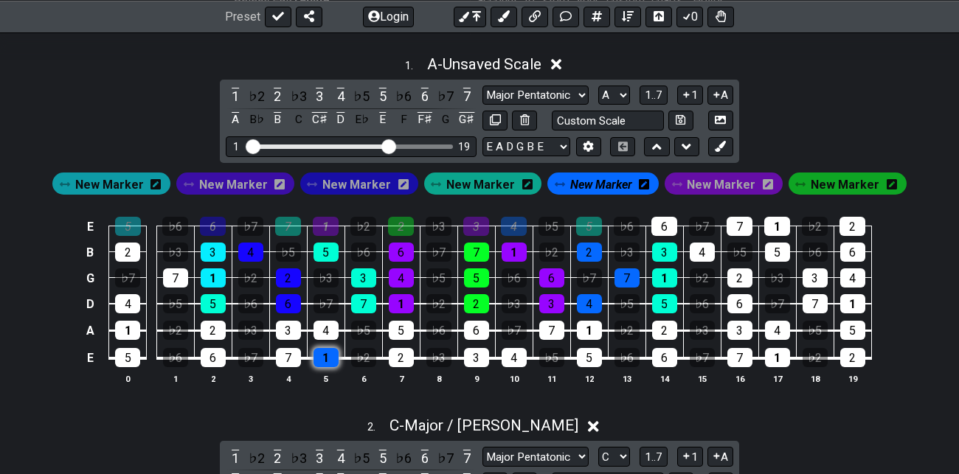
click at [324, 353] on div "1" at bounding box center [325, 357] width 25 height 19
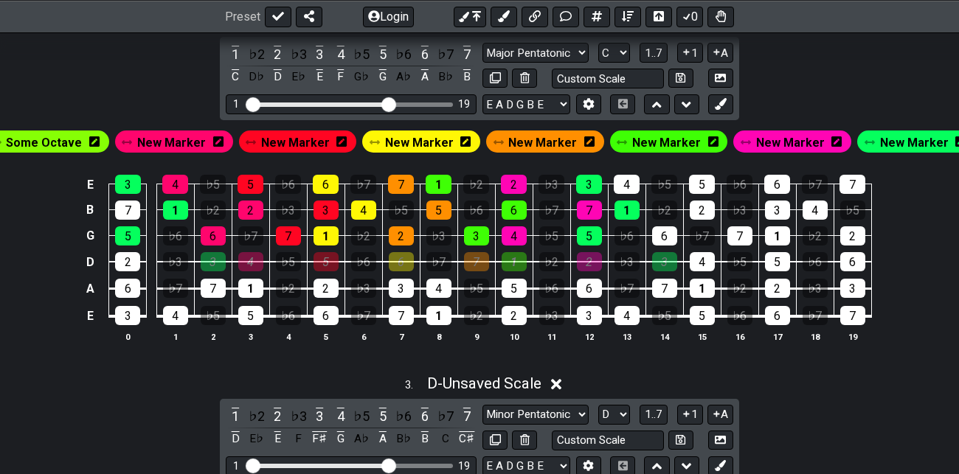
scroll to position [811, 0]
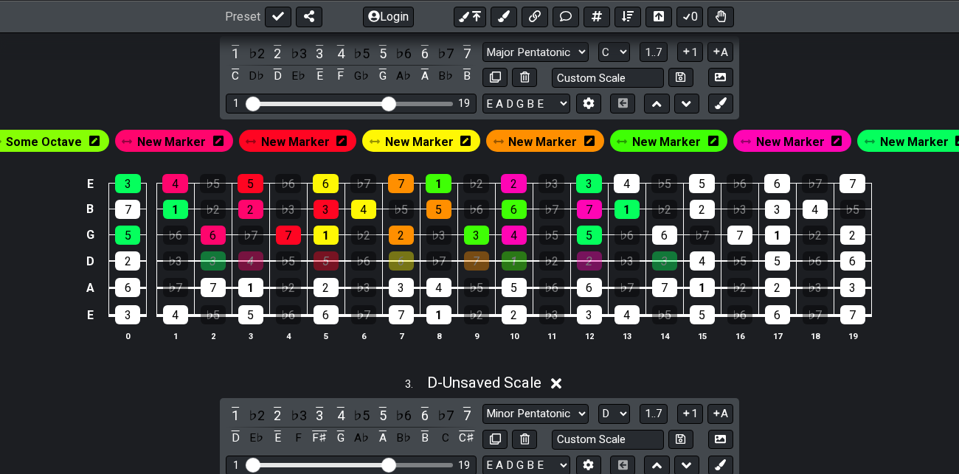
click at [796, 358] on div "E 3 4 ♭5 5 ♭6 6 ♭7 7 1 ♭2 2 ♭3 3 4 ♭5 5 ♭6 6 ♭7 7 B 7 1 ♭2 2 ♭3 3 4 ♭5 5 ♭6 6 ♭…" at bounding box center [479, 258] width 959 height 207
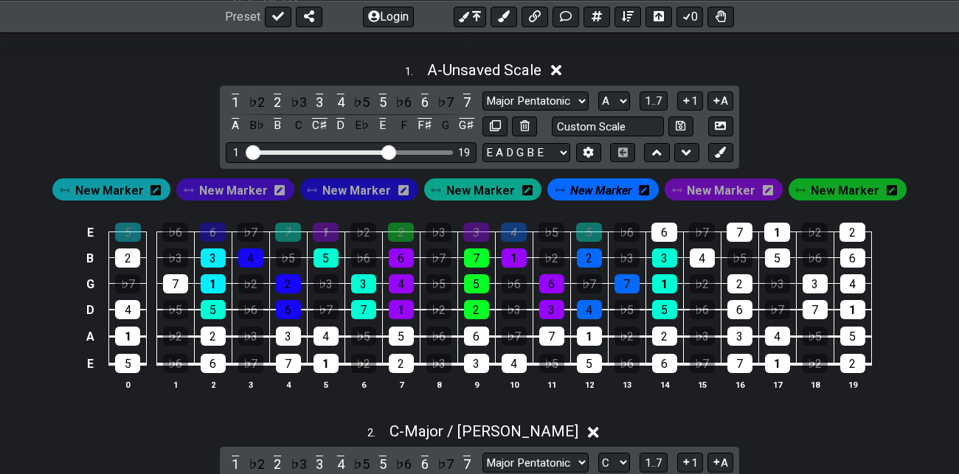
scroll to position [394, 0]
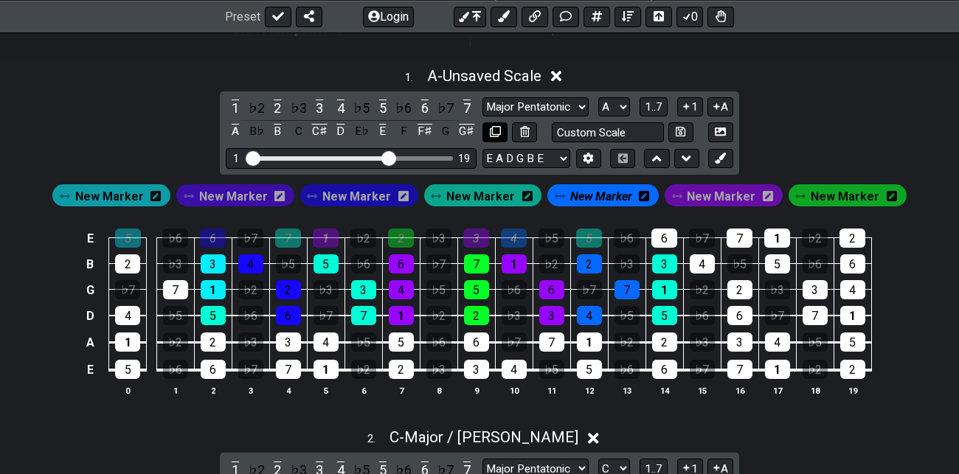
click at [501, 127] on button at bounding box center [494, 132] width 25 height 20
select select "A"
select select "C"
select select "D"
select select "E"
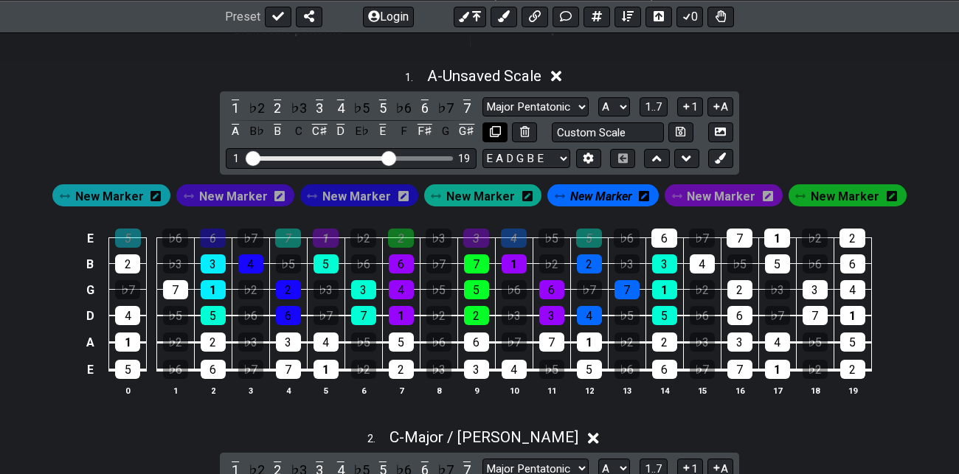
select select "Major / [PERSON_NAME]"
select select "F"
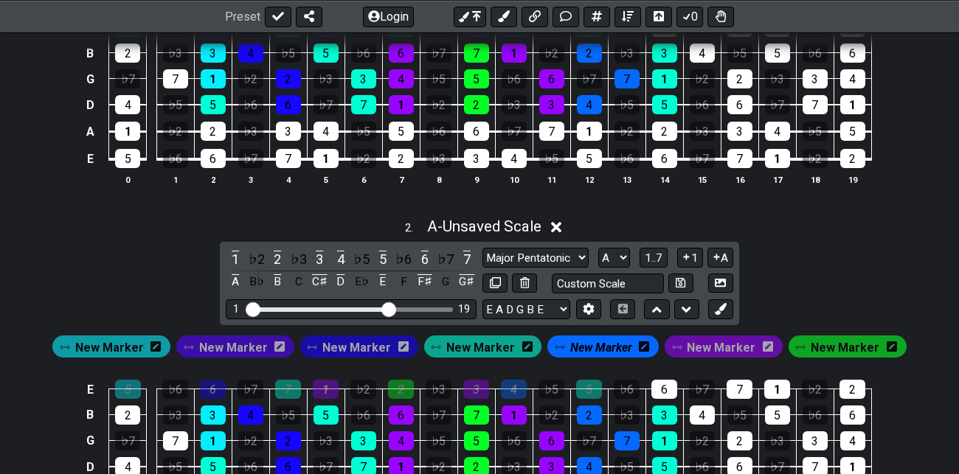
scroll to position [611, 0]
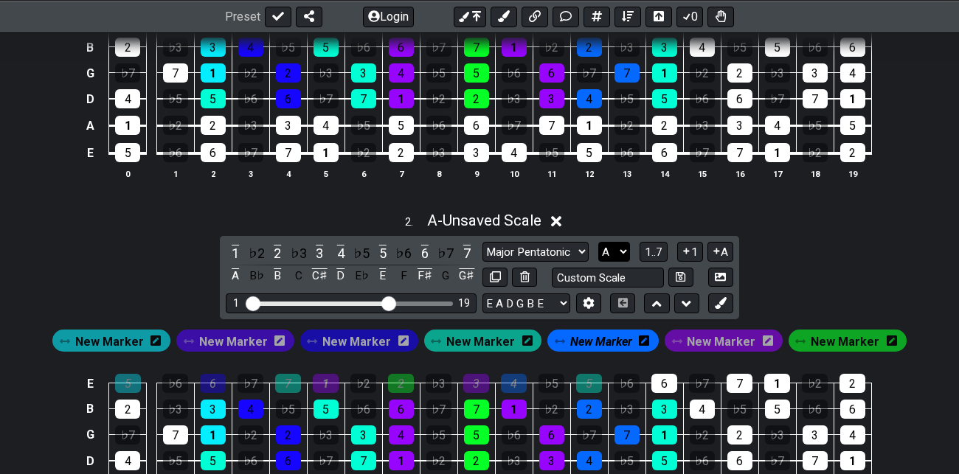
click at [622, 252] on select "A♭ A A♯ B♭ B C C♯ D♭ D D♯ E♭ E F F♯ G♭ G G♯" at bounding box center [614, 252] width 32 height 20
select select "B"
click at [599, 242] on select "A♭ A A♯ B♭ B C C♯ D♭ D D♯ E♭ E F F♯ G♭ G G♯" at bounding box center [614, 252] width 32 height 20
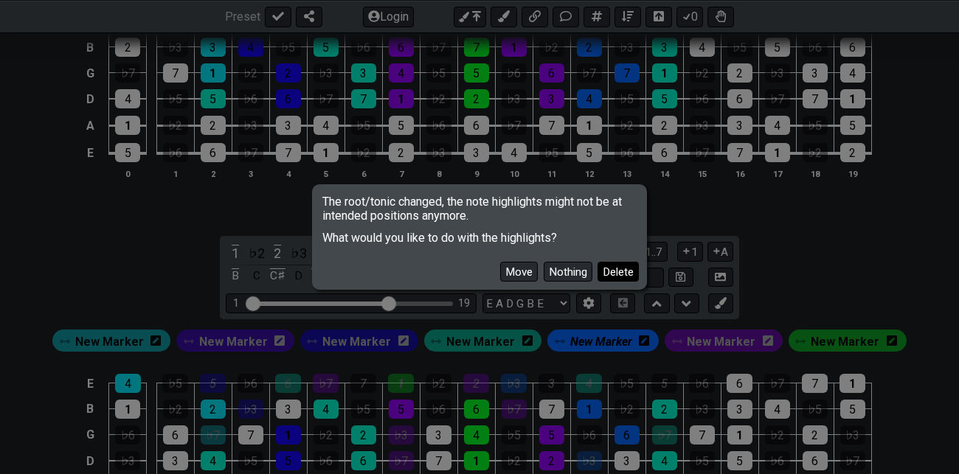
click at [622, 275] on button "Delete" at bounding box center [617, 272] width 41 height 20
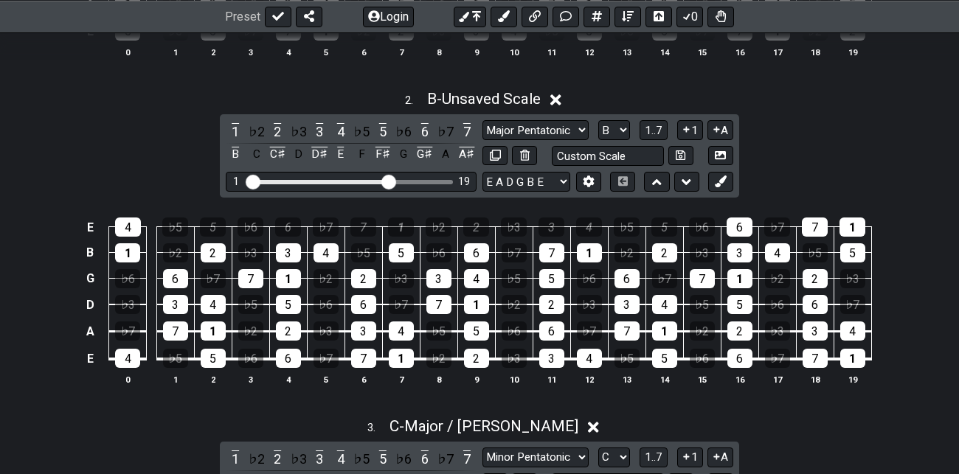
scroll to position [738, 0]
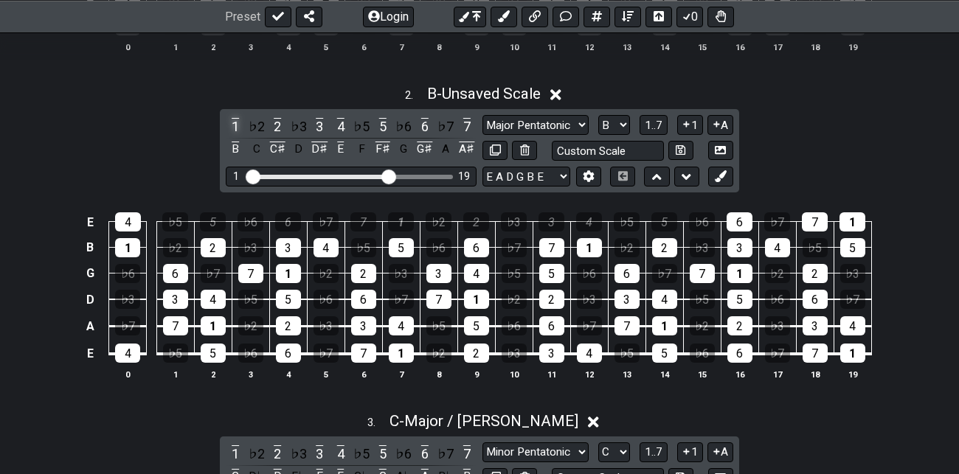
click at [235, 119] on div "1" at bounding box center [235, 126] width 19 height 20
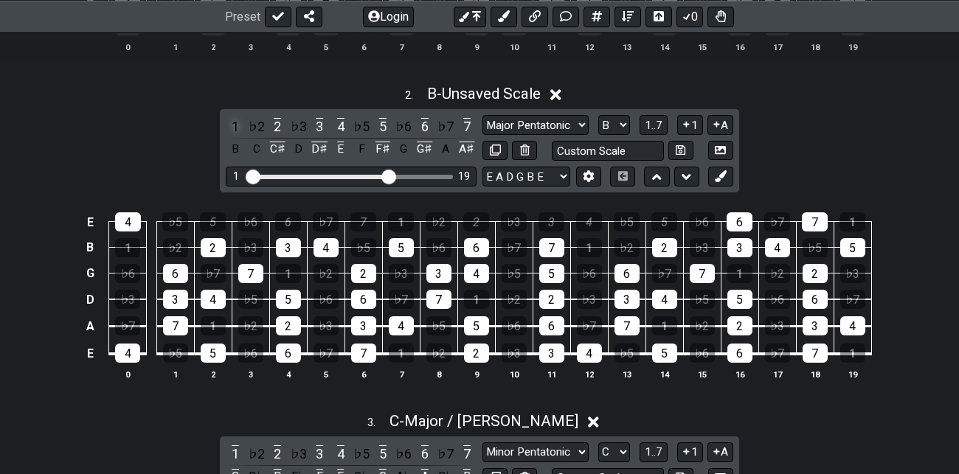
click at [235, 119] on div "1" at bounding box center [235, 126] width 19 height 20
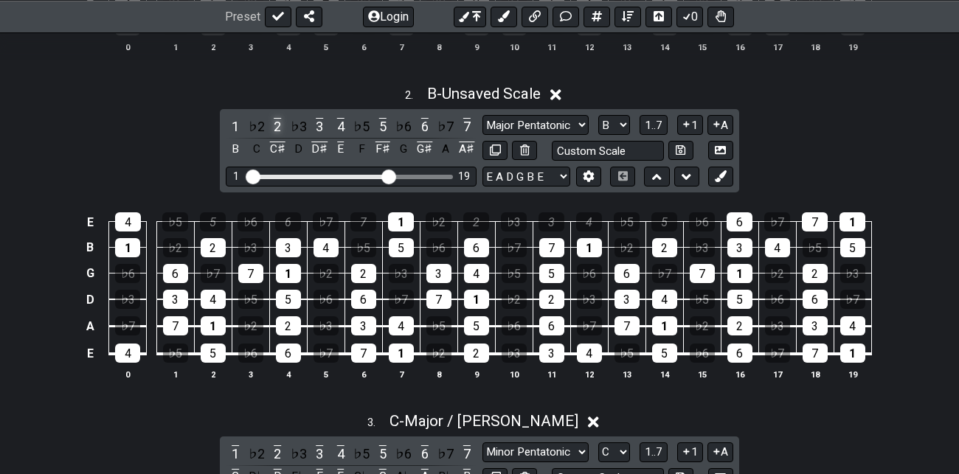
click at [276, 125] on div "2" at bounding box center [277, 126] width 19 height 20
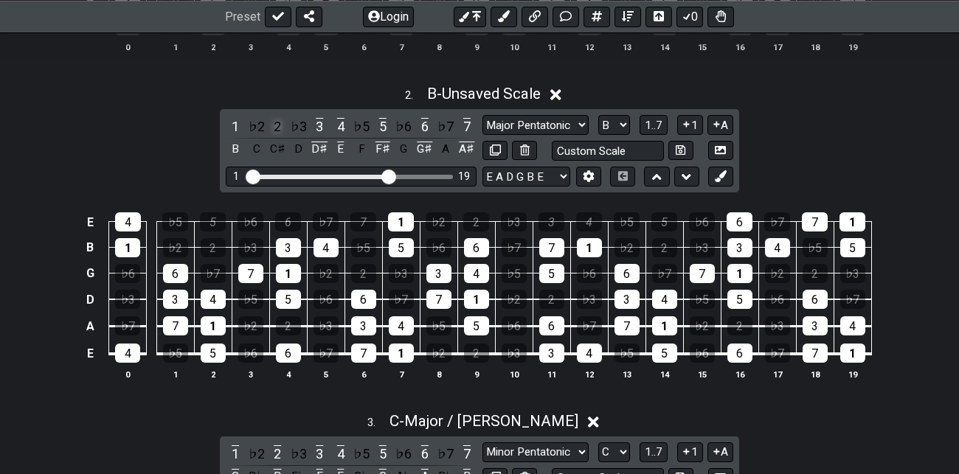
click at [276, 125] on div "2" at bounding box center [277, 126] width 19 height 20
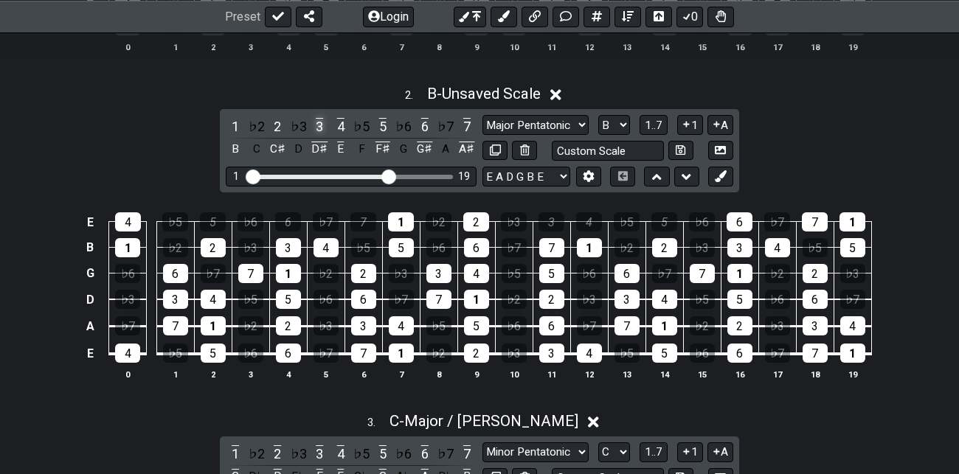
click at [321, 128] on div "3" at bounding box center [319, 126] width 19 height 20
click at [344, 127] on div "4" at bounding box center [340, 126] width 19 height 20
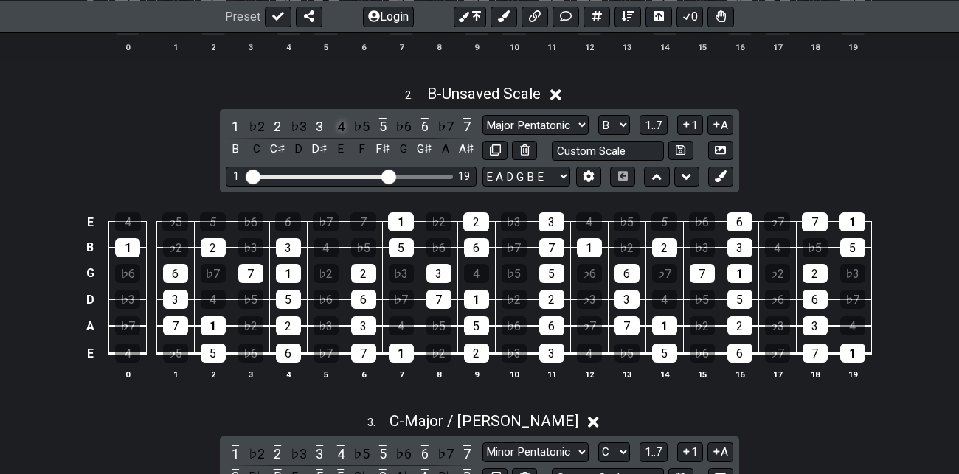
click at [344, 127] on div "4" at bounding box center [340, 126] width 19 height 20
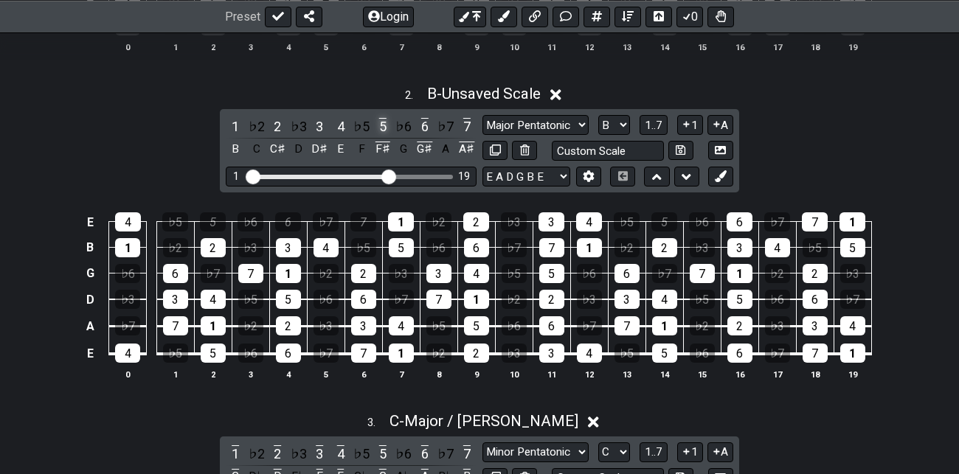
click at [384, 125] on div "5" at bounding box center [382, 126] width 19 height 20
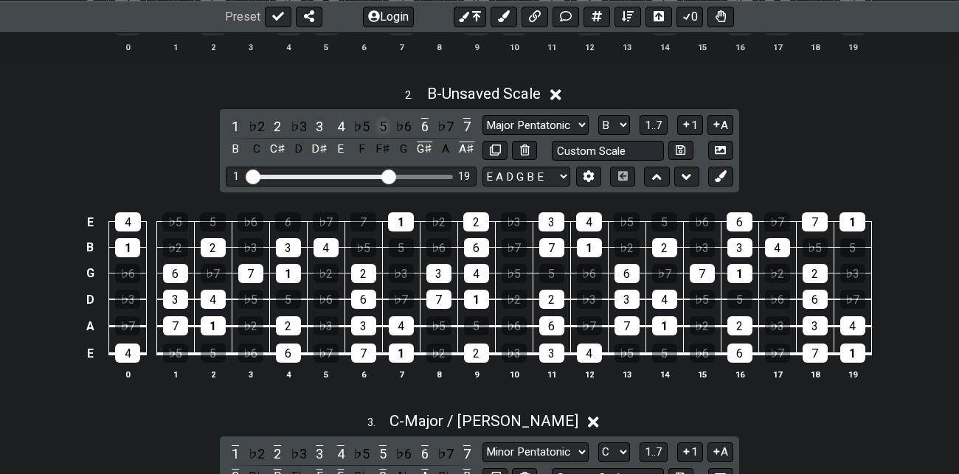
click at [384, 125] on div "5" at bounding box center [382, 126] width 19 height 20
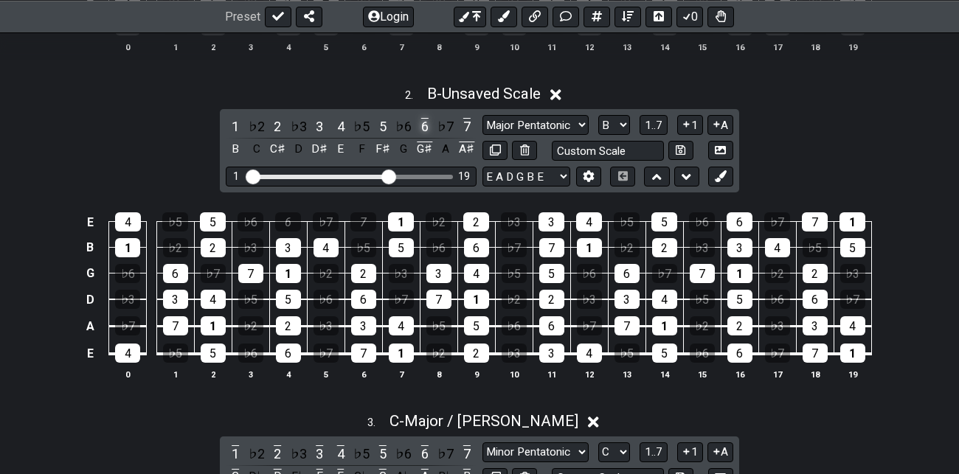
click at [425, 126] on div "6" at bounding box center [424, 126] width 19 height 20
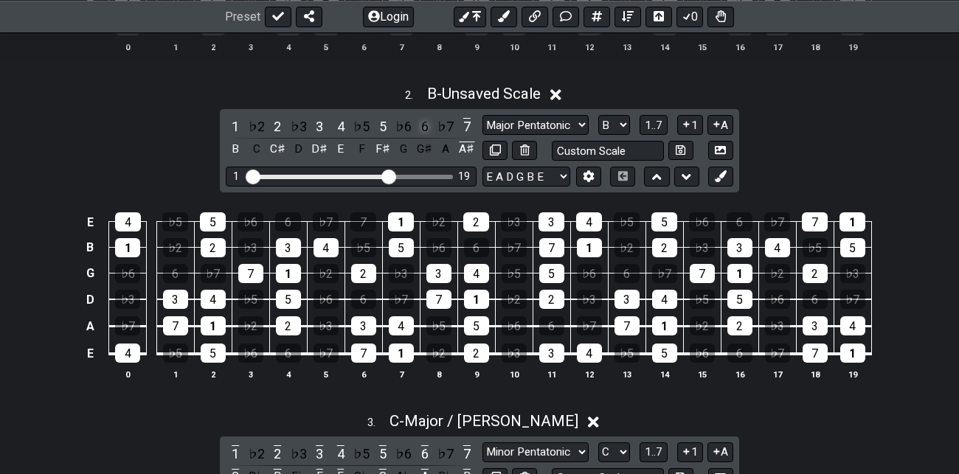
click at [425, 126] on div "6" at bounding box center [424, 126] width 19 height 20
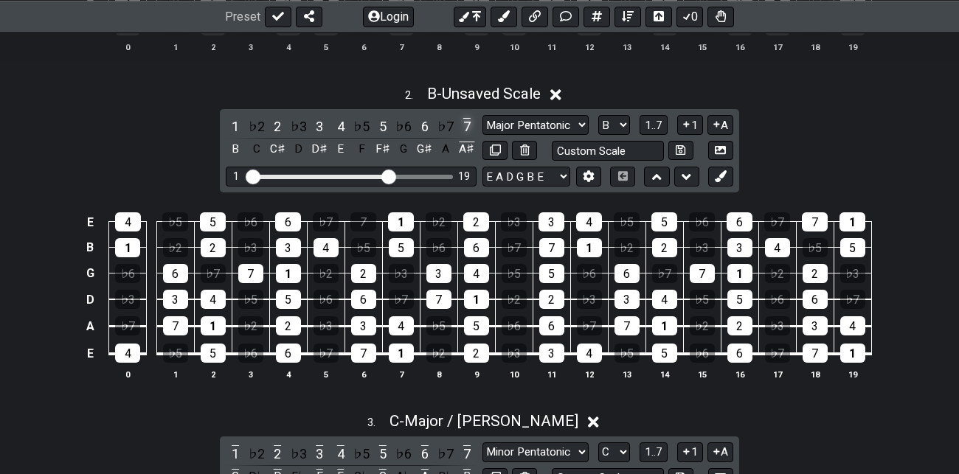
click at [465, 125] on div "7" at bounding box center [466, 126] width 19 height 20
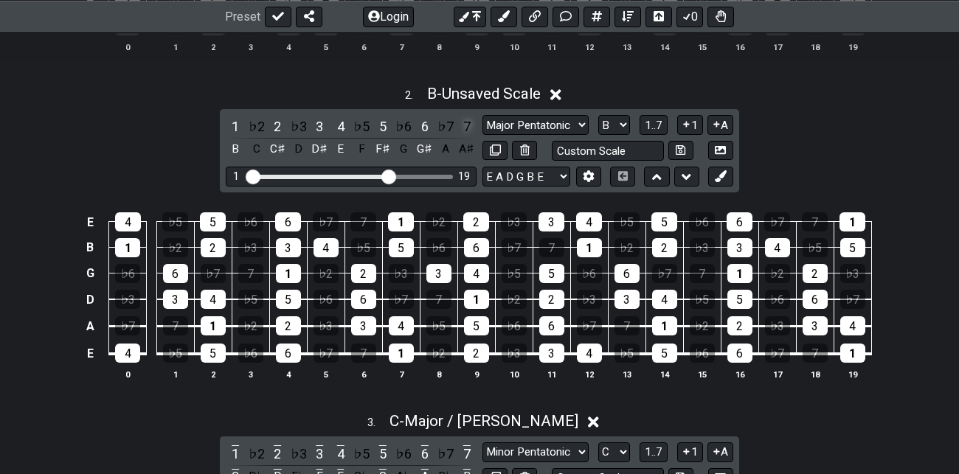
click at [465, 125] on div "7" at bounding box center [466, 126] width 19 height 20
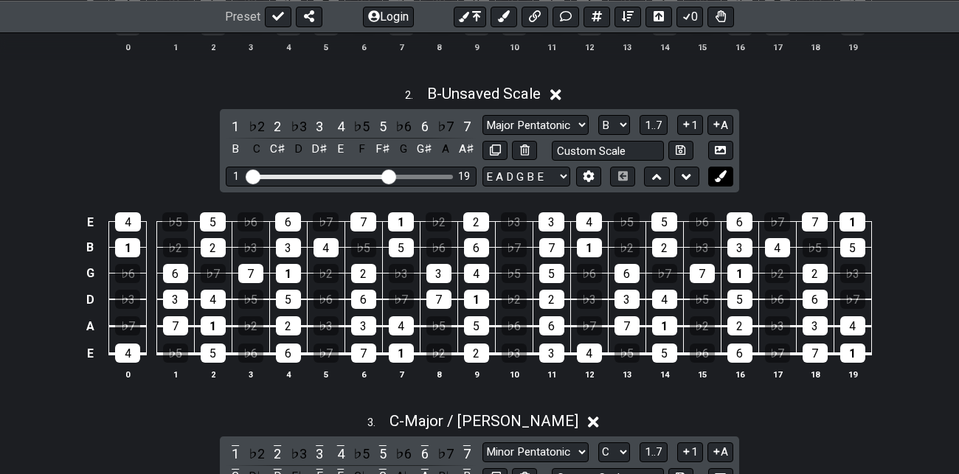
click at [724, 176] on icon at bounding box center [719, 175] width 11 height 11
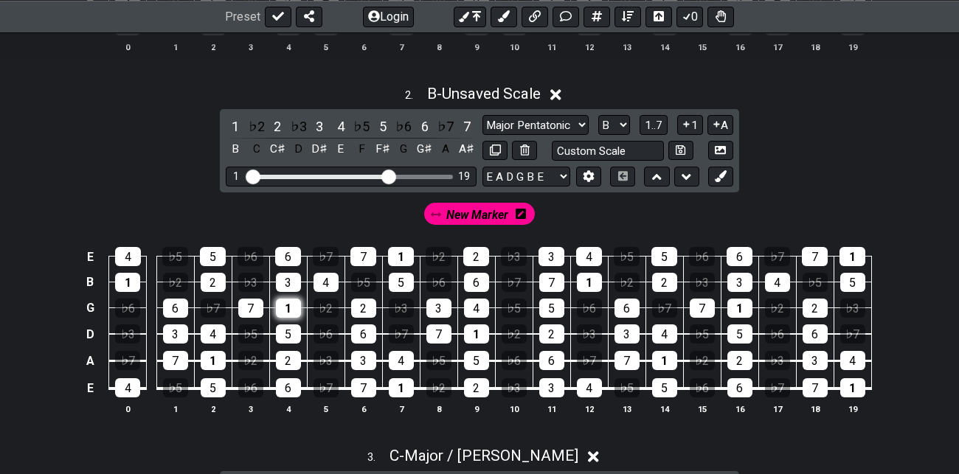
click at [288, 305] on div "1" at bounding box center [288, 308] width 25 height 19
click at [288, 277] on div "3" at bounding box center [288, 282] width 25 height 19
click at [212, 250] on div "5" at bounding box center [213, 256] width 26 height 19
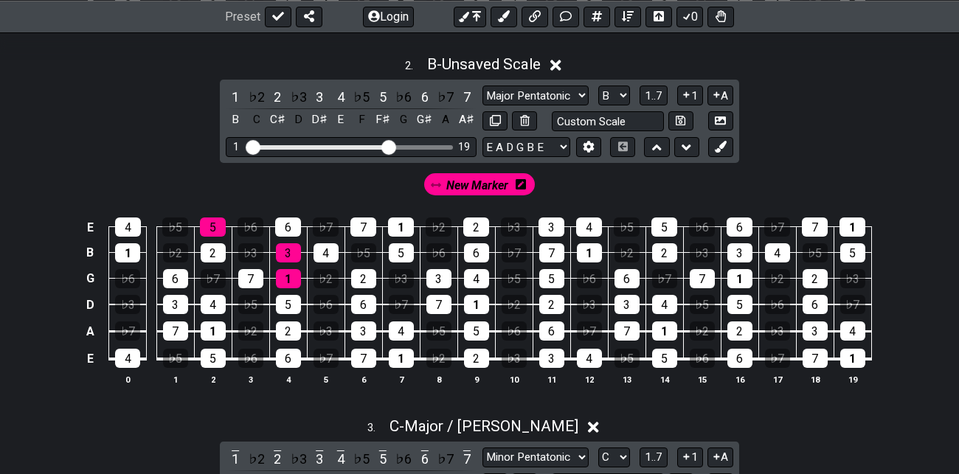
scroll to position [773, 0]
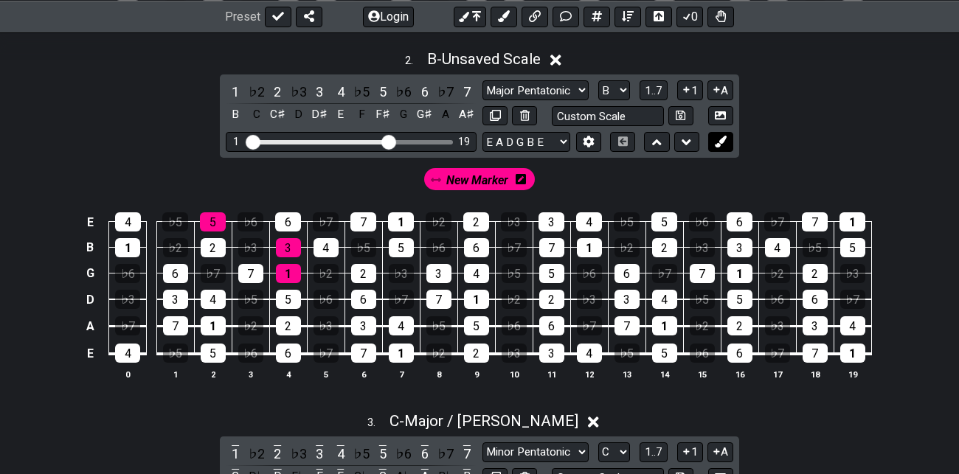
click at [725, 141] on icon at bounding box center [719, 141] width 11 height 11
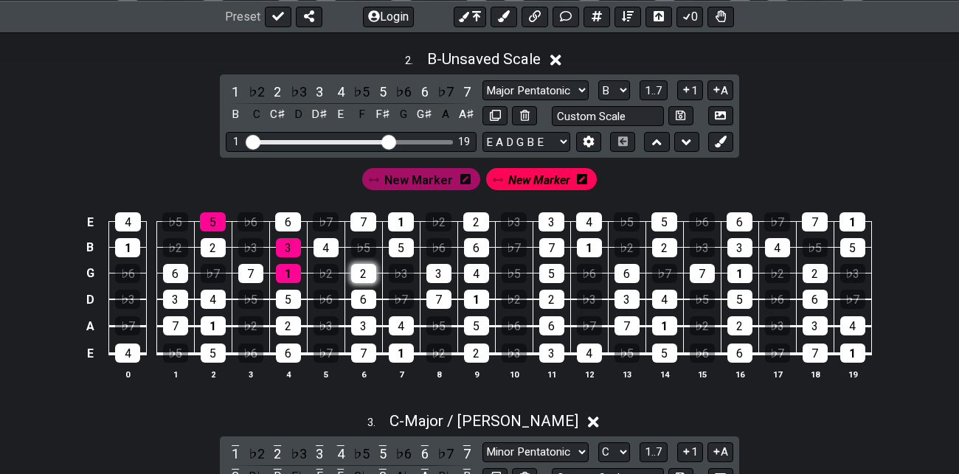
click at [364, 268] on div "2" at bounding box center [363, 273] width 25 height 19
click at [330, 244] on div "4" at bounding box center [325, 247] width 25 height 19
click at [292, 212] on div "6" at bounding box center [288, 221] width 26 height 19
click at [580, 178] on icon at bounding box center [582, 179] width 10 height 10
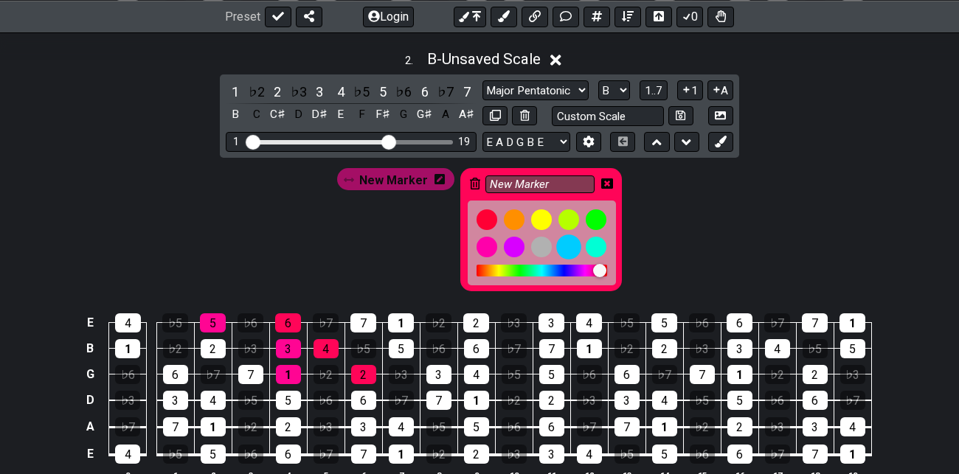
click at [568, 241] on div at bounding box center [568, 246] width 25 height 25
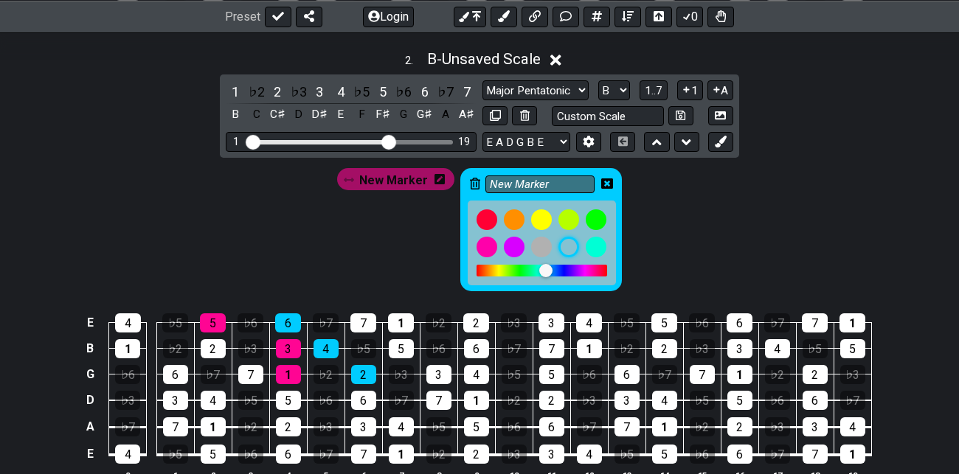
click at [606, 181] on icon at bounding box center [607, 183] width 12 height 10
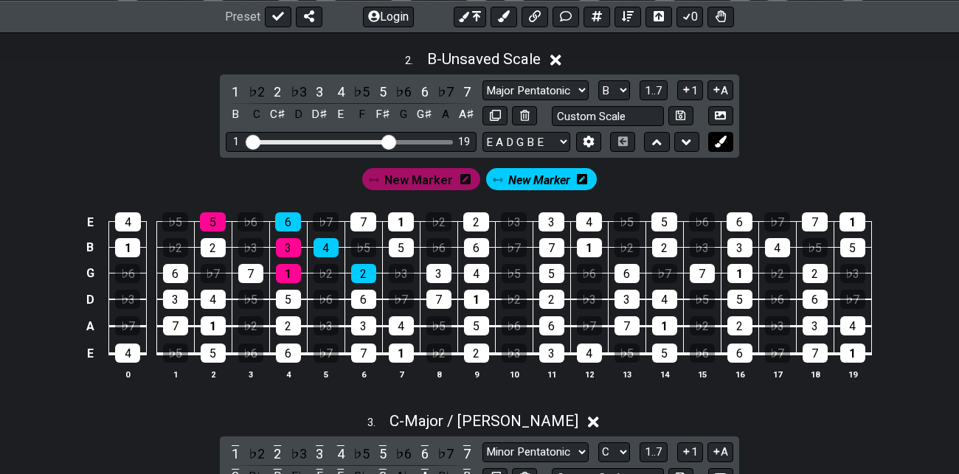
click at [724, 138] on icon at bounding box center [719, 141] width 11 height 11
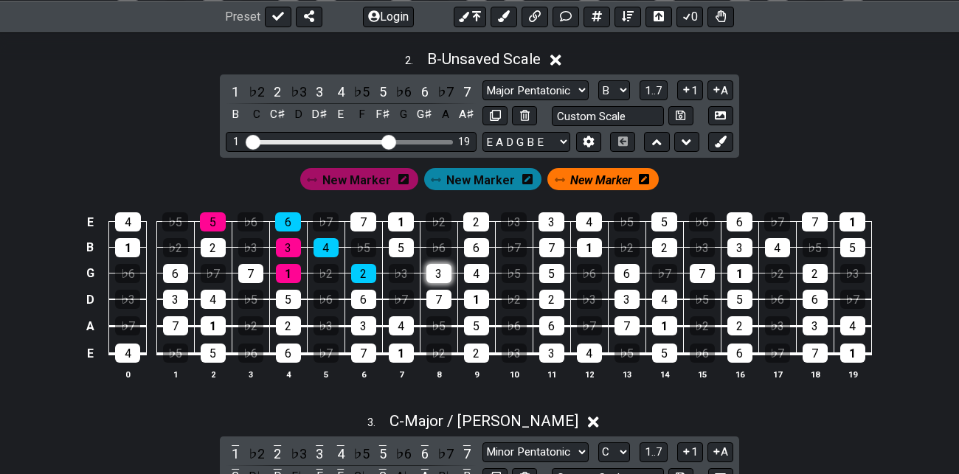
click at [442, 268] on div "3" at bounding box center [438, 273] width 25 height 19
click at [399, 240] on div "5" at bounding box center [401, 247] width 25 height 19
click at [363, 218] on div "7" at bounding box center [363, 221] width 26 height 19
click at [726, 135] on button at bounding box center [720, 142] width 25 height 20
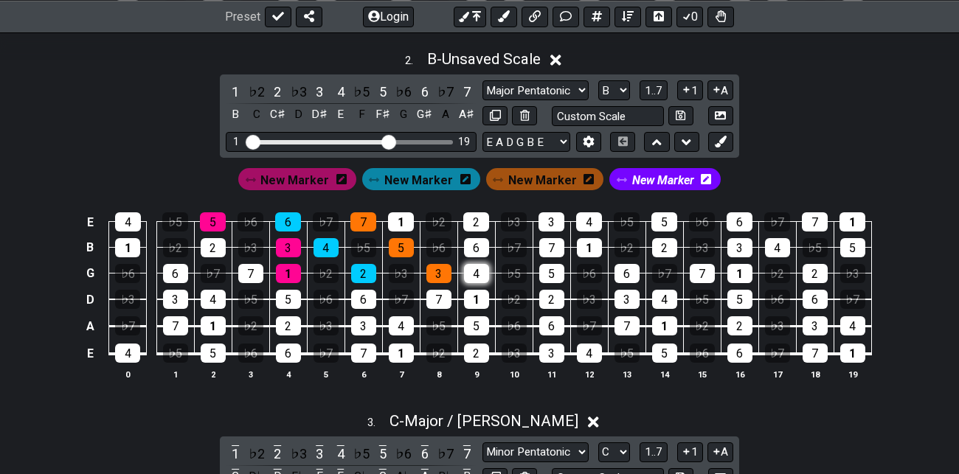
click at [477, 268] on div "4" at bounding box center [476, 273] width 25 height 19
click at [478, 243] on div "6" at bounding box center [476, 247] width 25 height 19
click at [403, 217] on div "1" at bounding box center [401, 221] width 26 height 19
click at [424, 172] on span "New Marker" at bounding box center [418, 180] width 69 height 21
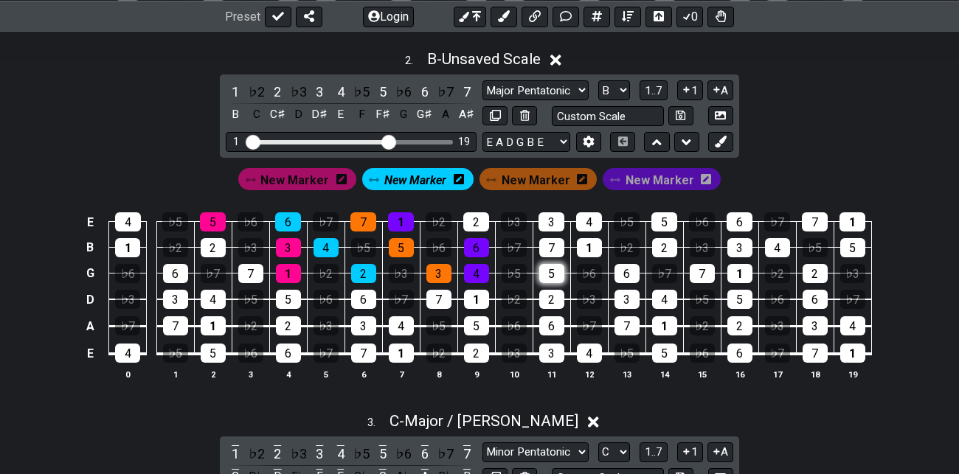
click at [552, 270] on div "5" at bounding box center [551, 273] width 25 height 19
click at [552, 240] on div "7" at bounding box center [551, 247] width 25 height 19
click at [481, 218] on div "2" at bounding box center [476, 221] width 26 height 19
click at [649, 177] on span "New Marker" at bounding box center [659, 180] width 69 height 21
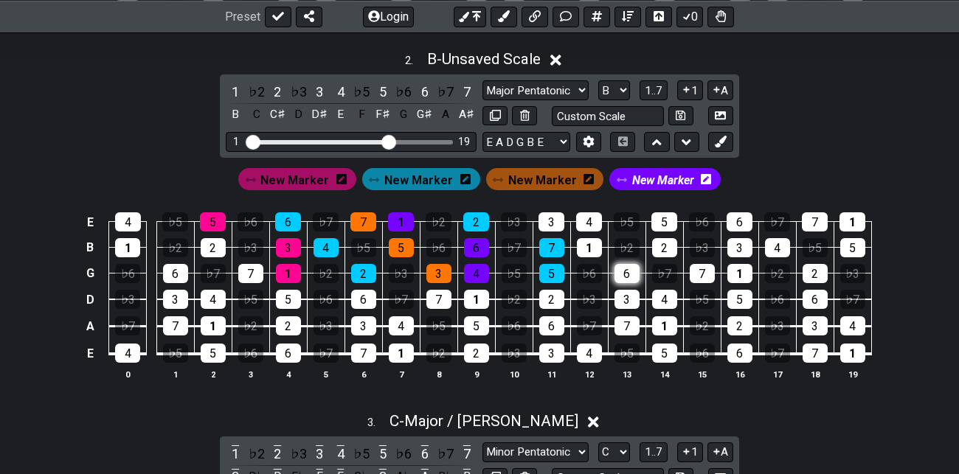
click at [629, 268] on div "6" at bounding box center [626, 273] width 25 height 19
click at [590, 243] on div "1" at bounding box center [589, 247] width 25 height 19
click at [554, 218] on div "3" at bounding box center [551, 221] width 26 height 19
click at [554, 182] on span "New Marker" at bounding box center [542, 180] width 69 height 21
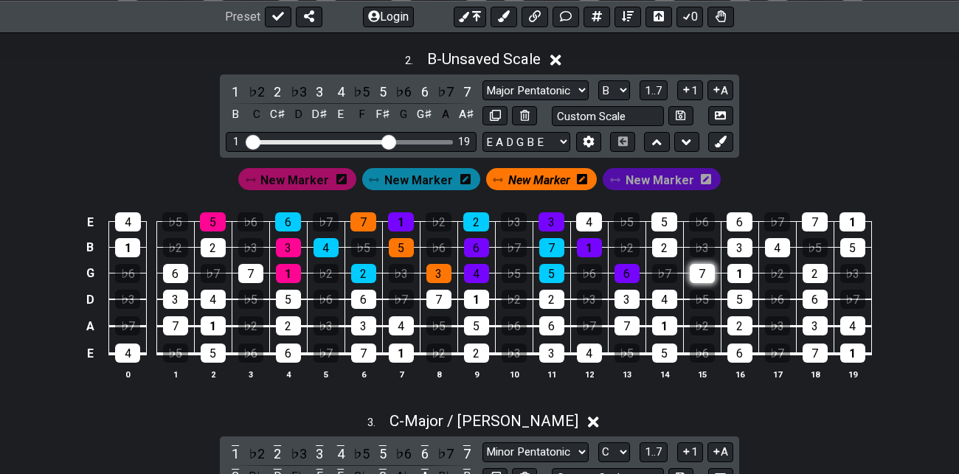
click at [706, 270] on div "7" at bounding box center [701, 273] width 25 height 19
click at [663, 240] on div "2" at bounding box center [664, 247] width 25 height 19
click at [591, 218] on div "4" at bounding box center [589, 221] width 26 height 19
click at [316, 177] on span "New Marker" at bounding box center [294, 180] width 69 height 21
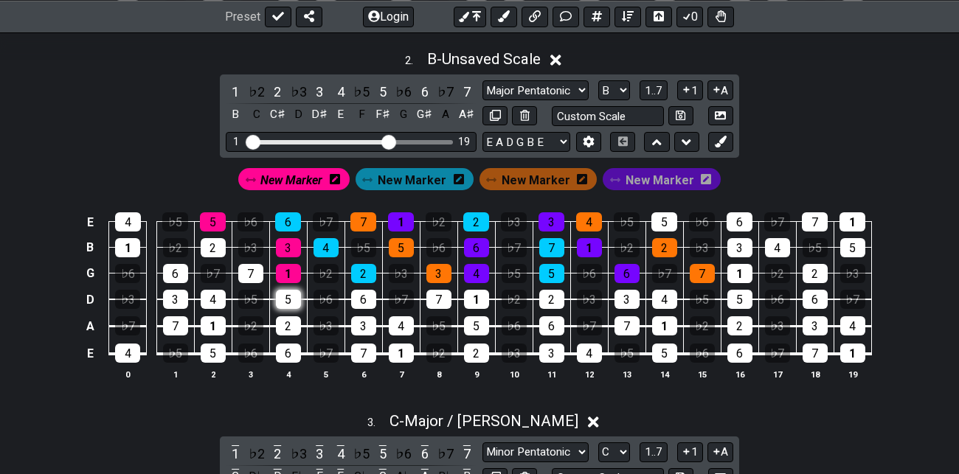
click at [285, 298] on div "5" at bounding box center [288, 299] width 25 height 19
click at [302, 177] on span "New Marker" at bounding box center [291, 180] width 62 height 21
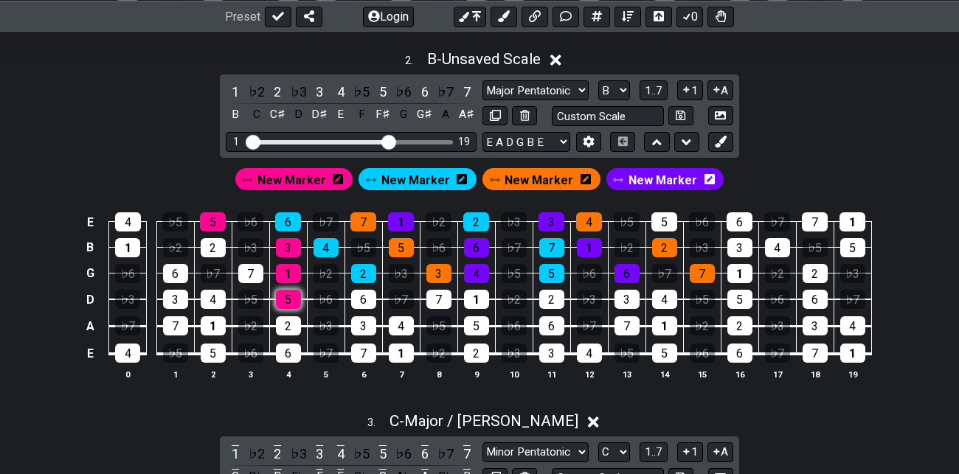
click at [294, 296] on div "5" at bounding box center [288, 299] width 25 height 19
click at [432, 173] on span "New Marker" at bounding box center [415, 180] width 69 height 21
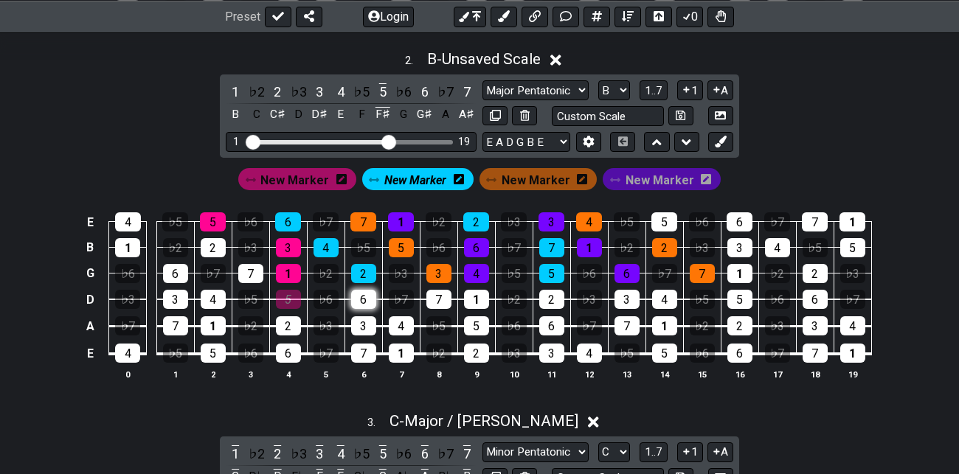
click at [366, 296] on div "6" at bounding box center [363, 299] width 25 height 19
click at [420, 178] on span "New Marker" at bounding box center [415, 180] width 62 height 21
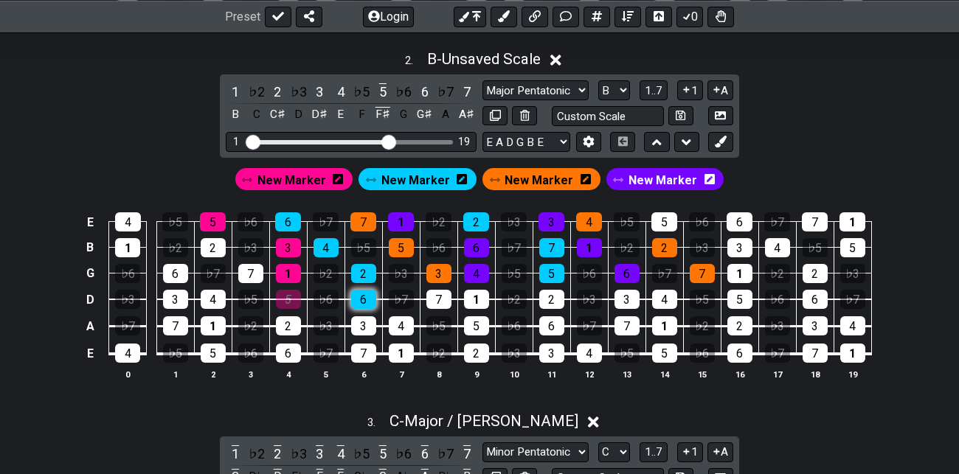
click at [362, 303] on div "6" at bounding box center [363, 299] width 25 height 19
click at [543, 175] on span "New Marker" at bounding box center [538, 180] width 69 height 21
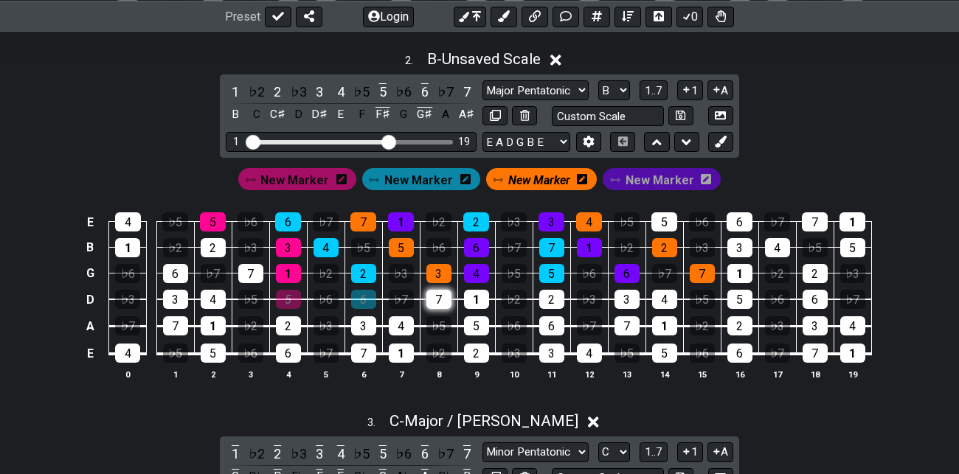
click at [438, 301] on div "7" at bounding box center [438, 299] width 25 height 19
click at [542, 177] on span "New Marker" at bounding box center [539, 180] width 62 height 21
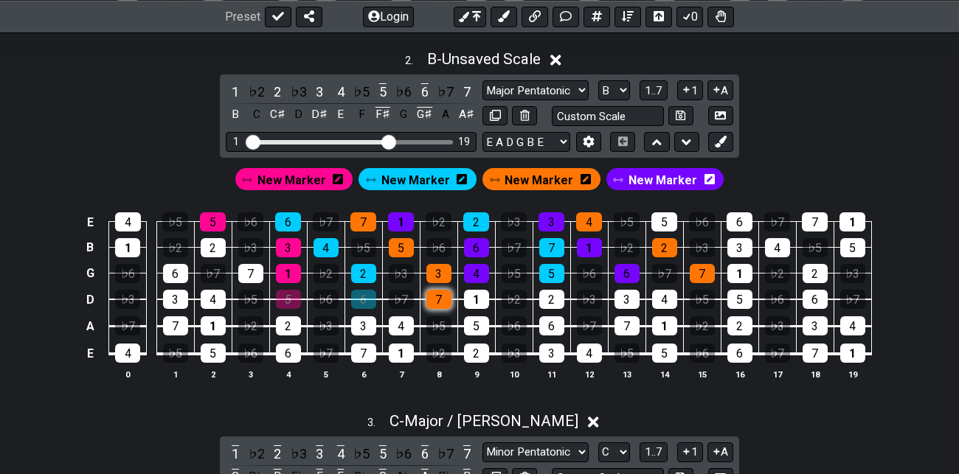
click at [436, 297] on div "7" at bounding box center [438, 299] width 25 height 19
click at [644, 180] on span "New Marker" at bounding box center [662, 180] width 69 height 21
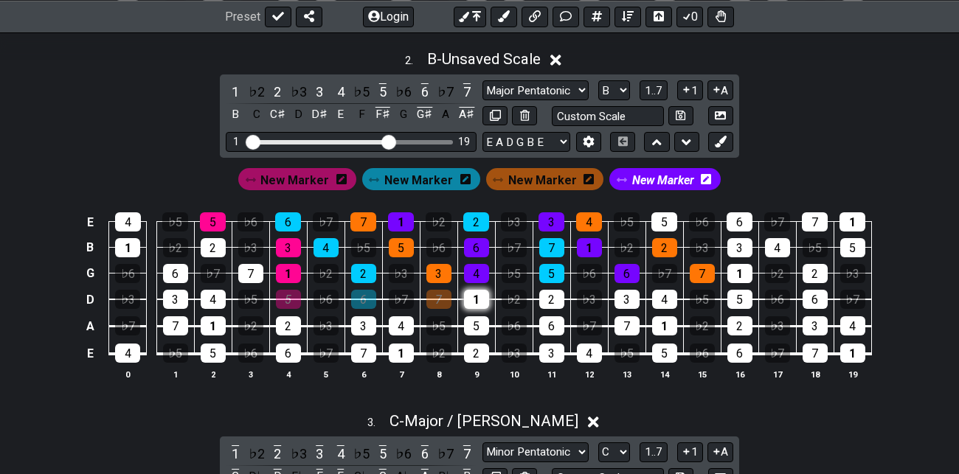
click at [476, 294] on div "1" at bounding box center [476, 299] width 25 height 19
click at [660, 175] on span "New Marker" at bounding box center [663, 180] width 62 height 21
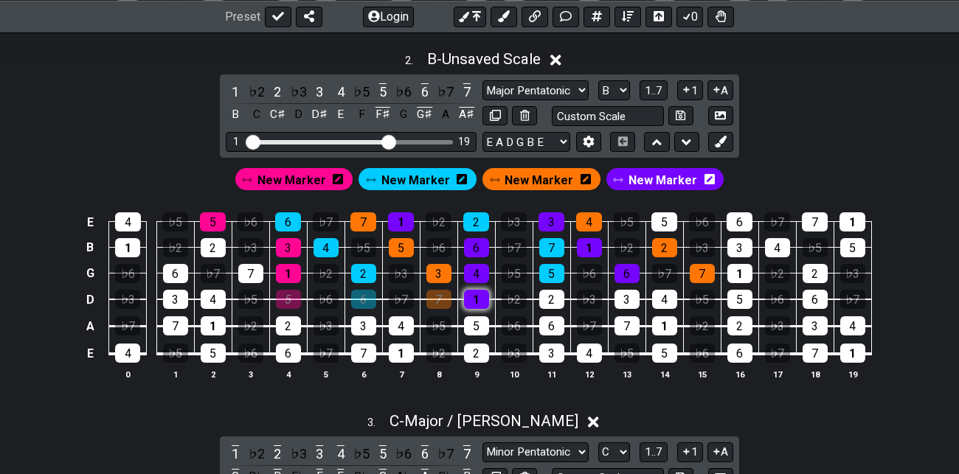
click at [479, 297] on div "1" at bounding box center [476, 299] width 25 height 19
click at [428, 176] on span "New Marker" at bounding box center [415, 180] width 69 height 21
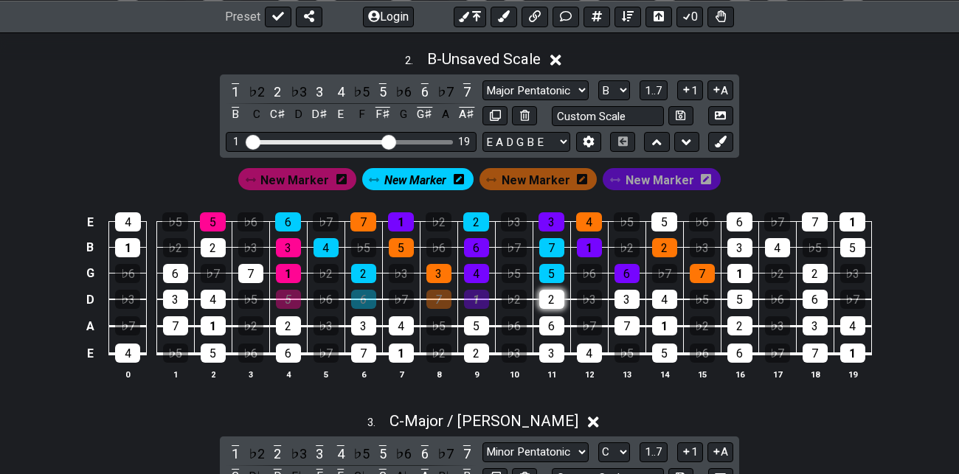
click at [552, 296] on div "2" at bounding box center [551, 299] width 25 height 19
click at [416, 178] on span "New Marker" at bounding box center [415, 180] width 62 height 21
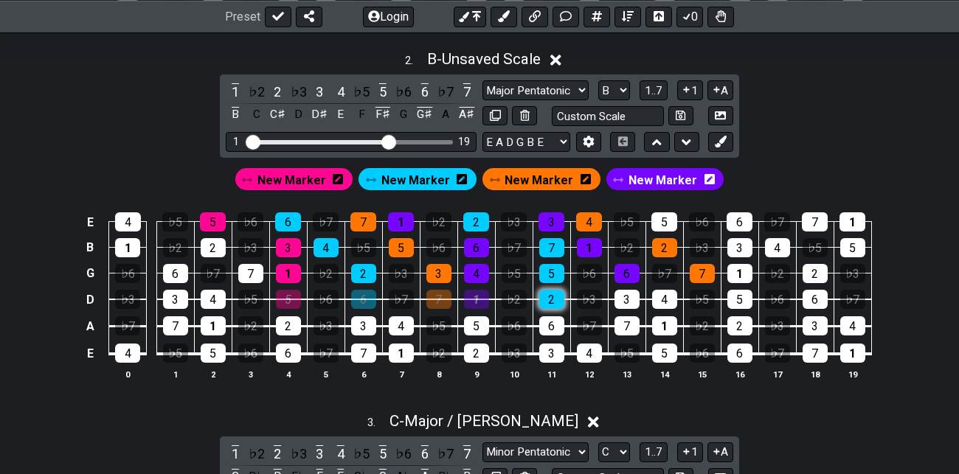
click at [557, 298] on div "2" at bounding box center [551, 299] width 25 height 19
click at [661, 176] on span "New Marker" at bounding box center [662, 180] width 69 height 21
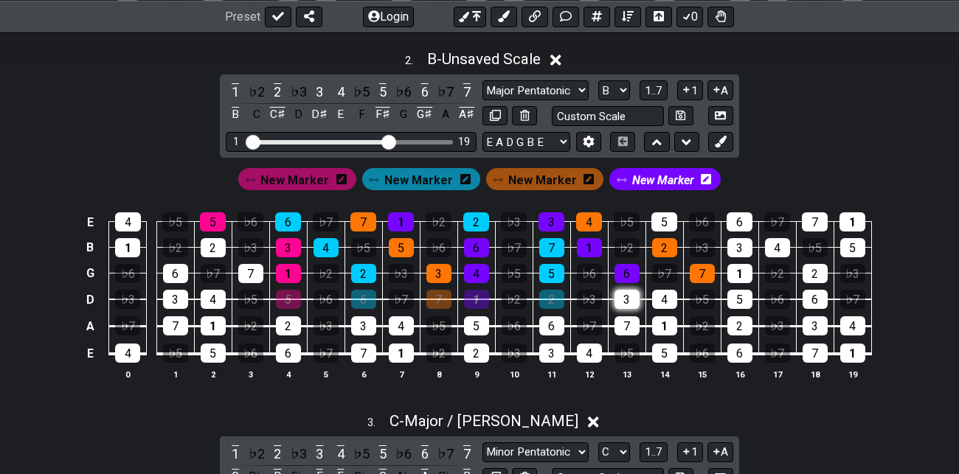
click at [627, 299] on div "3" at bounding box center [626, 299] width 25 height 19
click at [647, 181] on span "New Marker" at bounding box center [663, 180] width 62 height 21
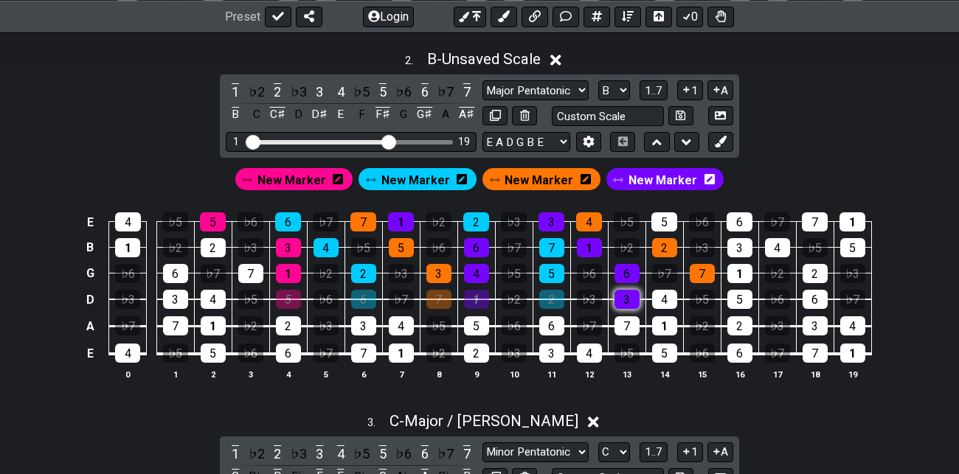
click at [627, 299] on div "3" at bounding box center [626, 299] width 25 height 19
click at [540, 175] on span "New Marker" at bounding box center [538, 180] width 69 height 21
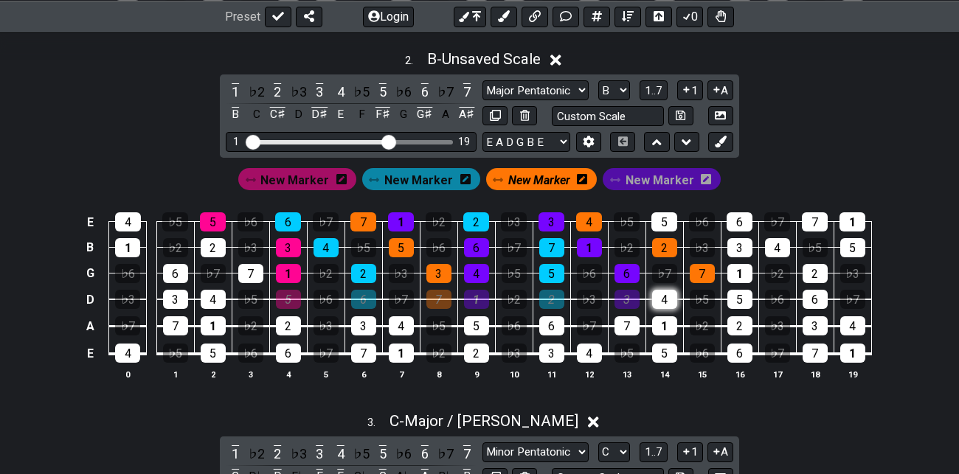
click at [670, 301] on div "4" at bounding box center [664, 299] width 25 height 19
click at [536, 174] on span "New Marker" at bounding box center [539, 180] width 62 height 21
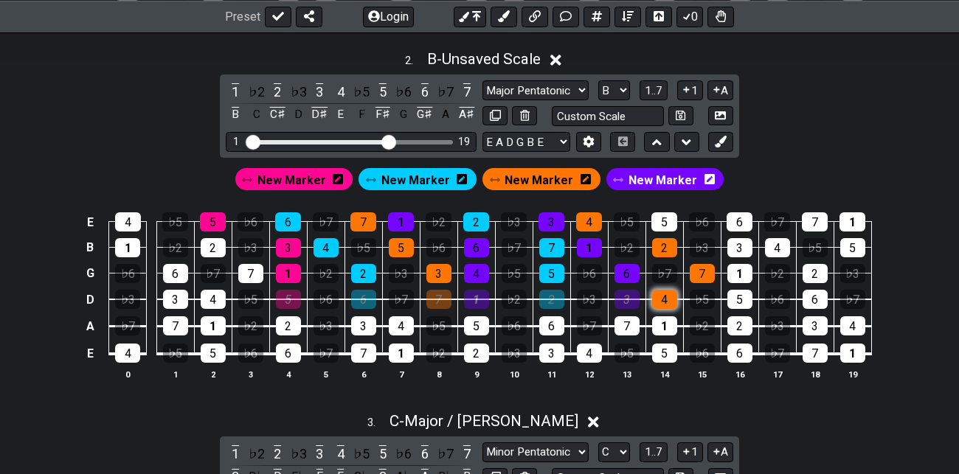
click at [666, 293] on div "4" at bounding box center [664, 299] width 25 height 19
click at [326, 178] on span "New Marker" at bounding box center [291, 180] width 69 height 21
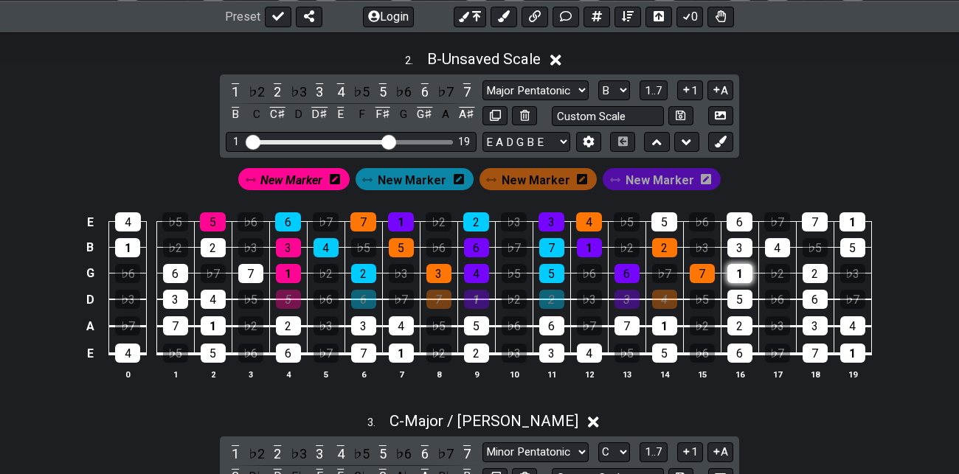
click at [738, 265] on div "1" at bounding box center [739, 273] width 25 height 19
click at [739, 243] on div "3" at bounding box center [739, 247] width 25 height 19
click at [664, 219] on div "5" at bounding box center [664, 221] width 26 height 19
click at [742, 297] on div "5" at bounding box center [739, 299] width 25 height 19
click at [316, 175] on span "New Marker" at bounding box center [291, 180] width 62 height 21
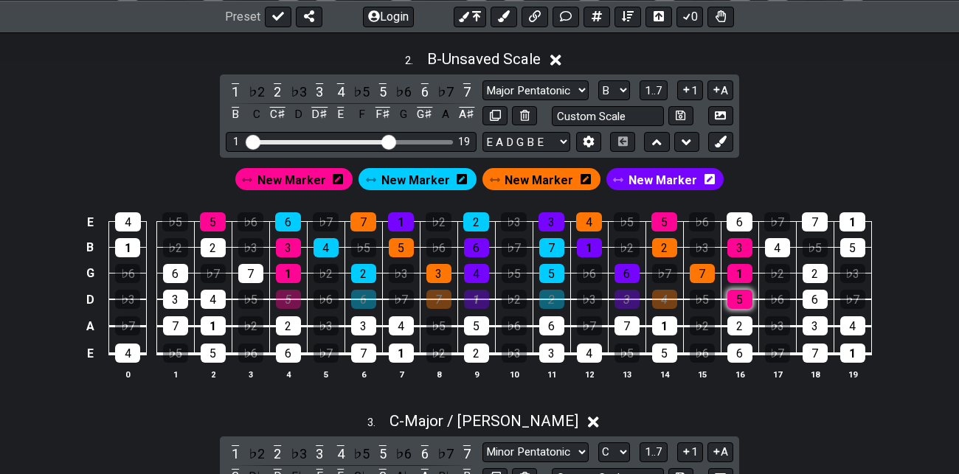
click at [744, 294] on div "5" at bounding box center [739, 299] width 25 height 19
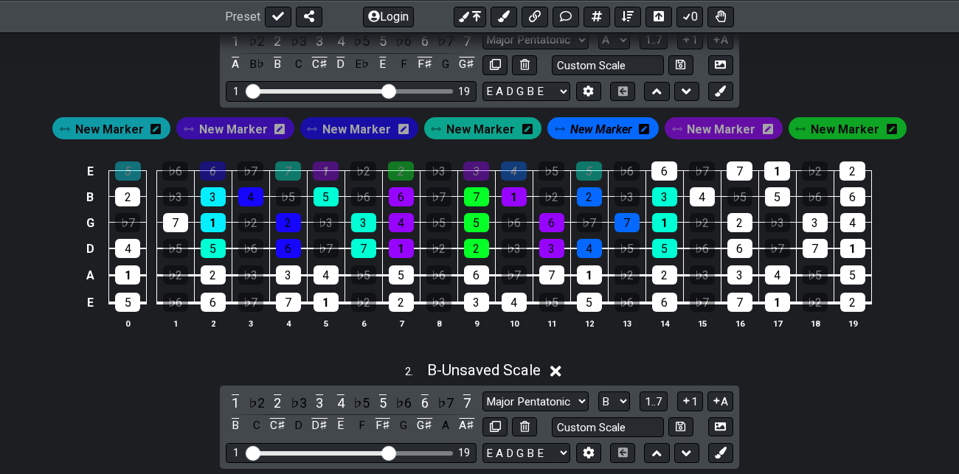
scroll to position [458, 0]
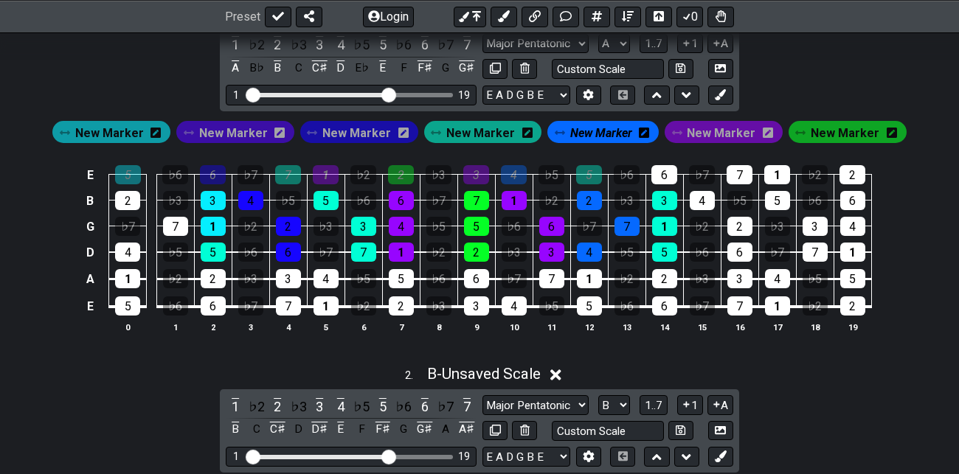
click at [122, 133] on span "New Marker" at bounding box center [109, 132] width 69 height 21
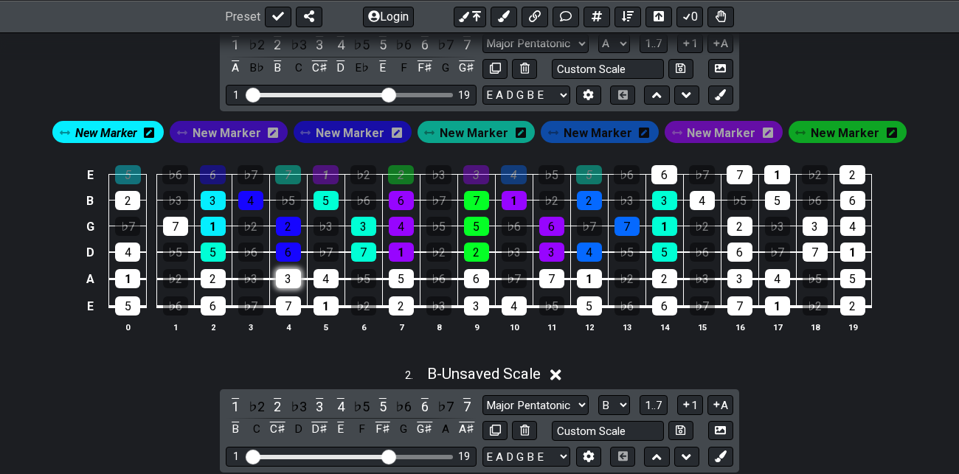
click at [290, 275] on div "3" at bounding box center [288, 278] width 25 height 19
click at [323, 302] on div "1" at bounding box center [325, 305] width 25 height 19
click at [128, 130] on span "New Marker" at bounding box center [106, 132] width 62 height 21
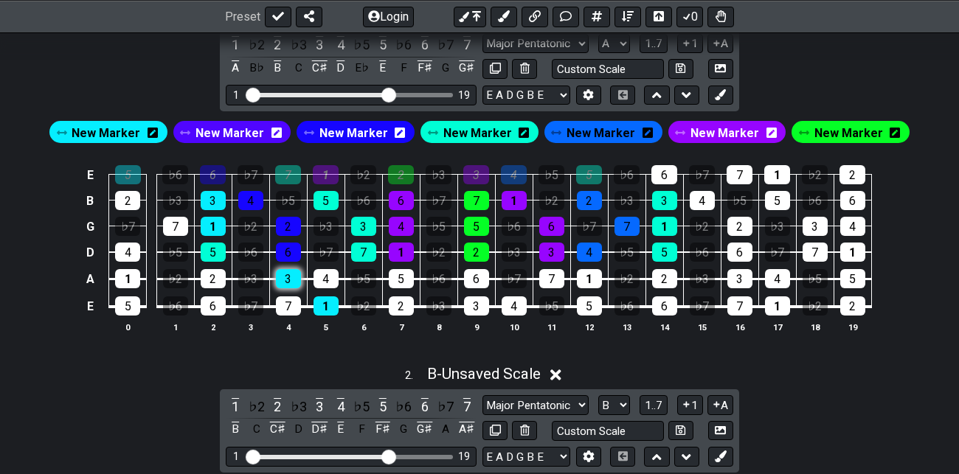
click at [289, 274] on div "3" at bounding box center [288, 278] width 25 height 19
click at [331, 306] on div "1" at bounding box center [325, 305] width 25 height 19
click at [366, 128] on span "New Marker" at bounding box center [353, 132] width 69 height 21
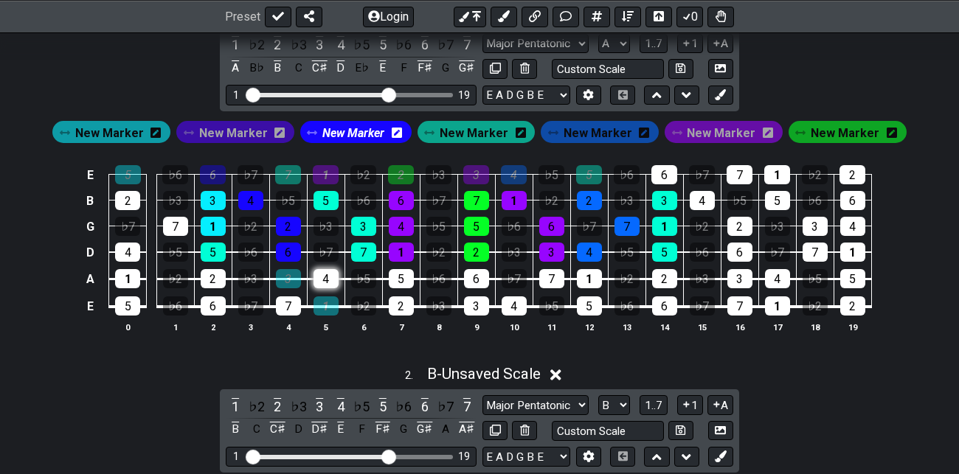
click at [328, 280] on div "4" at bounding box center [325, 278] width 25 height 19
click at [403, 300] on div "2" at bounding box center [401, 305] width 25 height 19
click at [364, 132] on span "New Marker" at bounding box center [353, 132] width 62 height 21
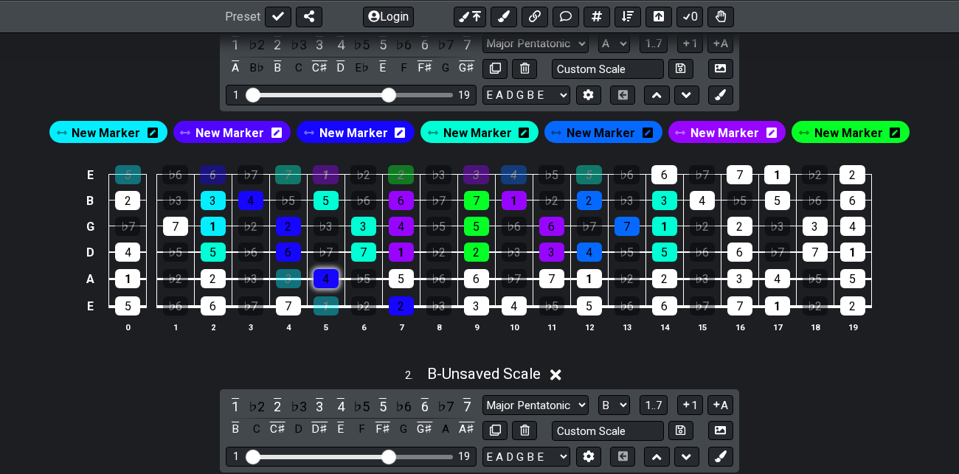
click at [329, 274] on div "4" at bounding box center [325, 278] width 25 height 19
click at [402, 305] on div "2" at bounding box center [401, 305] width 25 height 19
click at [491, 130] on span "New Marker" at bounding box center [477, 132] width 69 height 21
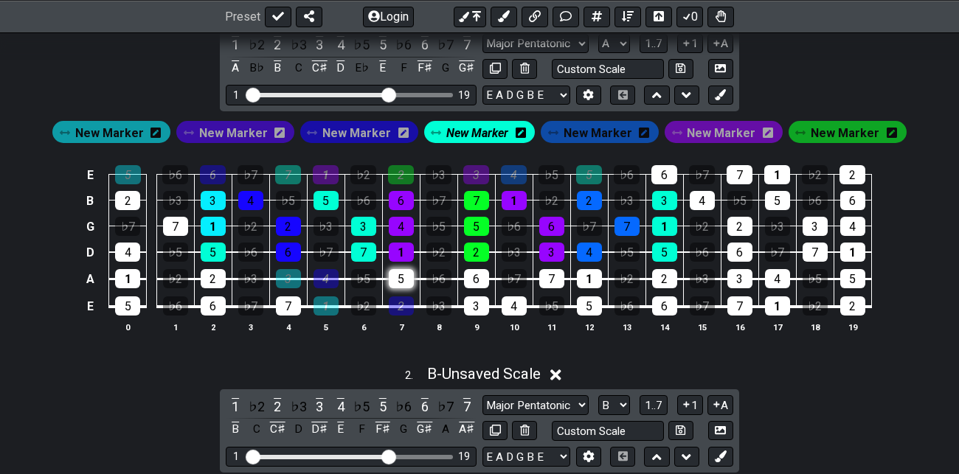
click at [405, 272] on div "5" at bounding box center [401, 278] width 25 height 19
click at [475, 302] on div "3" at bounding box center [476, 305] width 25 height 19
click at [366, 248] on div "7" at bounding box center [363, 252] width 25 height 19
click at [363, 221] on div "3" at bounding box center [363, 226] width 25 height 19
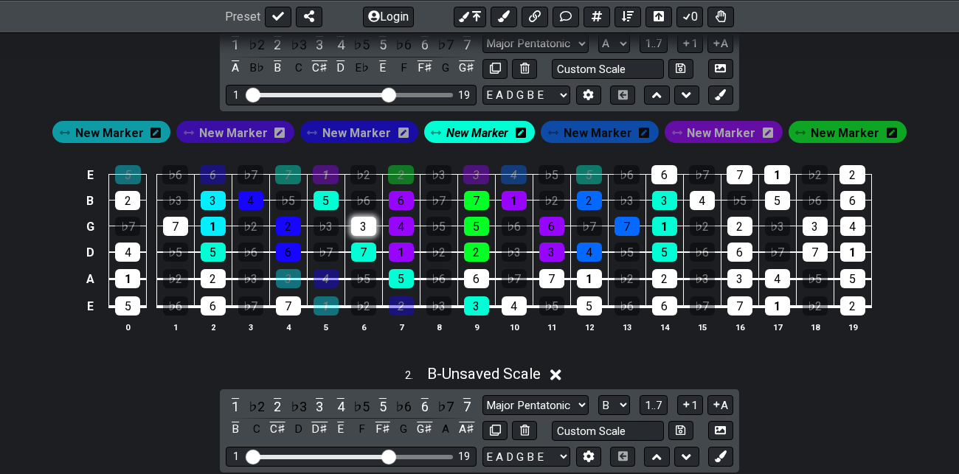
click at [363, 221] on div "3" at bounding box center [363, 226] width 25 height 19
click at [521, 128] on icon at bounding box center [520, 133] width 10 height 10
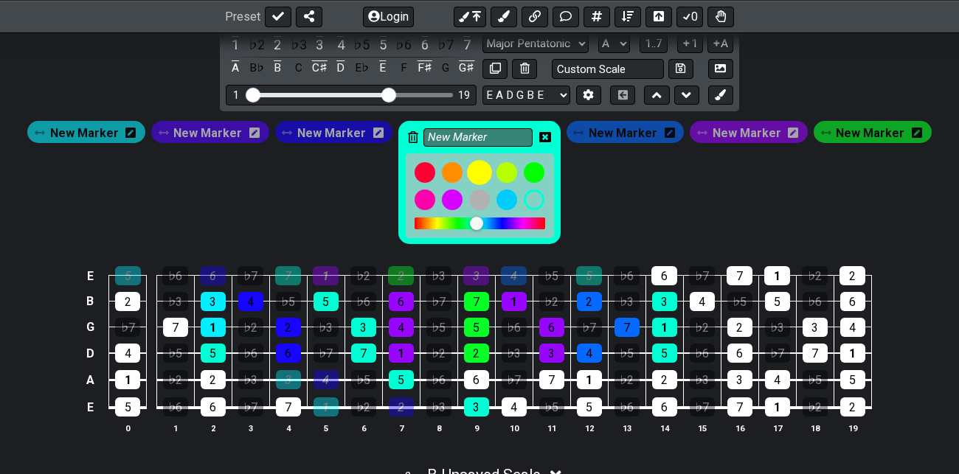
click at [483, 171] on div at bounding box center [479, 172] width 25 height 25
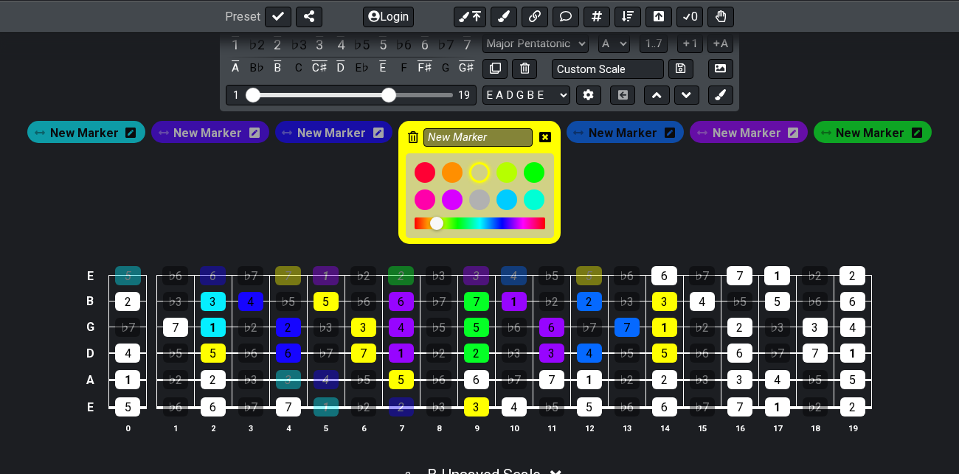
click at [545, 133] on icon at bounding box center [545, 137] width 12 height 10
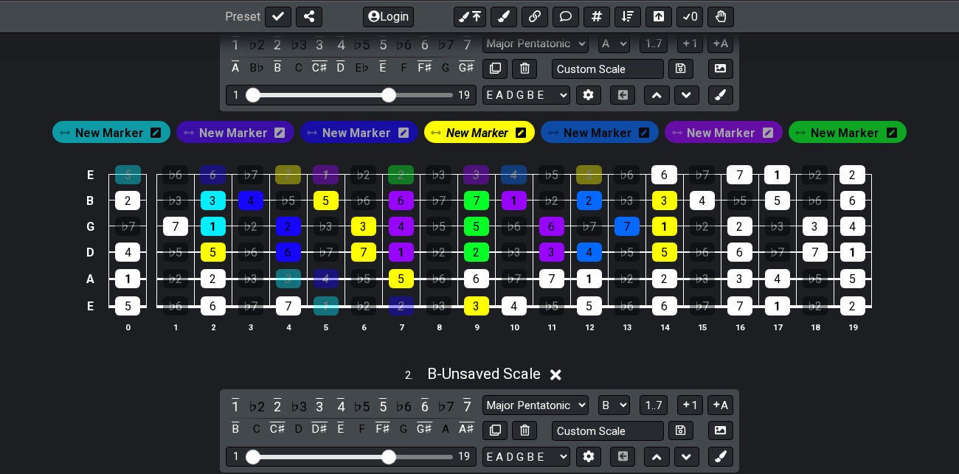
click at [105, 130] on span "New Marker" at bounding box center [109, 132] width 69 height 21
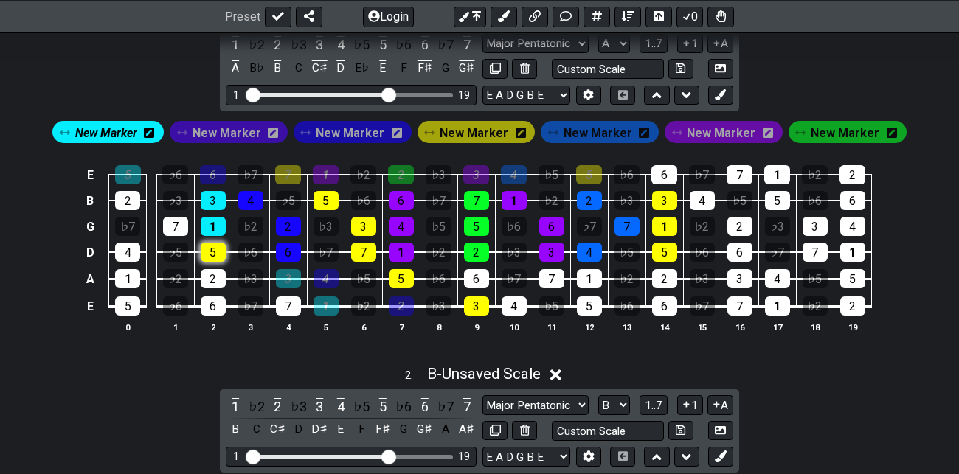
click at [215, 247] on div "5" at bounding box center [213, 252] width 25 height 19
click at [480, 130] on span "New Marker" at bounding box center [473, 132] width 69 height 21
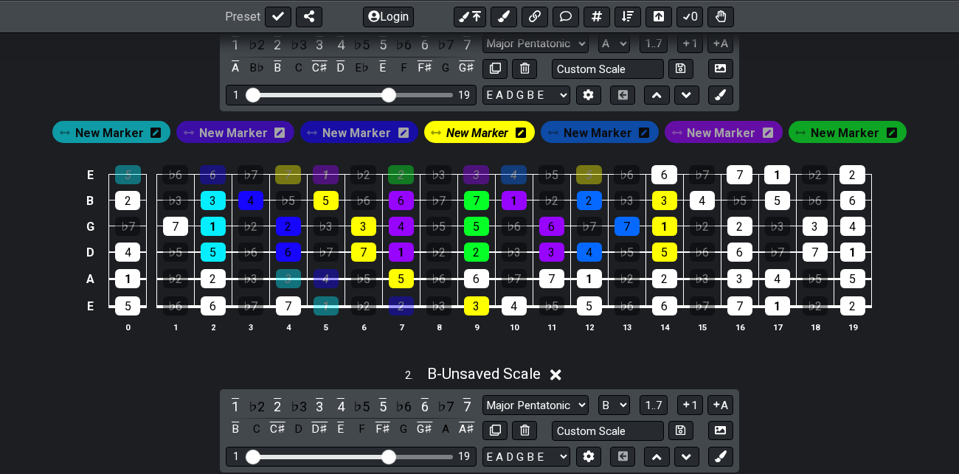
click at [480, 130] on span "New Marker" at bounding box center [477, 132] width 62 height 21
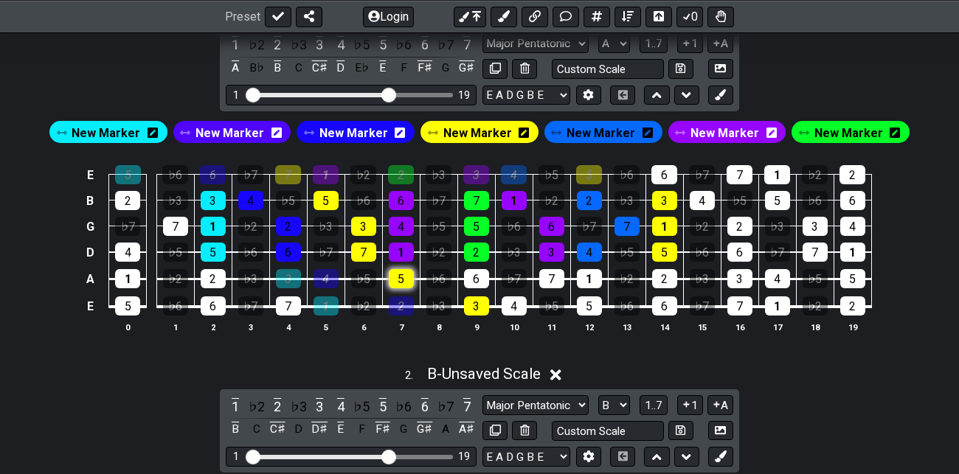
click at [406, 276] on div "5" at bounding box center [401, 278] width 25 height 19
click at [476, 305] on div "3" at bounding box center [476, 305] width 25 height 19
click at [717, 132] on span "New Marker" at bounding box center [724, 132] width 69 height 21
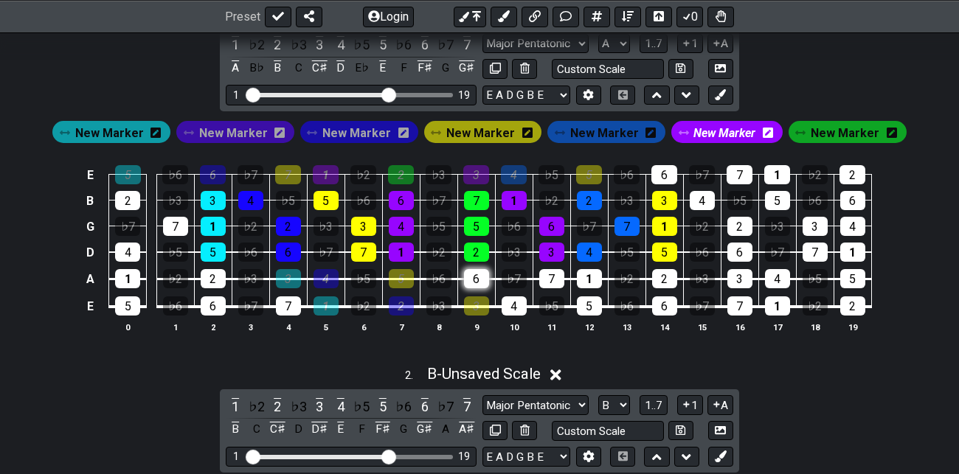
click at [476, 275] on div "6" at bounding box center [476, 278] width 25 height 19
click at [511, 302] on div "4" at bounding box center [513, 305] width 25 height 19
click at [708, 129] on span "New Marker" at bounding box center [724, 132] width 62 height 21
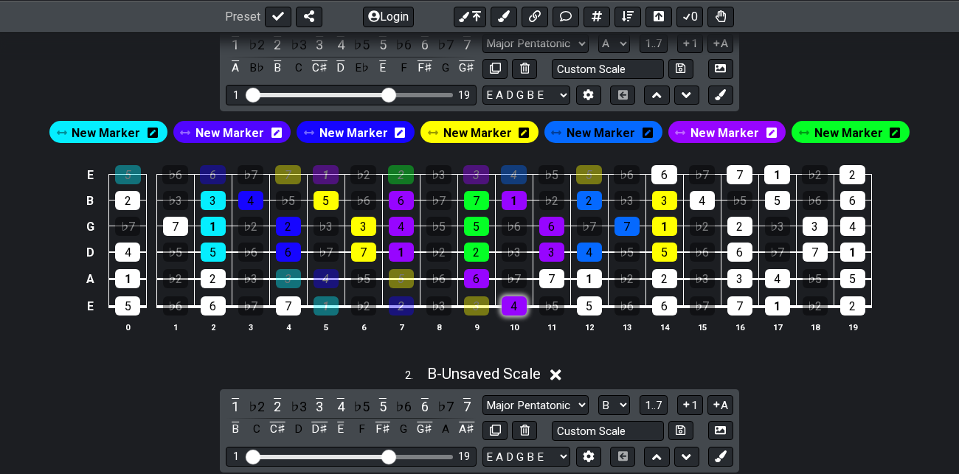
click at [512, 304] on div "4" at bounding box center [513, 305] width 25 height 19
click at [479, 279] on div "6" at bounding box center [476, 278] width 25 height 19
click at [841, 129] on span "New Marker" at bounding box center [848, 132] width 69 height 21
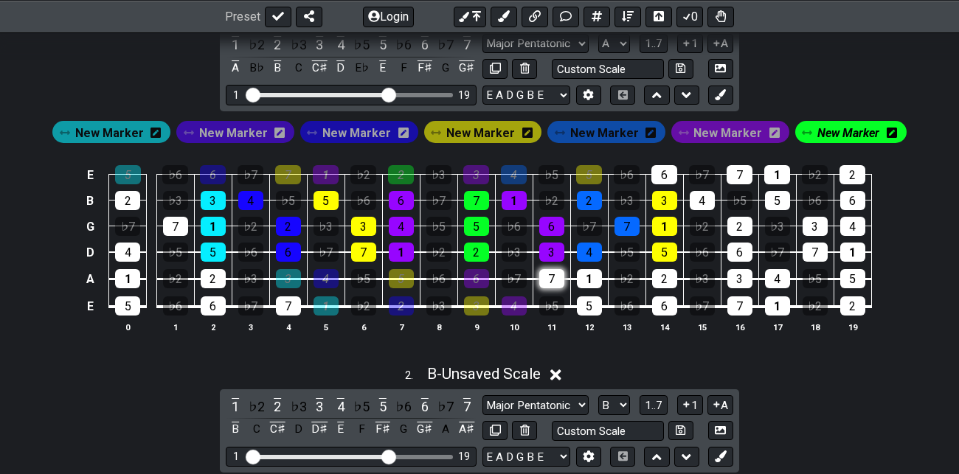
click at [554, 272] on div "7" at bounding box center [551, 278] width 25 height 19
click at [596, 302] on div "5" at bounding box center [589, 305] width 25 height 19
click at [844, 128] on span "New Marker" at bounding box center [848, 132] width 62 height 21
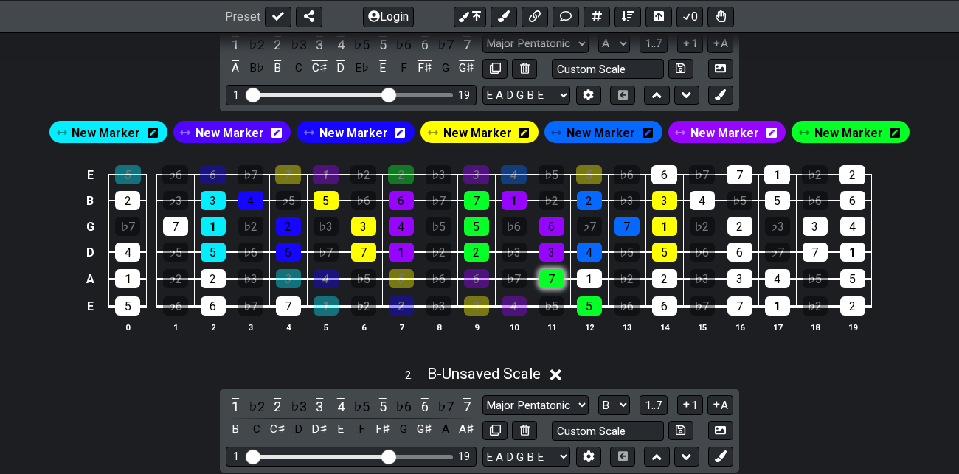
click at [554, 275] on div "7" at bounding box center [551, 278] width 25 height 19
click at [591, 305] on div "5" at bounding box center [589, 305] width 25 height 19
click at [715, 134] on span "New Marker" at bounding box center [724, 132] width 69 height 21
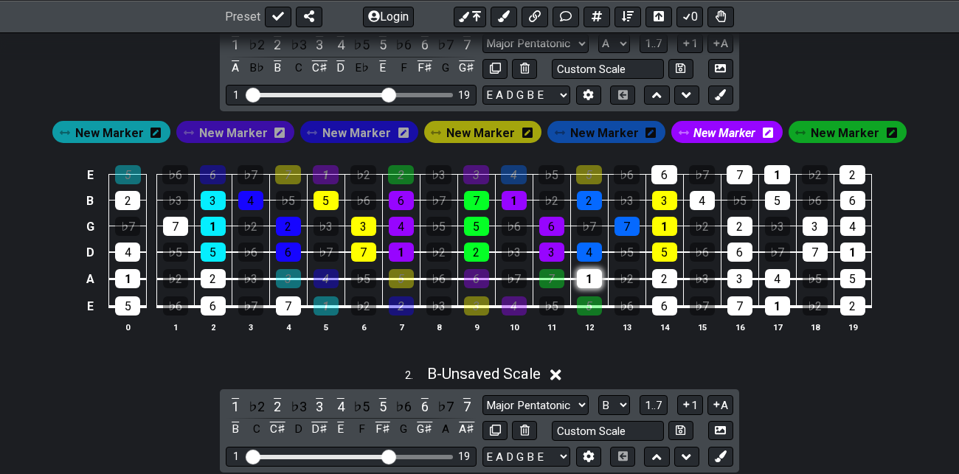
click at [591, 276] on div "1" at bounding box center [589, 278] width 25 height 19
click at [664, 302] on div "6" at bounding box center [664, 305] width 25 height 19
click at [722, 136] on span "New Marker" at bounding box center [724, 132] width 62 height 21
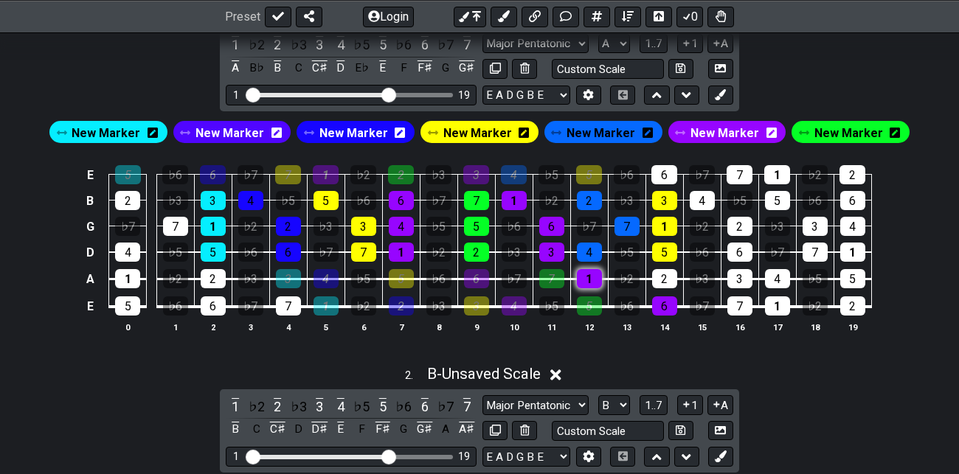
click at [594, 270] on div "1" at bounding box center [589, 278] width 25 height 19
click at [666, 304] on div "6" at bounding box center [664, 305] width 25 height 19
click at [721, 96] on icon at bounding box center [719, 94] width 11 height 11
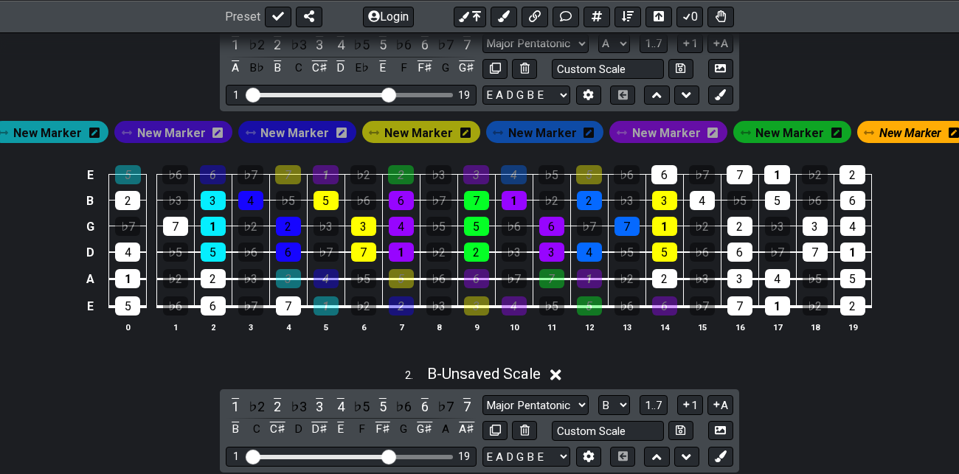
click at [903, 128] on span "New Marker" at bounding box center [910, 132] width 62 height 21
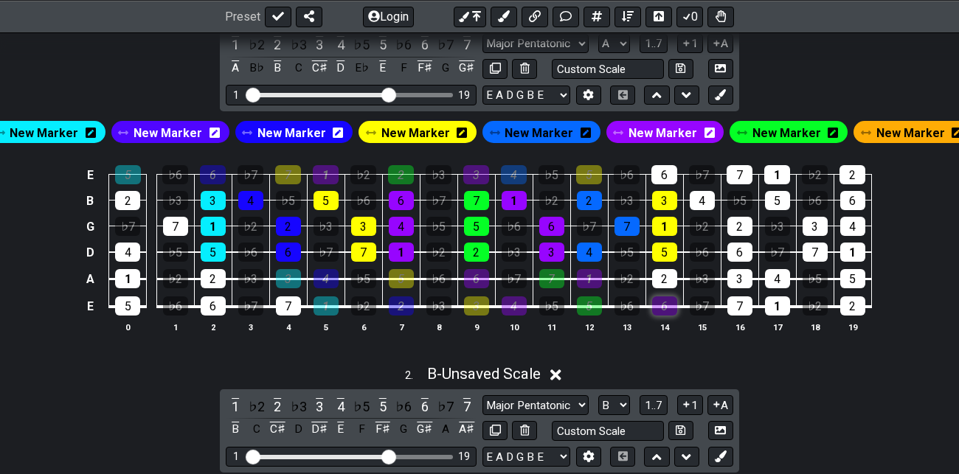
click at [665, 302] on div "6" at bounding box center [664, 305] width 25 height 19
click at [667, 302] on div "6" at bounding box center [664, 305] width 25 height 19
click at [904, 129] on span "New Marker" at bounding box center [910, 132] width 69 height 21
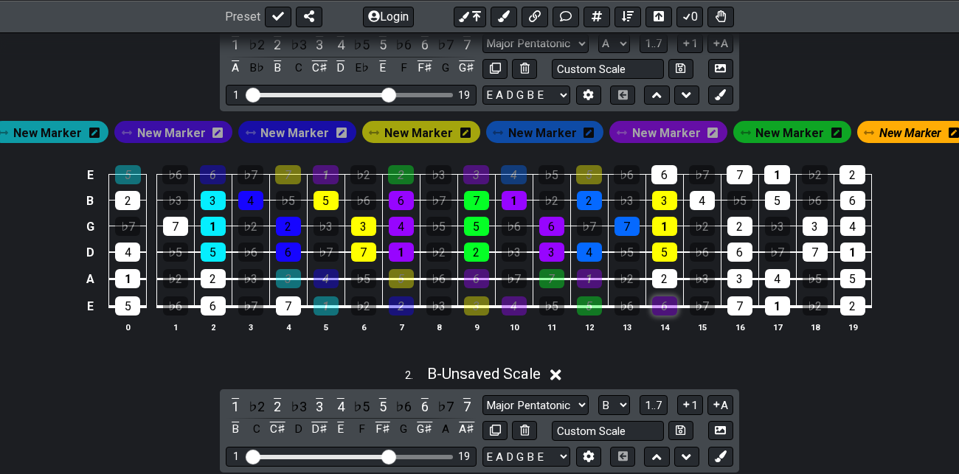
click at [664, 302] on div "6" at bounding box center [664, 305] width 25 height 19
click at [590, 274] on div "1" at bounding box center [589, 278] width 25 height 19
click at [550, 246] on div "3" at bounding box center [551, 252] width 25 height 19
click at [551, 222] on div "6" at bounding box center [551, 226] width 25 height 19
click at [512, 195] on div "1" at bounding box center [513, 200] width 25 height 19
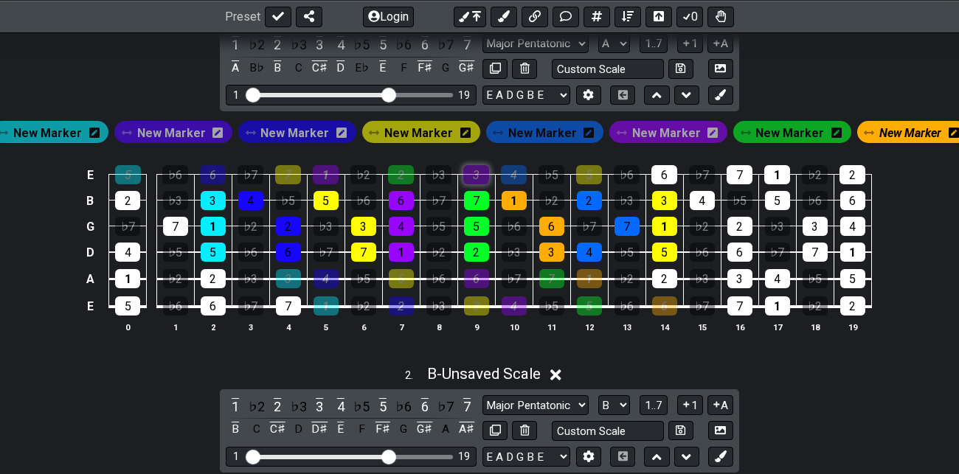
click at [480, 170] on div "3" at bounding box center [476, 174] width 26 height 19
click at [72, 125] on span "New Marker" at bounding box center [47, 132] width 69 height 21
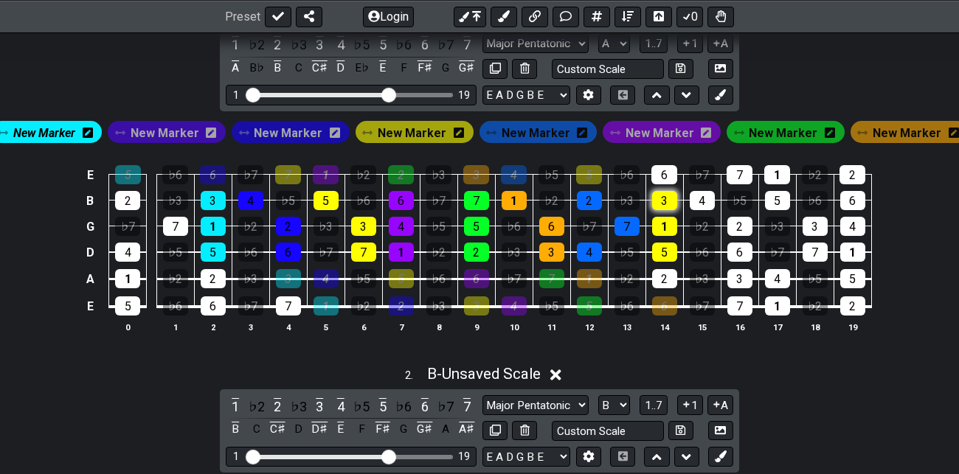
click at [667, 197] on div "3" at bounding box center [664, 200] width 25 height 19
click at [670, 218] on div "1" at bounding box center [664, 226] width 25 height 19
click at [669, 249] on div "5" at bounding box center [664, 252] width 25 height 19
click at [594, 165] on div "5" at bounding box center [589, 174] width 26 height 19
click at [739, 275] on div "3" at bounding box center [739, 278] width 25 height 19
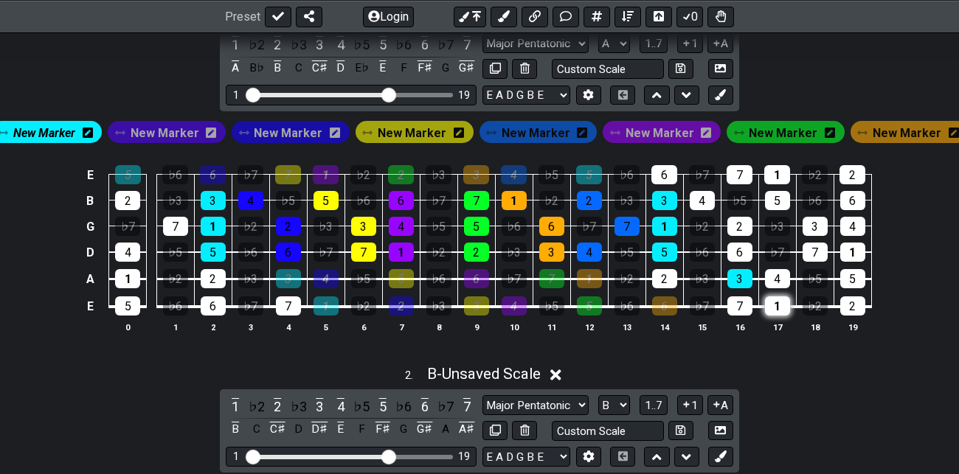
click at [775, 298] on div "1" at bounding box center [777, 305] width 25 height 19
click at [48, 132] on span "New Marker" at bounding box center [44, 132] width 62 height 21
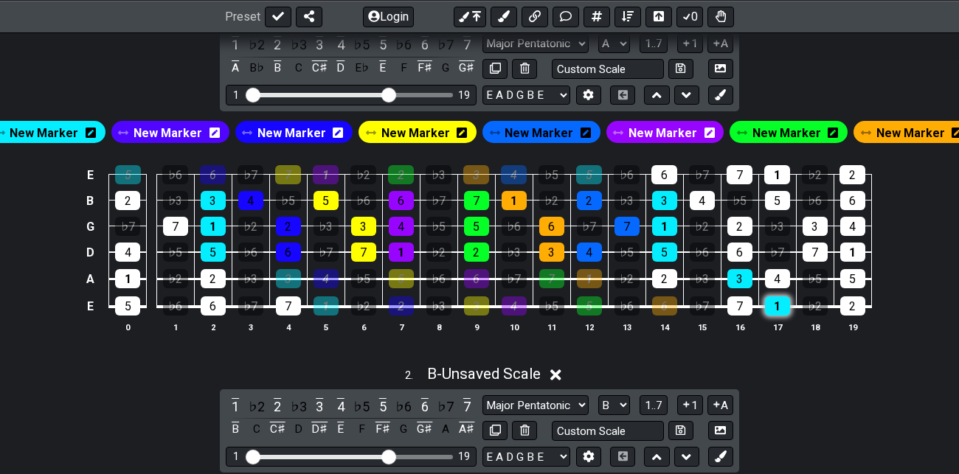
click at [776, 303] on div "1" at bounding box center [777, 305] width 25 height 19
click at [742, 277] on div "3" at bounding box center [739, 278] width 25 height 19
click at [538, 131] on span "New Marker" at bounding box center [538, 132] width 69 height 21
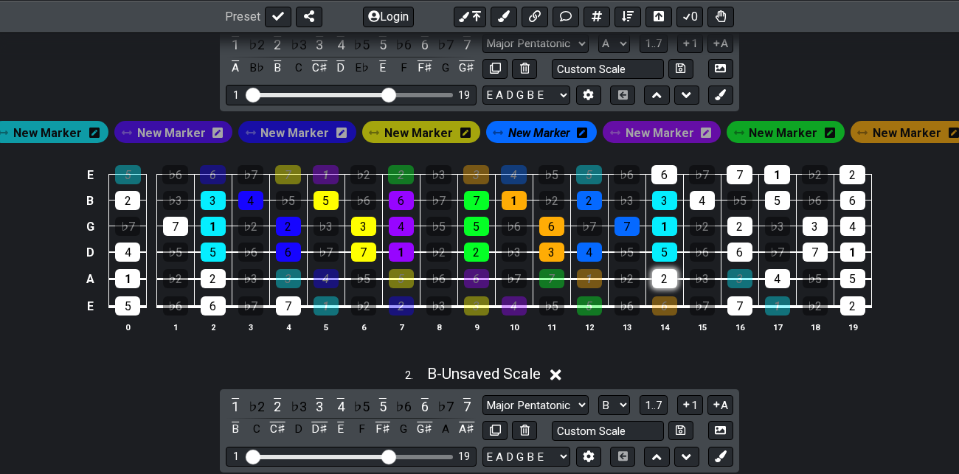
click at [662, 274] on div "2" at bounding box center [664, 278] width 25 height 19
click at [740, 310] on div "7" at bounding box center [739, 305] width 25 height 19
click at [547, 130] on span "New Marker" at bounding box center [539, 132] width 62 height 21
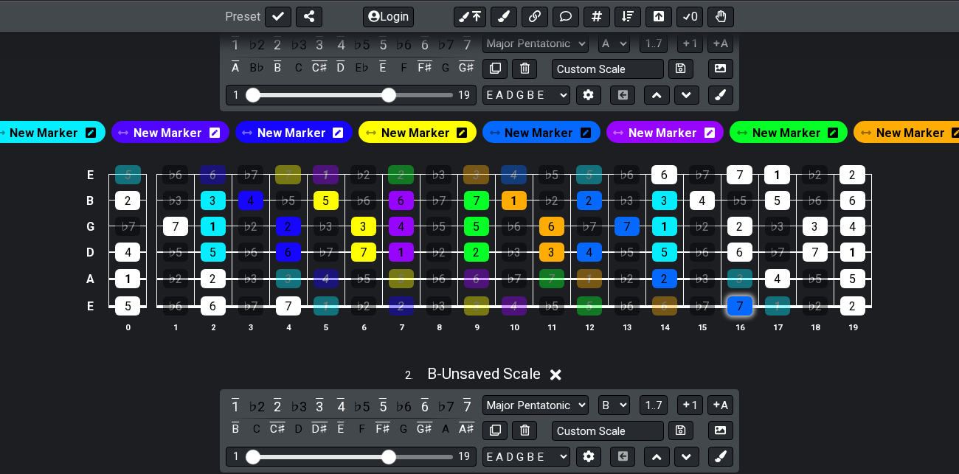
click at [740, 300] on div "7" at bounding box center [739, 305] width 25 height 19
click at [669, 274] on div "2" at bounding box center [664, 278] width 25 height 19
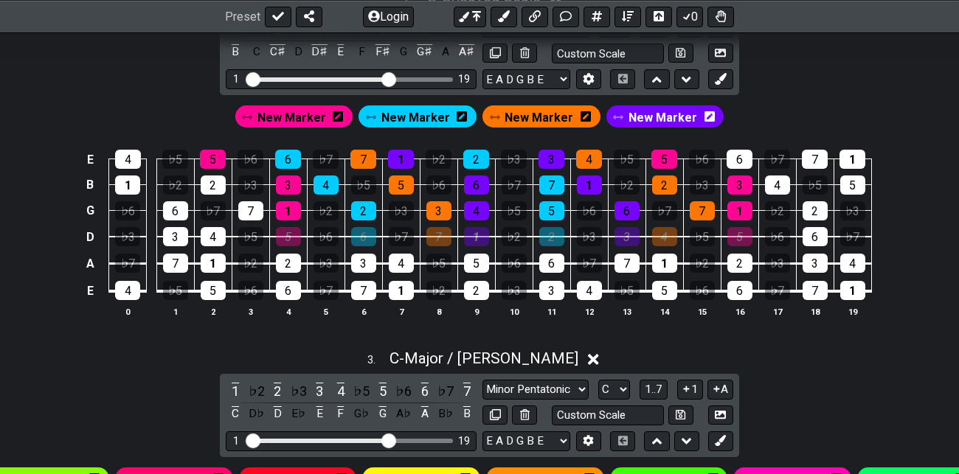
scroll to position [838, 0]
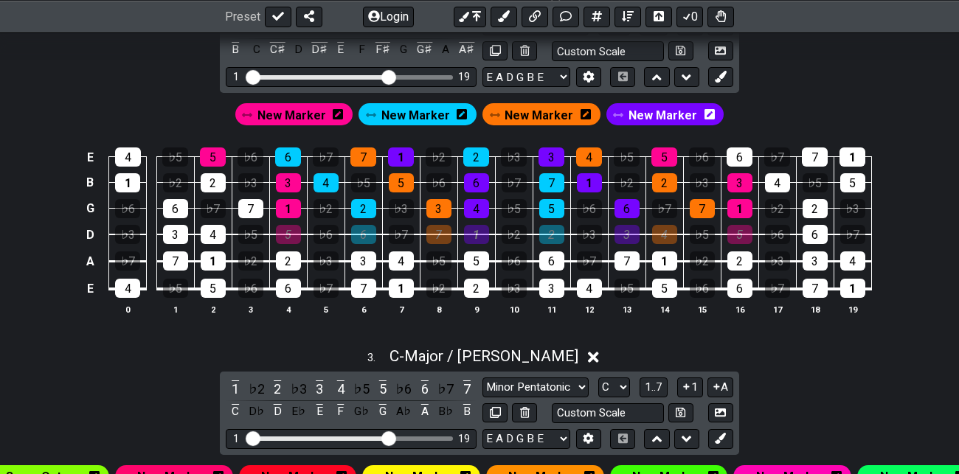
click at [309, 108] on span "New Marker" at bounding box center [291, 115] width 69 height 21
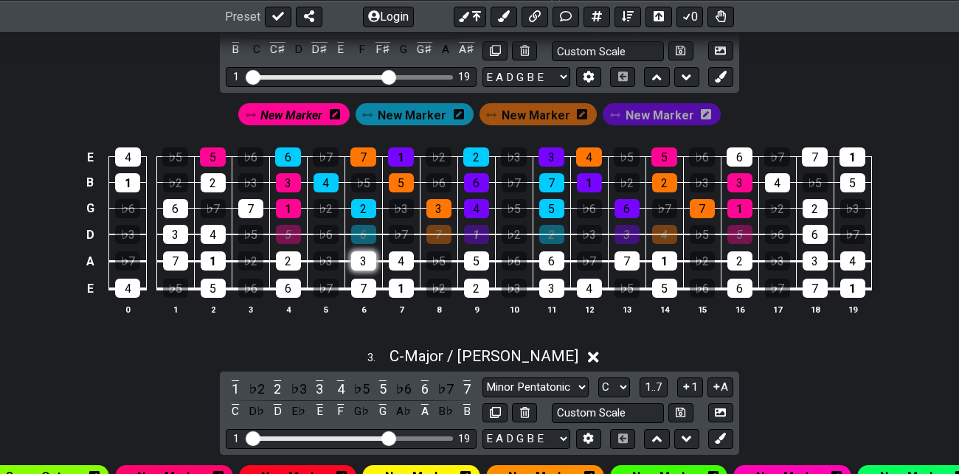
click at [363, 260] on div "3" at bounding box center [363, 260] width 25 height 19
click at [309, 106] on span "New Marker" at bounding box center [291, 115] width 62 height 21
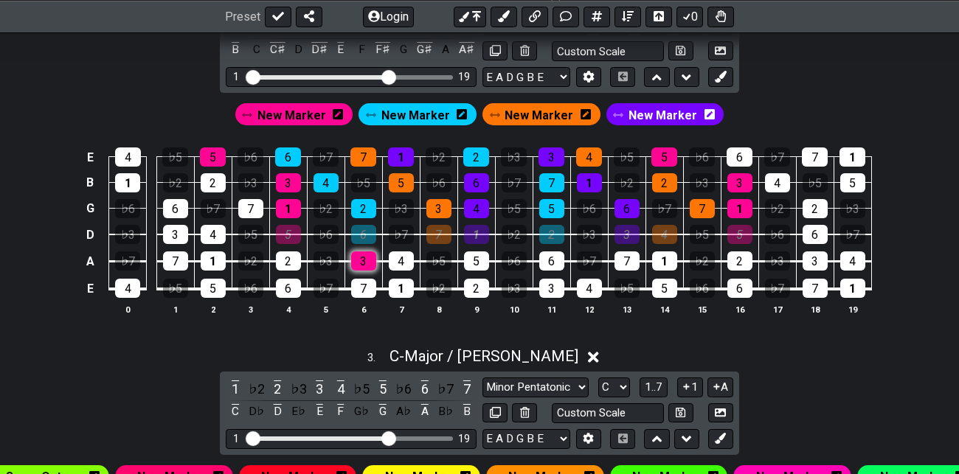
click at [366, 261] on div "3" at bounding box center [363, 260] width 25 height 19
click at [429, 108] on span "New Marker" at bounding box center [415, 115] width 69 height 21
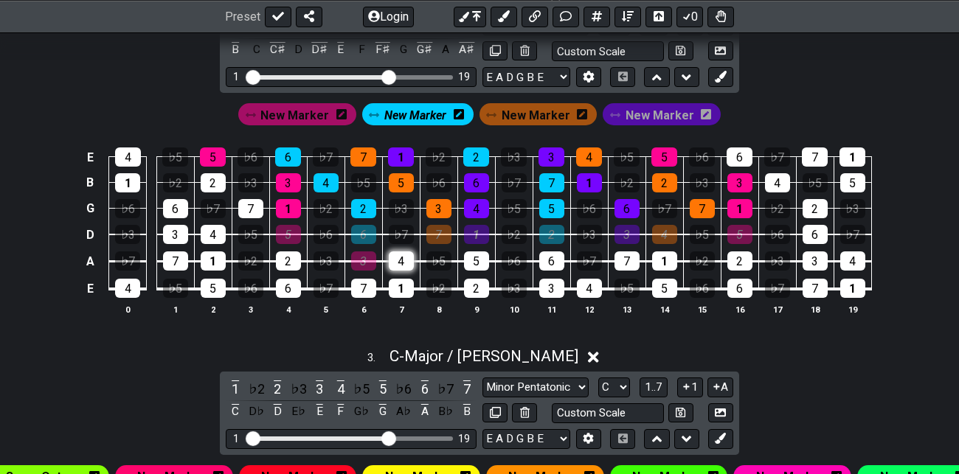
click at [403, 259] on div "4" at bounding box center [401, 260] width 25 height 19
click at [432, 112] on span "New Marker" at bounding box center [415, 115] width 62 height 21
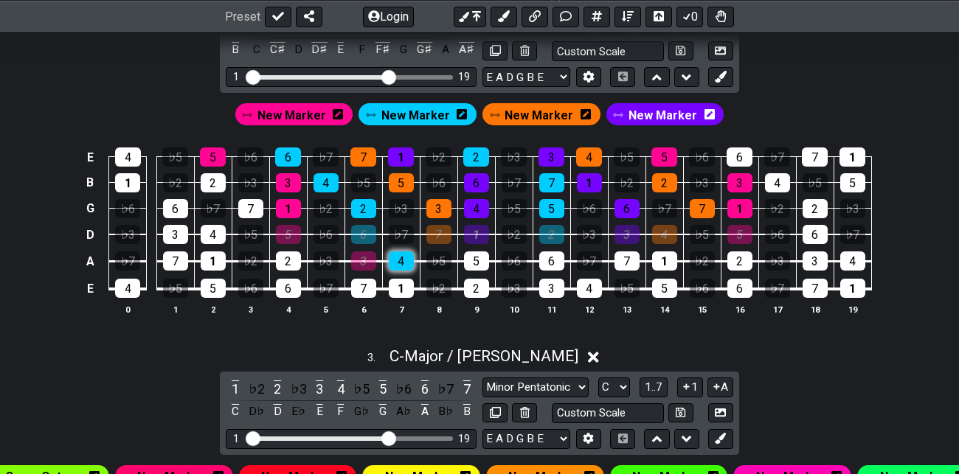
click at [406, 260] on div "4" at bounding box center [401, 260] width 25 height 19
click at [548, 111] on span "New Marker" at bounding box center [538, 115] width 69 height 21
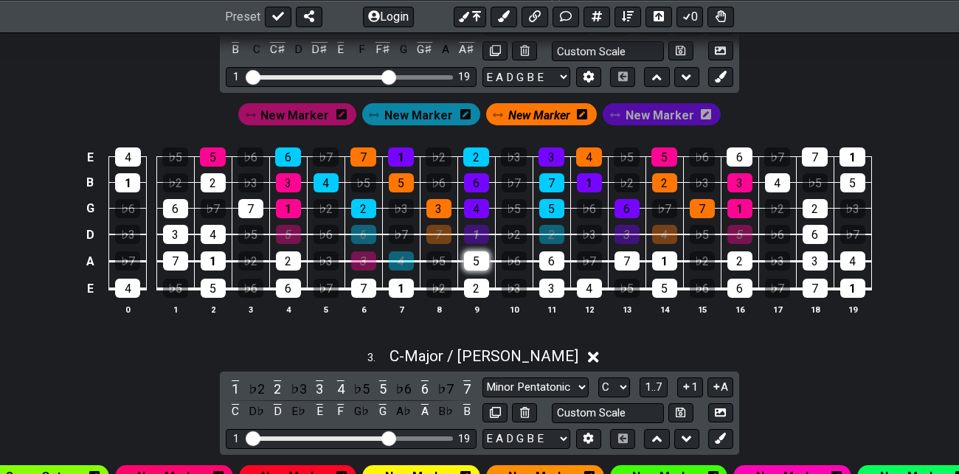
click at [477, 259] on div "5" at bounding box center [476, 260] width 25 height 19
click at [554, 291] on div "3" at bounding box center [551, 288] width 25 height 19
click at [545, 114] on span "New Marker" at bounding box center [539, 115] width 62 height 21
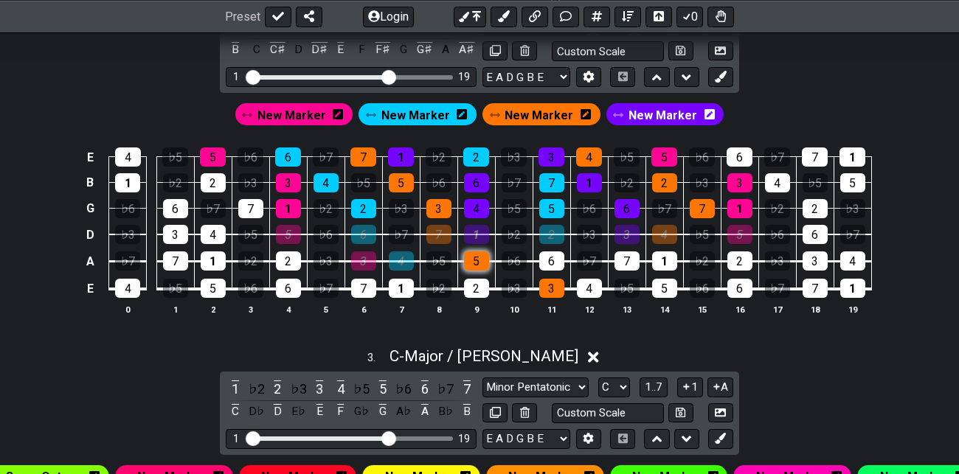
click at [482, 257] on div "5" at bounding box center [476, 260] width 25 height 19
click at [552, 282] on div "3" at bounding box center [551, 288] width 25 height 19
click at [417, 115] on span "New Marker" at bounding box center [415, 115] width 69 height 21
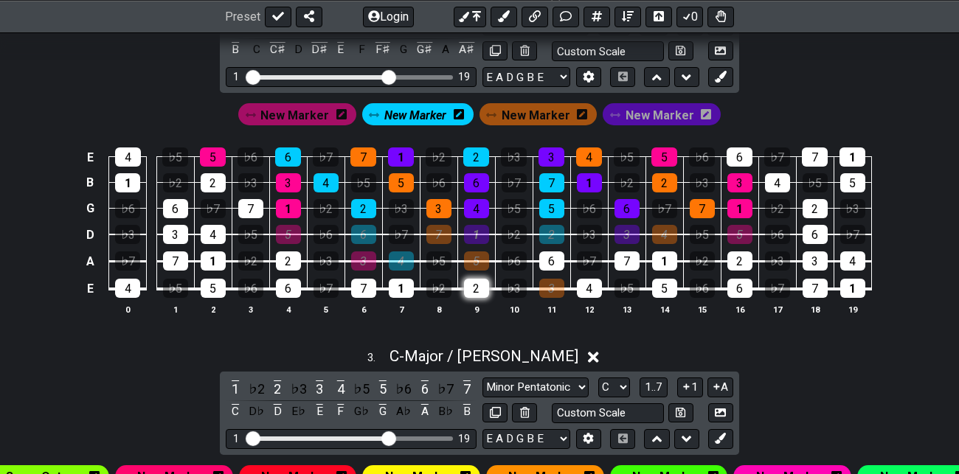
click at [475, 285] on div "2" at bounding box center [476, 288] width 25 height 19
click at [420, 112] on span "New Marker" at bounding box center [415, 115] width 62 height 21
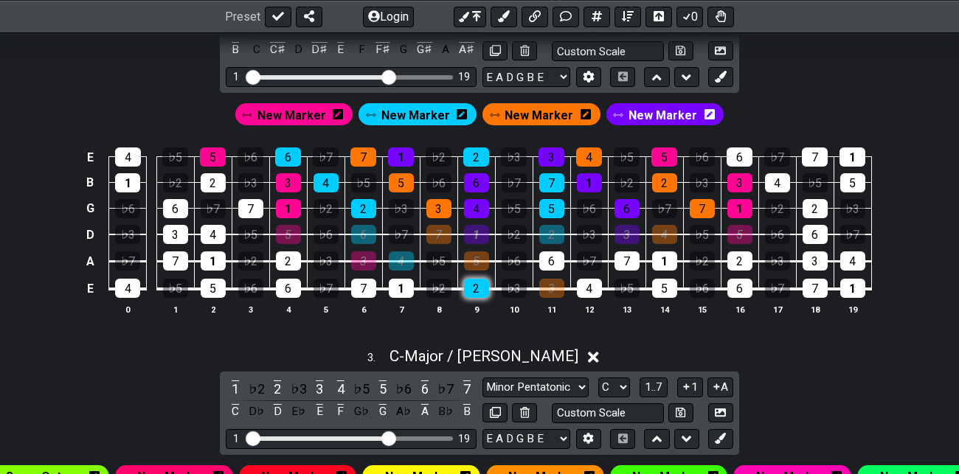
click at [479, 284] on div "2" at bounding box center [476, 288] width 25 height 19
click at [308, 111] on span "New Marker" at bounding box center [291, 115] width 69 height 21
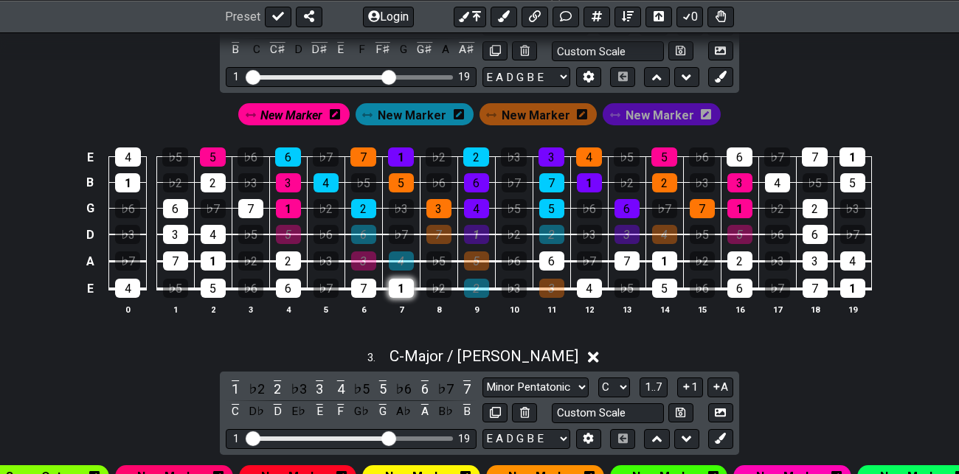
click at [401, 285] on div "1" at bounding box center [401, 288] width 25 height 19
click at [313, 108] on span "New Marker" at bounding box center [291, 115] width 62 height 21
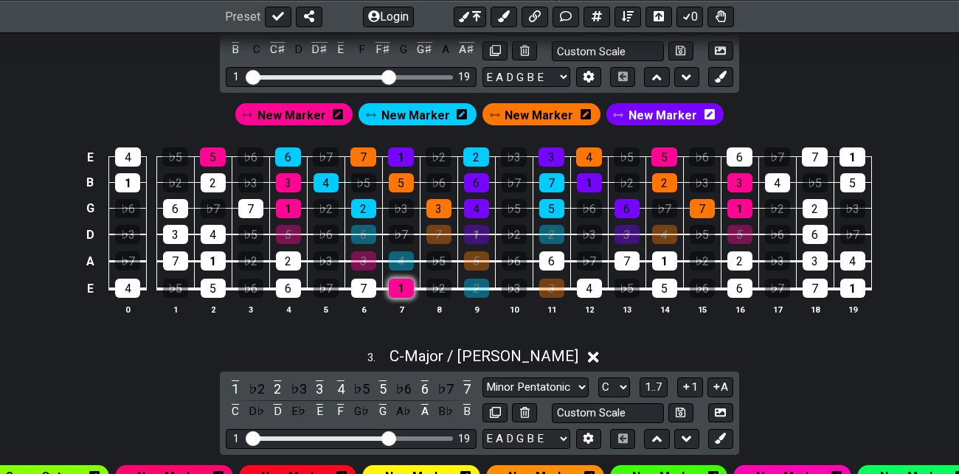
click at [405, 286] on div "1" at bounding box center [401, 288] width 25 height 19
click at [656, 111] on span "New Marker" at bounding box center [662, 115] width 69 height 21
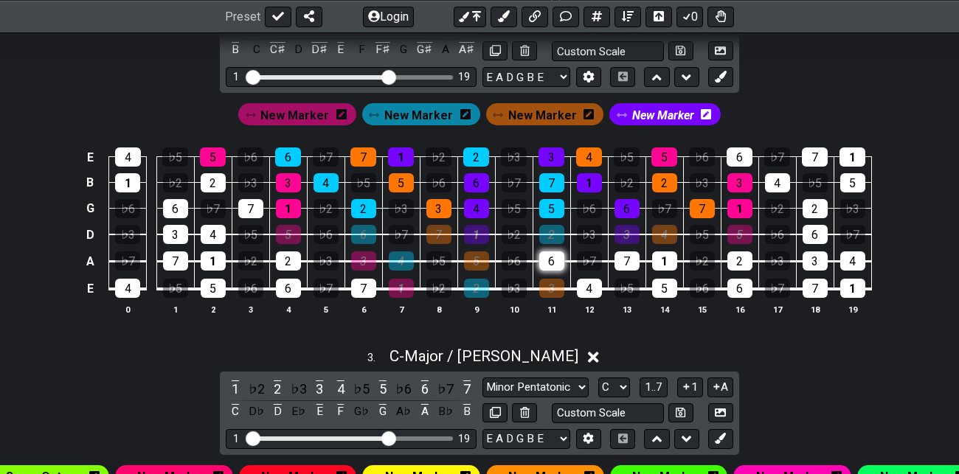
click at [553, 256] on div "6" at bounding box center [551, 260] width 25 height 19
click at [586, 281] on div "4" at bounding box center [589, 288] width 25 height 19
click at [658, 113] on span "New Marker" at bounding box center [663, 115] width 62 height 21
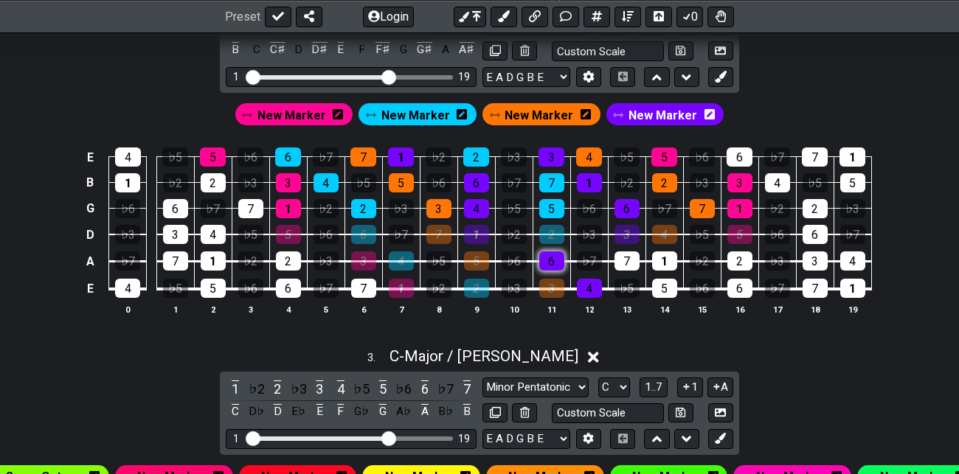
click at [554, 261] on div "6" at bounding box center [551, 260] width 25 height 19
click at [590, 286] on div "4" at bounding box center [589, 288] width 25 height 19
click at [425, 112] on span "New Marker" at bounding box center [415, 115] width 69 height 21
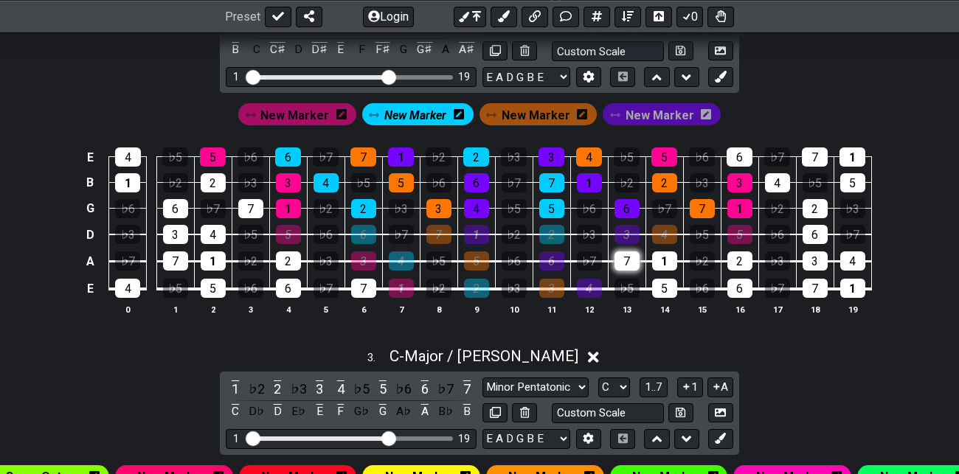
click at [625, 258] on div "7" at bounding box center [626, 260] width 25 height 19
click at [662, 283] on div "5" at bounding box center [664, 288] width 25 height 19
click at [431, 117] on span "New Marker" at bounding box center [415, 115] width 62 height 21
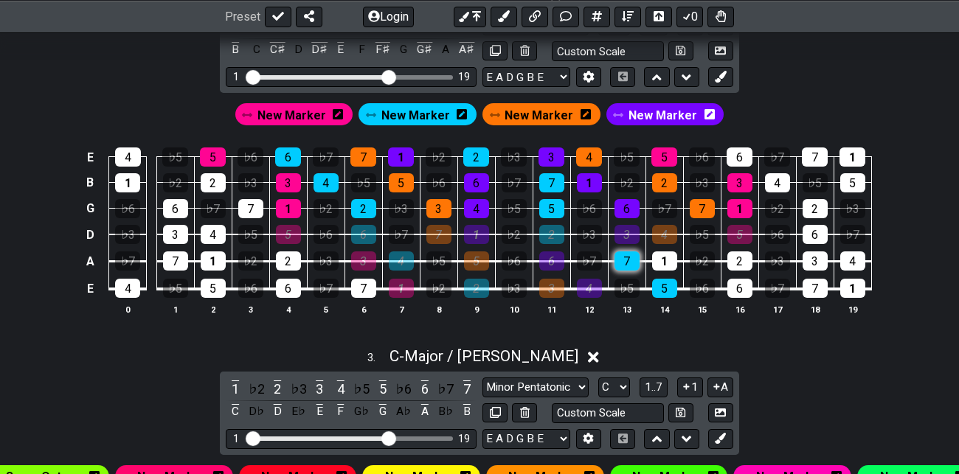
click at [625, 259] on div "7" at bounding box center [626, 260] width 25 height 19
click at [667, 285] on div "5" at bounding box center [664, 288] width 25 height 19
click at [662, 115] on span "New Marker" at bounding box center [662, 115] width 69 height 21
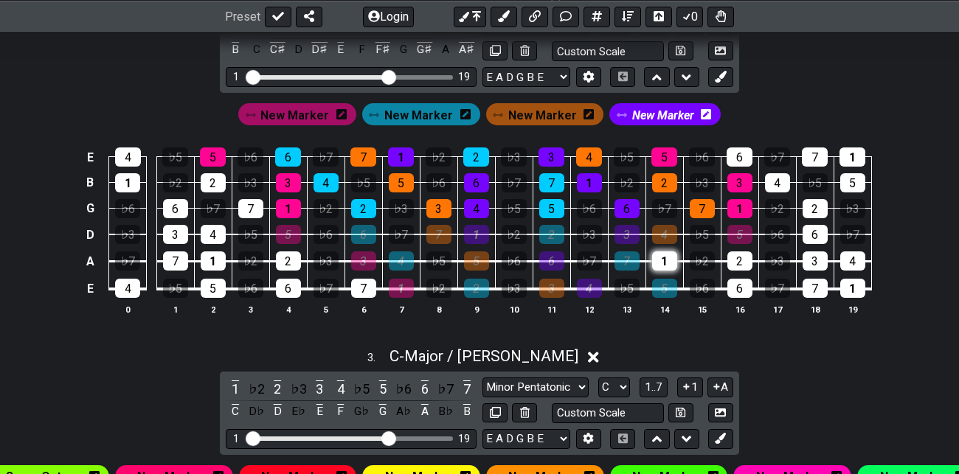
click at [667, 260] on div "1" at bounding box center [664, 260] width 25 height 19
click at [740, 287] on div "6" at bounding box center [739, 288] width 25 height 19
click at [671, 111] on span "New Marker" at bounding box center [663, 115] width 62 height 21
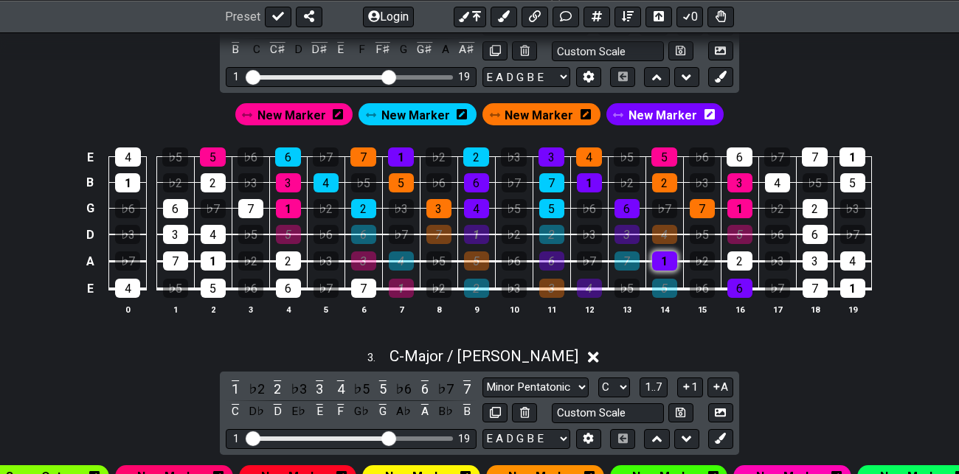
click at [673, 258] on div "1" at bounding box center [664, 260] width 25 height 19
click at [737, 290] on div "6" at bounding box center [739, 288] width 25 height 19
click at [543, 111] on span "New Marker" at bounding box center [538, 115] width 69 height 21
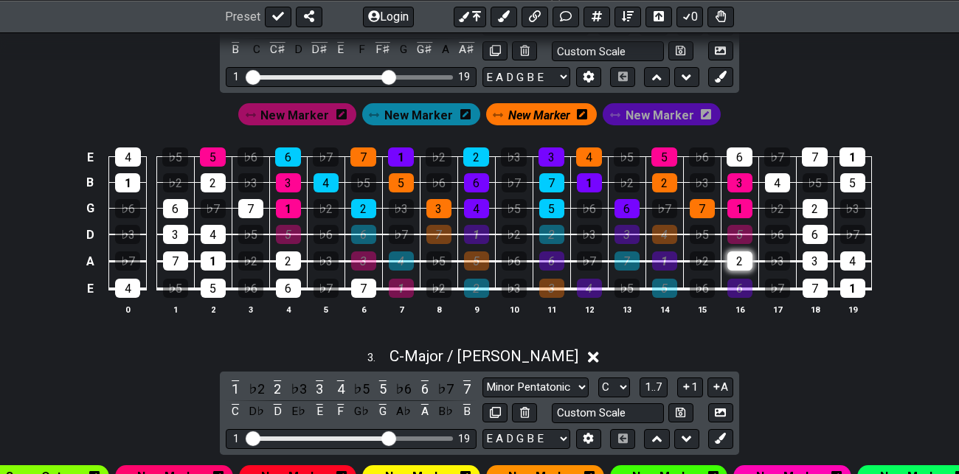
click at [744, 259] on div "2" at bounding box center [739, 260] width 25 height 19
click at [549, 110] on span "New Marker" at bounding box center [539, 115] width 62 height 21
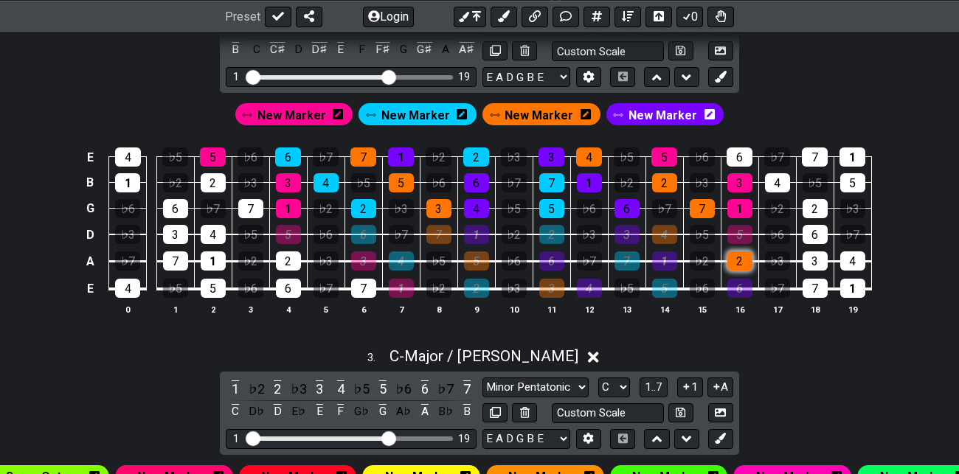
click at [744, 260] on div "2" at bounding box center [739, 260] width 25 height 19
click at [535, 113] on span "New Marker" at bounding box center [538, 115] width 69 height 21
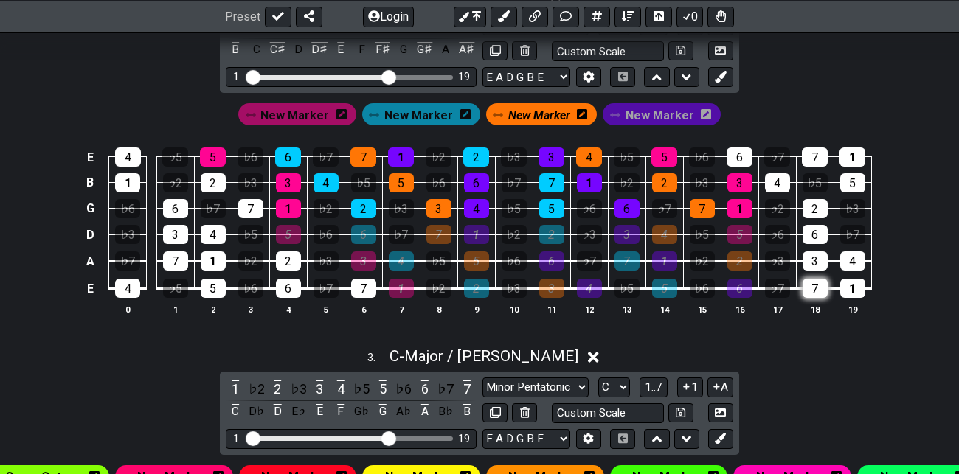
click at [808, 285] on div "7" at bounding box center [814, 288] width 25 height 19
click at [545, 114] on span "New Marker" at bounding box center [539, 115] width 62 height 21
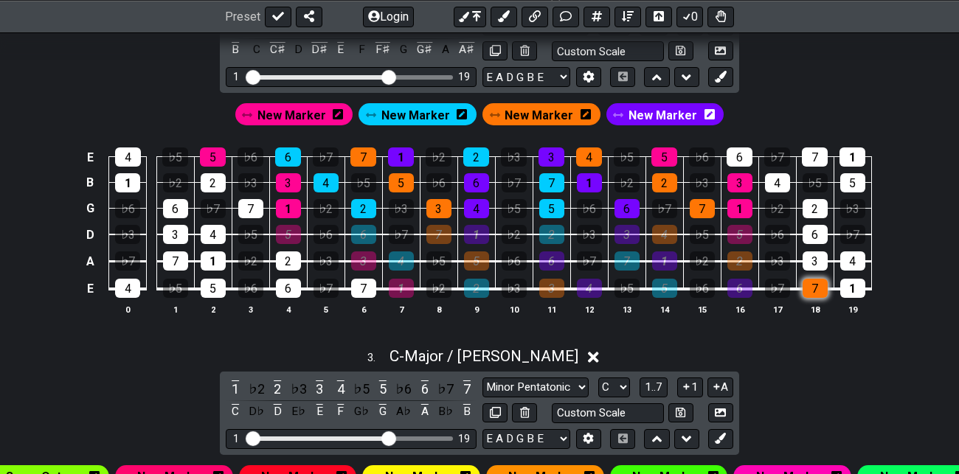
click at [818, 285] on div "7" at bounding box center [814, 288] width 25 height 19
click at [317, 106] on span "New Marker" at bounding box center [291, 115] width 69 height 21
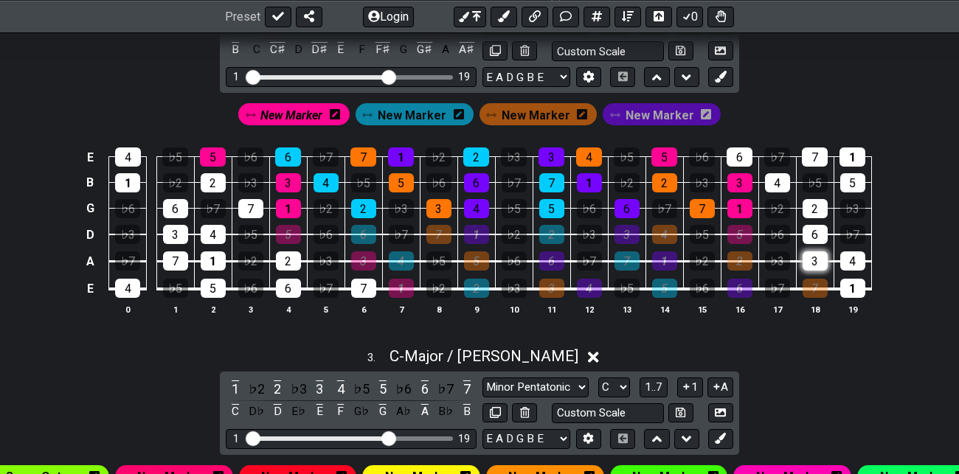
click at [813, 260] on div "3" at bounding box center [814, 260] width 25 height 19
click at [289, 108] on span "New Marker" at bounding box center [291, 115] width 62 height 21
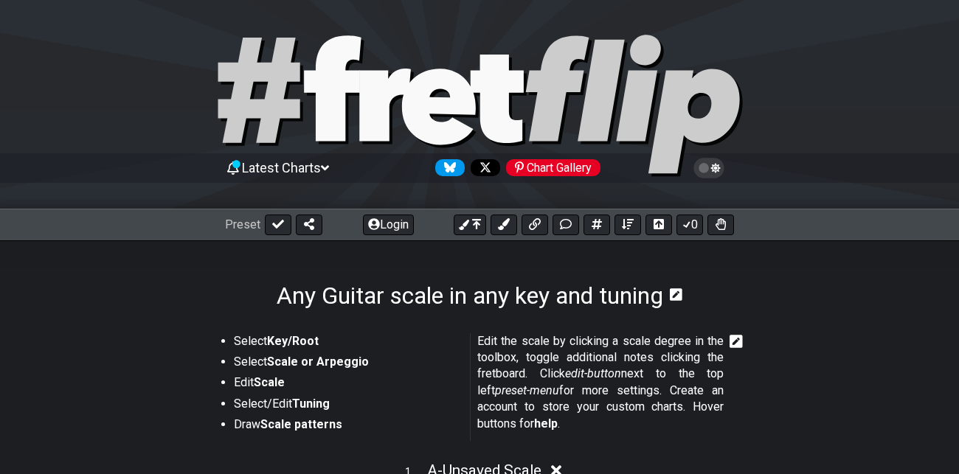
select select "Major / [PERSON_NAME]"
select select "A"
select select "Major / [PERSON_NAME]"
select select "B"
select select "Major / [PERSON_NAME]"
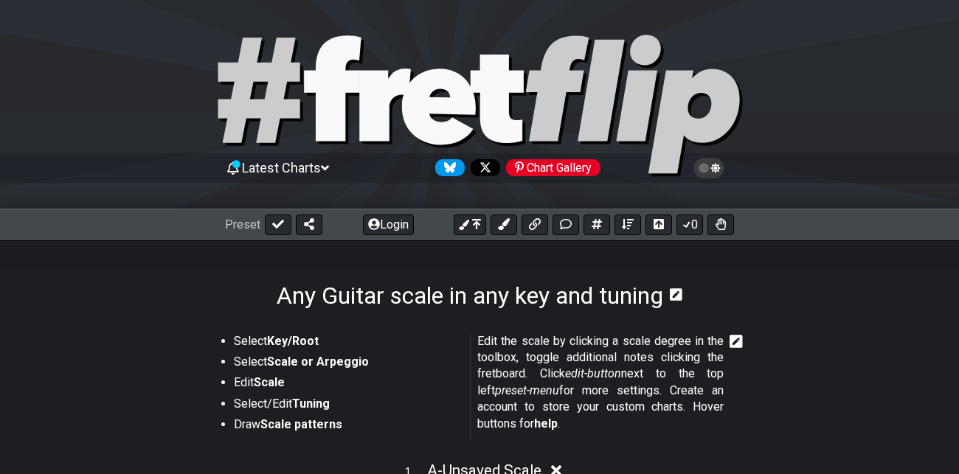
select select "C"
select select "Major / [PERSON_NAME]"
select select "D"
select select "Major / [PERSON_NAME]"
select select "E"
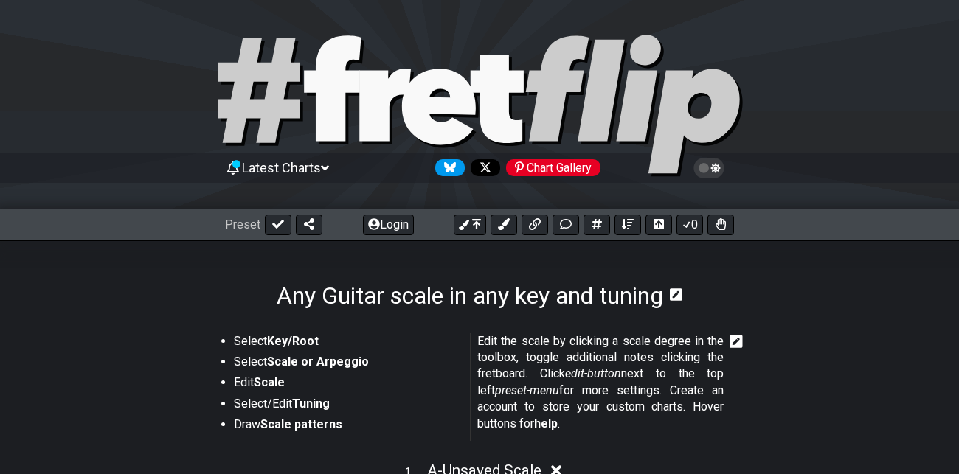
select select "Major / [PERSON_NAME]"
select select "F"
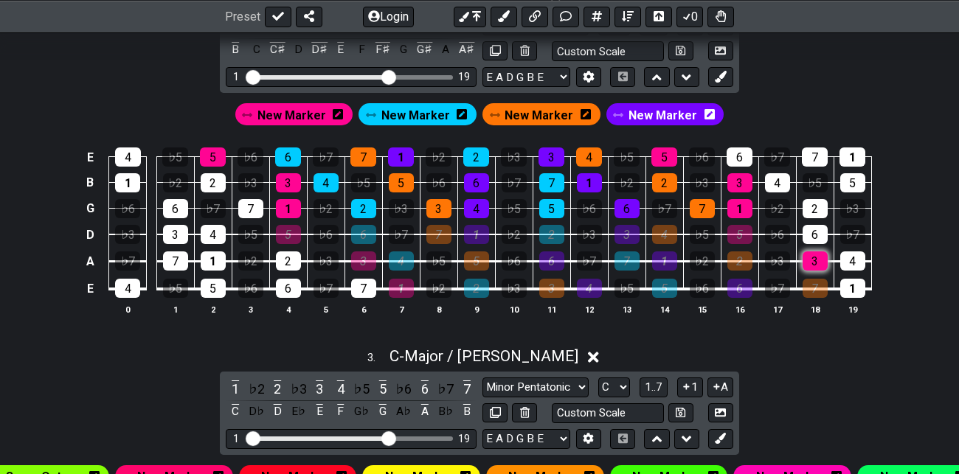
scroll to position [838, 0]
click at [816, 257] on div "3" at bounding box center [814, 260] width 25 height 19
click at [307, 112] on span "New Marker" at bounding box center [291, 115] width 69 height 21
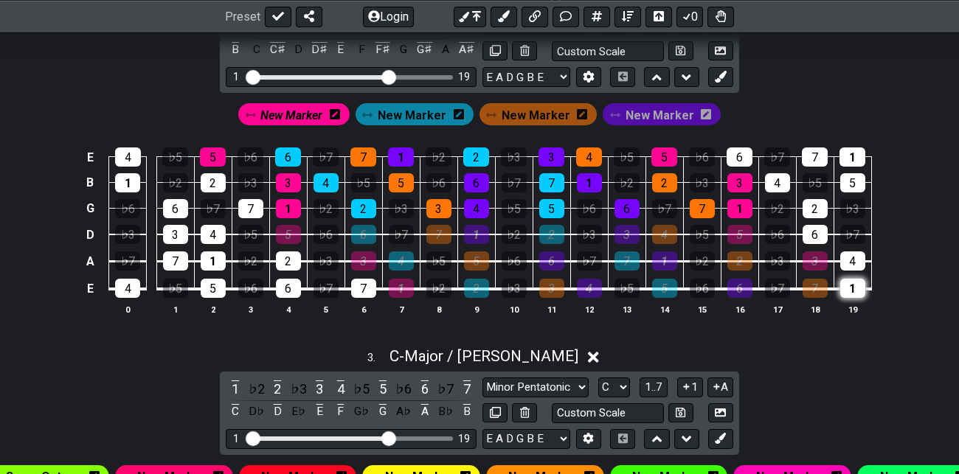
click at [852, 282] on div "1" at bounding box center [852, 288] width 25 height 19
click at [301, 118] on span "New Marker" at bounding box center [291, 115] width 62 height 21
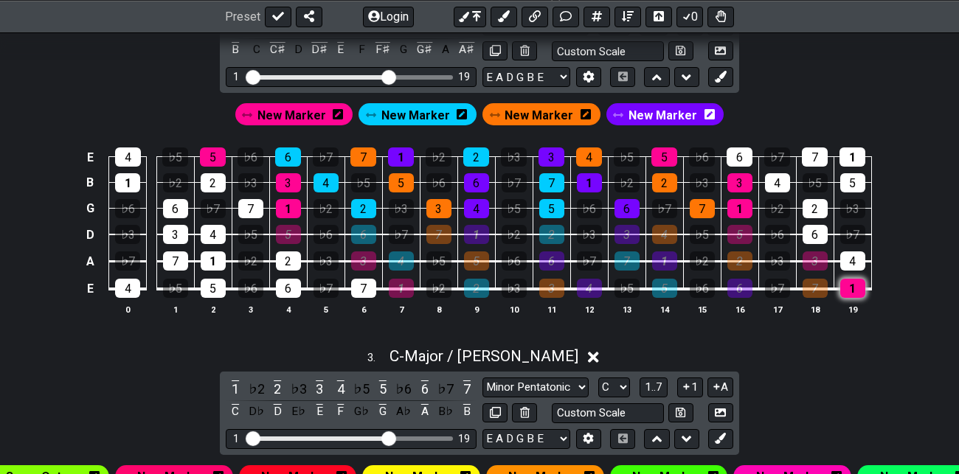
click at [858, 288] on div "1" at bounding box center [852, 288] width 25 height 19
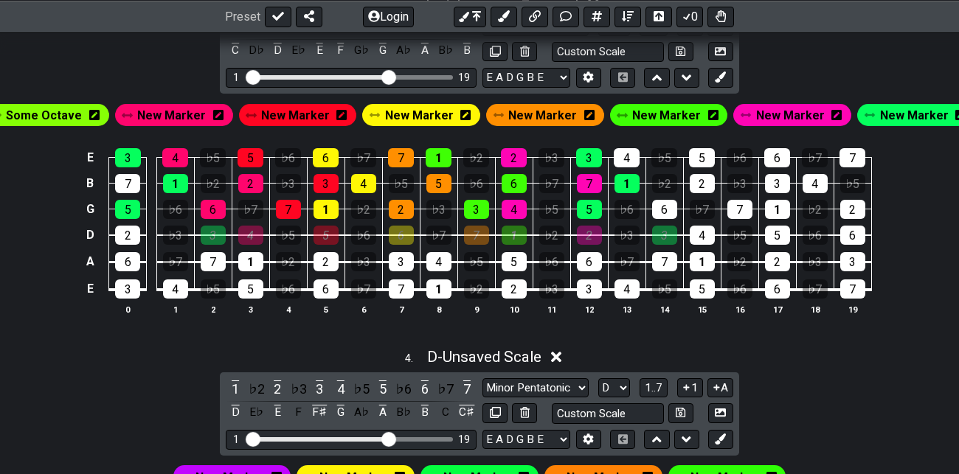
scroll to position [1200, 0]
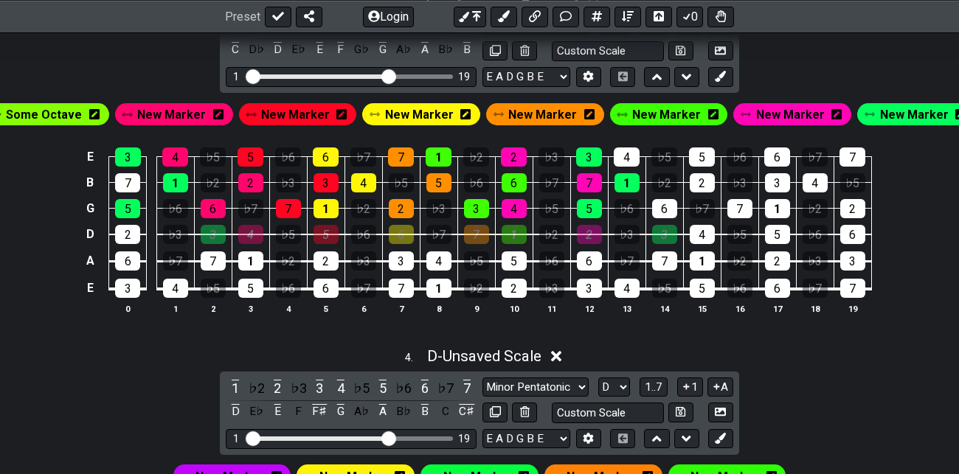
click at [891, 111] on span "New Marker" at bounding box center [914, 114] width 69 height 21
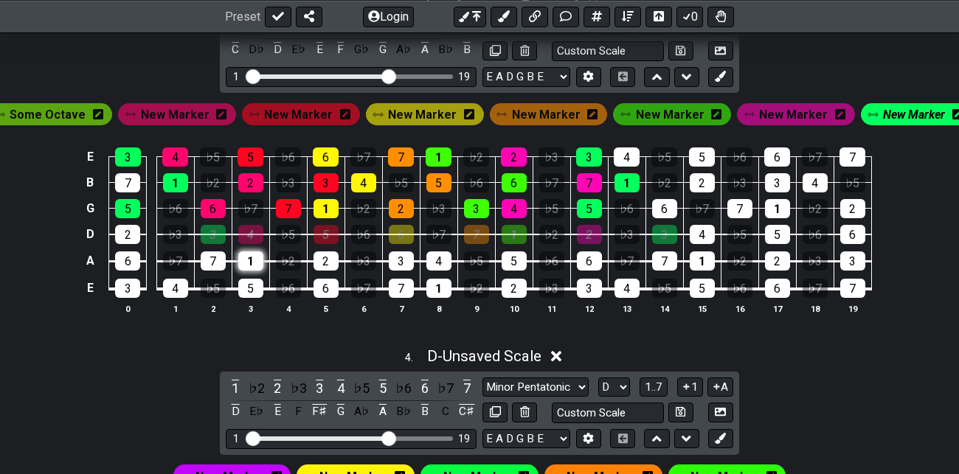
click at [254, 255] on div "1" at bounding box center [250, 260] width 25 height 19
click at [251, 285] on div "5" at bounding box center [250, 288] width 25 height 19
click at [894, 112] on span "New Marker" at bounding box center [914, 114] width 62 height 21
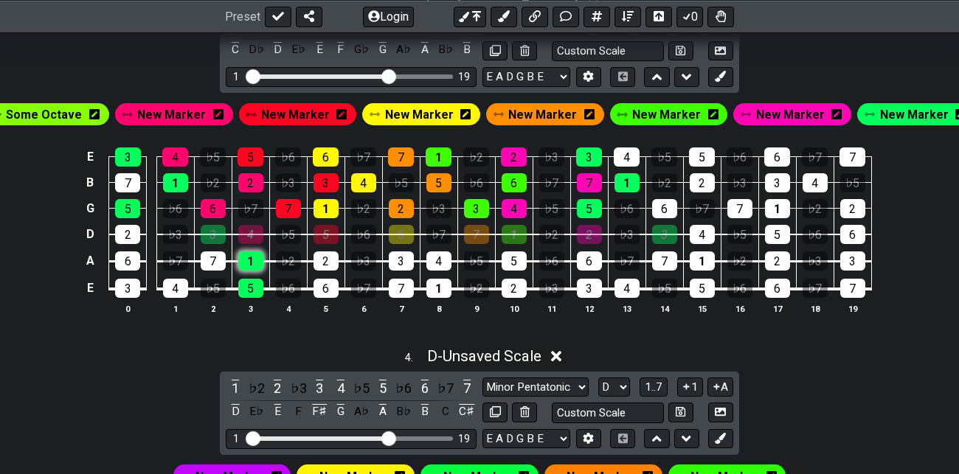
click at [254, 258] on div "1" at bounding box center [250, 260] width 25 height 19
click at [252, 282] on div "5" at bounding box center [250, 288] width 25 height 19
click at [905, 110] on span "New Marker" at bounding box center [914, 114] width 69 height 21
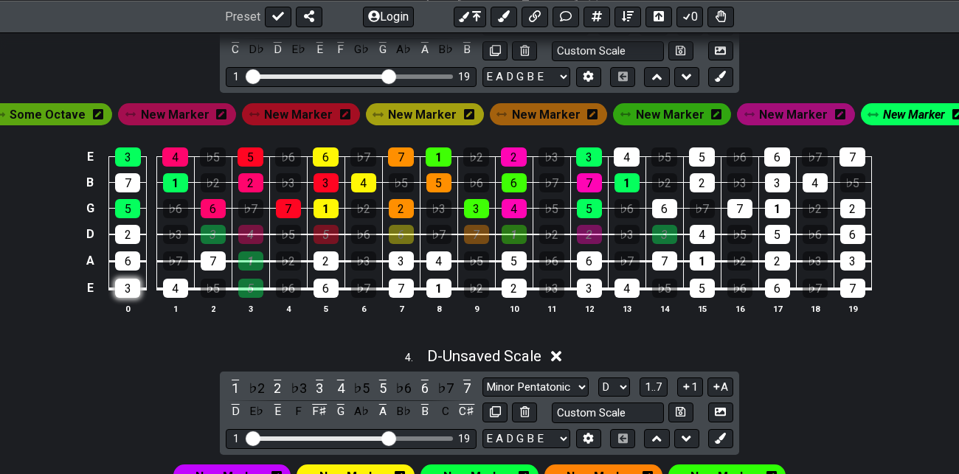
click at [127, 282] on div "3" at bounding box center [127, 288] width 25 height 19
click at [898, 108] on span "New Marker" at bounding box center [914, 114] width 62 height 21
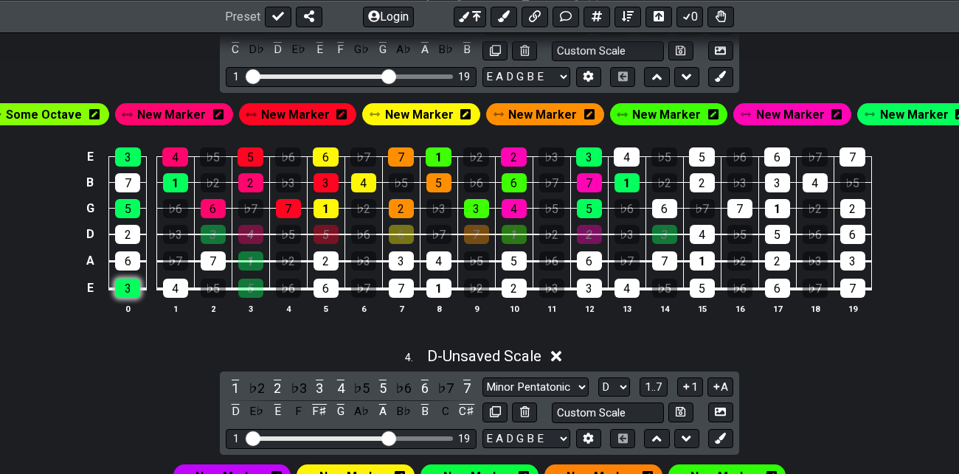
click at [124, 285] on div "3" at bounding box center [127, 288] width 25 height 19
click at [190, 110] on span "New Marker" at bounding box center [171, 114] width 69 height 21
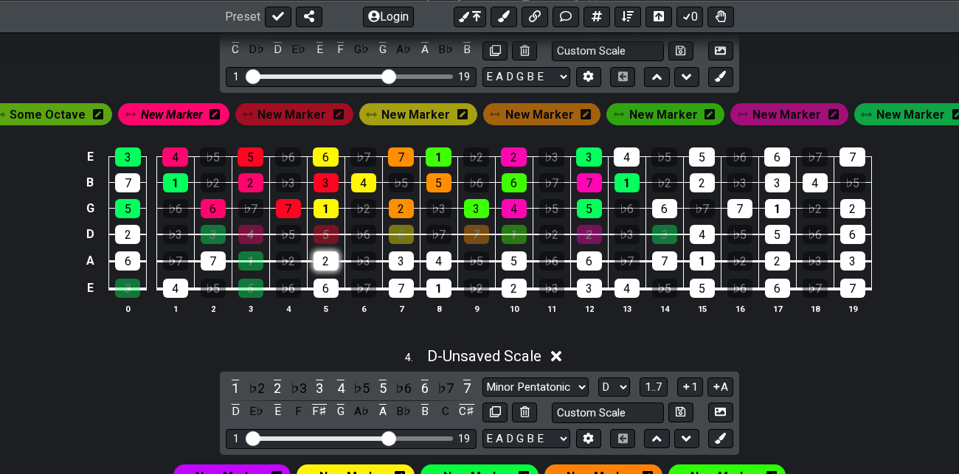
click at [323, 254] on div "2" at bounding box center [325, 260] width 25 height 19
click at [330, 284] on div "6" at bounding box center [325, 288] width 25 height 19
click at [194, 112] on span "New Marker" at bounding box center [172, 114] width 62 height 21
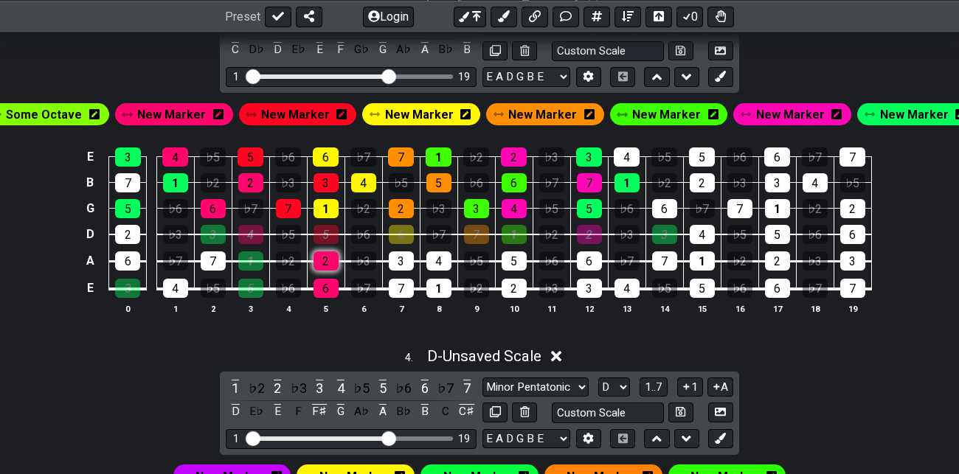
click at [330, 254] on div "2" at bounding box center [325, 260] width 25 height 19
click at [329, 282] on div "6" at bounding box center [325, 288] width 25 height 19
click at [304, 110] on span "New Marker" at bounding box center [295, 114] width 69 height 21
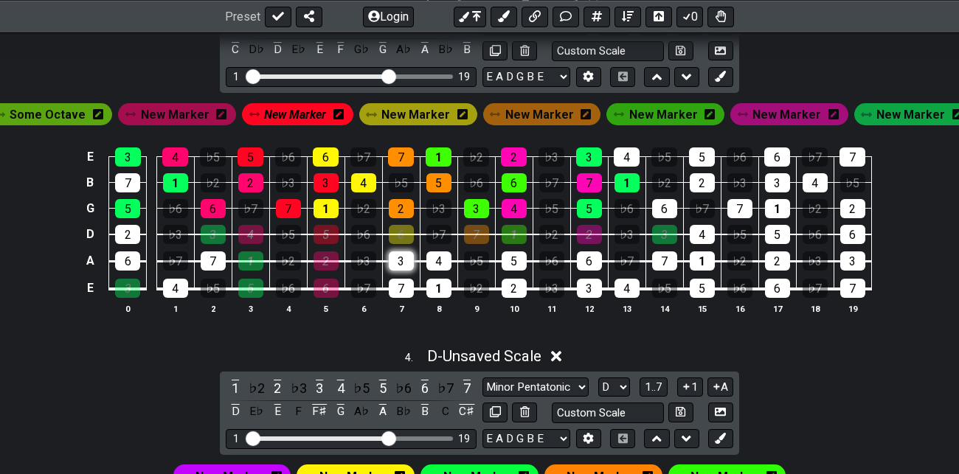
click at [403, 259] on div "3" at bounding box center [401, 260] width 25 height 19
click at [403, 285] on div "7" at bounding box center [401, 288] width 25 height 19
click at [316, 110] on span "New Marker" at bounding box center [295, 114] width 62 height 21
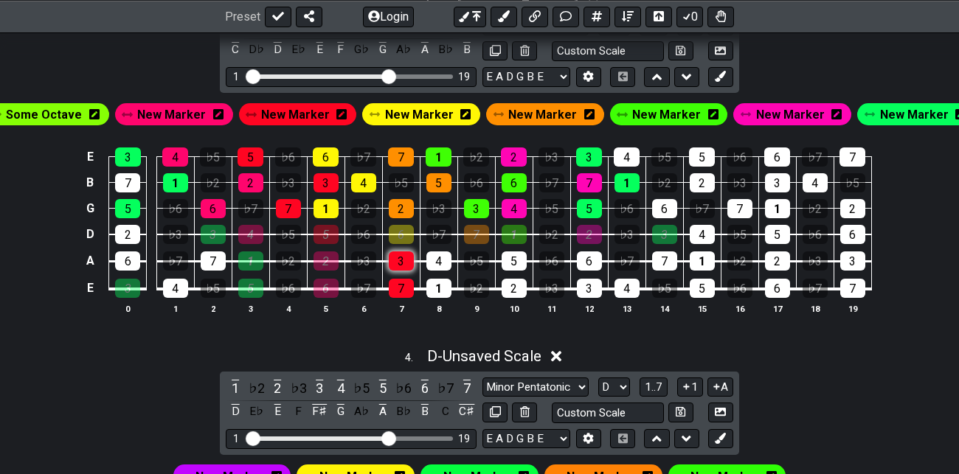
click at [406, 257] on div "3" at bounding box center [401, 260] width 25 height 19
click at [404, 285] on div "7" at bounding box center [401, 288] width 25 height 19
click at [347, 111] on icon at bounding box center [341, 114] width 10 height 12
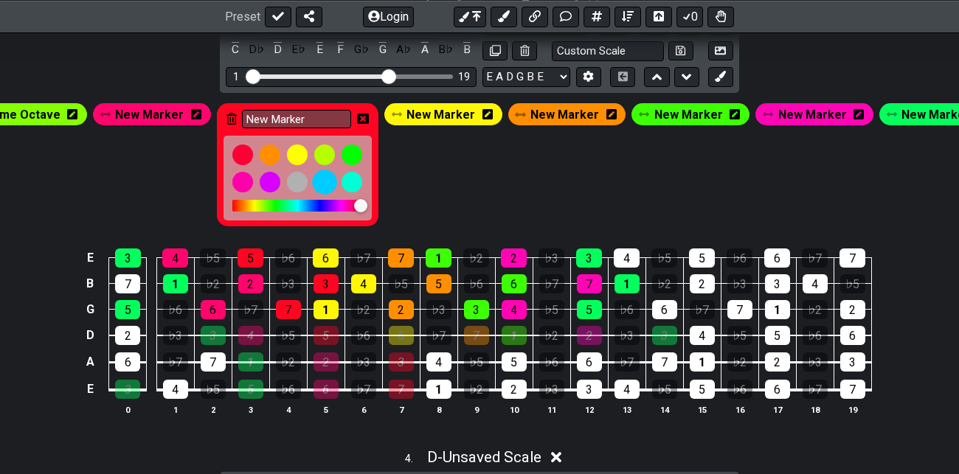
click at [333, 182] on div at bounding box center [325, 182] width 25 height 25
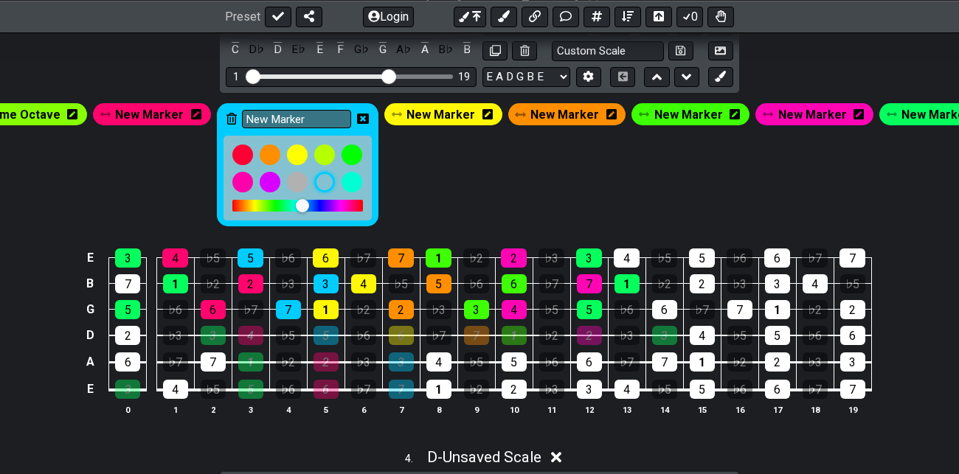
click at [369, 116] on icon at bounding box center [363, 119] width 12 height 10
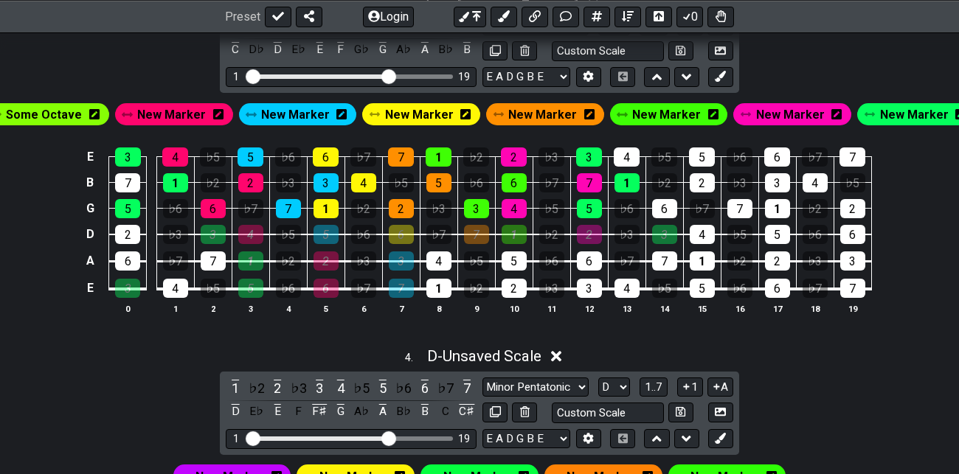
click at [425, 109] on span "New Marker" at bounding box center [419, 114] width 69 height 21
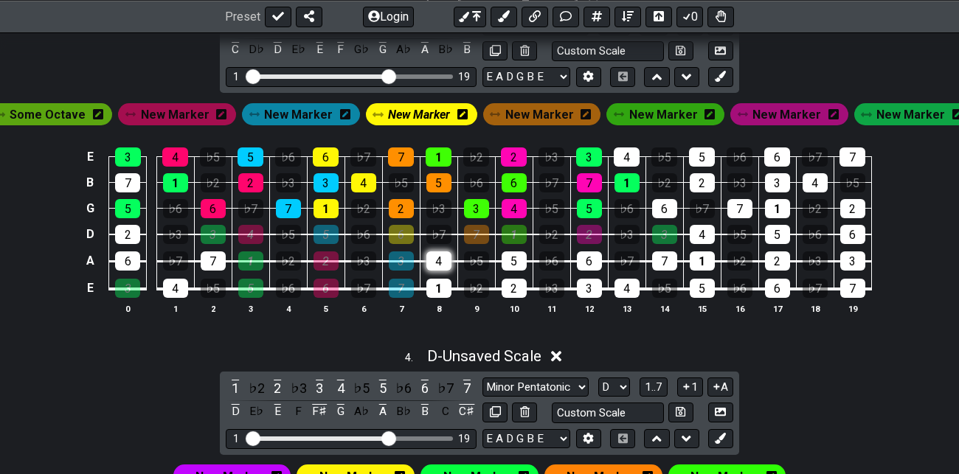
click at [440, 258] on div "4" at bounding box center [438, 260] width 25 height 19
click at [440, 281] on div "1" at bounding box center [438, 288] width 25 height 19
click at [402, 260] on div "3" at bounding box center [401, 260] width 25 height 19
click at [302, 110] on span "New Marker" at bounding box center [298, 114] width 69 height 21
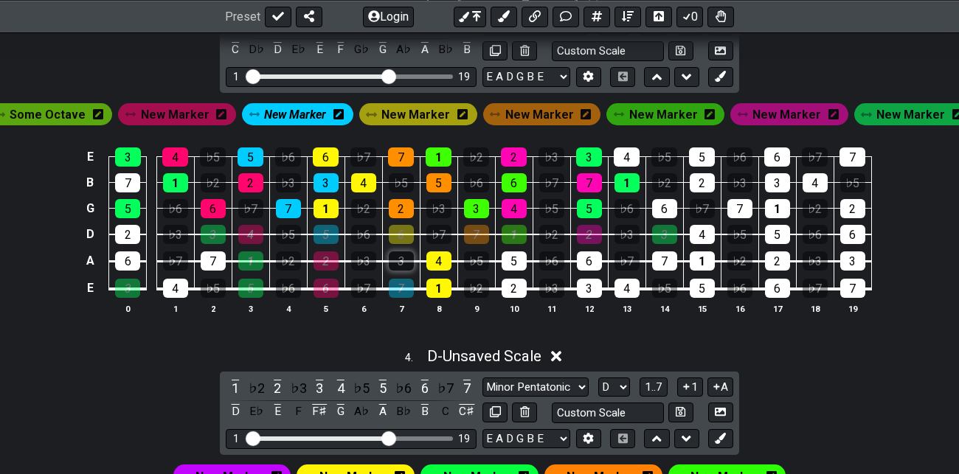
click at [400, 258] on div "3" at bounding box center [401, 260] width 25 height 19
click at [307, 107] on span "New Marker" at bounding box center [295, 114] width 62 height 21
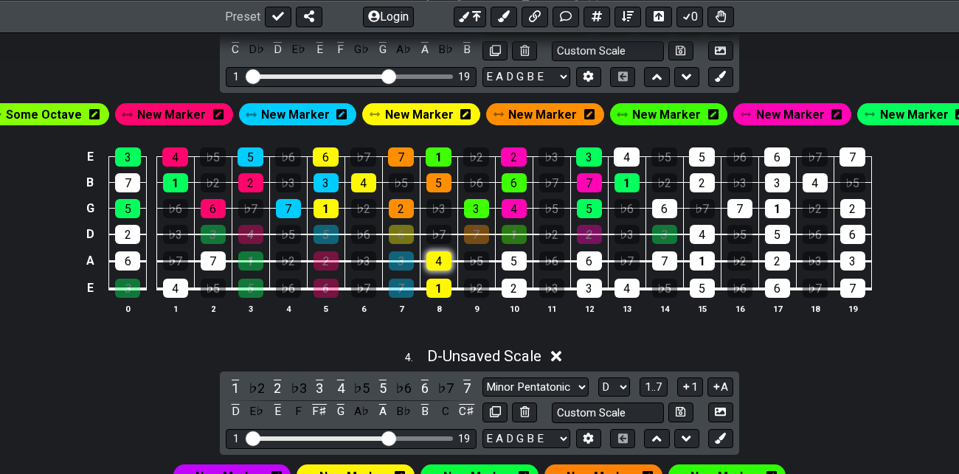
click at [439, 258] on div "4" at bounding box center [438, 260] width 25 height 19
click at [440, 295] on table "E 3 4 ♭5 5 ♭6 6 ♭7 7 1 ♭2 2 ♭3 3 4 ♭5 5 ♭6 6 ♭7 7 B 7 1 ♭2 2 ♭3 3 4 ♭5 5 ♭6 6 ♭…" at bounding box center [476, 217] width 790 height 173
click at [441, 283] on div "1" at bounding box center [438, 288] width 25 height 19
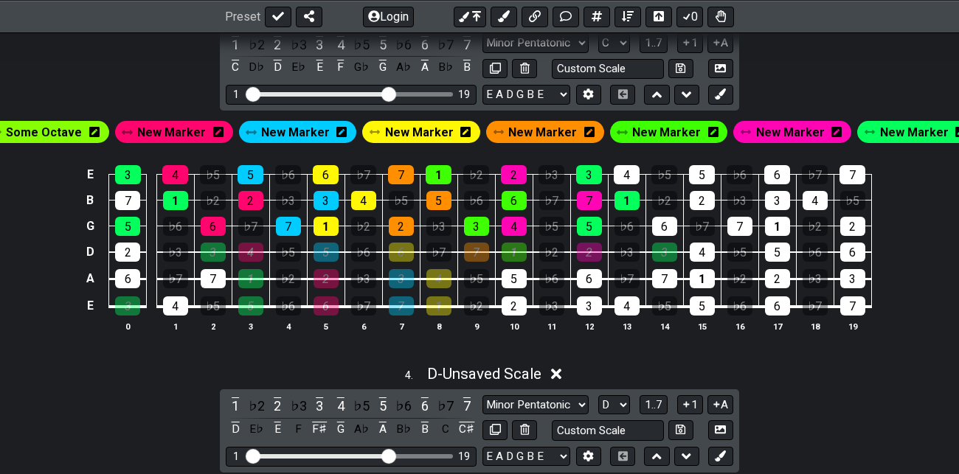
scroll to position [1186, 0]
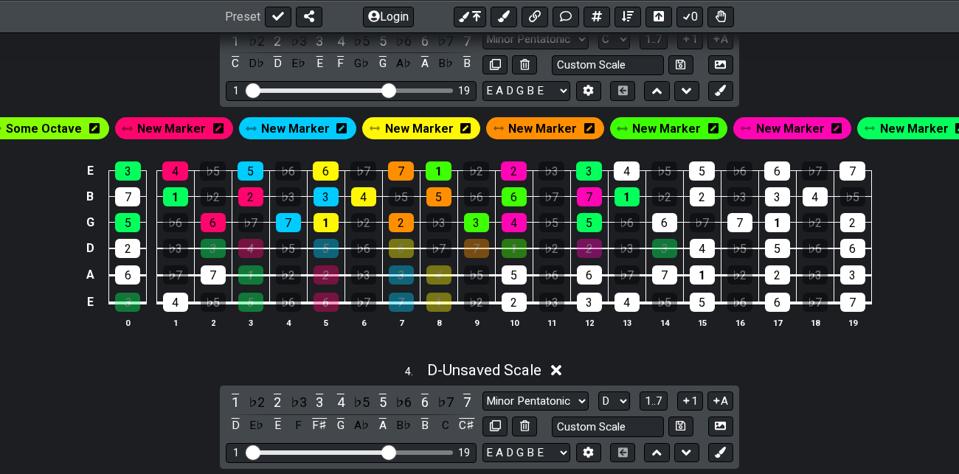
click at [538, 129] on span "New Marker" at bounding box center [542, 128] width 69 height 21
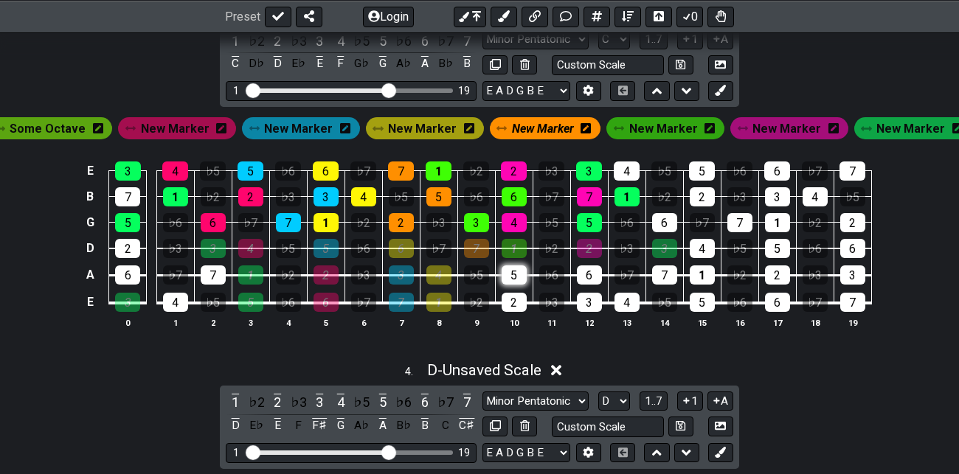
click at [516, 274] on div "5" at bounding box center [513, 274] width 25 height 19
click at [515, 293] on div "2" at bounding box center [513, 302] width 25 height 19
click at [545, 127] on span "New Marker" at bounding box center [543, 128] width 62 height 21
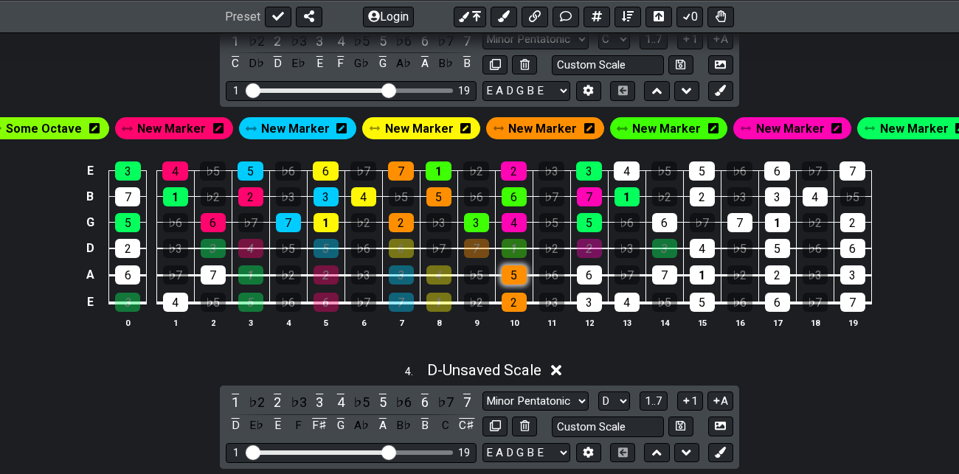
click at [517, 274] on div "5" at bounding box center [513, 274] width 25 height 19
click at [515, 302] on div "2" at bounding box center [513, 302] width 25 height 19
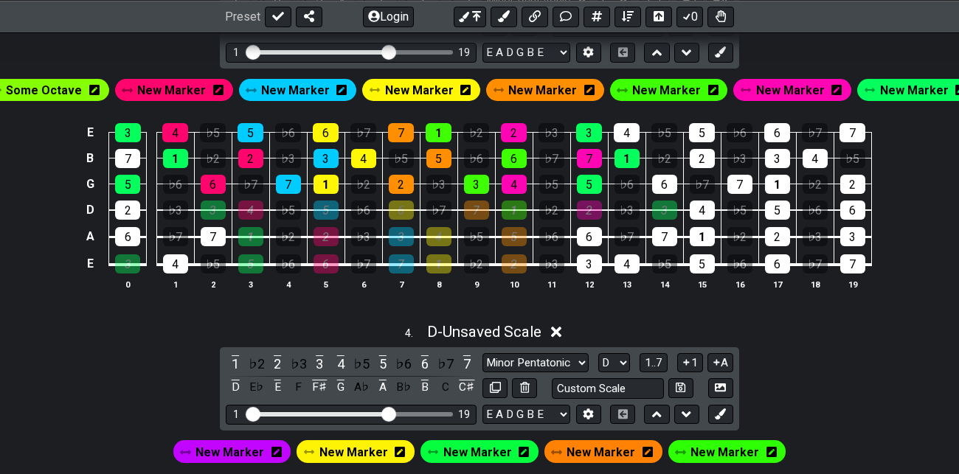
scroll to position [1230, 0]
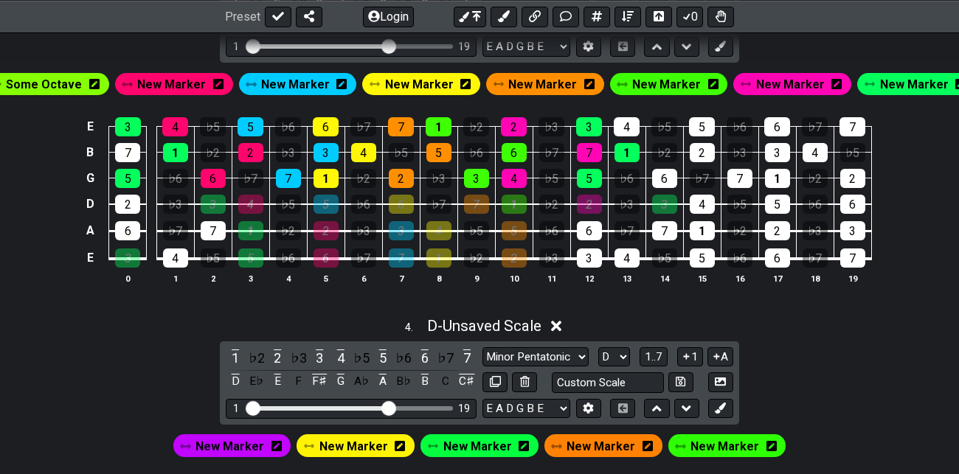
click at [910, 77] on span "New Marker" at bounding box center [914, 84] width 69 height 21
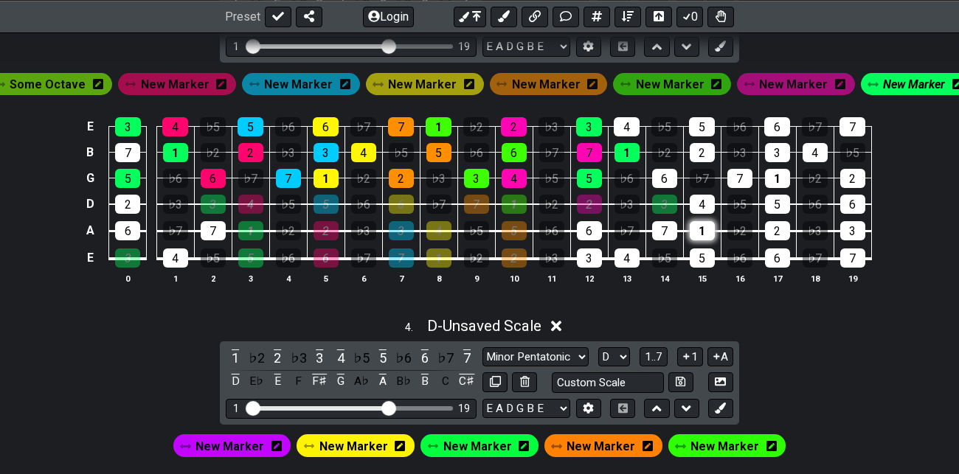
click at [705, 227] on div "1" at bounding box center [701, 230] width 25 height 19
click at [701, 250] on div "5" at bounding box center [701, 257] width 25 height 19
click at [915, 87] on span "New Marker" at bounding box center [914, 84] width 62 height 21
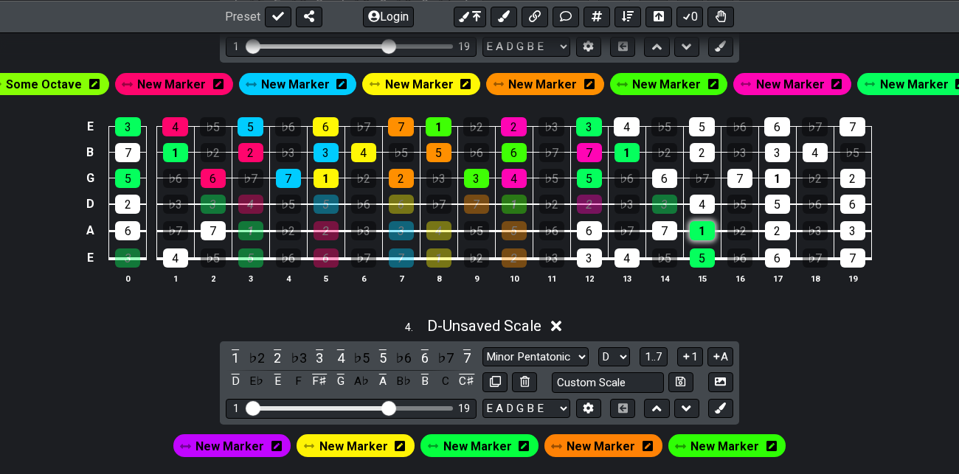
click at [709, 225] on div "1" at bounding box center [701, 230] width 25 height 19
click at [705, 254] on div "5" at bounding box center [701, 257] width 25 height 19
click at [773, 82] on span "New Marker" at bounding box center [790, 84] width 69 height 21
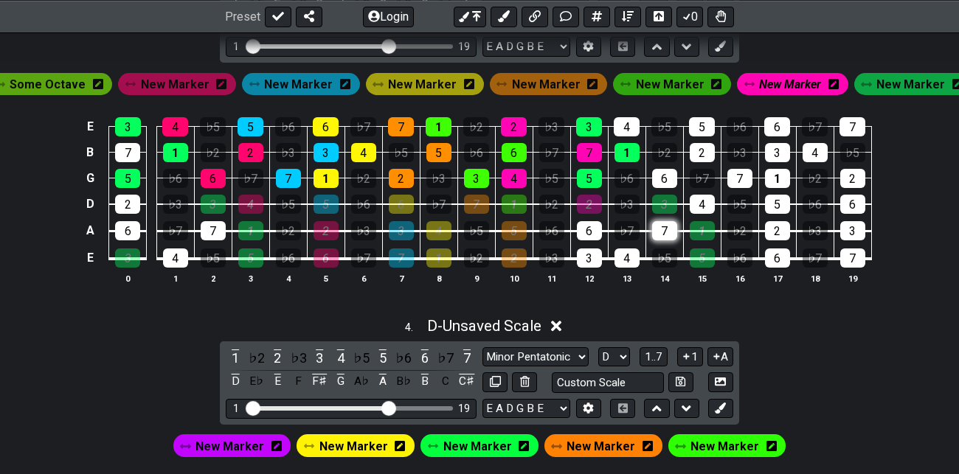
click at [664, 226] on div "7" at bounding box center [664, 230] width 25 height 19
click at [625, 250] on div "4" at bounding box center [626, 257] width 25 height 19
click at [787, 82] on span "New Marker" at bounding box center [790, 84] width 62 height 21
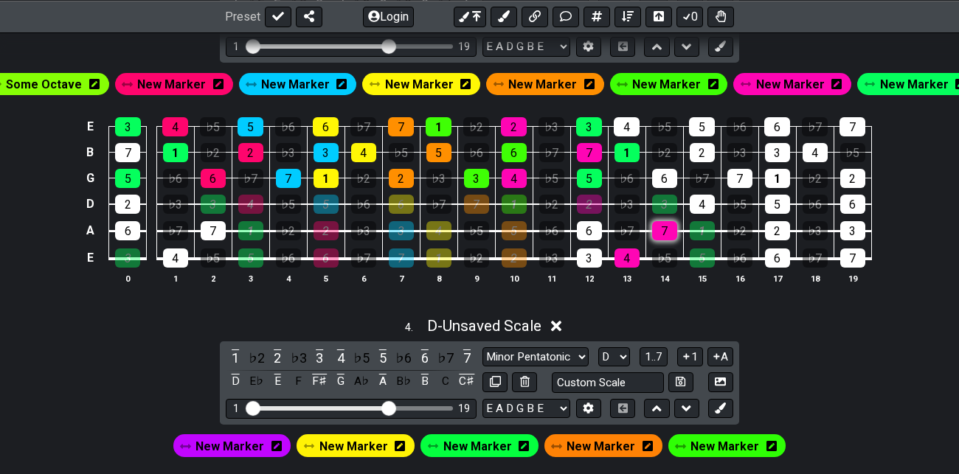
click at [665, 223] on div "7" at bounding box center [664, 230] width 25 height 19
click at [627, 254] on div "4" at bounding box center [626, 257] width 25 height 19
click at [661, 82] on span "New Marker" at bounding box center [666, 84] width 69 height 21
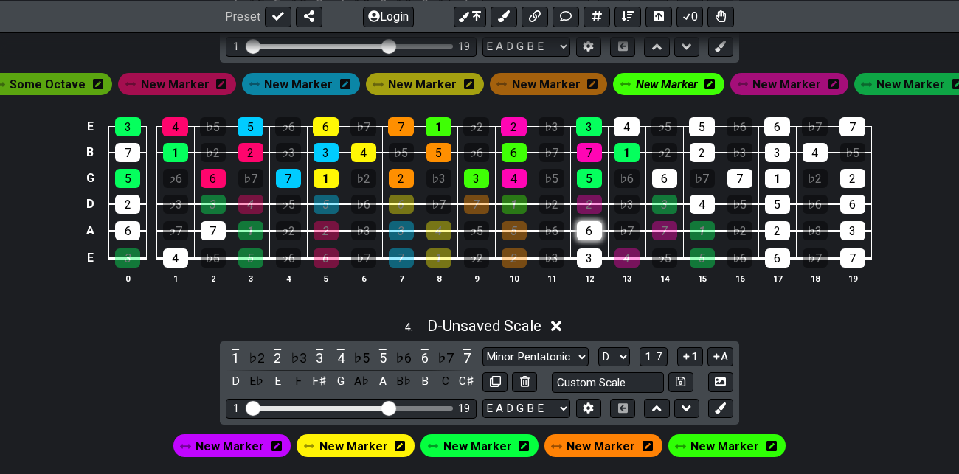
click at [591, 229] on div "6" at bounding box center [589, 230] width 25 height 19
click at [591, 251] on div "3" at bounding box center [589, 257] width 25 height 19
click at [669, 77] on span "New Marker" at bounding box center [667, 84] width 62 height 21
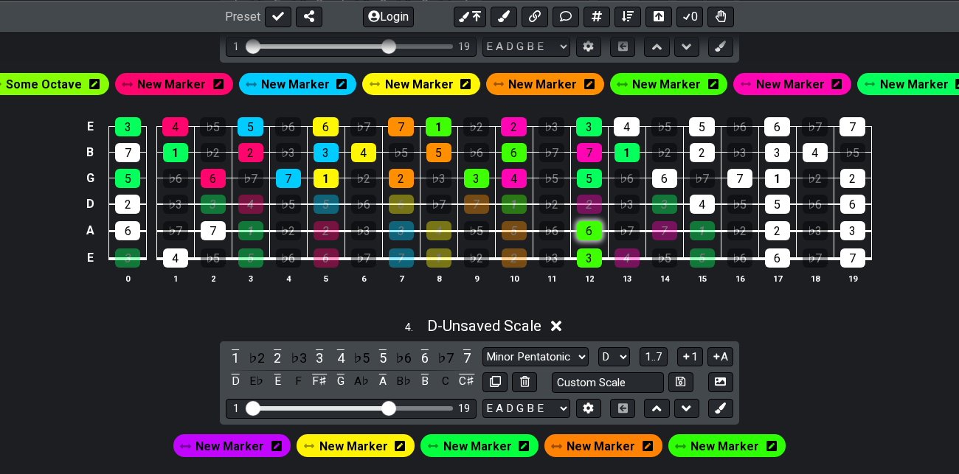
click at [592, 230] on div "6" at bounding box center [589, 230] width 25 height 19
click at [589, 258] on div "3" at bounding box center [589, 257] width 25 height 19
click at [766, 80] on span "New Marker" at bounding box center [790, 84] width 69 height 21
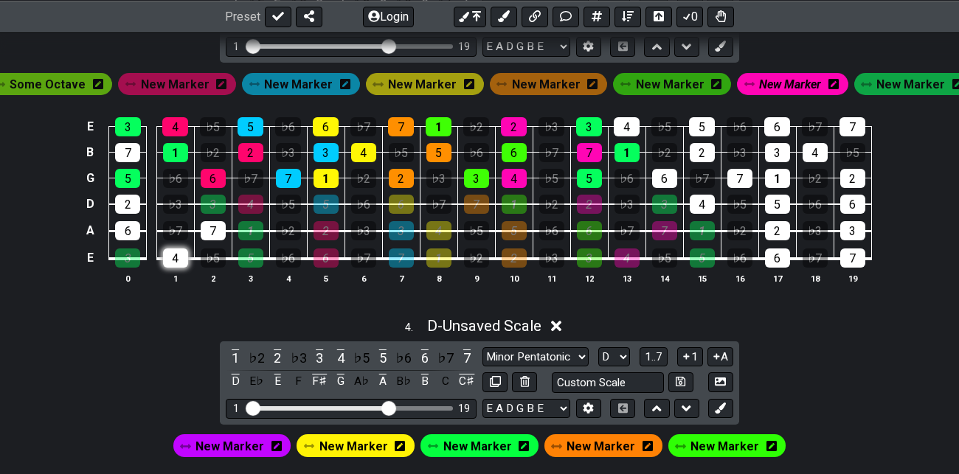
click at [175, 248] on div "4" at bounding box center [175, 257] width 25 height 19
click at [214, 227] on div "7" at bounding box center [213, 230] width 25 height 19
click at [776, 83] on span "New Marker" at bounding box center [790, 84] width 62 height 21
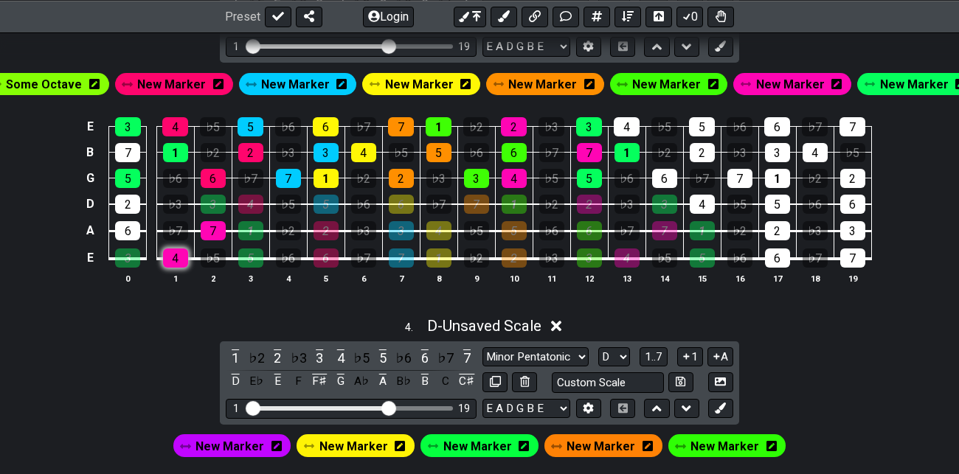
click at [183, 252] on div "4" at bounding box center [175, 257] width 25 height 19
click at [215, 228] on div "7" at bounding box center [213, 230] width 25 height 19
click at [778, 77] on span "New Marker" at bounding box center [790, 84] width 69 height 21
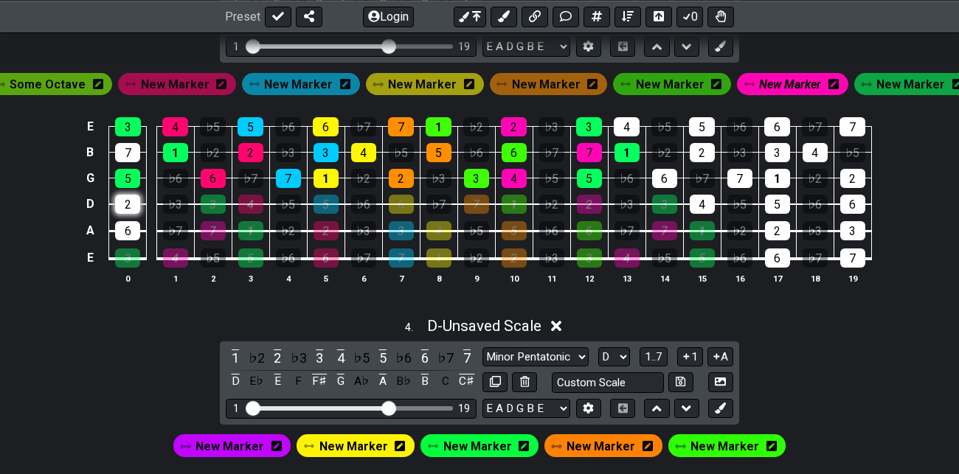
click at [128, 198] on div "2" at bounding box center [127, 204] width 25 height 19
click at [124, 147] on div "7" at bounding box center [127, 152] width 25 height 19
click at [782, 83] on span "New Marker" at bounding box center [790, 84] width 62 height 21
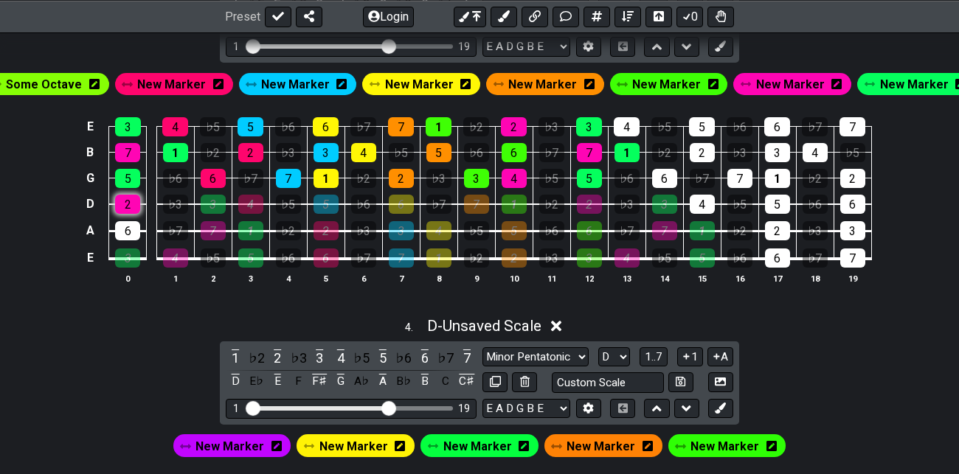
click at [132, 202] on div "2" at bounding box center [127, 204] width 25 height 19
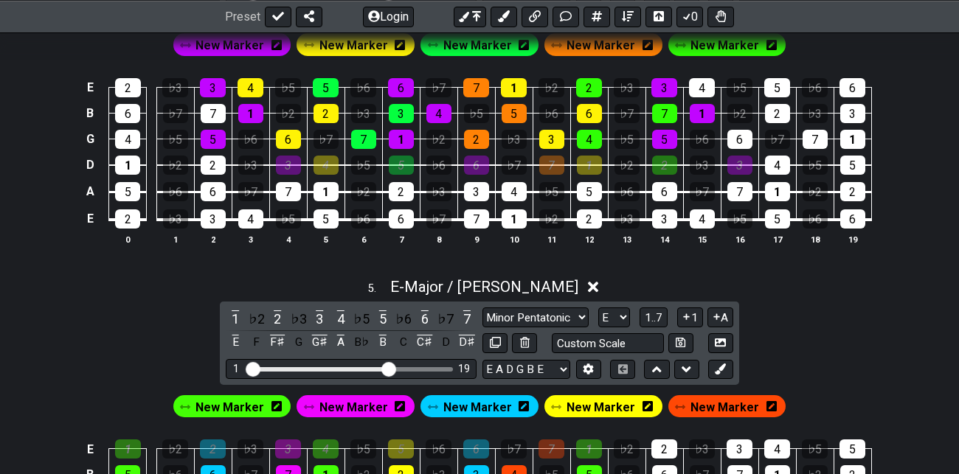
scroll to position [1594, 0]
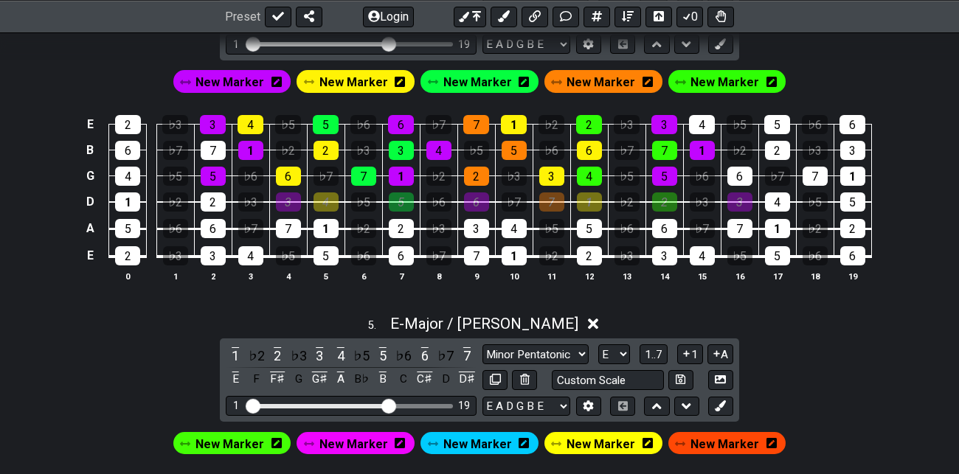
click at [262, 81] on span "New Marker" at bounding box center [229, 82] width 69 height 21
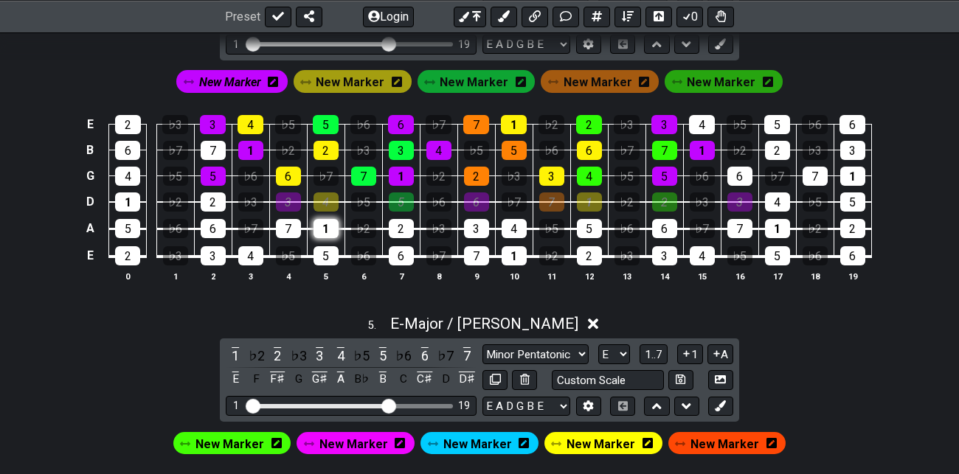
click at [330, 226] on div "1" at bounding box center [325, 228] width 25 height 19
click at [330, 246] on div "5" at bounding box center [325, 255] width 25 height 19
click at [254, 76] on span "New Marker" at bounding box center [230, 82] width 62 height 21
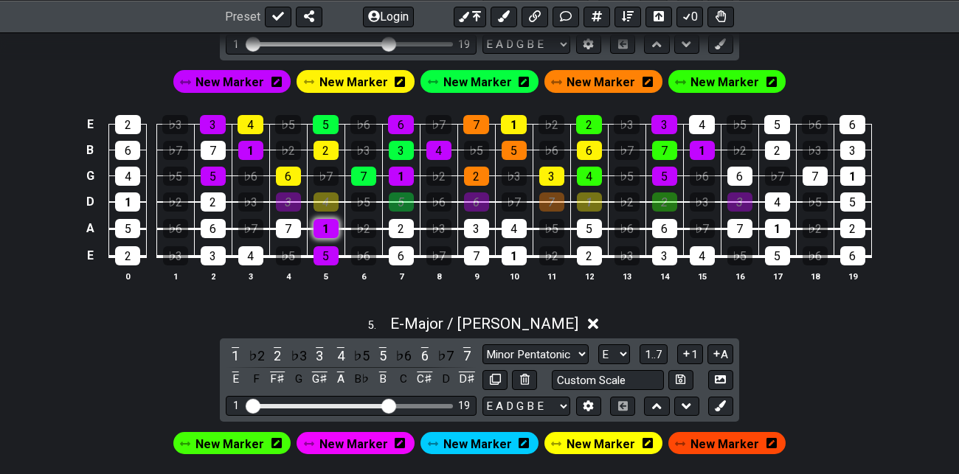
click at [333, 228] on div "1" at bounding box center [325, 228] width 25 height 19
click at [331, 254] on div "5" at bounding box center [325, 255] width 25 height 19
click at [376, 76] on span "New Marker" at bounding box center [353, 82] width 69 height 21
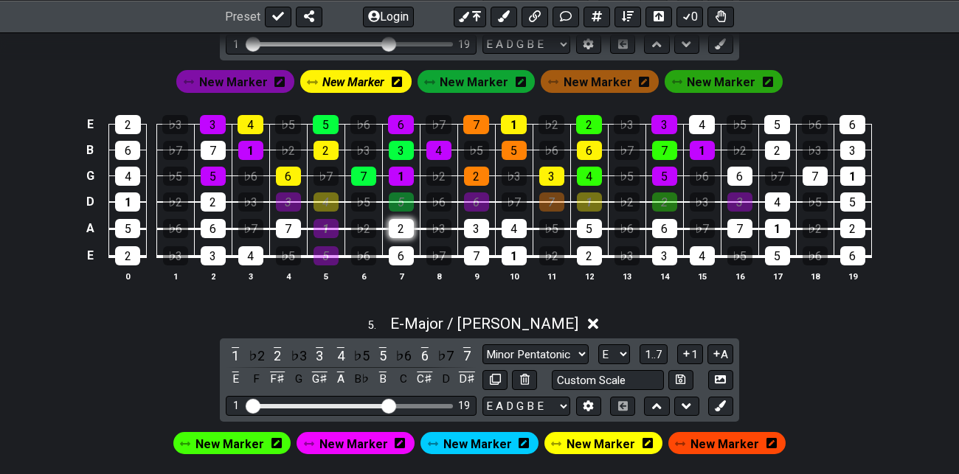
click at [399, 223] on div "2" at bounding box center [401, 228] width 25 height 19
click at [403, 252] on div "6" at bounding box center [401, 255] width 25 height 19
click at [369, 73] on span "New Marker" at bounding box center [353, 82] width 62 height 21
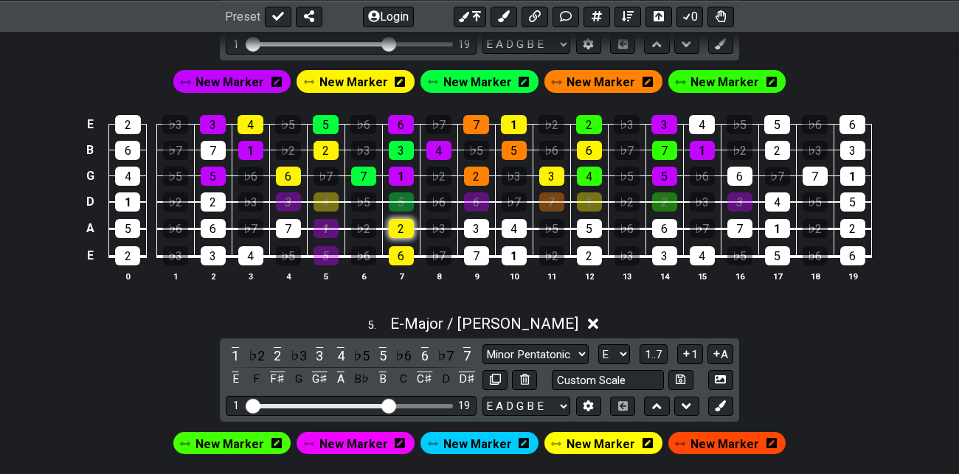
click at [405, 226] on div "2" at bounding box center [401, 228] width 25 height 19
click at [406, 252] on div "6" at bounding box center [401, 255] width 25 height 19
click at [481, 77] on span "New Marker" at bounding box center [477, 82] width 69 height 21
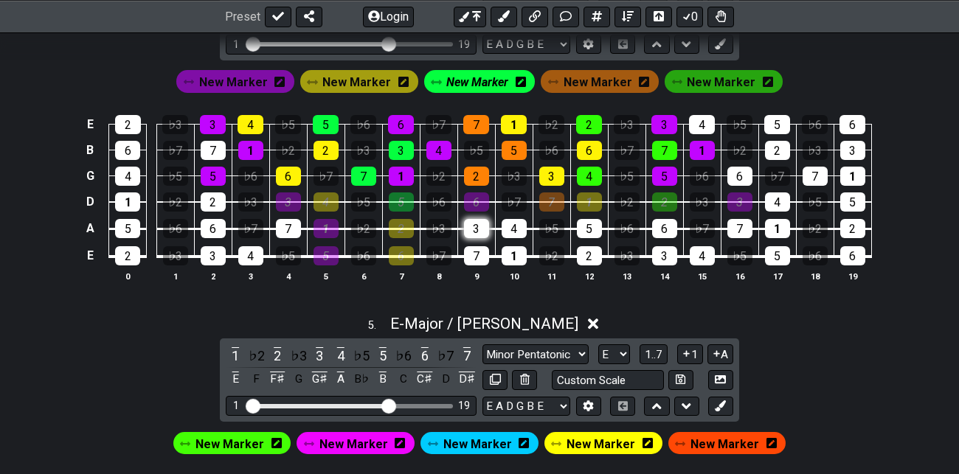
click at [479, 226] on div "3" at bounding box center [476, 228] width 25 height 19
click at [479, 252] on div "7" at bounding box center [476, 255] width 25 height 19
click at [473, 82] on span "New Marker" at bounding box center [477, 82] width 62 height 21
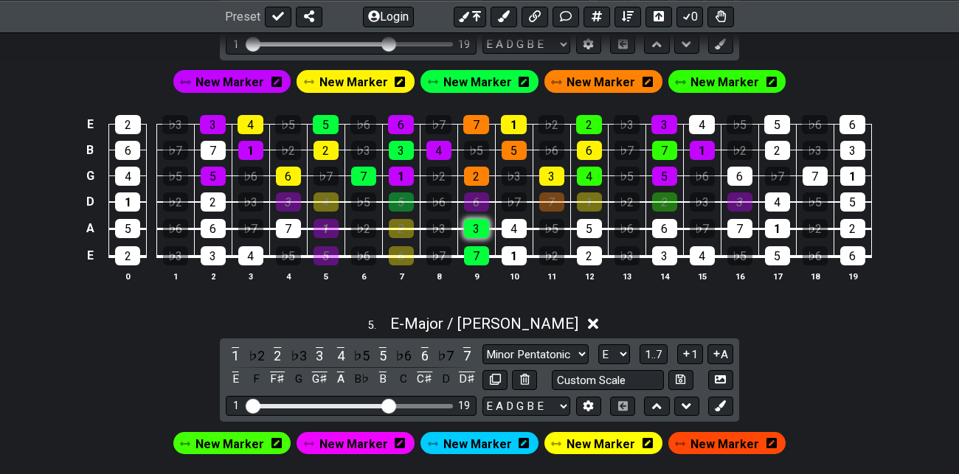
click at [478, 221] on div "3" at bounding box center [476, 228] width 25 height 19
click at [481, 254] on div "7" at bounding box center [476, 255] width 25 height 19
click at [235, 78] on span "New Marker" at bounding box center [229, 82] width 69 height 21
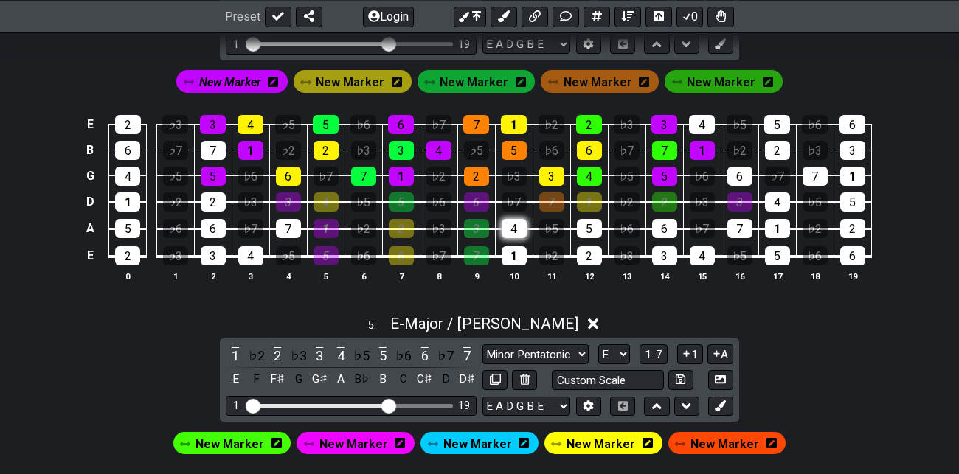
click at [515, 226] on div "4" at bounding box center [513, 228] width 25 height 19
click at [515, 248] on div "1" at bounding box center [513, 255] width 25 height 19
click at [257, 74] on span "New Marker" at bounding box center [230, 82] width 62 height 21
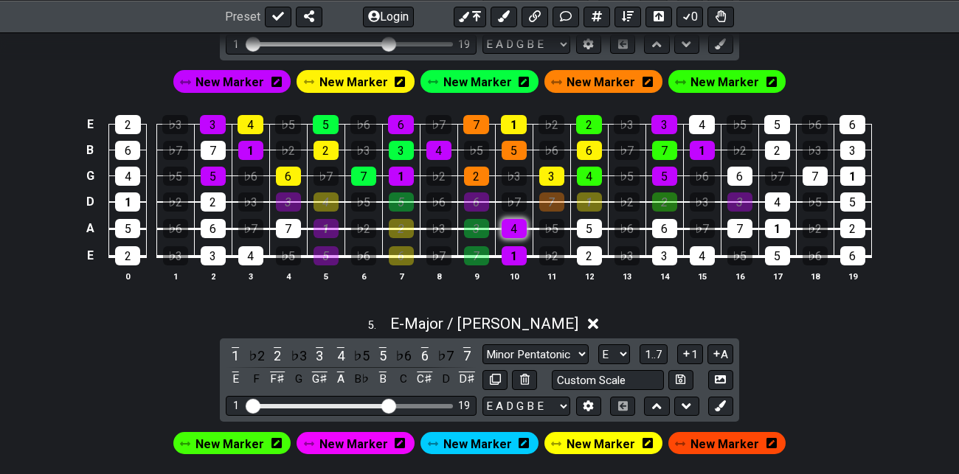
click at [515, 225] on div "4" at bounding box center [513, 228] width 25 height 19
click at [518, 261] on div "1" at bounding box center [513, 255] width 25 height 19
click at [608, 77] on span "New Marker" at bounding box center [600, 82] width 69 height 21
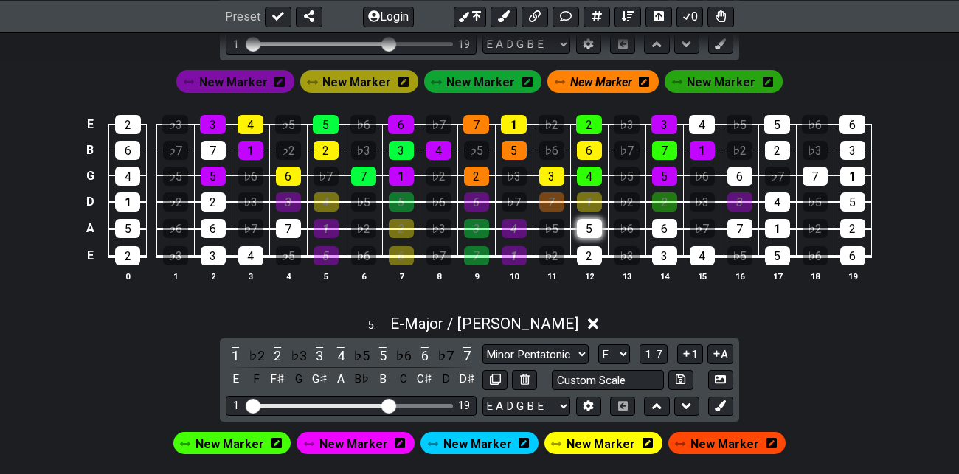
click at [593, 226] on div "5" at bounding box center [589, 228] width 25 height 19
click at [590, 254] on div "2" at bounding box center [589, 255] width 25 height 19
click at [601, 75] on span "New Marker" at bounding box center [601, 82] width 62 height 21
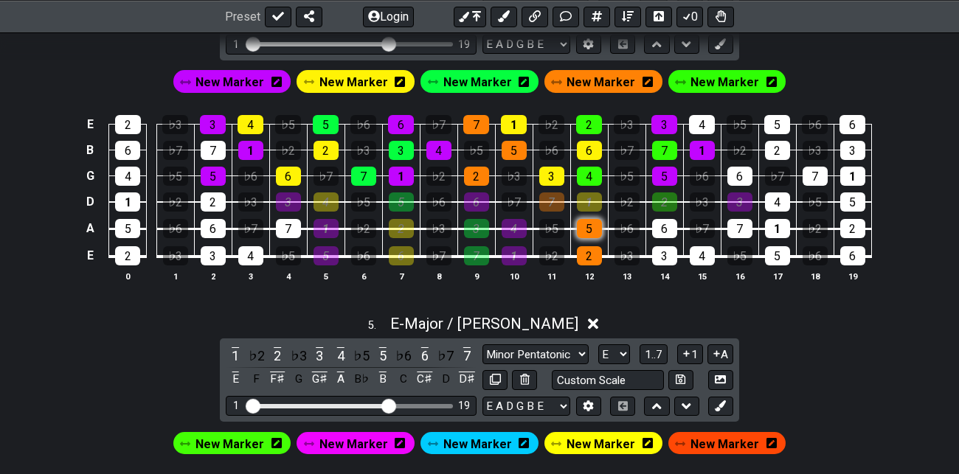
click at [591, 223] on div "5" at bounding box center [589, 228] width 25 height 19
click at [593, 251] on div "2" at bounding box center [589, 255] width 25 height 19
click at [728, 80] on span "New Marker" at bounding box center [724, 82] width 69 height 21
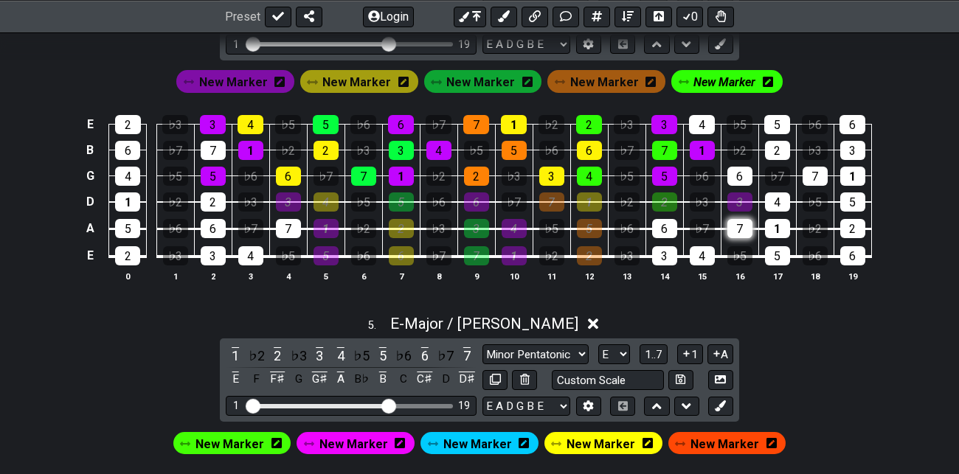
click at [744, 224] on div "7" at bounding box center [739, 228] width 25 height 19
click at [706, 254] on div "4" at bounding box center [701, 255] width 25 height 19
click at [717, 80] on span "New Marker" at bounding box center [724, 82] width 62 height 21
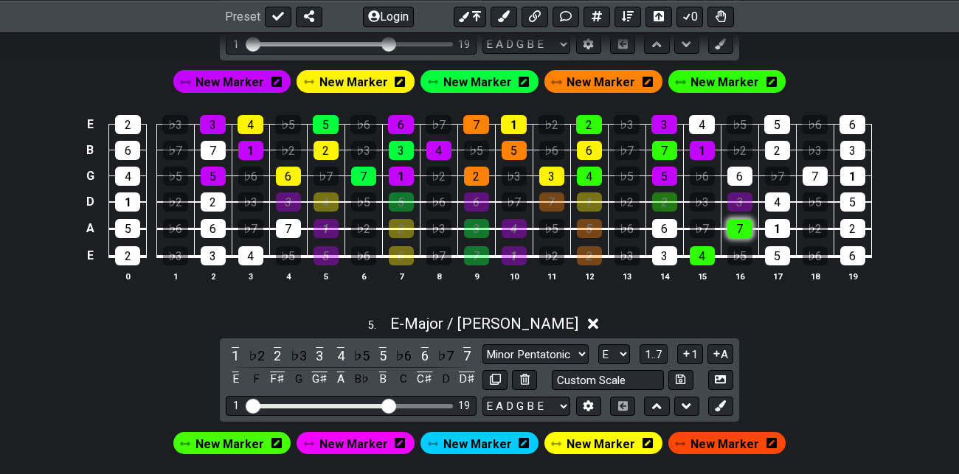
click at [744, 229] on div "7" at bounding box center [739, 228] width 25 height 19
click at [698, 262] on div "4" at bounding box center [701, 255] width 25 height 19
click at [355, 75] on span "New Marker" at bounding box center [353, 82] width 69 height 21
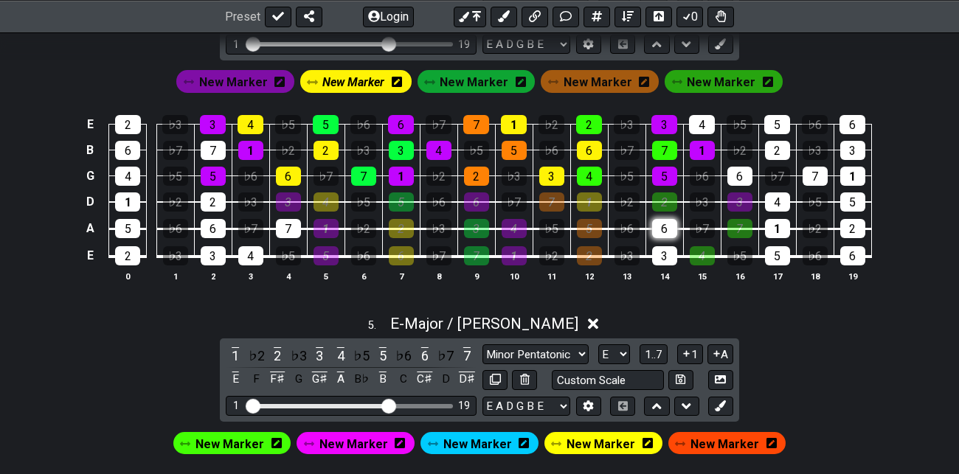
click at [665, 226] on div "6" at bounding box center [664, 228] width 25 height 19
click at [664, 249] on div "3" at bounding box center [664, 255] width 25 height 19
click at [357, 72] on span "New Marker" at bounding box center [353, 82] width 62 height 21
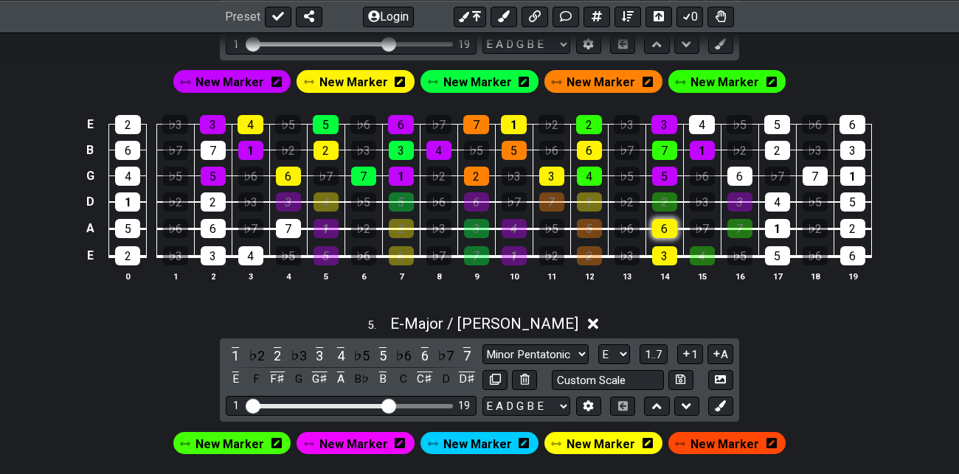
click at [670, 228] on div "6" at bounding box center [664, 228] width 25 height 19
click at [669, 254] on div "3" at bounding box center [664, 255] width 25 height 19
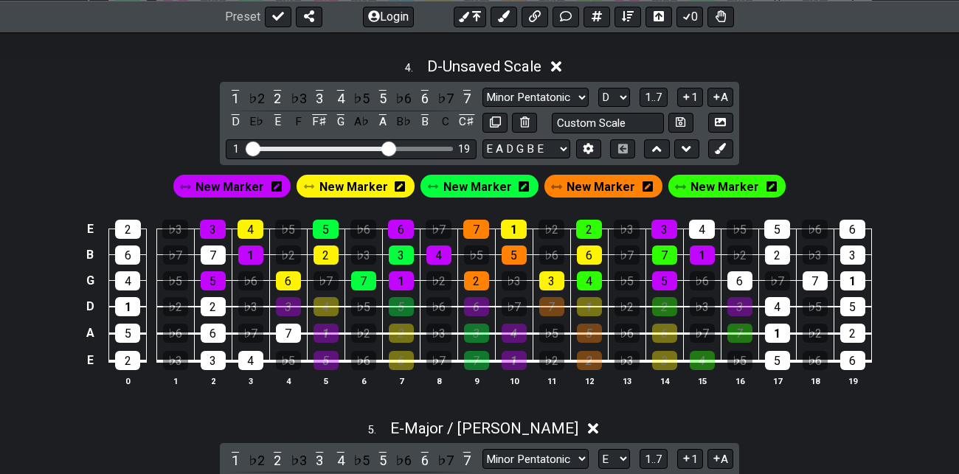
scroll to position [1482, 0]
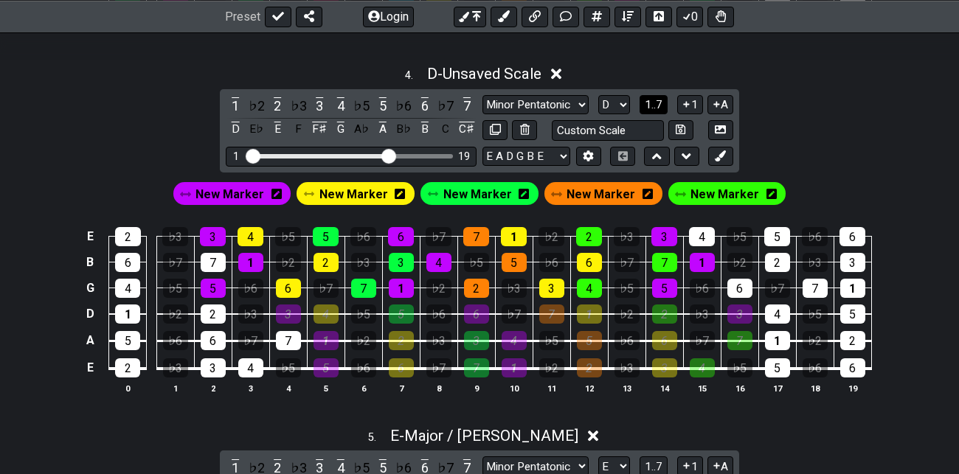
click at [655, 102] on span "1..7" at bounding box center [653, 104] width 18 height 13
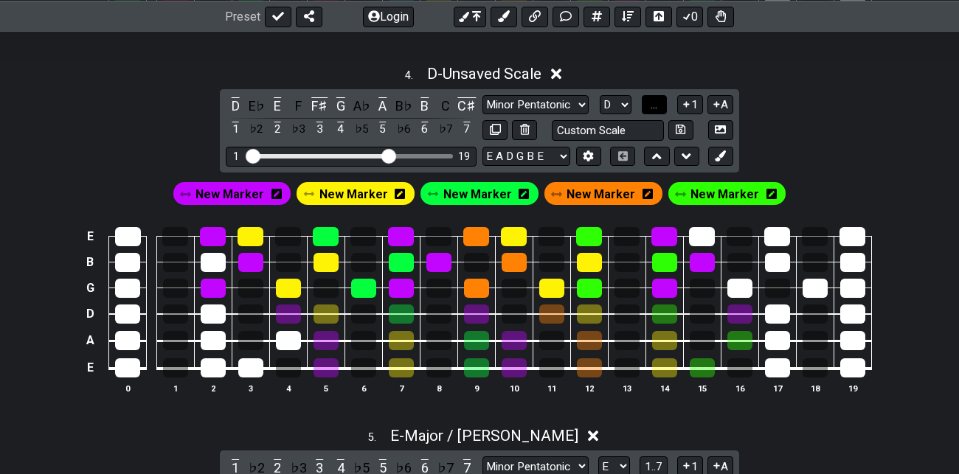
click at [655, 102] on span "..." at bounding box center [653, 104] width 7 height 13
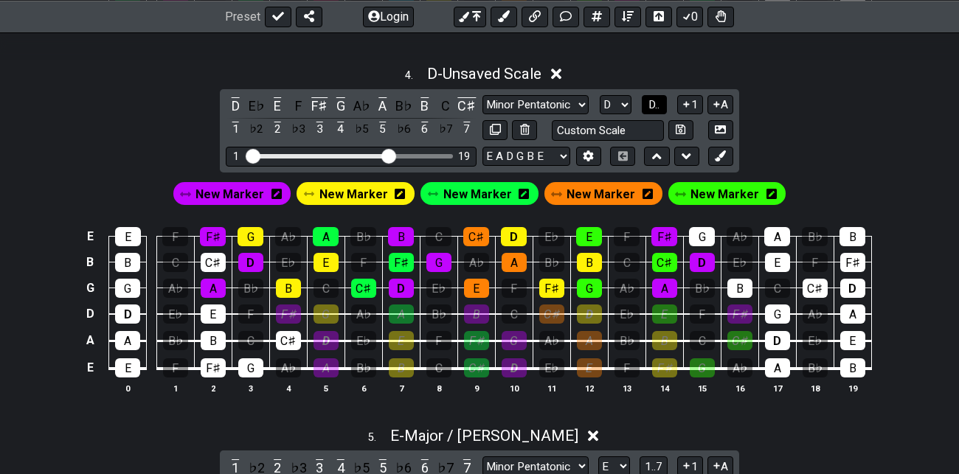
click at [655, 102] on span "D.." at bounding box center [653, 104] width 11 height 13
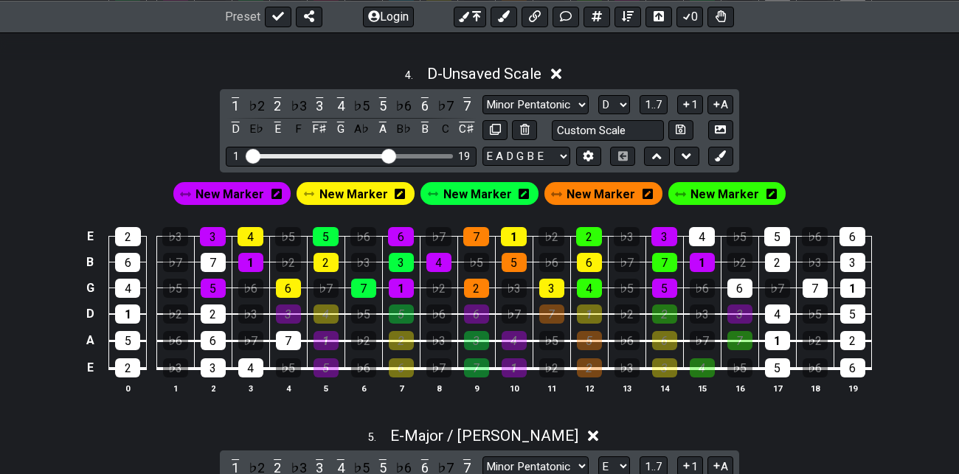
click at [728, 185] on span "New Marker" at bounding box center [724, 194] width 69 height 21
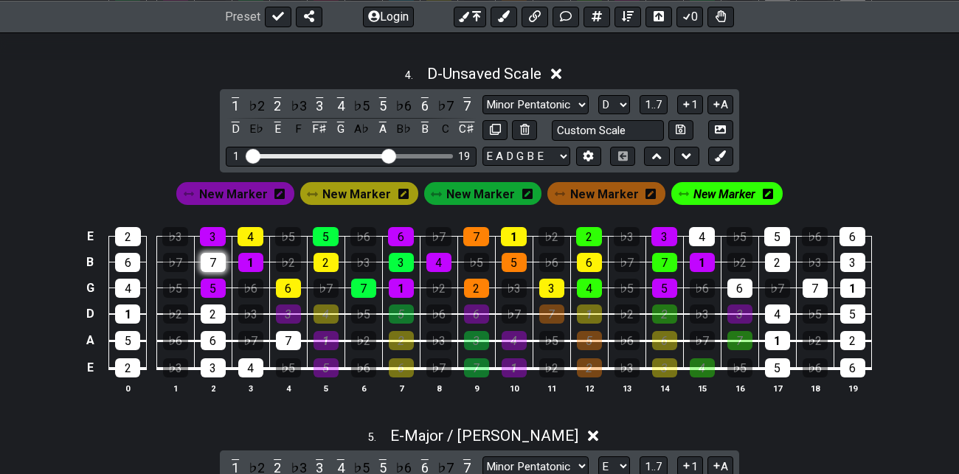
click at [209, 253] on div "7" at bounding box center [213, 262] width 25 height 19
click at [125, 230] on div "2" at bounding box center [128, 236] width 26 height 19
click at [127, 287] on div "4" at bounding box center [127, 288] width 25 height 19
click at [215, 307] on div "2" at bounding box center [213, 314] width 25 height 19
click at [289, 336] on div "7" at bounding box center [288, 340] width 25 height 19
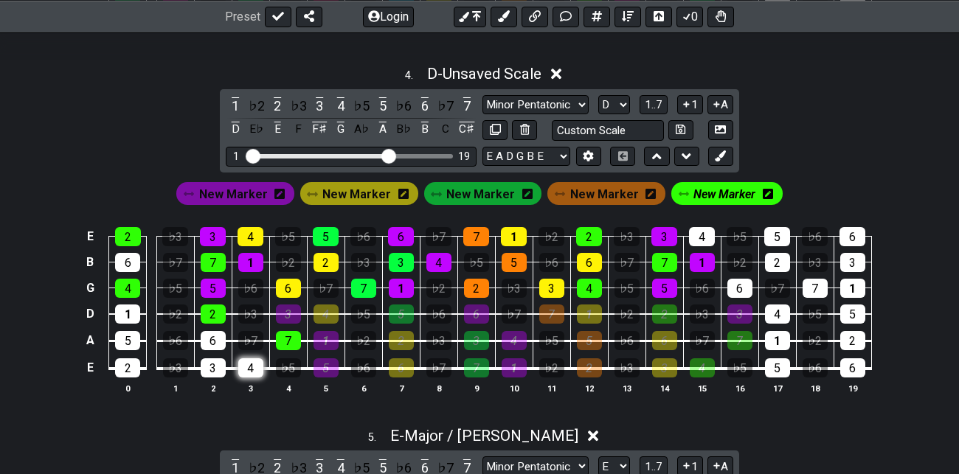
click at [251, 362] on div "4" at bounding box center [250, 367] width 25 height 19
click at [728, 189] on span "New Marker" at bounding box center [724, 194] width 62 height 21
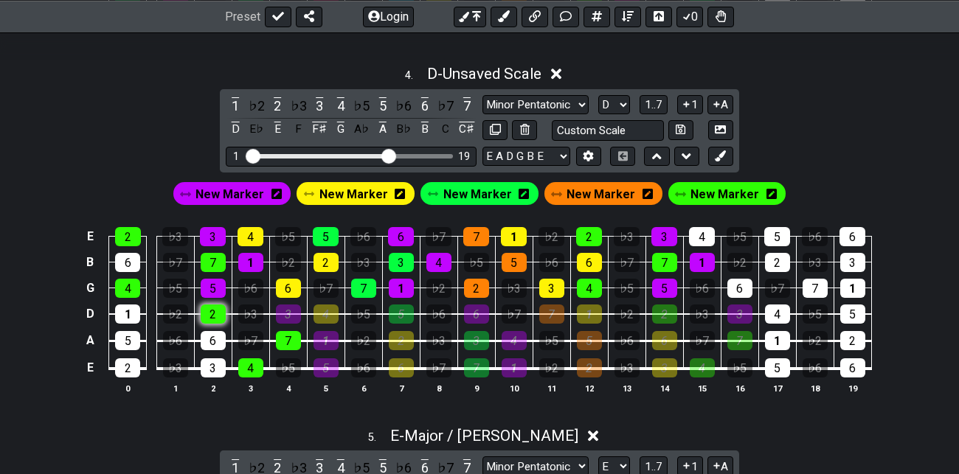
click at [217, 310] on div "2" at bounding box center [213, 314] width 25 height 19
click at [292, 337] on div "7" at bounding box center [288, 340] width 25 height 19
click at [248, 364] on div "4" at bounding box center [250, 367] width 25 height 19
click at [656, 100] on span "1..7" at bounding box center [653, 104] width 18 height 13
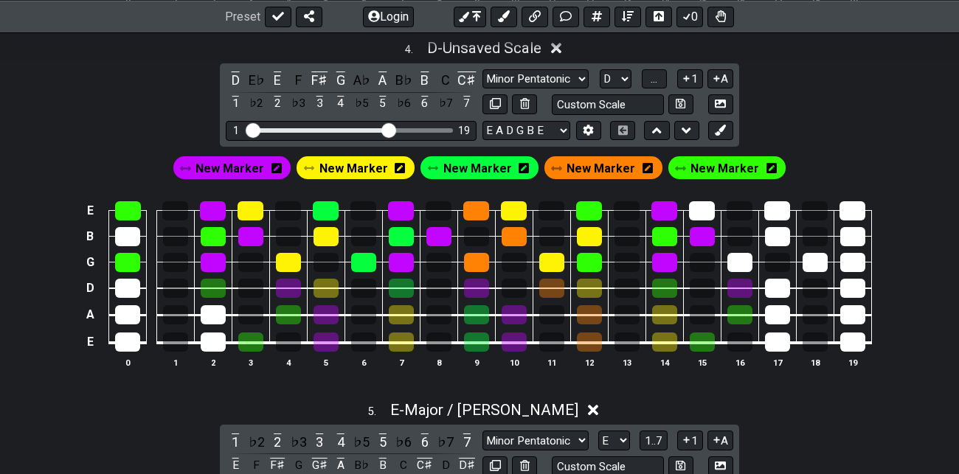
scroll to position [1511, 0]
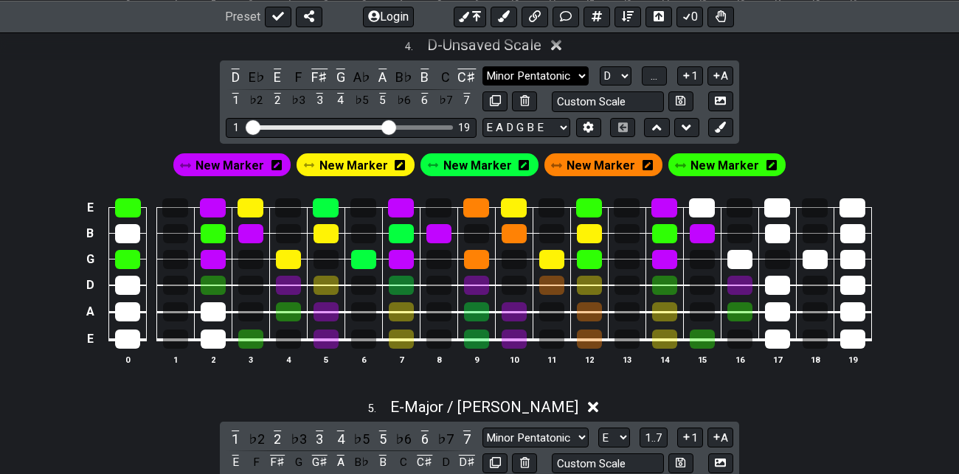
click at [577, 72] on select "Minor Pentatonic Root Minor Pentatonic Major Pentatonic Minor Blues Major Blues…" at bounding box center [535, 76] width 106 height 20
click at [482, 66] on select "Minor Pentatonic Root Minor Pentatonic Major Pentatonic Minor Blues Major Blues…" at bounding box center [535, 76] width 106 height 20
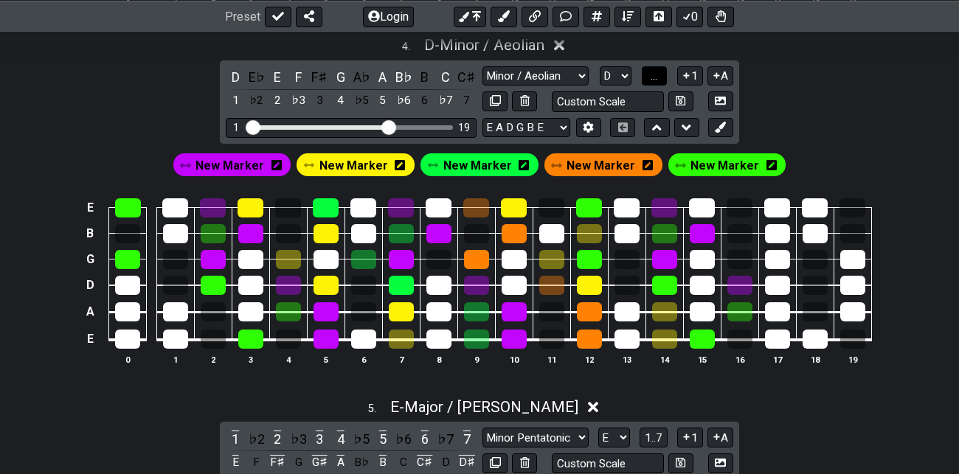
click at [653, 74] on span "..." at bounding box center [653, 75] width 7 height 13
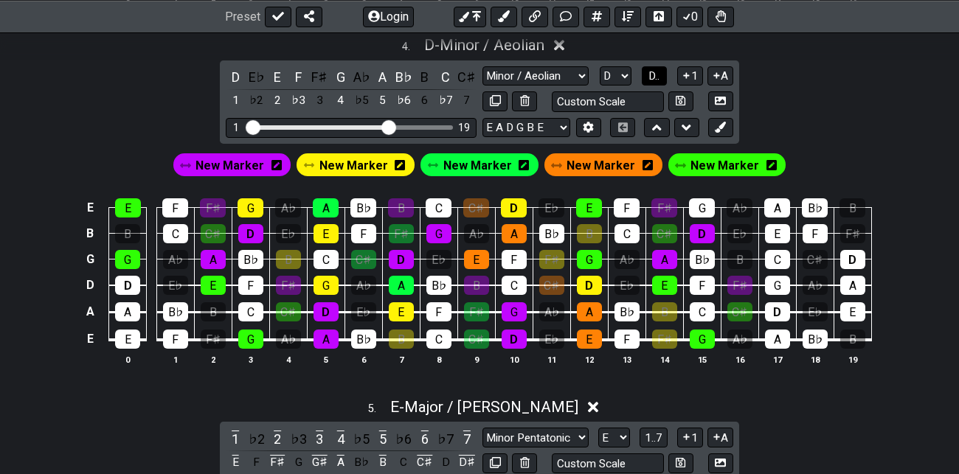
click at [653, 74] on span "D.." at bounding box center [653, 75] width 11 height 13
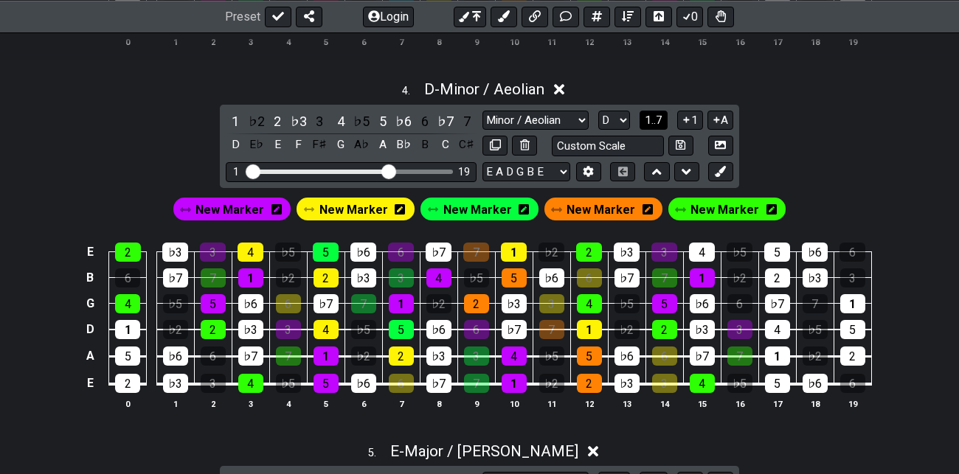
scroll to position [1461, 0]
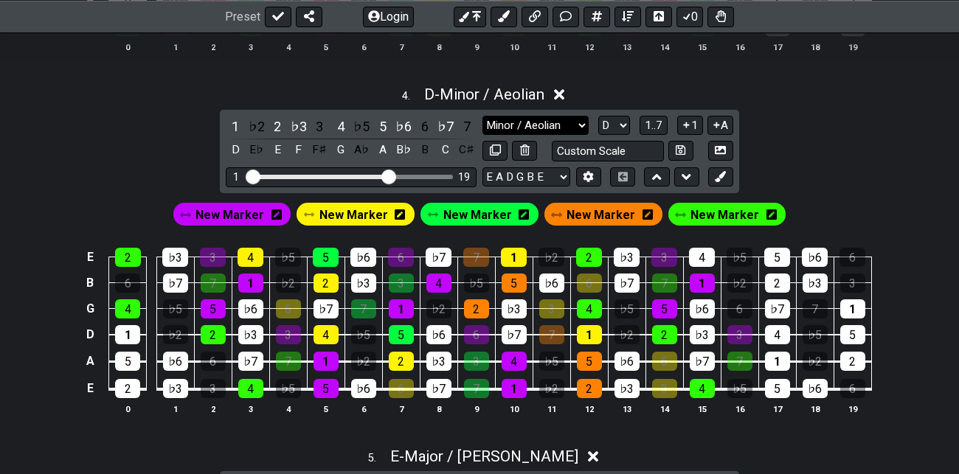
click at [582, 126] on select "Minor Pentatonic Root Minor Pentatonic Major Pentatonic Minor Blues Major Blues…" at bounding box center [535, 126] width 106 height 20
click at [482, 116] on select "Minor Pentatonic Root Minor Pentatonic Major Pentatonic Minor Blues Major Blues…" at bounding box center [535, 126] width 106 height 20
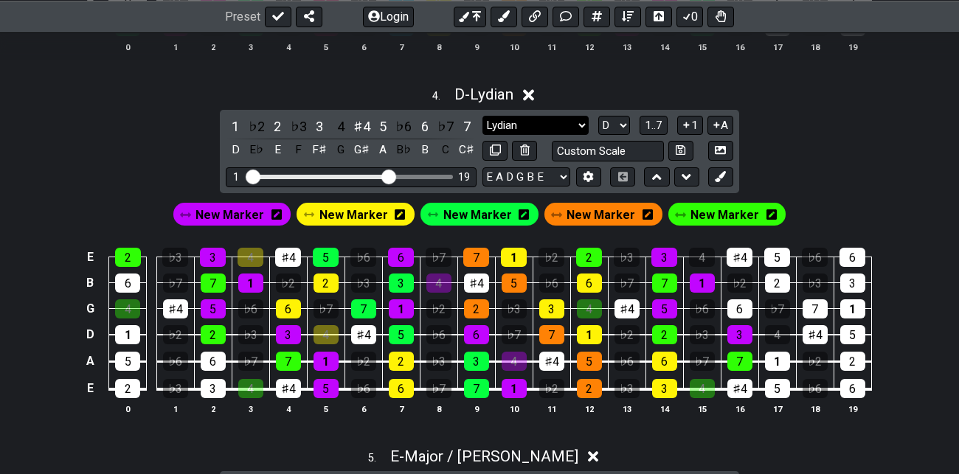
click at [578, 122] on select "Minor Pentatonic Root Minor Pentatonic Major Pentatonic Minor Blues Major Blues…" at bounding box center [535, 126] width 106 height 20
select select "Major / [PERSON_NAME]"
click at [482, 116] on select "Minor Pentatonic Root Minor Pentatonic Major Pentatonic Minor Blues Major Blues…" at bounding box center [535, 126] width 106 height 20
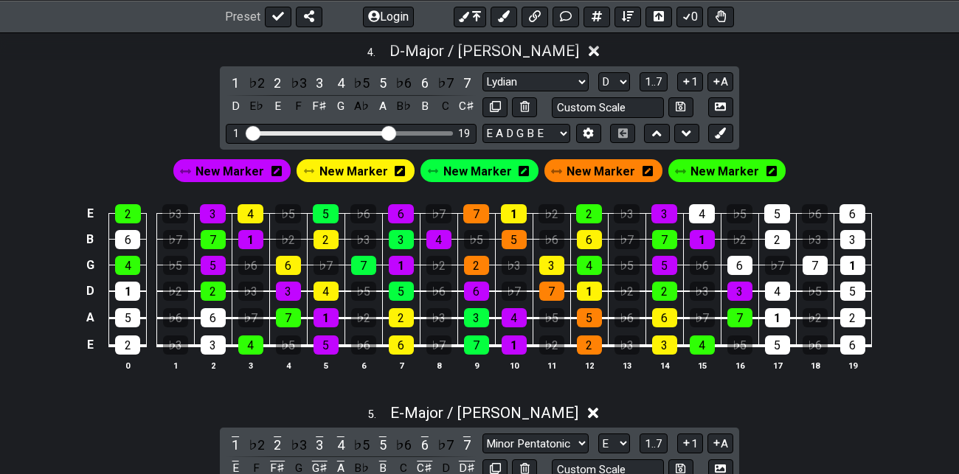
scroll to position [1516, 0]
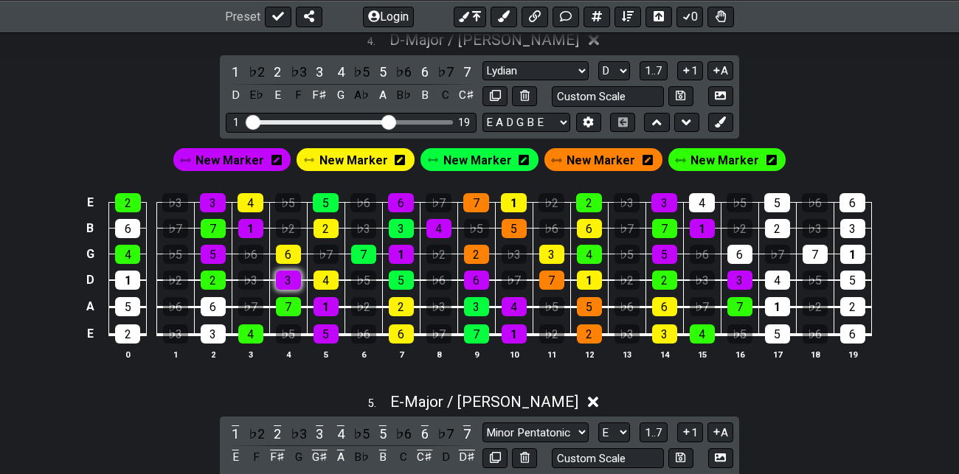
click at [290, 279] on div "3" at bounding box center [288, 280] width 25 height 19
click at [326, 304] on div "1" at bounding box center [325, 306] width 25 height 19
click at [329, 334] on div "5" at bounding box center [325, 333] width 25 height 19
click at [329, 278] on div "4" at bounding box center [325, 280] width 25 height 19
click at [402, 305] on div "2" at bounding box center [401, 306] width 25 height 19
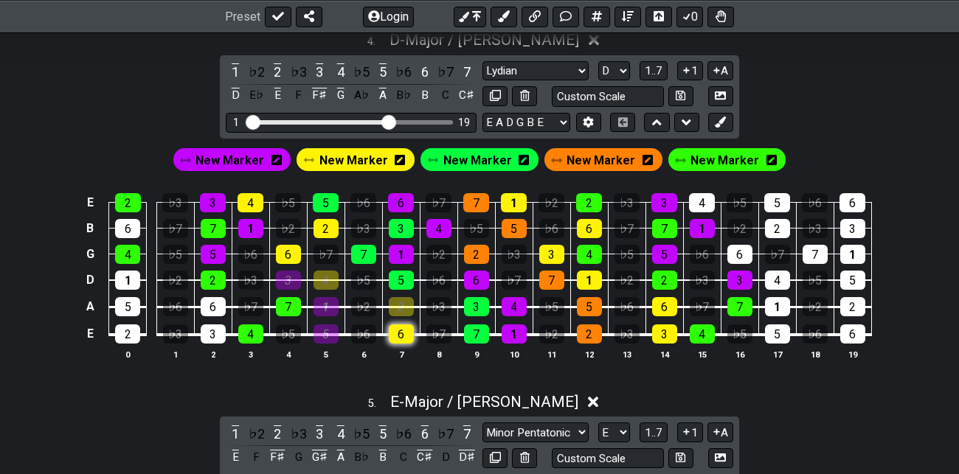
click at [403, 328] on div "6" at bounding box center [401, 333] width 25 height 19
click at [403, 276] on div "5" at bounding box center [401, 280] width 25 height 19
click at [484, 304] on div "3" at bounding box center [476, 306] width 25 height 19
click at [480, 325] on div "7" at bounding box center [476, 333] width 25 height 19
click at [481, 279] on div "6" at bounding box center [476, 280] width 25 height 19
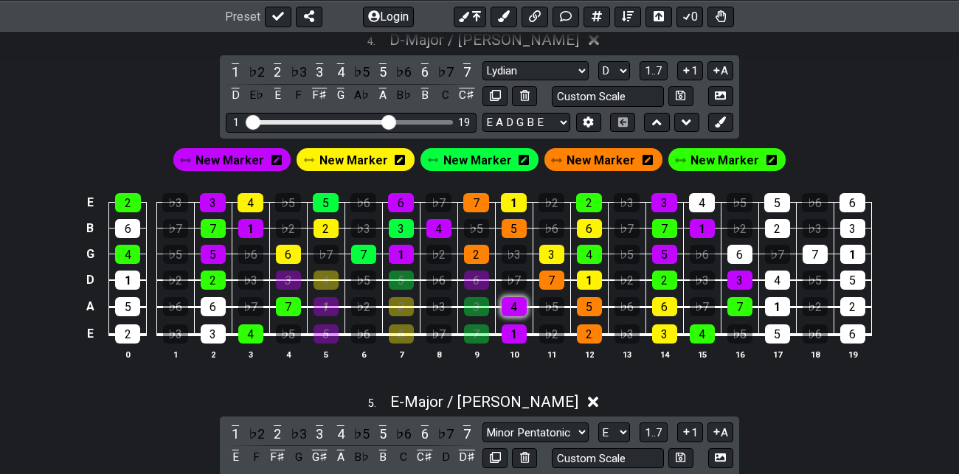
click at [515, 306] on div "4" at bounding box center [513, 306] width 25 height 19
click at [517, 330] on div "1" at bounding box center [513, 333] width 25 height 19
click at [557, 280] on div "7" at bounding box center [551, 280] width 25 height 19
click at [582, 298] on div "5" at bounding box center [589, 306] width 25 height 19
click at [591, 333] on div "2" at bounding box center [589, 333] width 25 height 19
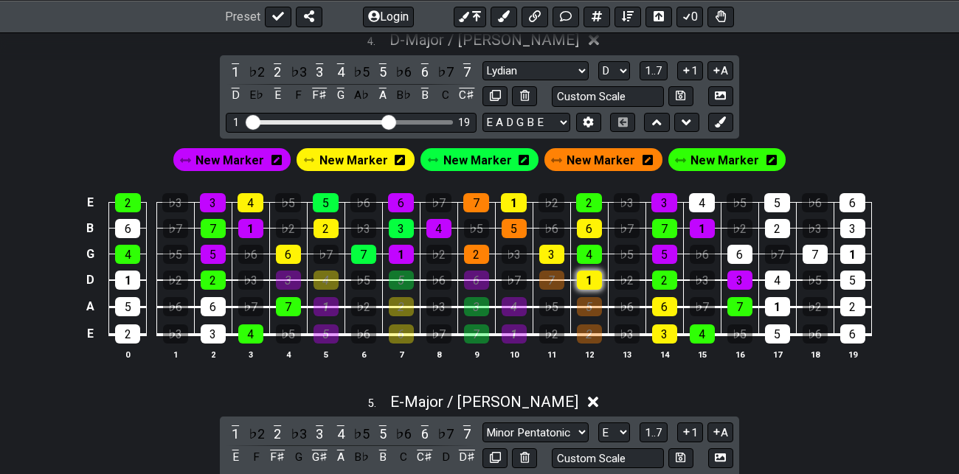
click at [594, 271] on div "1" at bounding box center [589, 280] width 25 height 19
click at [670, 303] on div "6" at bounding box center [664, 306] width 25 height 19
click at [669, 276] on div "2" at bounding box center [664, 280] width 25 height 19
click at [667, 327] on div "3" at bounding box center [664, 333] width 25 height 19
click at [701, 326] on div "4" at bounding box center [701, 333] width 25 height 19
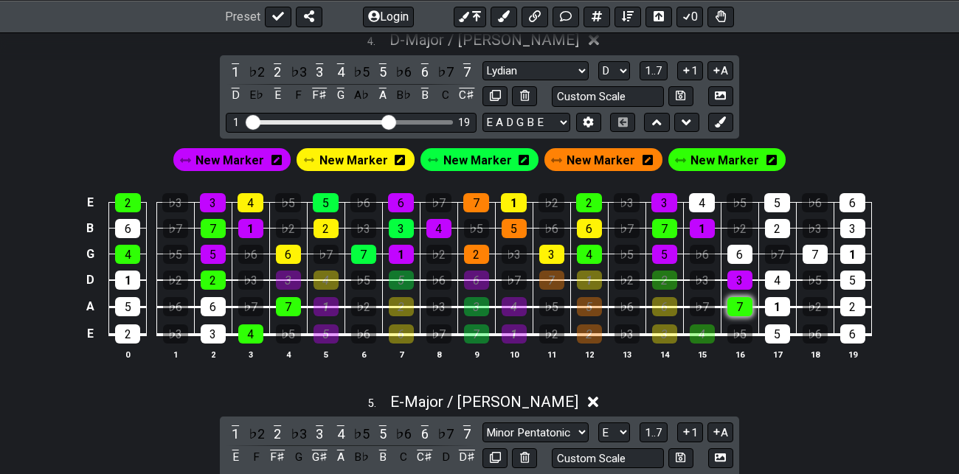
click at [742, 300] on div "7" at bounding box center [739, 306] width 25 height 19
click at [739, 272] on div "3" at bounding box center [739, 280] width 25 height 19
click at [215, 274] on div "2" at bounding box center [213, 280] width 25 height 19
click at [289, 305] on div "7" at bounding box center [288, 306] width 25 height 19
click at [254, 329] on div "4" at bounding box center [250, 333] width 25 height 19
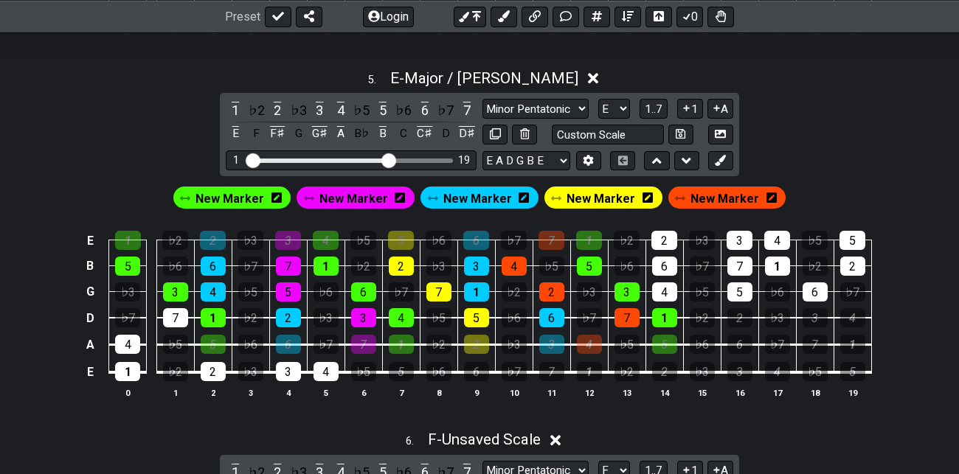
scroll to position [1837, 0]
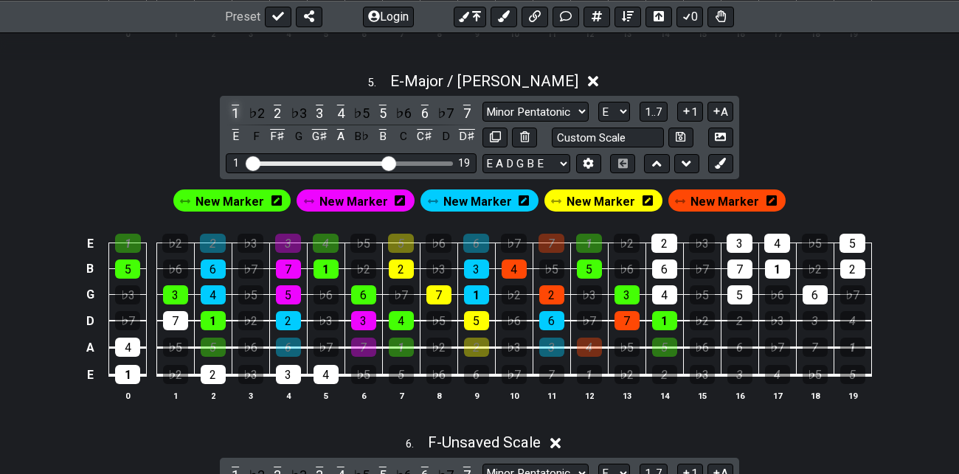
click at [234, 110] on div "1" at bounding box center [235, 113] width 19 height 20
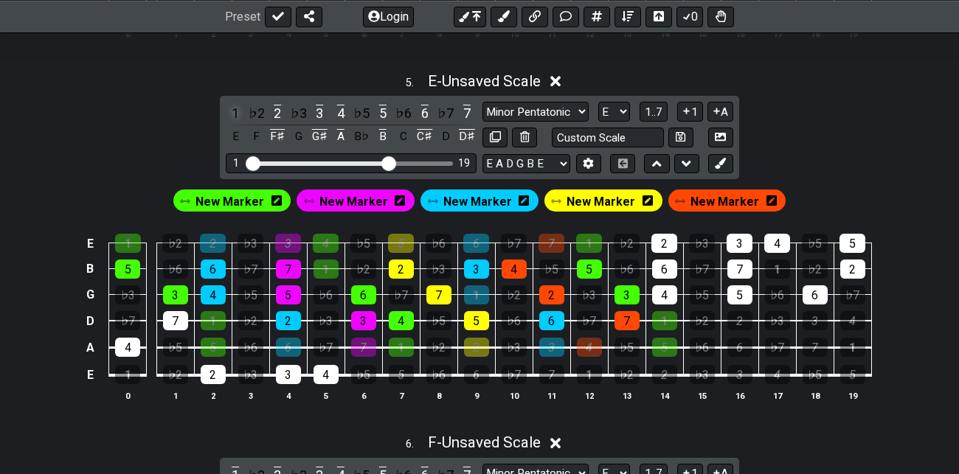
click at [234, 110] on div "1" at bounding box center [235, 113] width 19 height 20
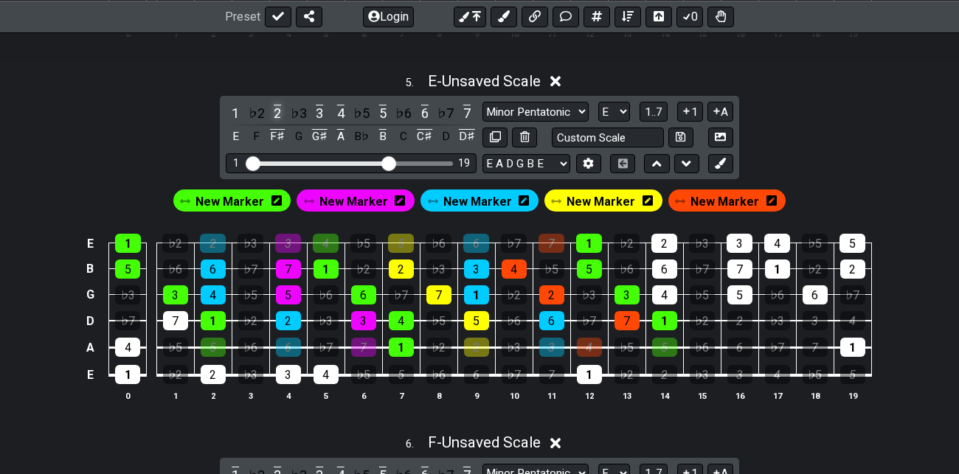
click at [276, 111] on div "2" at bounding box center [277, 113] width 19 height 20
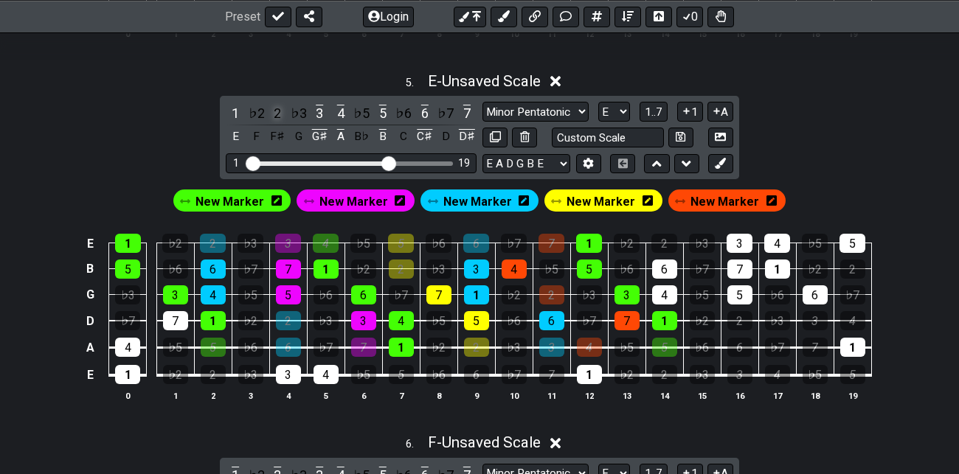
click at [276, 111] on div "2" at bounding box center [277, 113] width 19 height 20
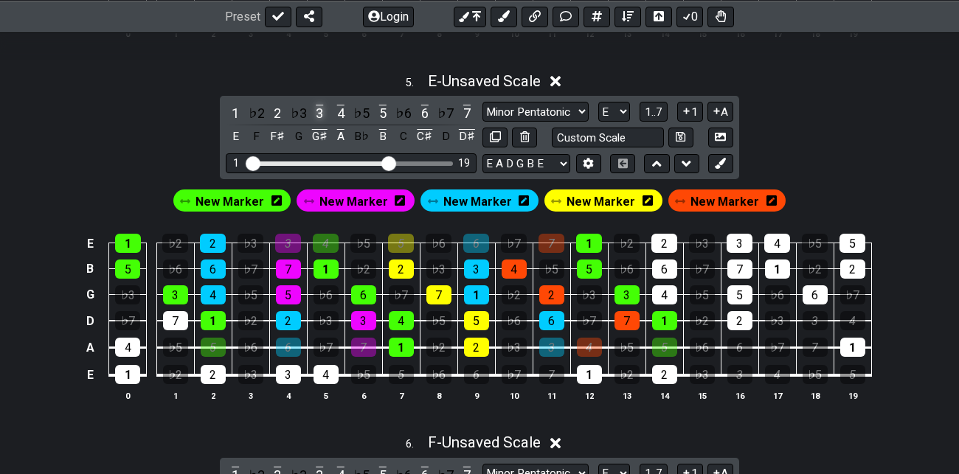
click at [319, 108] on div "3" at bounding box center [319, 113] width 19 height 20
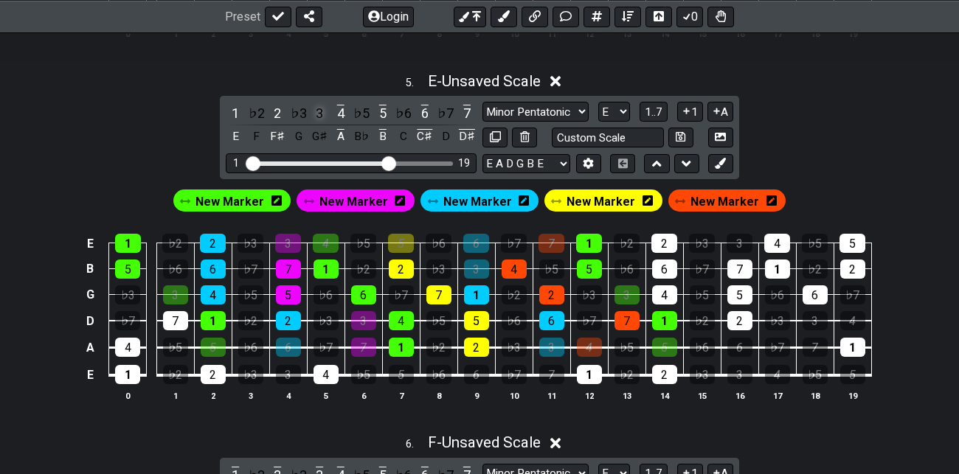
click at [319, 108] on div "3" at bounding box center [319, 113] width 19 height 20
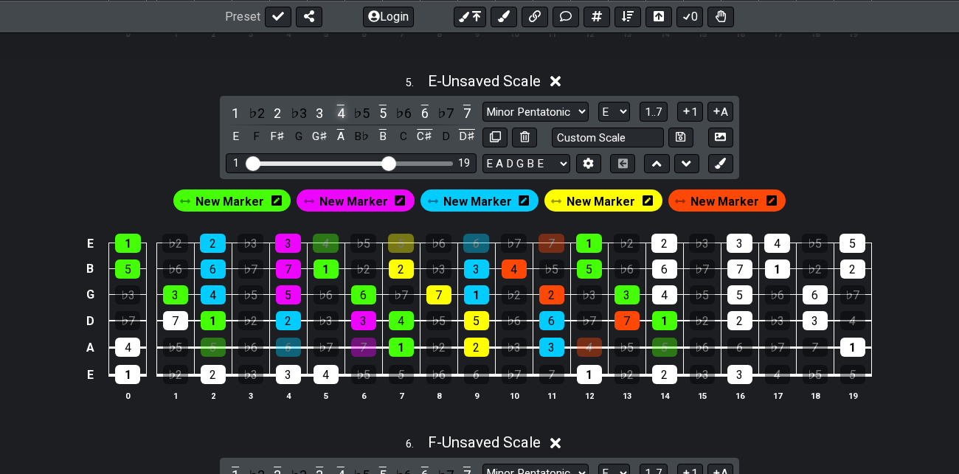
click at [340, 110] on div "4" at bounding box center [340, 113] width 19 height 20
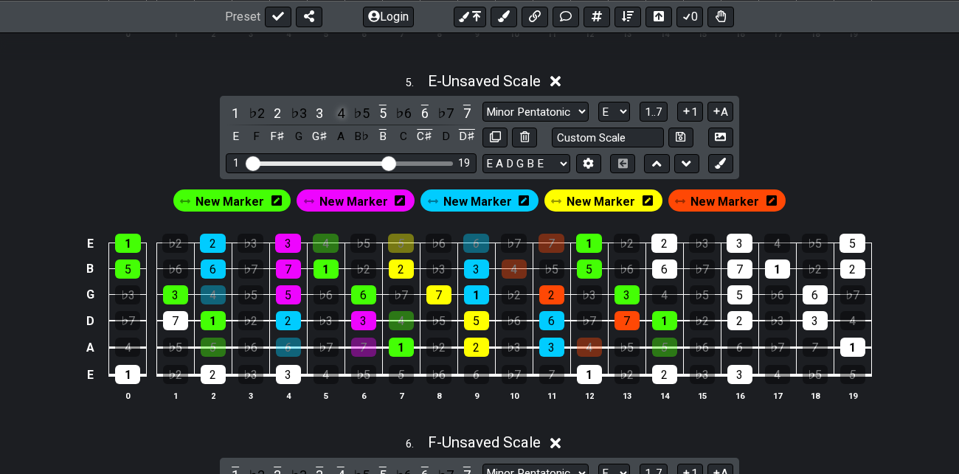
click at [340, 110] on div "4" at bounding box center [340, 113] width 19 height 20
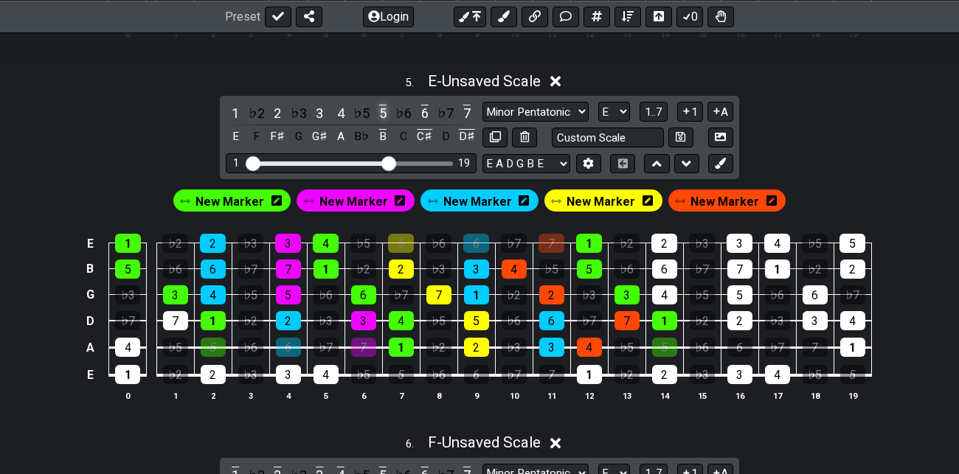
click at [384, 111] on div "5" at bounding box center [382, 113] width 19 height 20
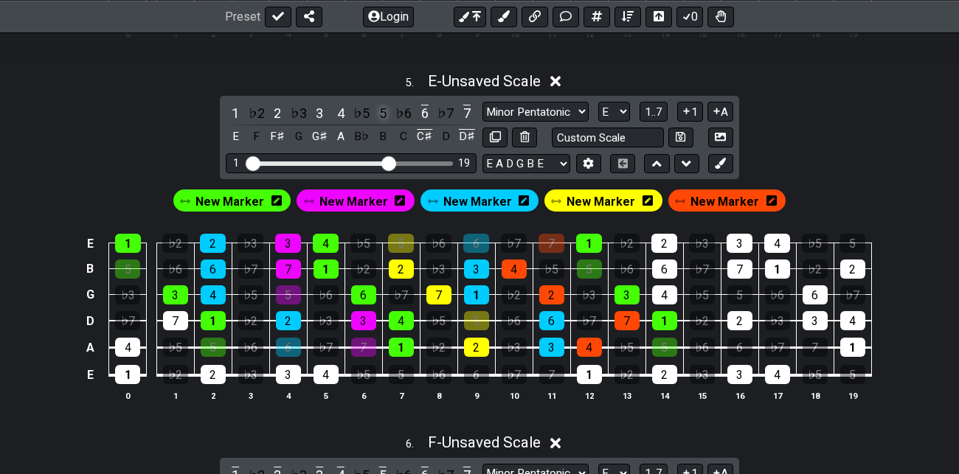
click at [384, 111] on div "5" at bounding box center [382, 113] width 19 height 20
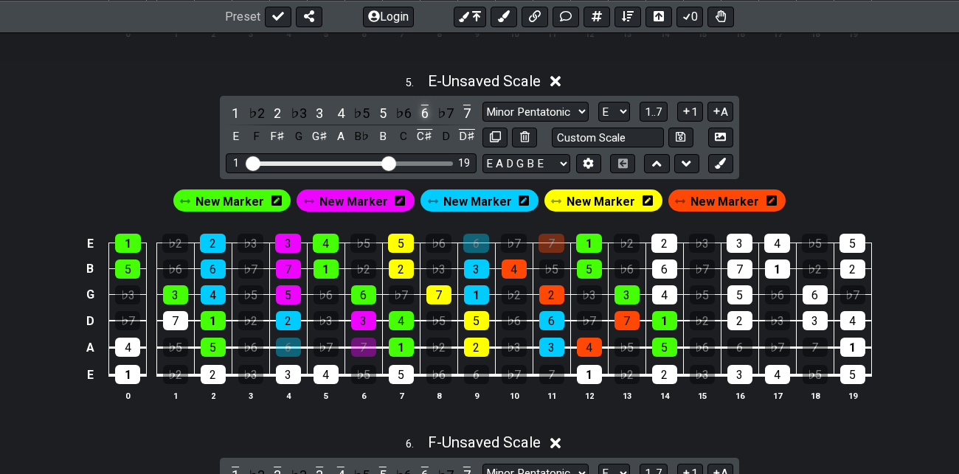
click at [426, 108] on div "6" at bounding box center [424, 113] width 19 height 20
click at [468, 108] on div "7" at bounding box center [466, 113] width 19 height 20
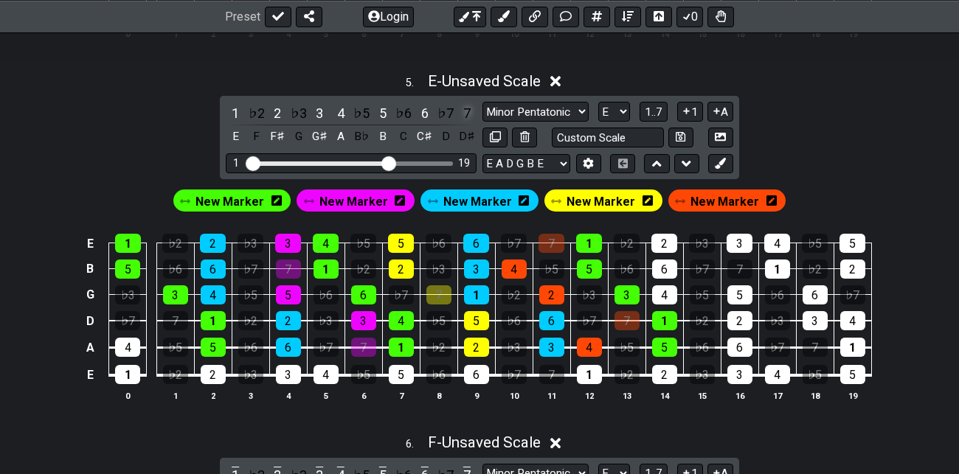
click at [468, 108] on div "7" at bounding box center [466, 113] width 19 height 20
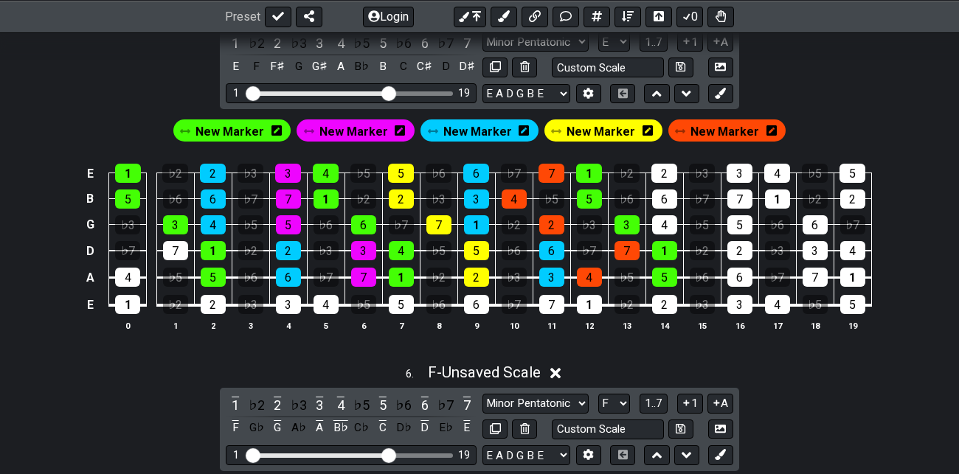
scroll to position [1906, 0]
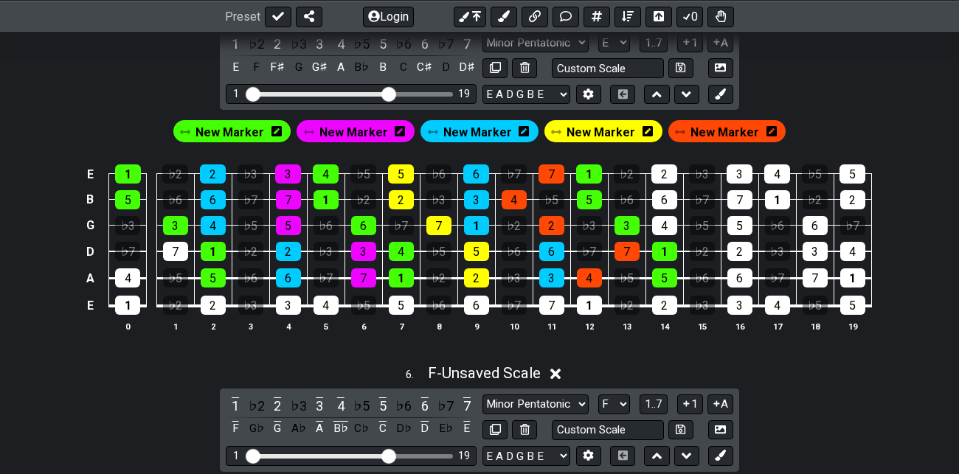
click at [241, 126] on span "New Marker" at bounding box center [229, 132] width 69 height 21
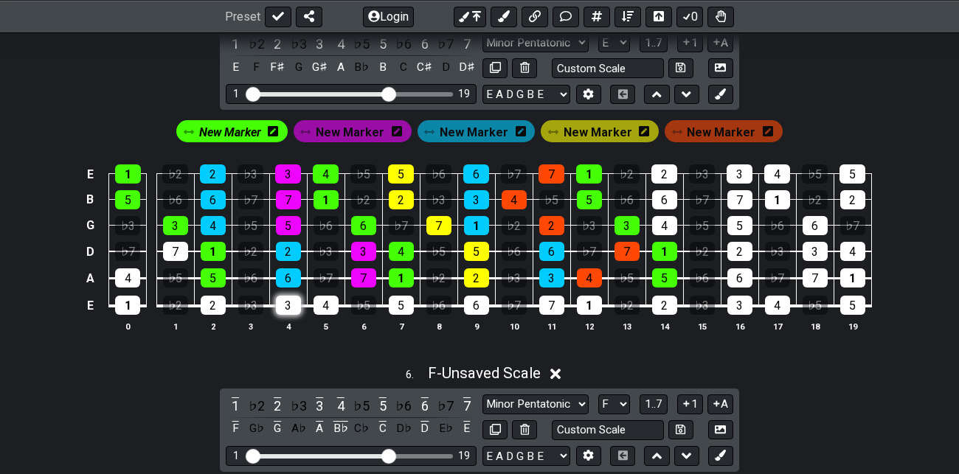
click at [286, 302] on div "3" at bounding box center [288, 305] width 25 height 19
click at [487, 131] on span "New Marker" at bounding box center [473, 132] width 69 height 21
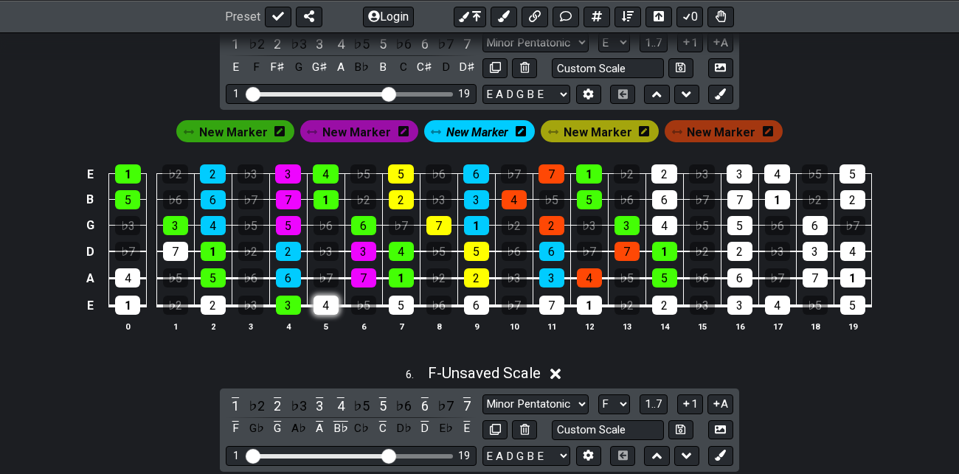
click at [325, 298] on div "4" at bounding box center [325, 305] width 25 height 19
click at [367, 130] on span "New Marker" at bounding box center [356, 132] width 69 height 21
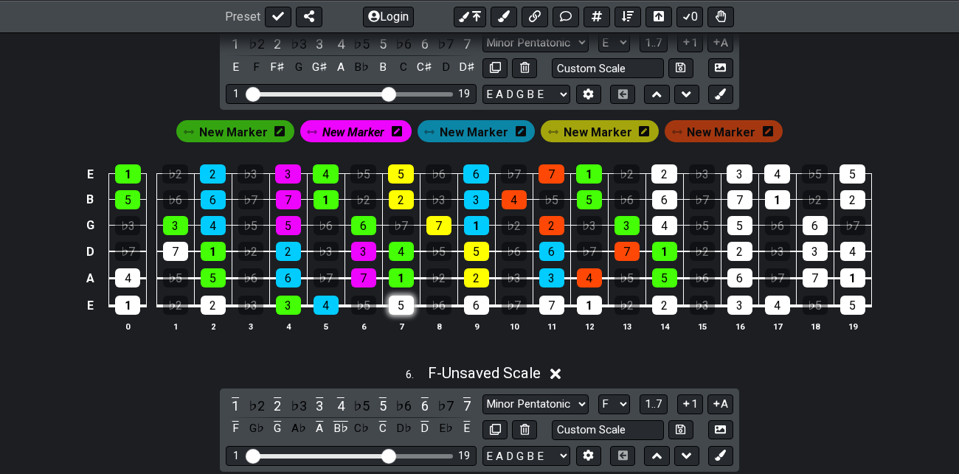
click at [405, 304] on div "5" at bounding box center [401, 305] width 25 height 19
click at [241, 125] on span "New Marker" at bounding box center [233, 132] width 69 height 21
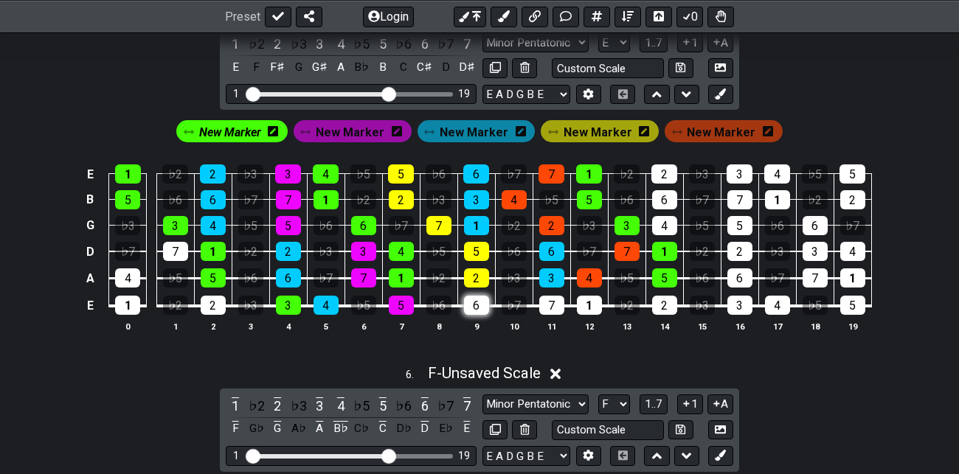
click at [476, 304] on div "6" at bounding box center [476, 305] width 25 height 19
click at [615, 125] on span "New Marker" at bounding box center [597, 132] width 69 height 21
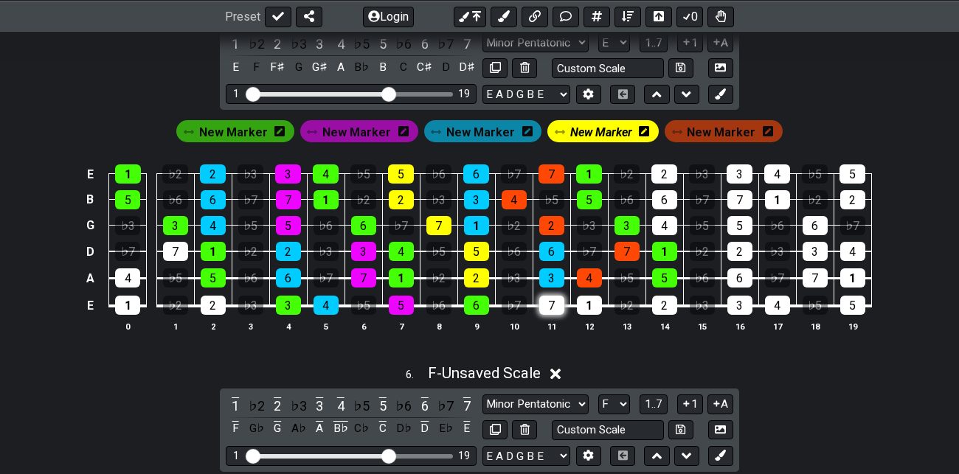
click at [553, 299] on div "7" at bounding box center [551, 305] width 25 height 19
click at [459, 130] on span "New Marker" at bounding box center [480, 132] width 69 height 21
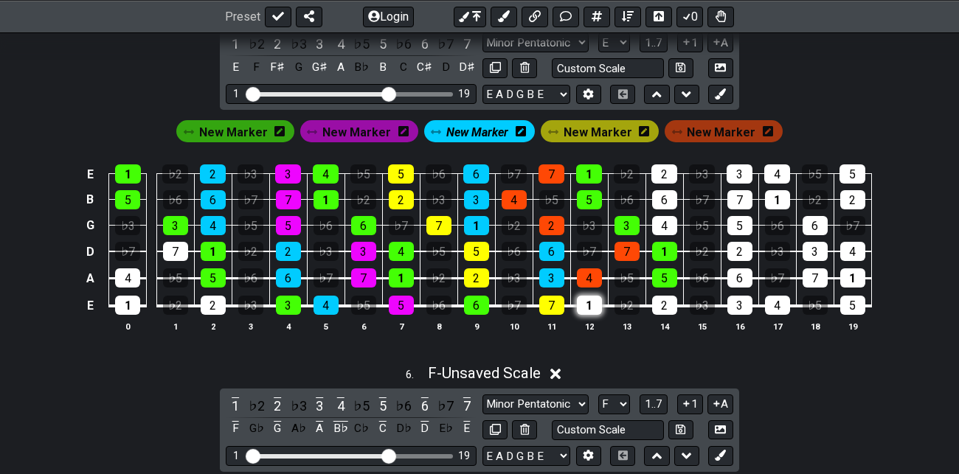
click at [586, 302] on div "1" at bounding box center [589, 305] width 25 height 19
click at [729, 126] on span "New Marker" at bounding box center [720, 132] width 69 height 21
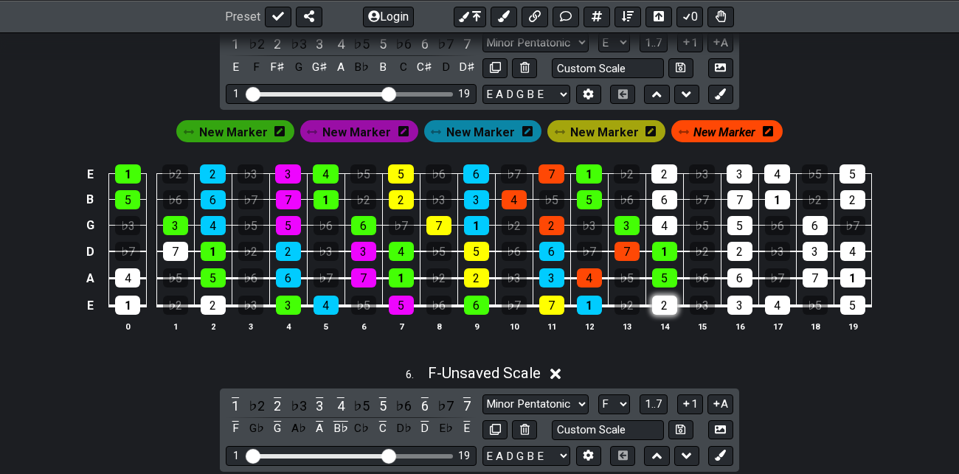
click at [664, 307] on div "2" at bounding box center [664, 305] width 25 height 19
click at [233, 125] on span "New Marker" at bounding box center [233, 132] width 69 height 21
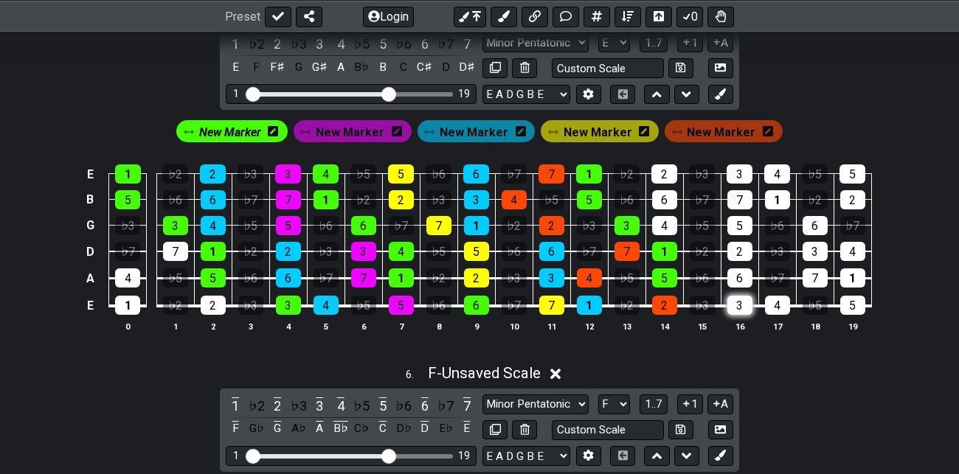
click at [737, 302] on div "3" at bounding box center [739, 305] width 25 height 19
click at [728, 123] on span "New Marker" at bounding box center [720, 132] width 69 height 21
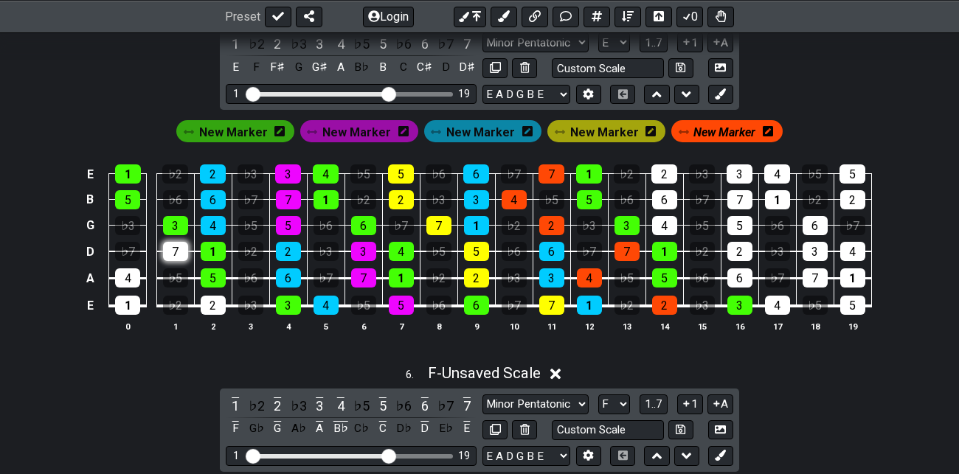
click at [174, 245] on div "7" at bounding box center [175, 251] width 25 height 19
click at [129, 273] on div "4" at bounding box center [127, 277] width 25 height 19
click at [216, 296] on div "2" at bounding box center [213, 305] width 25 height 19
click at [706, 130] on span "New Marker" at bounding box center [724, 132] width 62 height 21
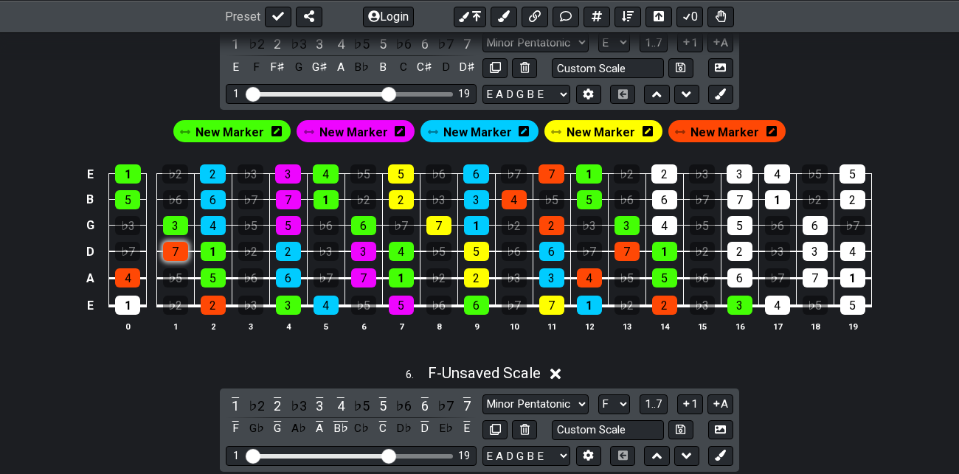
click at [175, 248] on div "7" at bounding box center [175, 251] width 25 height 19
click at [215, 243] on div "1" at bounding box center [213, 251] width 25 height 19
click at [289, 251] on div "2" at bounding box center [288, 251] width 25 height 19
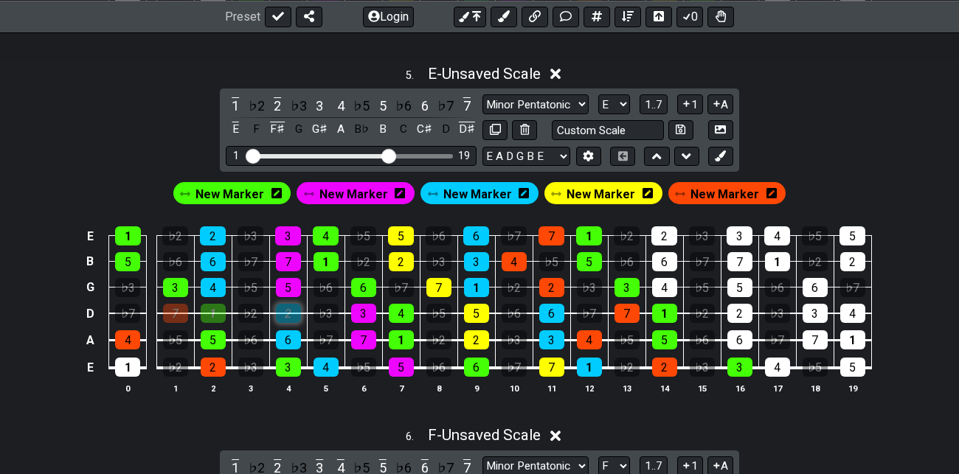
scroll to position [1848, 0]
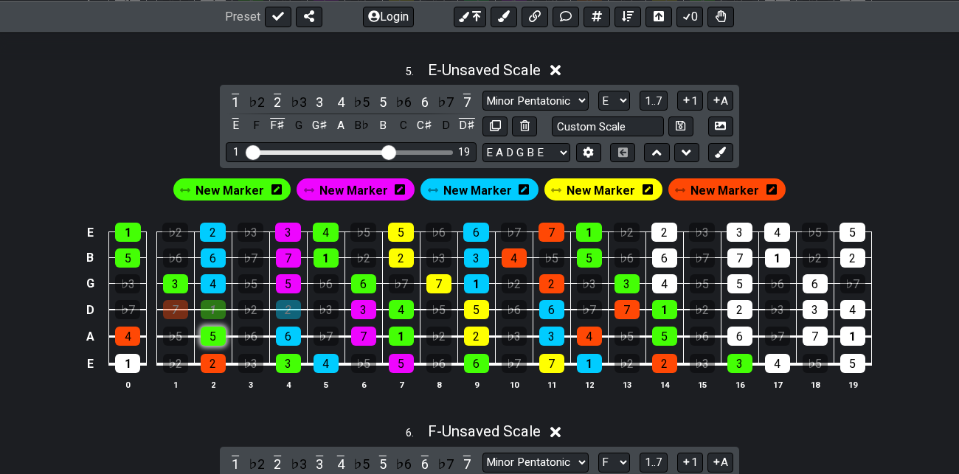
click at [217, 335] on div "5" at bounding box center [213, 336] width 25 height 19
click at [214, 358] on div "2" at bounding box center [213, 363] width 25 height 19
click at [212, 335] on div "5" at bounding box center [213, 336] width 25 height 19
click at [214, 300] on div "1" at bounding box center [213, 309] width 25 height 19
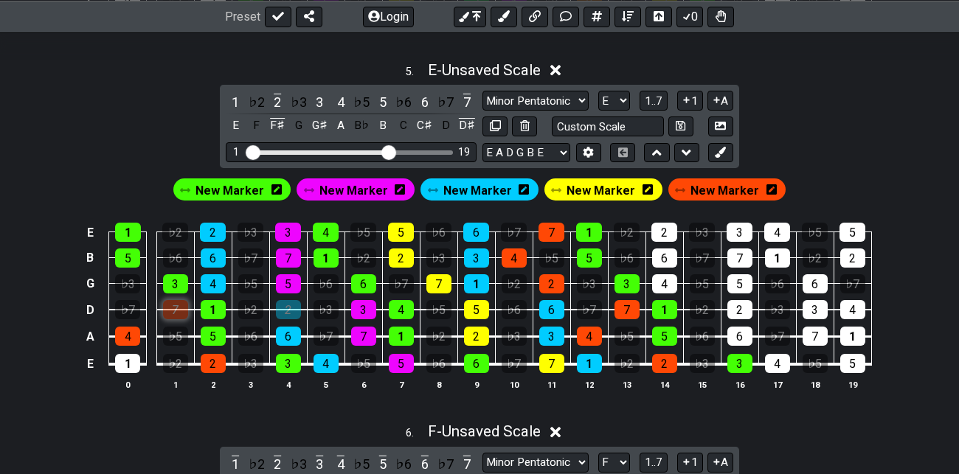
click at [175, 302] on div "7" at bounding box center [175, 309] width 25 height 19
click at [129, 228] on div "1" at bounding box center [128, 232] width 26 height 19
click at [130, 261] on div "5" at bounding box center [127, 257] width 25 height 19
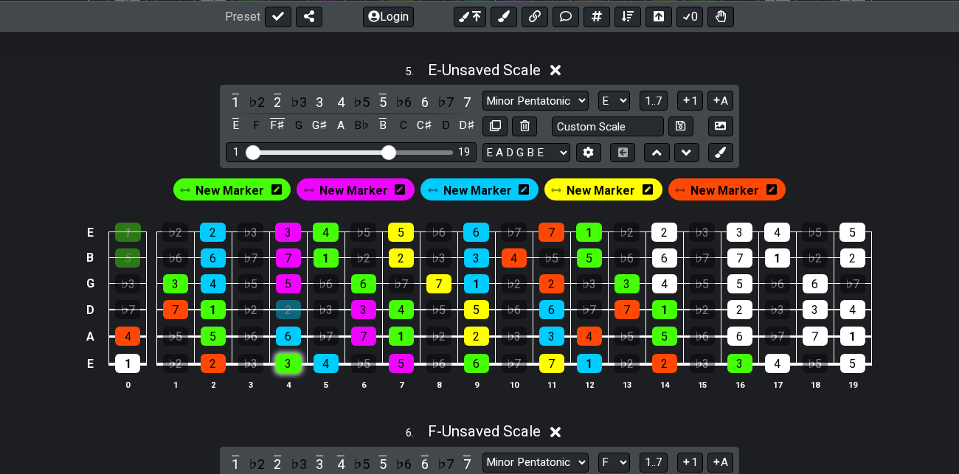
click at [295, 361] on div "3" at bounding box center [288, 363] width 25 height 19
click at [293, 305] on div "2" at bounding box center [288, 309] width 25 height 19
click at [324, 362] on div "4" at bounding box center [325, 363] width 25 height 19
click at [215, 253] on div "6" at bounding box center [213, 257] width 25 height 19
click at [215, 228] on div "2" at bounding box center [213, 232] width 26 height 19
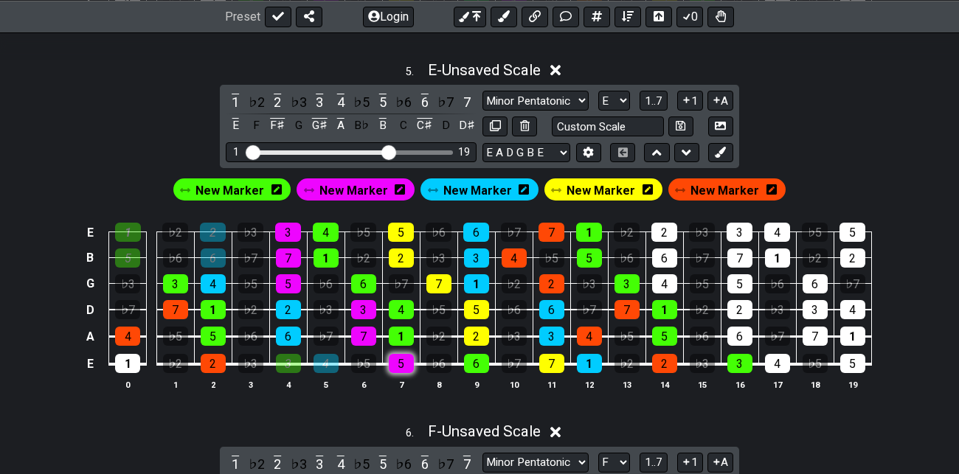
click at [402, 360] on div "5" at bounding box center [401, 363] width 25 height 19
click at [291, 253] on div "7" at bounding box center [288, 257] width 25 height 19
click at [293, 223] on div "3" at bounding box center [288, 232] width 26 height 19
click at [329, 257] on div "1" at bounding box center [325, 257] width 25 height 19
click at [327, 228] on div "4" at bounding box center [326, 232] width 26 height 19
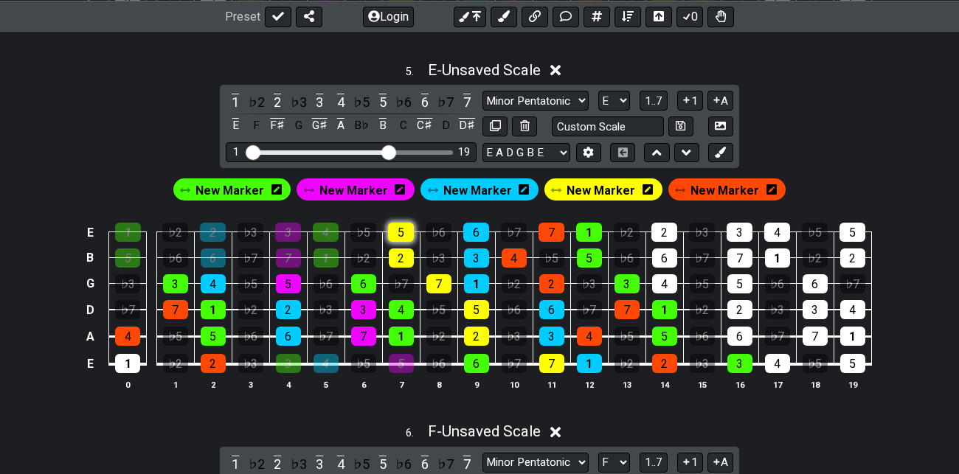
click at [402, 228] on div "5" at bounding box center [401, 232] width 26 height 19
click at [403, 256] on div "2" at bounding box center [401, 257] width 25 height 19
click at [477, 226] on div "6" at bounding box center [476, 232] width 26 height 19
click at [479, 253] on div "3" at bounding box center [476, 257] width 25 height 19
click at [511, 253] on div "4" at bounding box center [513, 257] width 25 height 19
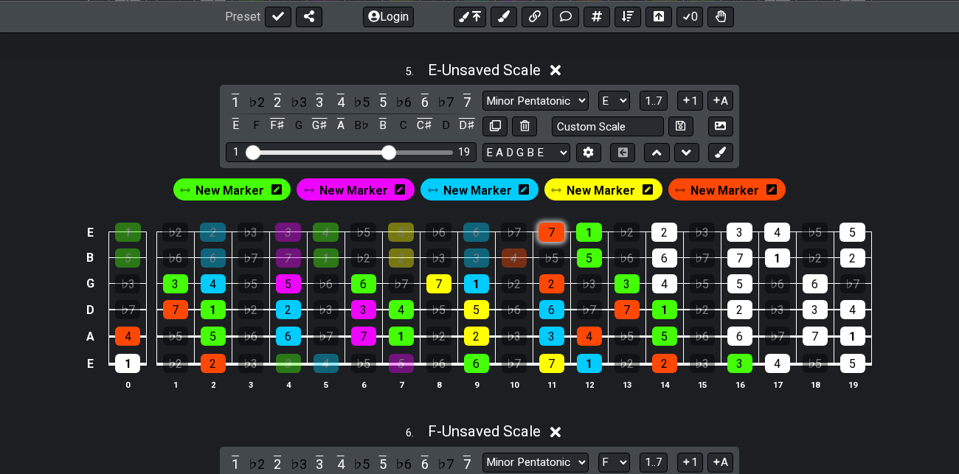
click at [554, 228] on div "7" at bounding box center [551, 232] width 26 height 19
click at [592, 232] on div "1" at bounding box center [589, 232] width 26 height 19
click at [592, 255] on div "5" at bounding box center [589, 257] width 25 height 19
click at [473, 363] on div "6" at bounding box center [476, 363] width 25 height 19
click at [551, 359] on div "7" at bounding box center [551, 363] width 25 height 19
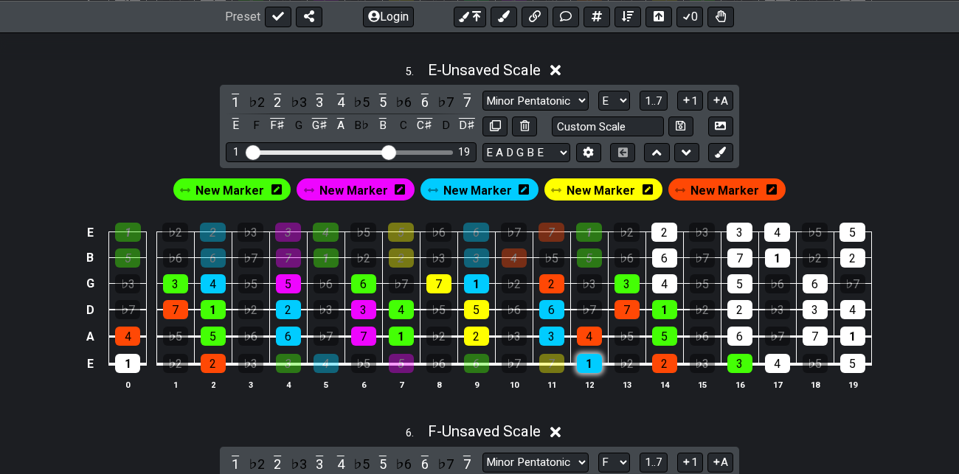
click at [588, 361] on div "1" at bounding box center [589, 363] width 25 height 19
click at [657, 359] on div "2" at bounding box center [664, 363] width 25 height 19
click at [740, 355] on div "3" at bounding box center [739, 363] width 25 height 19
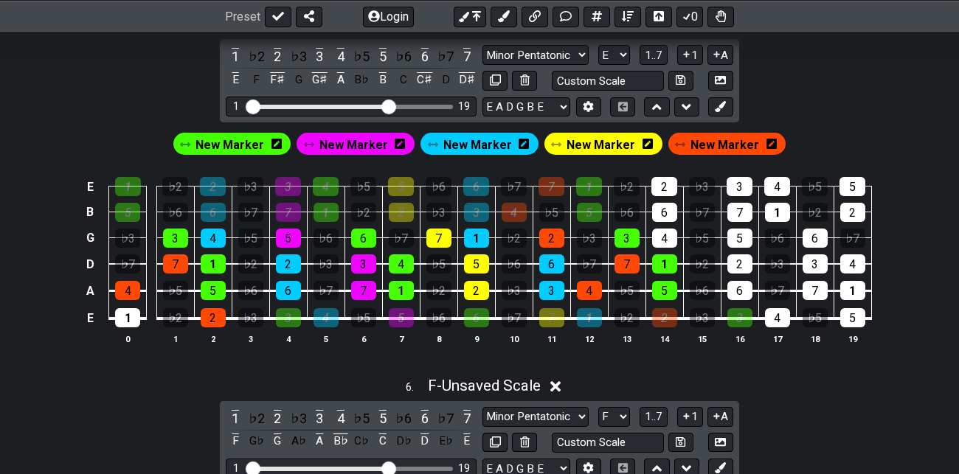
scroll to position [1912, 0]
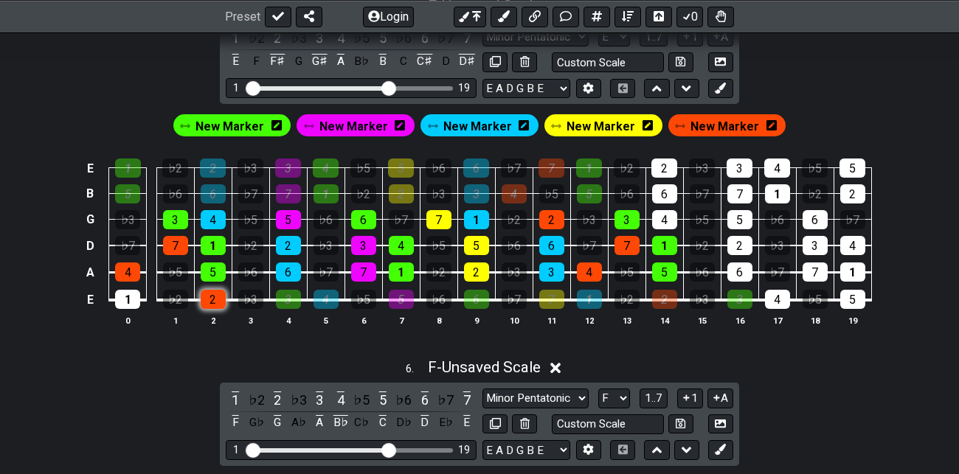
click at [215, 300] on div "2" at bounding box center [213, 299] width 25 height 19
click at [486, 125] on span "New Marker" at bounding box center [477, 126] width 69 height 21
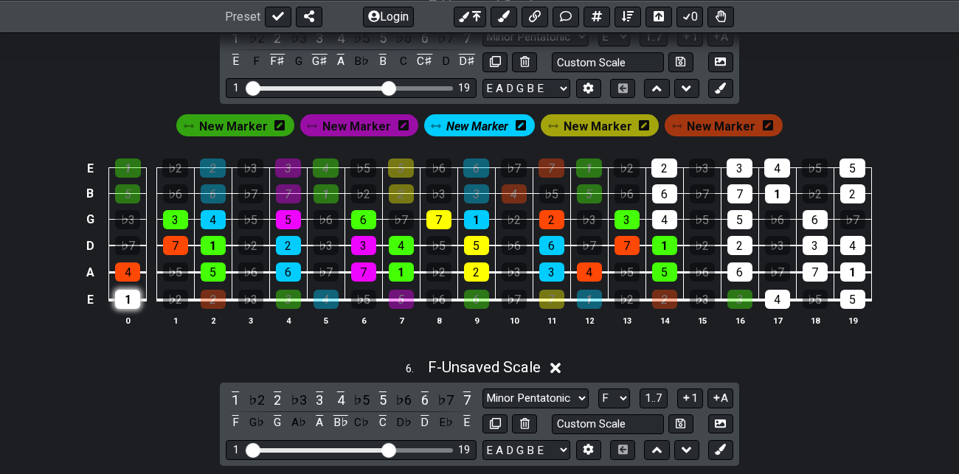
click at [128, 296] on div "1" at bounding box center [127, 299] width 25 height 19
click at [502, 121] on span "New Marker" at bounding box center [477, 126] width 62 height 21
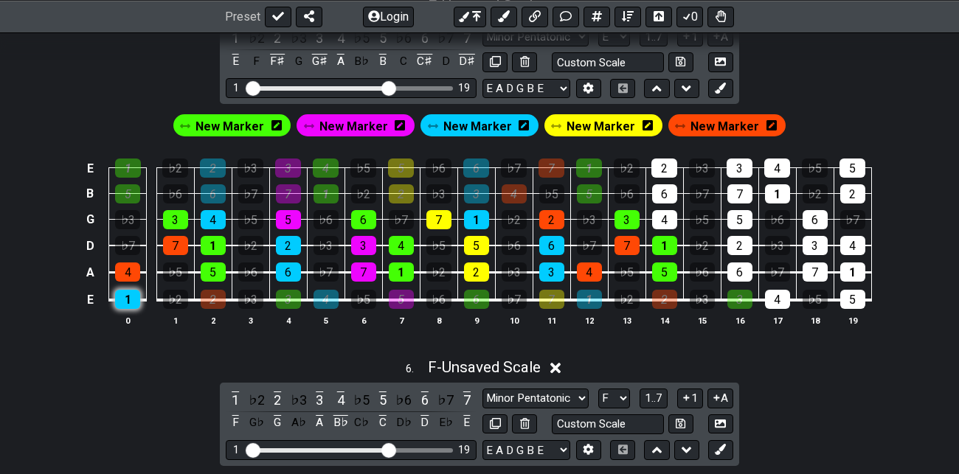
click at [130, 299] on div "1" at bounding box center [127, 299] width 25 height 19
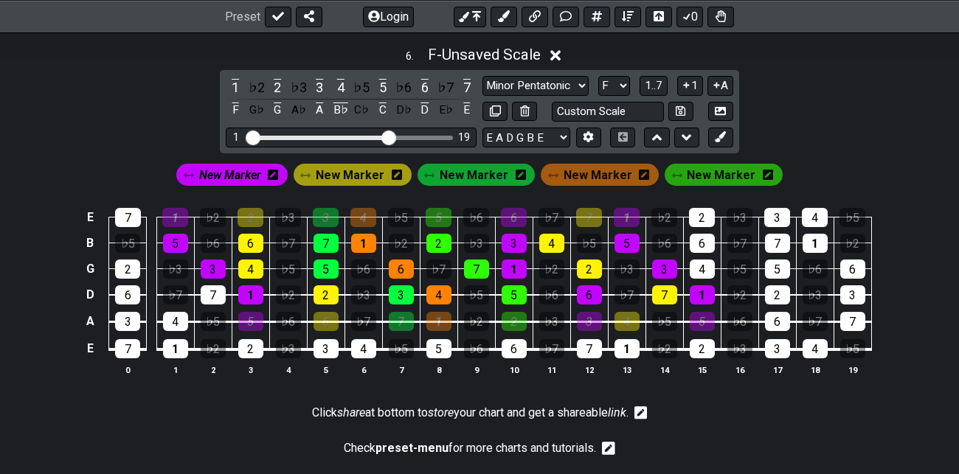
scroll to position [2230, 0]
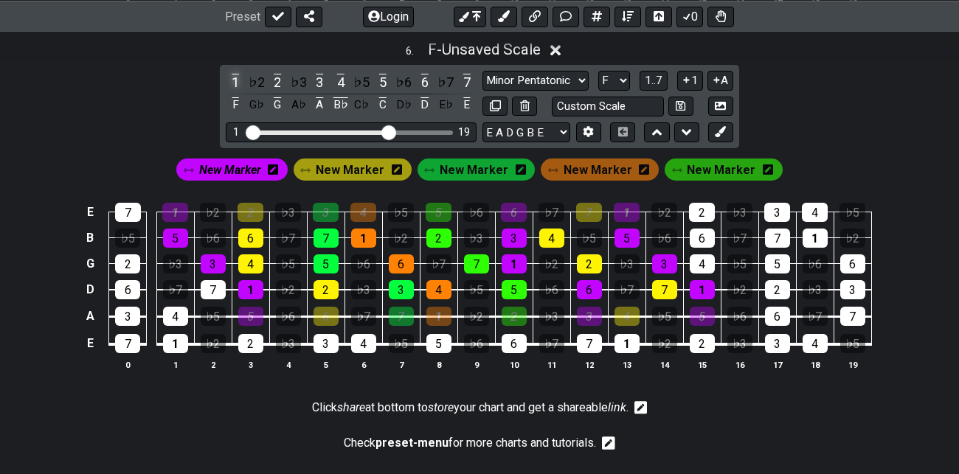
click at [237, 79] on div "1" at bounding box center [235, 82] width 19 height 20
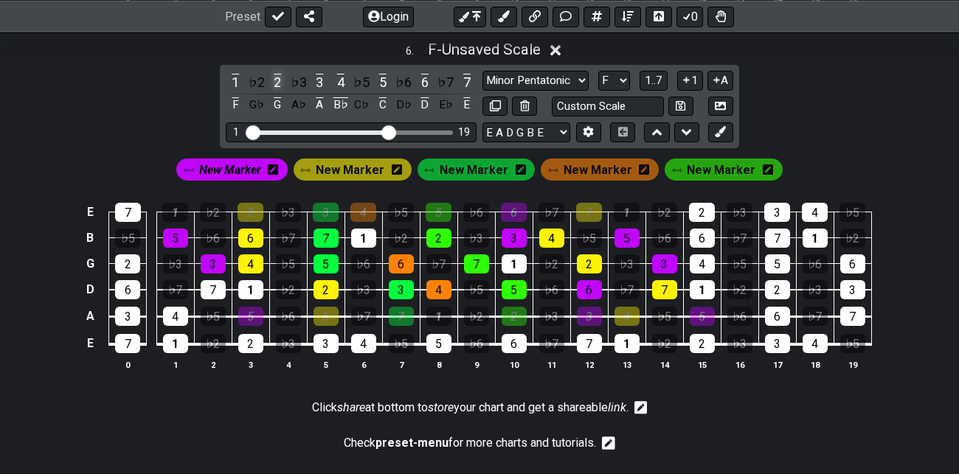
click at [279, 75] on div "2" at bounding box center [277, 82] width 19 height 20
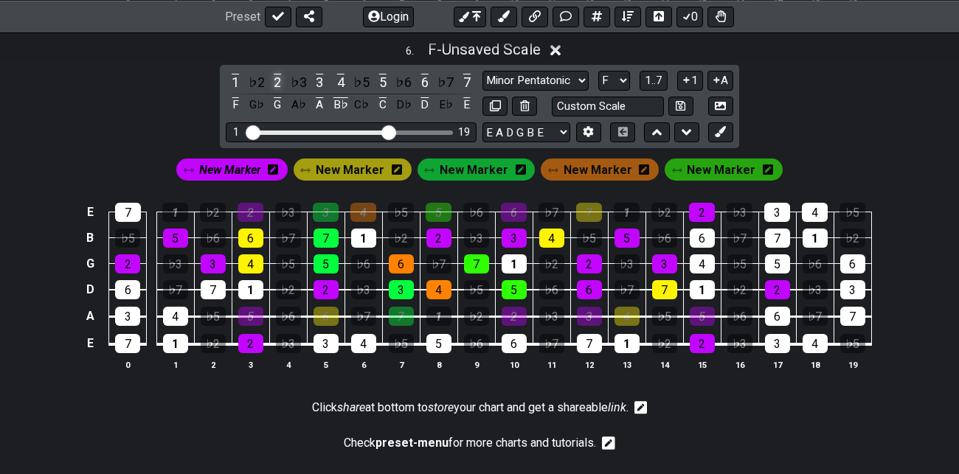
click at [279, 75] on div "2" at bounding box center [277, 82] width 19 height 20
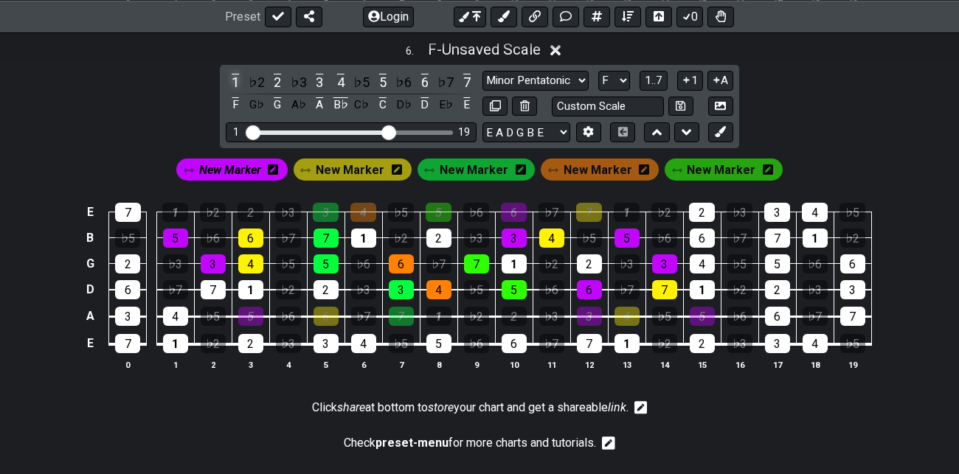
click at [231, 74] on div "1" at bounding box center [235, 82] width 19 height 20
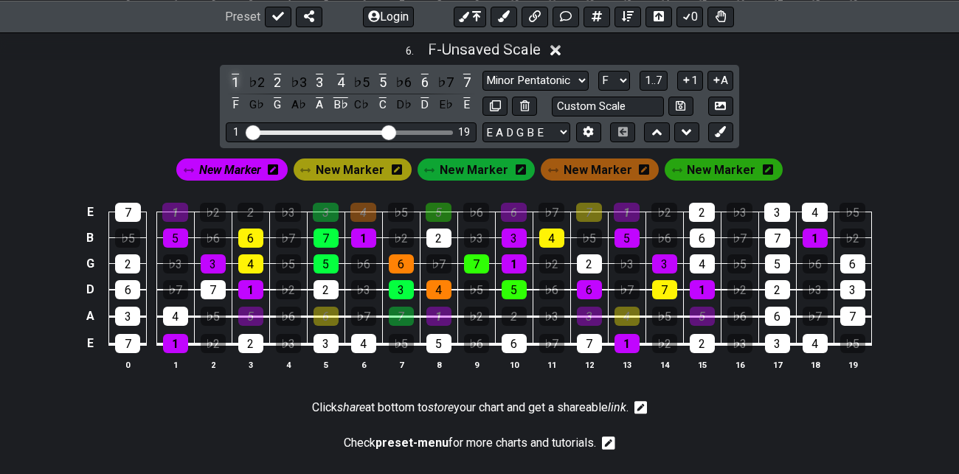
click at [231, 74] on div "1" at bounding box center [235, 82] width 19 height 20
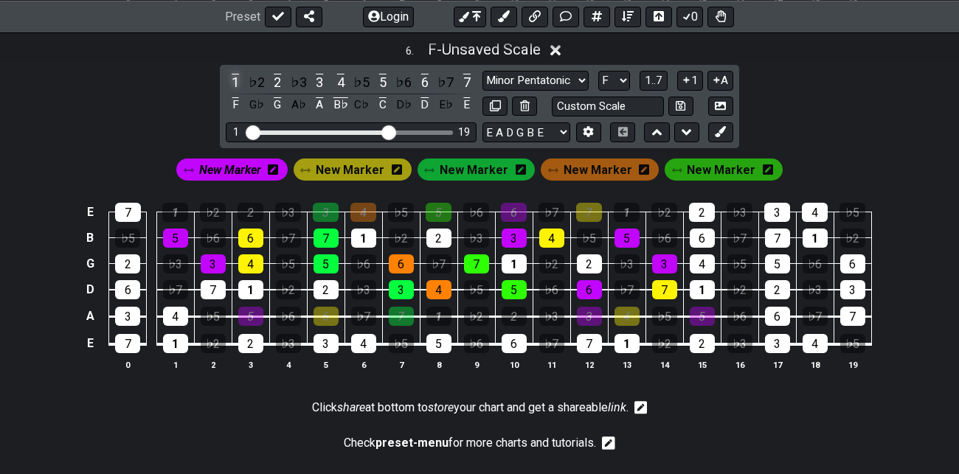
click at [231, 74] on div "1" at bounding box center [235, 82] width 19 height 20
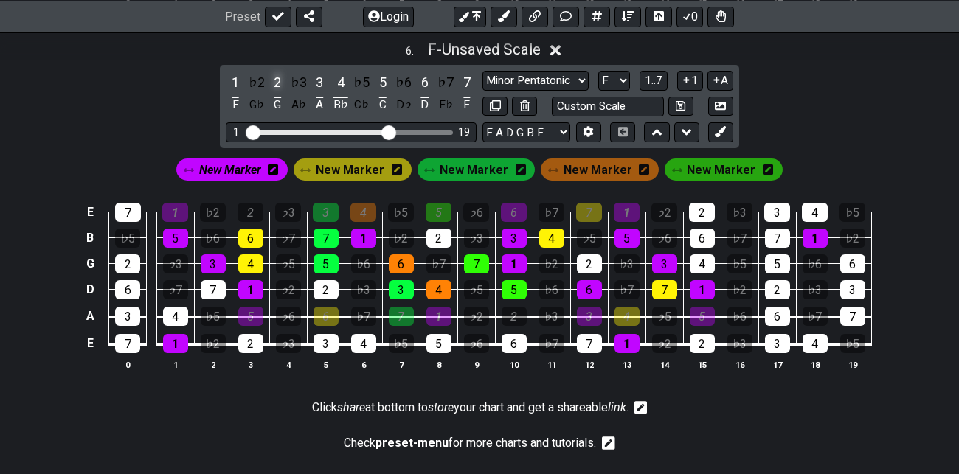
click at [277, 80] on div "2" at bounding box center [277, 82] width 19 height 20
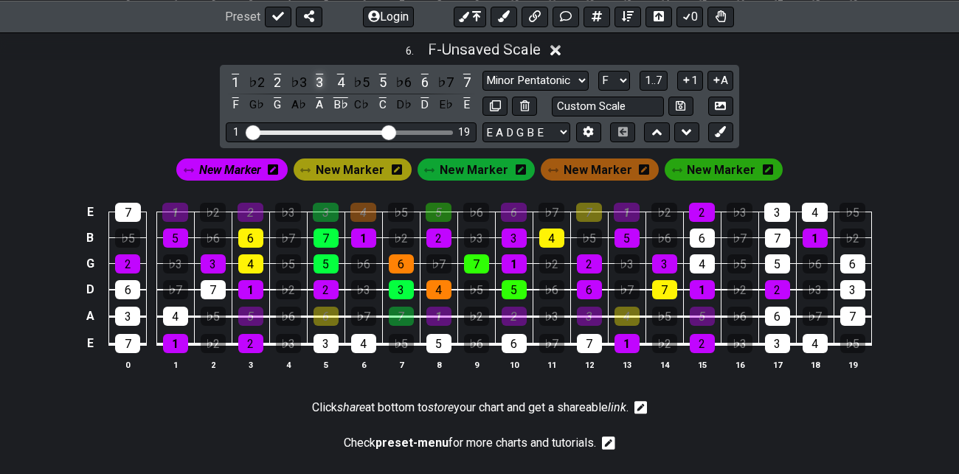
click at [321, 74] on div "3" at bounding box center [319, 82] width 19 height 20
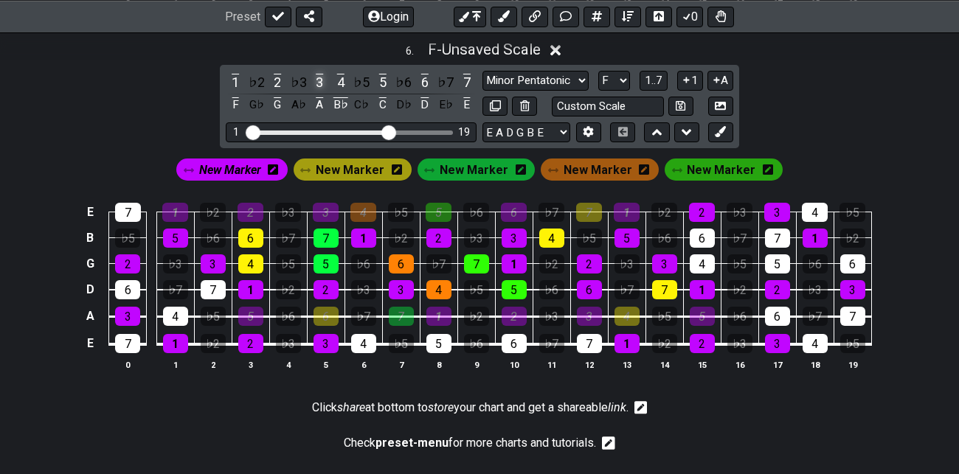
click at [321, 74] on div "3" at bounding box center [319, 82] width 19 height 20
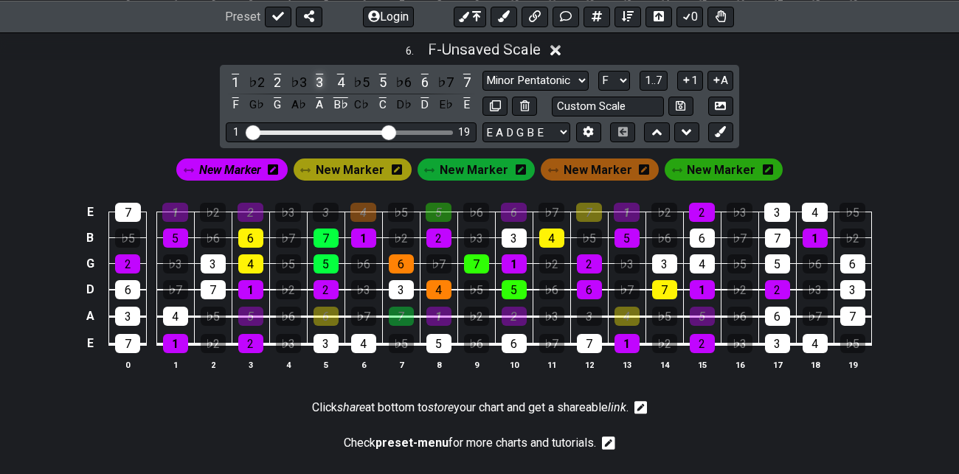
click at [321, 74] on div "3" at bounding box center [319, 82] width 19 height 20
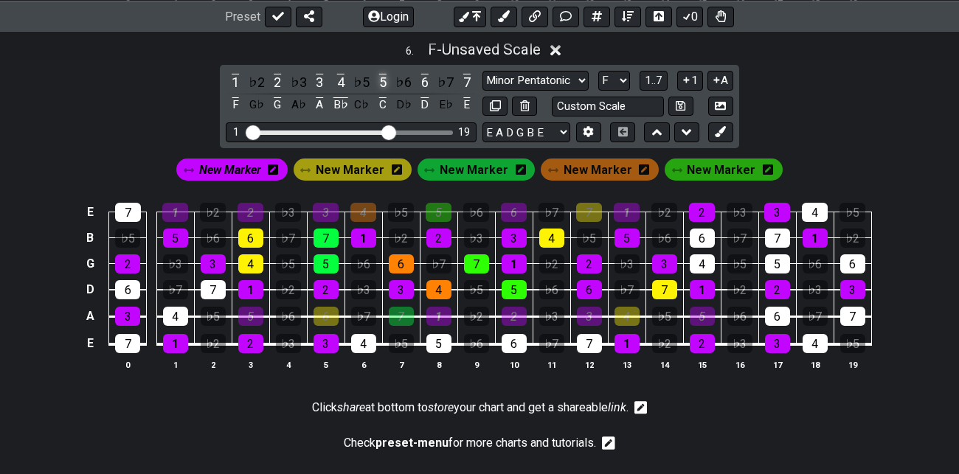
click at [383, 78] on div "5" at bounding box center [382, 82] width 19 height 20
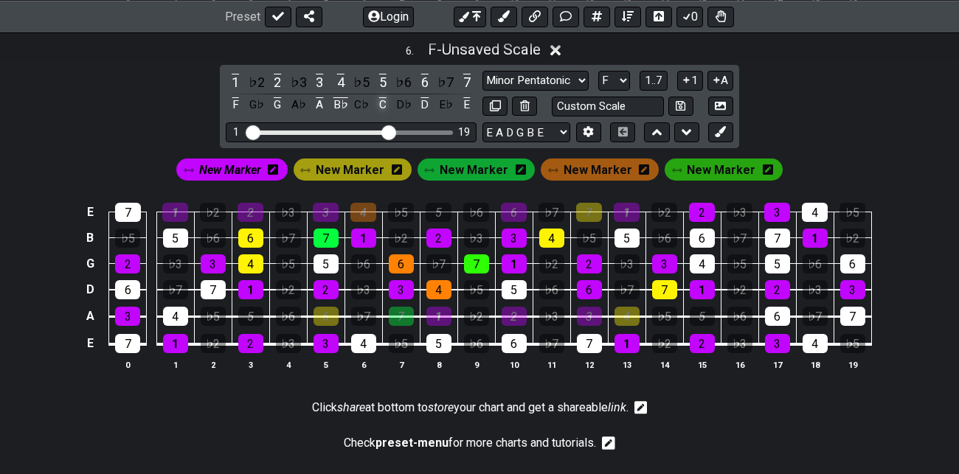
click at [385, 100] on div "C" at bounding box center [382, 105] width 19 height 20
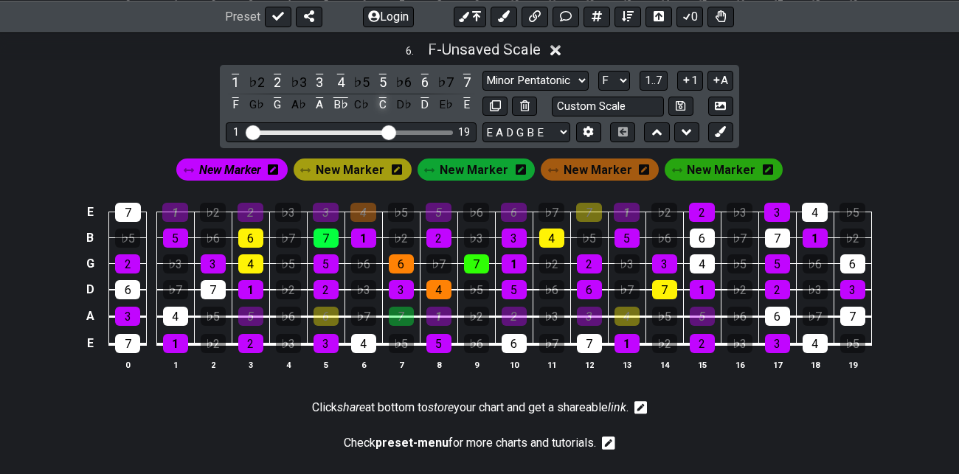
click at [385, 100] on div "C" at bounding box center [382, 105] width 19 height 20
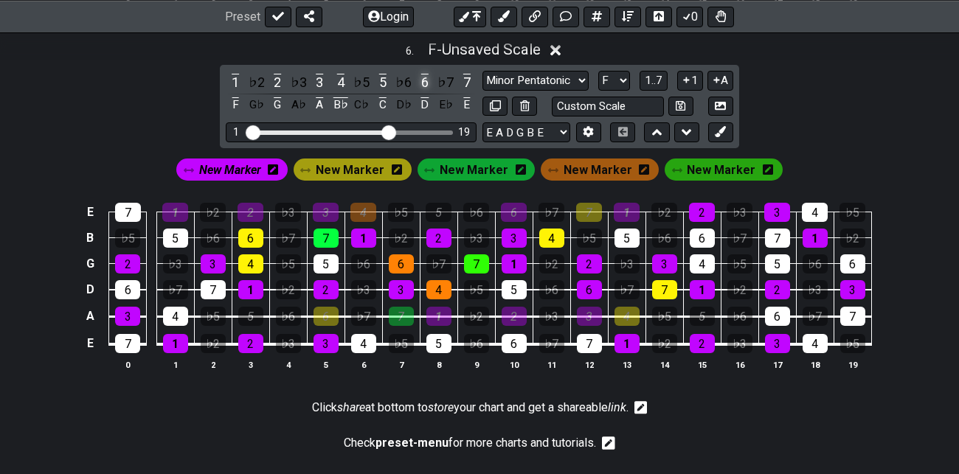
click at [425, 74] on div "6" at bounding box center [424, 82] width 19 height 20
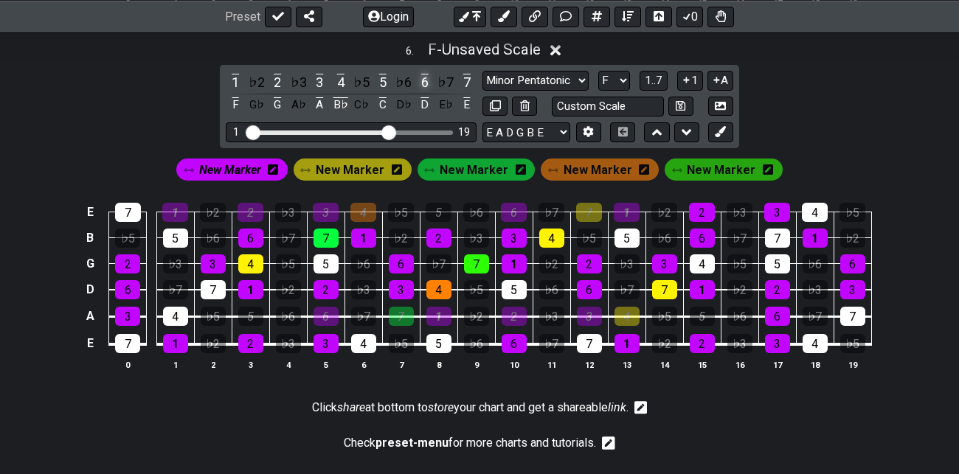
click at [425, 74] on div "6" at bounding box center [424, 82] width 19 height 20
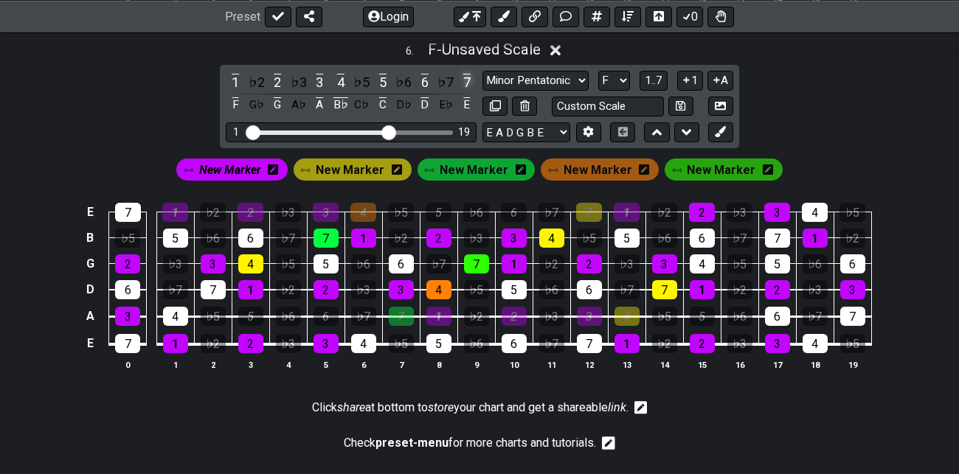
click at [467, 76] on div "7" at bounding box center [466, 82] width 19 height 20
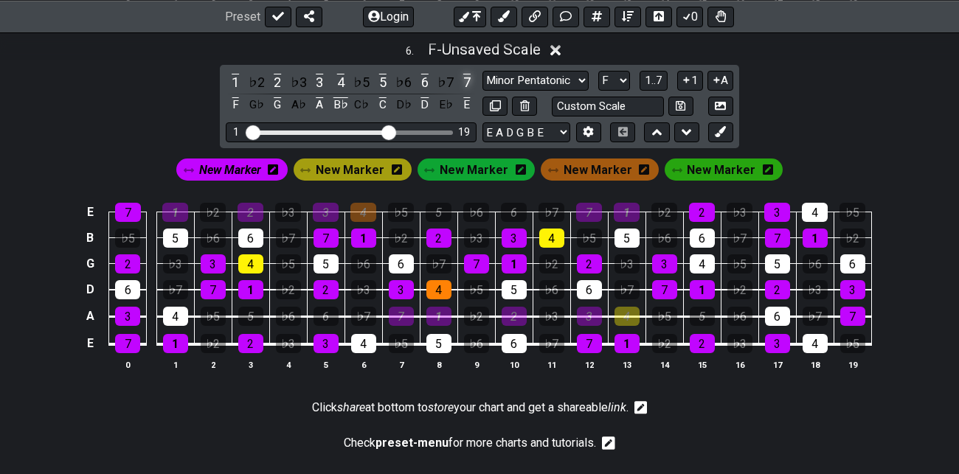
click at [467, 76] on div "7" at bounding box center [466, 82] width 19 height 20
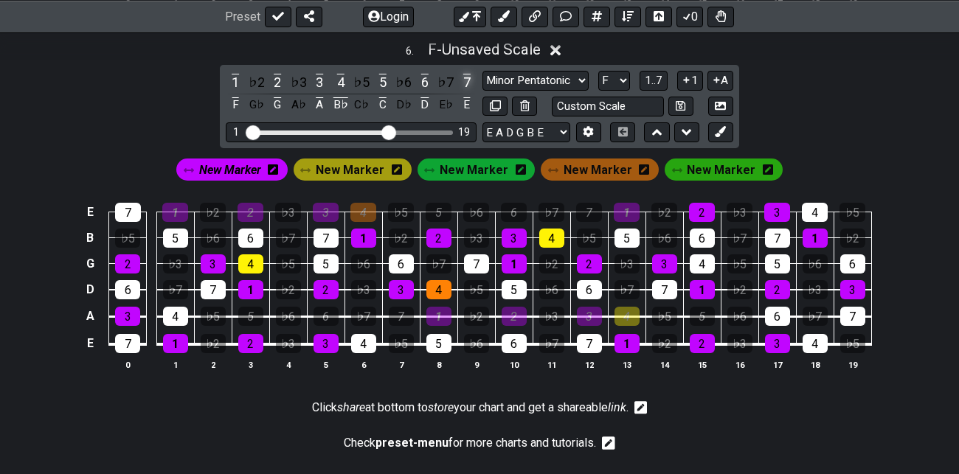
click at [467, 76] on div "7" at bounding box center [466, 82] width 19 height 20
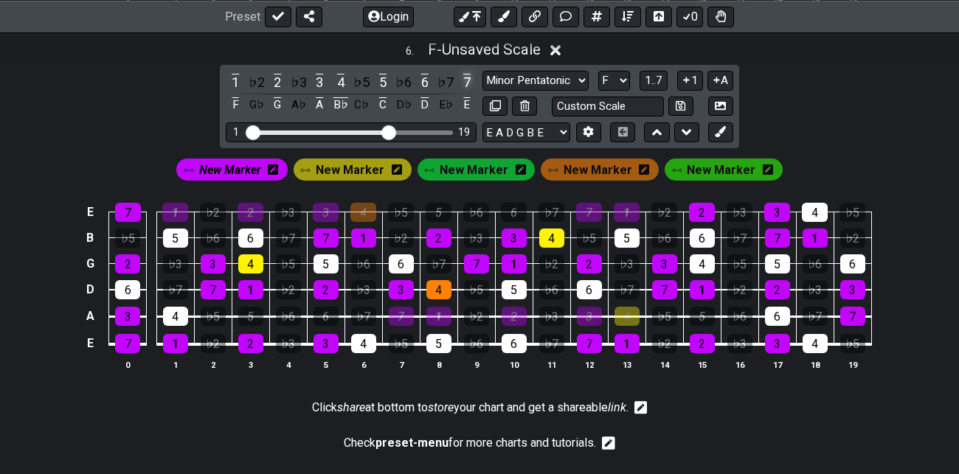
click at [467, 76] on div "7" at bounding box center [466, 82] width 19 height 20
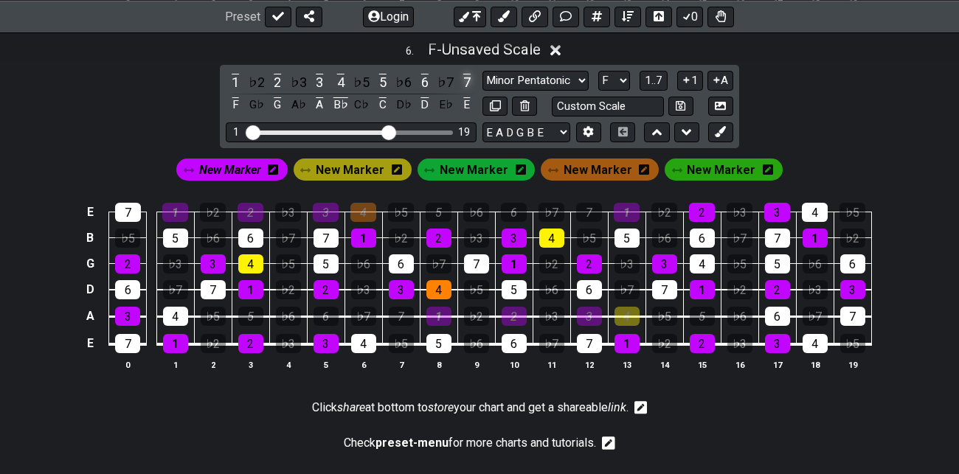
click at [467, 76] on div "7" at bounding box center [466, 82] width 19 height 20
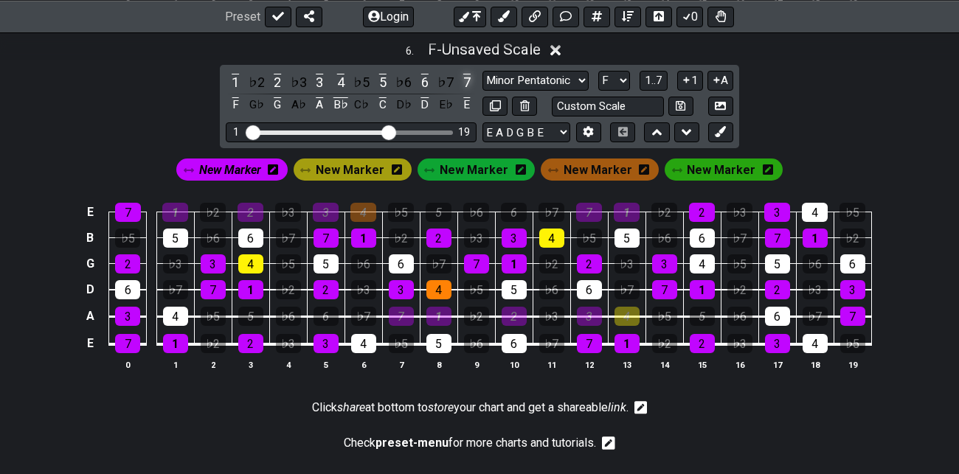
click at [467, 76] on div "7" at bounding box center [466, 82] width 19 height 20
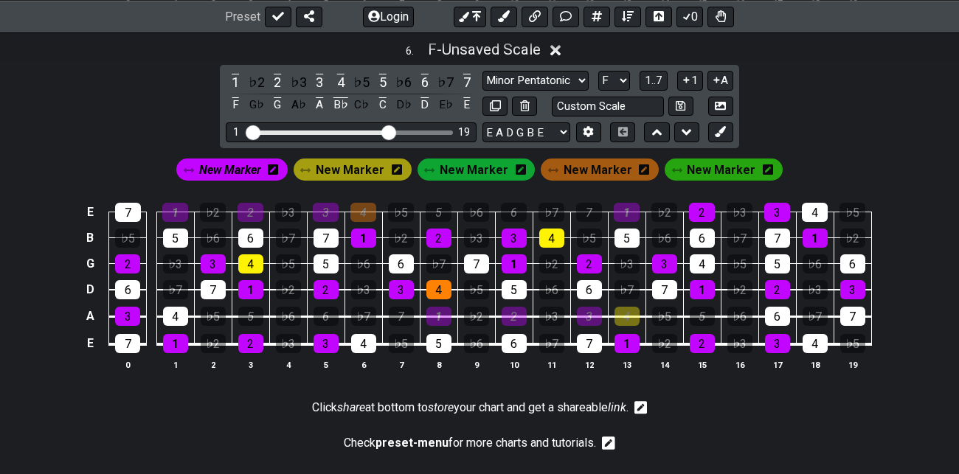
click at [245, 165] on span "New Marker" at bounding box center [230, 169] width 62 height 21
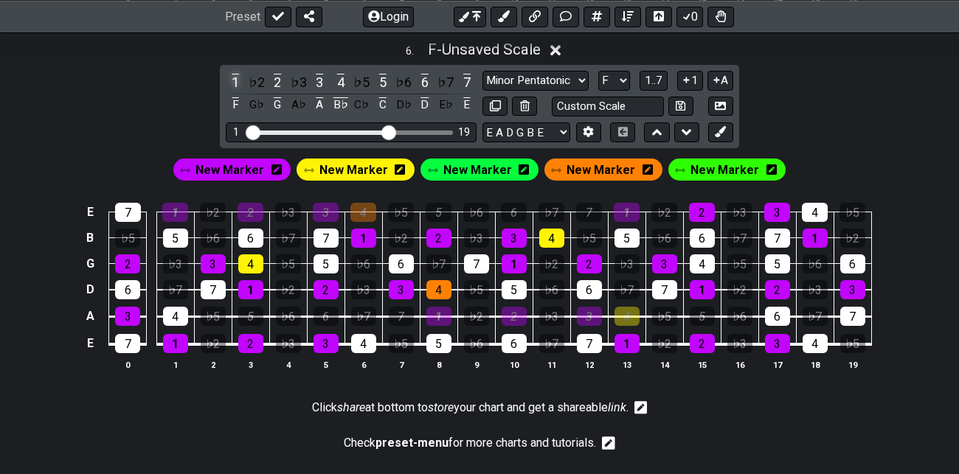
click at [236, 74] on div "1" at bounding box center [235, 82] width 19 height 20
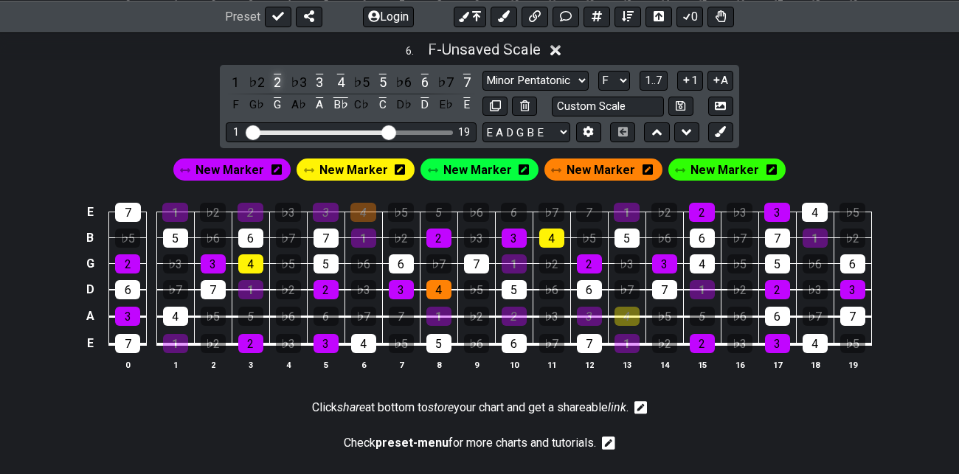
click at [277, 81] on div "2" at bounding box center [277, 82] width 19 height 20
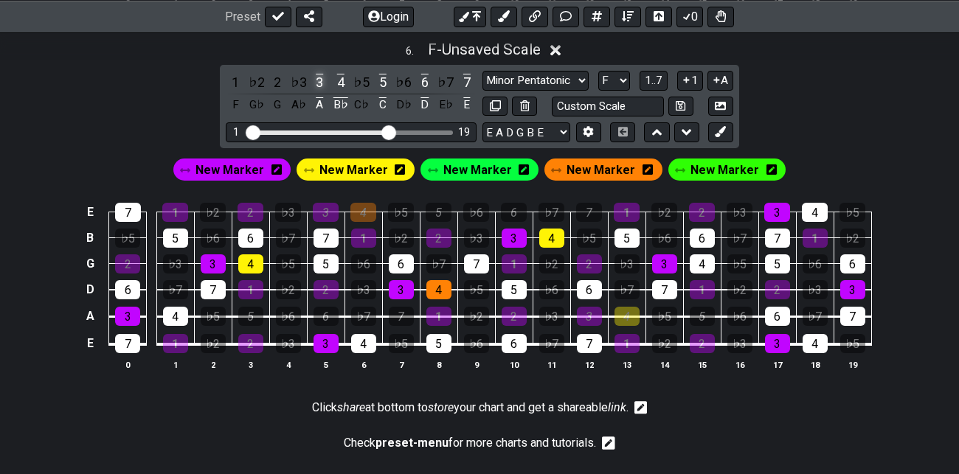
click at [320, 77] on div "3" at bounding box center [319, 82] width 19 height 20
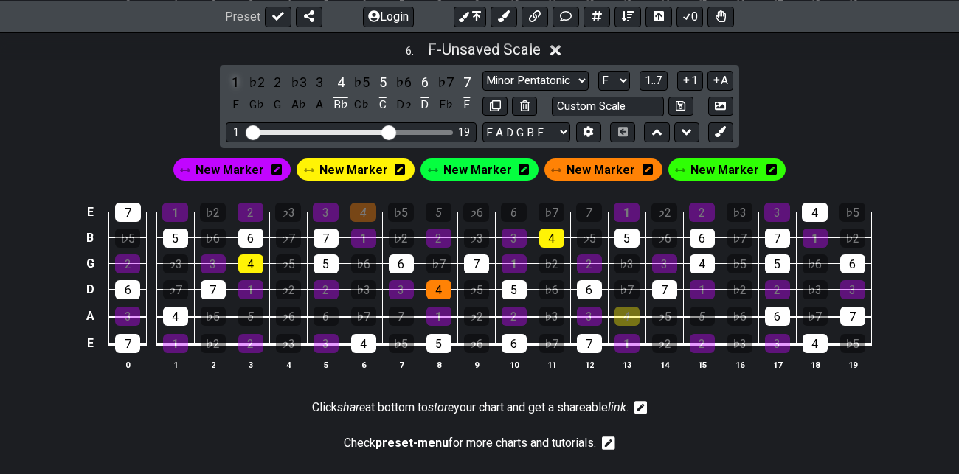
click at [234, 80] on div "1" at bounding box center [235, 82] width 19 height 20
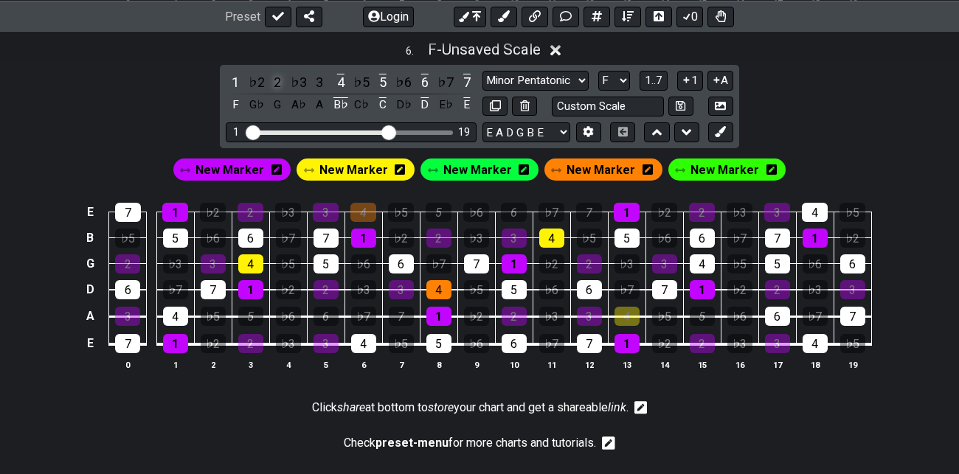
click at [279, 80] on div "2" at bounding box center [277, 82] width 19 height 20
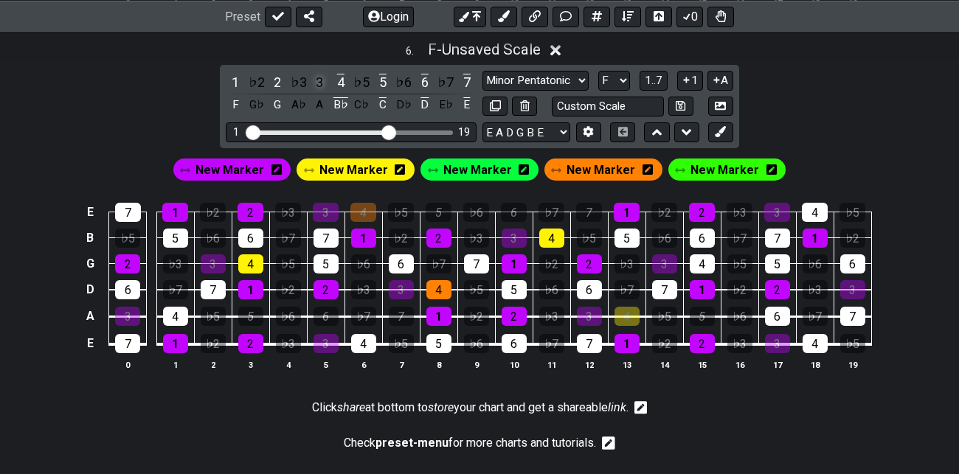
click at [321, 79] on div "3" at bounding box center [319, 82] width 19 height 20
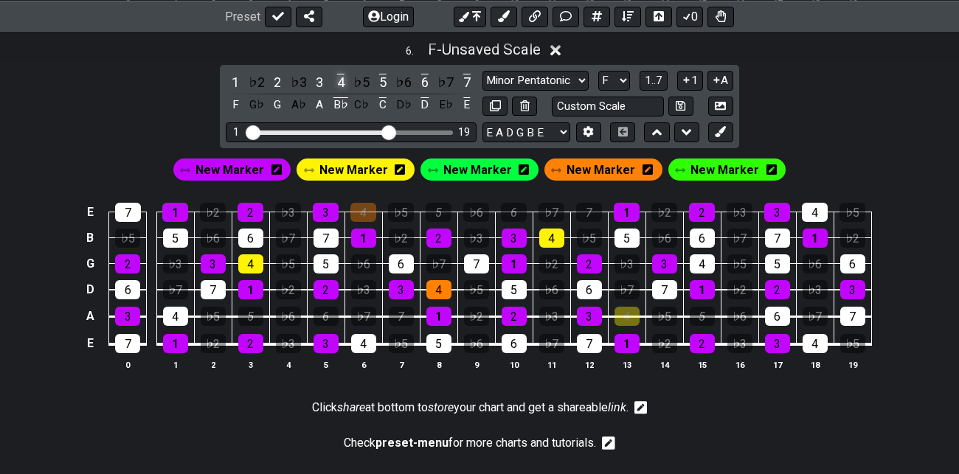
click at [340, 77] on div "4" at bounding box center [340, 82] width 19 height 20
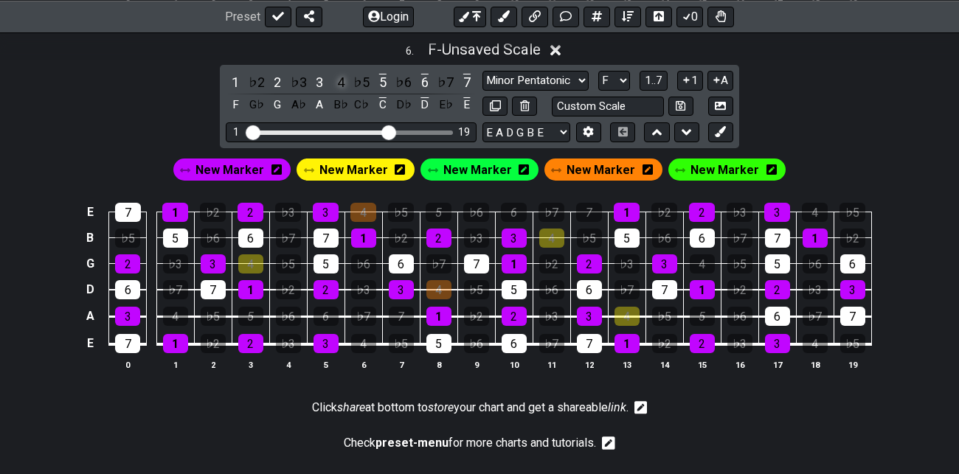
click at [340, 77] on div "4" at bounding box center [340, 82] width 19 height 20
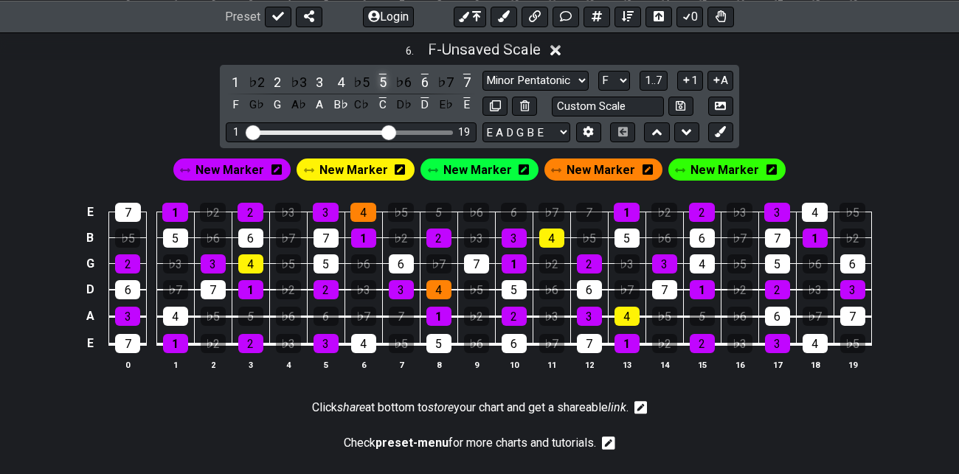
click at [385, 76] on div "5" at bounding box center [382, 82] width 19 height 20
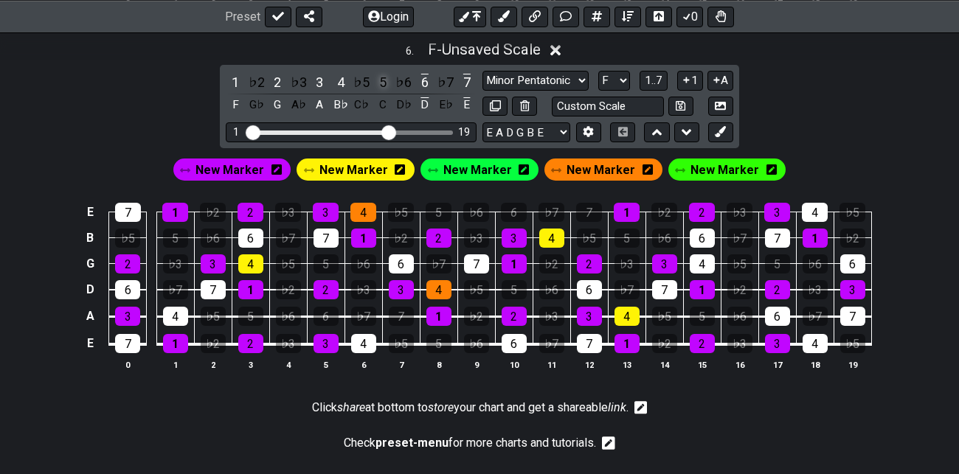
click at [385, 76] on div "5" at bounding box center [382, 82] width 19 height 20
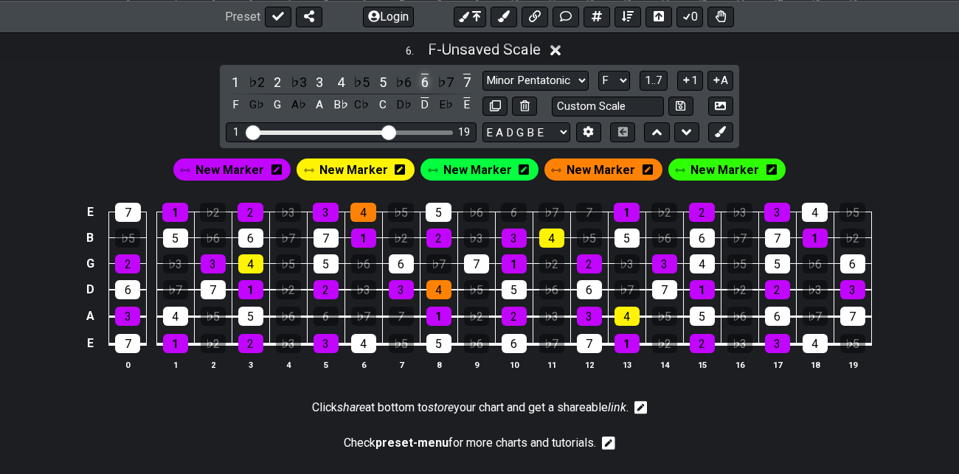
click at [430, 77] on div "6" at bounding box center [424, 82] width 19 height 20
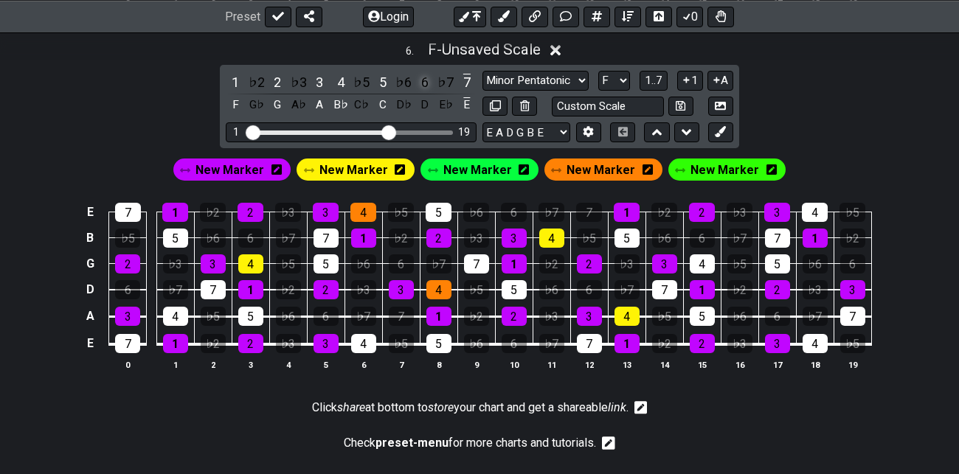
click at [430, 77] on div "6" at bounding box center [424, 82] width 19 height 20
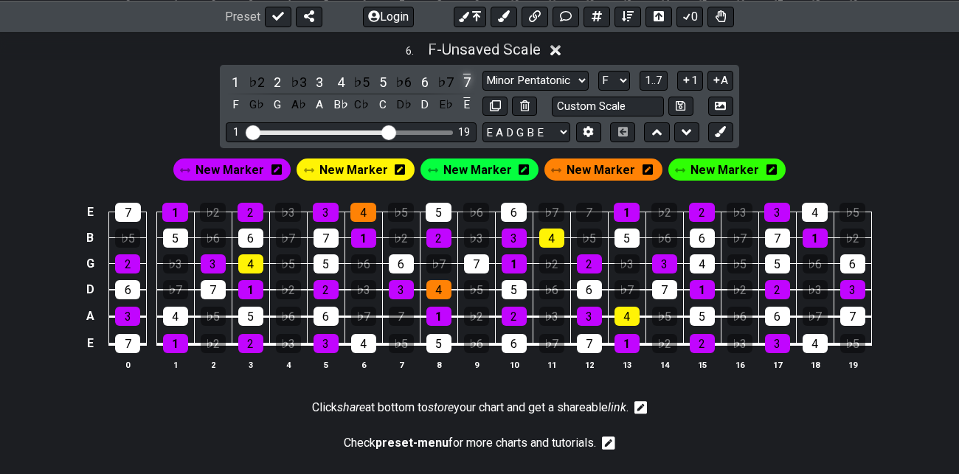
click at [469, 77] on div "7" at bounding box center [466, 82] width 19 height 20
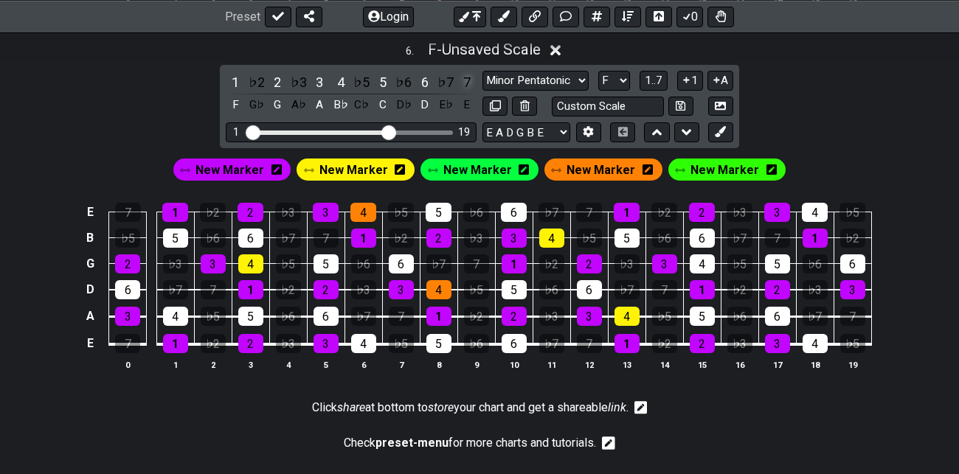
click at [469, 77] on div "7" at bounding box center [466, 82] width 19 height 20
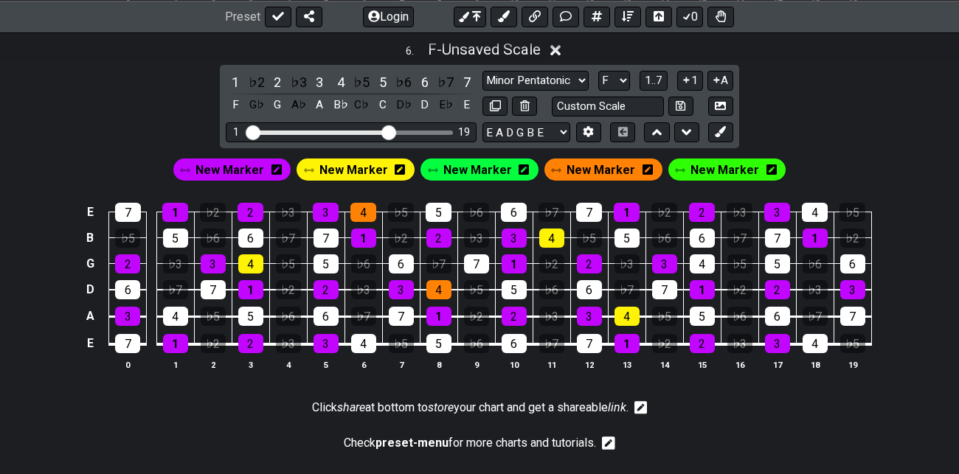
click at [235, 166] on span "New Marker" at bounding box center [229, 169] width 69 height 21
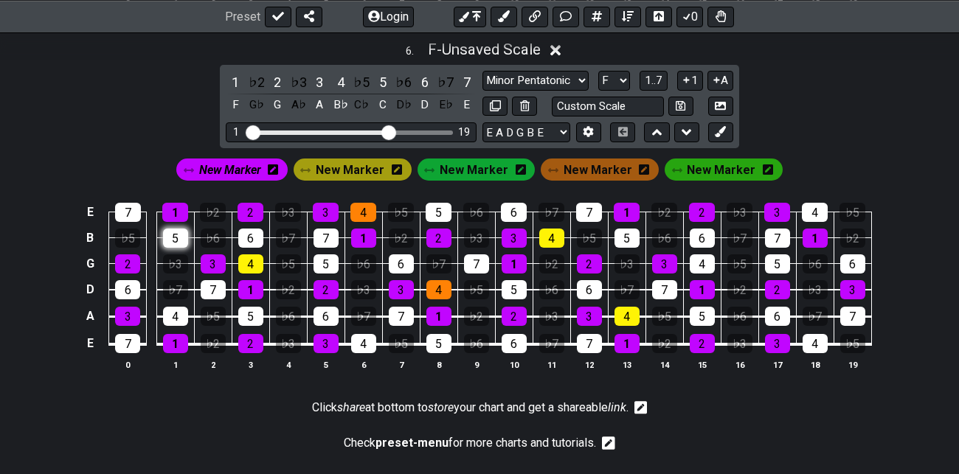
click at [174, 233] on div "5" at bounding box center [175, 238] width 25 height 19
click at [251, 310] on div "5" at bounding box center [250, 316] width 25 height 19
click at [324, 338] on div "3" at bounding box center [325, 343] width 25 height 19
click at [252, 337] on div "2" at bounding box center [250, 343] width 25 height 19
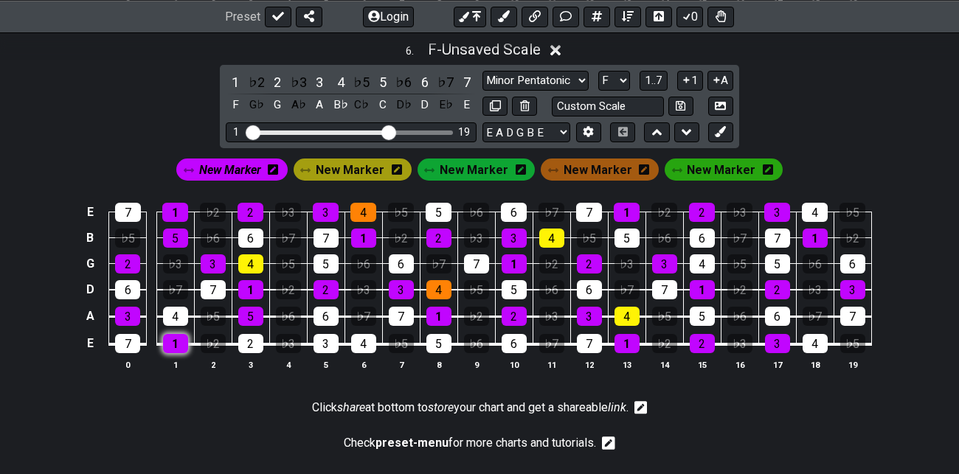
click at [176, 334] on div "1" at bounding box center [175, 343] width 25 height 19
click at [326, 340] on div "3" at bounding box center [325, 343] width 25 height 19
click at [128, 256] on div "2" at bounding box center [127, 263] width 25 height 19
click at [131, 310] on div "3" at bounding box center [127, 316] width 25 height 19
click at [365, 168] on span "New Marker" at bounding box center [350, 169] width 69 height 21
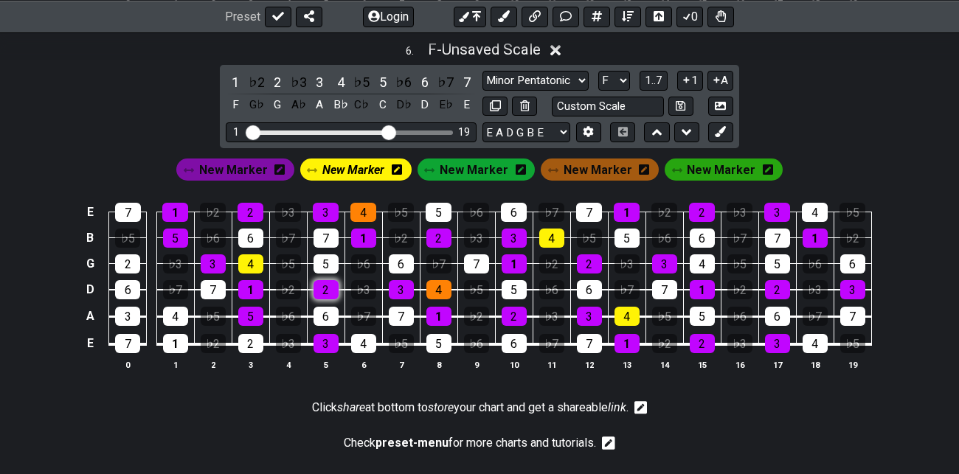
click at [328, 283] on div "2" at bounding box center [325, 289] width 25 height 19
click at [252, 234] on div "6" at bounding box center [250, 238] width 25 height 19
click at [325, 310] on div "6" at bounding box center [325, 316] width 25 height 19
click at [366, 334] on div "4" at bounding box center [363, 343] width 25 height 19
click at [250, 207] on div "2" at bounding box center [250, 212] width 26 height 19
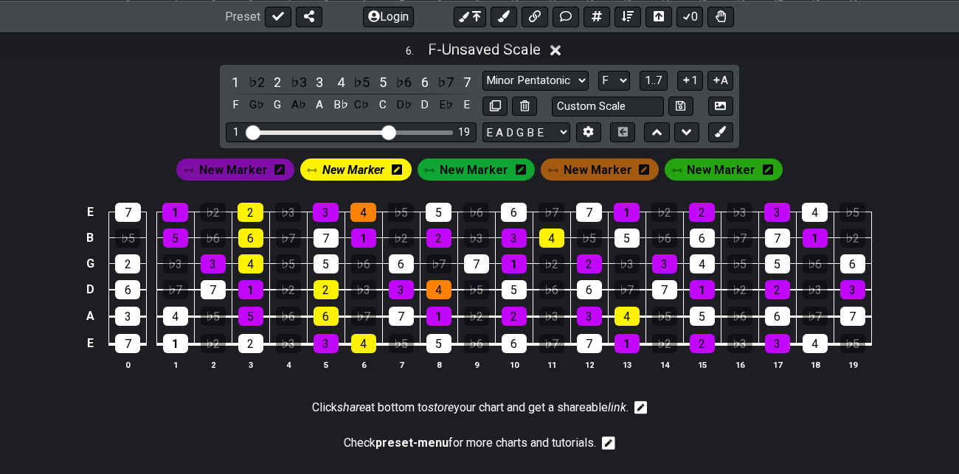
click at [490, 162] on span "New Marker" at bounding box center [473, 169] width 69 height 21
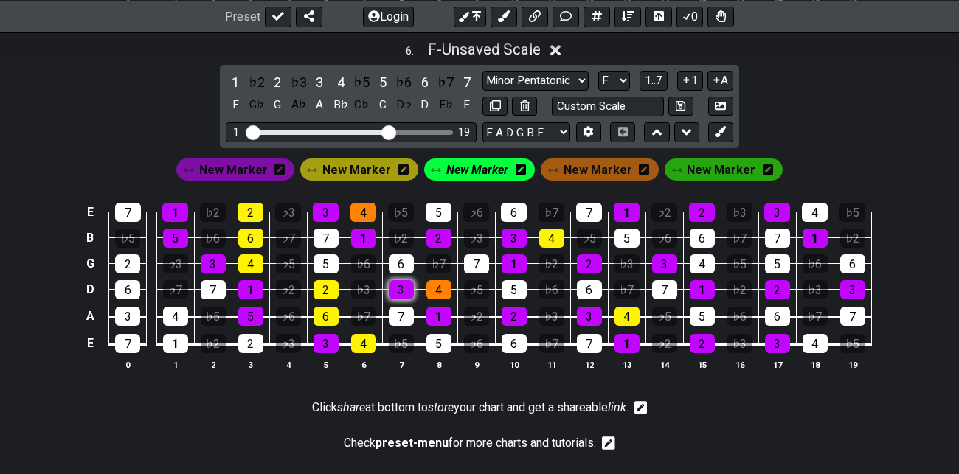
click at [403, 285] on div "3" at bounding box center [401, 289] width 25 height 19
click at [325, 258] on div "5" at bounding box center [325, 263] width 25 height 19
click at [406, 310] on div "7" at bounding box center [401, 316] width 25 height 19
click at [429, 344] on div "5" at bounding box center [438, 343] width 25 height 19
click at [323, 231] on div "7" at bounding box center [325, 238] width 25 height 19
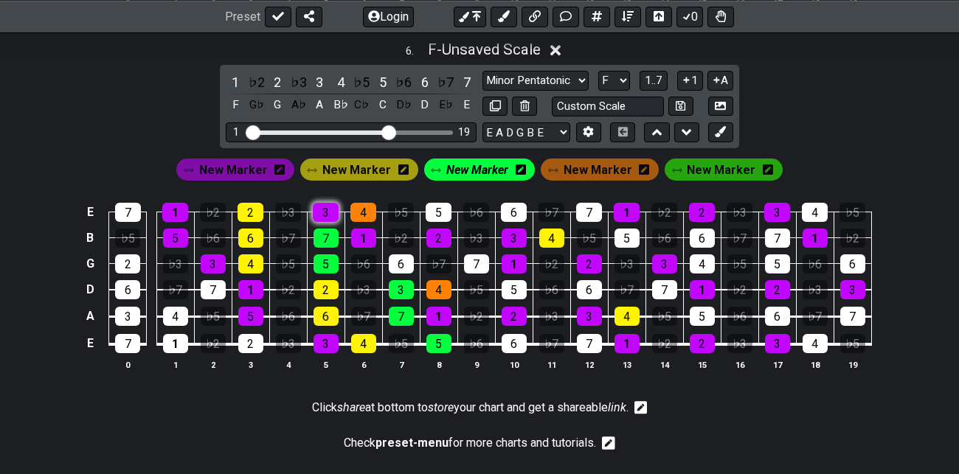
click at [324, 208] on div "3" at bounding box center [326, 212] width 26 height 19
click at [481, 170] on span "New Marker" at bounding box center [477, 169] width 62 height 21
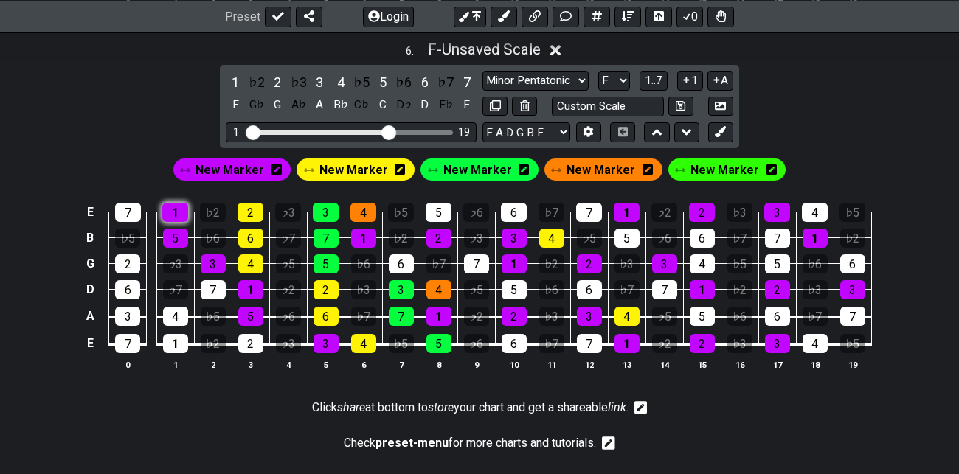
click at [175, 209] on div "1" at bounding box center [175, 212] width 26 height 19
click at [257, 313] on div "5" at bounding box center [250, 316] width 25 height 19
click at [327, 344] on div "3" at bounding box center [325, 343] width 25 height 19
click at [330, 315] on div "6" at bounding box center [325, 316] width 25 height 19
click at [366, 341] on div "4" at bounding box center [363, 343] width 25 height 19
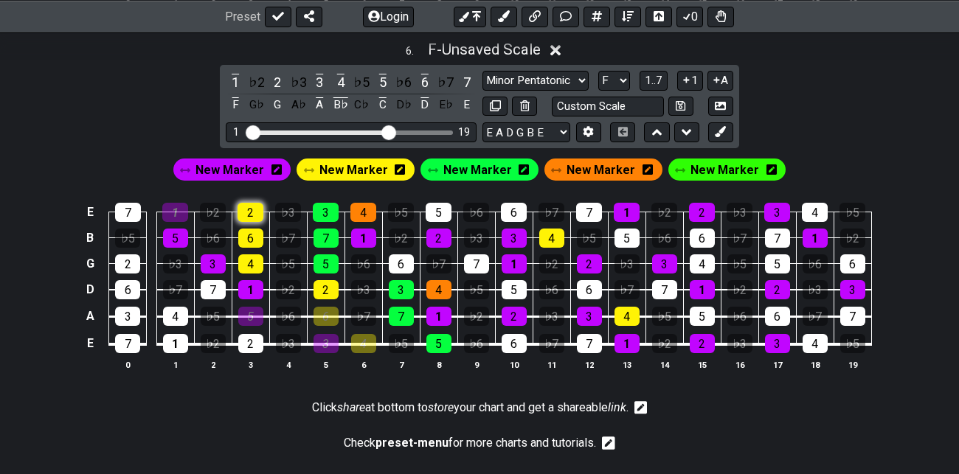
click at [254, 203] on div "2" at bounding box center [250, 212] width 26 height 19
click at [404, 312] on div "7" at bounding box center [401, 316] width 25 height 19
click at [437, 340] on div "5" at bounding box center [438, 343] width 25 height 19
click at [326, 206] on div "3" at bounding box center [326, 212] width 26 height 19
click at [608, 170] on span "New Marker" at bounding box center [600, 169] width 69 height 21
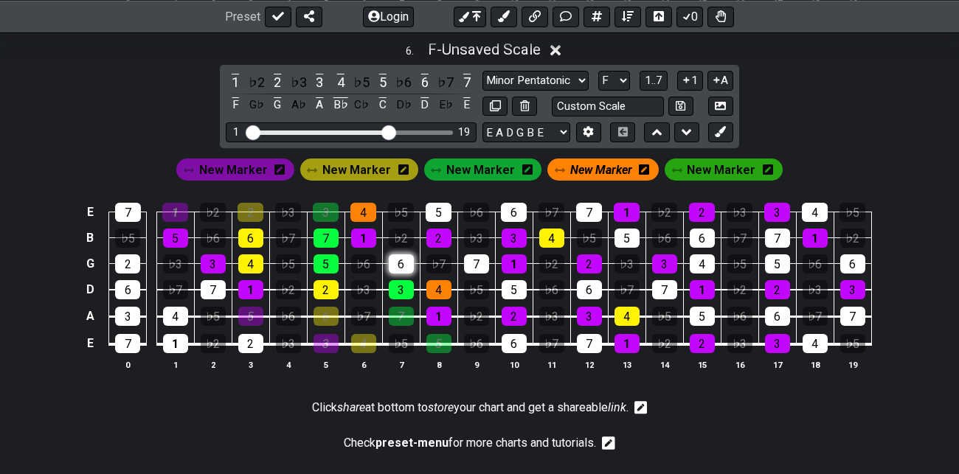
click at [403, 259] on div "6" at bounding box center [401, 263] width 25 height 19
click at [366, 232] on div "1" at bounding box center [363, 238] width 25 height 19
click at [444, 310] on div "1" at bounding box center [438, 316] width 25 height 19
click at [515, 339] on div "6" at bounding box center [513, 343] width 25 height 19
click at [607, 165] on span "New Marker" at bounding box center [601, 169] width 62 height 21
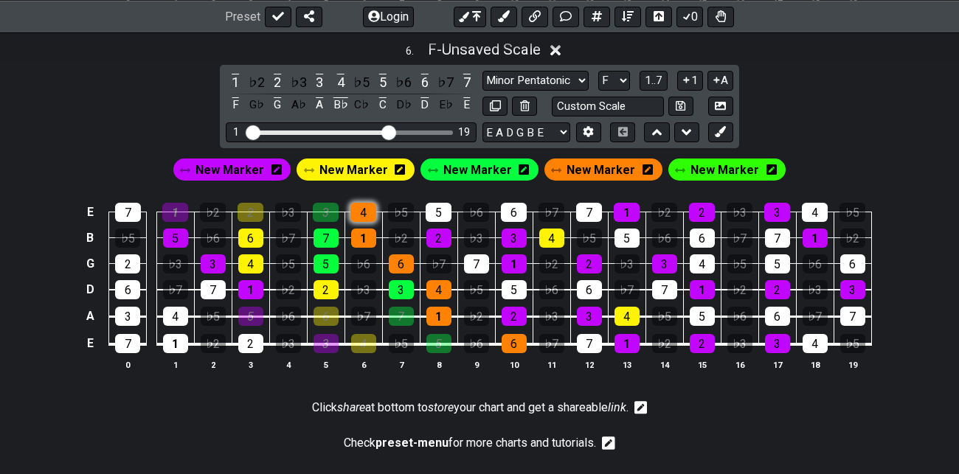
click at [369, 209] on div "4" at bounding box center [363, 212] width 26 height 19
click at [442, 309] on div "1" at bounding box center [438, 316] width 25 height 19
click at [515, 339] on div "6" at bounding box center [513, 343] width 25 height 19
click at [480, 168] on span "New Marker" at bounding box center [477, 169] width 69 height 21
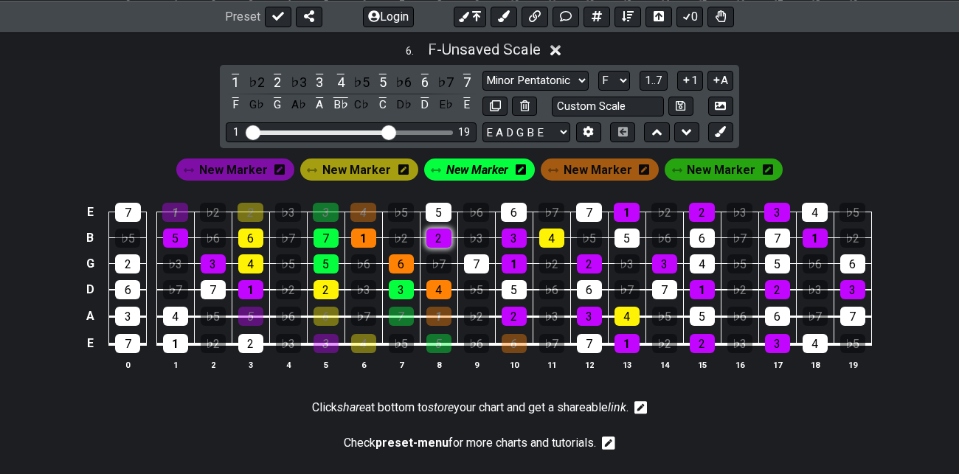
click at [441, 234] on div "2" at bounding box center [438, 238] width 25 height 19
click at [484, 257] on div "7" at bounding box center [476, 263] width 25 height 19
click at [521, 286] on div "5" at bounding box center [513, 289] width 25 height 19
click at [518, 308] on div "2" at bounding box center [513, 316] width 25 height 19
click at [595, 343] on div "7" at bounding box center [589, 343] width 25 height 19
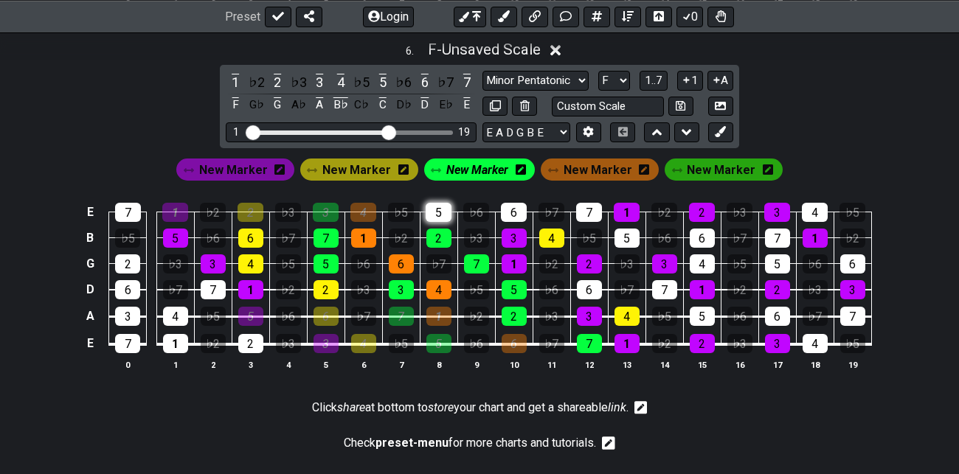
click at [436, 207] on div "5" at bounding box center [438, 212] width 26 height 19
click at [481, 165] on span "New Marker" at bounding box center [477, 169] width 62 height 21
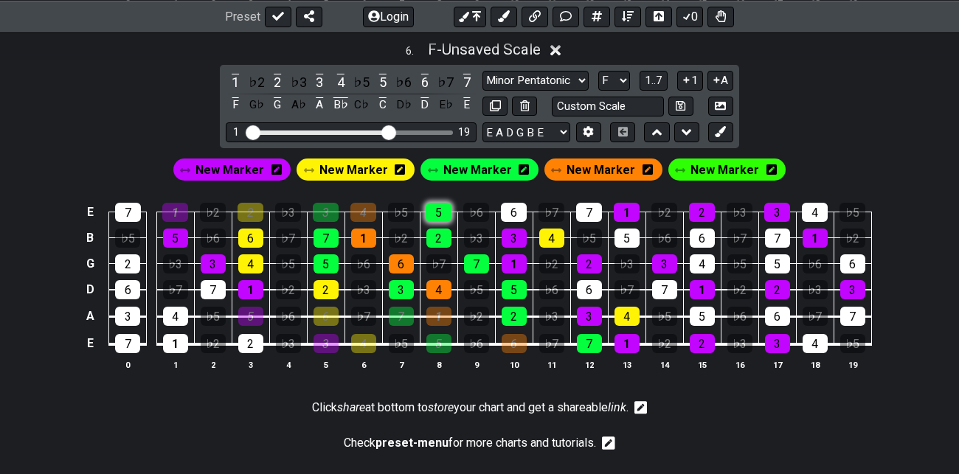
click at [439, 211] on div "5" at bounding box center [438, 212] width 26 height 19
click at [518, 314] on div "2" at bounding box center [513, 316] width 25 height 19
click at [593, 342] on div "7" at bounding box center [589, 343] width 25 height 19
click at [357, 165] on span "New Marker" at bounding box center [353, 169] width 69 height 21
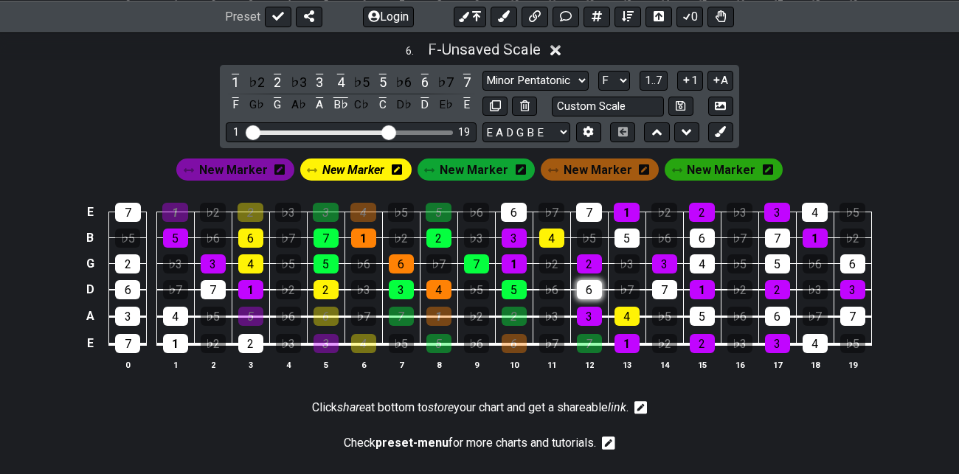
click at [592, 288] on div "6" at bounding box center [589, 289] width 25 height 19
click at [523, 256] on div "1" at bounding box center [513, 263] width 25 height 19
click at [520, 232] on div "3" at bounding box center [513, 238] width 25 height 19
click at [590, 313] on div "3" at bounding box center [589, 316] width 25 height 19
click at [622, 343] on div "1" at bounding box center [626, 343] width 25 height 19
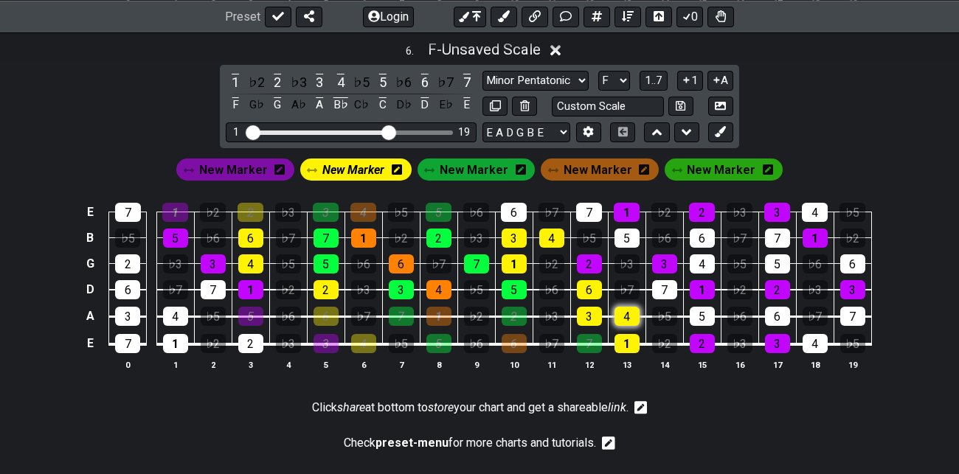
click at [629, 309] on div "4" at bounding box center [626, 316] width 25 height 19
click at [554, 232] on div "4" at bounding box center [551, 238] width 25 height 19
click at [516, 204] on div "6" at bounding box center [514, 212] width 26 height 19
click at [594, 167] on span "New Marker" at bounding box center [597, 169] width 69 height 21
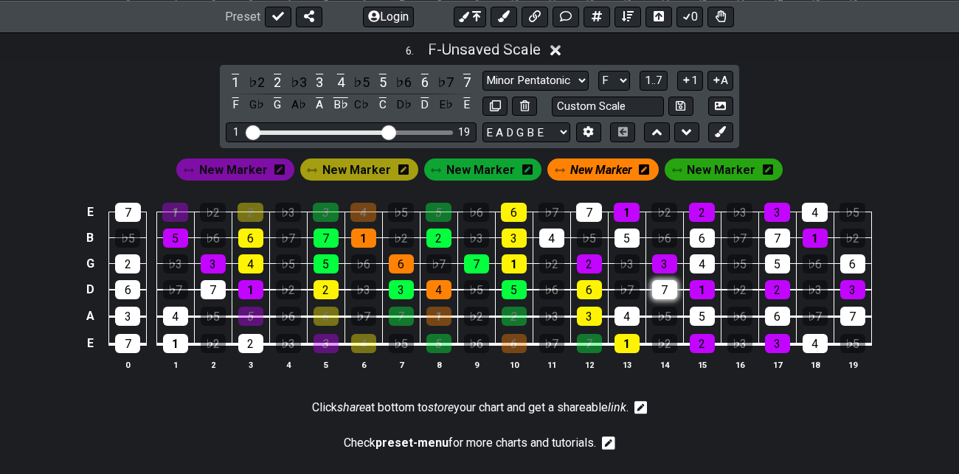
click at [666, 288] on div "7" at bounding box center [664, 289] width 25 height 19
click at [698, 257] on div "4" at bounding box center [701, 263] width 25 height 19
click at [629, 312] on div "4" at bounding box center [626, 316] width 25 height 19
click at [704, 336] on div "2" at bounding box center [701, 343] width 25 height 19
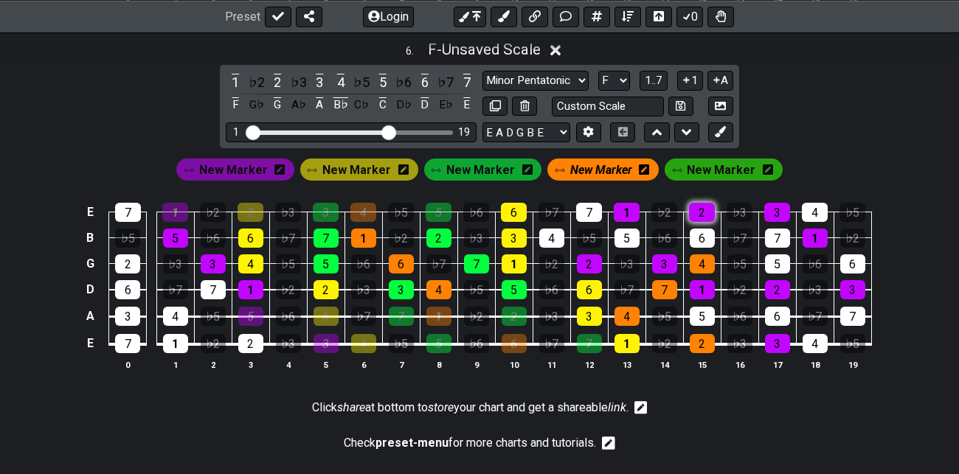
click at [700, 211] on div "2" at bounding box center [702, 212] width 26 height 19
click at [587, 262] on div "2" at bounding box center [589, 263] width 25 height 19
click at [551, 229] on div "4" at bounding box center [551, 238] width 25 height 19
click at [592, 215] on div "7" at bounding box center [589, 212] width 26 height 19
click at [610, 171] on span "New Marker" at bounding box center [601, 169] width 62 height 21
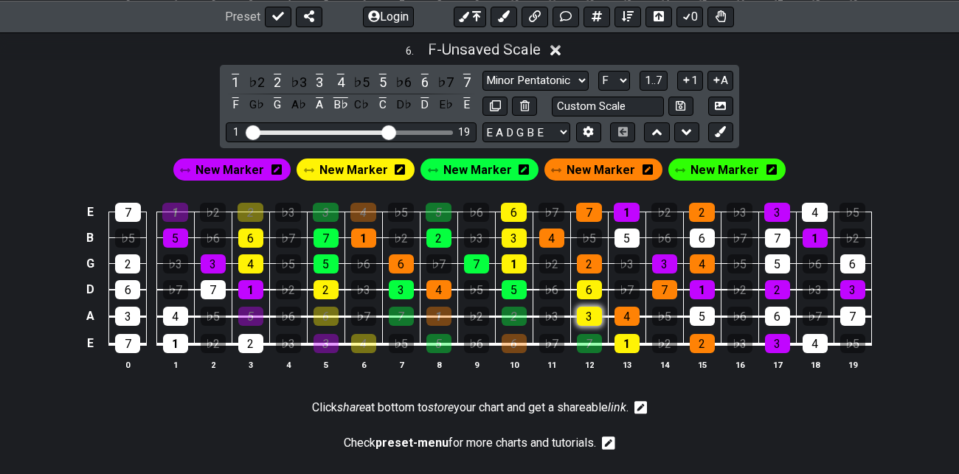
click at [590, 316] on div "3" at bounding box center [589, 316] width 25 height 19
click at [623, 341] on div "1" at bounding box center [626, 343] width 25 height 19
click at [626, 321] on div "4" at bounding box center [626, 316] width 25 height 19
click at [704, 338] on div "2" at bounding box center [701, 343] width 25 height 19
click at [515, 207] on div "6" at bounding box center [514, 212] width 26 height 19
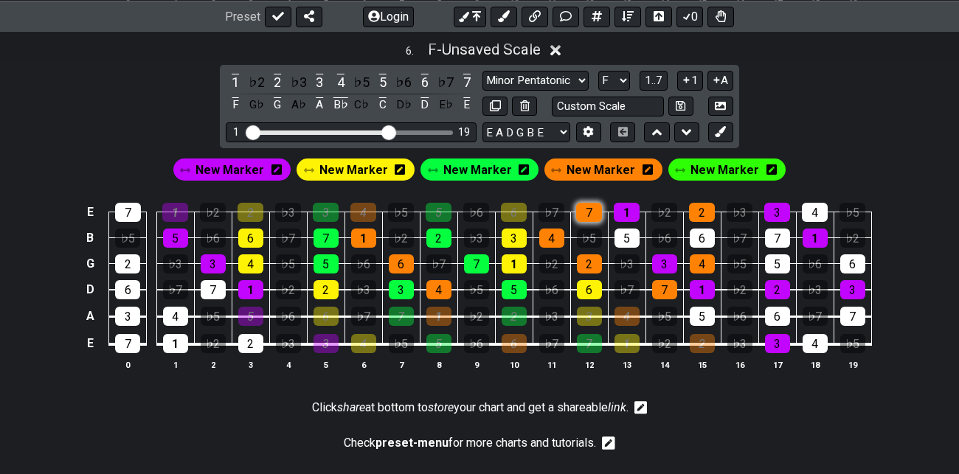
click at [588, 208] on div "7" at bounding box center [589, 212] width 26 height 19
click at [623, 208] on div "1" at bounding box center [626, 212] width 26 height 19
click at [700, 212] on div "2" at bounding box center [702, 212] width 26 height 19
click at [246, 167] on span "New Marker" at bounding box center [229, 169] width 69 height 21
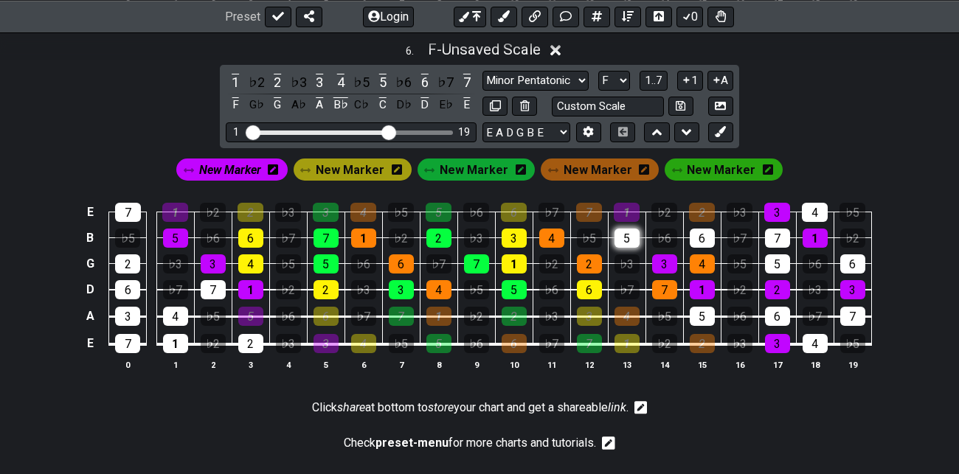
click at [626, 235] on div "5" at bounding box center [626, 238] width 25 height 19
click at [700, 313] on div "5" at bounding box center [701, 316] width 25 height 19
click at [254, 164] on span "New Marker" at bounding box center [230, 169] width 62 height 21
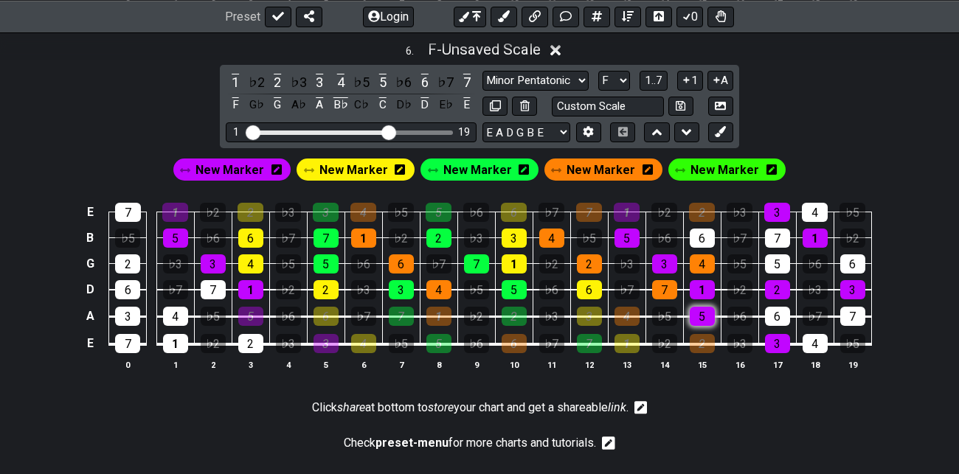
click at [703, 310] on div "5" at bounding box center [701, 316] width 25 height 19
click at [778, 340] on div "3" at bounding box center [777, 343] width 25 height 19
click at [381, 167] on span "New Marker" at bounding box center [353, 169] width 69 height 21
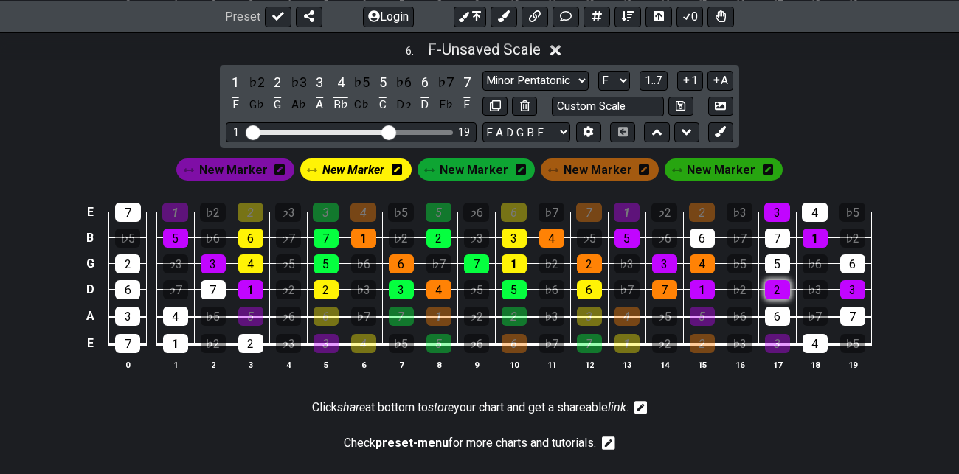
click at [776, 283] on div "2" at bounding box center [777, 289] width 25 height 19
click at [706, 258] on div "4" at bounding box center [701, 263] width 25 height 19
click at [703, 232] on div "6" at bounding box center [701, 238] width 25 height 19
click at [777, 313] on div "6" at bounding box center [777, 316] width 25 height 19
click at [818, 341] on div "4" at bounding box center [814, 343] width 25 height 19
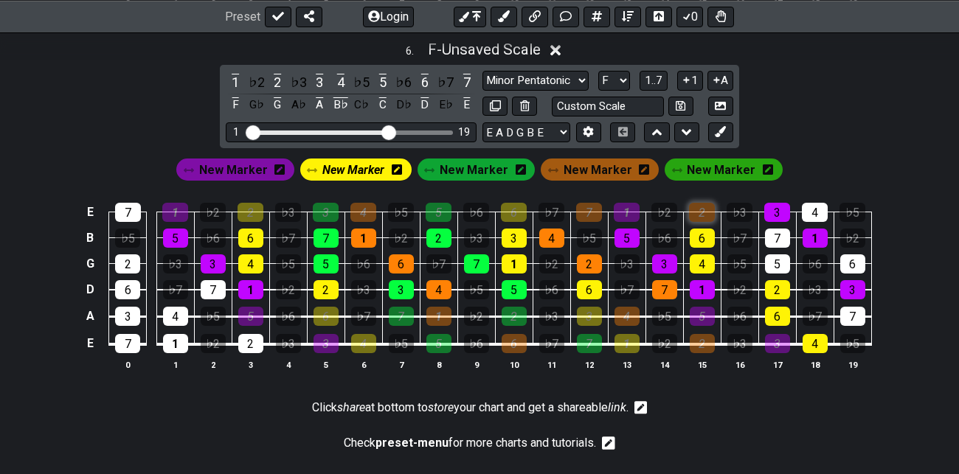
click at [706, 205] on div "2" at bounding box center [702, 212] width 26 height 19
click at [367, 167] on span "New Marker" at bounding box center [353, 169] width 62 height 21
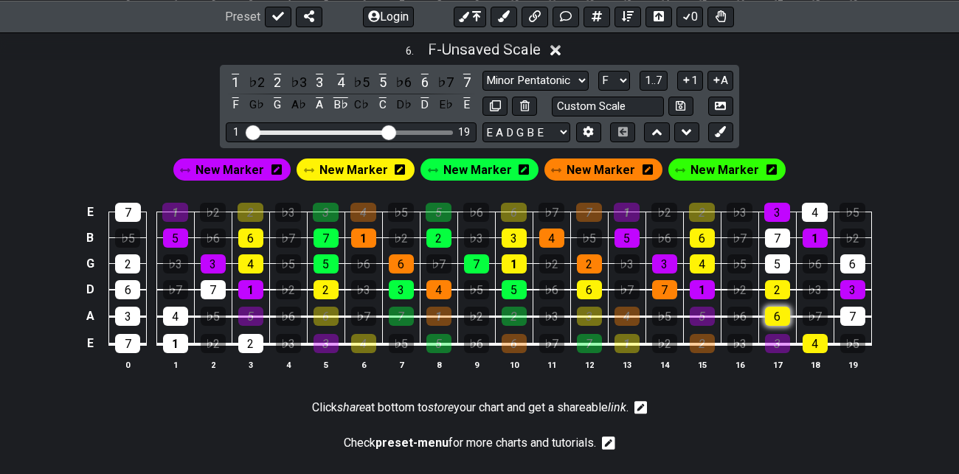
click at [778, 310] on div "6" at bounding box center [777, 316] width 25 height 19
click at [816, 340] on div "4" at bounding box center [814, 343] width 25 height 19
click at [777, 209] on div "3" at bounding box center [777, 212] width 26 height 19
click at [591, 170] on span "New Marker" at bounding box center [600, 169] width 69 height 21
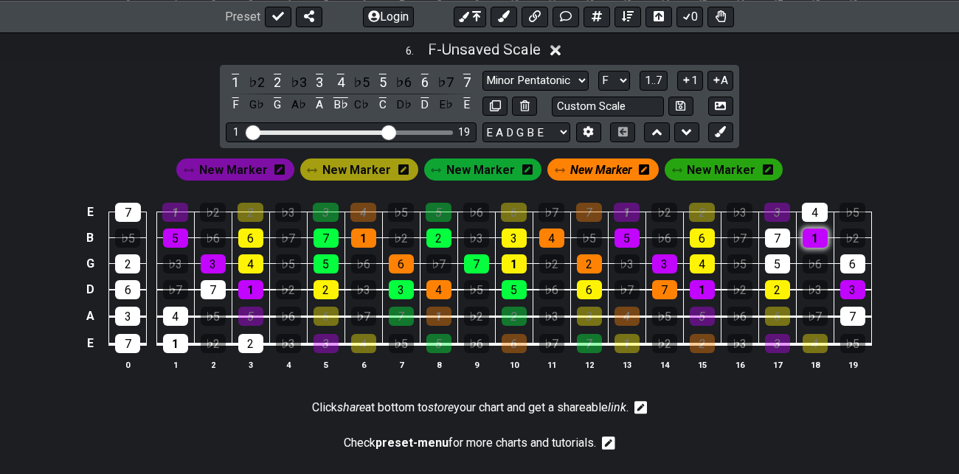
click at [812, 231] on div "1" at bounding box center [814, 238] width 25 height 19
click at [855, 260] on div "6" at bounding box center [852, 263] width 25 height 19
click at [476, 162] on span "New Marker" at bounding box center [480, 169] width 69 height 21
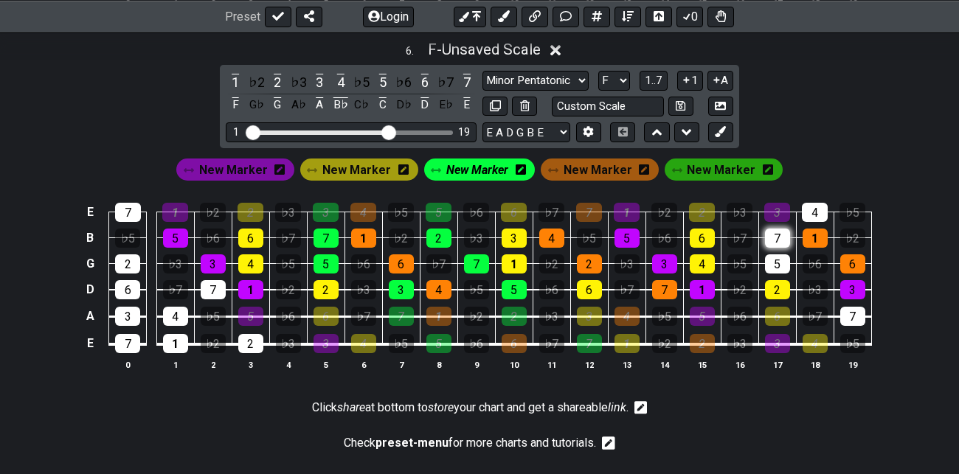
click at [776, 232] on div "7" at bounding box center [777, 238] width 25 height 19
click at [774, 260] on div "5" at bounding box center [777, 263] width 25 height 19
click at [857, 288] on div "3" at bounding box center [852, 289] width 25 height 19
click at [851, 307] on div "7" at bounding box center [852, 316] width 25 height 19
click at [602, 164] on span "New Marker" at bounding box center [597, 169] width 69 height 21
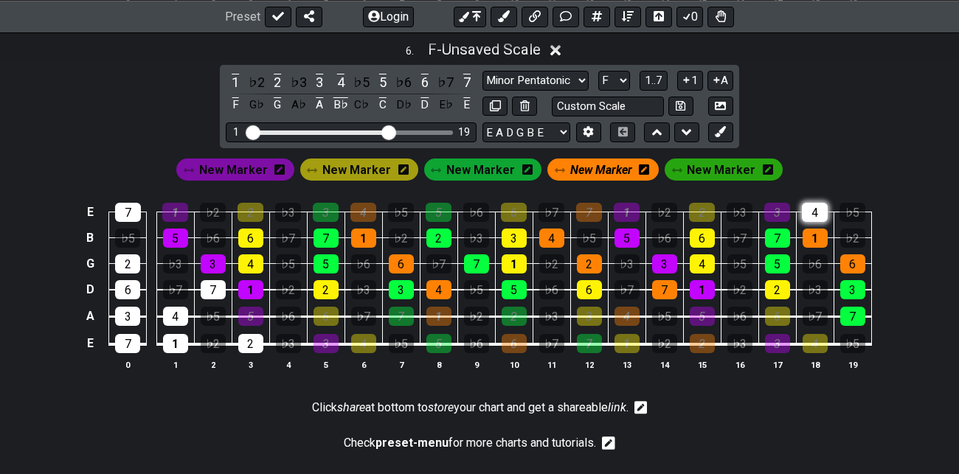
click at [814, 209] on div "4" at bounding box center [814, 212] width 26 height 19
click at [605, 163] on span "New Marker" at bounding box center [601, 169] width 62 height 21
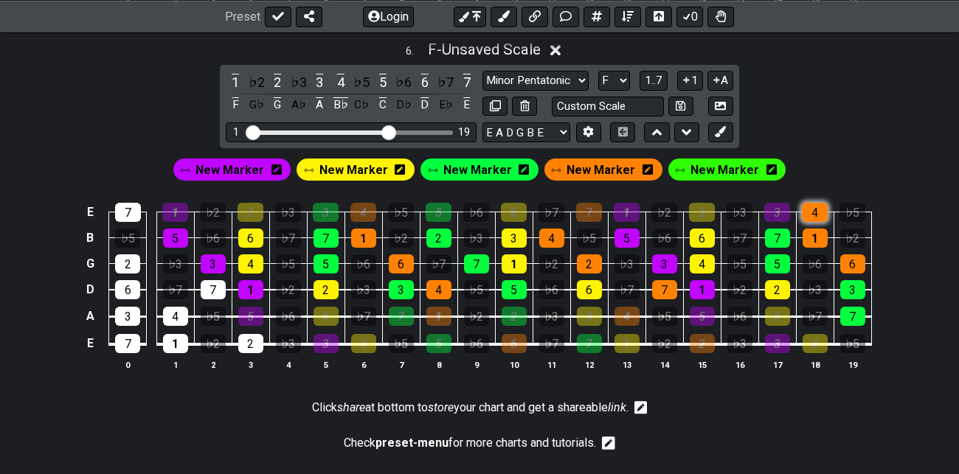
click at [814, 205] on div "4" at bounding box center [814, 212] width 26 height 19
click at [856, 316] on div "7" at bounding box center [852, 316] width 25 height 19
click at [599, 165] on span "New Marker" at bounding box center [600, 169] width 69 height 21
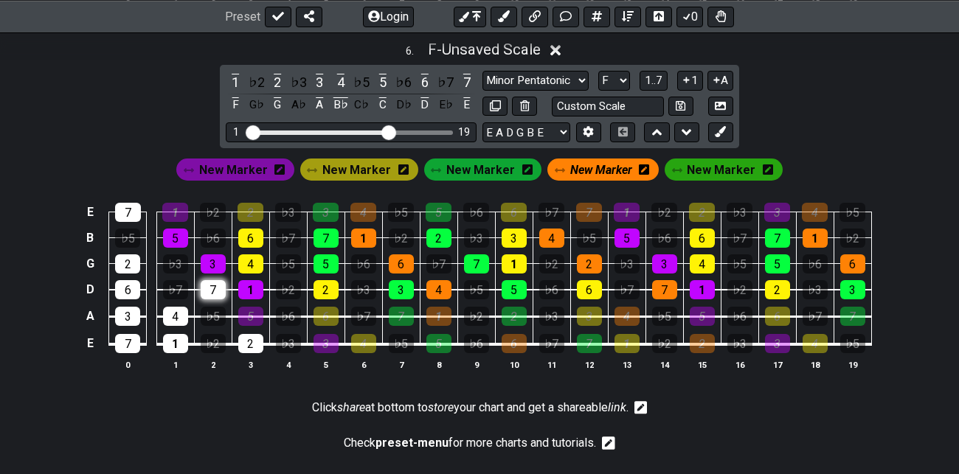
click at [215, 283] on div "7" at bounding box center [213, 289] width 25 height 19
click at [184, 310] on div "4" at bounding box center [175, 316] width 25 height 19
click at [250, 335] on div "2" at bounding box center [250, 343] width 25 height 19
click at [123, 259] on div "2" at bounding box center [127, 263] width 25 height 19
click at [127, 339] on div "7" at bounding box center [127, 343] width 25 height 19
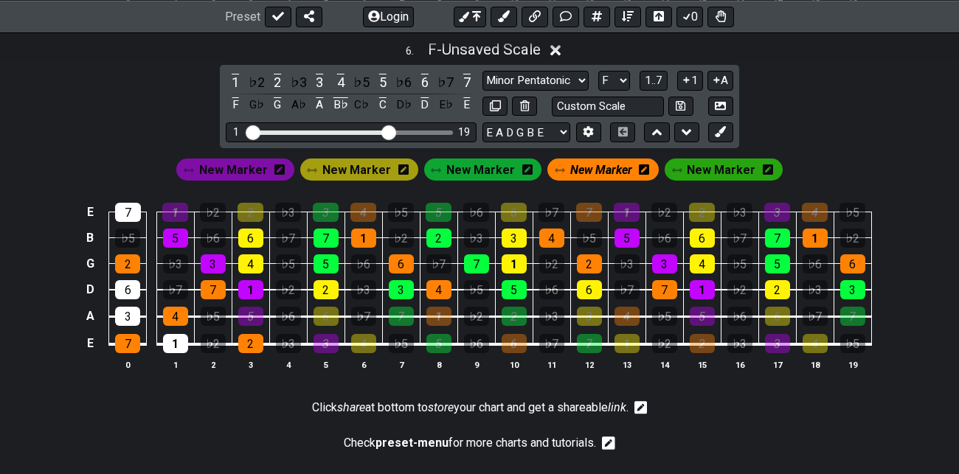
click at [583, 167] on span "New Marker" at bounding box center [601, 169] width 62 height 21
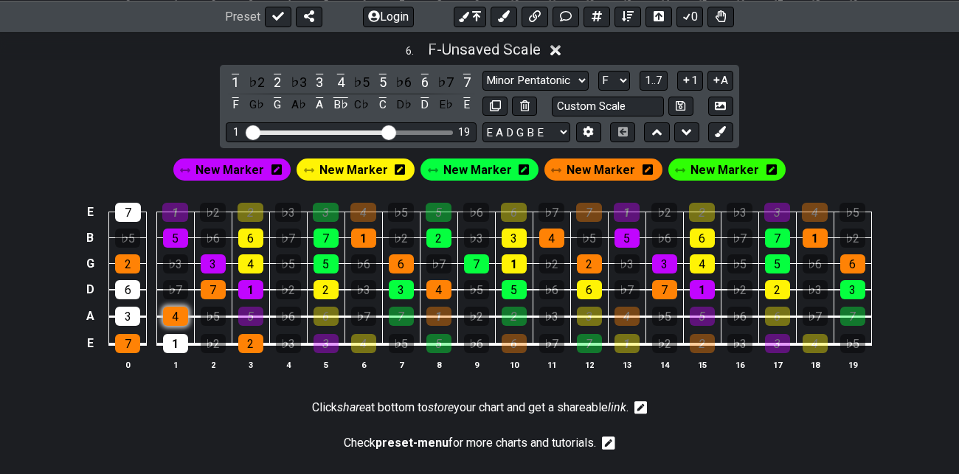
click at [175, 316] on div "4" at bounding box center [175, 316] width 25 height 19
click at [124, 341] on div "7" at bounding box center [127, 343] width 25 height 19
click at [251, 344] on div "2" at bounding box center [250, 343] width 25 height 19
click at [718, 129] on icon at bounding box center [719, 131] width 11 height 11
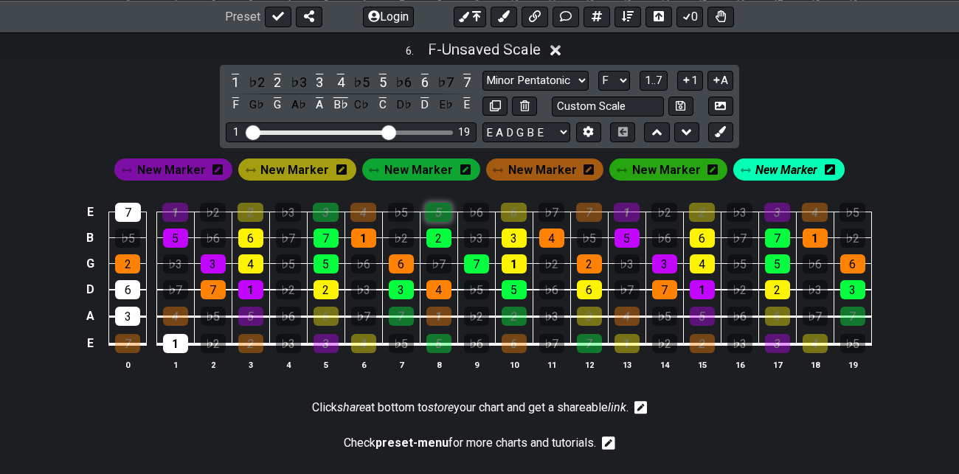
click at [442, 206] on div "5" at bounding box center [438, 212] width 26 height 19
click at [437, 233] on div "2" at bounding box center [438, 238] width 25 height 19
click at [478, 260] on div "7" at bounding box center [476, 263] width 25 height 19
click at [516, 283] on div "5" at bounding box center [513, 289] width 25 height 19
click at [515, 314] on div "2" at bounding box center [513, 316] width 25 height 19
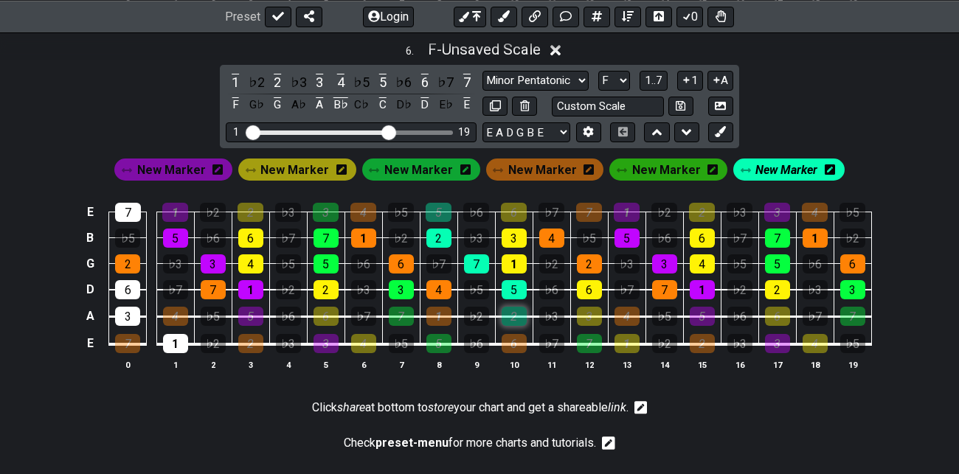
click at [515, 314] on div "2" at bounding box center [513, 316] width 25 height 19
click at [591, 339] on div "7" at bounding box center [589, 343] width 25 height 19
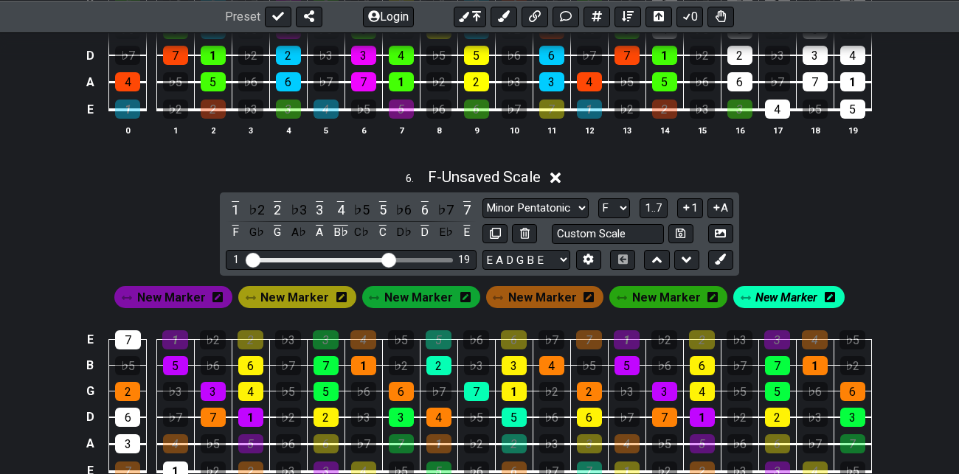
scroll to position [2100, 0]
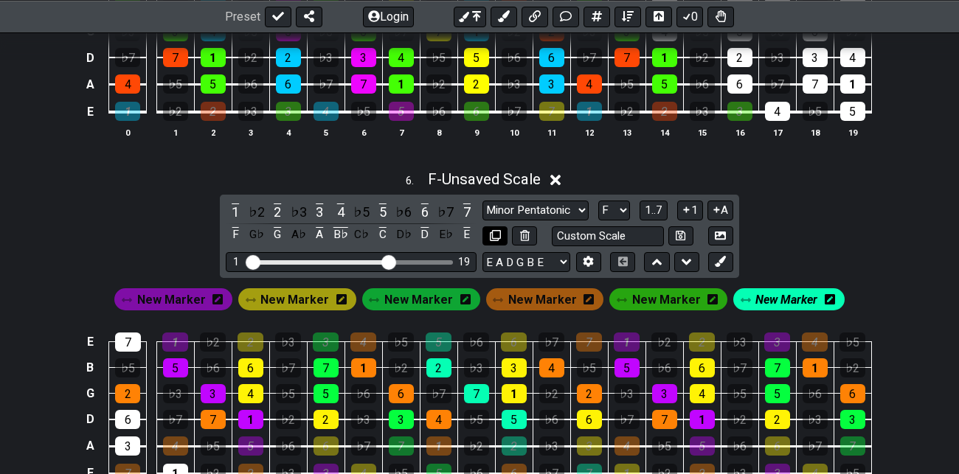
click at [497, 232] on icon at bounding box center [495, 235] width 11 height 11
select select "Major / [PERSON_NAME]"
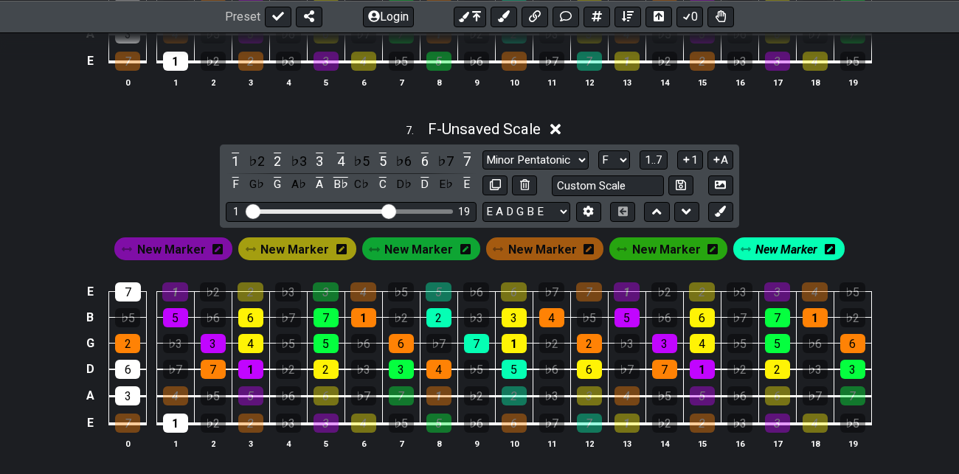
scroll to position [2513, 0]
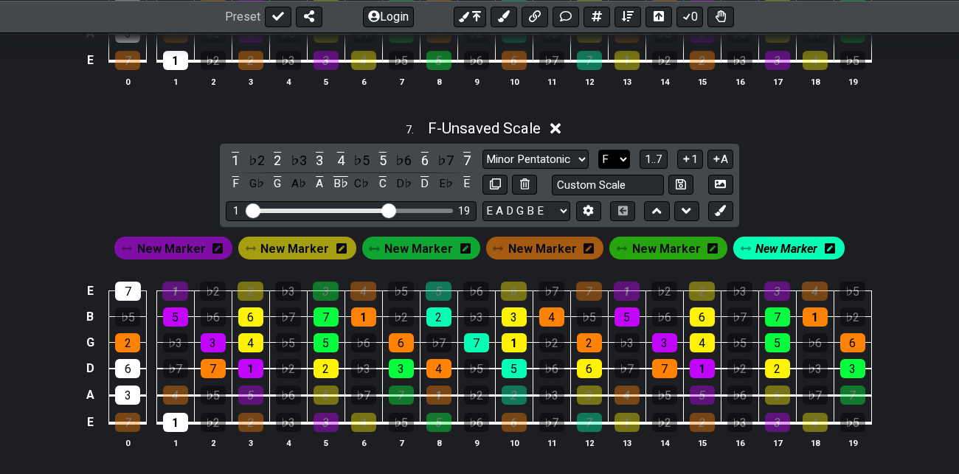
click at [620, 158] on select "A♭ A A♯ B♭ B C C♯ D♭ D D♯ E♭ E F F♯ G♭ G G♯" at bounding box center [614, 160] width 32 height 20
select select "G"
click at [599, 150] on select "A♭ A A♯ B♭ B C C♯ D♭ D D♯ E♭ E F F♯ G♭ G G♯" at bounding box center [614, 160] width 32 height 20
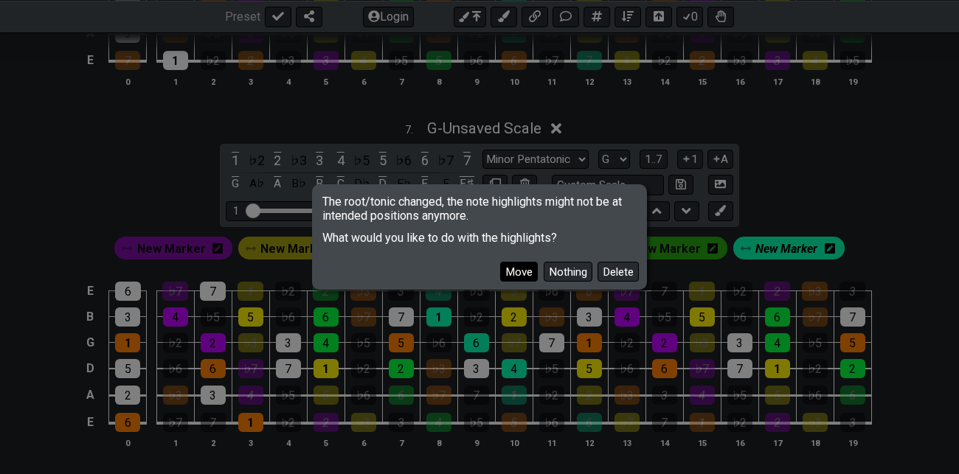
click at [525, 268] on button "Move" at bounding box center [519, 272] width 38 height 20
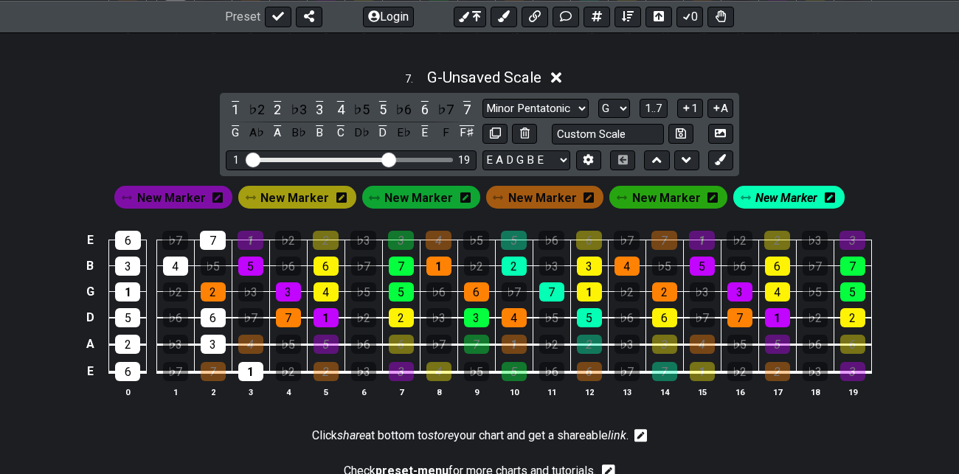
scroll to position [2564, 0]
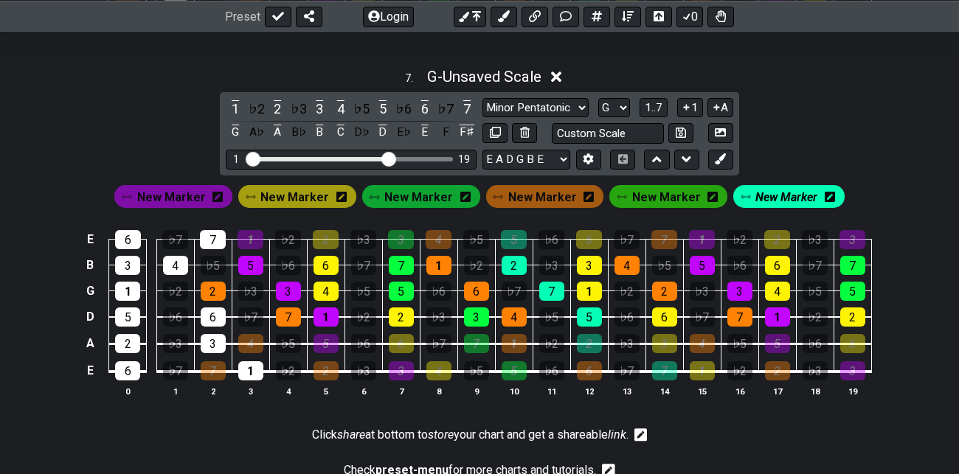
click at [187, 198] on span "New Marker" at bounding box center [171, 197] width 69 height 21
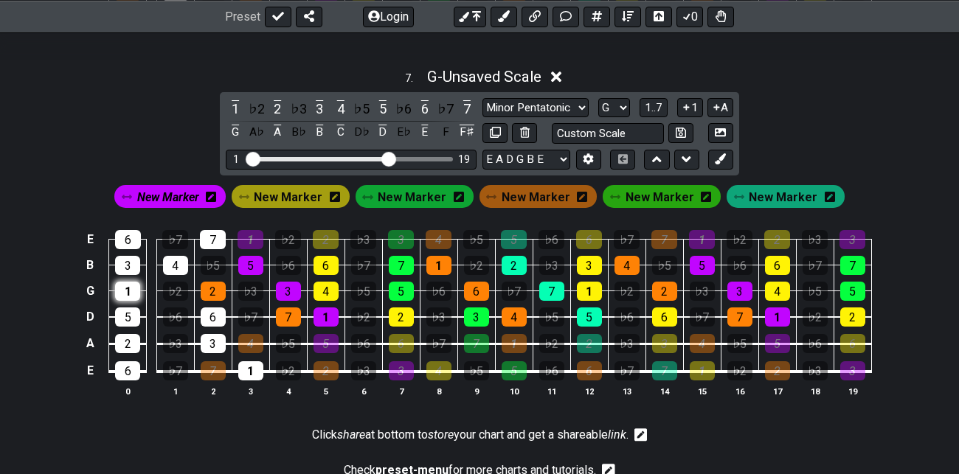
click at [129, 285] on div "1" at bounding box center [127, 291] width 25 height 19
click at [129, 262] on div "3" at bounding box center [127, 265] width 25 height 19
click at [127, 311] on div "5" at bounding box center [127, 316] width 25 height 19
click at [216, 338] on div "3" at bounding box center [213, 343] width 25 height 19
click at [258, 370] on div "1" at bounding box center [250, 370] width 25 height 19
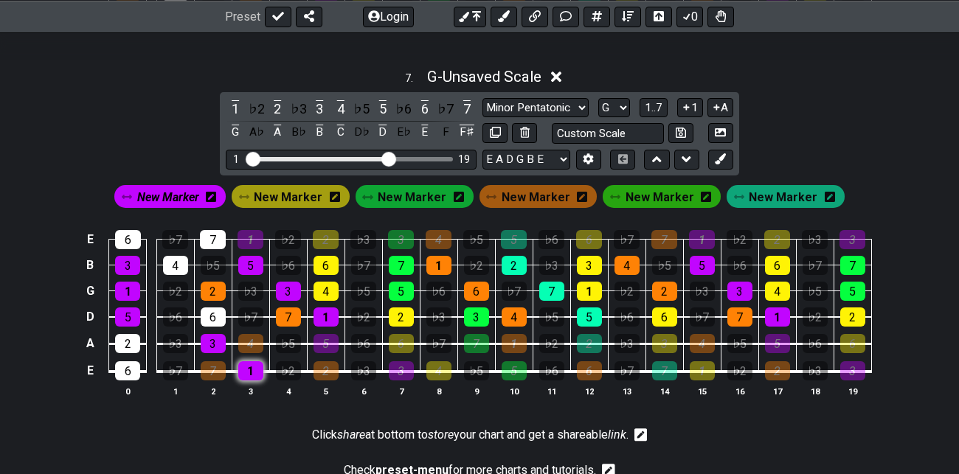
click at [258, 370] on div "1" at bounding box center [250, 370] width 25 height 19
click at [185, 193] on span "New Marker" at bounding box center [168, 197] width 62 height 21
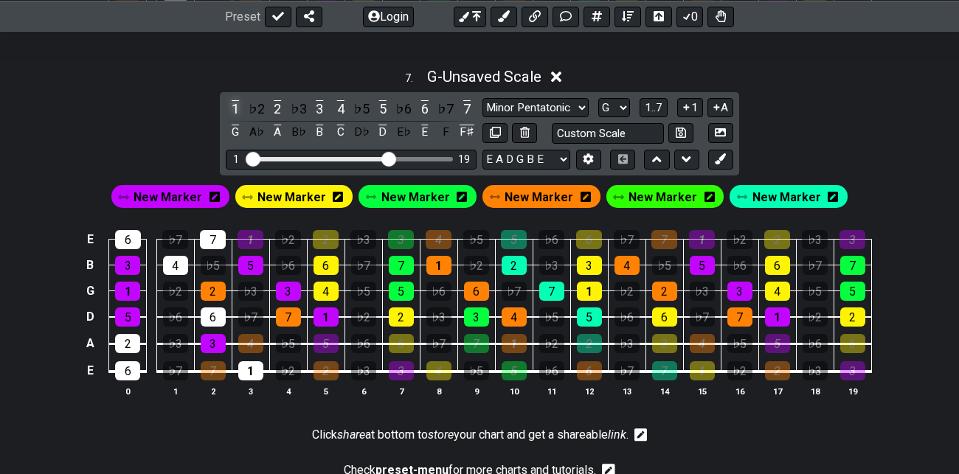
click at [237, 108] on div "1" at bounding box center [235, 109] width 19 height 20
click at [279, 108] on div "2" at bounding box center [277, 109] width 19 height 20
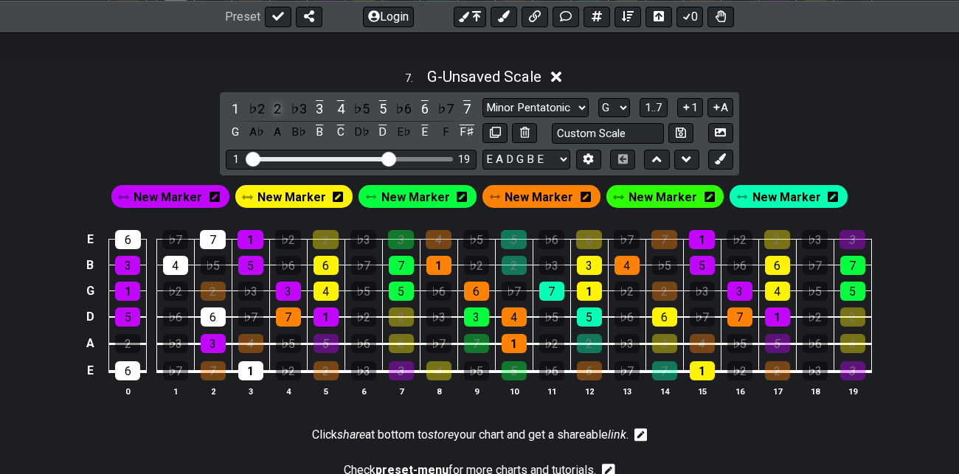
click at [279, 108] on div "2" at bounding box center [277, 109] width 19 height 20
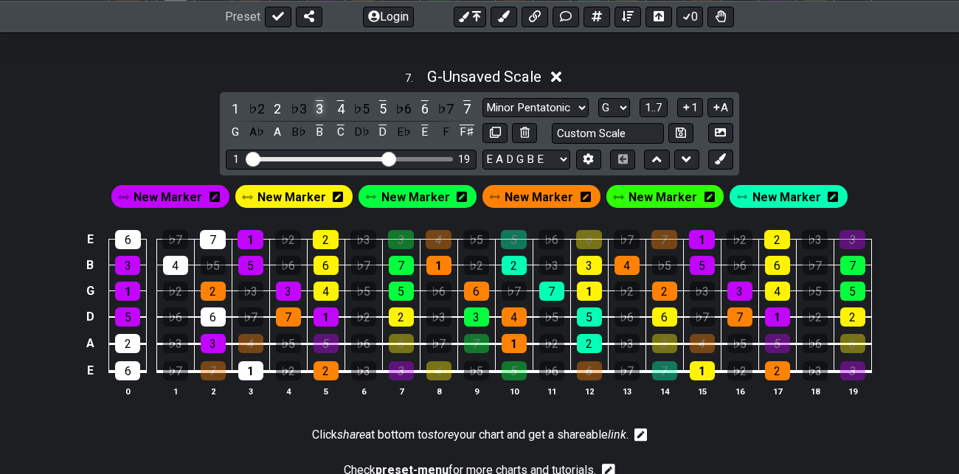
click at [319, 105] on div "3" at bounding box center [319, 109] width 19 height 20
click at [341, 108] on div "4" at bounding box center [340, 109] width 19 height 20
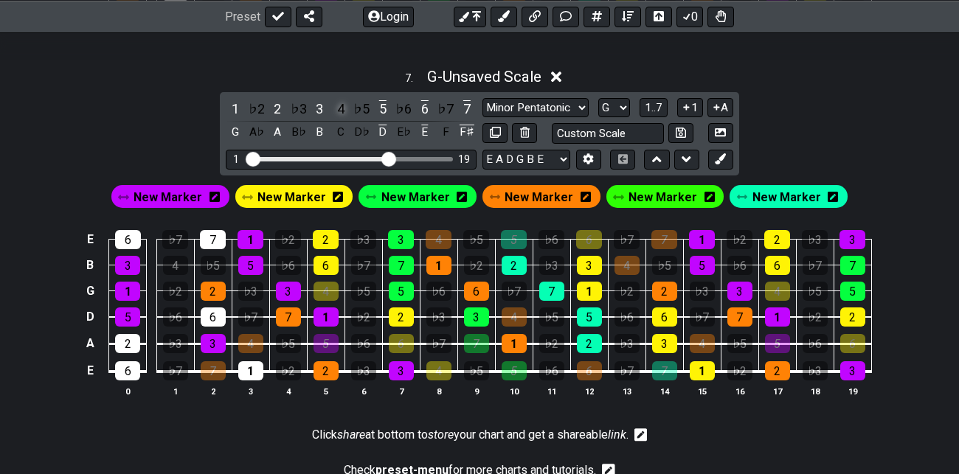
click at [341, 108] on div "4" at bounding box center [340, 109] width 19 height 20
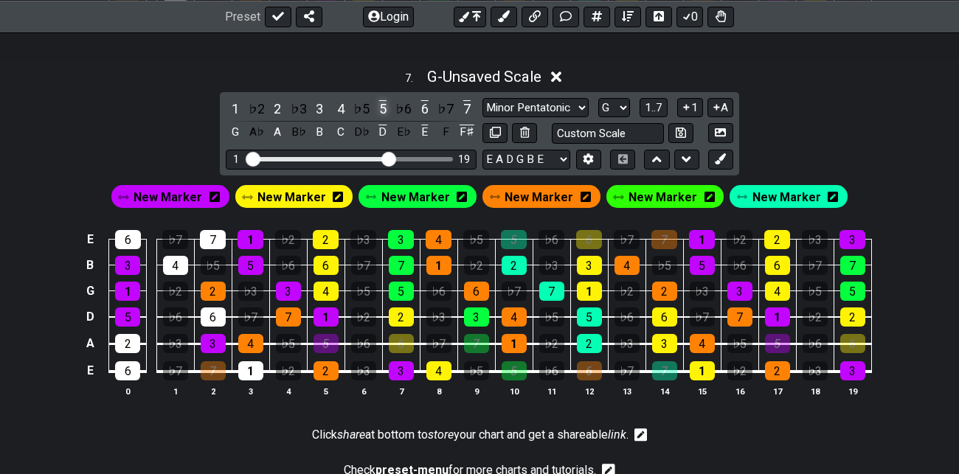
click at [385, 107] on div "5" at bounding box center [382, 109] width 19 height 20
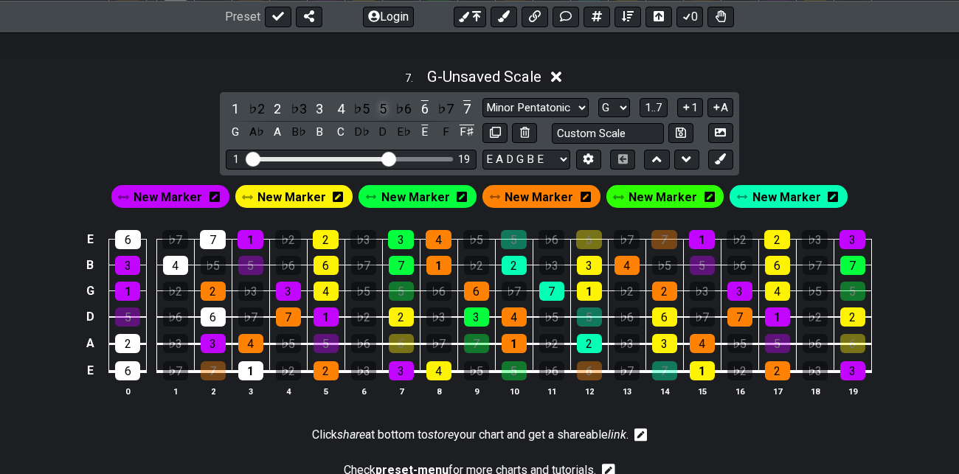
click at [385, 107] on div "5" at bounding box center [382, 109] width 19 height 20
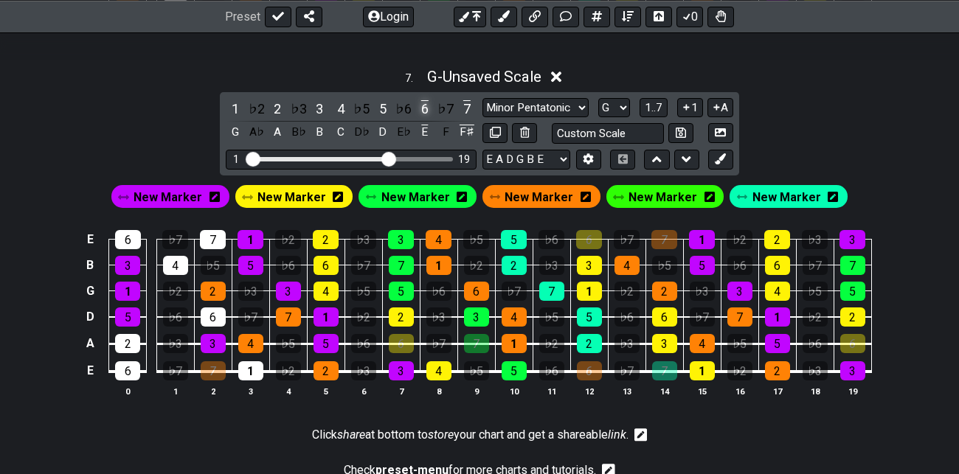
click at [426, 107] on div "6" at bounding box center [424, 109] width 19 height 20
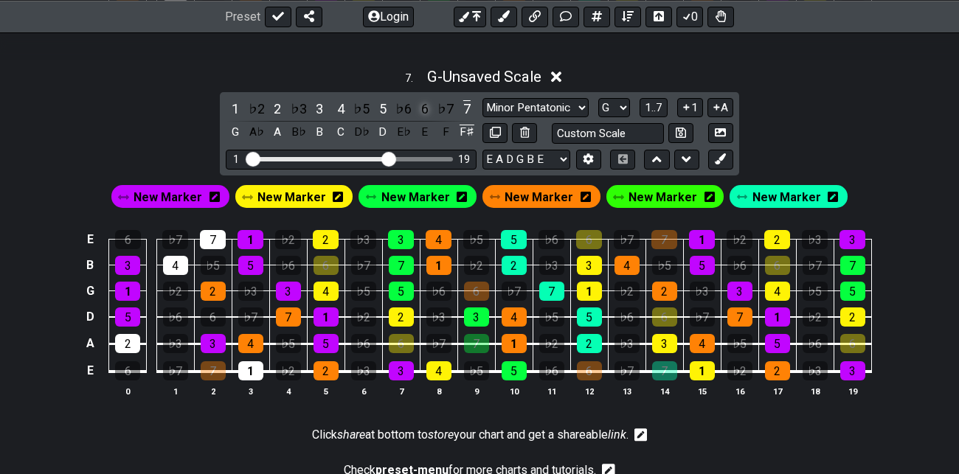
click at [426, 107] on div "6" at bounding box center [424, 109] width 19 height 20
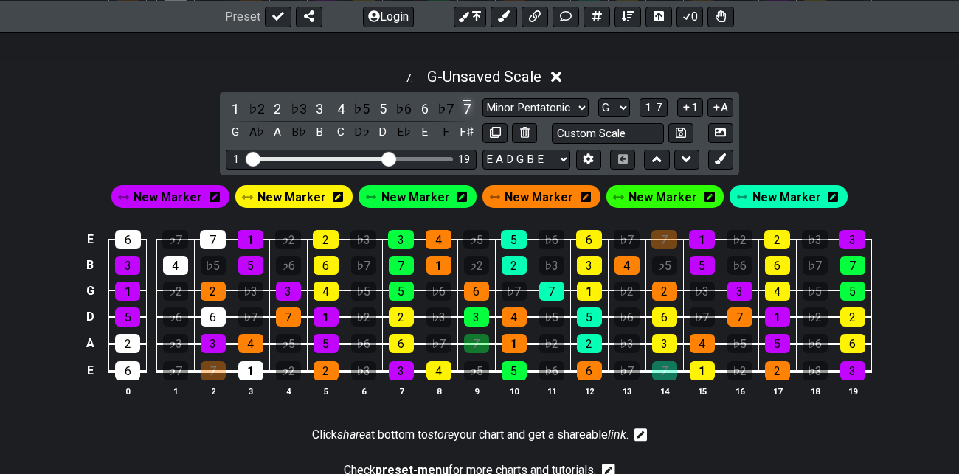
click at [467, 105] on div "7" at bounding box center [466, 109] width 19 height 20
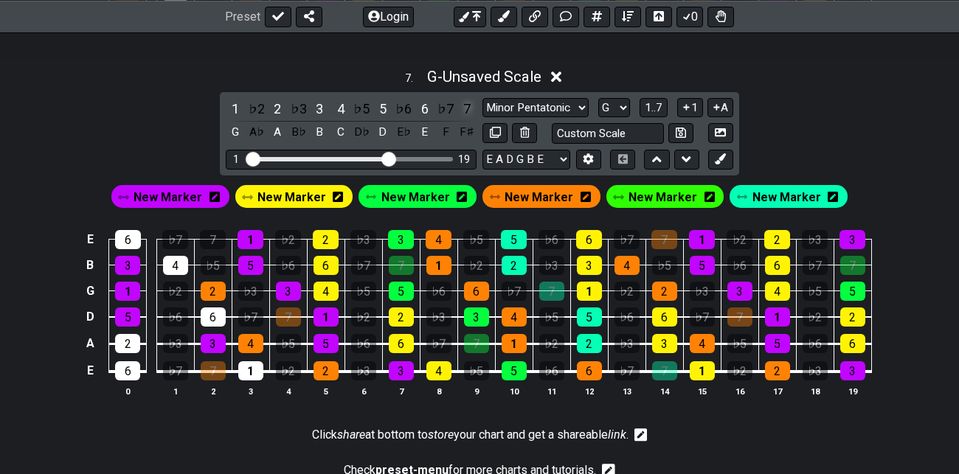
click at [467, 105] on div "7" at bounding box center [466, 109] width 19 height 20
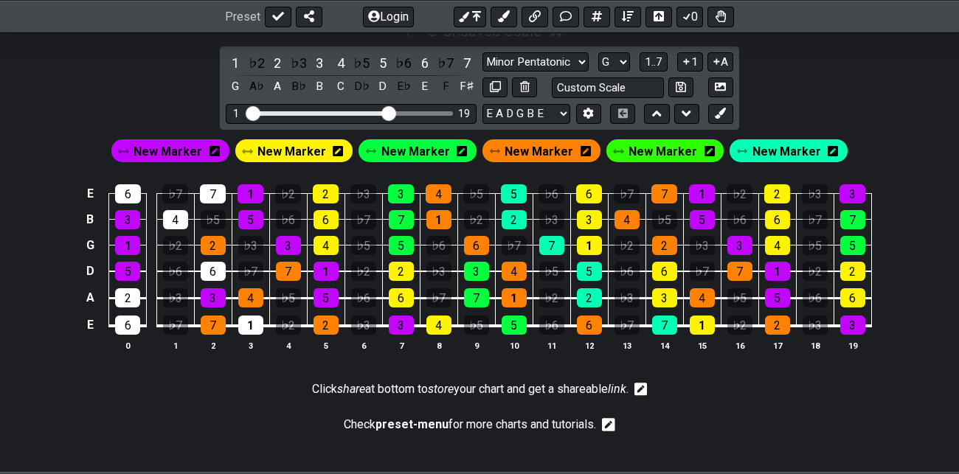
scroll to position [2617, 0]
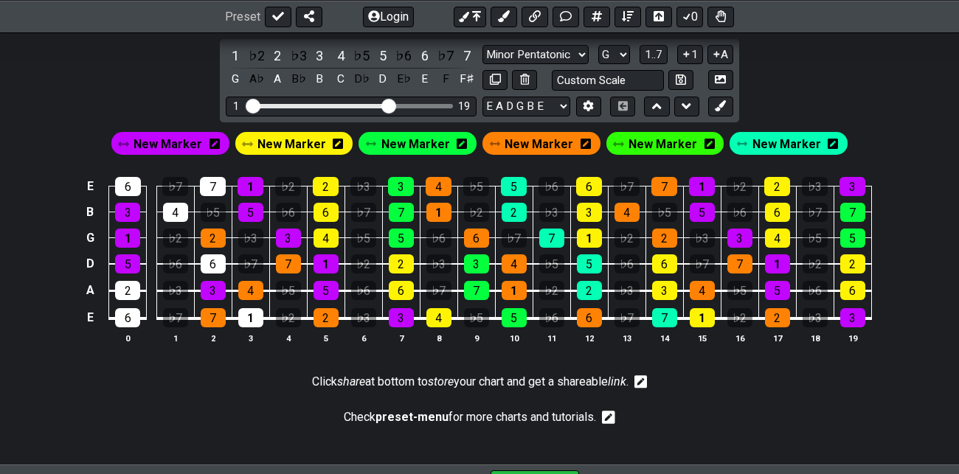
click at [178, 140] on span "New Marker" at bounding box center [167, 143] width 69 height 21
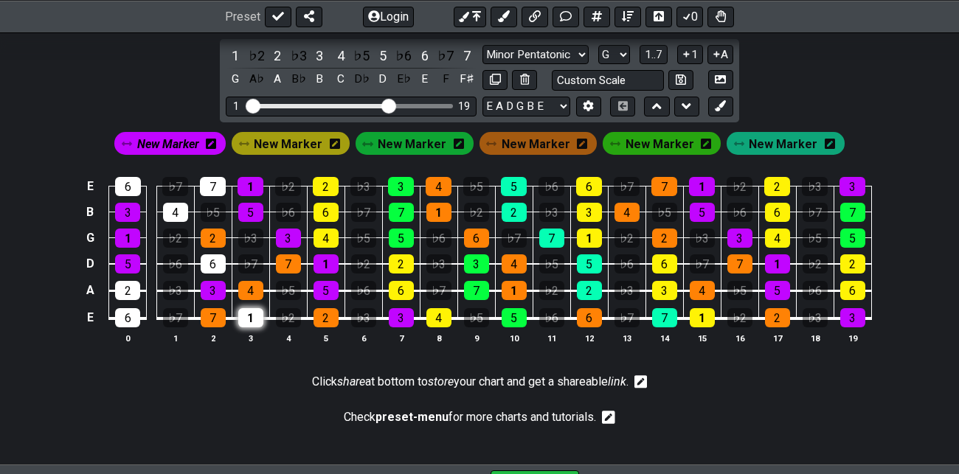
click at [249, 316] on div "1" at bounding box center [250, 317] width 25 height 19
click at [185, 138] on span "New Marker" at bounding box center [168, 143] width 62 height 21
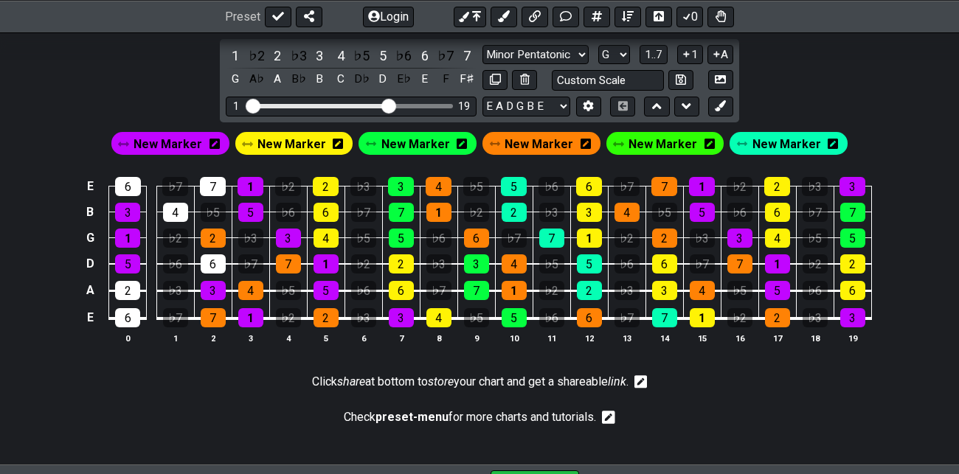
click at [665, 137] on span "New Marker" at bounding box center [662, 143] width 69 height 21
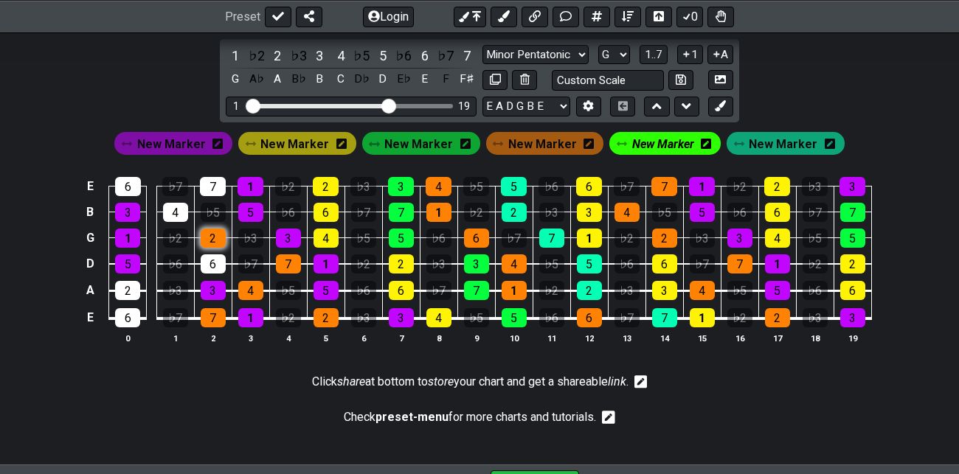
click at [209, 233] on div "2" at bounding box center [213, 238] width 25 height 19
click at [176, 208] on div "4" at bounding box center [175, 212] width 25 height 19
click at [214, 257] on div "6" at bounding box center [213, 263] width 25 height 19
click at [128, 177] on div "6" at bounding box center [128, 186] width 26 height 19
click at [124, 286] on div "2" at bounding box center [127, 290] width 25 height 19
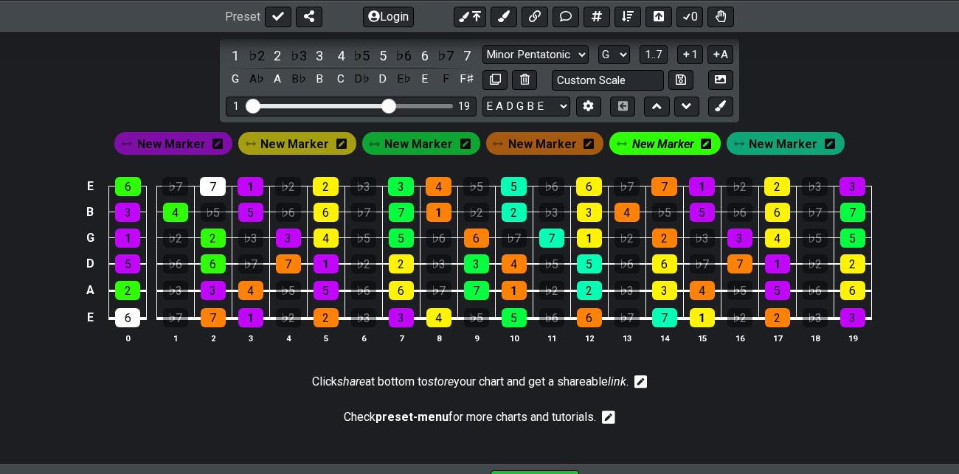
click at [663, 138] on span "New Marker" at bounding box center [663, 143] width 62 height 21
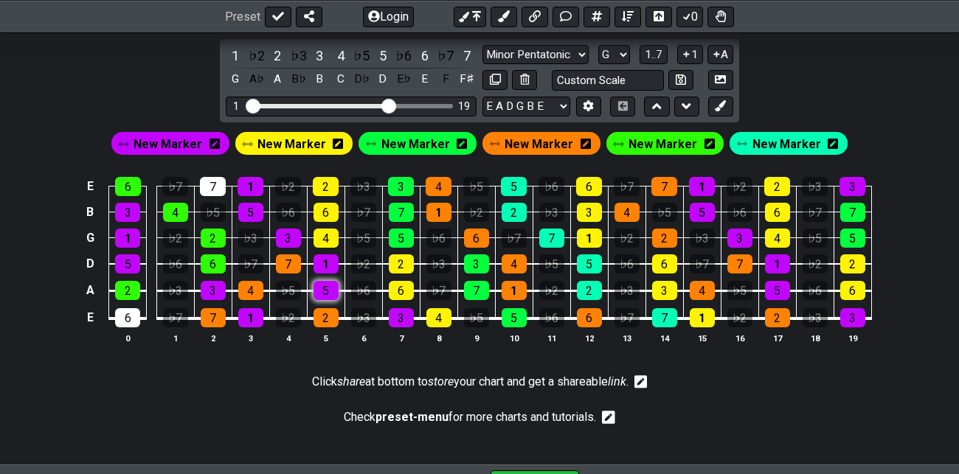
click at [328, 286] on div "5" at bounding box center [325, 290] width 25 height 19
click at [249, 311] on div "1" at bounding box center [250, 317] width 25 height 19
click at [253, 178] on div "1" at bounding box center [250, 186] width 26 height 19
click at [403, 315] on div "3" at bounding box center [401, 317] width 25 height 19
click at [403, 285] on div "6" at bounding box center [401, 290] width 25 height 19
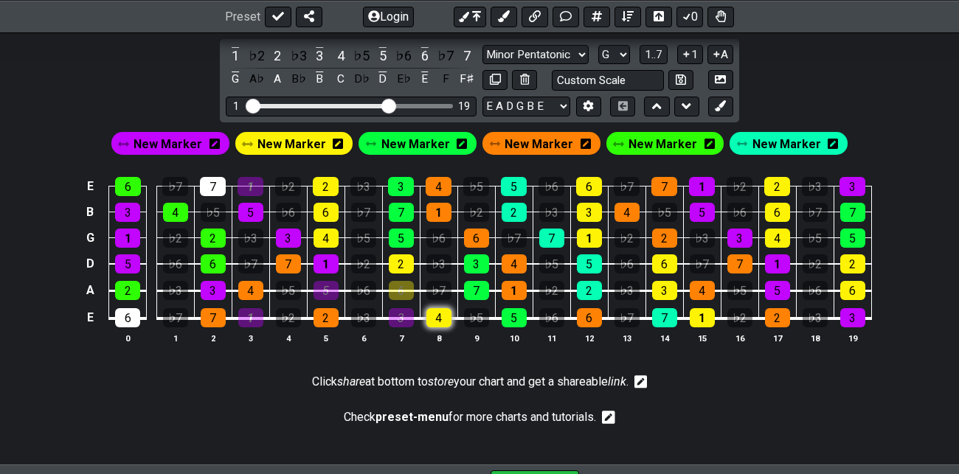
click at [435, 312] on div "4" at bounding box center [438, 317] width 25 height 19
click at [333, 178] on div "2" at bounding box center [326, 186] width 26 height 19
click at [481, 287] on div "7" at bounding box center [476, 290] width 25 height 19
click at [519, 313] on div "5" at bounding box center [513, 317] width 25 height 19
click at [406, 181] on div "3" at bounding box center [401, 186] width 26 height 19
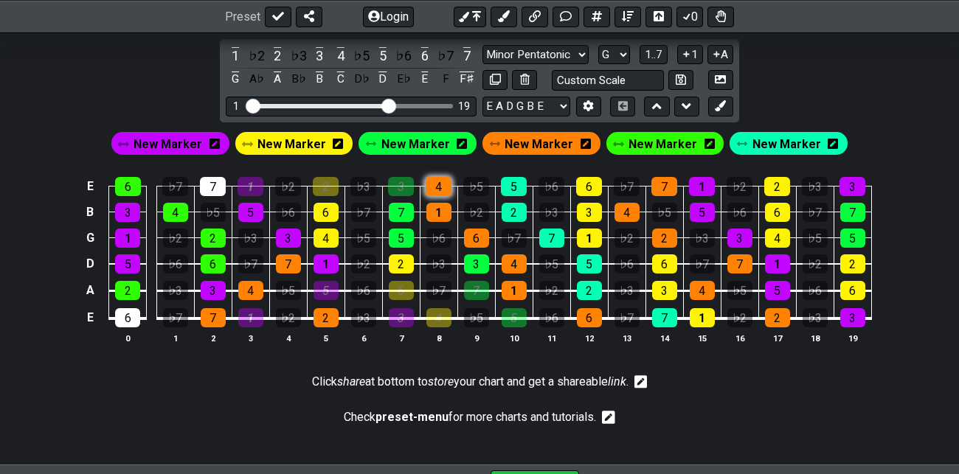
click at [440, 178] on div "4" at bounding box center [438, 186] width 26 height 19
click at [512, 261] on div "4" at bounding box center [513, 263] width 25 height 19
click at [515, 288] on div "1" at bounding box center [513, 290] width 25 height 19
click at [587, 316] on div "6" at bounding box center [589, 317] width 25 height 19
click at [517, 262] on div "4" at bounding box center [513, 263] width 25 height 19
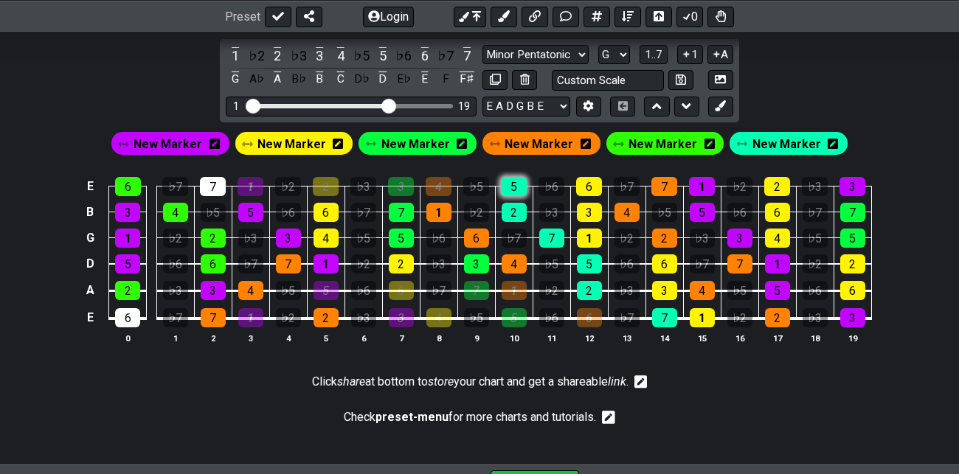
click at [520, 182] on div "5" at bounding box center [514, 186] width 26 height 19
click at [591, 184] on div "6" at bounding box center [589, 186] width 26 height 19
click at [667, 185] on div "7" at bounding box center [664, 186] width 26 height 19
click at [700, 187] on div "1" at bounding box center [702, 186] width 26 height 19
click at [780, 183] on div "2" at bounding box center [777, 186] width 26 height 19
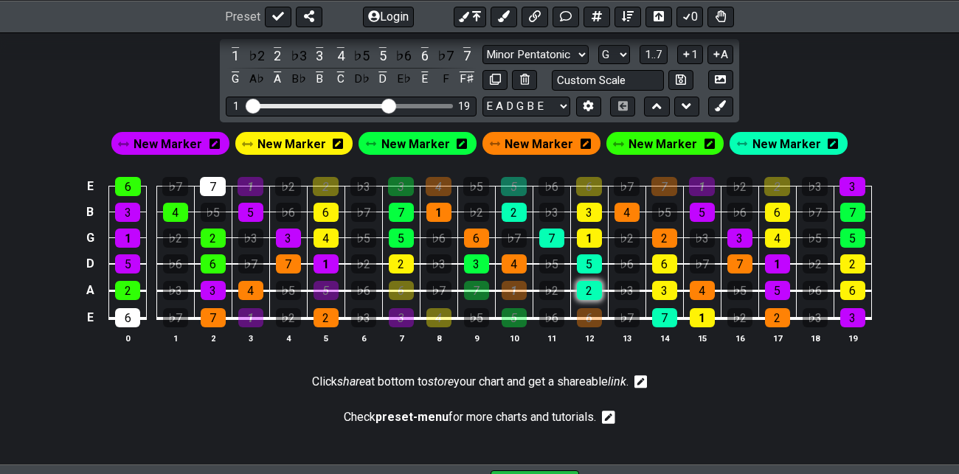
click at [591, 286] on div "2" at bounding box center [589, 290] width 25 height 19
click at [669, 286] on div "3" at bounding box center [664, 290] width 25 height 19
click at [668, 314] on div "7" at bounding box center [664, 317] width 25 height 19
click at [706, 286] on div "4" at bounding box center [701, 290] width 25 height 19
click at [703, 317] on div "1" at bounding box center [701, 317] width 25 height 19
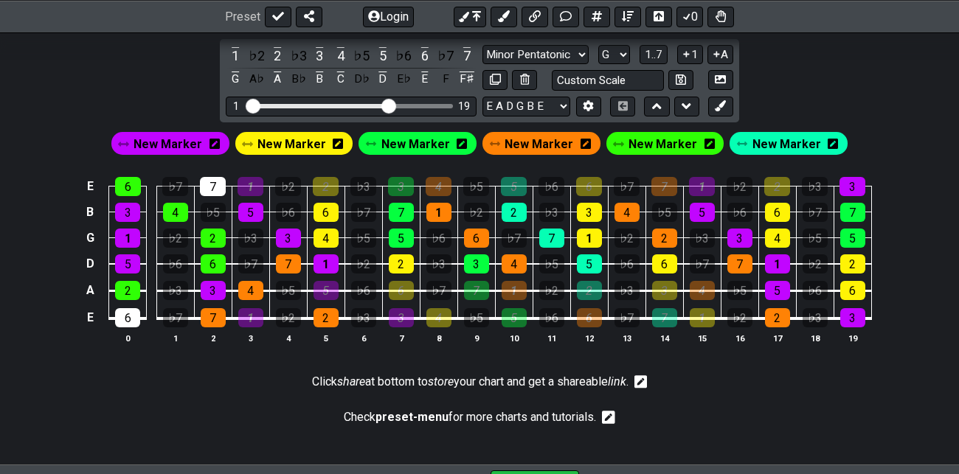
click at [184, 133] on span "New Marker" at bounding box center [167, 143] width 69 height 21
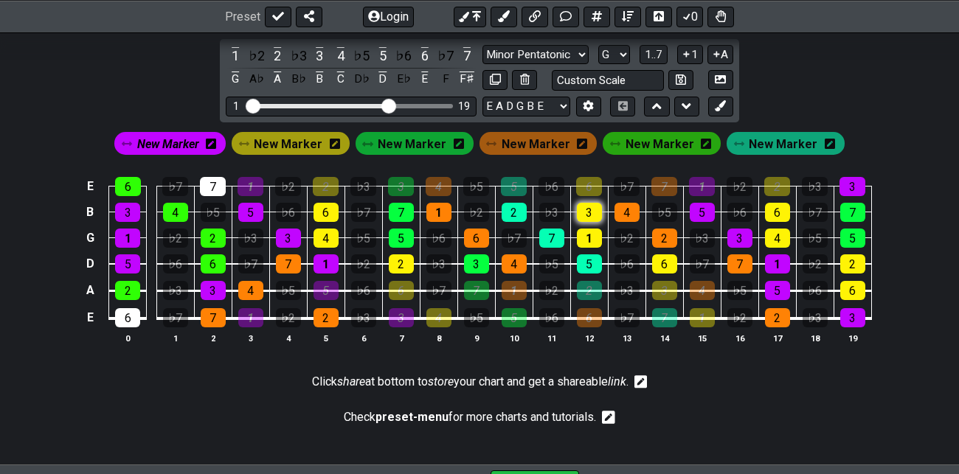
click at [589, 203] on div "3" at bounding box center [589, 212] width 25 height 19
click at [591, 234] on div "1" at bounding box center [589, 238] width 25 height 19
click at [591, 260] on div "5" at bounding box center [589, 263] width 25 height 19
click at [668, 285] on div "3" at bounding box center [664, 290] width 25 height 19
click at [698, 312] on div "1" at bounding box center [701, 317] width 25 height 19
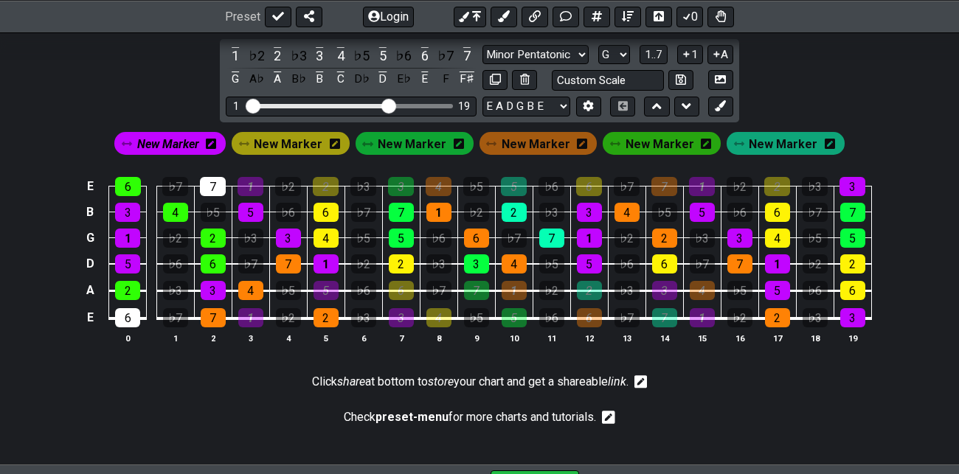
click at [162, 137] on span "New Marker" at bounding box center [168, 143] width 62 height 21
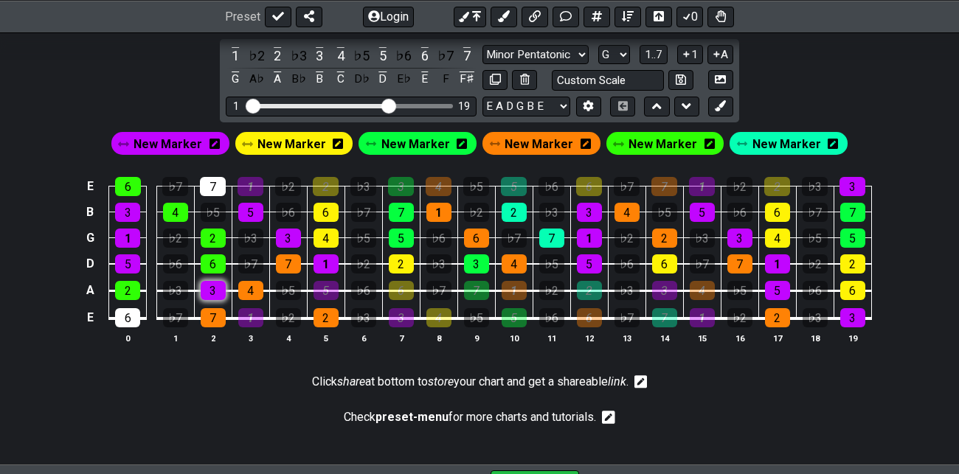
click at [218, 290] on div "3" at bounding box center [213, 290] width 25 height 19
click at [779, 138] on span "New Marker" at bounding box center [786, 143] width 69 height 21
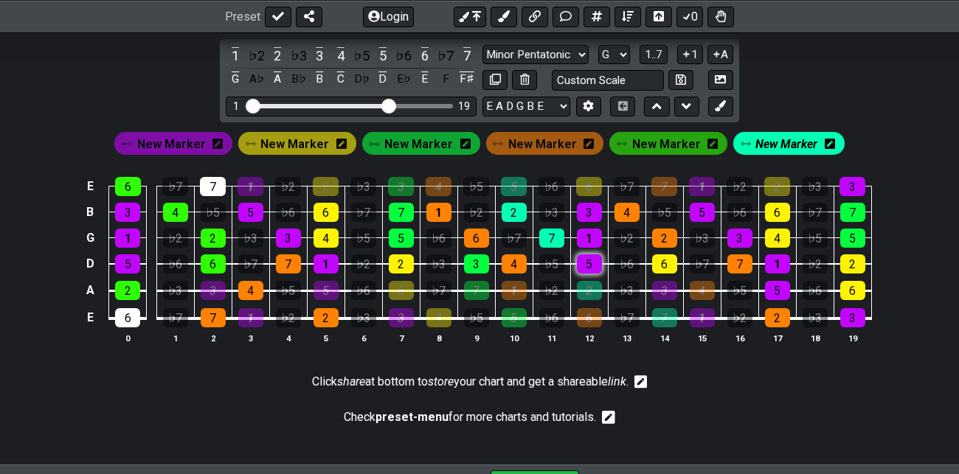
click at [592, 256] on div "5" at bounding box center [589, 263] width 25 height 19
click at [672, 143] on span "New Marker" at bounding box center [666, 143] width 69 height 21
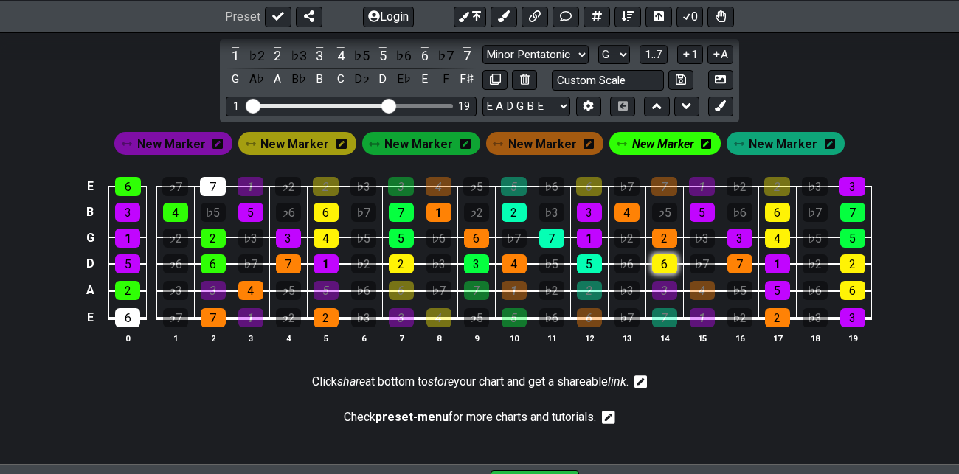
click at [661, 257] on div "6" at bounding box center [664, 263] width 25 height 19
click at [592, 229] on div "1" at bounding box center [589, 238] width 25 height 19
click at [627, 204] on div "4" at bounding box center [626, 212] width 25 height 19
click at [592, 179] on div "6" at bounding box center [589, 186] width 26 height 19
click at [703, 284] on div "4" at bounding box center [701, 290] width 25 height 19
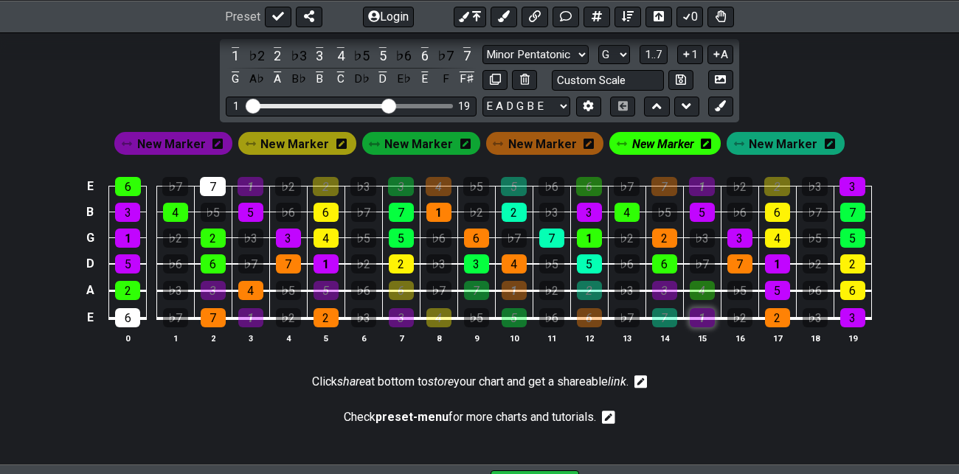
click at [708, 313] on div "1" at bounding box center [701, 317] width 25 height 19
click at [665, 139] on span "New Marker" at bounding box center [663, 143] width 62 height 21
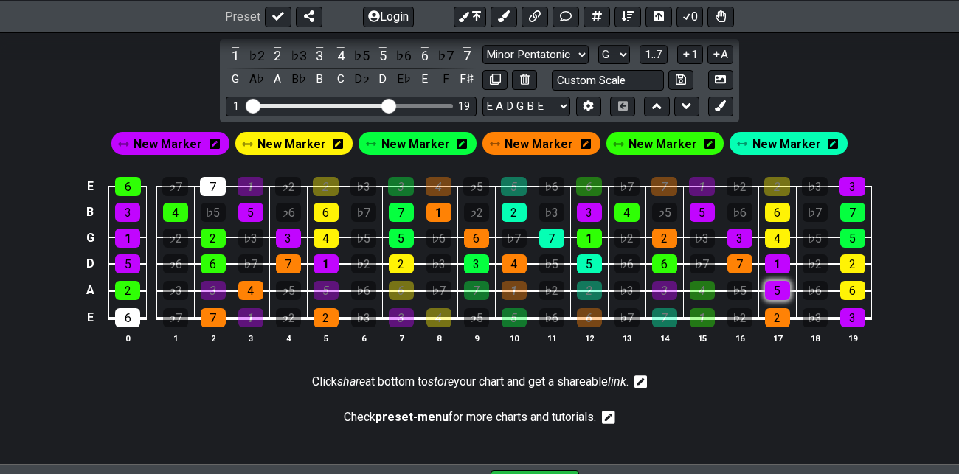
click at [782, 287] on div "5" at bounding box center [777, 290] width 25 height 19
click at [780, 313] on div "2" at bounding box center [777, 317] width 25 height 19
click at [855, 281] on div "6" at bounding box center [852, 290] width 25 height 19
click at [857, 308] on div "3" at bounding box center [852, 317] width 25 height 19
click at [855, 183] on div "3" at bounding box center [852, 186] width 26 height 19
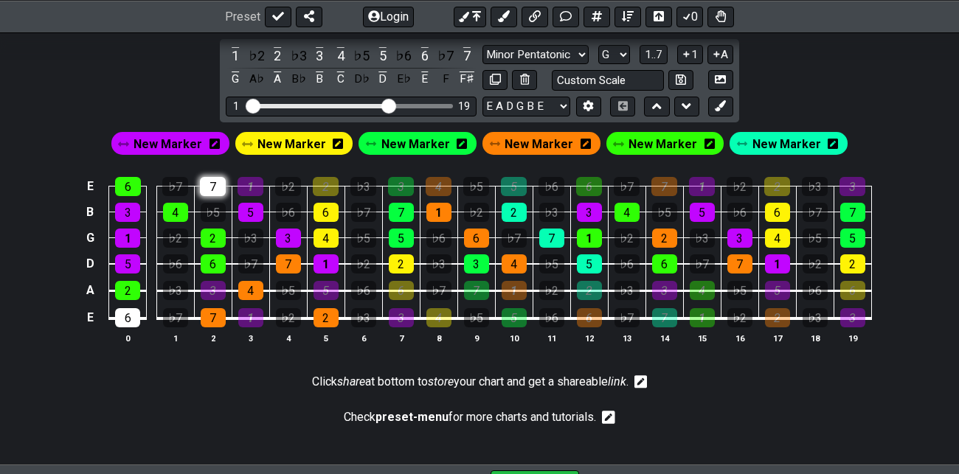
click at [210, 180] on div "7" at bounding box center [213, 186] width 26 height 19
click at [127, 313] on div "6" at bounding box center [127, 317] width 25 height 19
click at [257, 283] on div "4" at bounding box center [250, 290] width 25 height 19
click at [209, 316] on div "7" at bounding box center [213, 317] width 25 height 19
click at [328, 315] on div "2" at bounding box center [325, 317] width 25 height 19
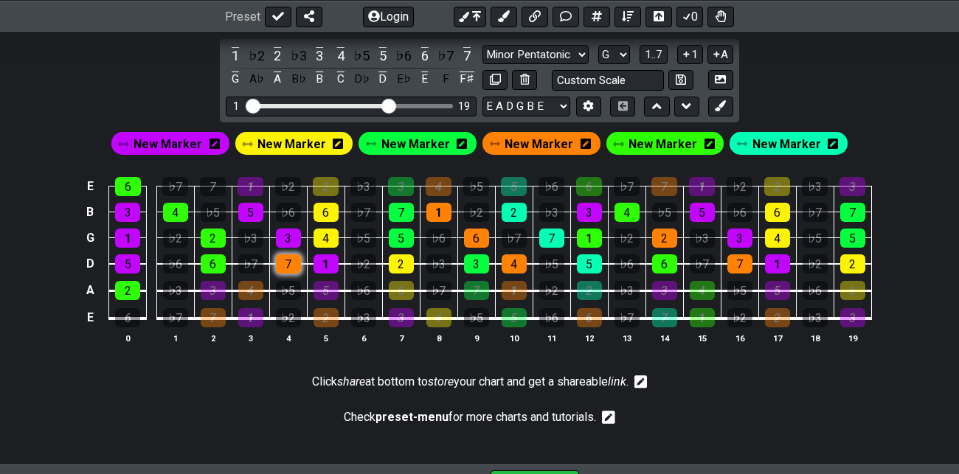
click at [290, 261] on div "7" at bounding box center [288, 263] width 25 height 19
click at [291, 262] on div "7" at bounding box center [288, 263] width 25 height 19
click at [178, 206] on div "4" at bounding box center [175, 212] width 25 height 19
click at [214, 229] on div "2" at bounding box center [213, 238] width 25 height 19
click at [218, 262] on div "6" at bounding box center [213, 263] width 25 height 19
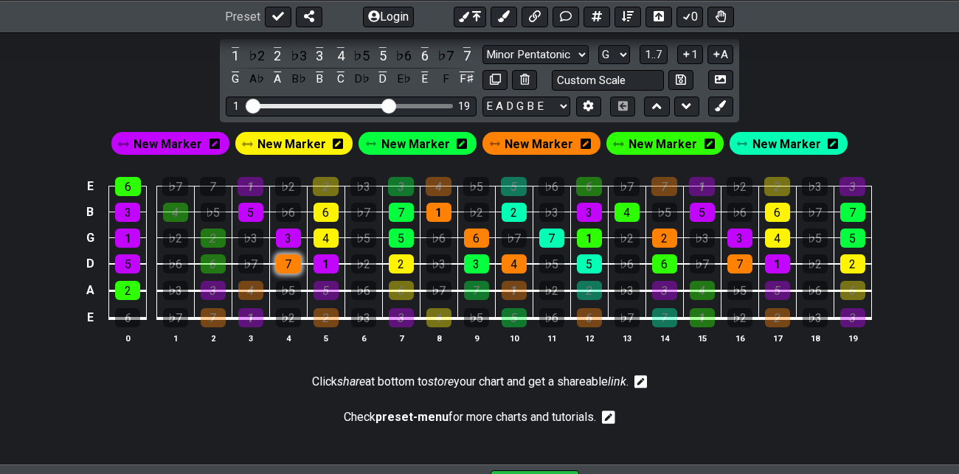
click at [297, 257] on div "7" at bounding box center [288, 263] width 25 height 19
click at [645, 139] on span "New Marker" at bounding box center [662, 143] width 69 height 21
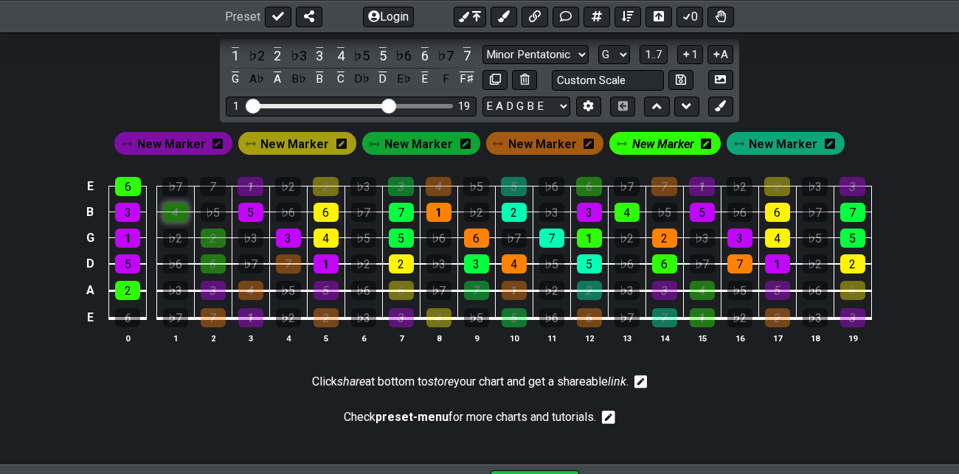
click at [170, 204] on div "4" at bounding box center [175, 212] width 25 height 19
click at [217, 232] on div "2" at bounding box center [213, 238] width 25 height 19
click at [218, 257] on div "6" at bounding box center [213, 263] width 25 height 19
click at [219, 308] on div "7" at bounding box center [213, 317] width 25 height 19
click at [213, 314] on div "7" at bounding box center [213, 317] width 25 height 19
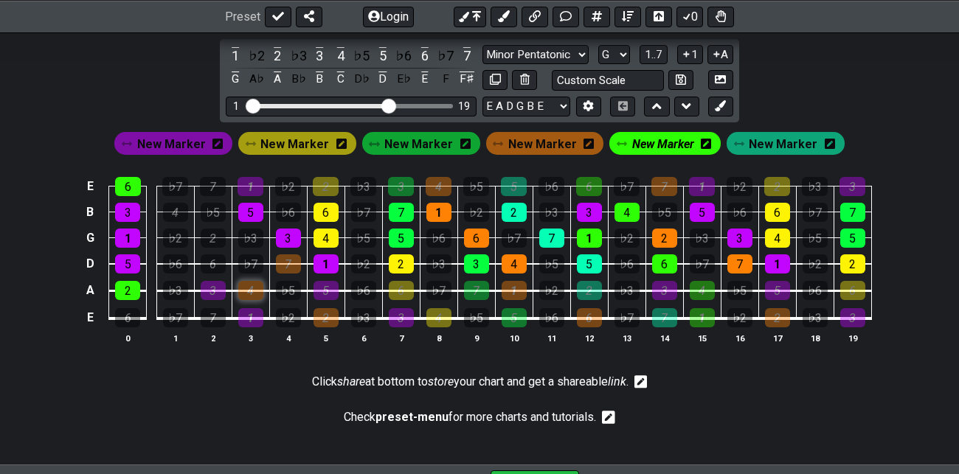
click at [251, 288] on div "4" at bounding box center [250, 290] width 25 height 19
click at [288, 257] on div "7" at bounding box center [288, 263] width 25 height 19
click at [329, 315] on div "2" at bounding box center [325, 317] width 25 height 19
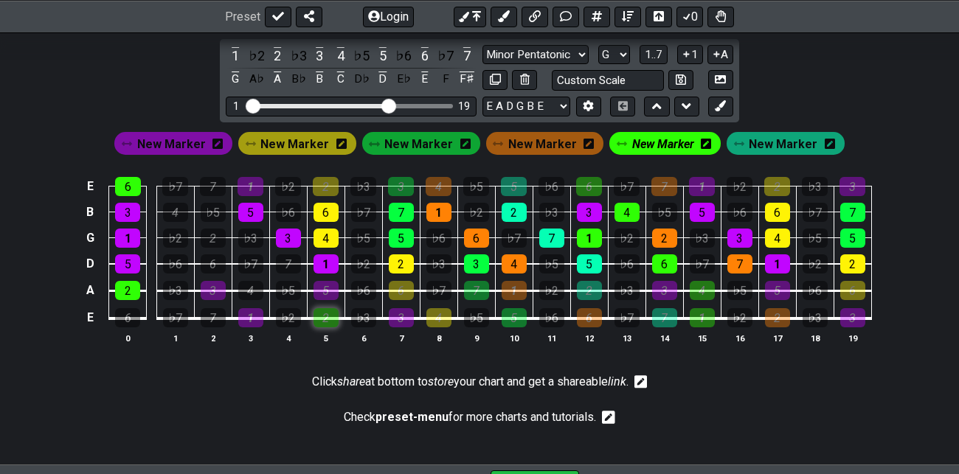
click at [329, 315] on div "2" at bounding box center [325, 317] width 25 height 19
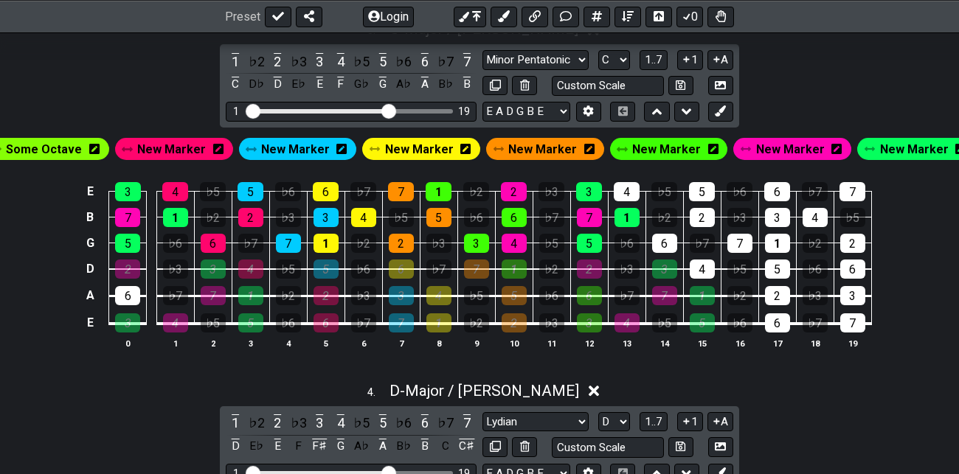
scroll to position [1167, 0]
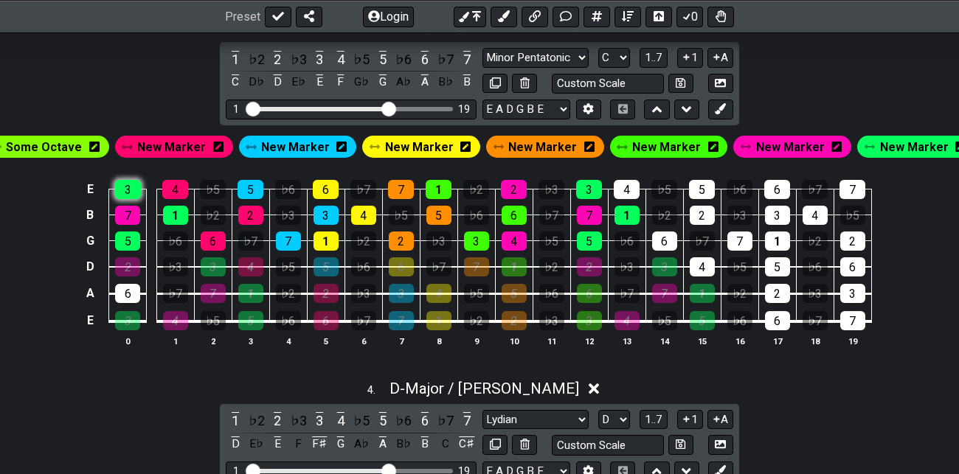
click at [128, 188] on div "3" at bounding box center [128, 189] width 26 height 19
click at [213, 262] on div "3" at bounding box center [213, 266] width 25 height 19
click at [175, 188] on div "4" at bounding box center [175, 189] width 26 height 19
click at [256, 268] on div "4" at bounding box center [250, 266] width 25 height 19
click at [257, 187] on div "5" at bounding box center [250, 189] width 26 height 19
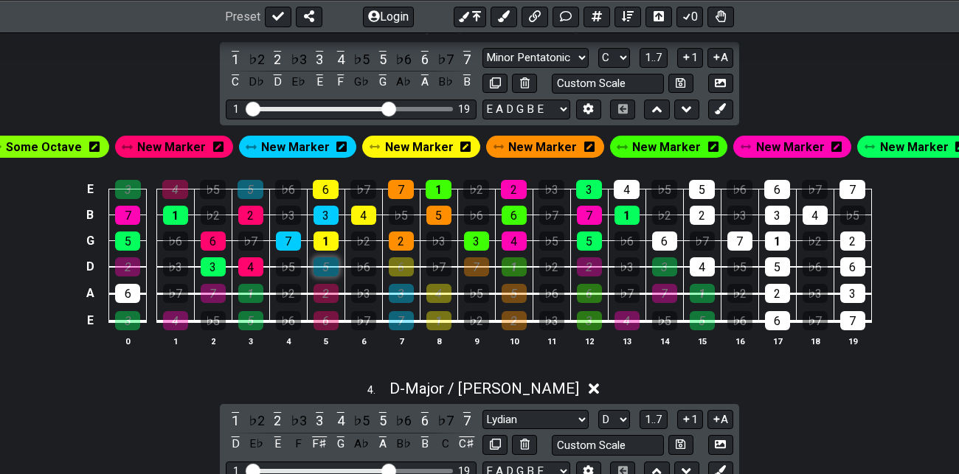
click at [332, 263] on div "5" at bounding box center [325, 266] width 25 height 19
click at [325, 182] on div "6" at bounding box center [326, 189] width 26 height 19
click at [404, 265] on div "6" at bounding box center [401, 266] width 25 height 19
click at [400, 181] on div "7" at bounding box center [401, 189] width 26 height 19
click at [479, 267] on div "7" at bounding box center [476, 266] width 25 height 19
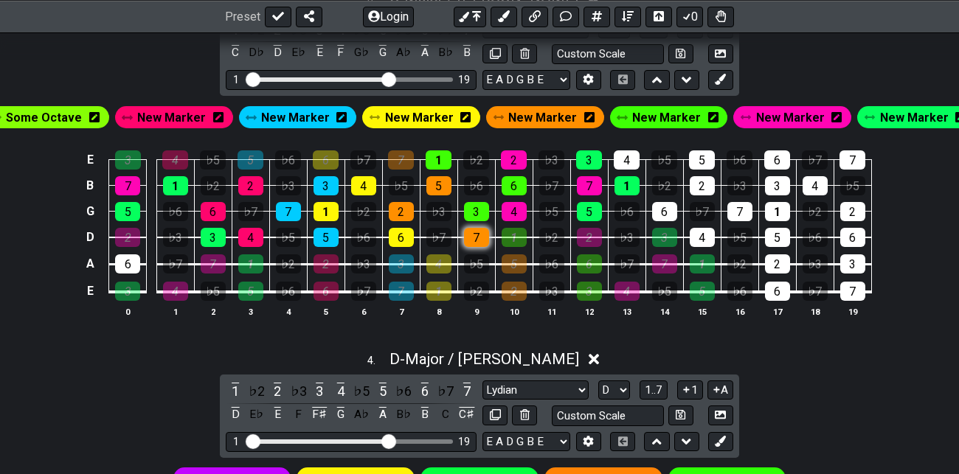
scroll to position [1203, 0]
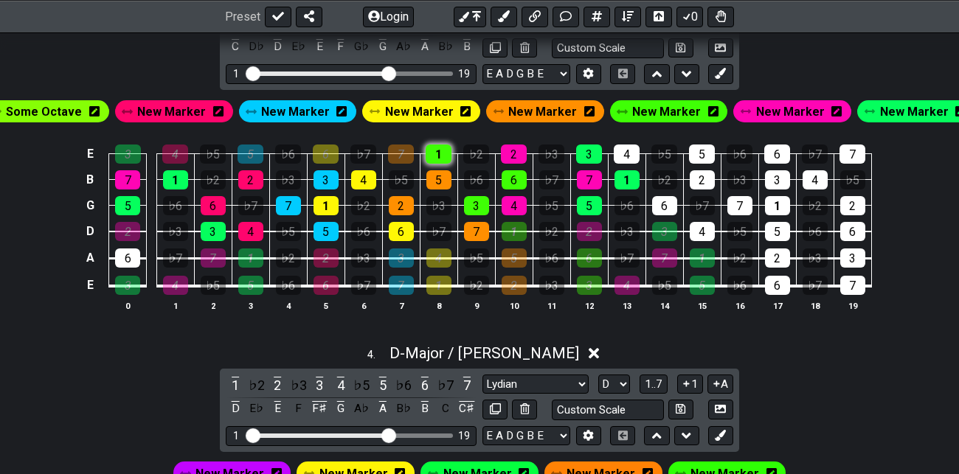
click at [439, 147] on div "1" at bounding box center [438, 154] width 26 height 19
click at [519, 232] on div "1" at bounding box center [513, 231] width 25 height 19
click at [516, 151] on div "2" at bounding box center [514, 154] width 26 height 19
click at [590, 229] on div "2" at bounding box center [589, 231] width 25 height 19
click at [593, 150] on div "3" at bounding box center [589, 154] width 26 height 19
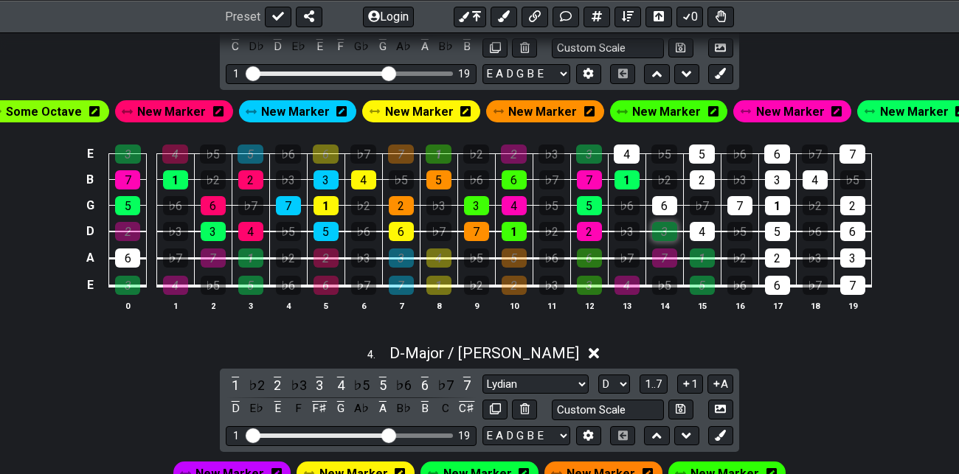
click at [669, 230] on div "3" at bounding box center [664, 231] width 25 height 19
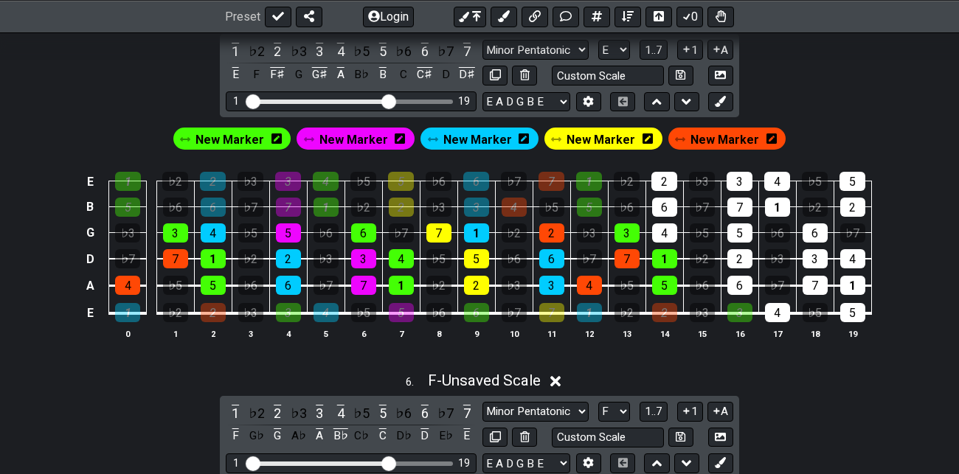
scroll to position [1917, 0]
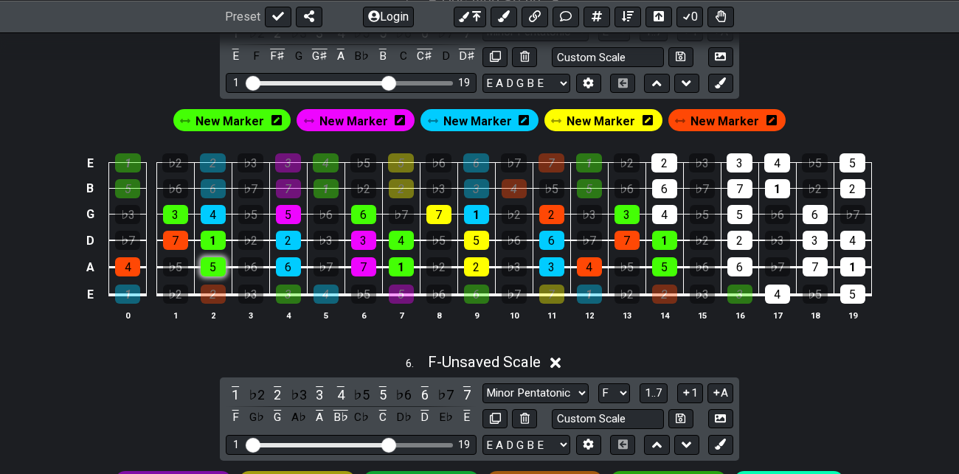
click at [220, 262] on div "5" at bounding box center [213, 266] width 25 height 19
click at [127, 186] on div "5" at bounding box center [127, 188] width 25 height 19
click at [218, 189] on div "6" at bounding box center [213, 188] width 25 height 19
click at [288, 268] on div "6" at bounding box center [288, 266] width 25 height 19
click at [293, 189] on div "7" at bounding box center [288, 188] width 25 height 19
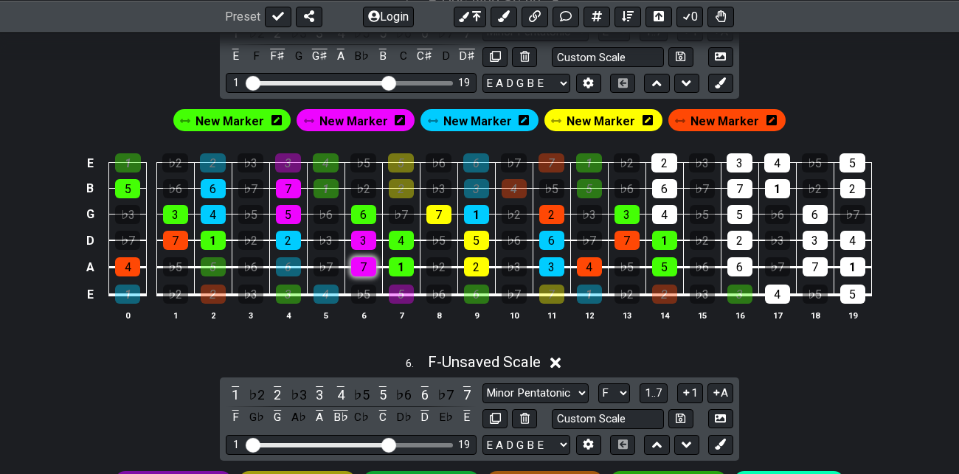
click at [366, 266] on div "7" at bounding box center [363, 266] width 25 height 19
click at [403, 264] on div "1" at bounding box center [401, 266] width 25 height 19
click at [332, 191] on div "1" at bounding box center [325, 188] width 25 height 19
click at [406, 189] on div "2" at bounding box center [401, 188] width 25 height 19
click at [474, 265] on div "2" at bounding box center [476, 266] width 25 height 19
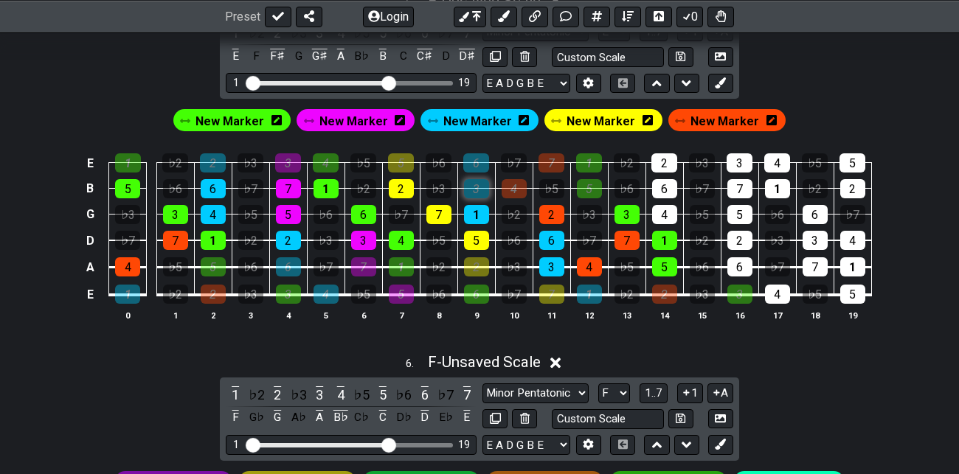
click at [479, 185] on div "3" at bounding box center [476, 188] width 25 height 19
click at [554, 268] on div "3" at bounding box center [551, 266] width 25 height 19
click at [589, 258] on div "4" at bounding box center [589, 266] width 25 height 19
click at [513, 182] on div "4" at bounding box center [513, 188] width 25 height 19
click at [586, 182] on div "5" at bounding box center [589, 188] width 25 height 19
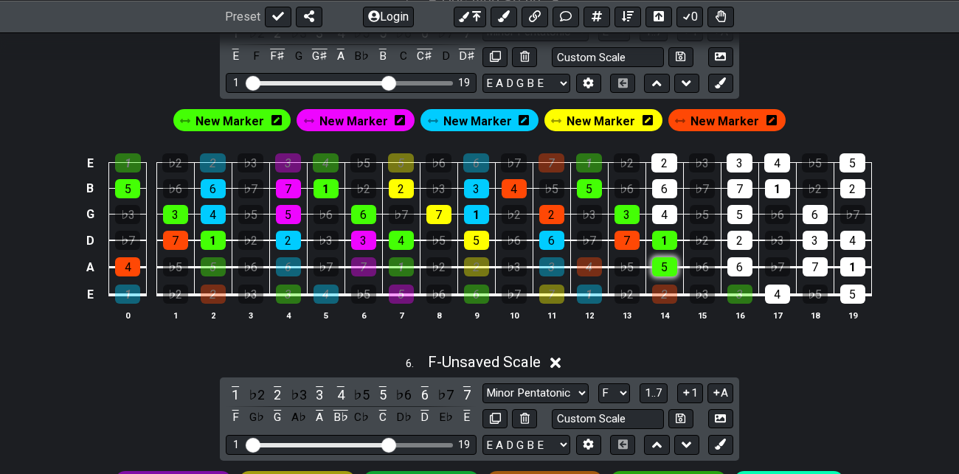
click at [667, 262] on div "5" at bounding box center [664, 266] width 25 height 19
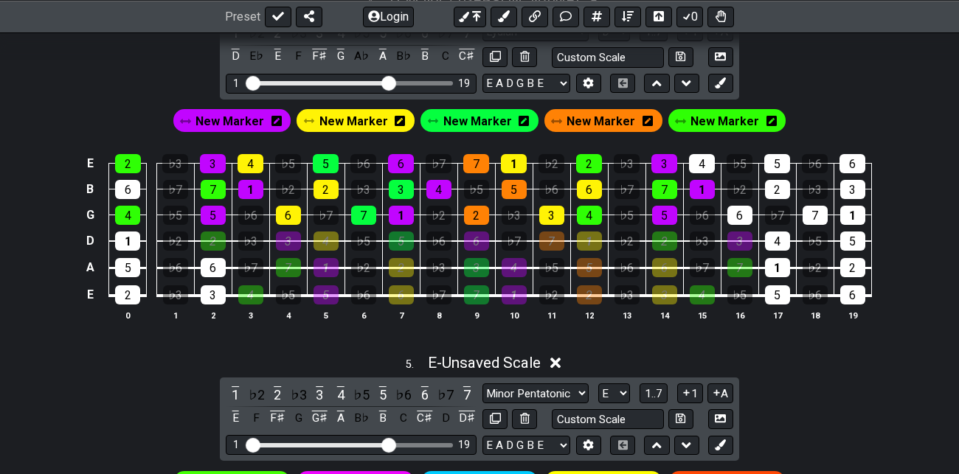
scroll to position [1551, 0]
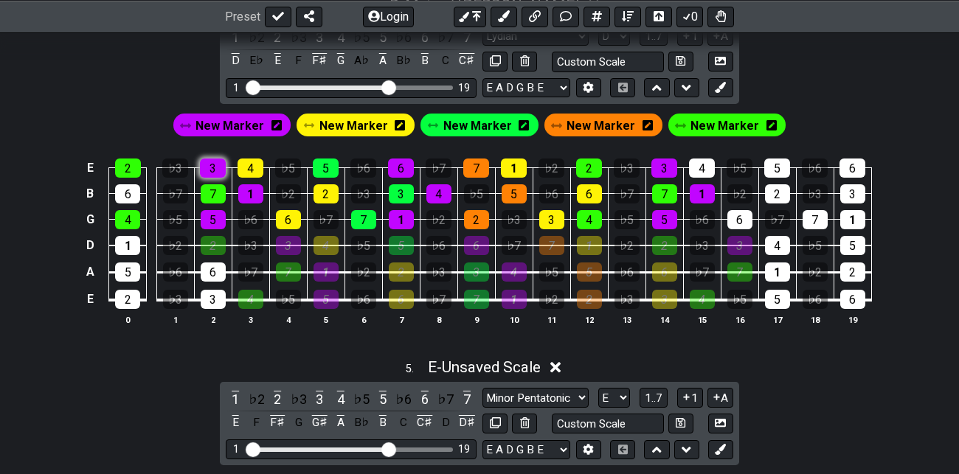
click at [215, 167] on div "3" at bounding box center [213, 168] width 26 height 19
click at [291, 243] on div "3" at bounding box center [288, 245] width 25 height 19
click at [133, 167] on div "2" at bounding box center [128, 168] width 26 height 19
click at [213, 240] on div "2" at bounding box center [213, 245] width 25 height 19
click at [255, 168] on div "4" at bounding box center [250, 168] width 26 height 19
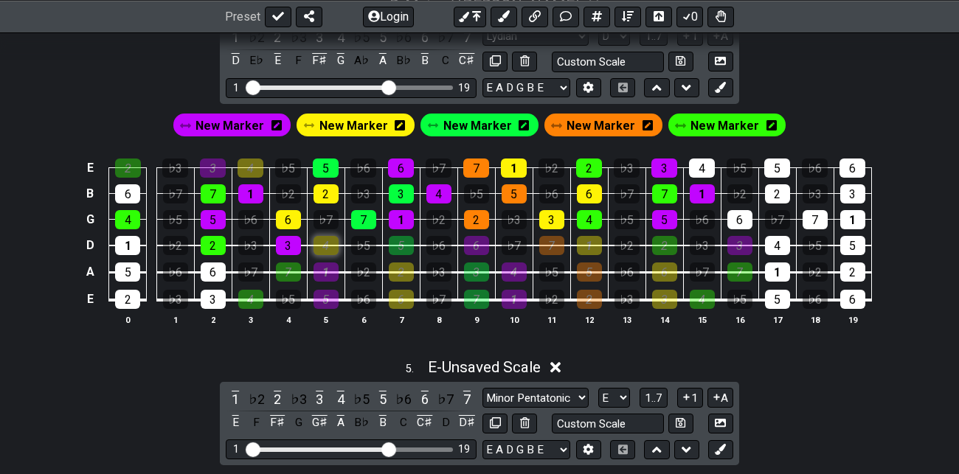
click at [334, 246] on div "4" at bounding box center [325, 245] width 25 height 19
click at [330, 161] on div "5" at bounding box center [326, 168] width 26 height 19
click at [403, 246] on div "5" at bounding box center [401, 245] width 25 height 19
click at [402, 164] on div "6" at bounding box center [401, 168] width 26 height 19
click at [481, 246] on div "6" at bounding box center [476, 245] width 25 height 19
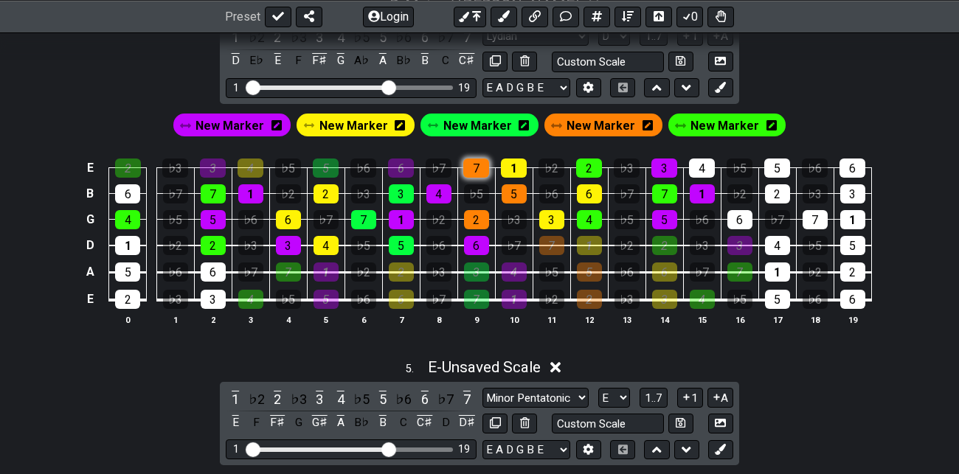
click at [473, 160] on div "7" at bounding box center [476, 168] width 26 height 19
click at [557, 248] on div "7" at bounding box center [551, 245] width 25 height 19
click at [510, 163] on div "1" at bounding box center [514, 168] width 26 height 19
click at [591, 244] on div "1" at bounding box center [589, 245] width 25 height 19
click at [589, 164] on div "2" at bounding box center [589, 168] width 26 height 19
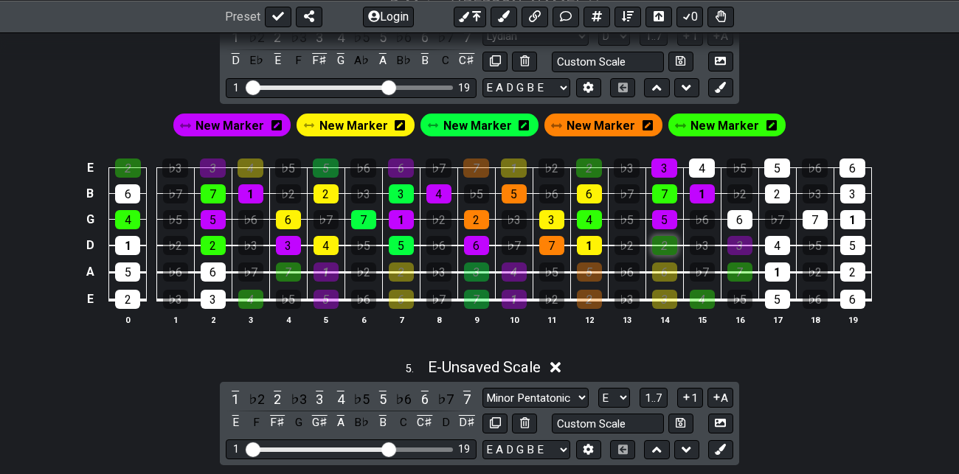
click at [659, 237] on div "2" at bounding box center [664, 245] width 25 height 19
click at [655, 162] on div "3" at bounding box center [664, 168] width 26 height 19
click at [740, 246] on div "3" at bounding box center [739, 245] width 25 height 19
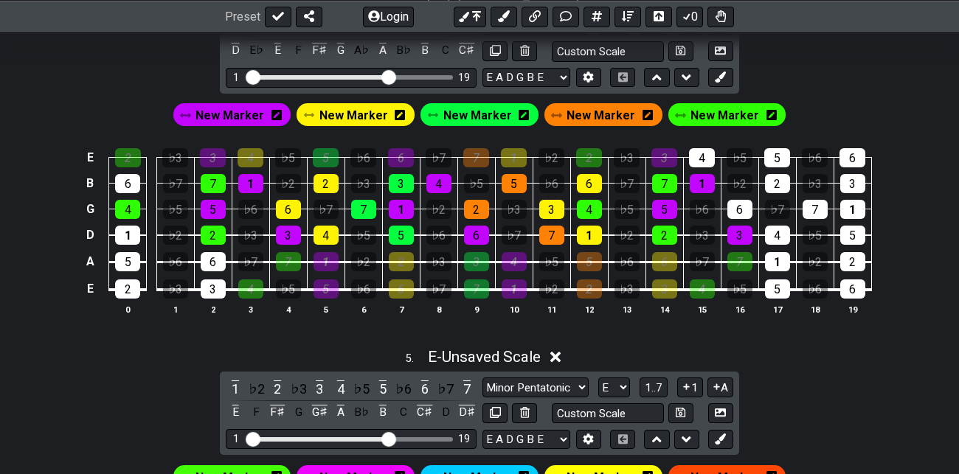
scroll to position [1562, 0]
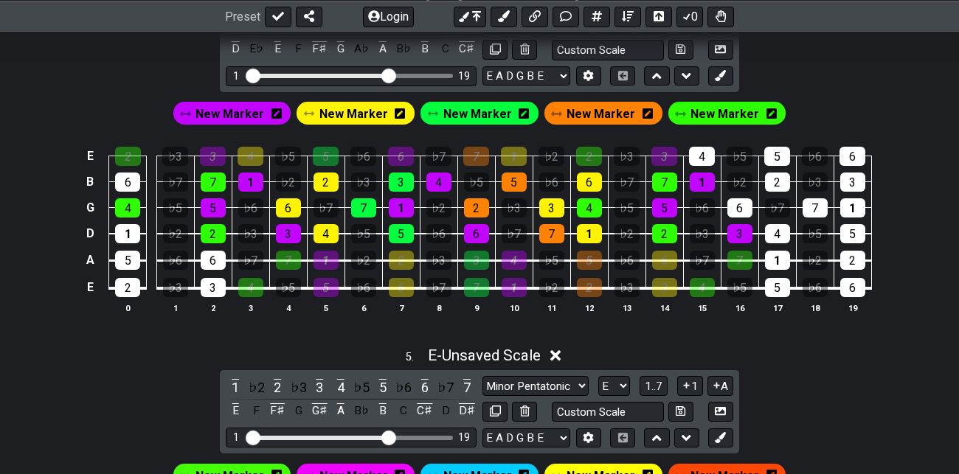
click at [236, 111] on span "New Marker" at bounding box center [229, 113] width 69 height 21
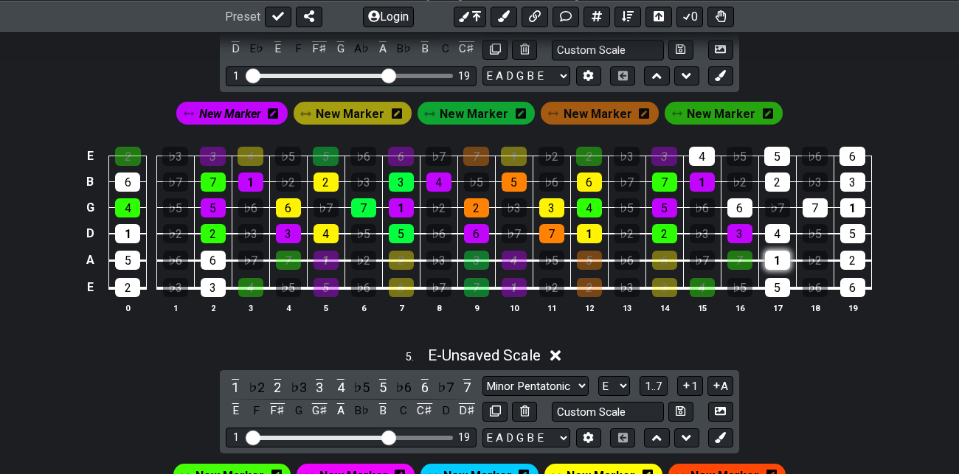
click at [782, 257] on div "1" at bounding box center [777, 260] width 25 height 19
click at [781, 282] on div "5" at bounding box center [777, 287] width 25 height 19
click at [243, 105] on span "New Marker" at bounding box center [230, 113] width 62 height 21
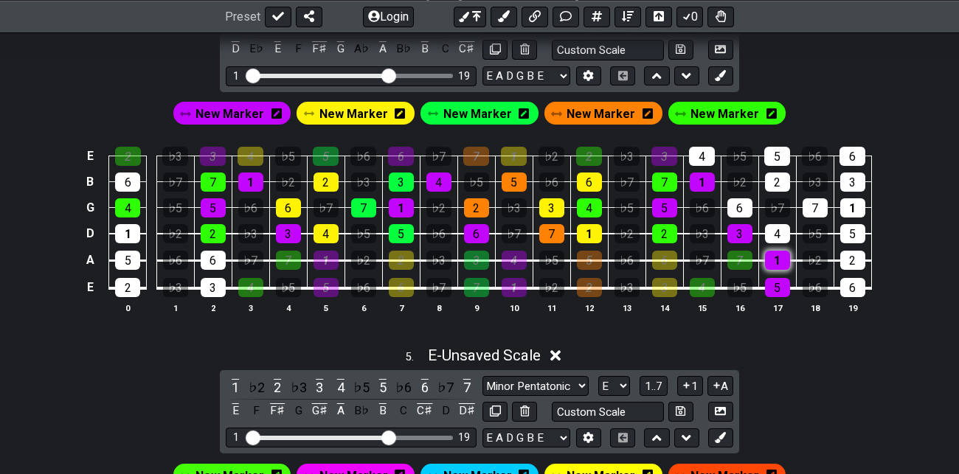
click at [785, 265] on div "1" at bounding box center [777, 260] width 25 height 19
click at [779, 287] on div "5" at bounding box center [777, 287] width 25 height 19
click at [787, 338] on div "5 . E - Unsaved Scale" at bounding box center [479, 352] width 959 height 28
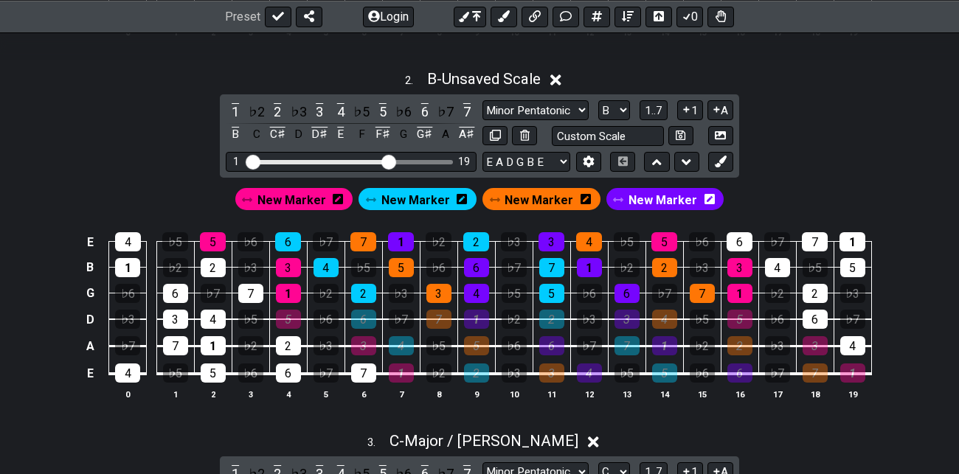
scroll to position [765, 0]
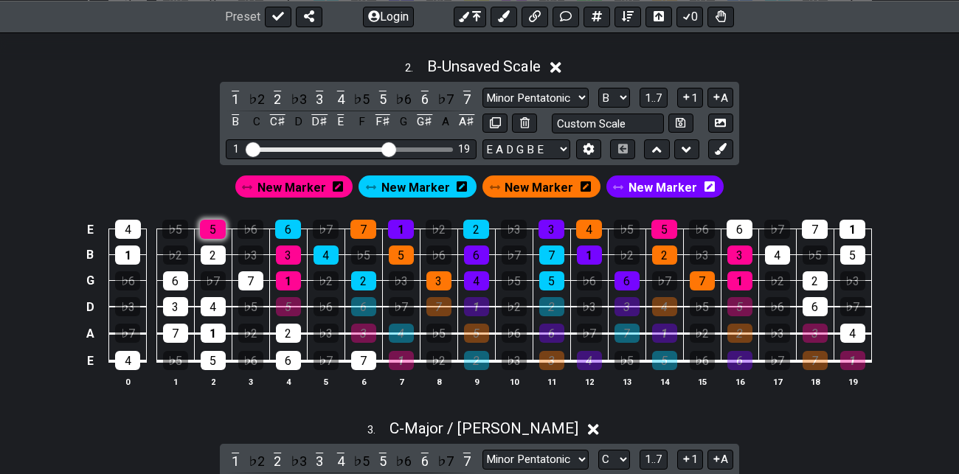
click at [212, 225] on div "5" at bounding box center [213, 229] width 26 height 19
click at [290, 307] on div "5" at bounding box center [288, 306] width 25 height 19
click at [296, 223] on div "6" at bounding box center [288, 229] width 26 height 19
click at [366, 305] on div "6" at bounding box center [363, 306] width 25 height 19
click at [369, 225] on div "7" at bounding box center [363, 229] width 26 height 19
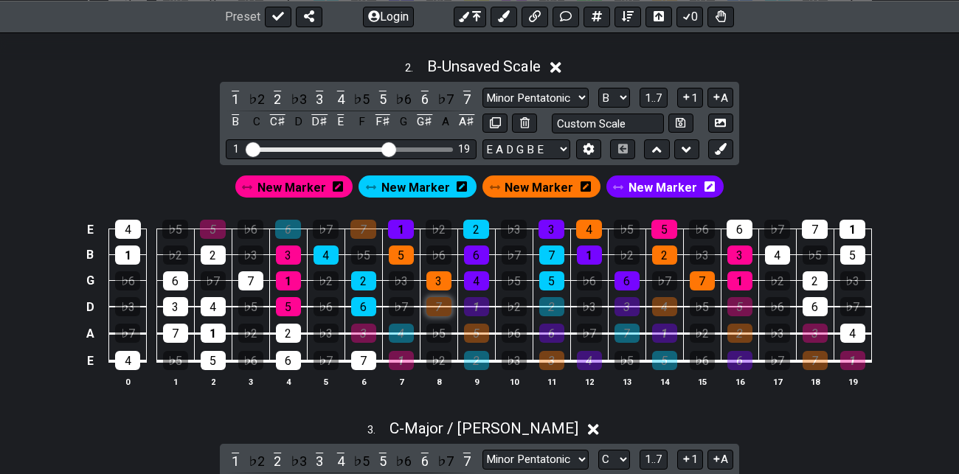
click at [442, 307] on div "7" at bounding box center [438, 306] width 25 height 19
click at [402, 226] on div "1" at bounding box center [401, 229] width 26 height 19
click at [479, 303] on div "1" at bounding box center [476, 306] width 25 height 19
click at [475, 226] on div "2" at bounding box center [476, 229] width 26 height 19
click at [554, 307] on div "2" at bounding box center [551, 306] width 25 height 19
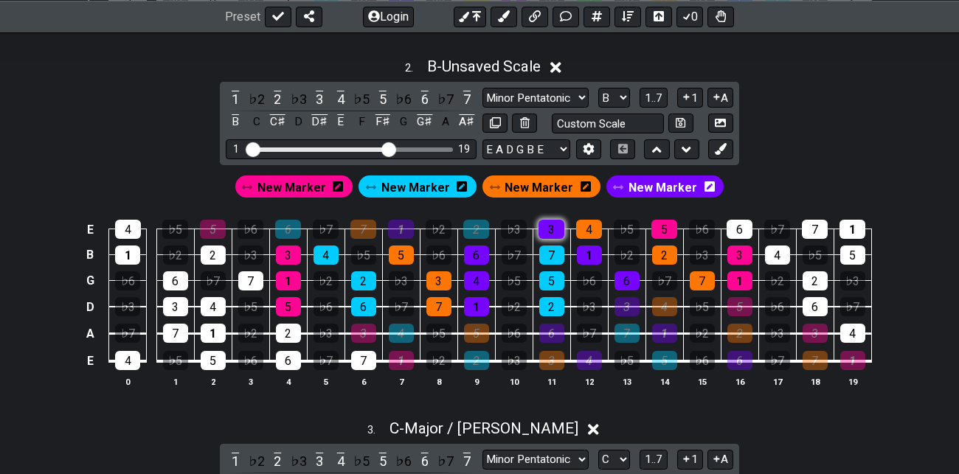
click at [552, 225] on div "3" at bounding box center [551, 229] width 26 height 19
click at [630, 307] on div "3" at bounding box center [626, 306] width 25 height 19
click at [586, 223] on div "4" at bounding box center [589, 229] width 26 height 19
click at [668, 307] on div "4" at bounding box center [664, 306] width 25 height 19
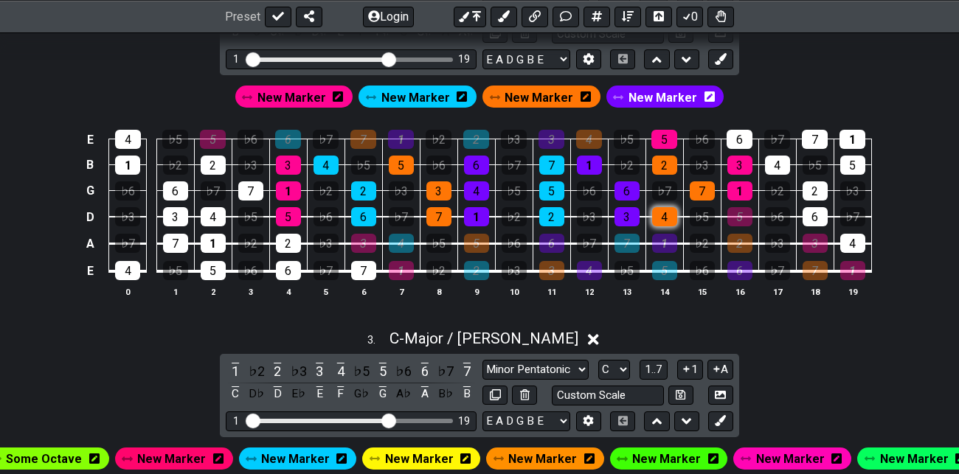
scroll to position [860, 0]
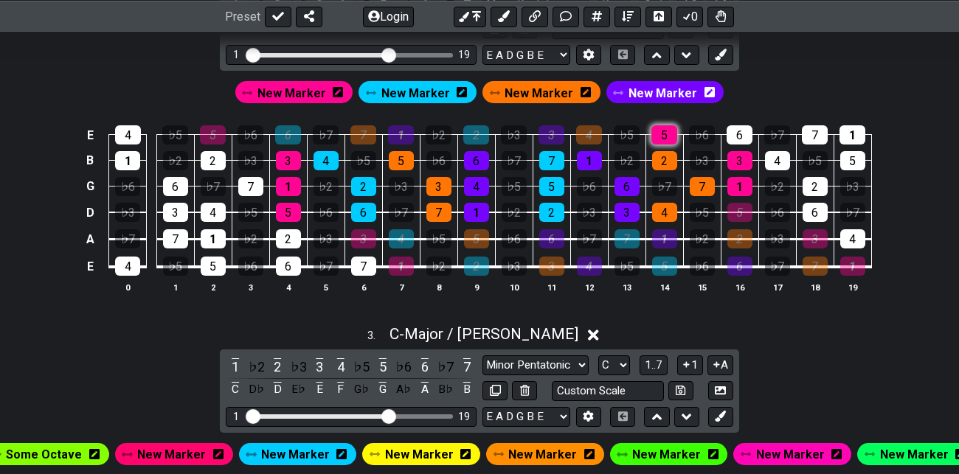
click at [657, 129] on div "5" at bounding box center [664, 134] width 26 height 19
click at [738, 212] on div "5" at bounding box center [739, 212] width 25 height 19
click at [529, 86] on span "New Marker" at bounding box center [538, 93] width 69 height 21
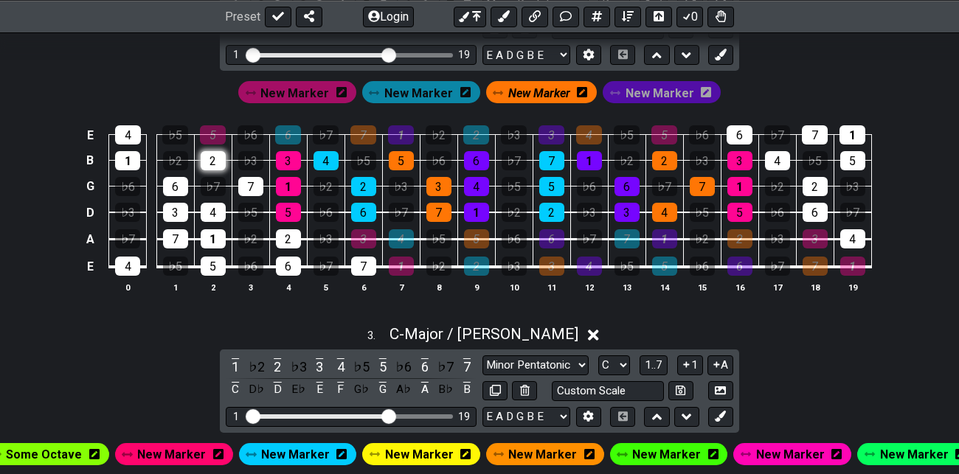
click at [213, 155] on div "2" at bounding box center [213, 160] width 25 height 19
click at [247, 186] on div "7" at bounding box center [250, 186] width 25 height 19
click at [209, 209] on div "4" at bounding box center [213, 212] width 25 height 19
click at [136, 132] on div "4" at bounding box center [128, 134] width 26 height 19
click at [286, 239] on div "2" at bounding box center [288, 238] width 25 height 19
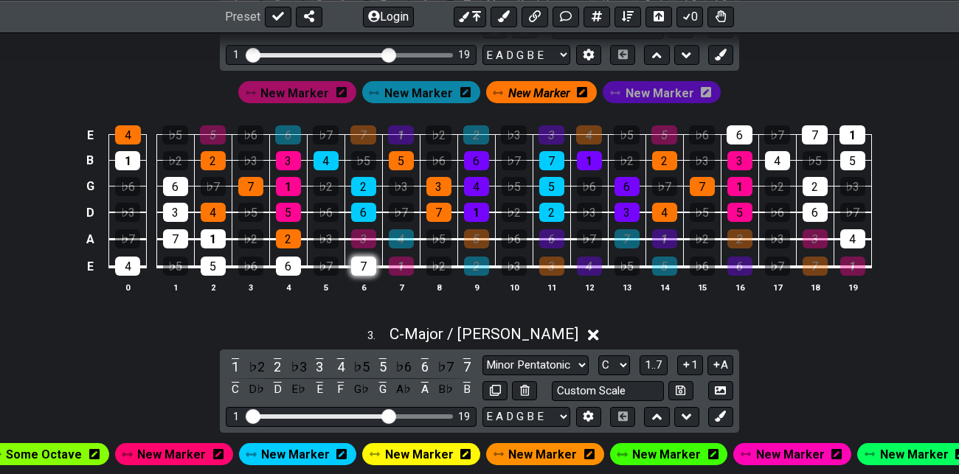
click at [363, 266] on div "7" at bounding box center [363, 266] width 25 height 19
click at [524, 94] on span "New Marker" at bounding box center [539, 93] width 62 height 21
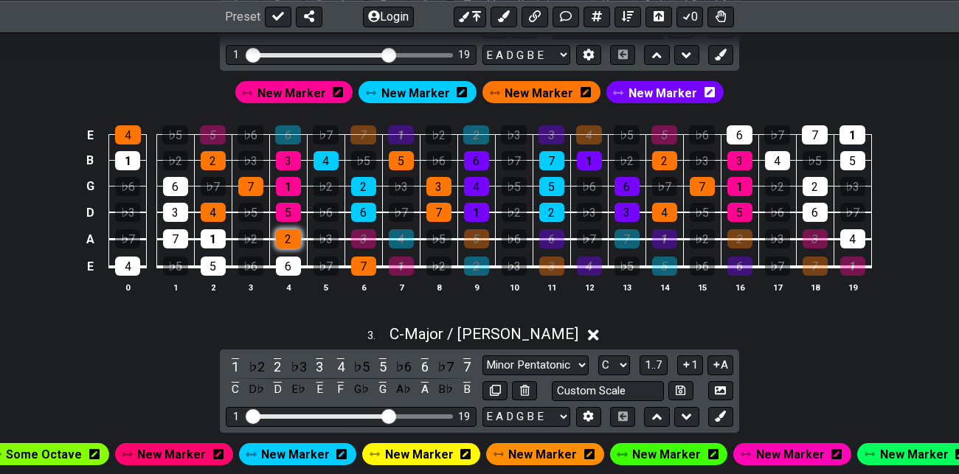
click at [291, 241] on div "2" at bounding box center [288, 238] width 25 height 19
click at [368, 266] on div "7" at bounding box center [363, 266] width 25 height 19
click at [132, 139] on div "4" at bounding box center [128, 134] width 26 height 19
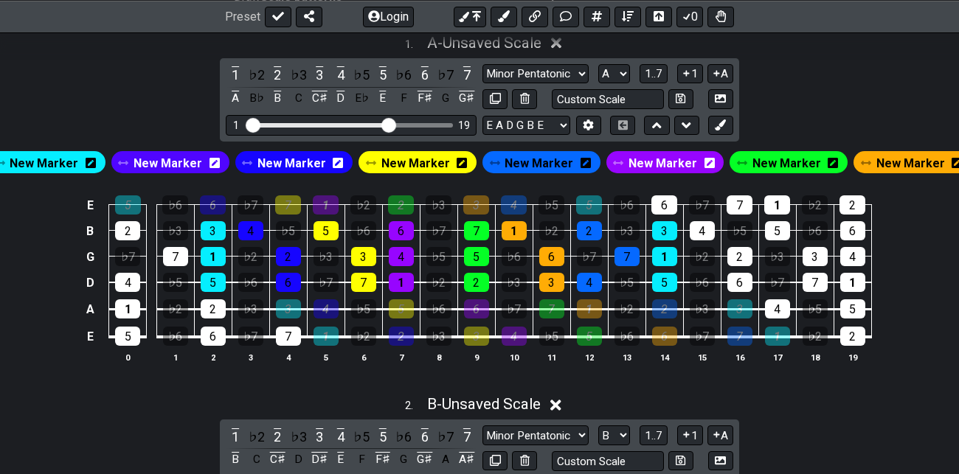
scroll to position [430, 0]
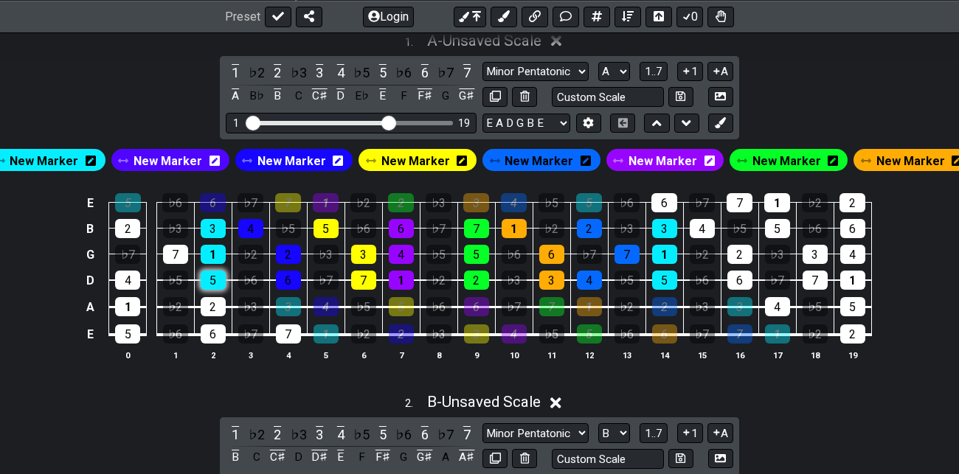
click at [212, 282] on div "5" at bounding box center [213, 280] width 25 height 19
click at [122, 203] on div "5" at bounding box center [128, 202] width 26 height 19
click at [291, 283] on div "6" at bounding box center [288, 280] width 25 height 19
click at [209, 200] on div "6" at bounding box center [213, 202] width 26 height 19
click at [366, 277] on div "7" at bounding box center [363, 280] width 25 height 19
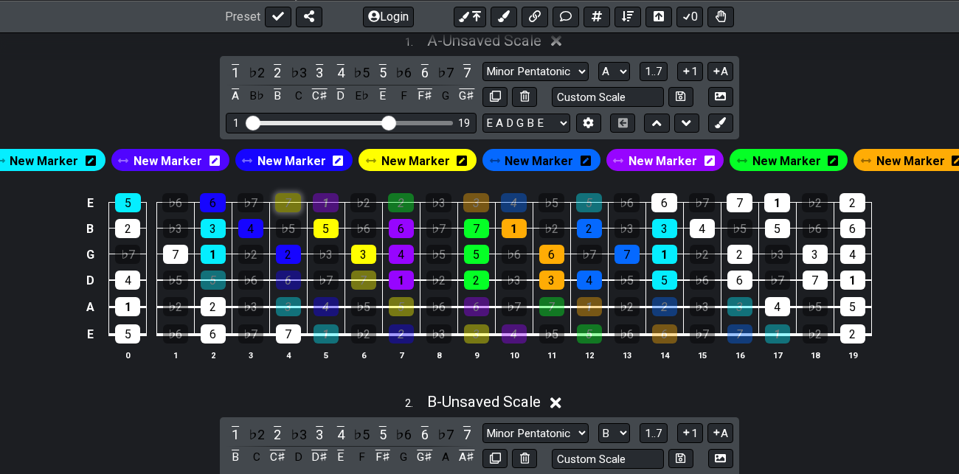
click at [285, 199] on div "7" at bounding box center [288, 202] width 26 height 19
click at [402, 276] on div "1" at bounding box center [401, 280] width 25 height 19
click at [324, 204] on div "1" at bounding box center [326, 202] width 26 height 19
click at [478, 277] on div "2" at bounding box center [476, 280] width 25 height 19
click at [401, 199] on div "2" at bounding box center [401, 202] width 26 height 19
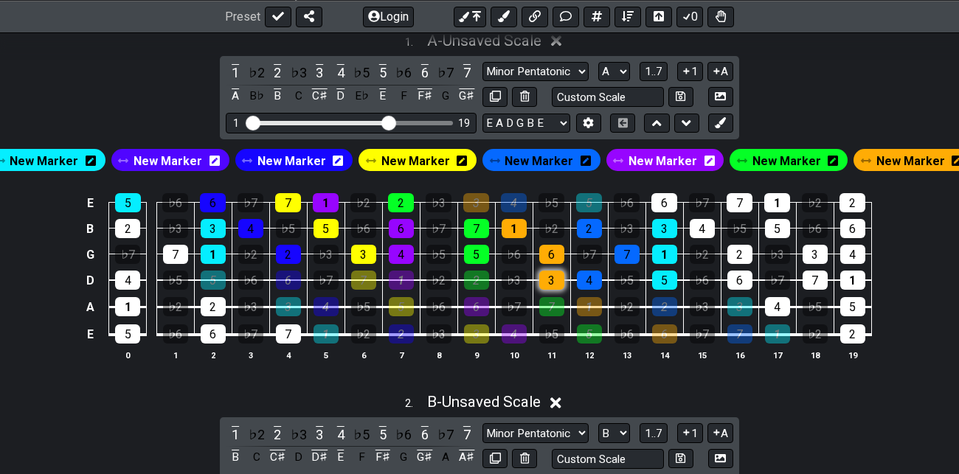
click at [552, 283] on div "3" at bounding box center [551, 280] width 25 height 19
click at [464, 198] on div "3" at bounding box center [476, 202] width 26 height 19
click at [590, 275] on div "4" at bounding box center [589, 280] width 25 height 19
click at [519, 200] on div "4" at bounding box center [514, 202] width 26 height 19
click at [664, 276] on div "5" at bounding box center [664, 280] width 25 height 19
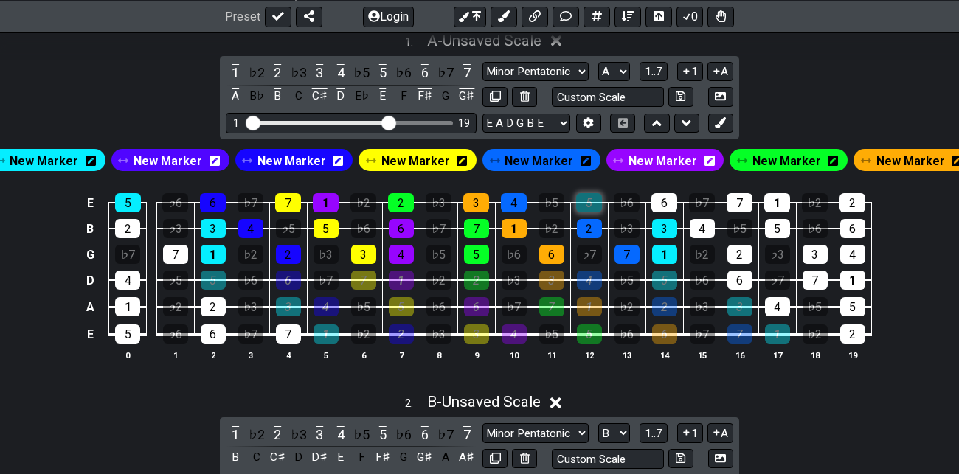
click at [585, 195] on div "5" at bounding box center [589, 202] width 26 height 19
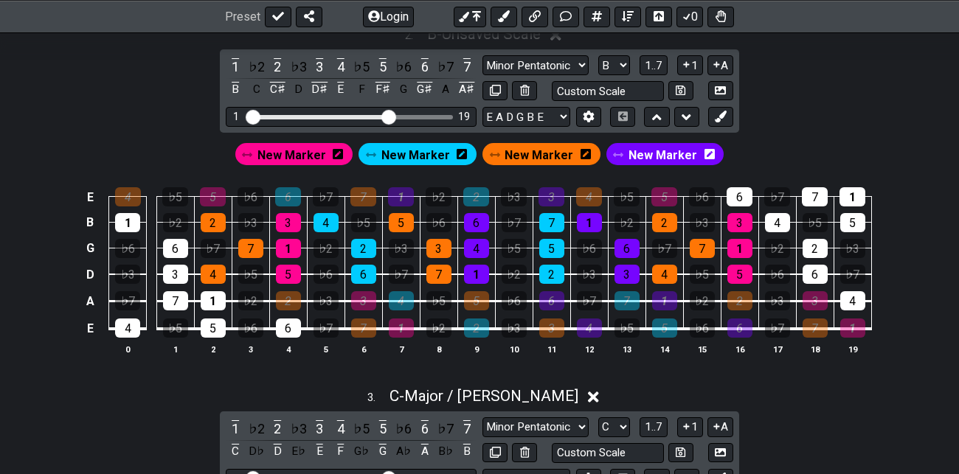
scroll to position [800, 0]
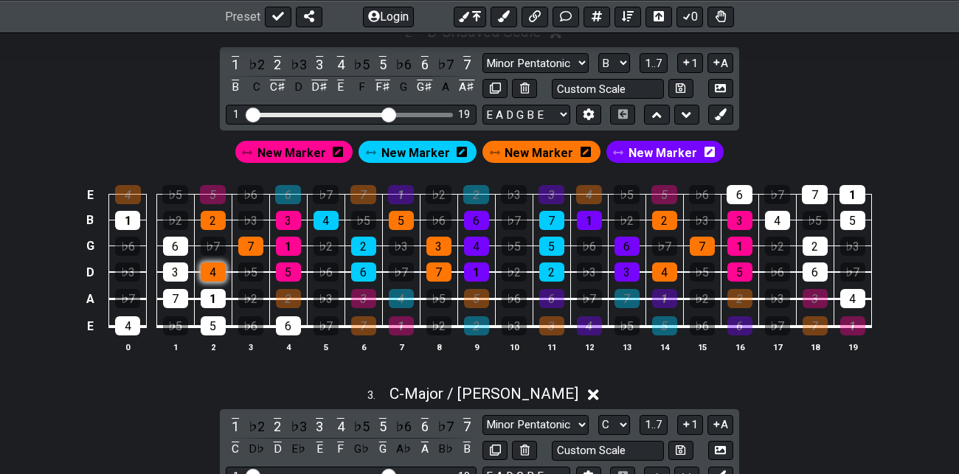
click at [211, 269] on div "4" at bounding box center [213, 271] width 25 height 19
click at [128, 191] on div "4" at bounding box center [128, 194] width 26 height 19
click at [289, 271] on div "5" at bounding box center [288, 271] width 25 height 19
click at [211, 191] on div "5" at bounding box center [213, 194] width 26 height 19
click at [363, 270] on div "6" at bounding box center [363, 271] width 25 height 19
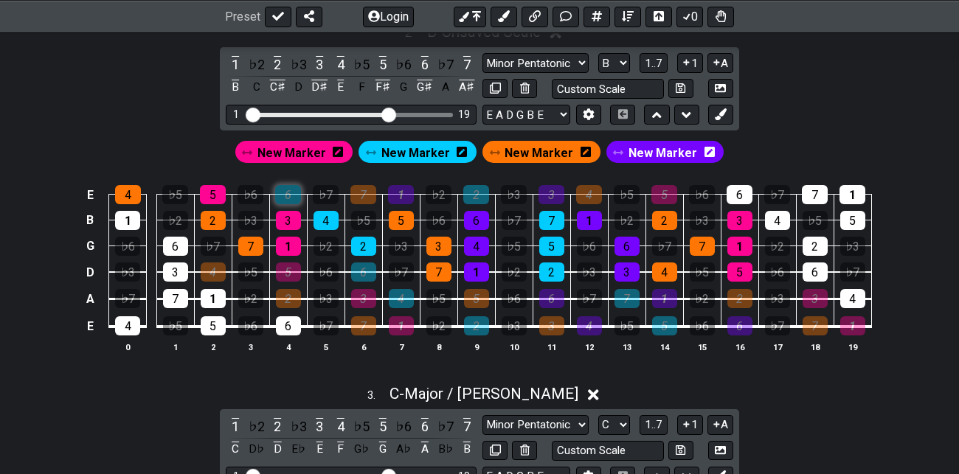
click at [285, 192] on div "6" at bounding box center [288, 194] width 26 height 19
click at [434, 265] on div "7" at bounding box center [438, 271] width 25 height 19
click at [361, 193] on div "7" at bounding box center [363, 194] width 26 height 19
click at [478, 272] on div "1" at bounding box center [476, 271] width 25 height 19
click at [399, 194] on div "1" at bounding box center [401, 194] width 26 height 19
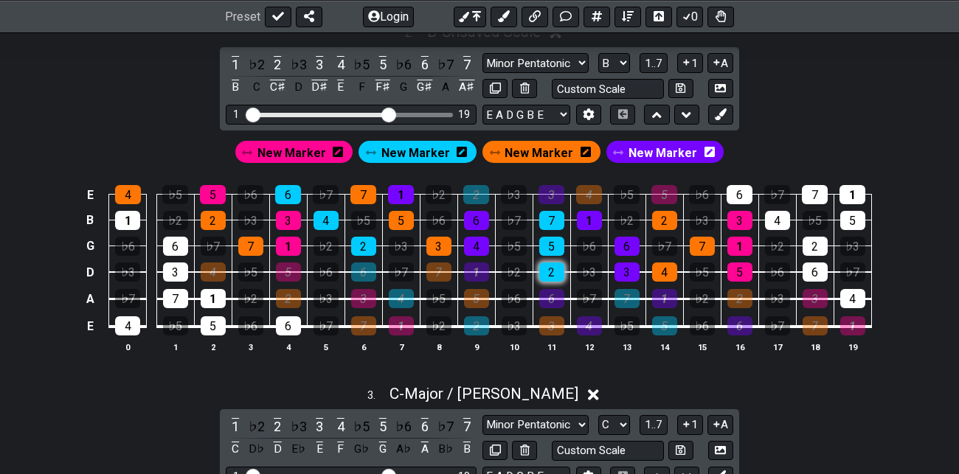
click at [556, 270] on div "2" at bounding box center [551, 271] width 25 height 19
click at [466, 188] on div "2" at bounding box center [476, 194] width 26 height 19
click at [622, 271] on div "3" at bounding box center [626, 271] width 25 height 19
click at [541, 192] on div "3" at bounding box center [551, 194] width 26 height 19
click at [667, 271] on div "4" at bounding box center [664, 271] width 25 height 19
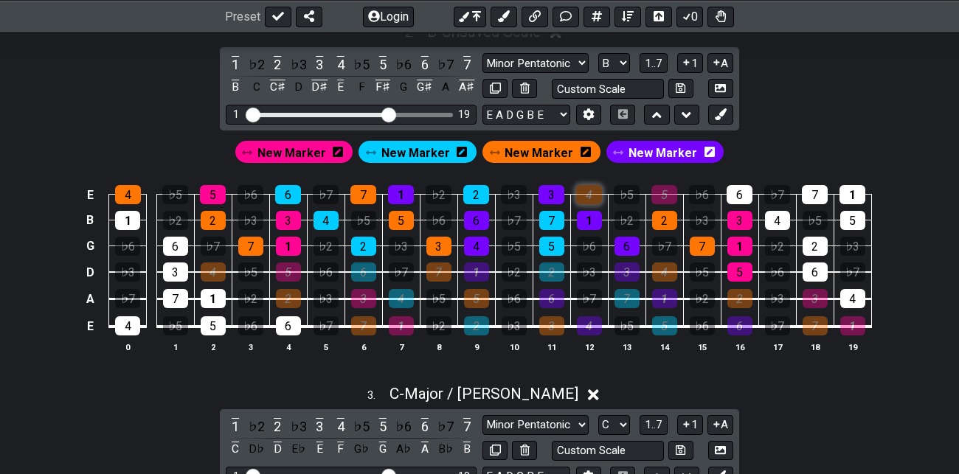
click at [586, 189] on div "4" at bounding box center [589, 194] width 26 height 19
click at [745, 271] on div "5" at bounding box center [739, 271] width 25 height 19
click at [664, 191] on div "5" at bounding box center [664, 194] width 26 height 19
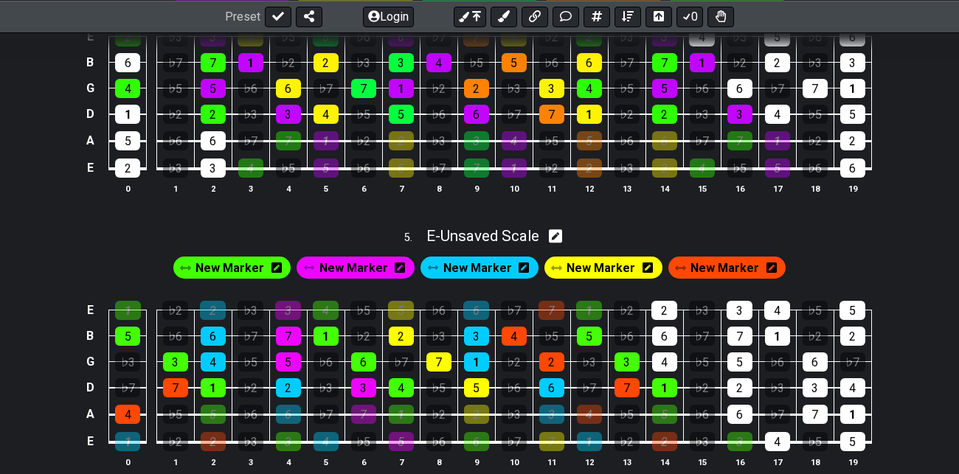
scroll to position [1683, 0]
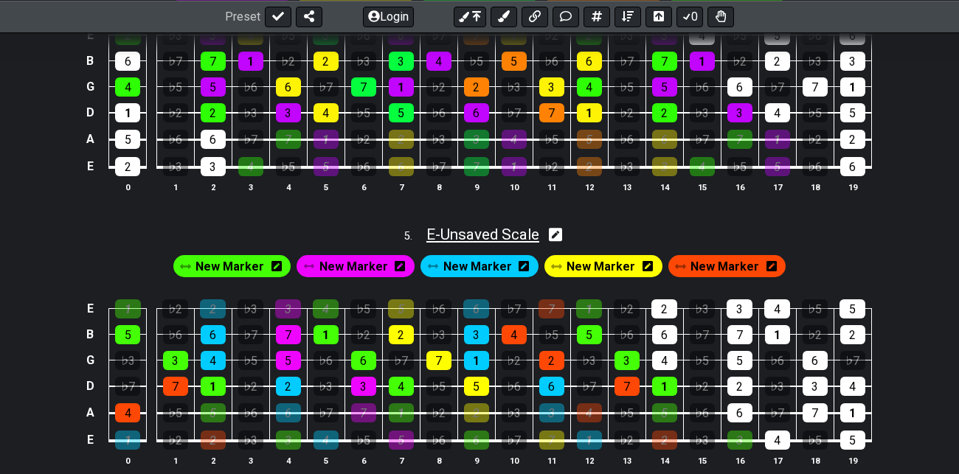
click at [496, 237] on span "E - Unsaved Scale" at bounding box center [482, 235] width 113 height 18
select select "Major / [PERSON_NAME]"
select select "E"
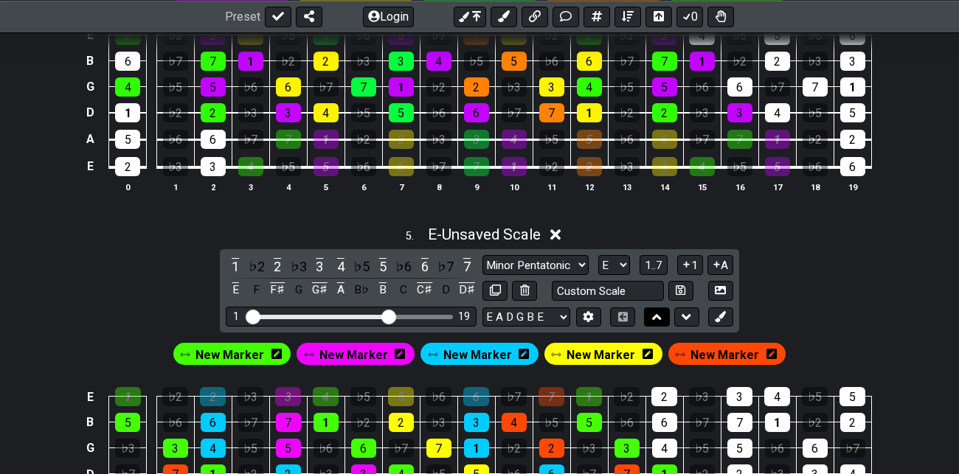
click at [660, 314] on icon at bounding box center [657, 317] width 10 height 15
select select "E"
select select "D"
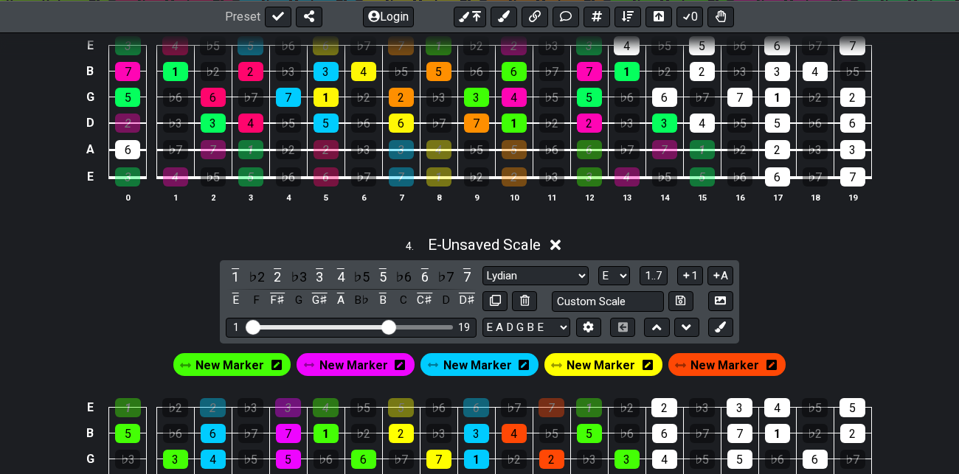
scroll to position [1309, 0]
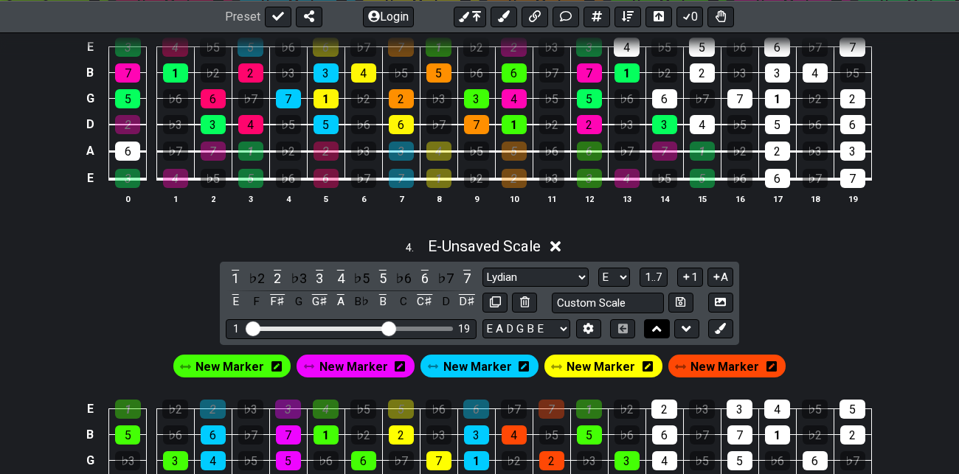
click at [653, 327] on icon at bounding box center [657, 329] width 10 height 6
select select "E"
select select "C"
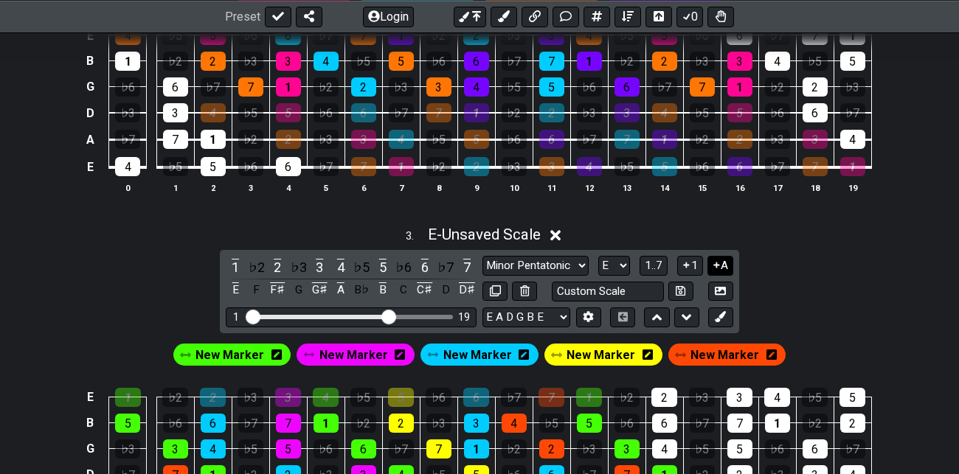
scroll to position [960, 0]
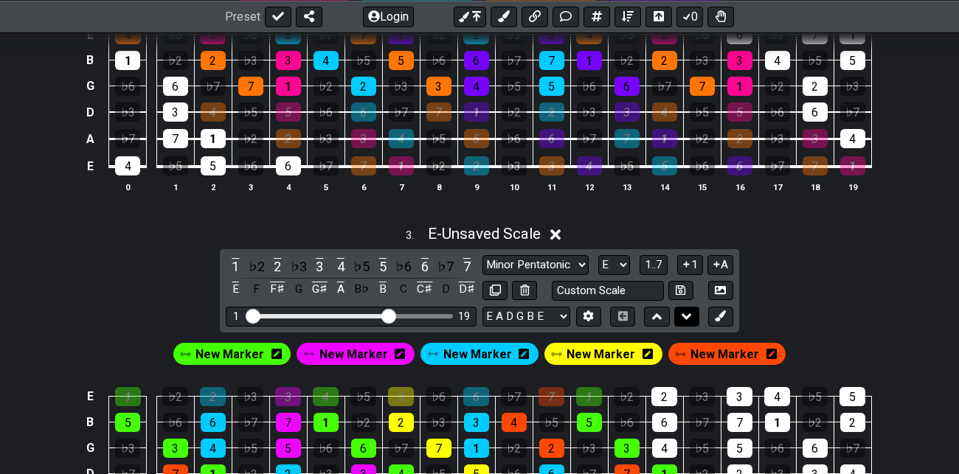
click at [689, 315] on icon at bounding box center [686, 316] width 10 height 15
select select "C"
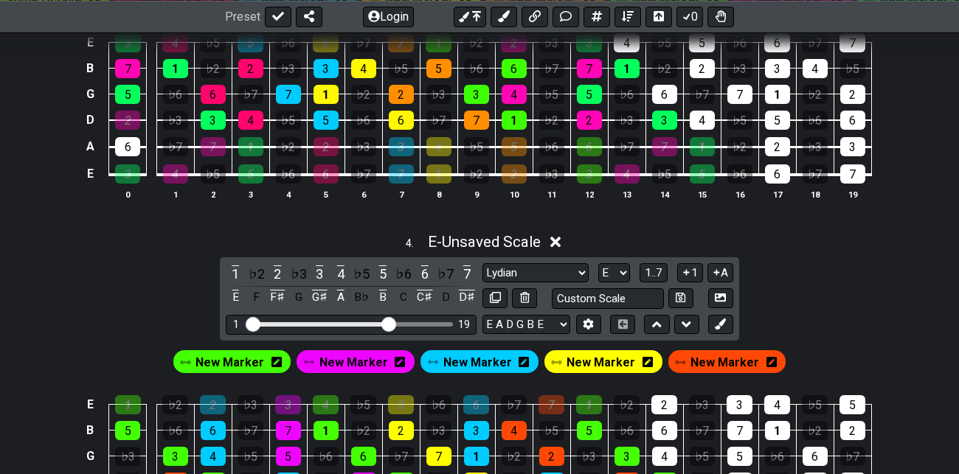
scroll to position [1318, 0]
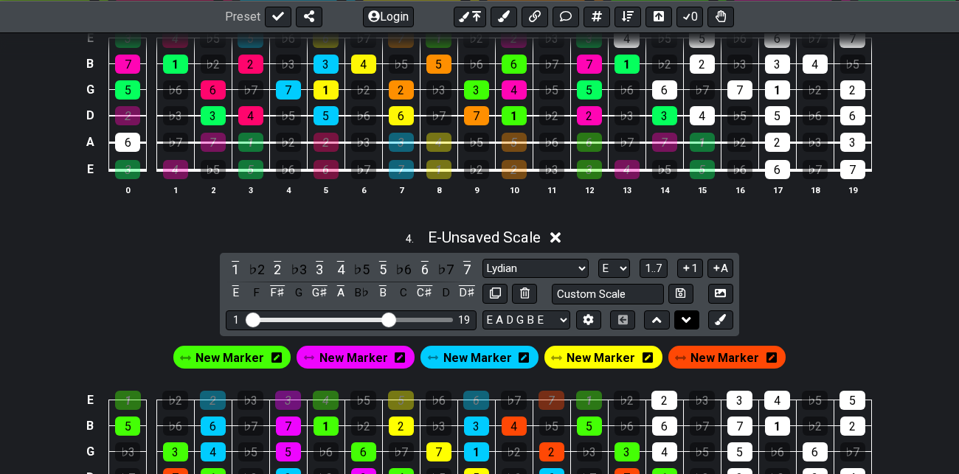
click at [689, 319] on icon at bounding box center [686, 320] width 10 height 15
select select "D"
select select "E"
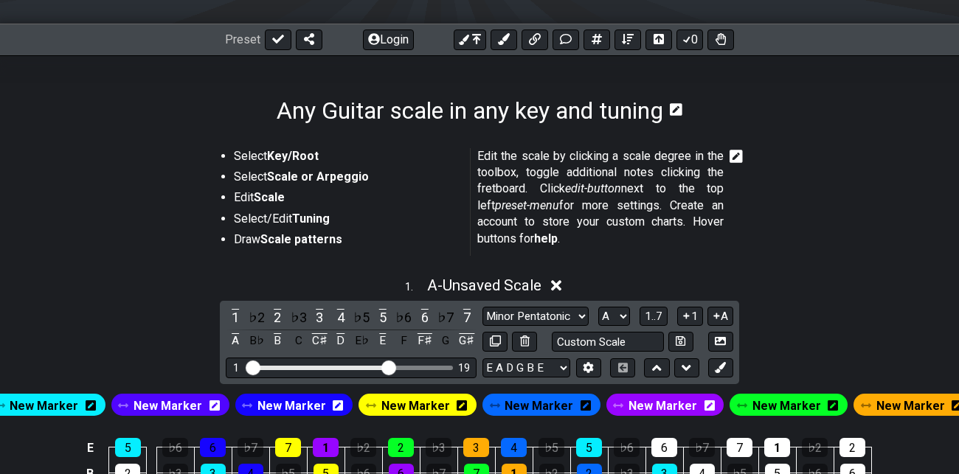
scroll to position [187, 0]
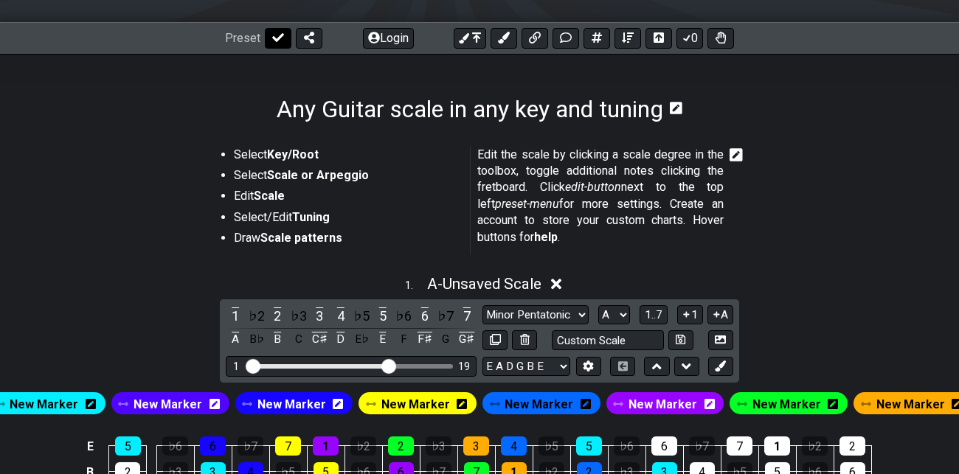
click at [277, 40] on icon at bounding box center [278, 38] width 12 height 12
select select "/guitar-scales"
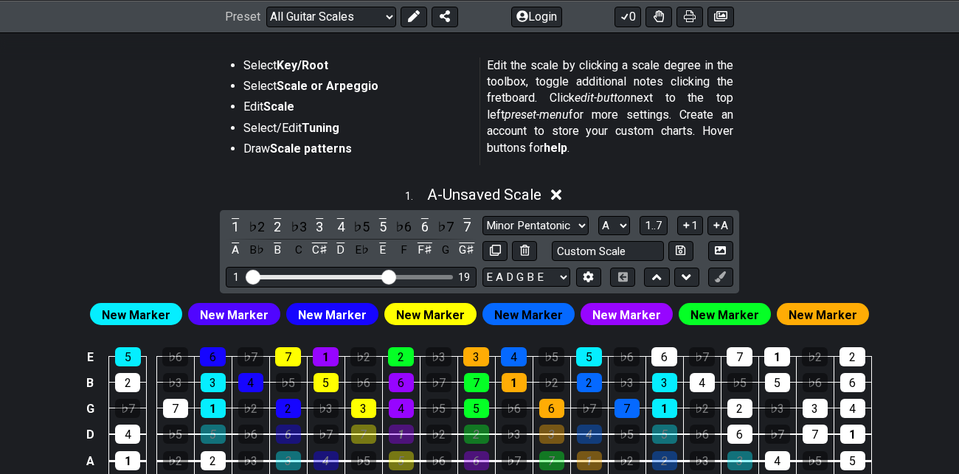
scroll to position [276, 0]
click at [682, 249] on icon at bounding box center [680, 251] width 10 height 10
select select "Custom Scale"
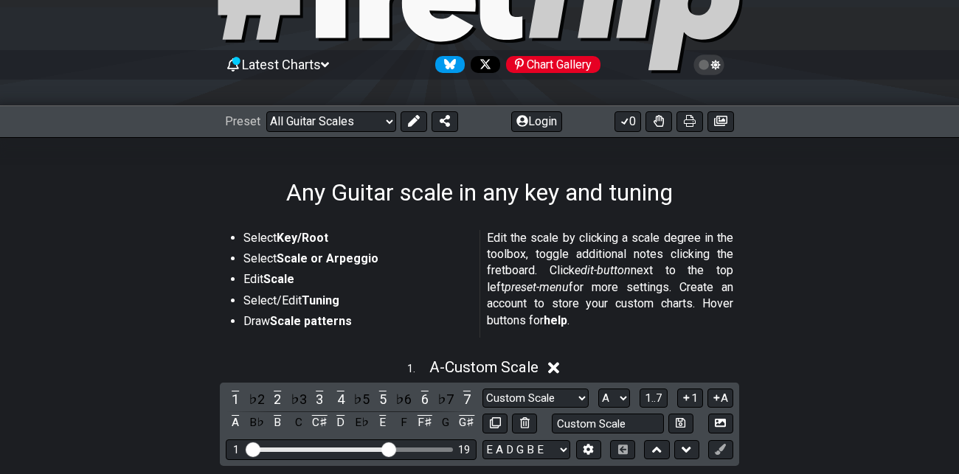
scroll to position [106, 0]
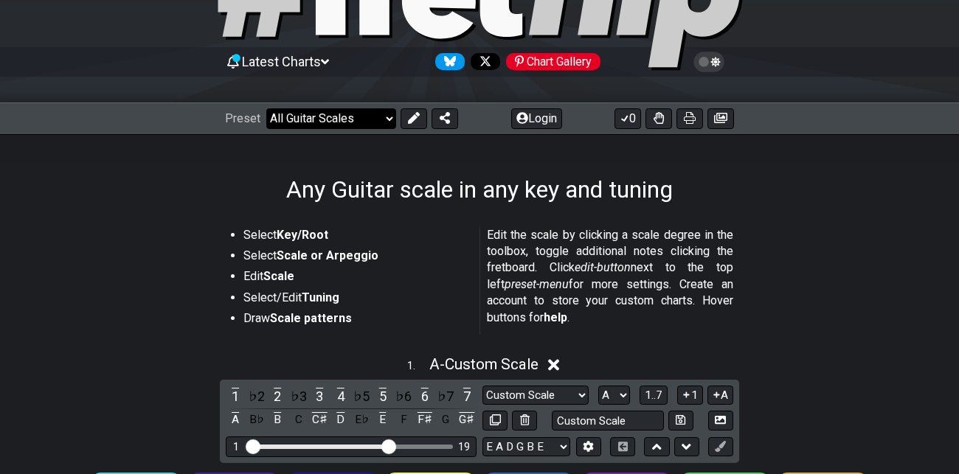
click at [389, 121] on select "Welcome to #fretflip! Initial Preset Custom Preset Minor Pentatonic Major Penta…" at bounding box center [331, 118] width 130 height 21
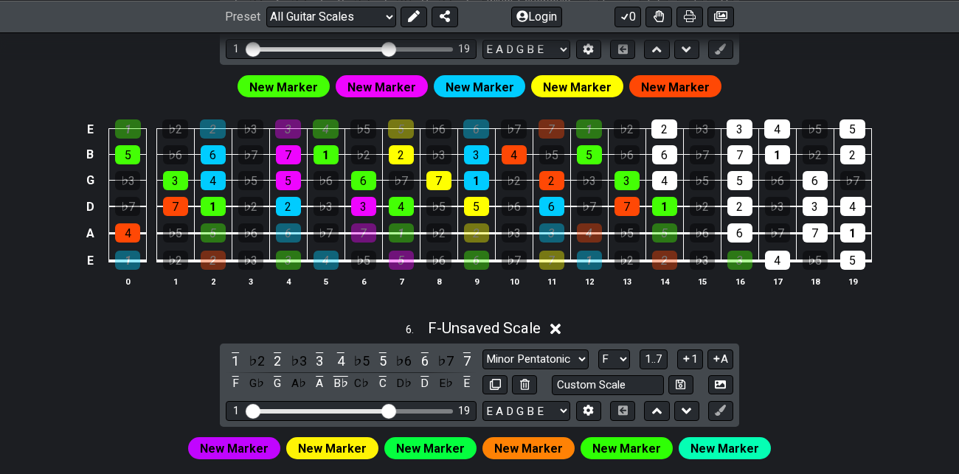
scroll to position [1941, 0]
